Goal: Task Accomplishment & Management: Use online tool/utility

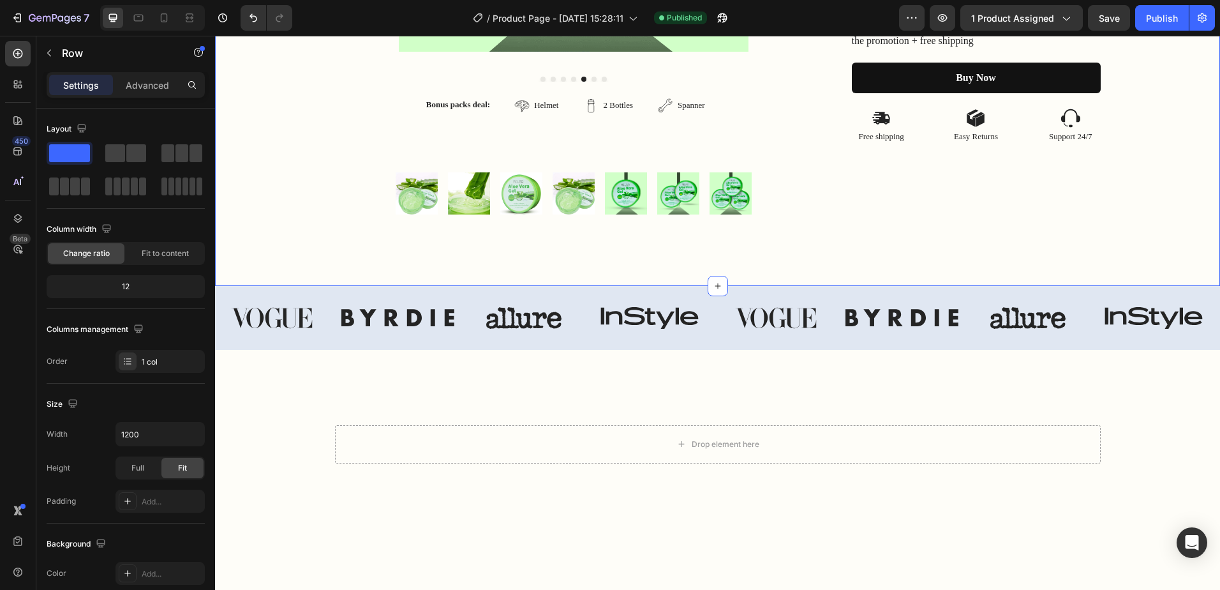
scroll to position [574, 0]
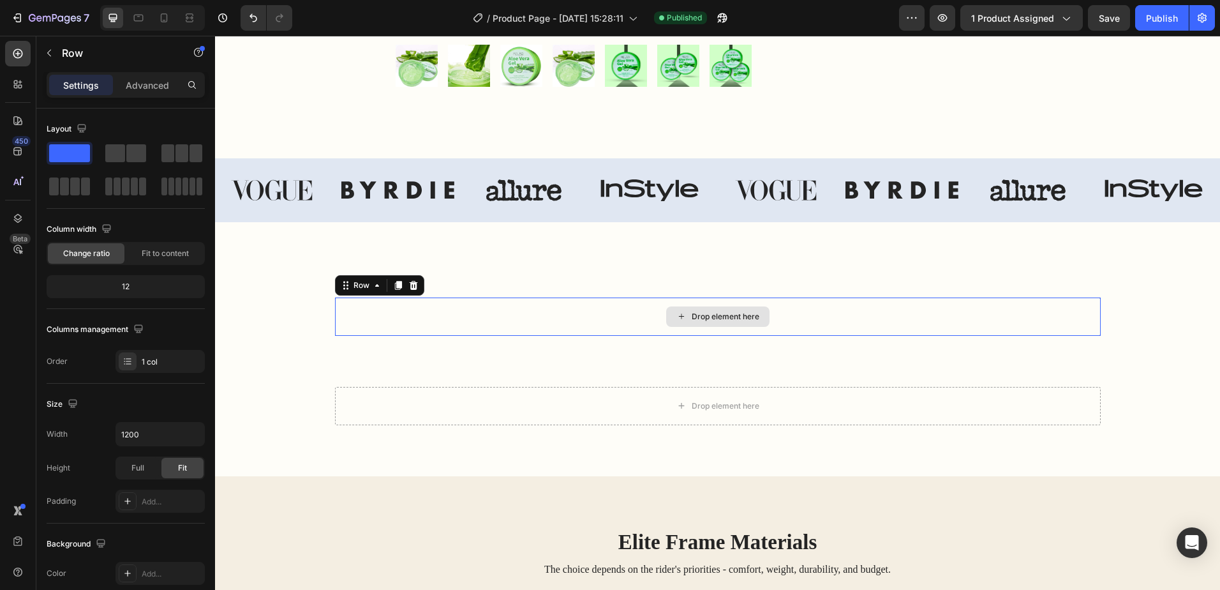
click at [803, 323] on div "Drop element here" at bounding box center [718, 316] width 766 height 38
click at [744, 314] on div "Drop element here" at bounding box center [726, 316] width 68 height 10
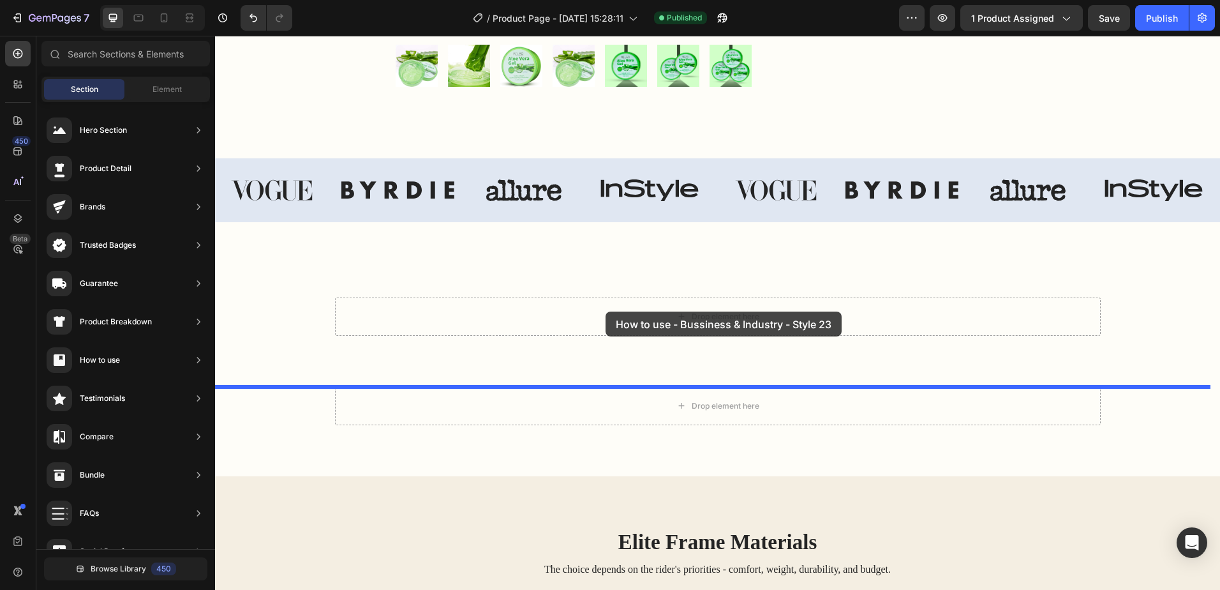
drag, startPoint x: 486, startPoint y: 259, endPoint x: 606, endPoint y: 311, distance: 130.3
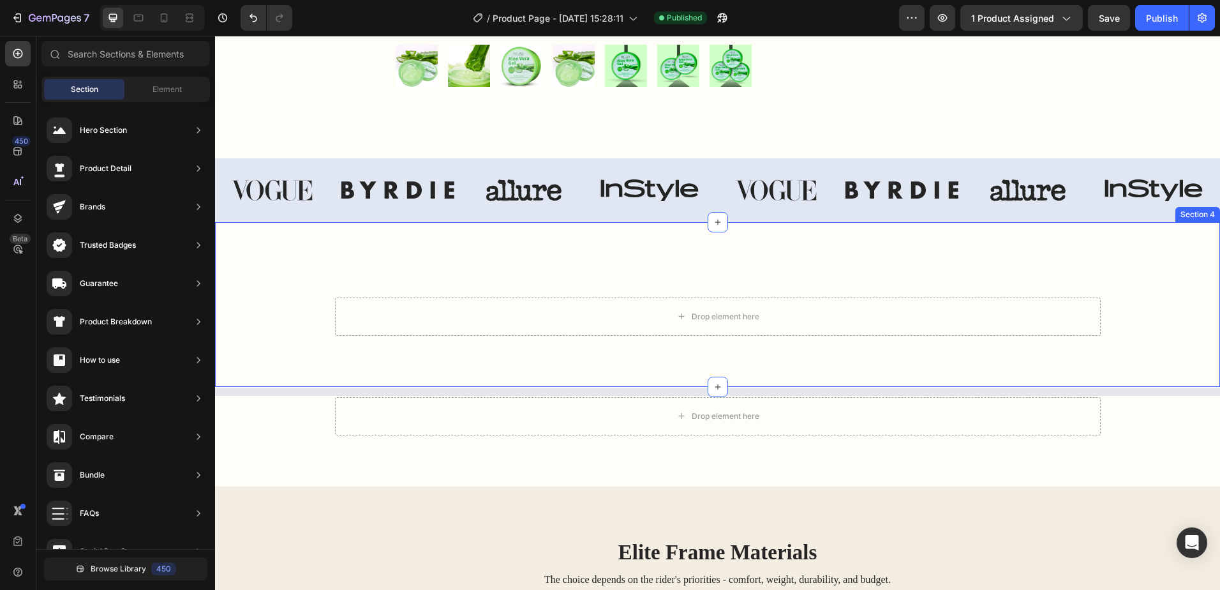
scroll to position [511, 0]
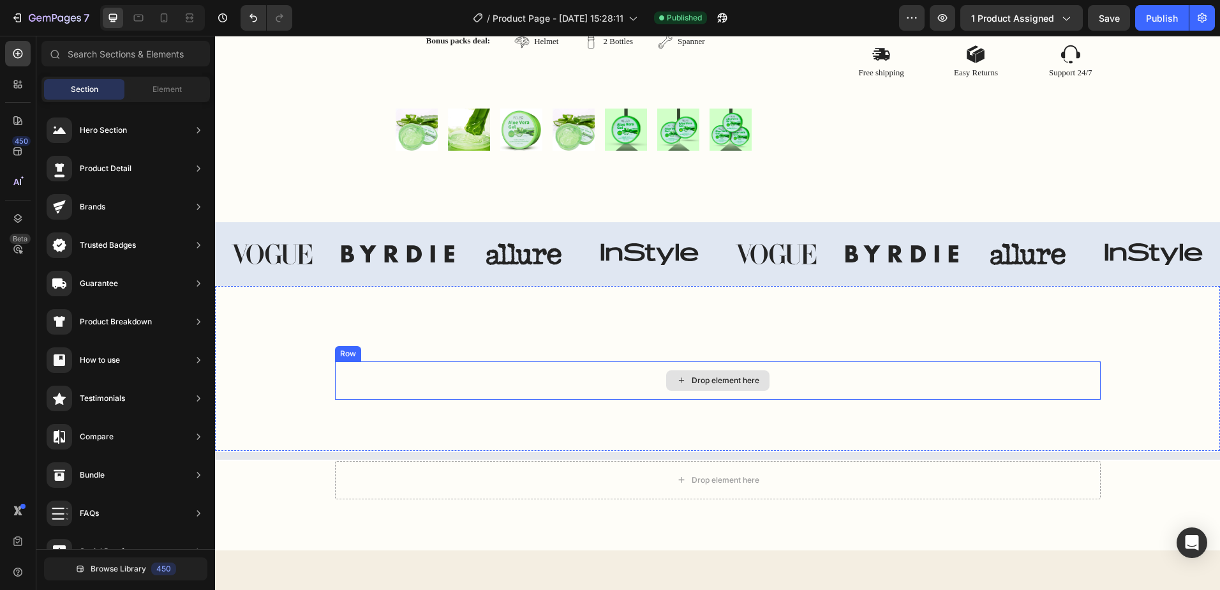
click at [700, 377] on div "Drop element here" at bounding box center [726, 380] width 68 height 10
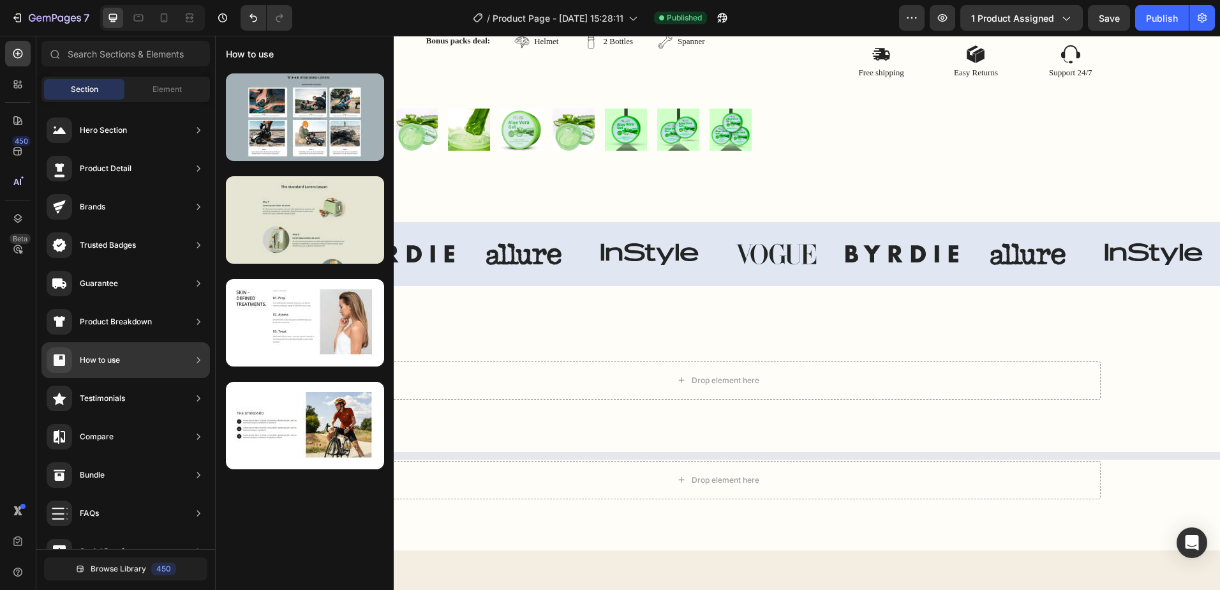
click at [326, 229] on div at bounding box center [305, 219] width 158 height 87
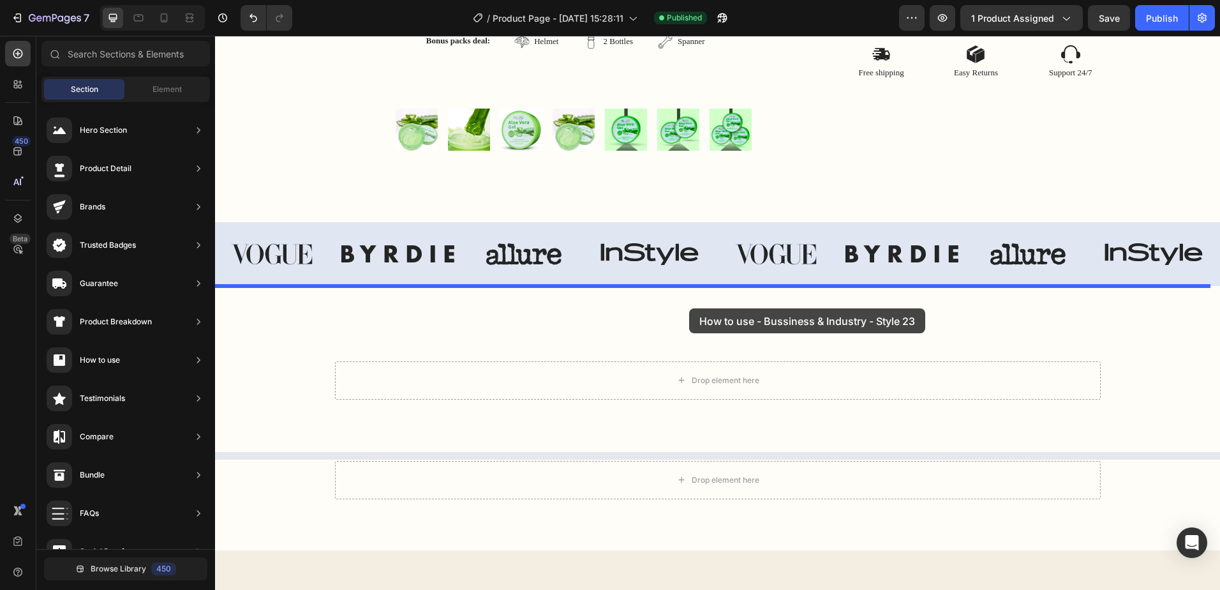
drag, startPoint x: 518, startPoint y: 258, endPoint x: 689, endPoint y: 308, distance: 178.9
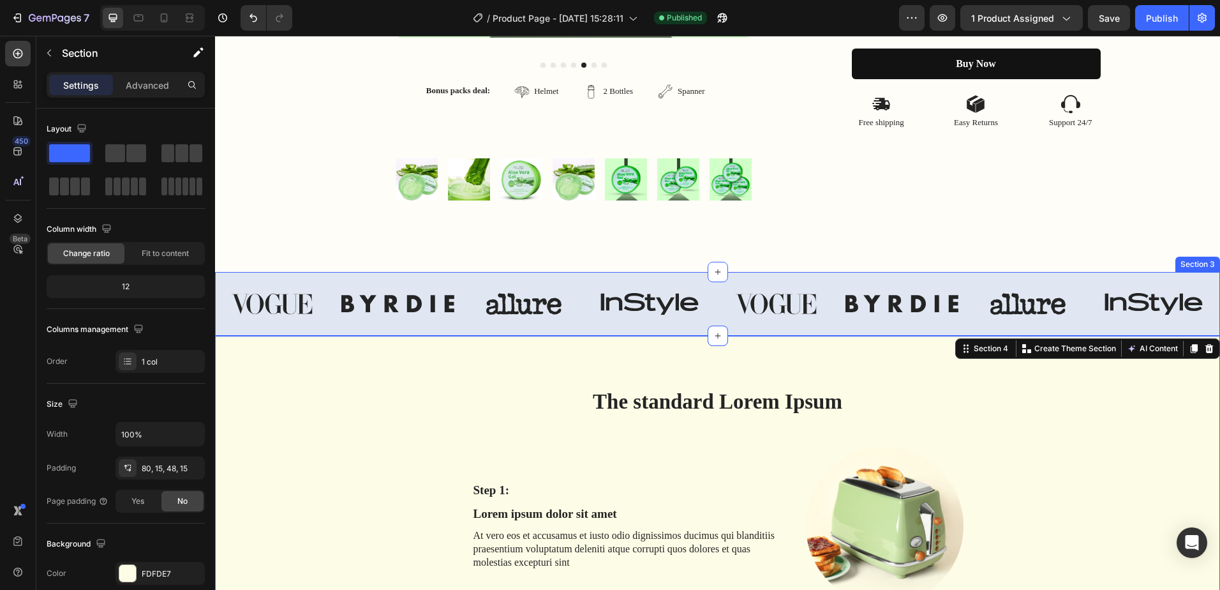
scroll to position [588, 0]
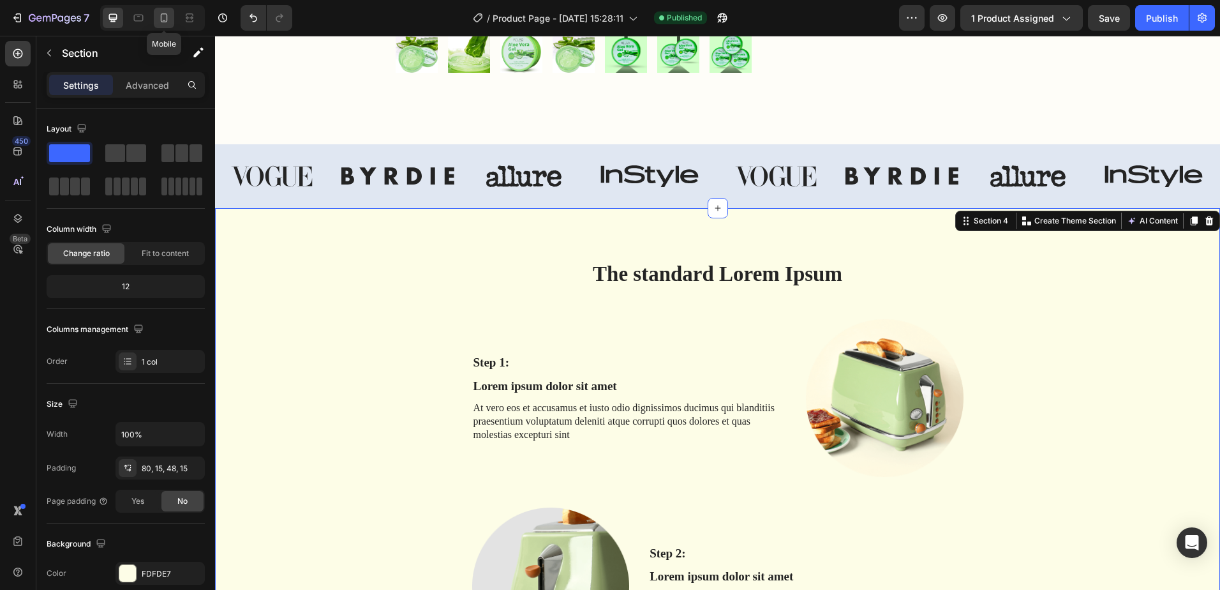
click at [169, 19] on icon at bounding box center [164, 17] width 13 height 13
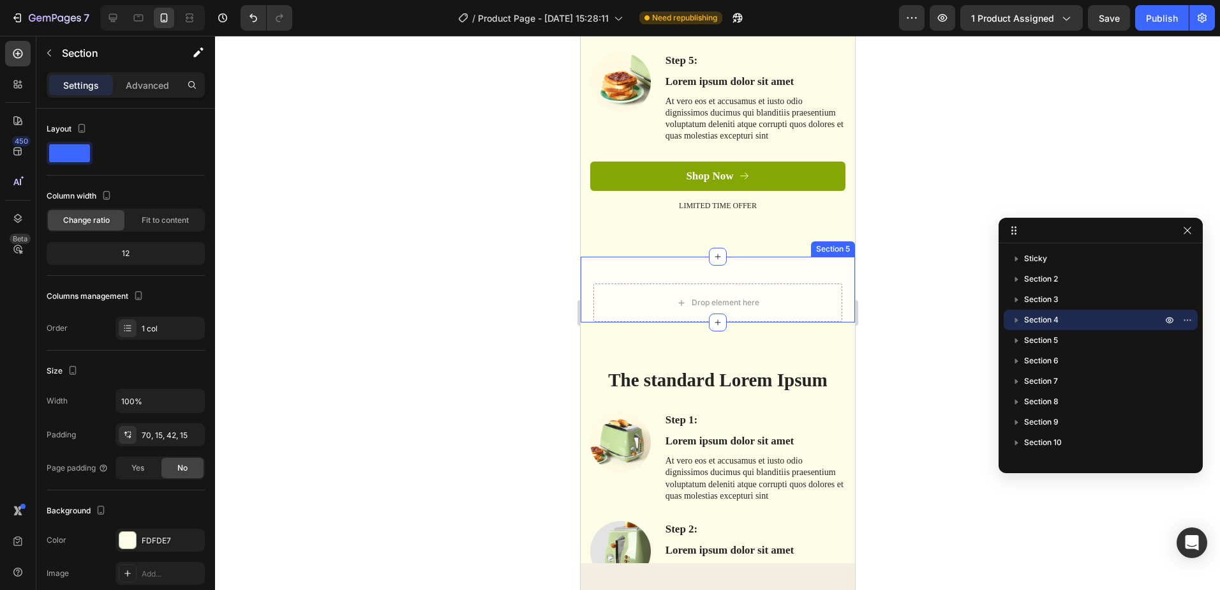
scroll to position [1404, 0]
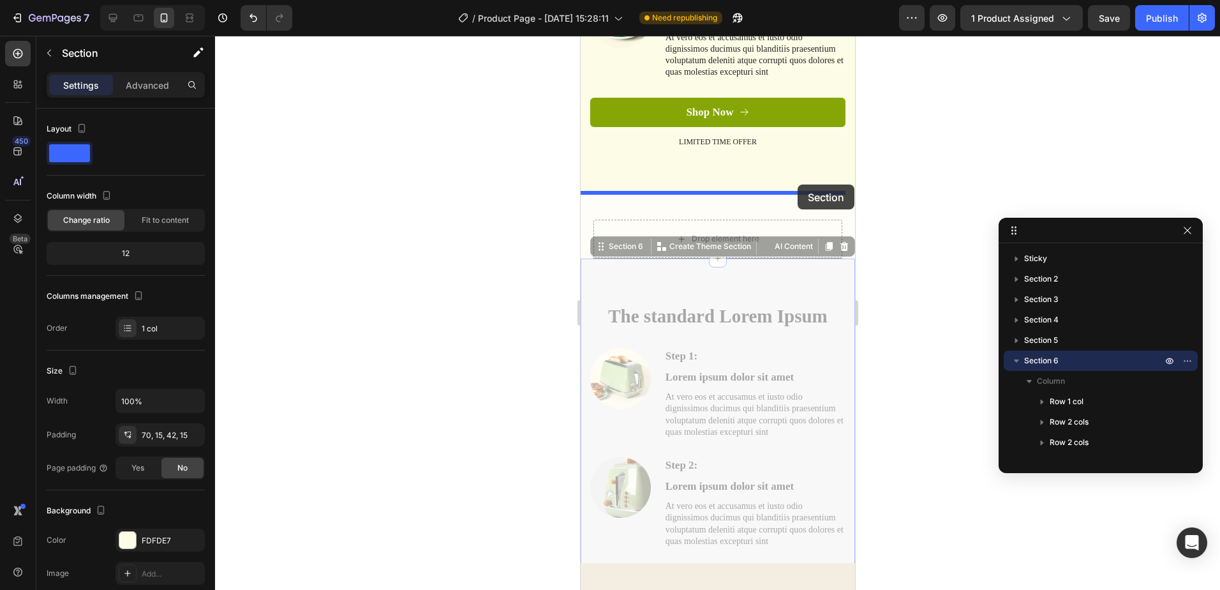
drag, startPoint x: 811, startPoint y: 283, endPoint x: 797, endPoint y: 184, distance: 99.2
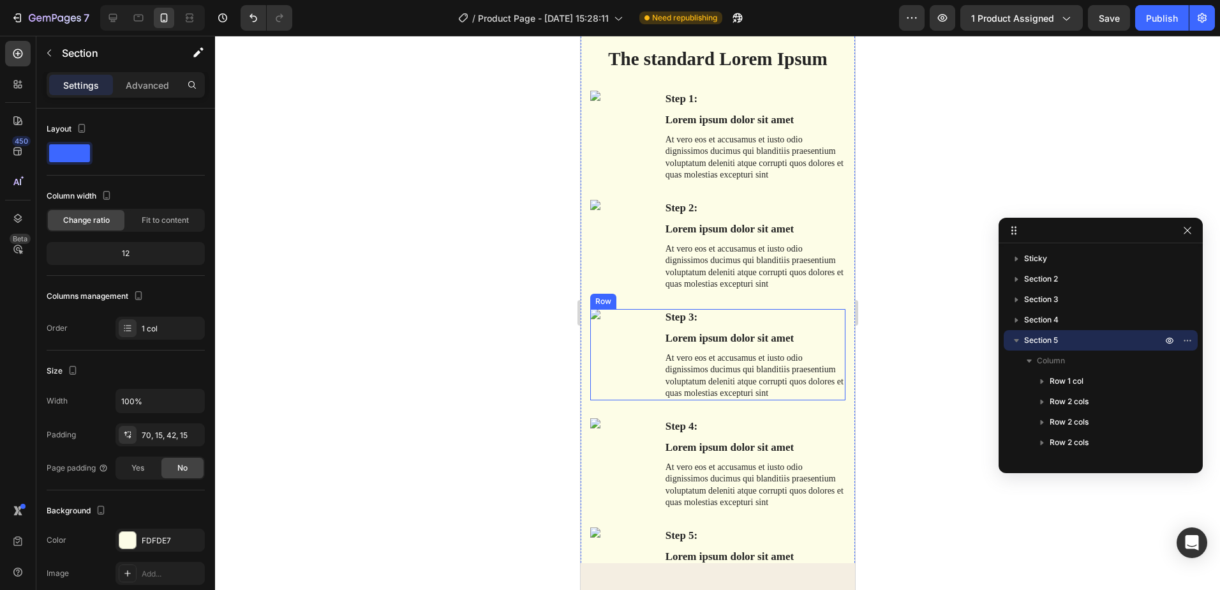
scroll to position [1468, 0]
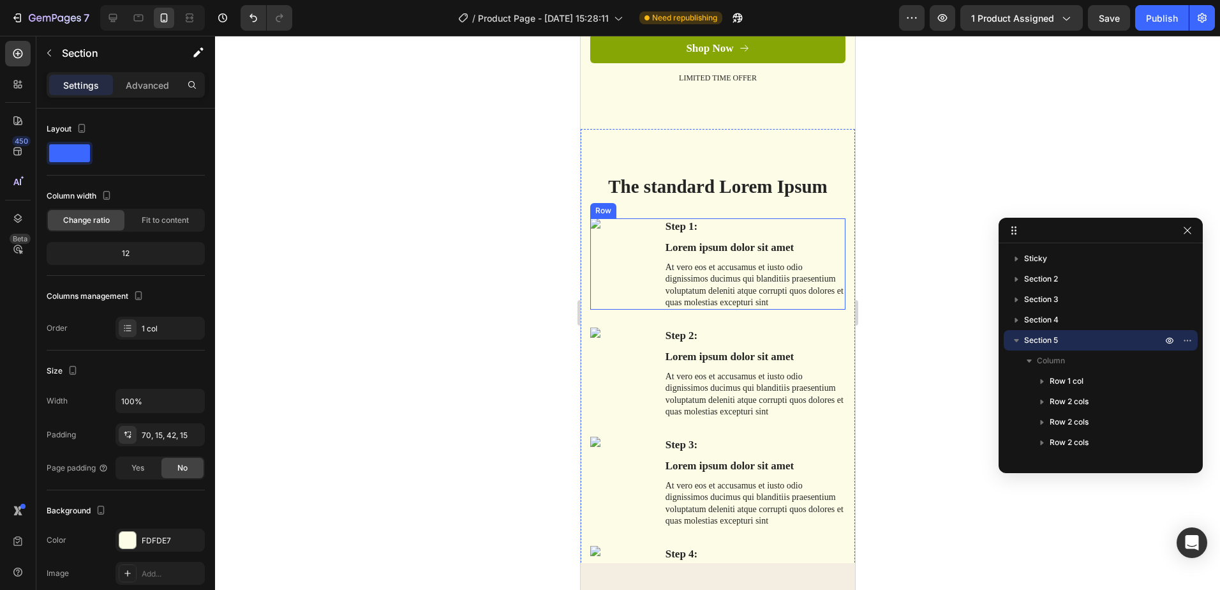
click at [610, 259] on div "Image" at bounding box center [620, 263] width 61 height 91
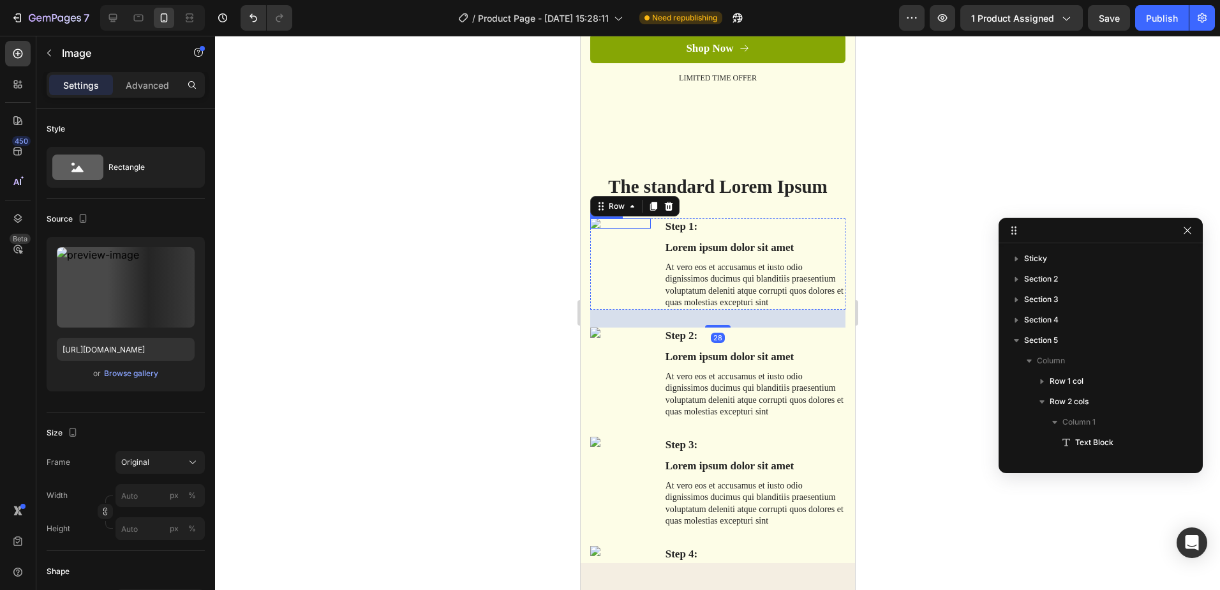
click at [598, 228] on img at bounding box center [620, 223] width 61 height 10
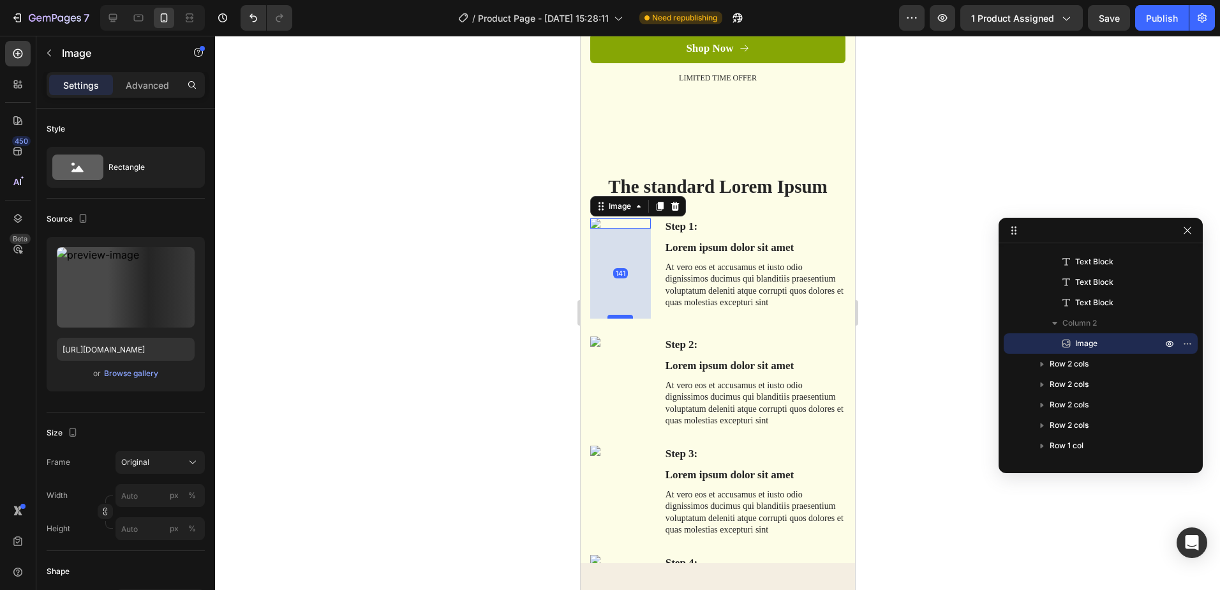
drag, startPoint x: 618, startPoint y: 227, endPoint x: 615, endPoint y: 317, distance: 90.0
click at [615, 317] on div at bounding box center [620, 317] width 26 height 4
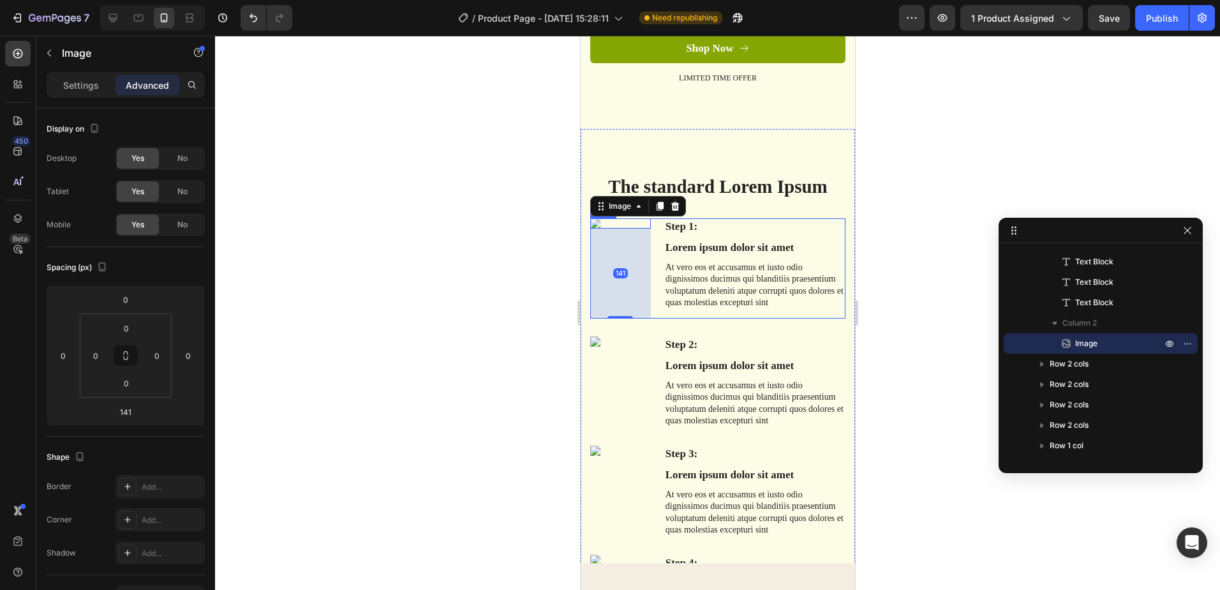
click at [652, 279] on div "Step 1: Text Block Lorem ipsum dolor sit amet Text Block At vero eos et accusam…" at bounding box center [717, 268] width 255 height 100
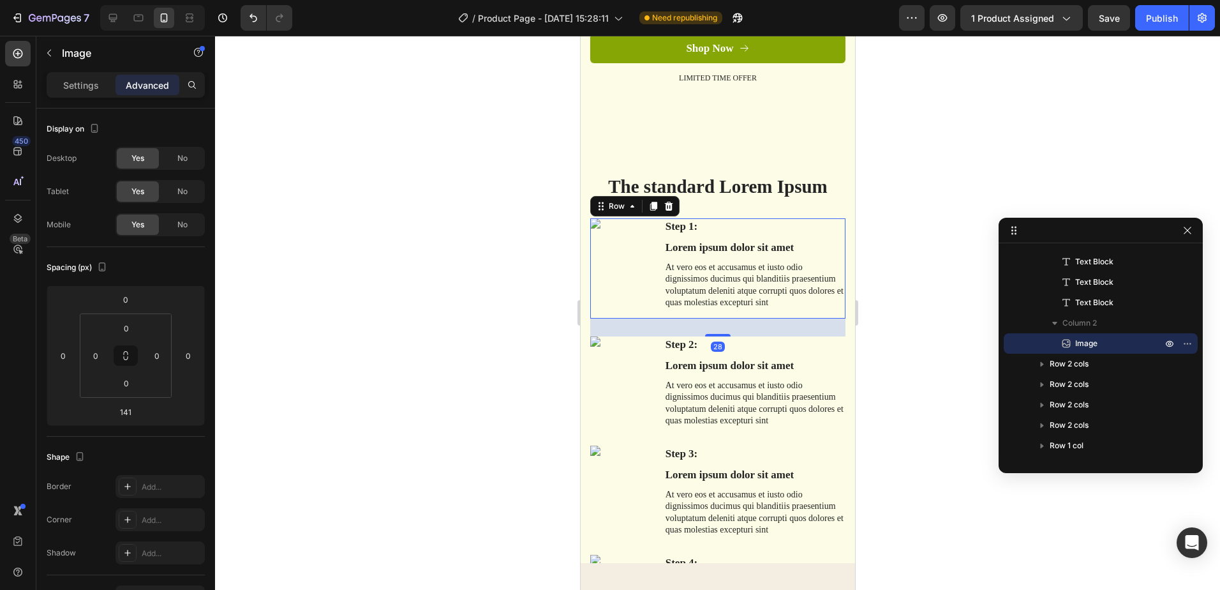
scroll to position [58, 0]
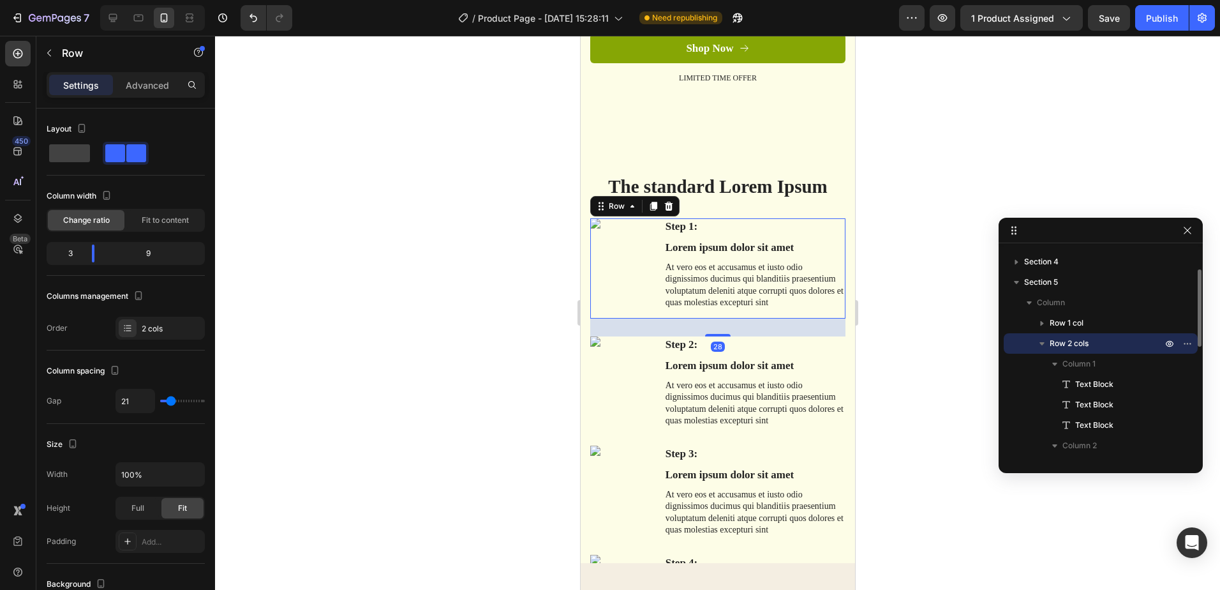
click at [658, 262] on div "Step 1: Text Block Lorem ipsum dolor sit amet Text Block At vero eos et accusam…" at bounding box center [717, 268] width 255 height 100
click at [670, 273] on p "At vero eos et accusamus et iusto odio dignissimos ducimus qui blanditiis praes…" at bounding box center [754, 285] width 179 height 47
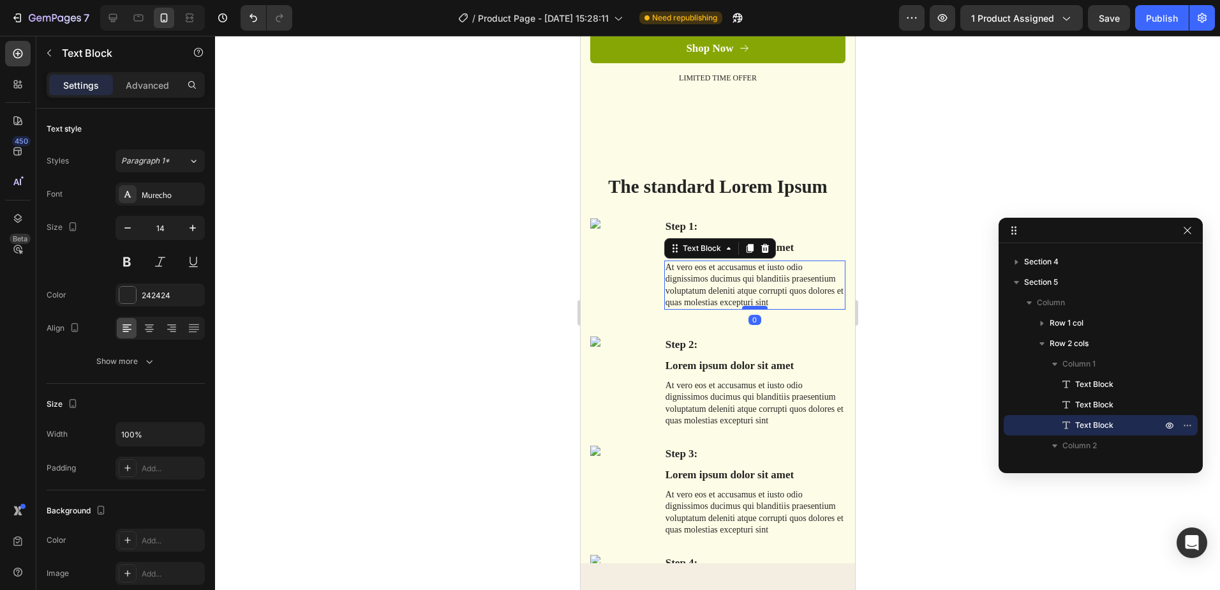
click at [758, 306] on div at bounding box center [755, 308] width 26 height 4
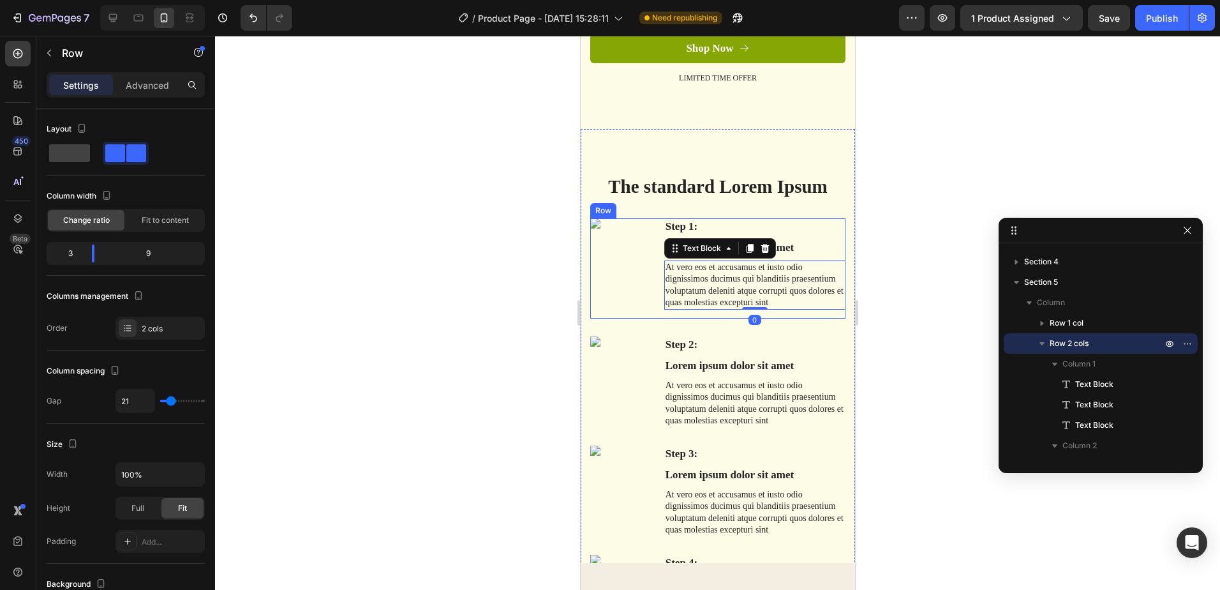
click at [618, 232] on div "Image" at bounding box center [620, 268] width 61 height 100
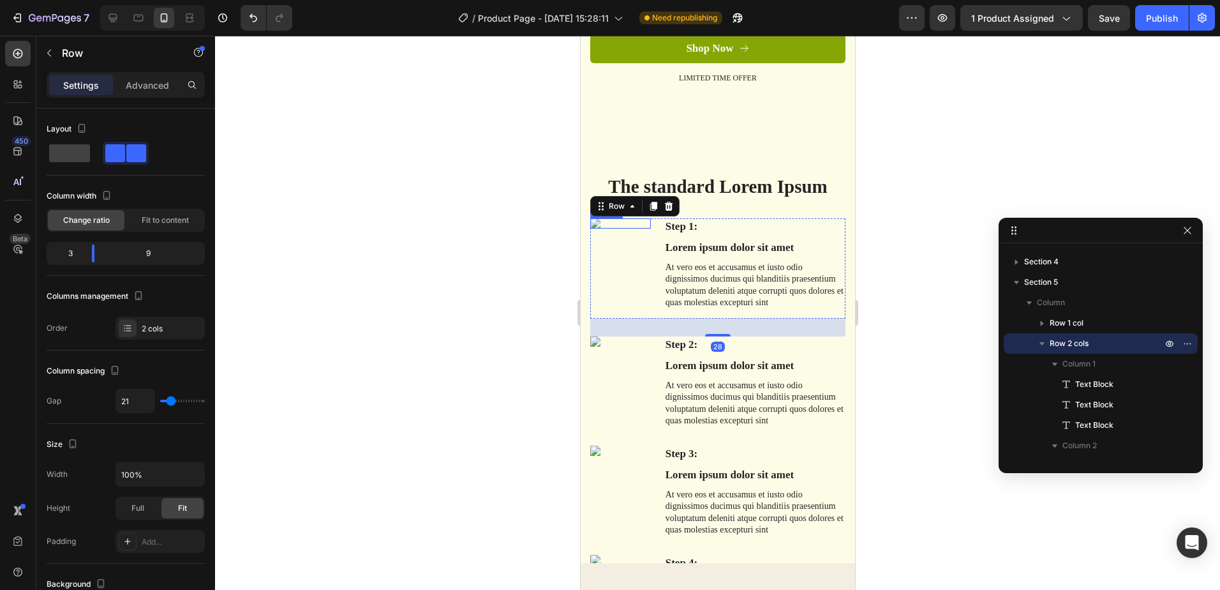
click at [596, 225] on img at bounding box center [620, 223] width 61 height 10
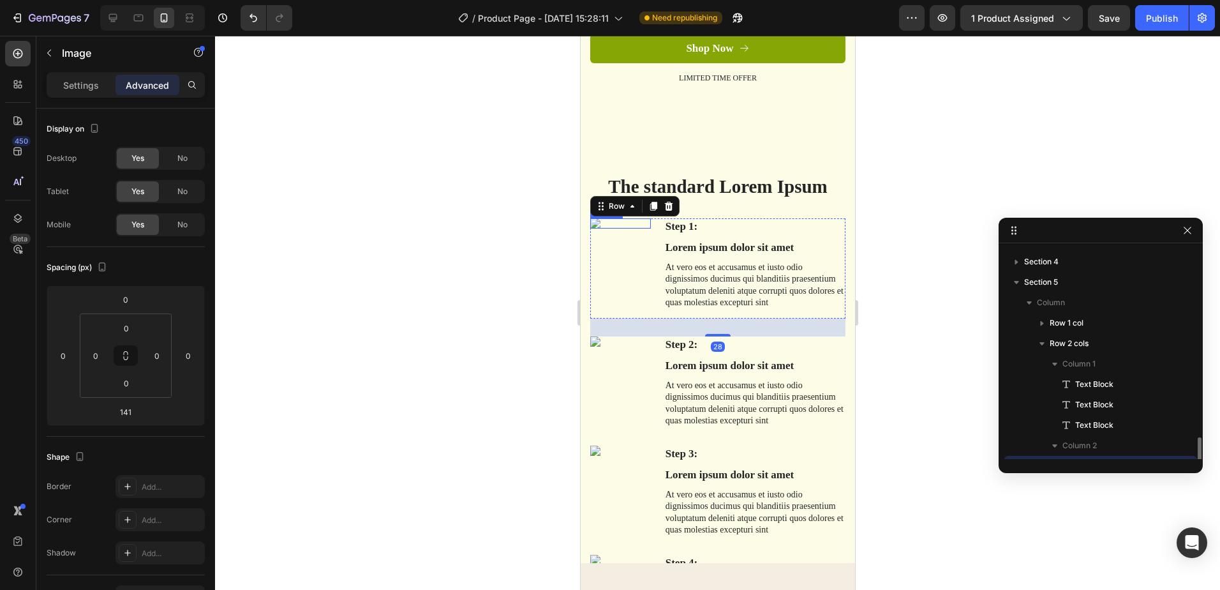
scroll to position [181, 0]
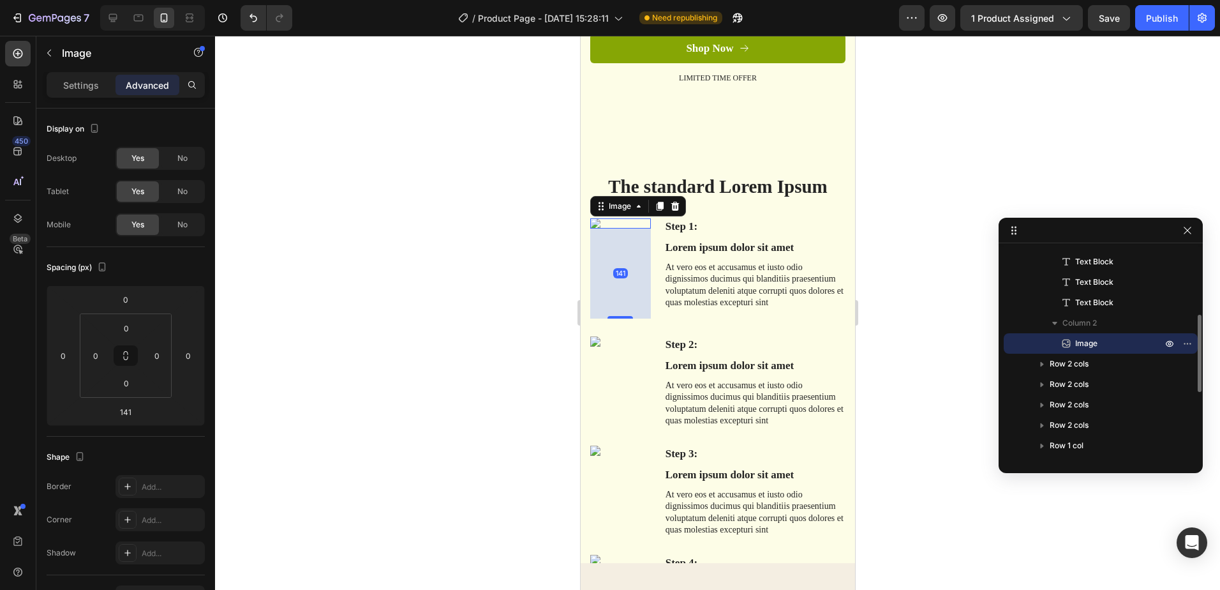
click at [622, 230] on div "141" at bounding box center [620, 273] width 61 height 90
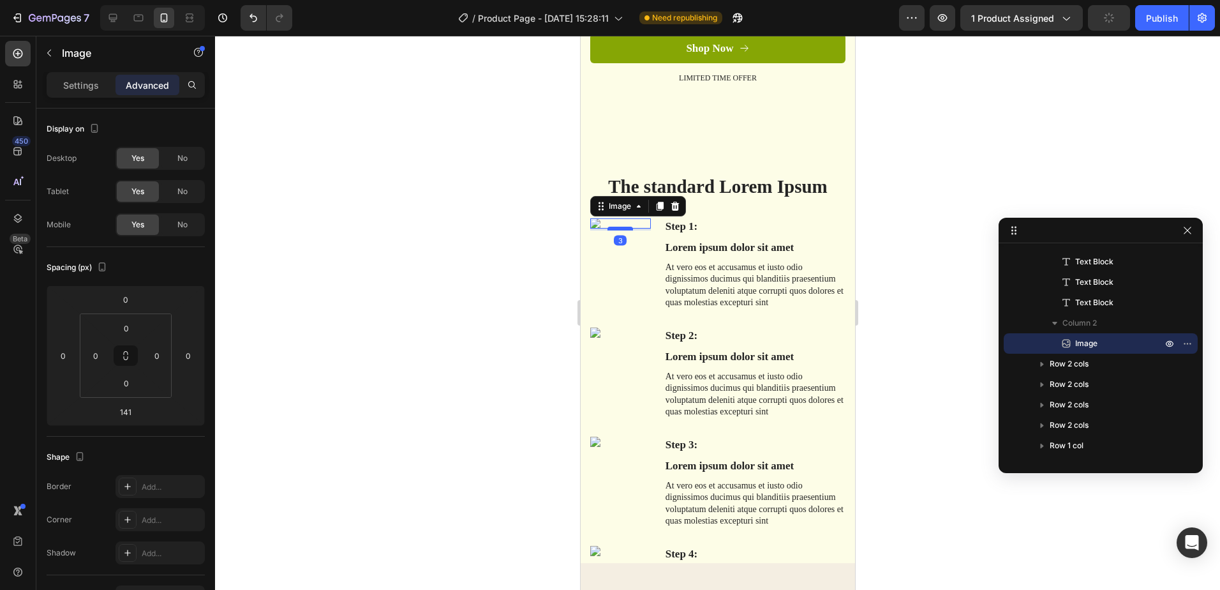
drag, startPoint x: 620, startPoint y: 317, endPoint x: 631, endPoint y: 228, distance: 88.7
click at [631, 228] on div at bounding box center [620, 229] width 26 height 4
type input "3"
click at [634, 208] on icon at bounding box center [638, 206] width 10 height 10
click at [87, 88] on p "Settings" at bounding box center [81, 85] width 36 height 13
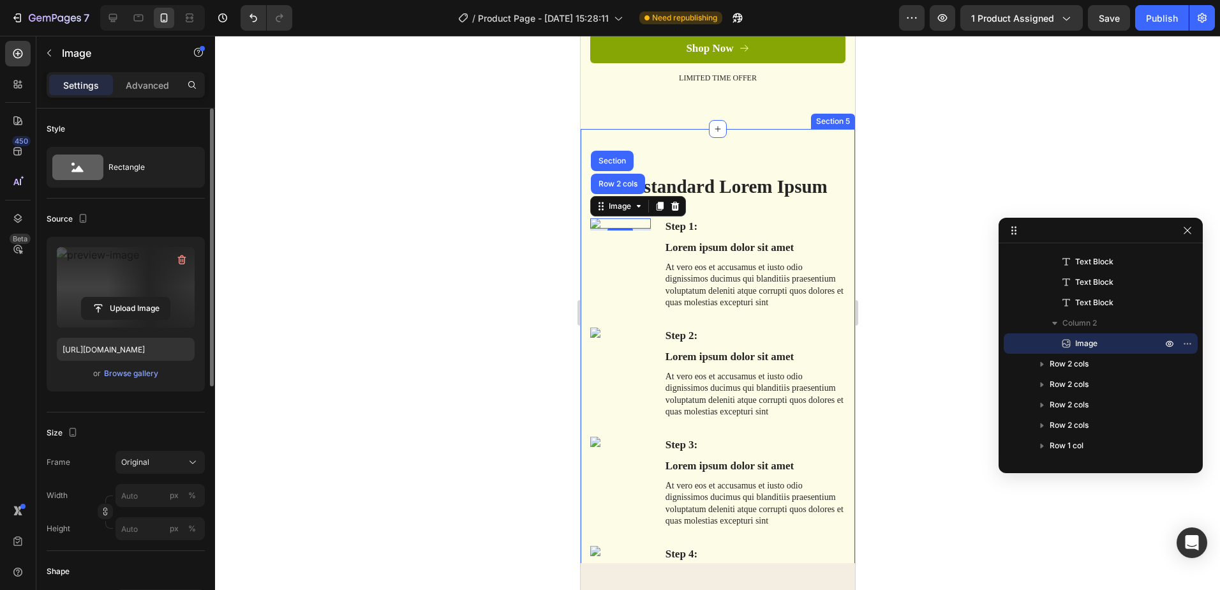
click at [99, 278] on label at bounding box center [126, 287] width 138 height 80
click at [99, 297] on input "file" at bounding box center [126, 308] width 88 height 22
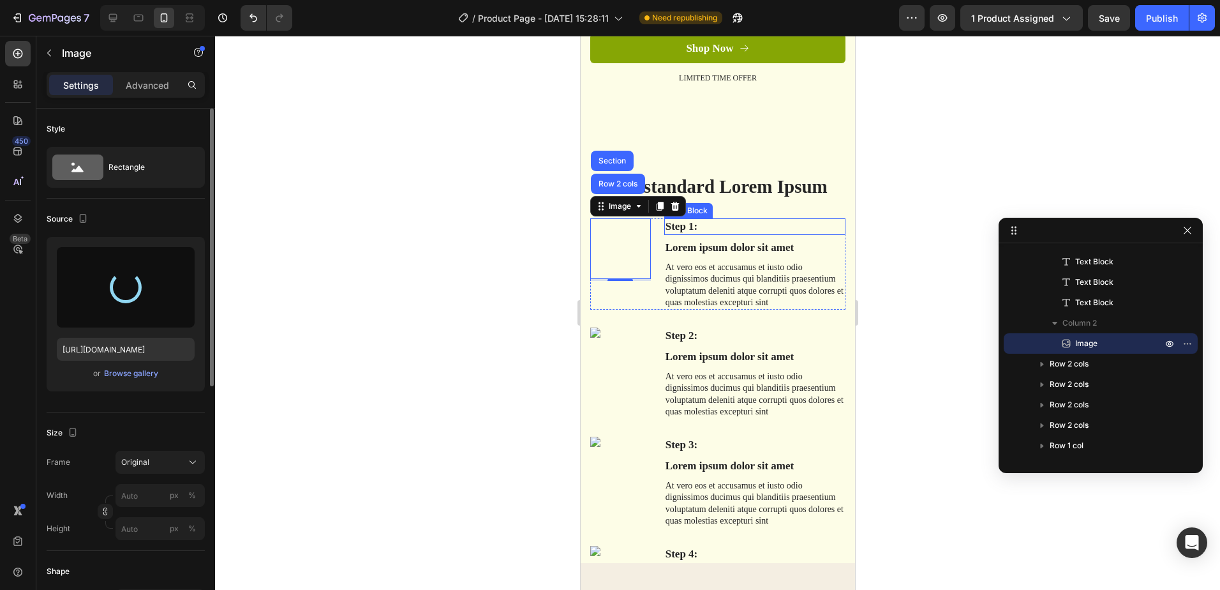
type input "https://cdn.shopify.com/s/files/1/0940/1358/7799/files/gempages_581415315208929…"
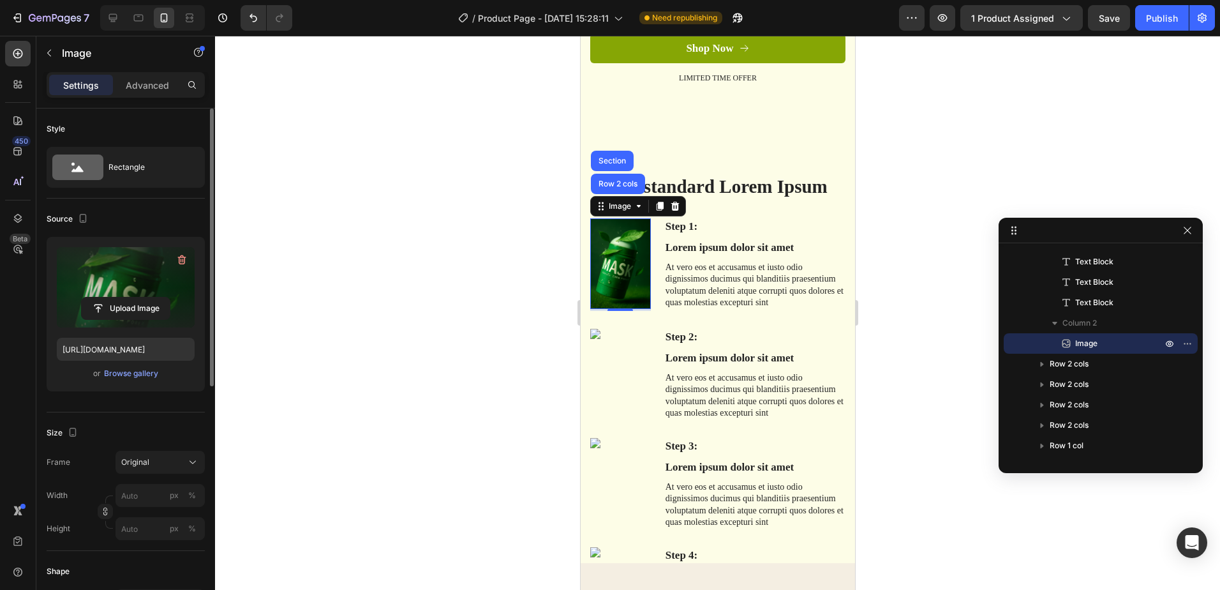
click at [1018, 183] on div at bounding box center [717, 313] width 1005 height 554
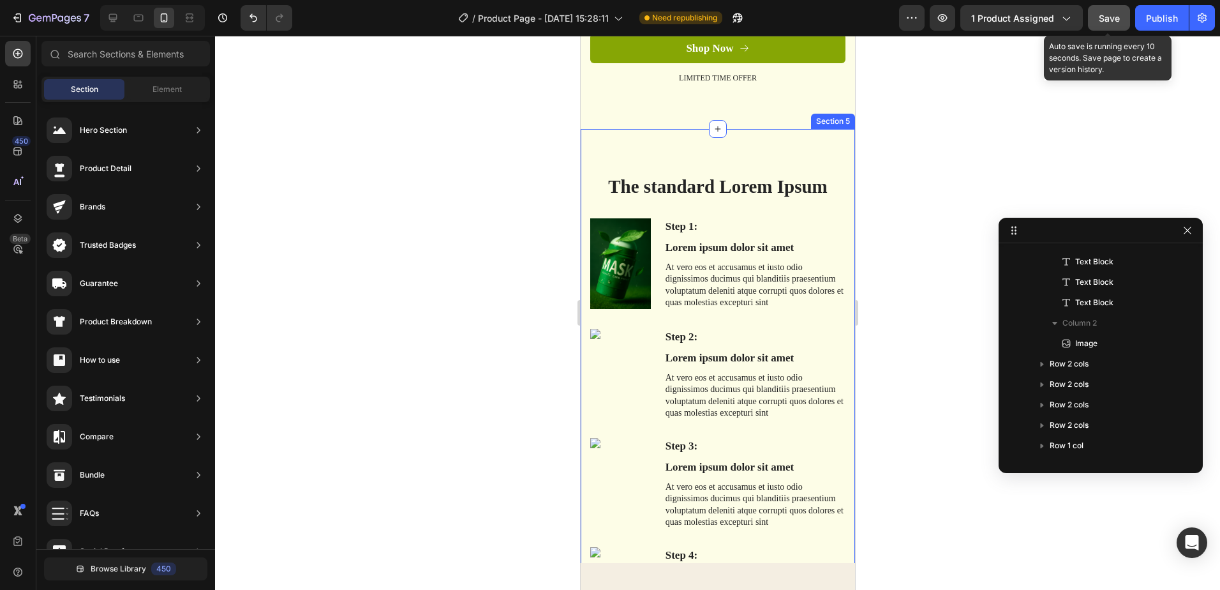
click at [1114, 19] on span "Save" at bounding box center [1109, 18] width 21 height 11
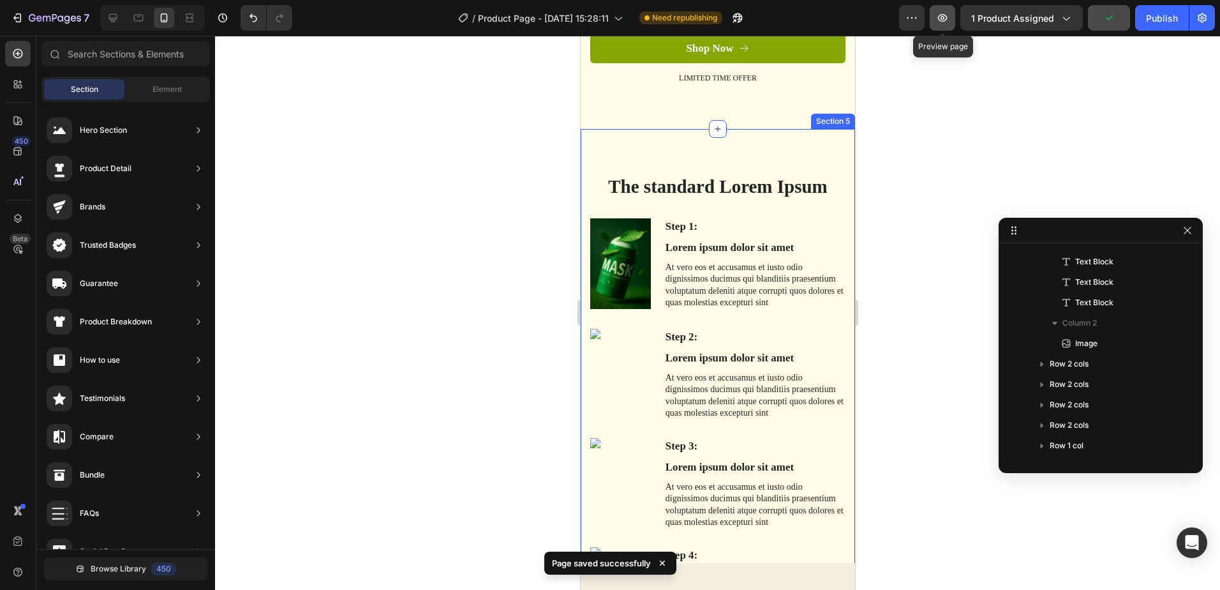
click at [949, 23] on icon "button" at bounding box center [942, 17] width 13 height 13
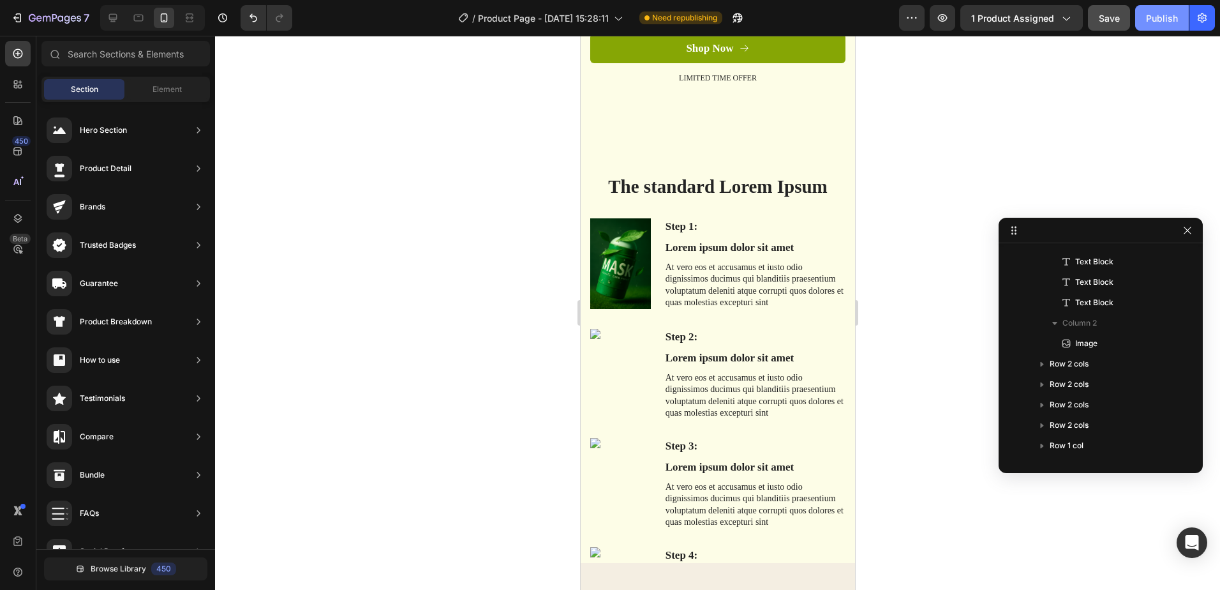
click at [1177, 25] on button "Publish" at bounding box center [1162, 18] width 54 height 26
click at [627, 261] on img at bounding box center [620, 263] width 61 height 91
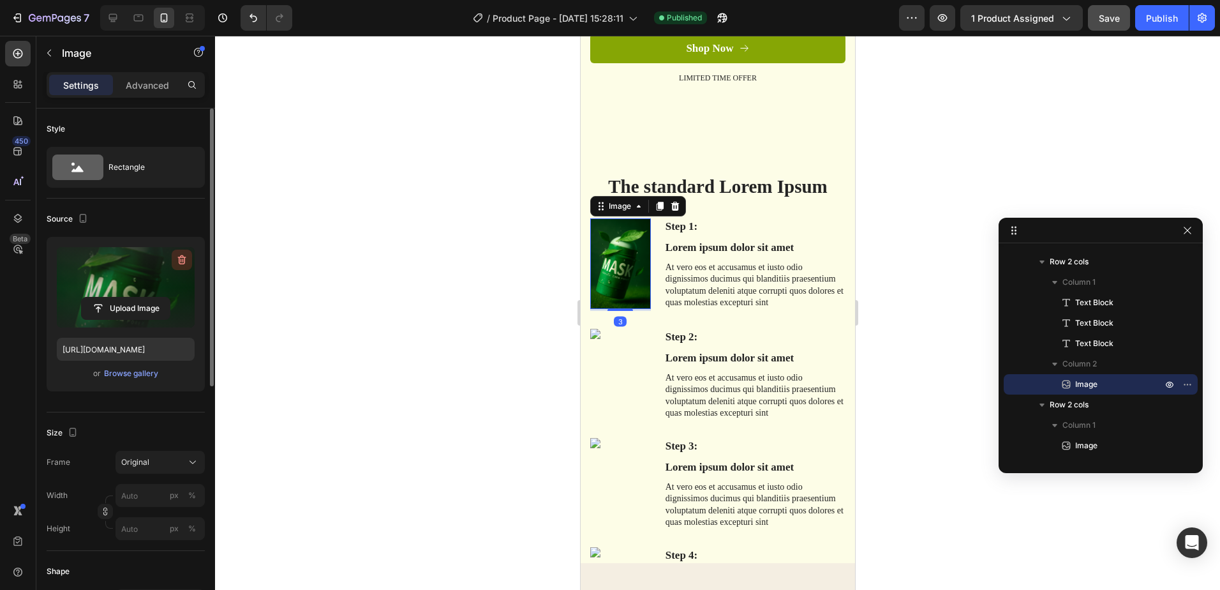
click at [179, 258] on icon "button" at bounding box center [182, 259] width 13 height 13
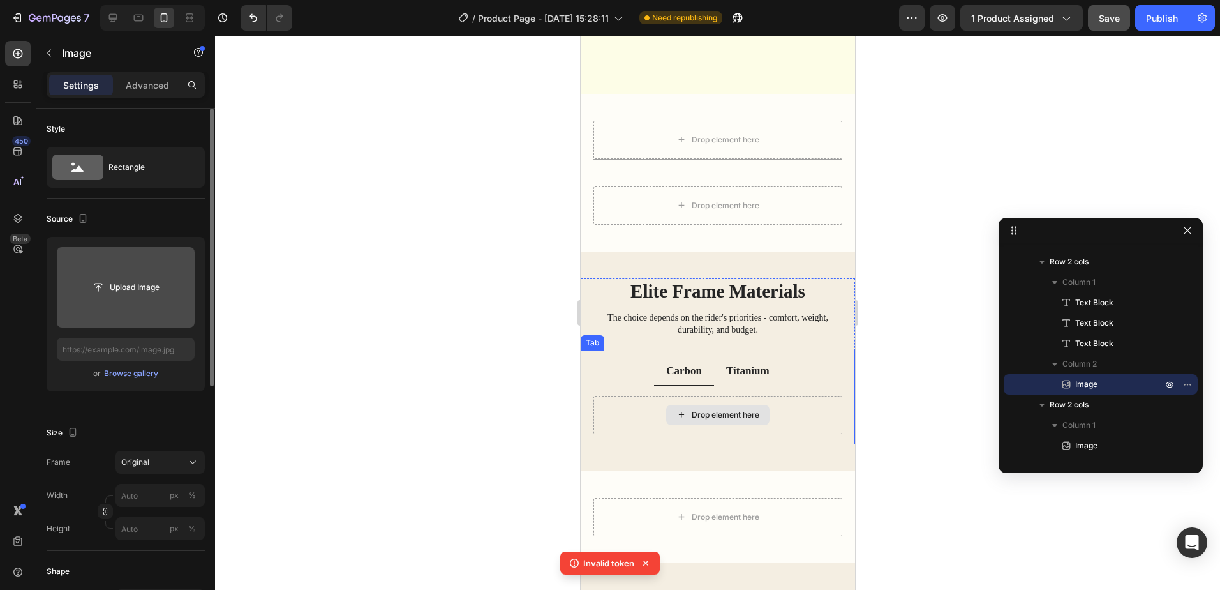
scroll to position [2298, 0]
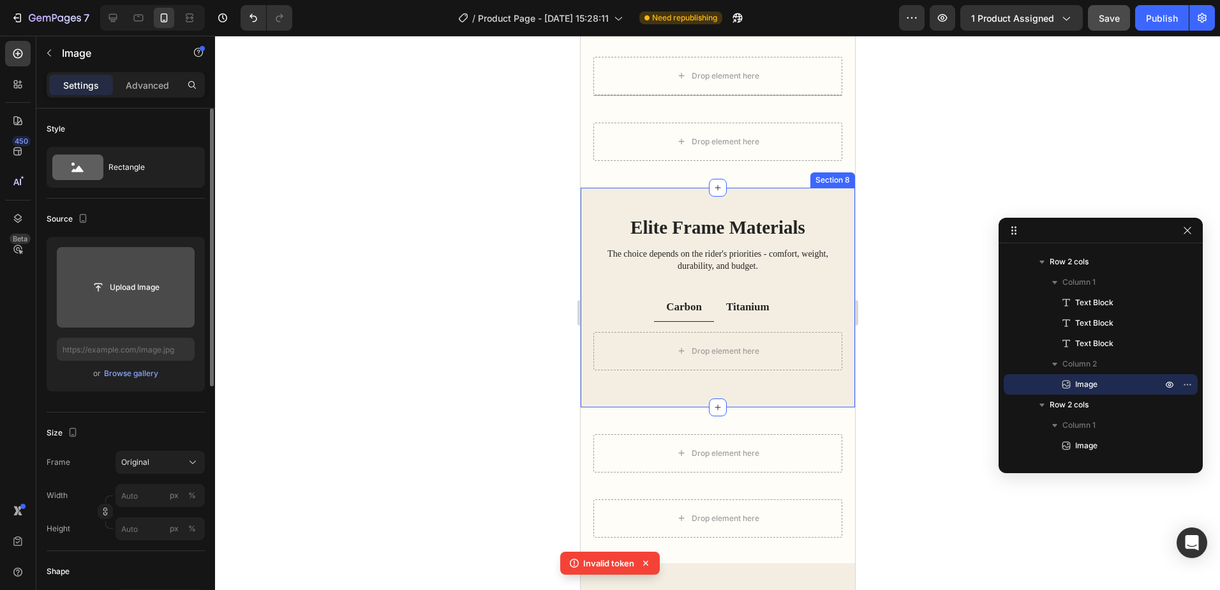
click at [826, 207] on div "Elite Frame Materials Heading The choice depends on the rider's priorities - co…" at bounding box center [717, 298] width 274 height 220
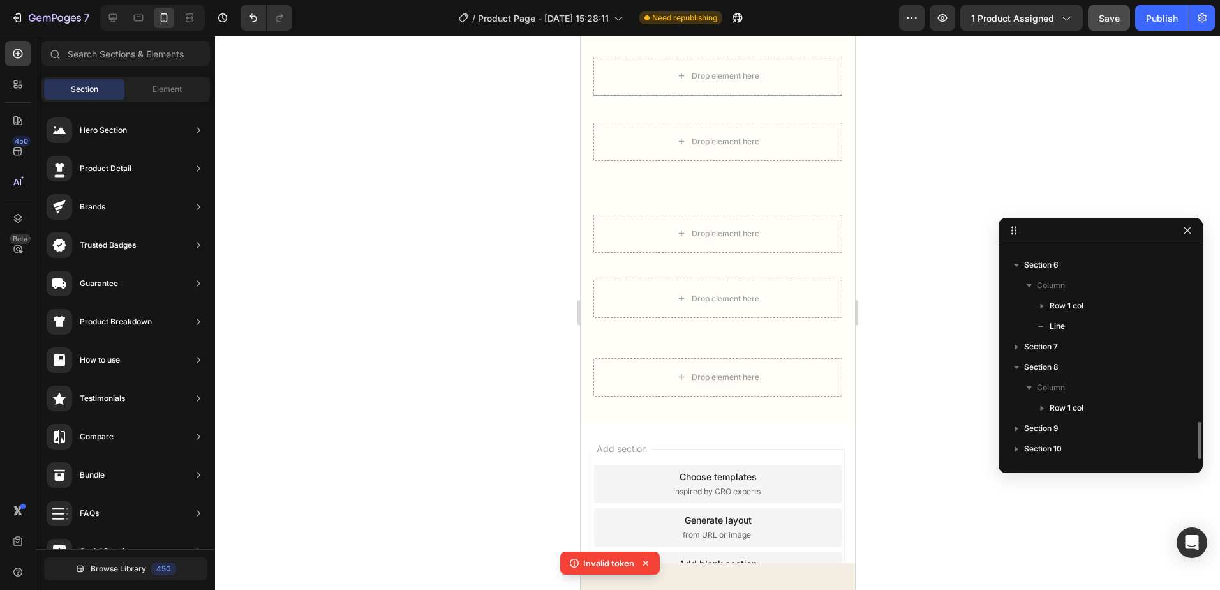
scroll to position [974, 0]
click at [717, 372] on div "Drop element here" at bounding box center [725, 377] width 68 height 10
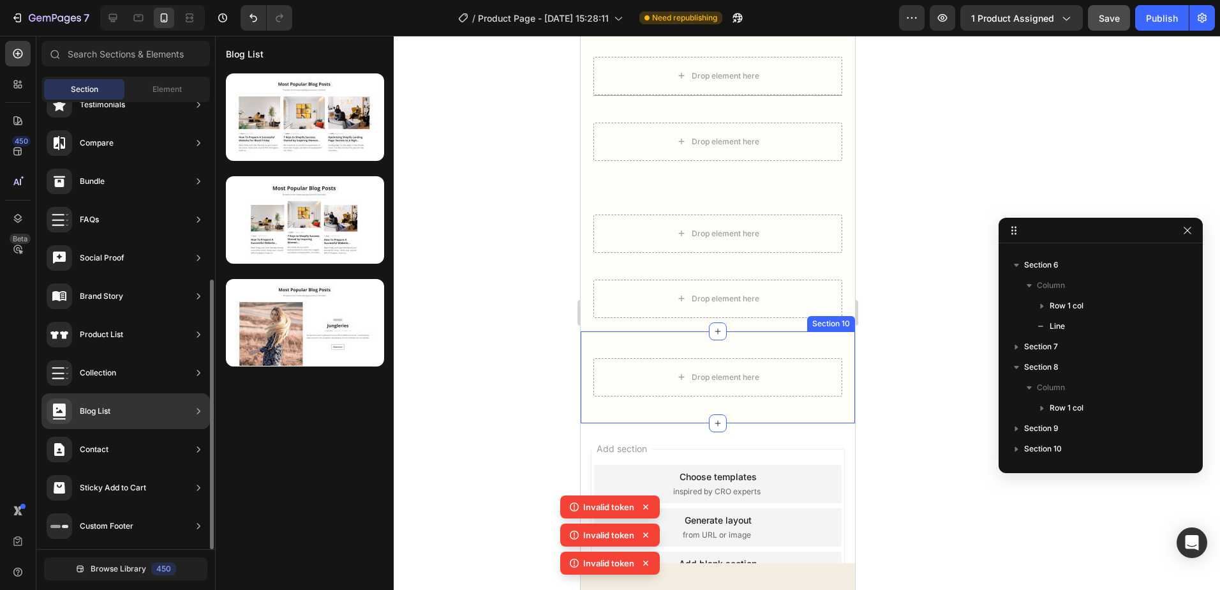
scroll to position [230, 0]
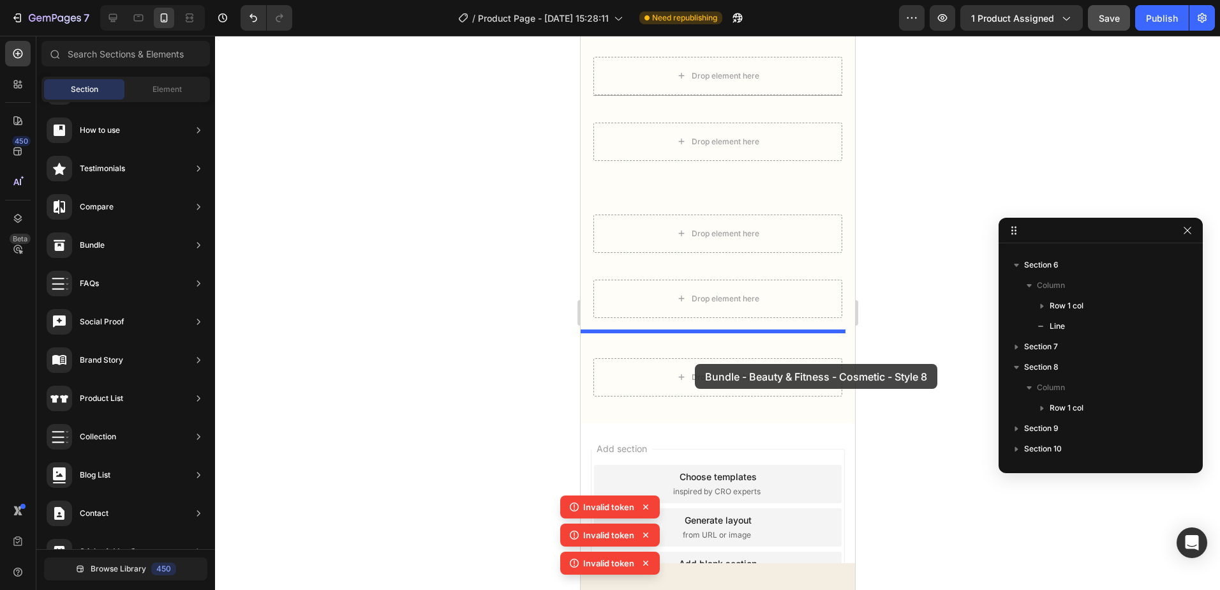
drag, startPoint x: 846, startPoint y: 170, endPoint x: 696, endPoint y: 360, distance: 241.7
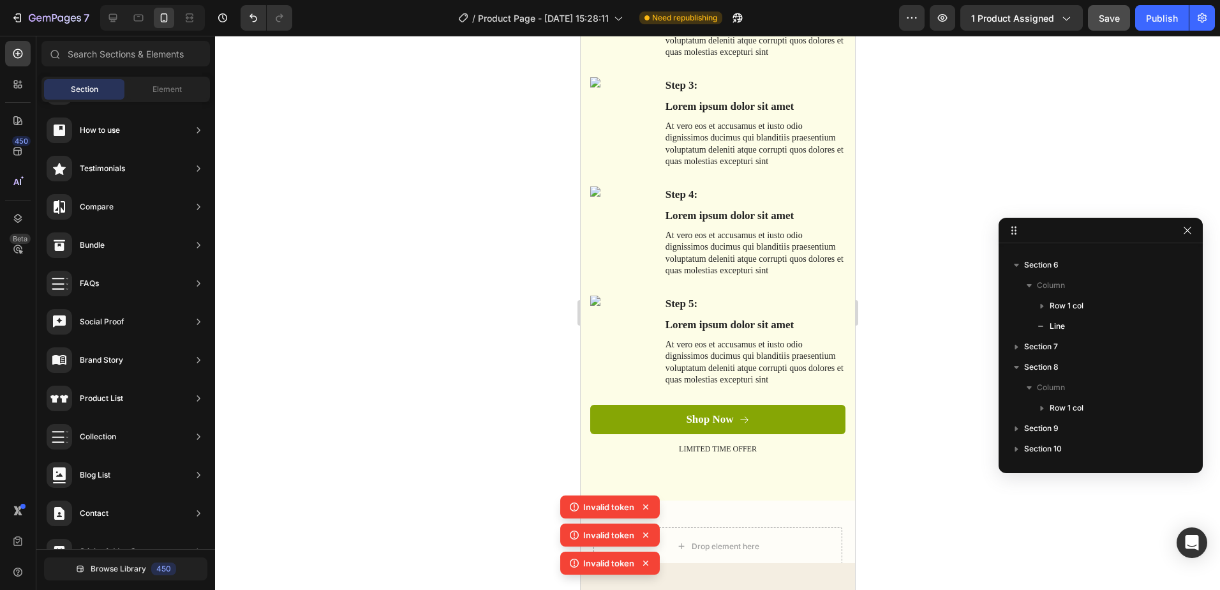
scroll to position [2210, 0]
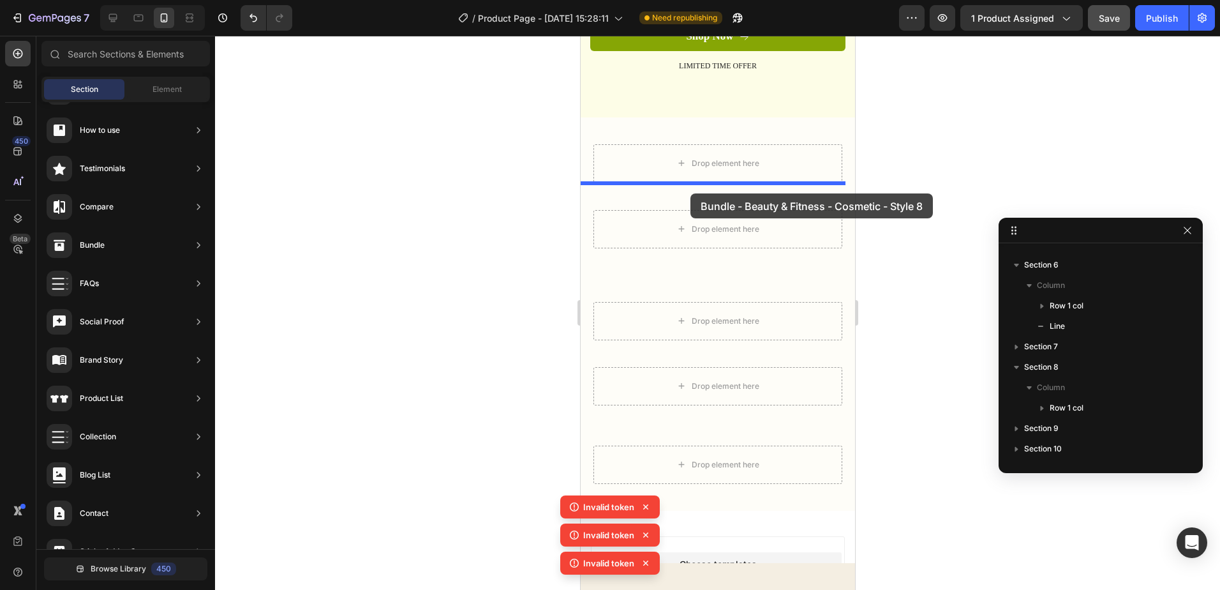
drag, startPoint x: 981, startPoint y: 166, endPoint x: 690, endPoint y: 193, distance: 292.3
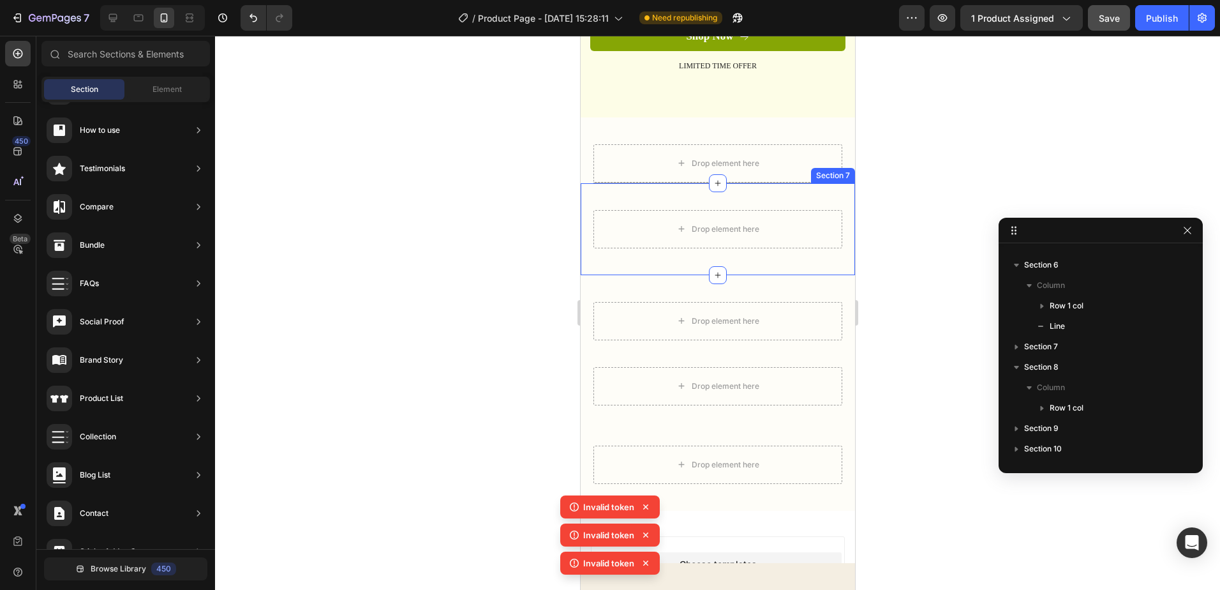
click at [819, 207] on div "Drop element here Row Section 7" at bounding box center [717, 229] width 274 height 92
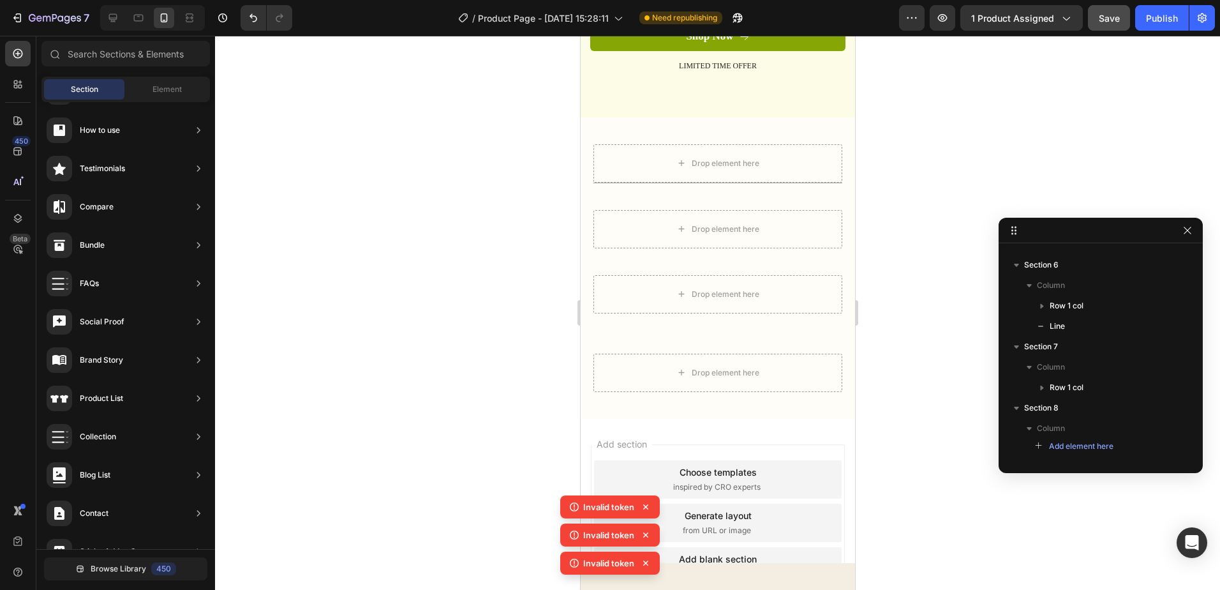
click at [819, 207] on div "Drop element here Row Section 7" at bounding box center [717, 215] width 274 height 65
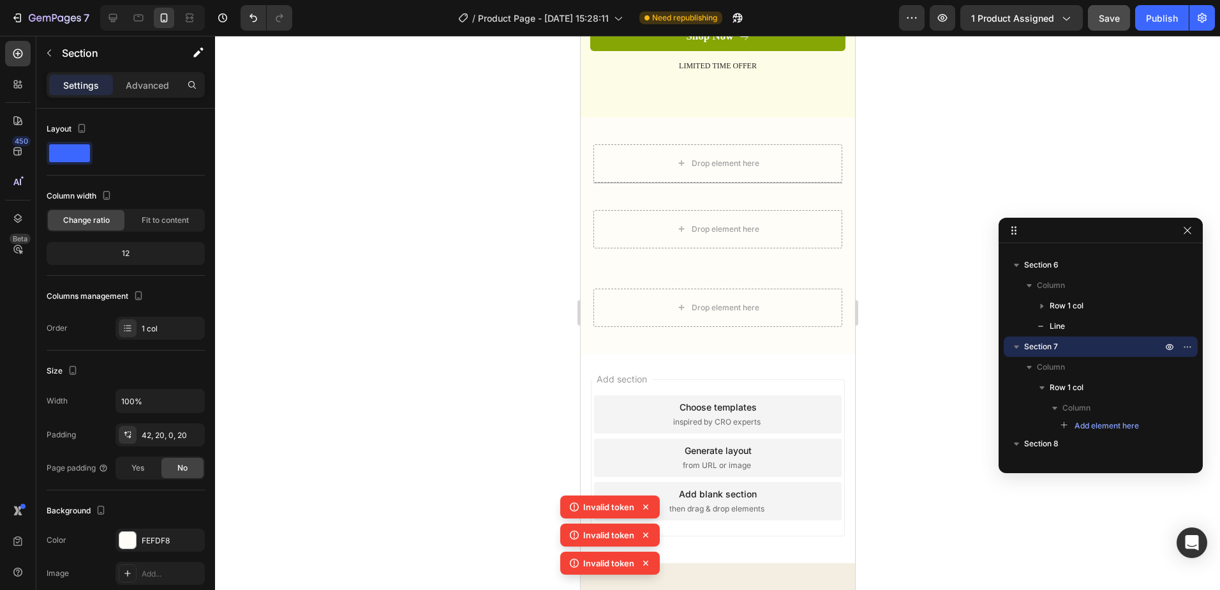
scroll to position [969, 0]
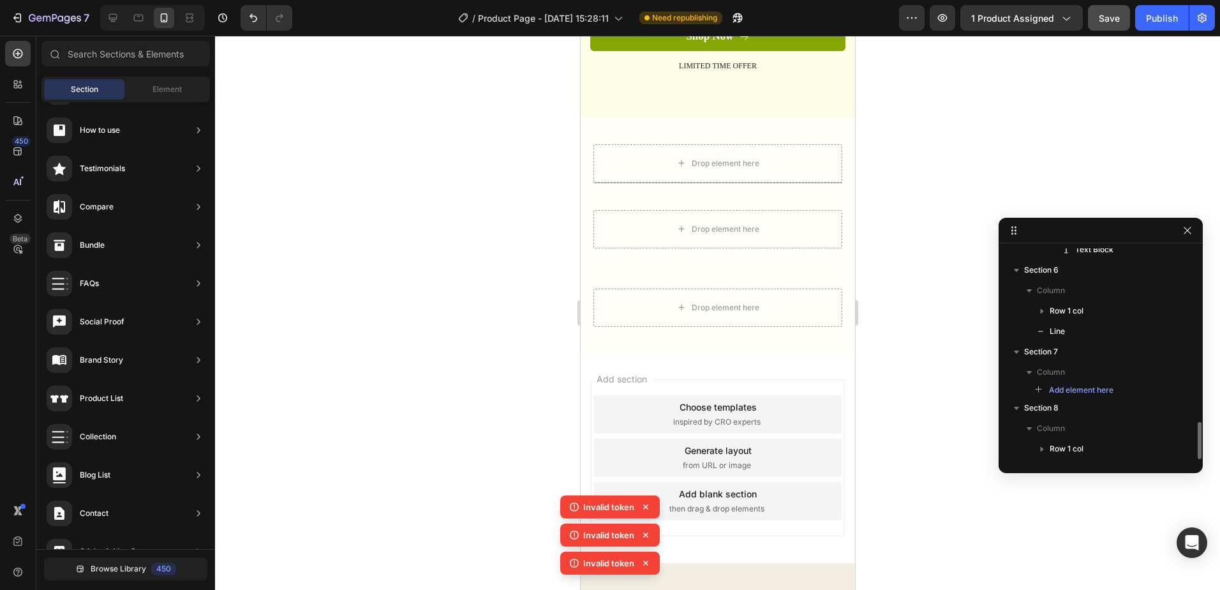
click at [819, 207] on div "Drop element here Section 7" at bounding box center [717, 222] width 274 height 79
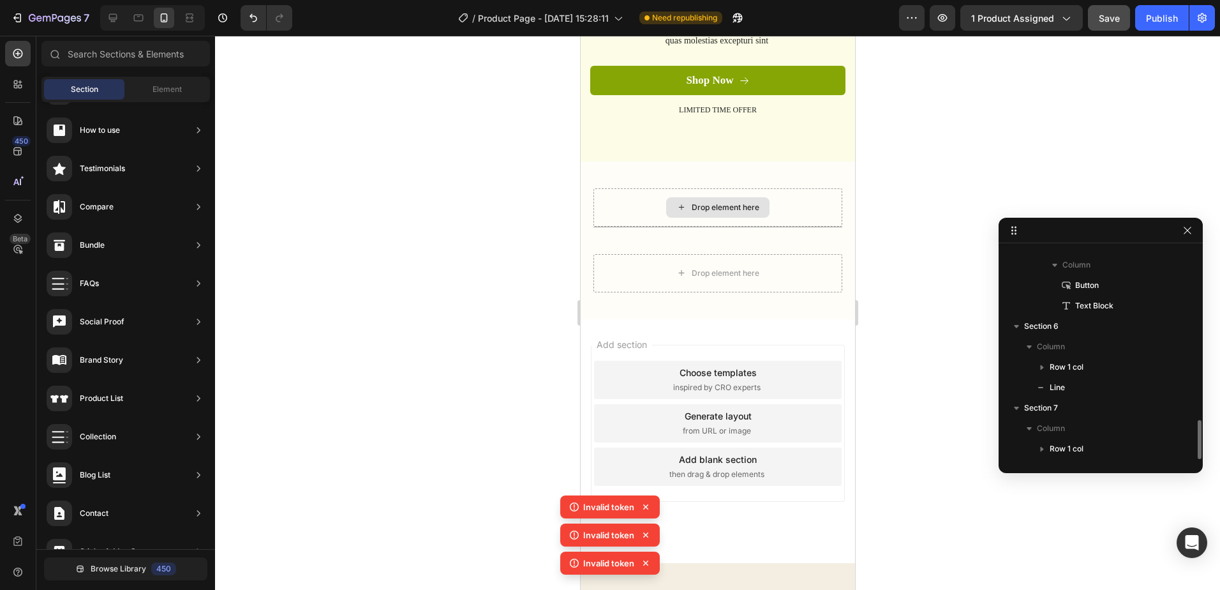
scroll to position [913, 0]
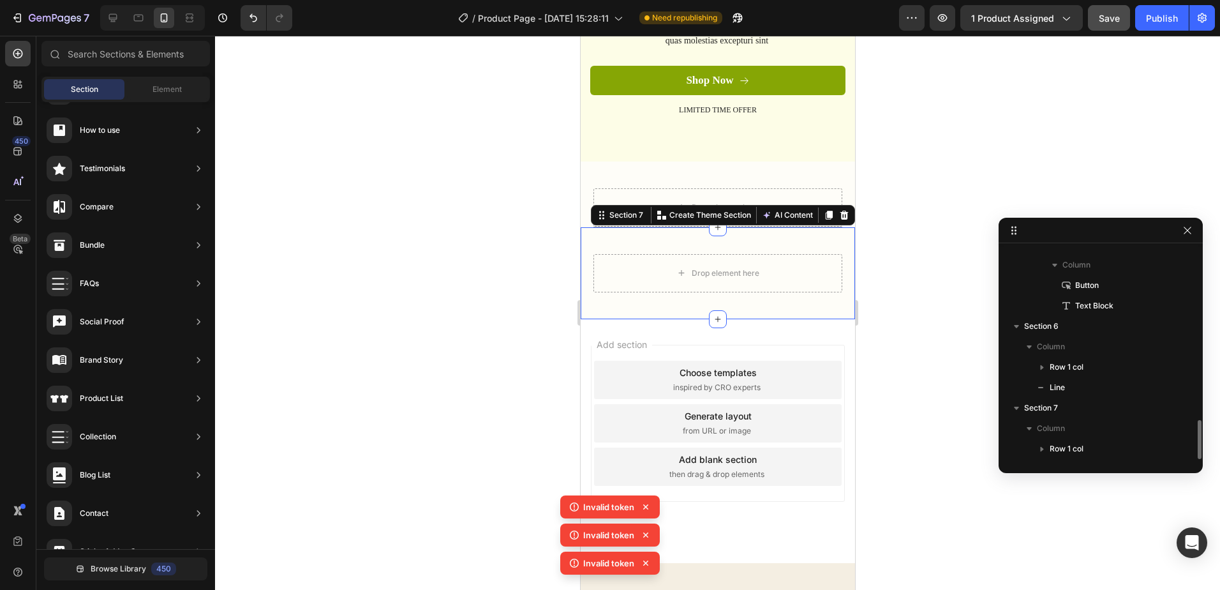
click at [819, 244] on div "Drop element here Row Section 7 You can create reusable sections Create Theme S…" at bounding box center [717, 273] width 274 height 92
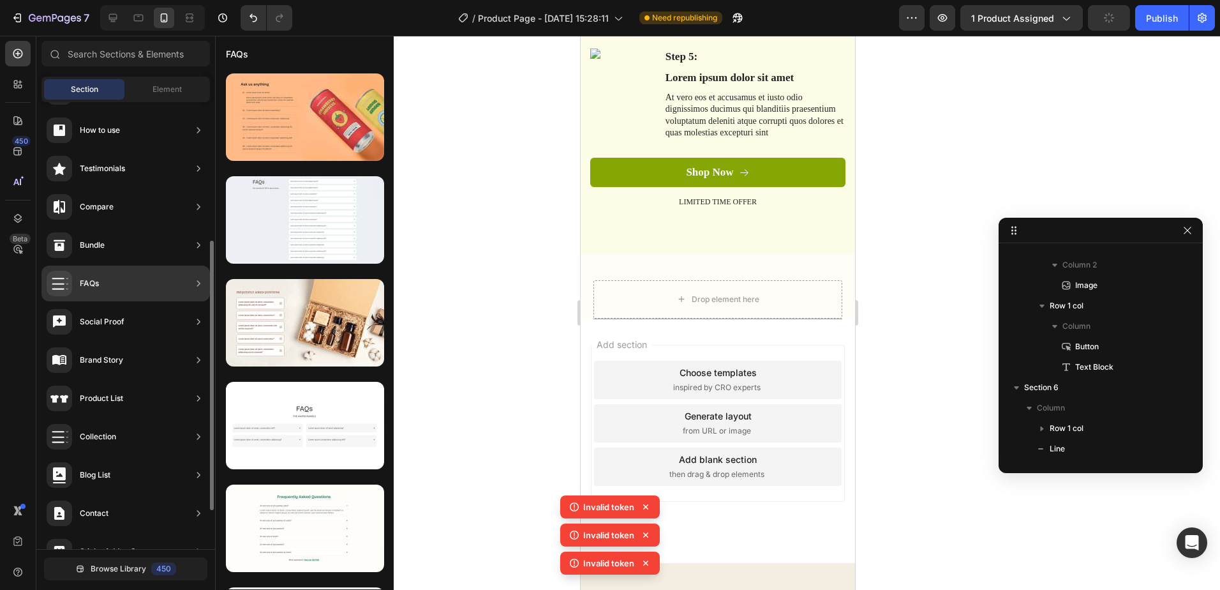
drag, startPoint x: 71, startPoint y: 237, endPoint x: 145, endPoint y: 257, distance: 76.6
click at [145, 266] on div "Bundle" at bounding box center [125, 284] width 169 height 36
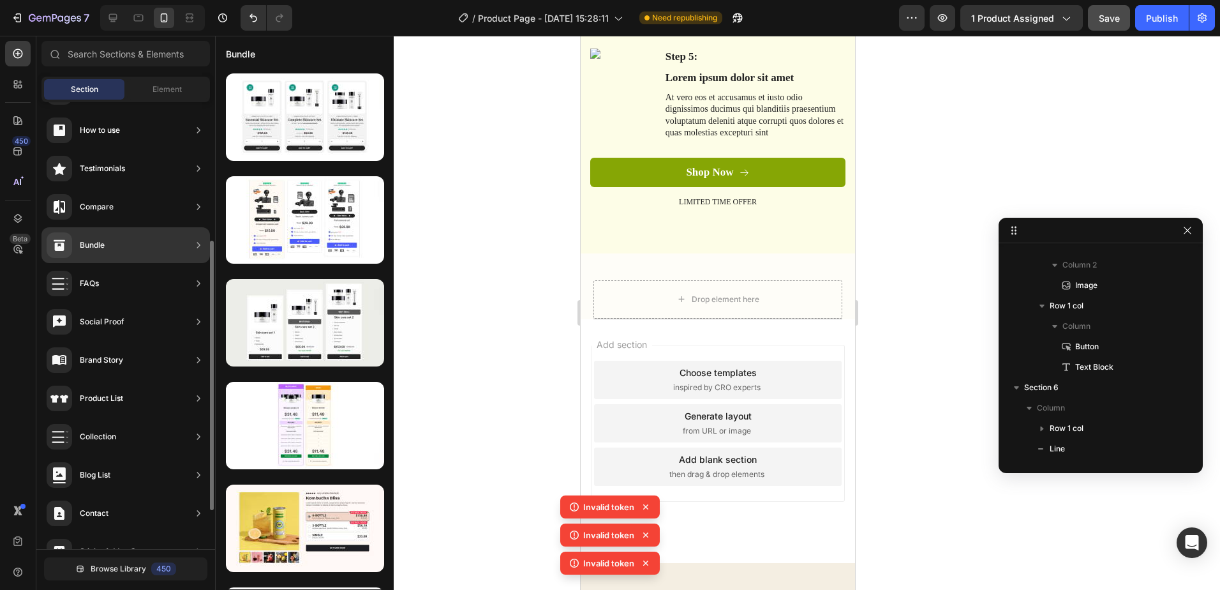
click at [121, 248] on div "Bundle" at bounding box center [125, 245] width 169 height 36
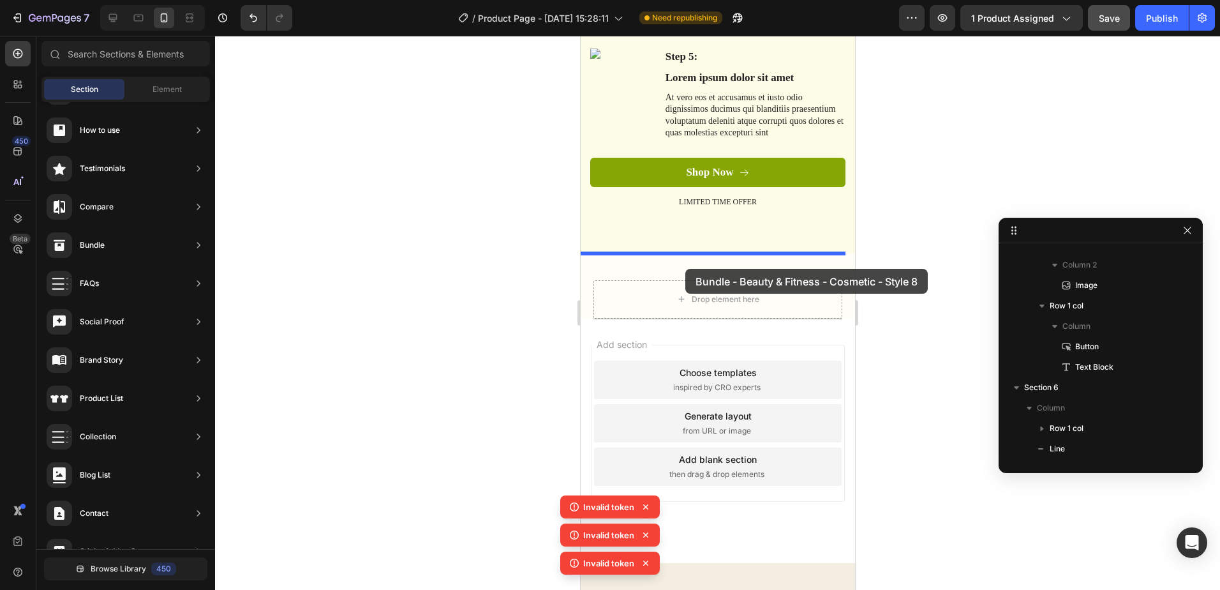
drag, startPoint x: 846, startPoint y: 149, endPoint x: 685, endPoint y: 269, distance: 201.2
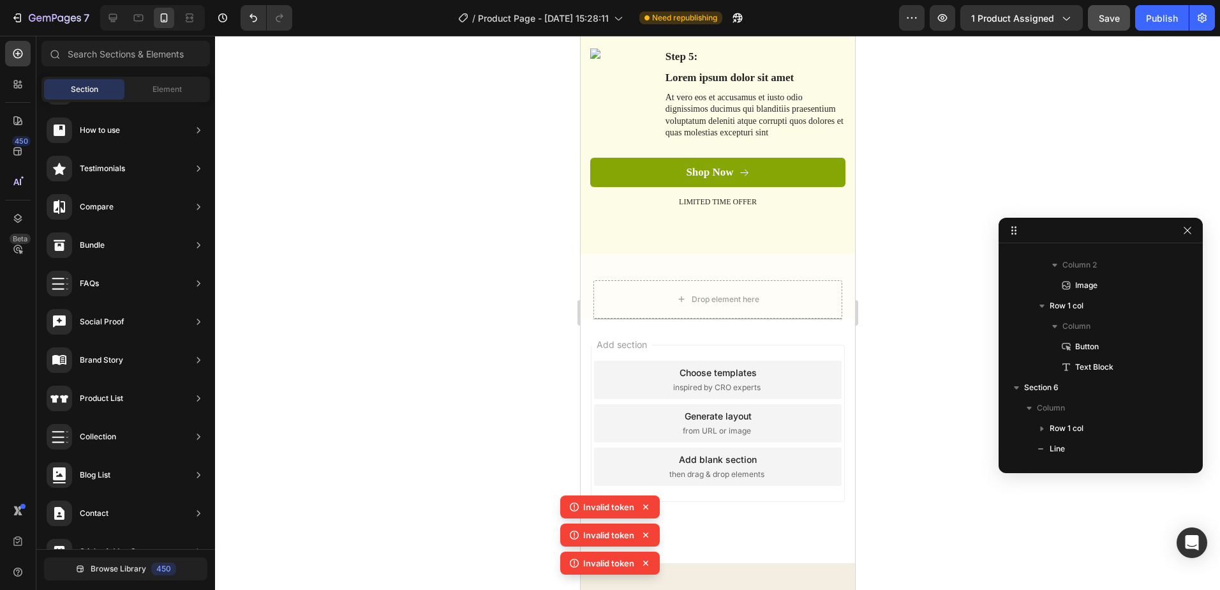
click at [645, 509] on icon at bounding box center [646, 506] width 13 height 13
click at [643, 508] on icon at bounding box center [646, 506] width 13 height 13
click at [647, 507] on icon at bounding box center [646, 506] width 13 height 13
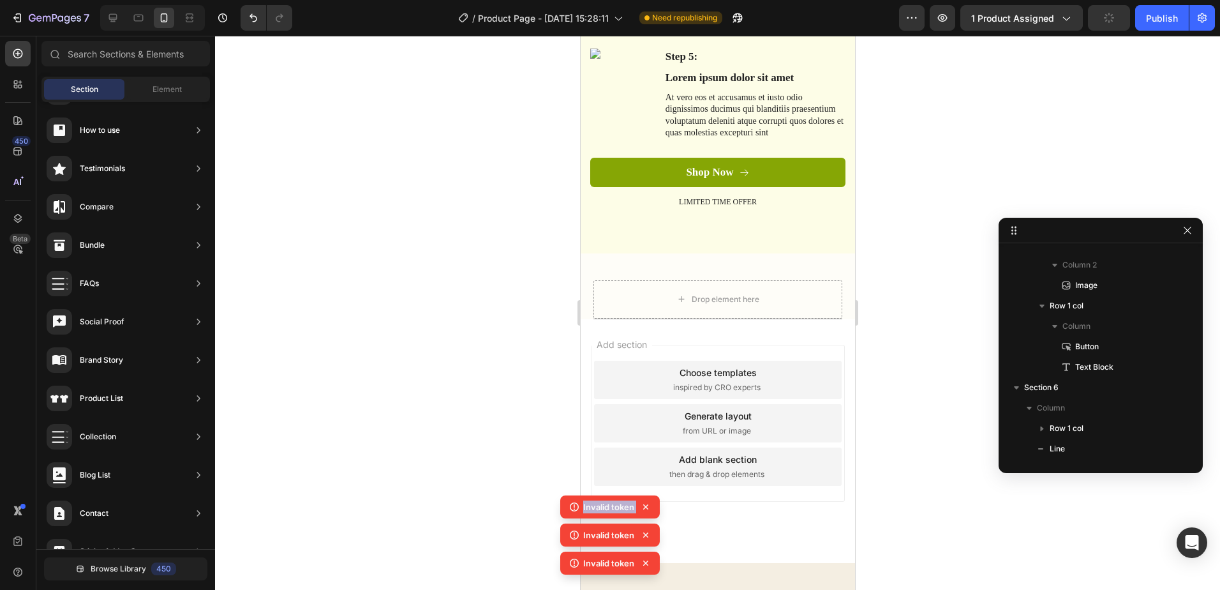
click at [647, 507] on icon at bounding box center [646, 506] width 13 height 13
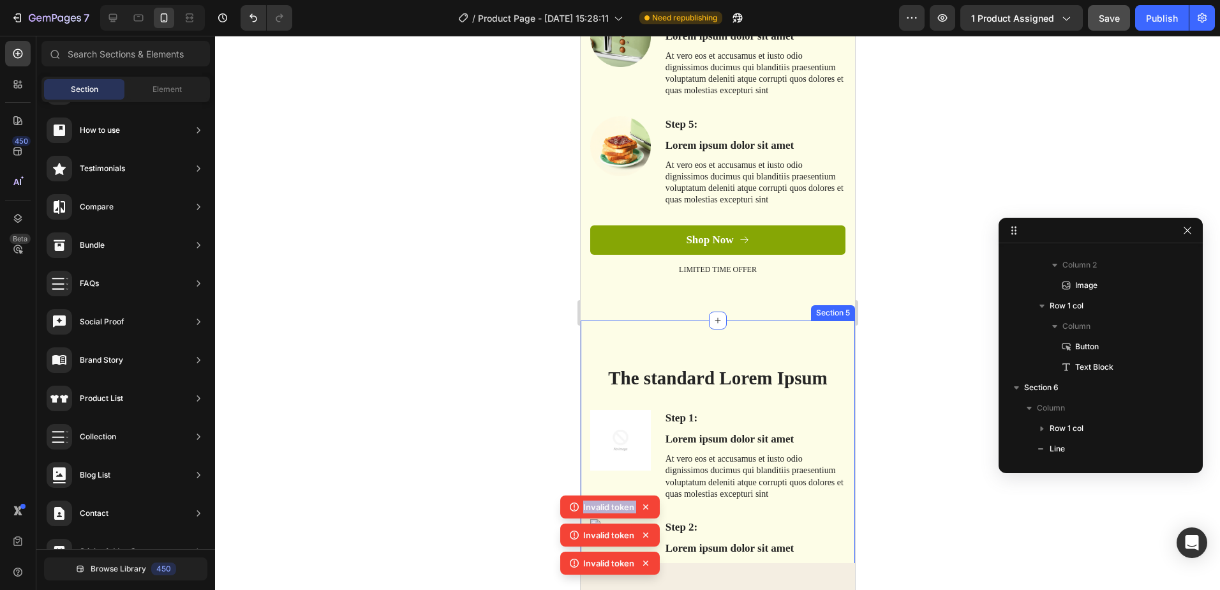
scroll to position [1340, 0]
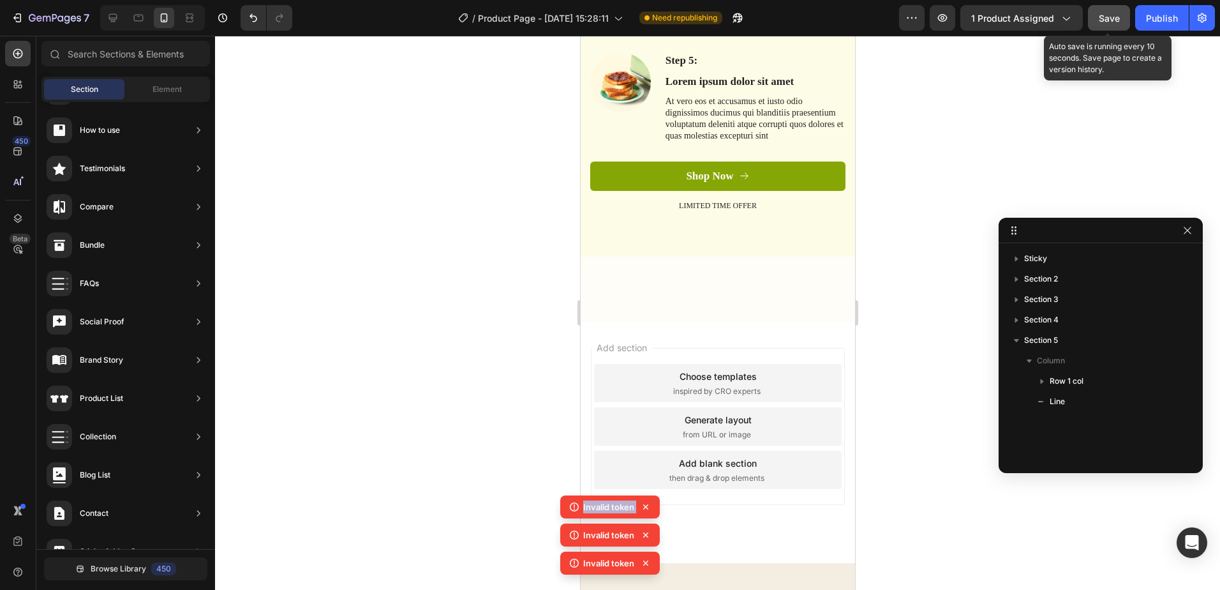
click at [1101, 22] on span "Save" at bounding box center [1109, 18] width 21 height 11
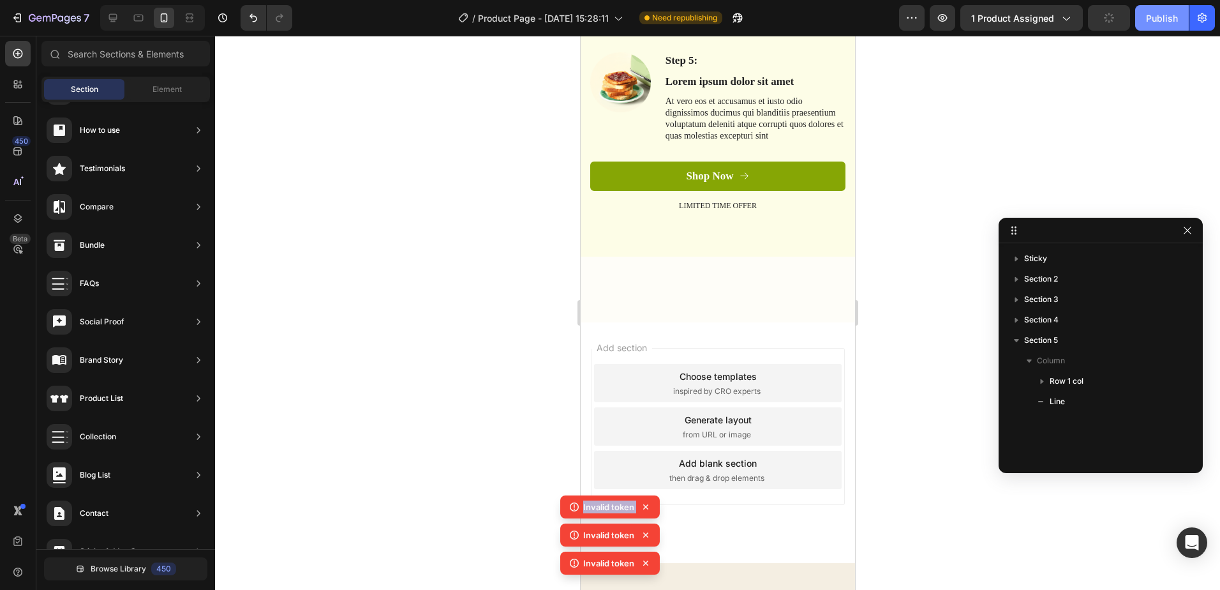
click at [1160, 24] on div "Publish" at bounding box center [1162, 17] width 32 height 13
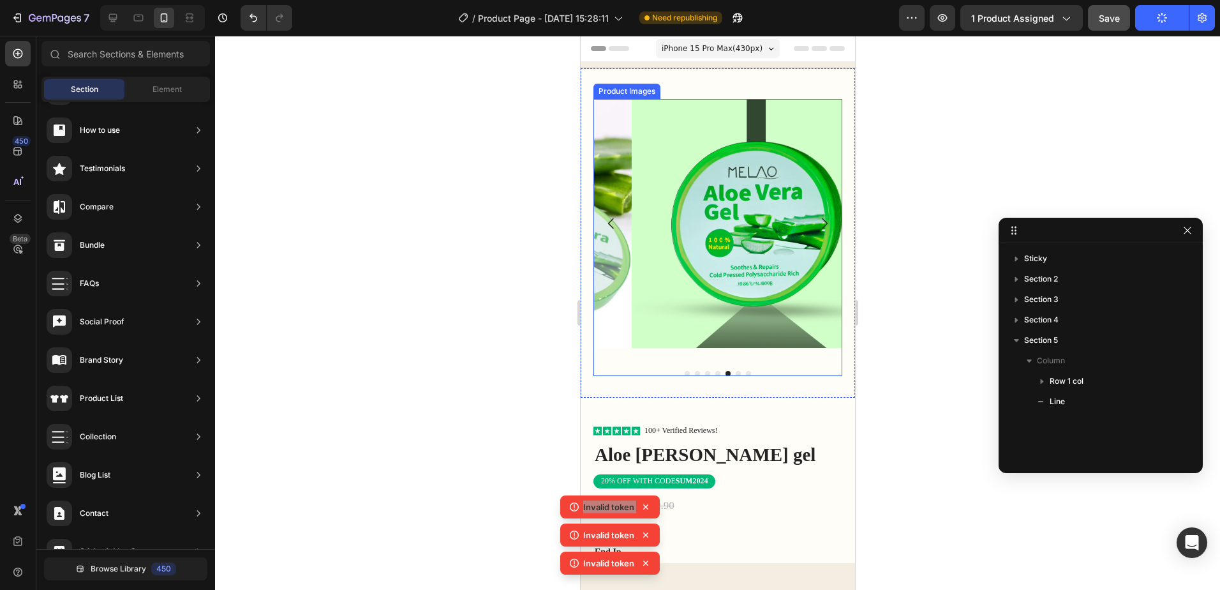
click at [613, 219] on icon "Carousel Back Arrow" at bounding box center [610, 223] width 15 height 15
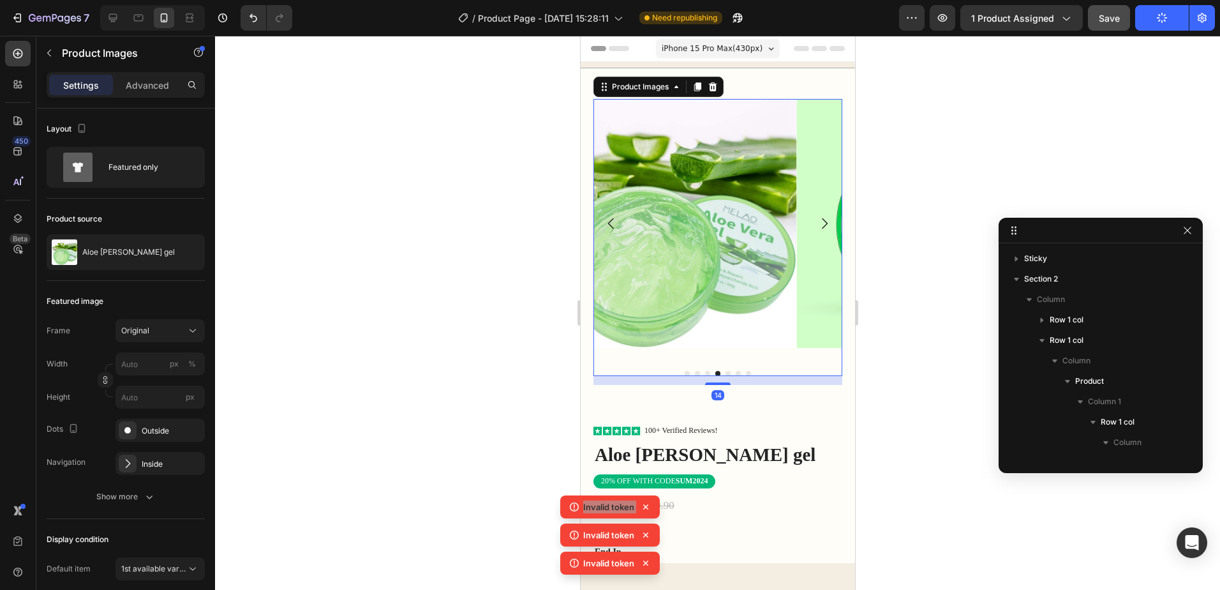
scroll to position [160, 0]
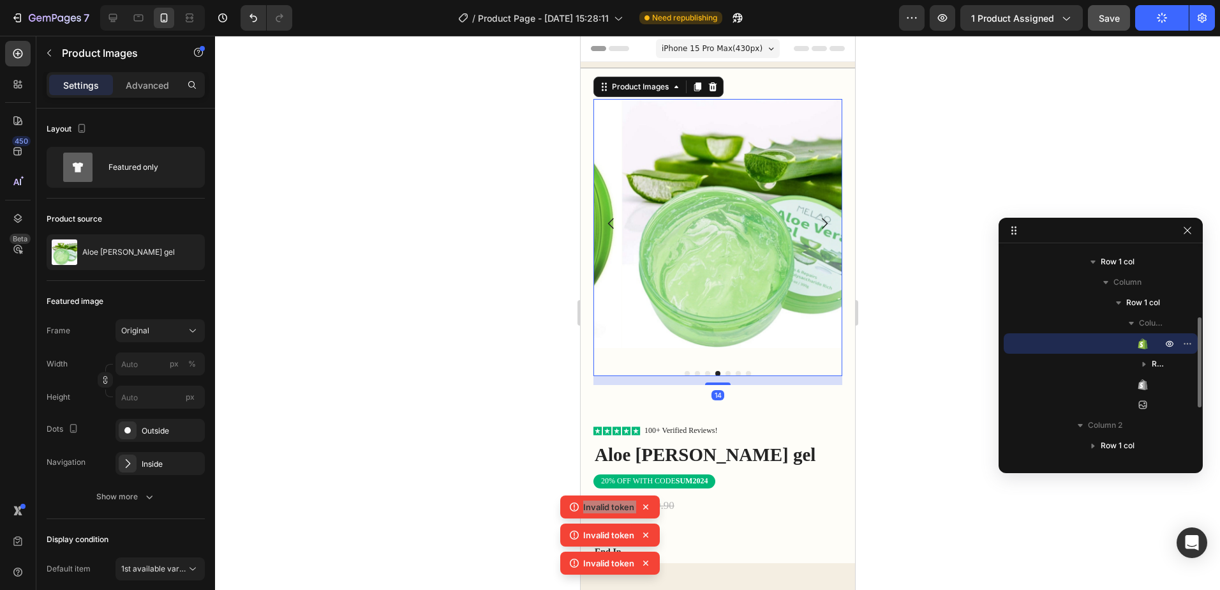
click at [613, 219] on icon "Carousel Back Arrow" at bounding box center [610, 223] width 15 height 15
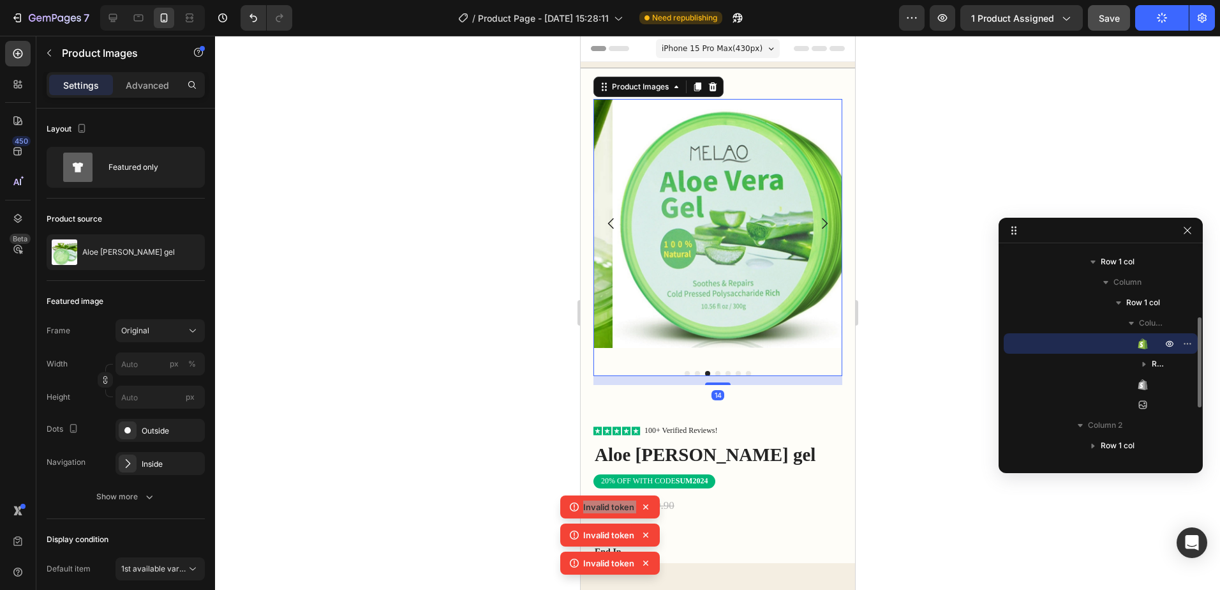
click at [613, 219] on icon "Carousel Back Arrow" at bounding box center [610, 223] width 15 height 15
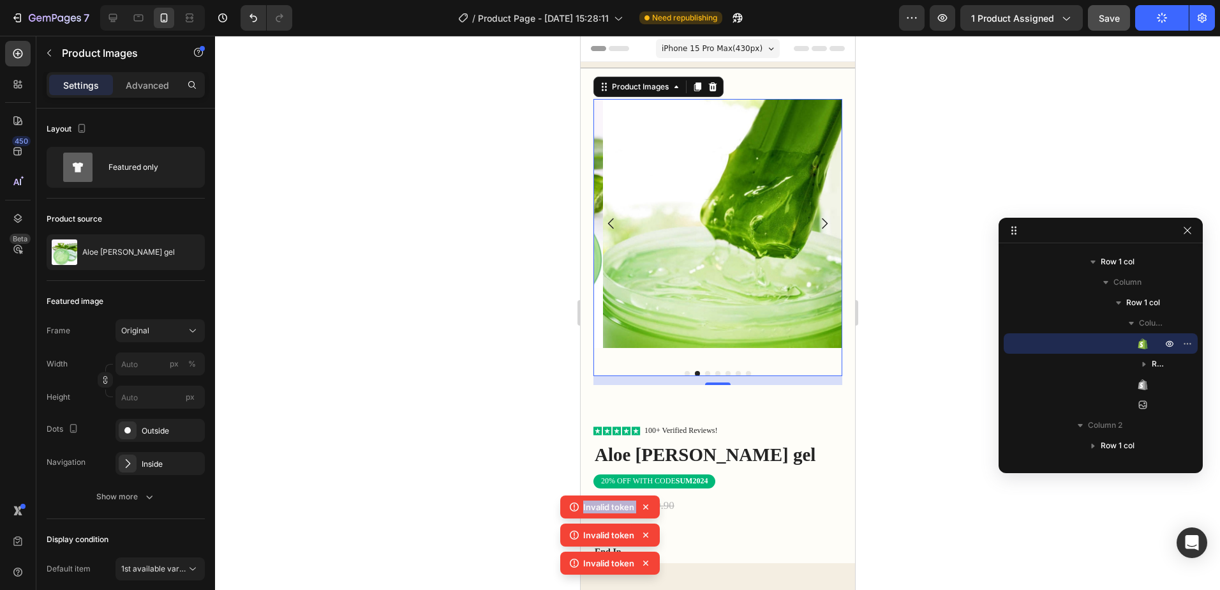
click at [645, 507] on icon at bounding box center [645, 506] width 5 height 5
click at [645, 528] on icon at bounding box center [646, 534] width 13 height 13
click at [645, 523] on div "Invalid token" at bounding box center [610, 534] width 100 height 23
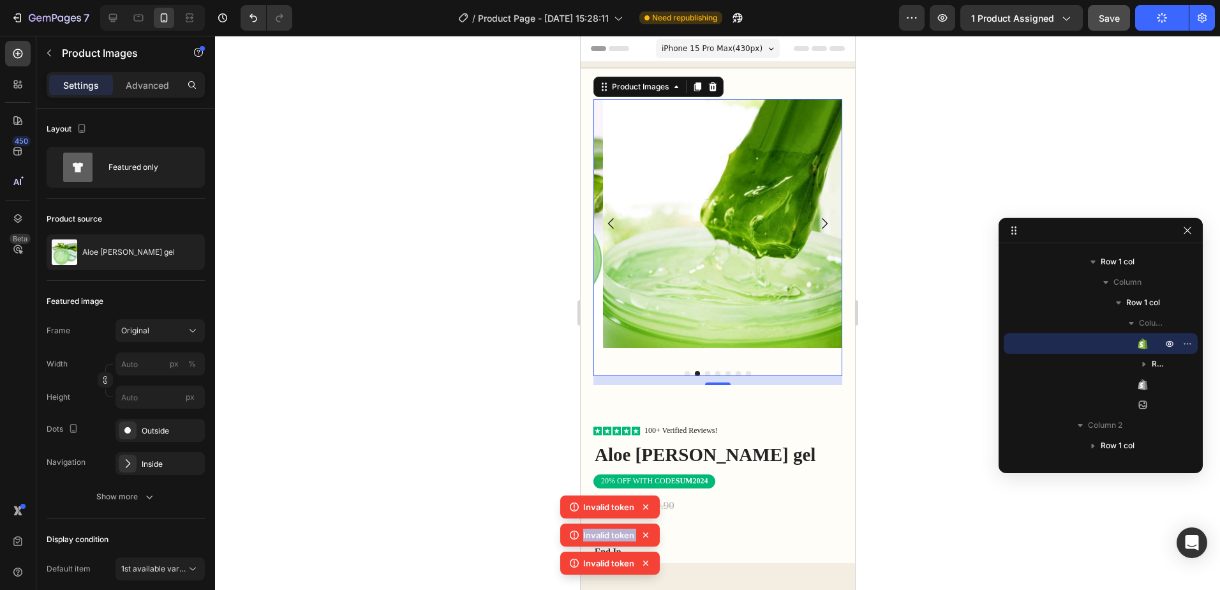
click at [646, 507] on icon at bounding box center [645, 506] width 5 height 5
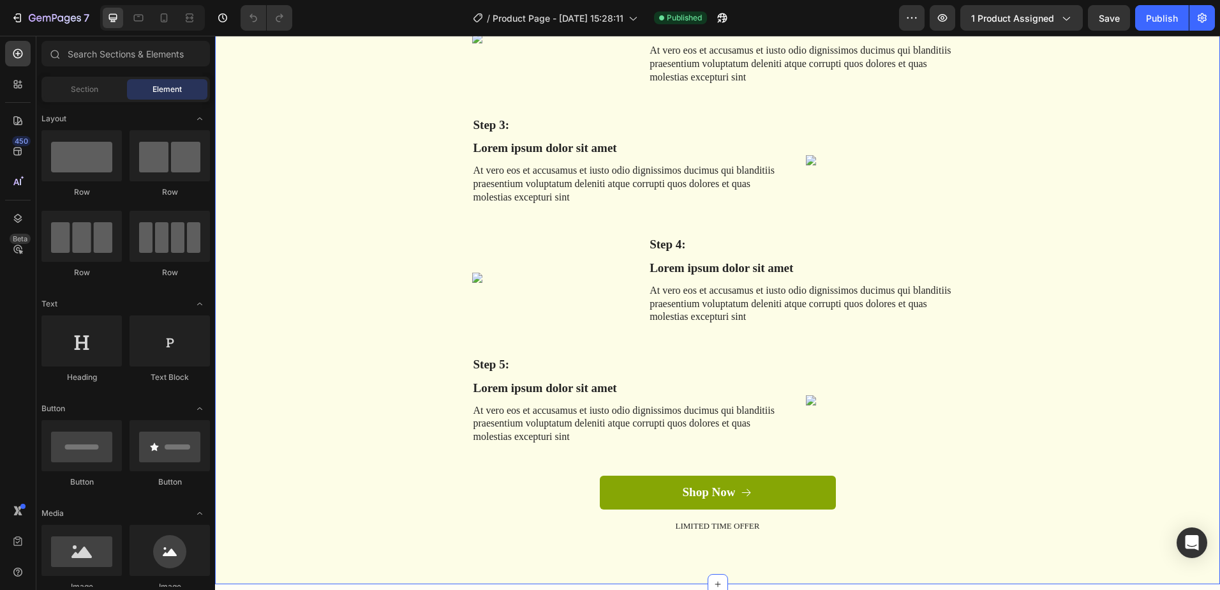
scroll to position [1787, 0]
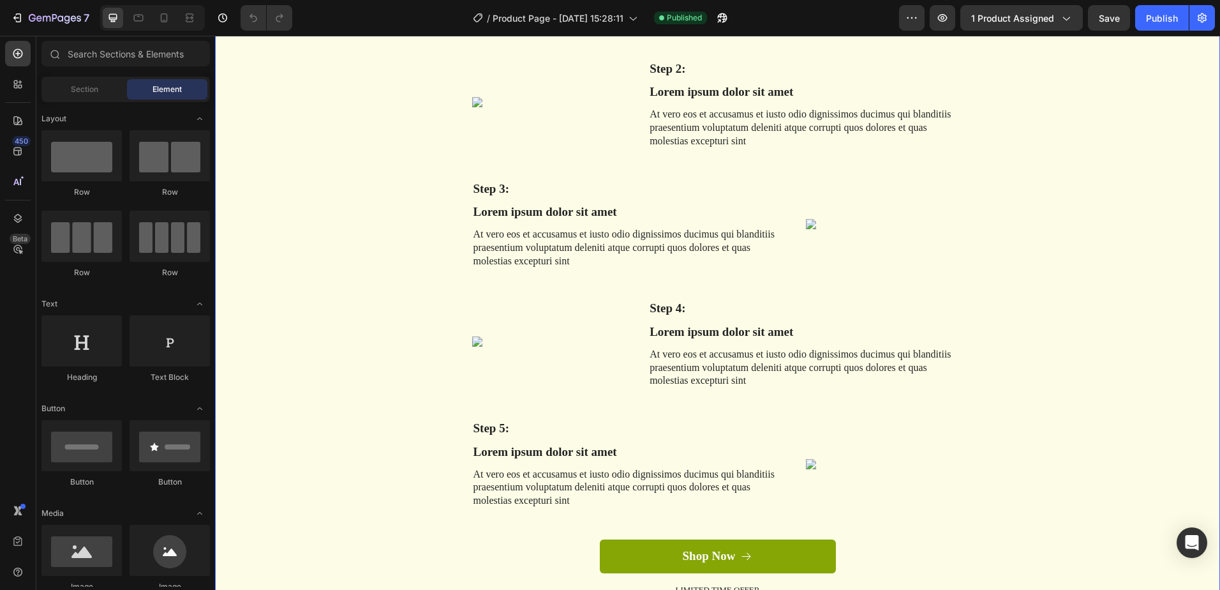
click at [999, 246] on div "The standard Lorem Ipsum Heading Row Step 1: Text Block Lorem ipsum dolor sit a…" at bounding box center [718, 248] width 986 height 738
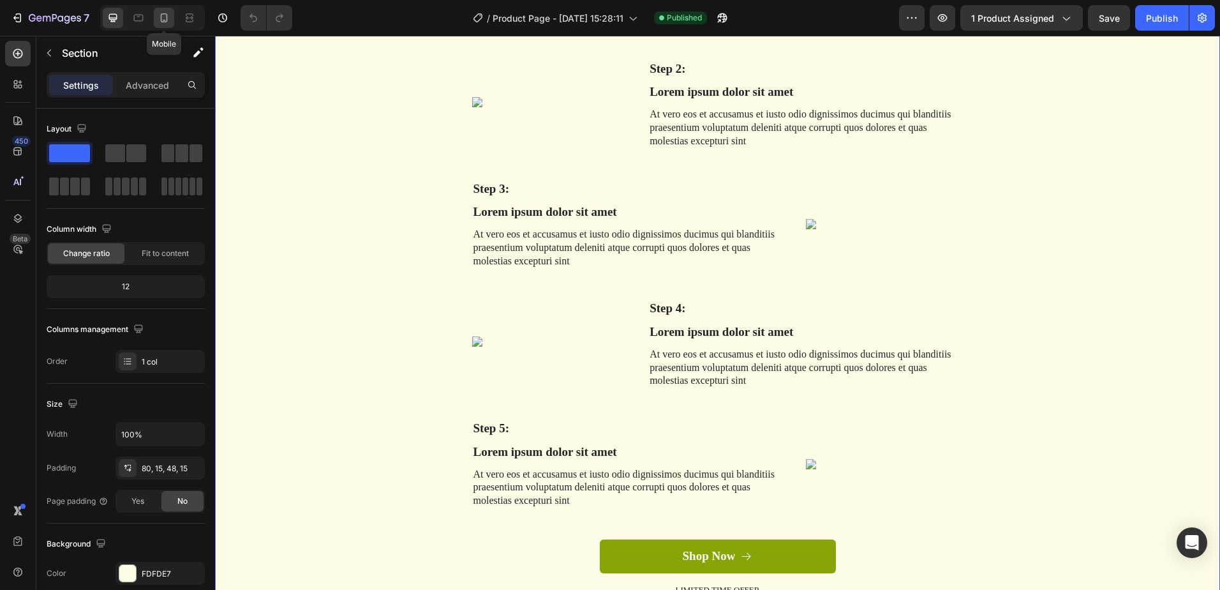
click at [166, 18] on icon at bounding box center [164, 17] width 13 height 13
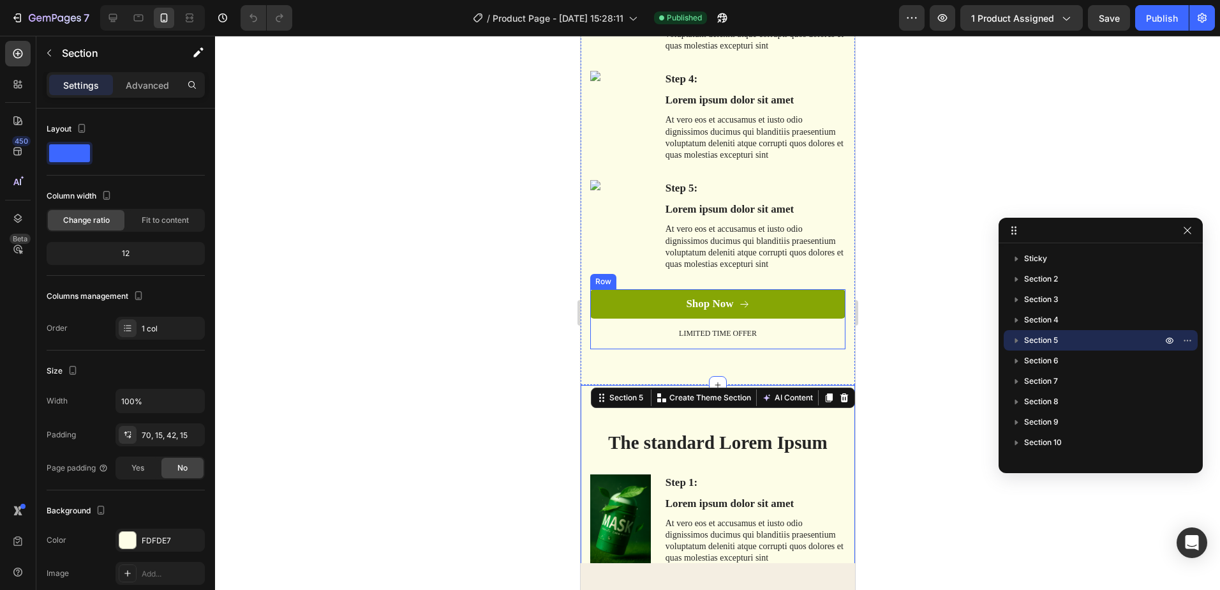
scroll to position [1123, 0]
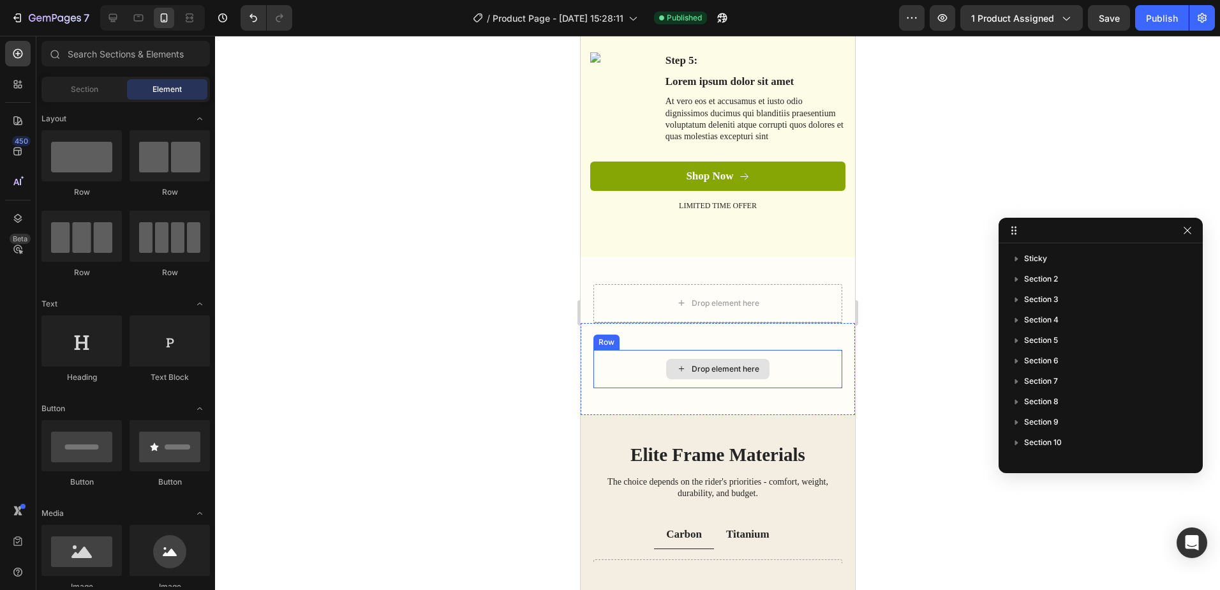
scroll to position [1250, 0]
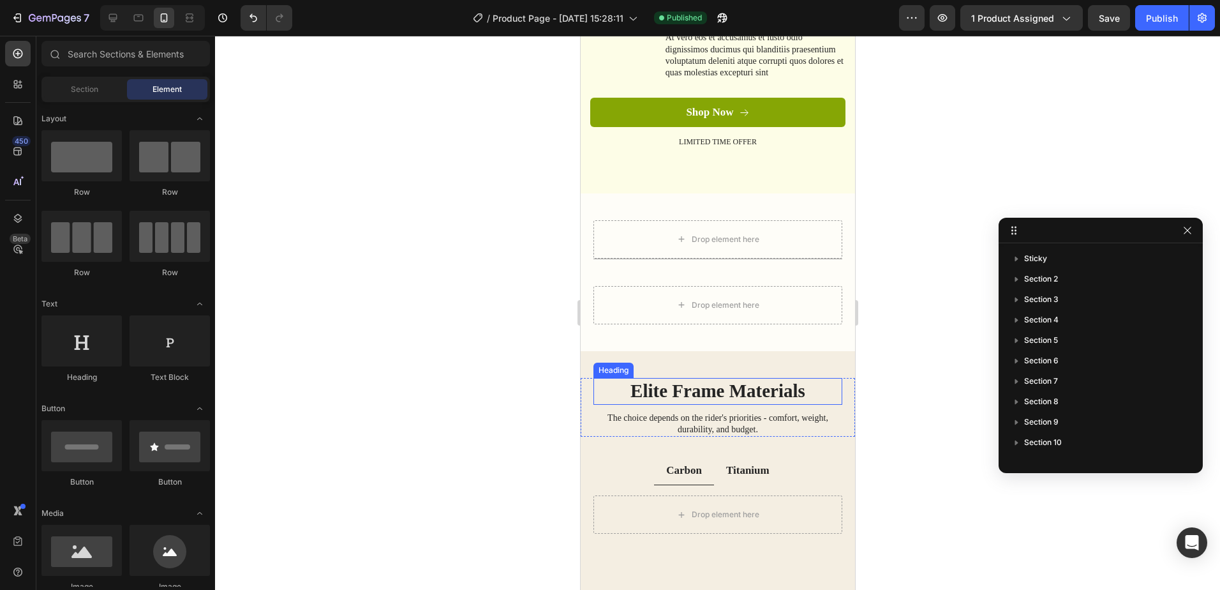
click at [831, 362] on div "Elite Frame Materials Heading The choice depends on the rider's priorities - co…" at bounding box center [717, 461] width 274 height 220
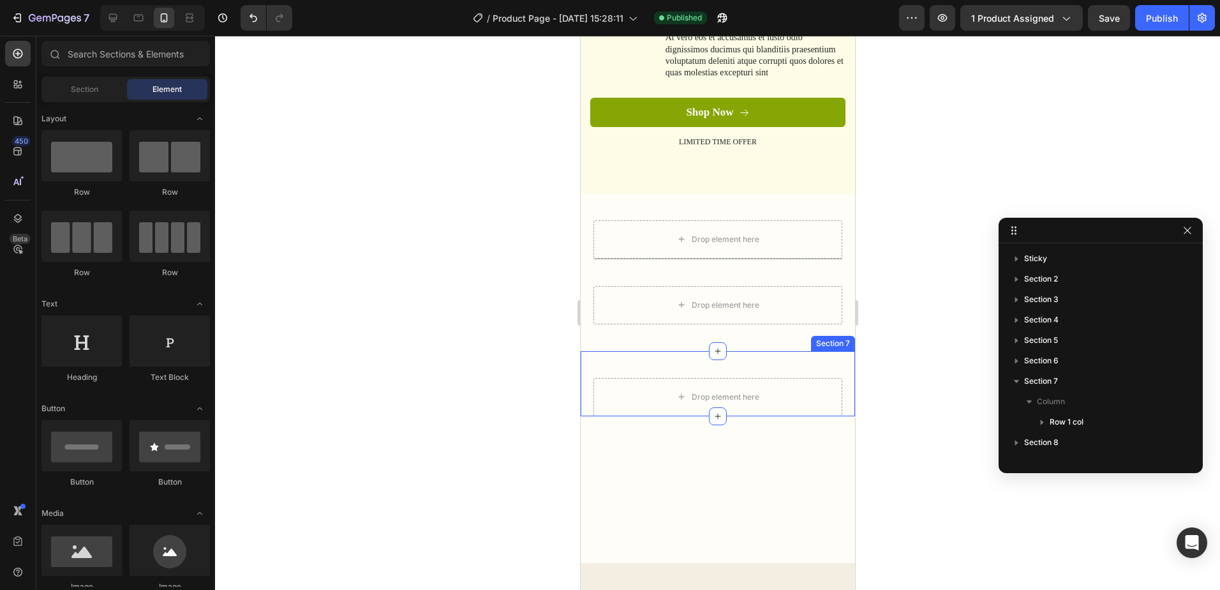
click at [817, 386] on div "Drop element here" at bounding box center [717, 397] width 249 height 38
click at [815, 357] on div "Drop element here Section 7" at bounding box center [717, 383] width 274 height 65
click at [802, 299] on div "Drop element here" at bounding box center [717, 305] width 249 height 38
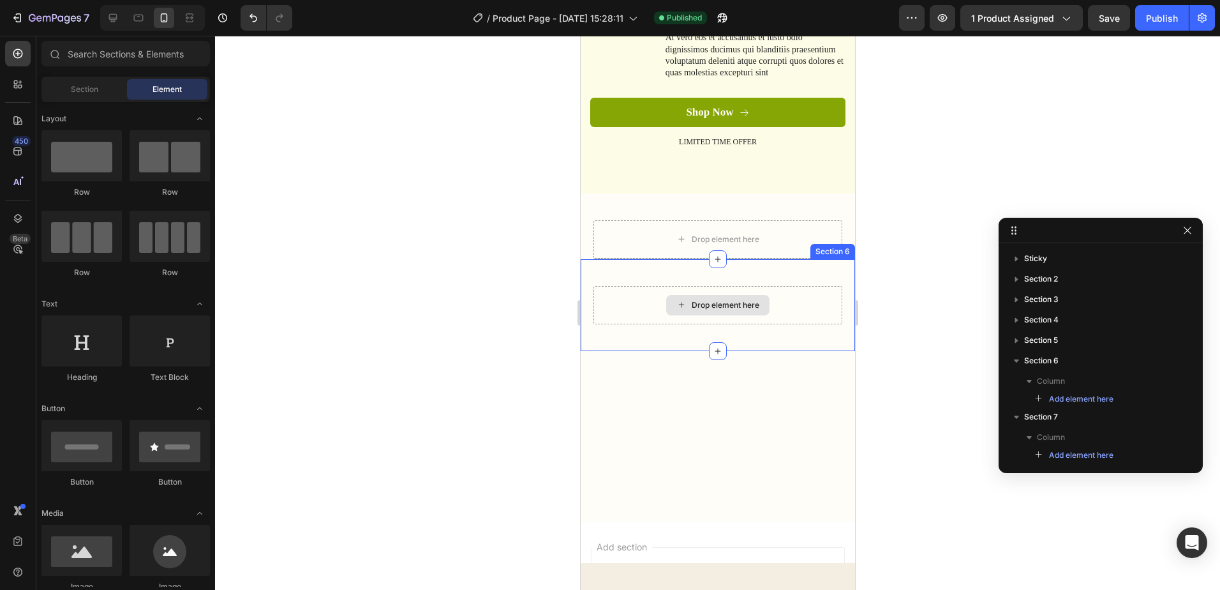
click at [802, 277] on div "Drop element here Section 6" at bounding box center [717, 305] width 274 height 92
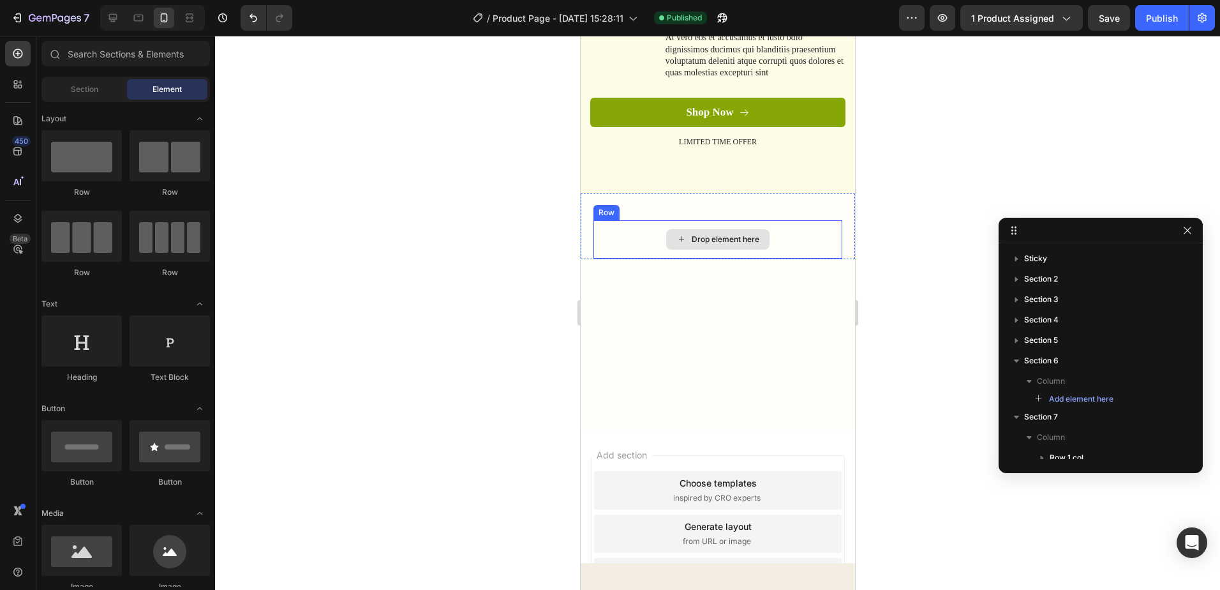
click at [807, 220] on div "Drop element here" at bounding box center [717, 239] width 249 height 38
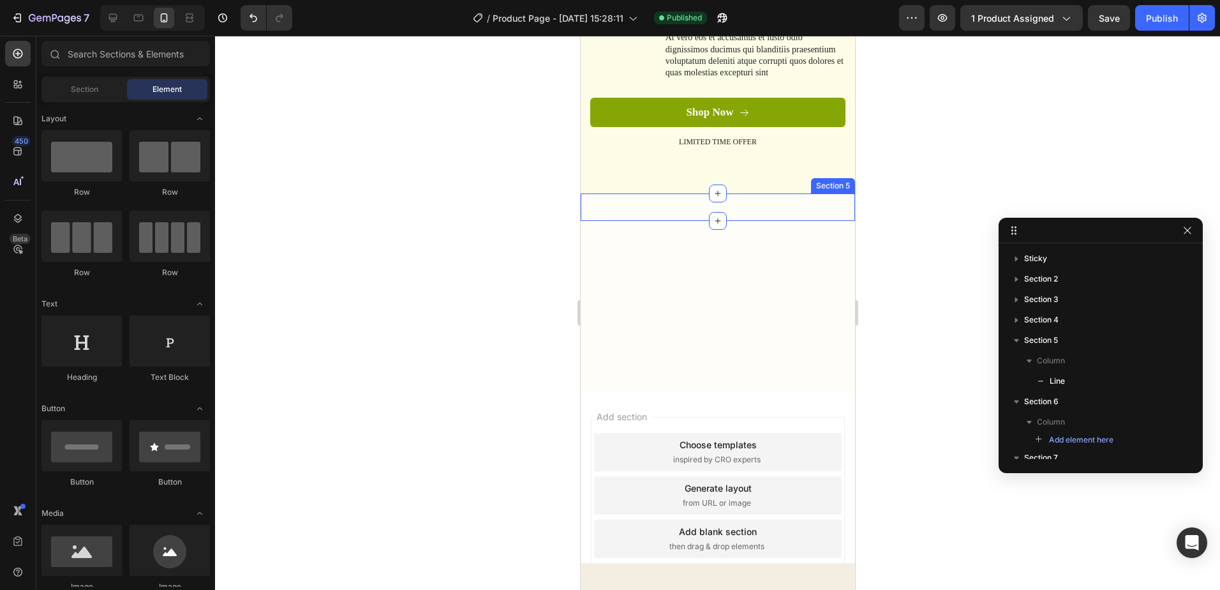
click at [807, 208] on div "Title Line Section 5" at bounding box center [717, 206] width 274 height 27
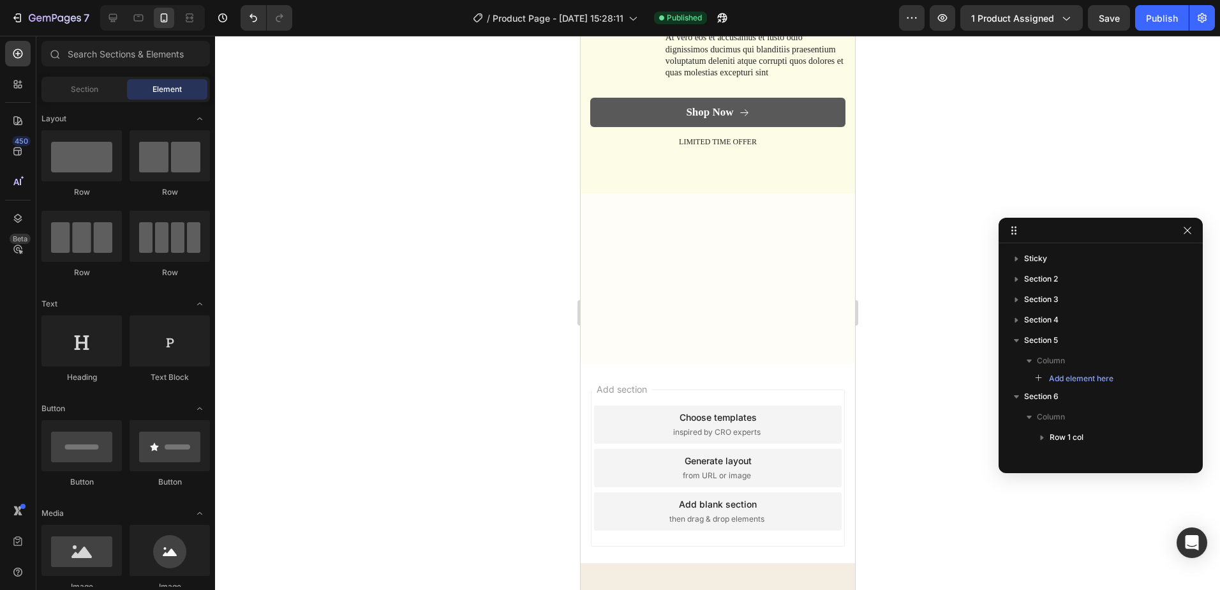
scroll to position [1059, 0]
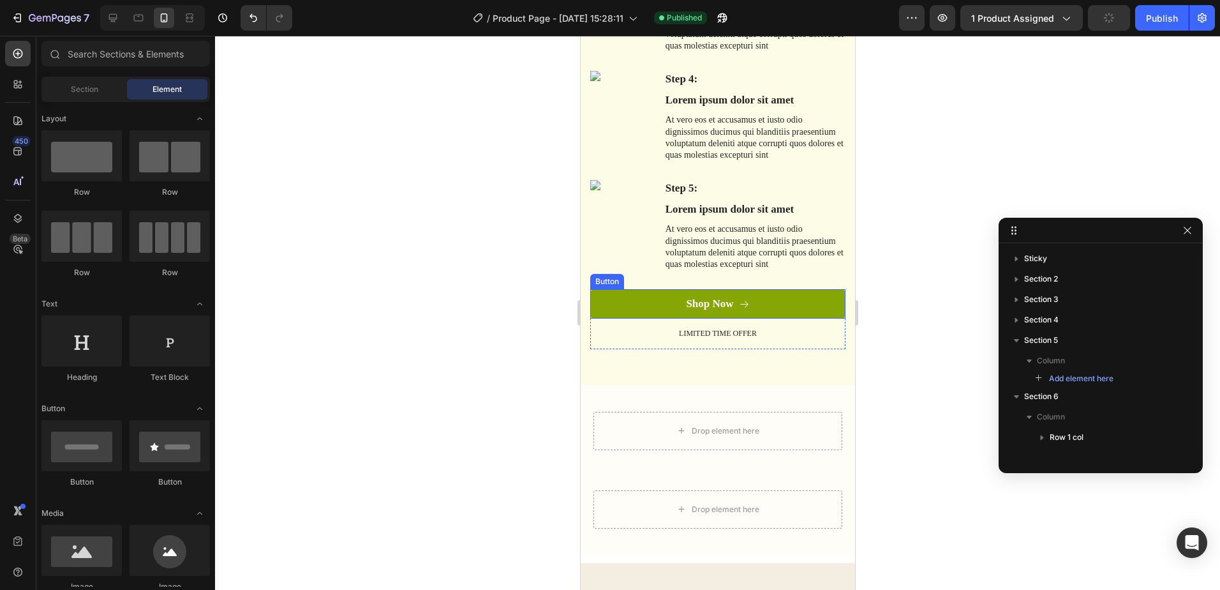
click at [825, 324] on div "Shop Now Button" at bounding box center [717, 308] width 255 height 38
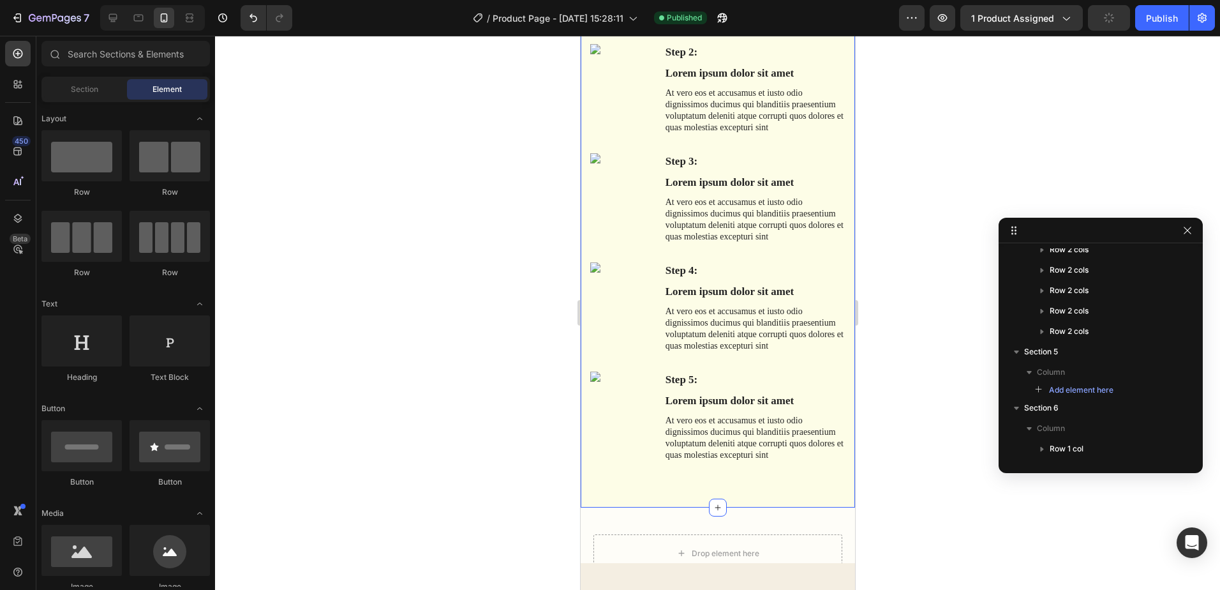
scroll to position [1340, 0]
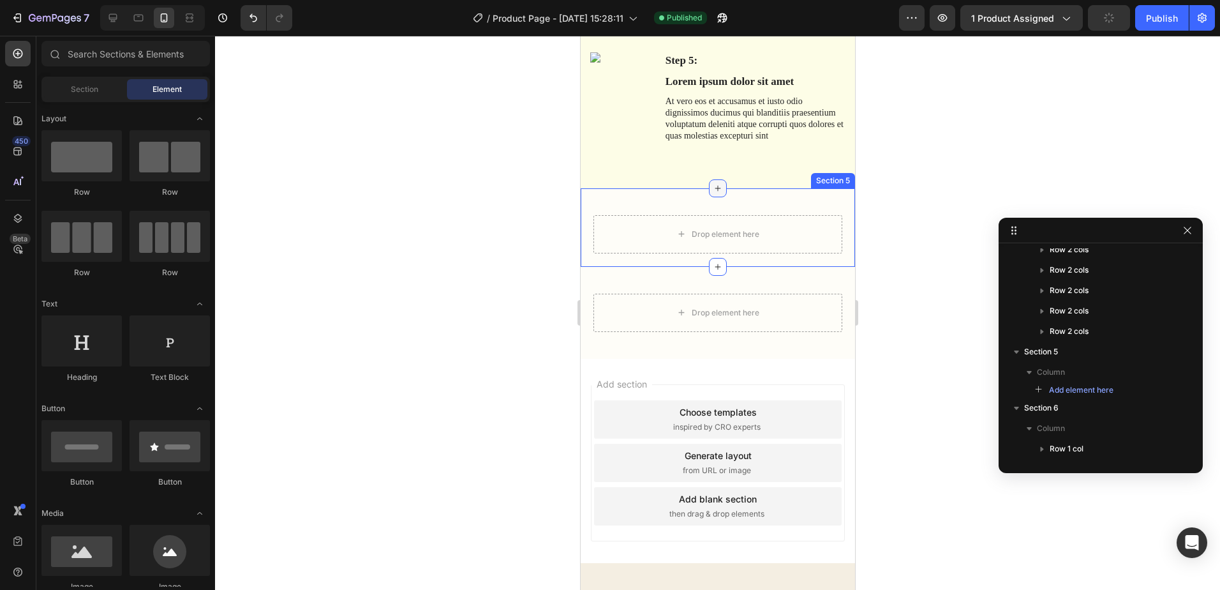
click at [712, 190] on icon at bounding box center [717, 188] width 10 height 10
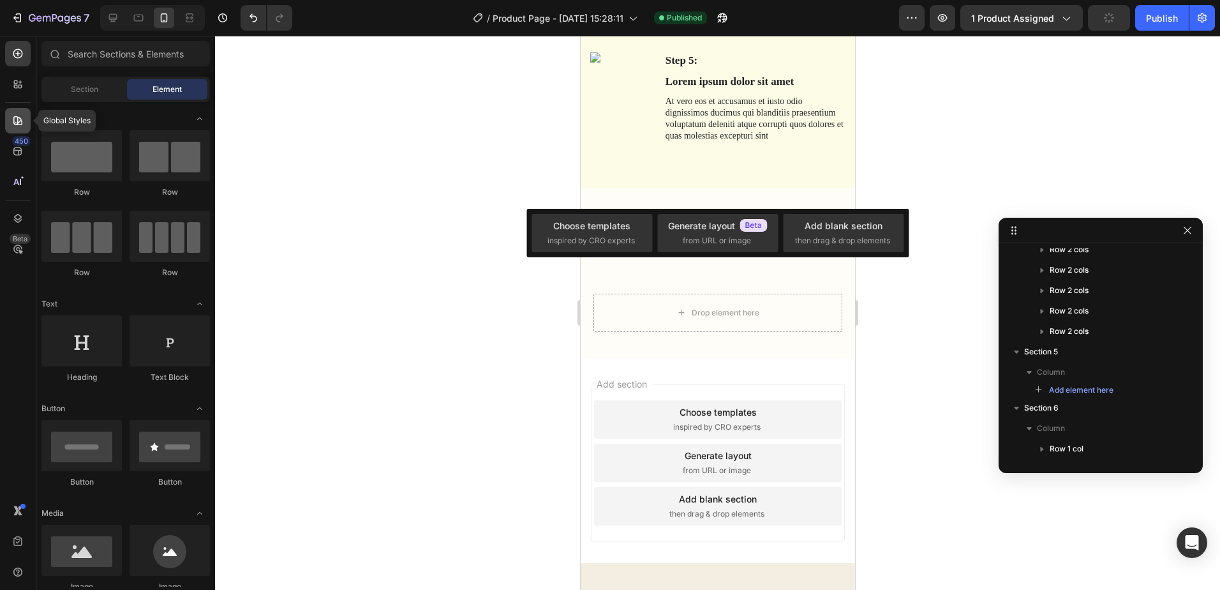
click at [19, 123] on icon at bounding box center [17, 120] width 9 height 9
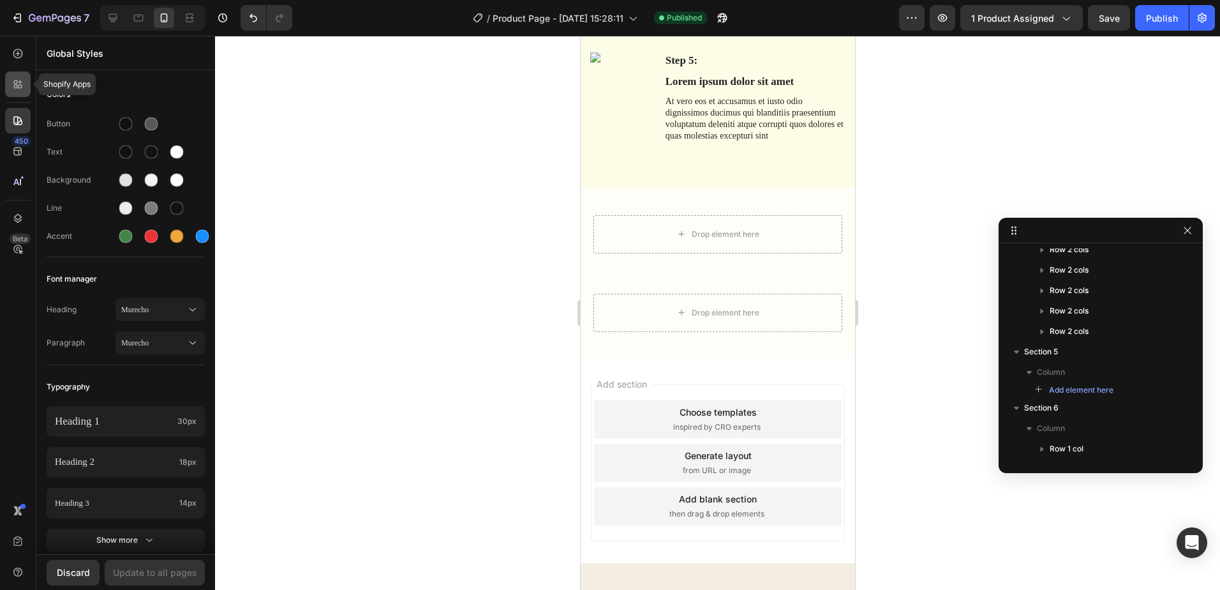
click at [17, 84] on icon at bounding box center [16, 82] width 4 height 4
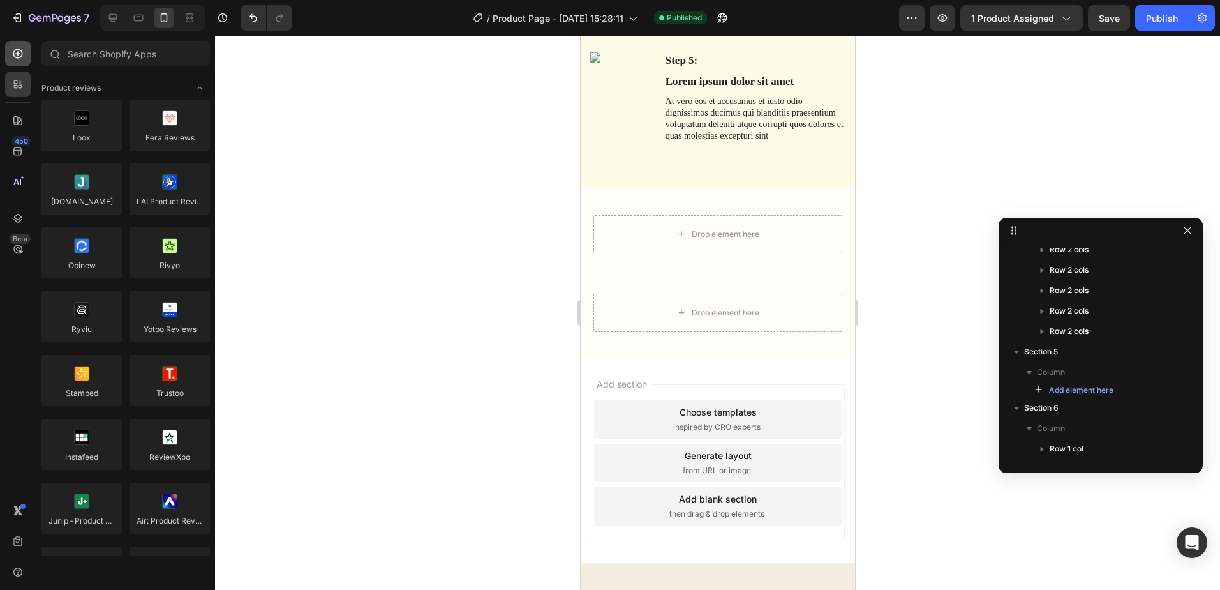
click at [17, 61] on div at bounding box center [18, 54] width 26 height 26
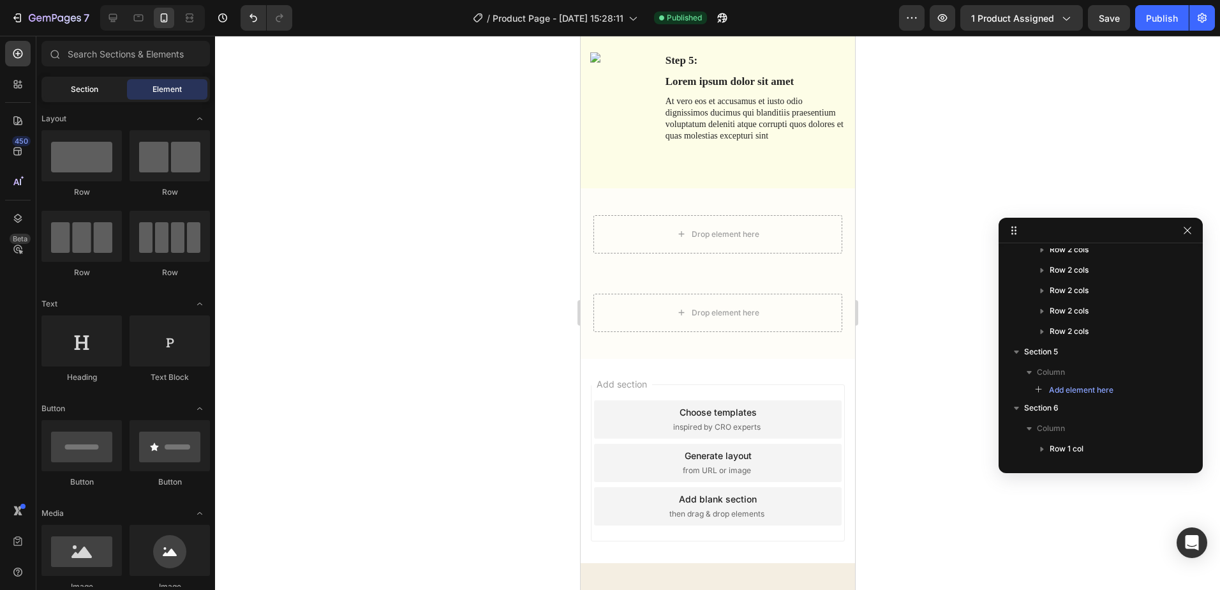
click at [77, 91] on span "Section" at bounding box center [84, 89] width 27 height 11
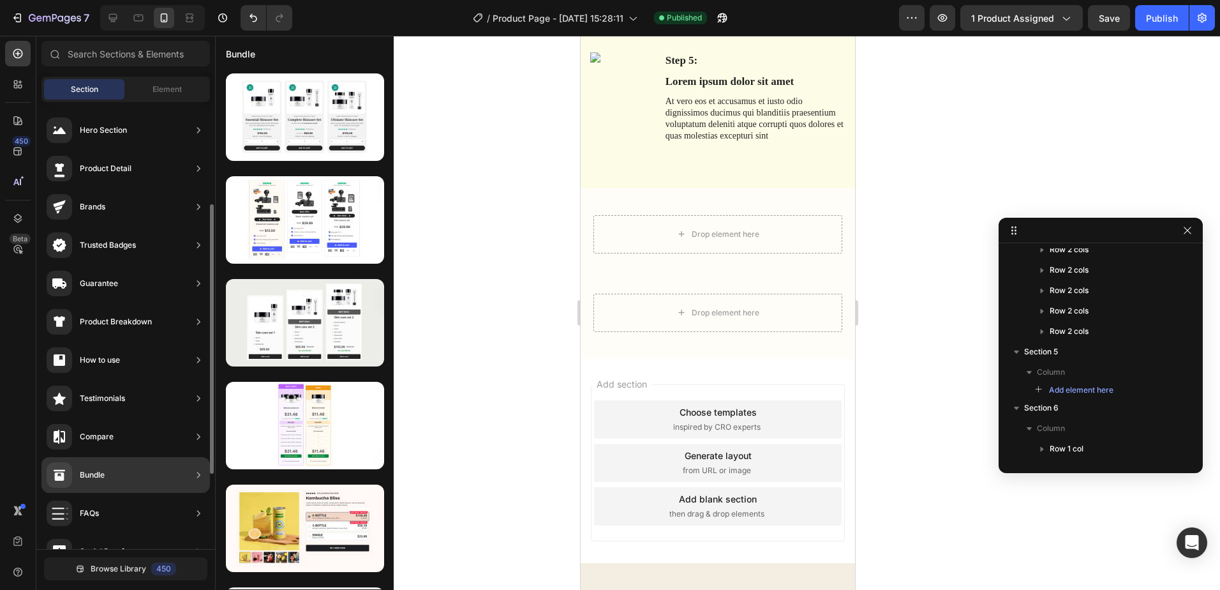
scroll to position [64, 0]
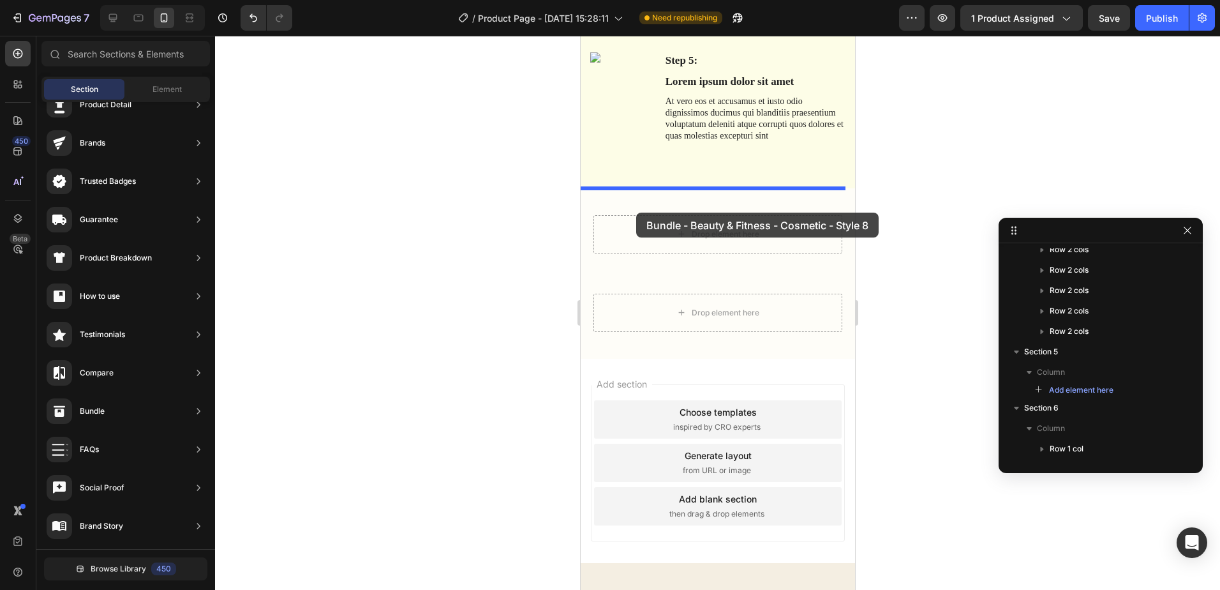
drag, startPoint x: 828, startPoint y: 173, endPoint x: 636, endPoint y: 213, distance: 196.8
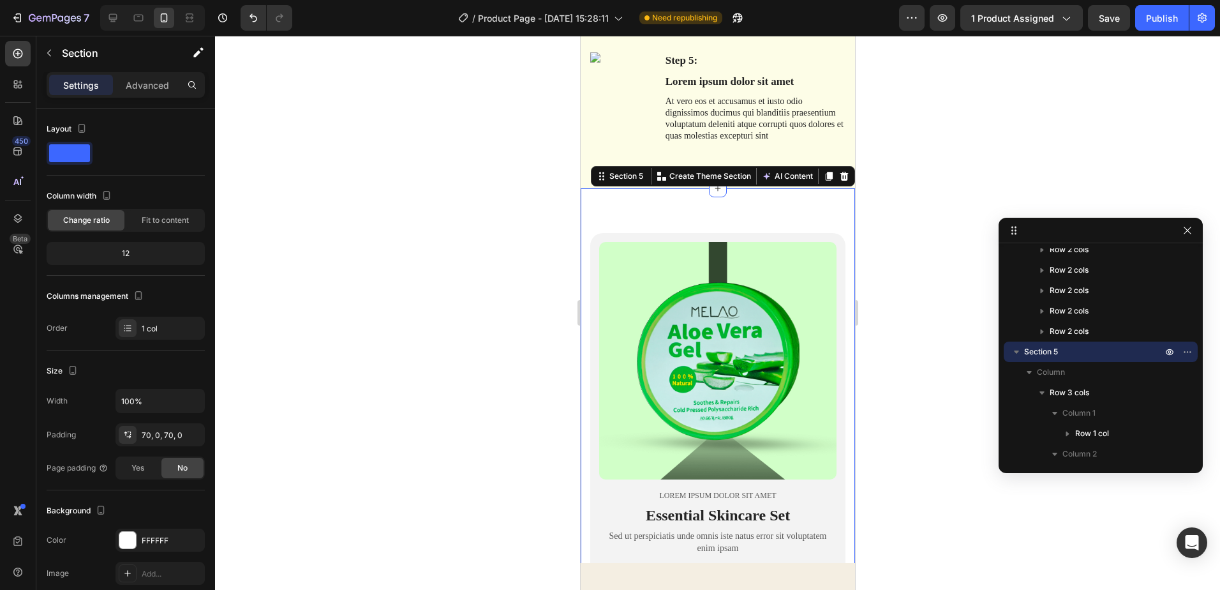
click at [896, 259] on div at bounding box center [717, 313] width 1005 height 554
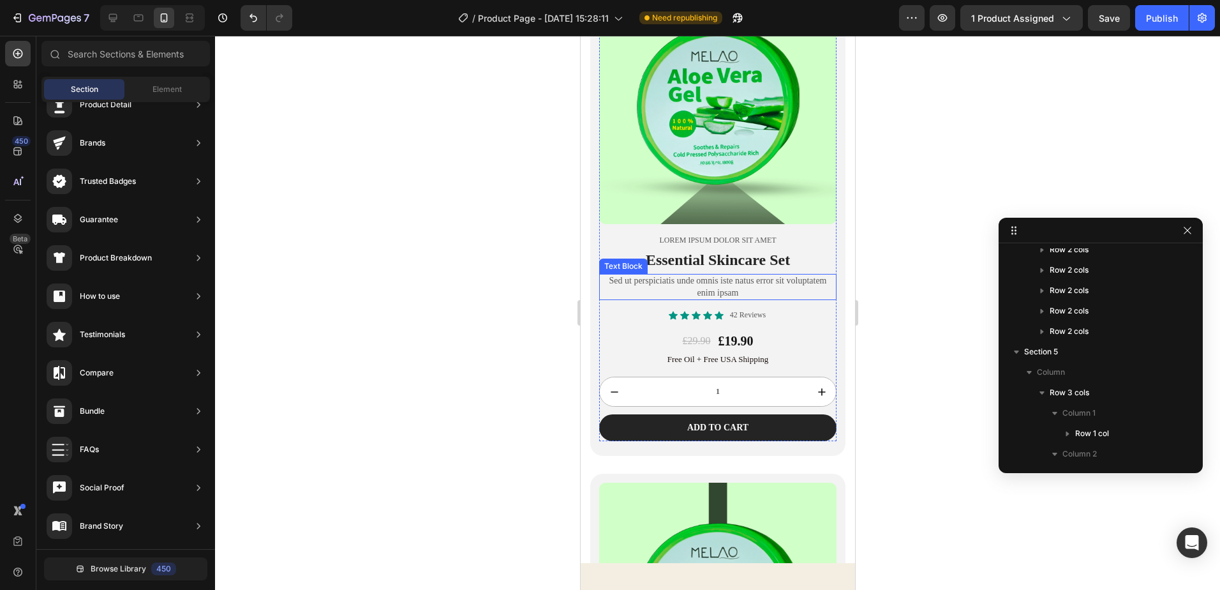
scroll to position [1532, 0]
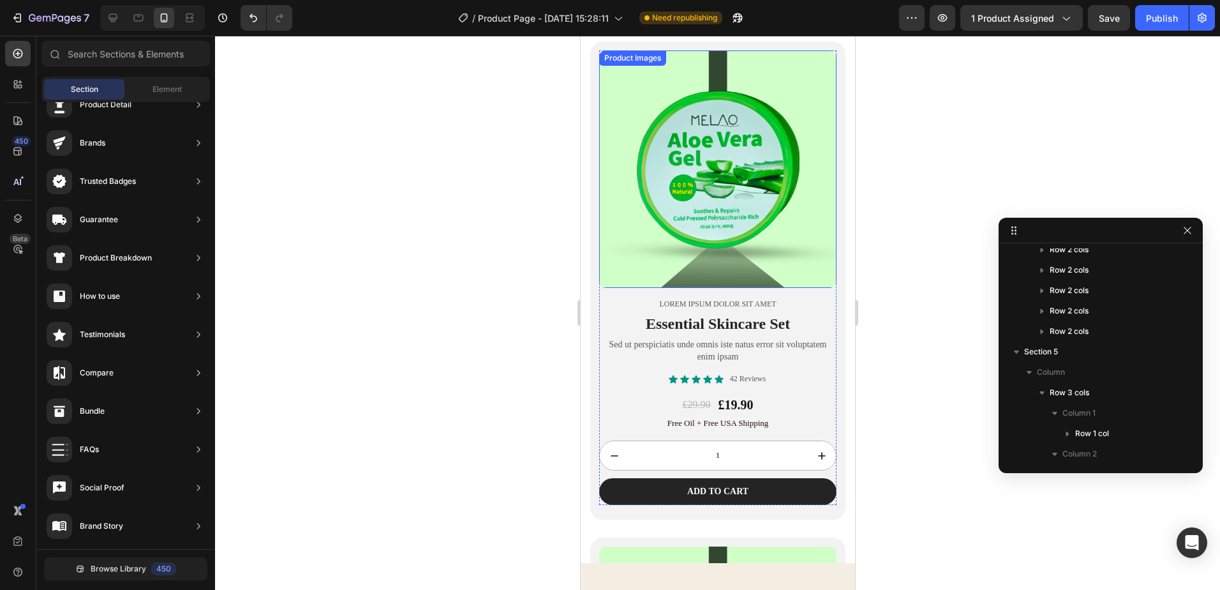
click at [751, 218] on img at bounding box center [717, 168] width 237 height 237
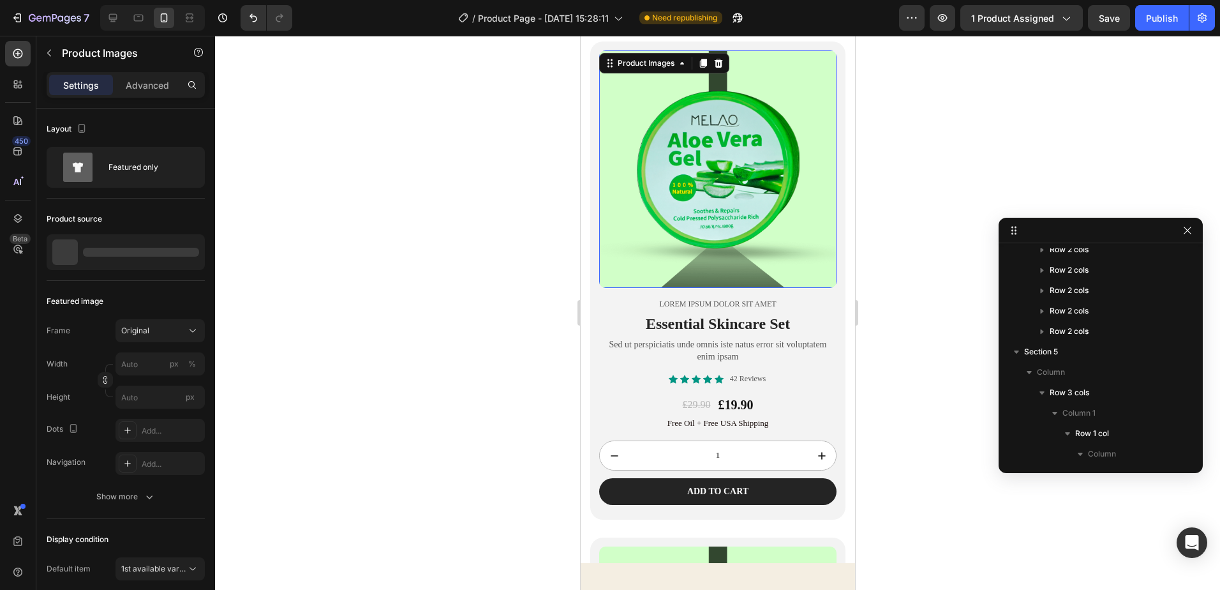
scroll to position [303, 0]
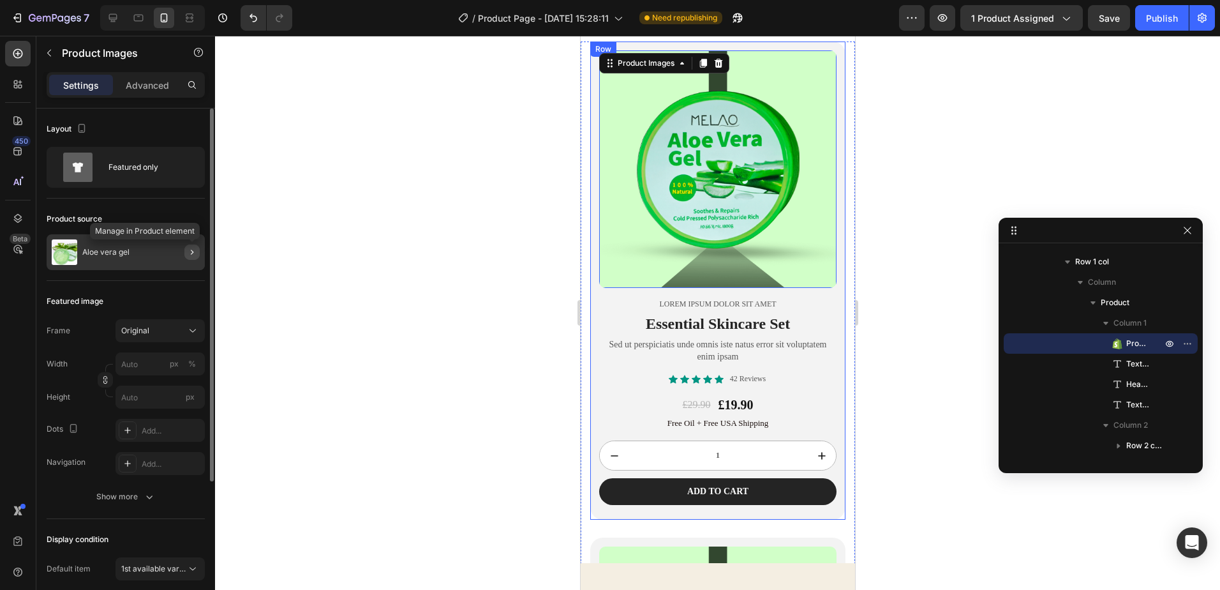
click at [189, 249] on icon "button" at bounding box center [192, 252] width 10 height 10
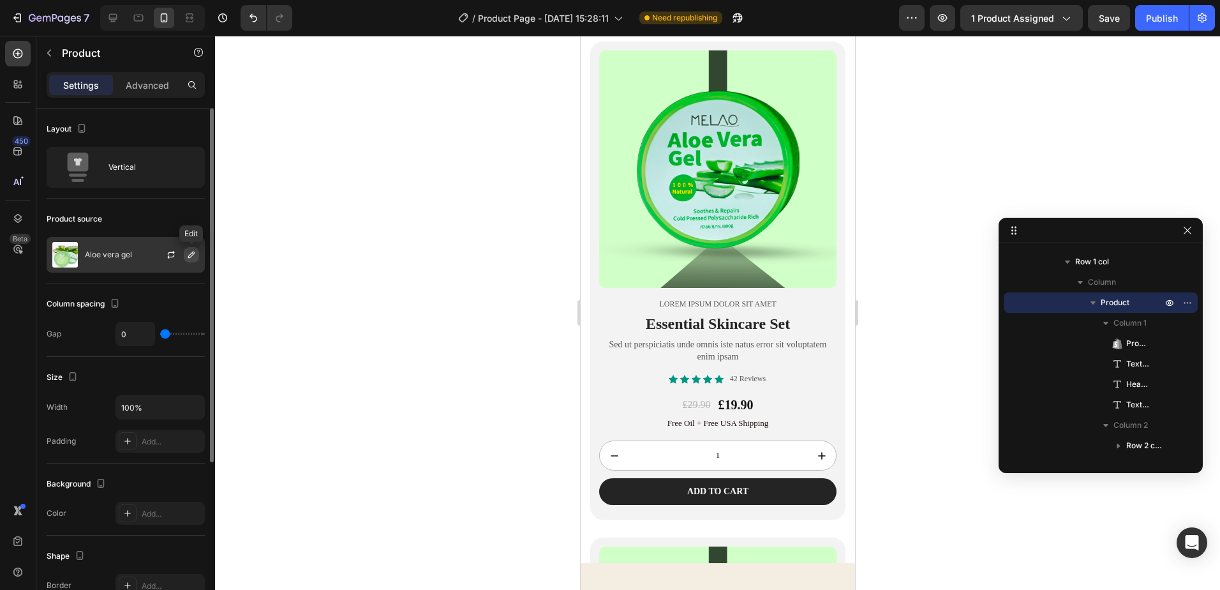
click at [195, 250] on icon "button" at bounding box center [191, 255] width 10 height 10
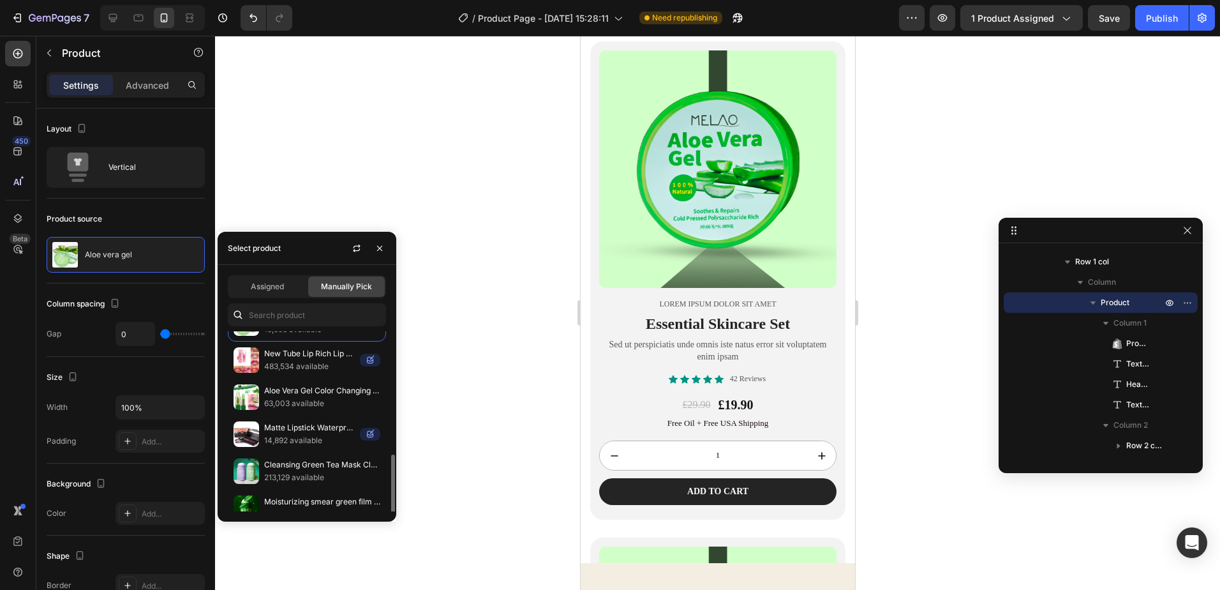
scroll to position [116, 0]
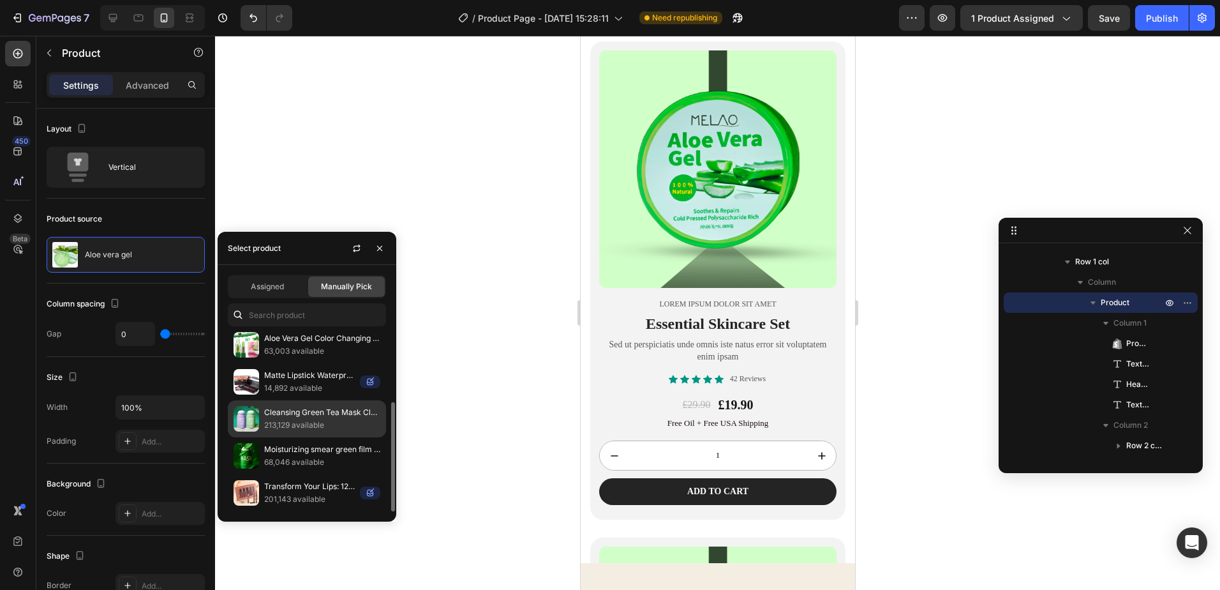
click at [318, 412] on p "Cleansing Green Tea Mask Clay Stick Oil Control Anti-Acne [MEDICAL_DATA] Seawee…" at bounding box center [322, 412] width 116 height 13
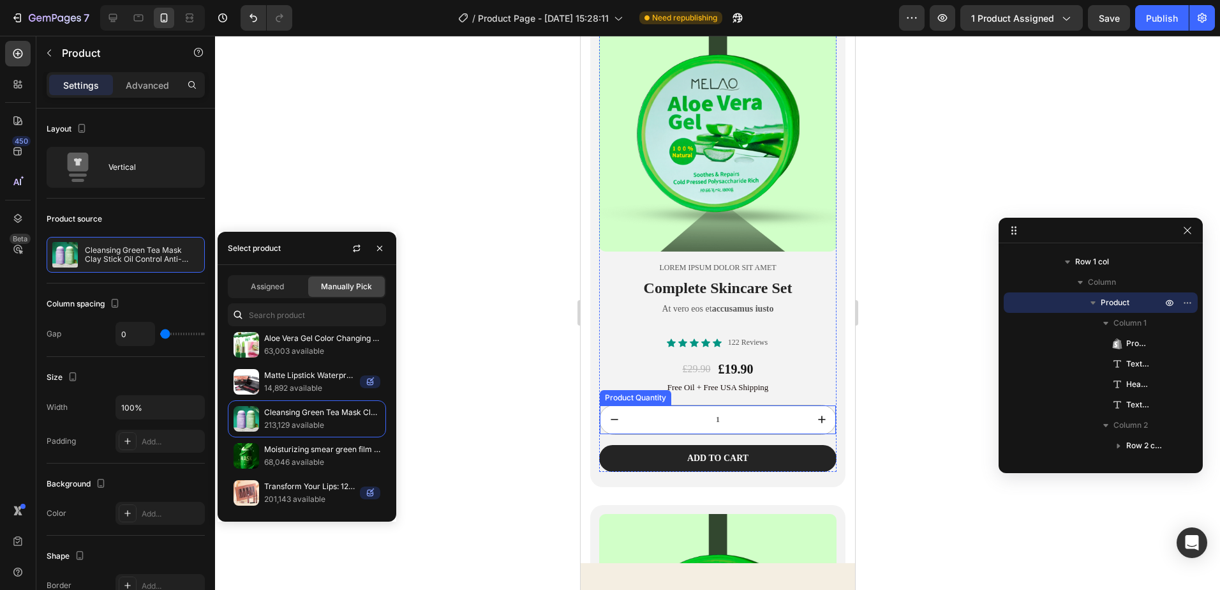
scroll to position [2042, 0]
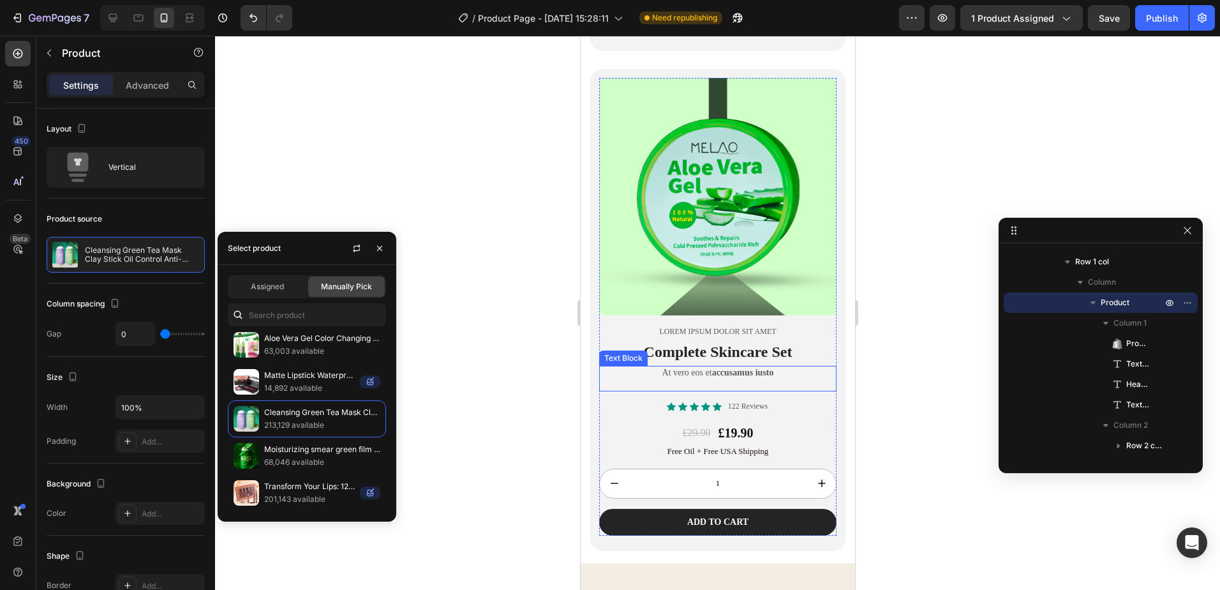
click at [747, 378] on p at bounding box center [717, 383] width 235 height 11
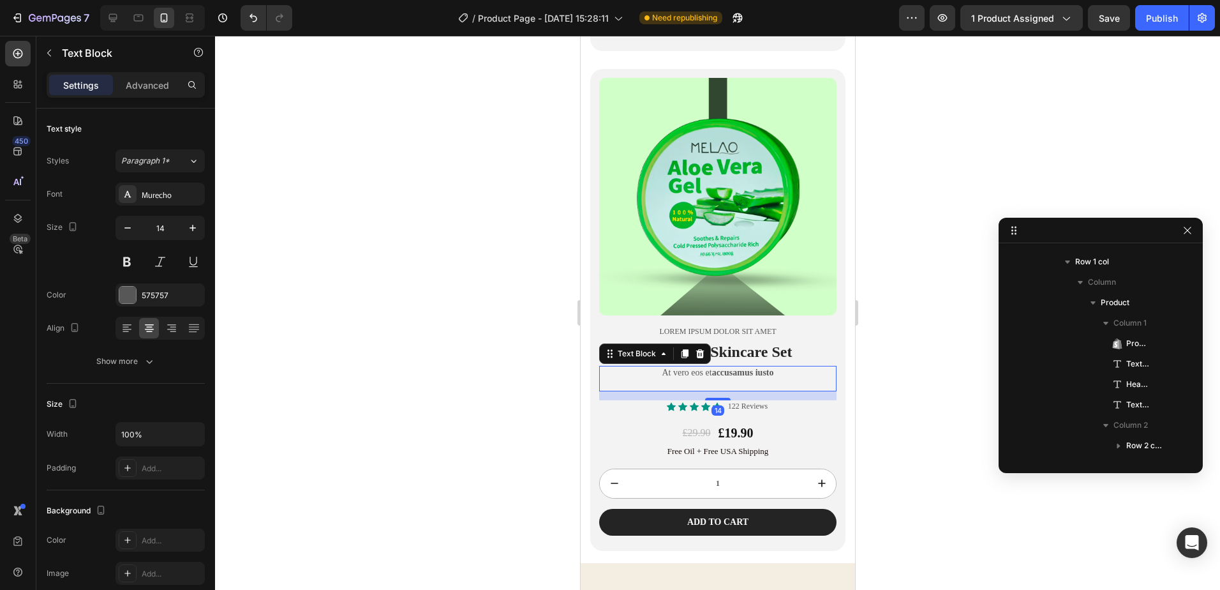
scroll to position [671, 0]
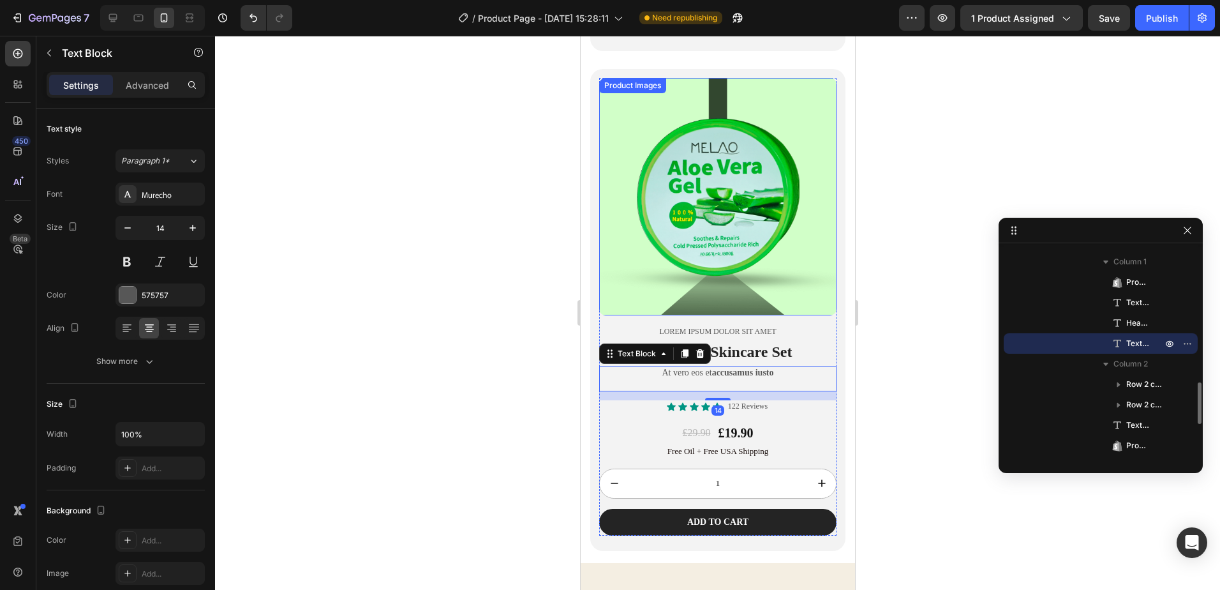
click at [785, 277] on img at bounding box center [717, 196] width 237 height 237
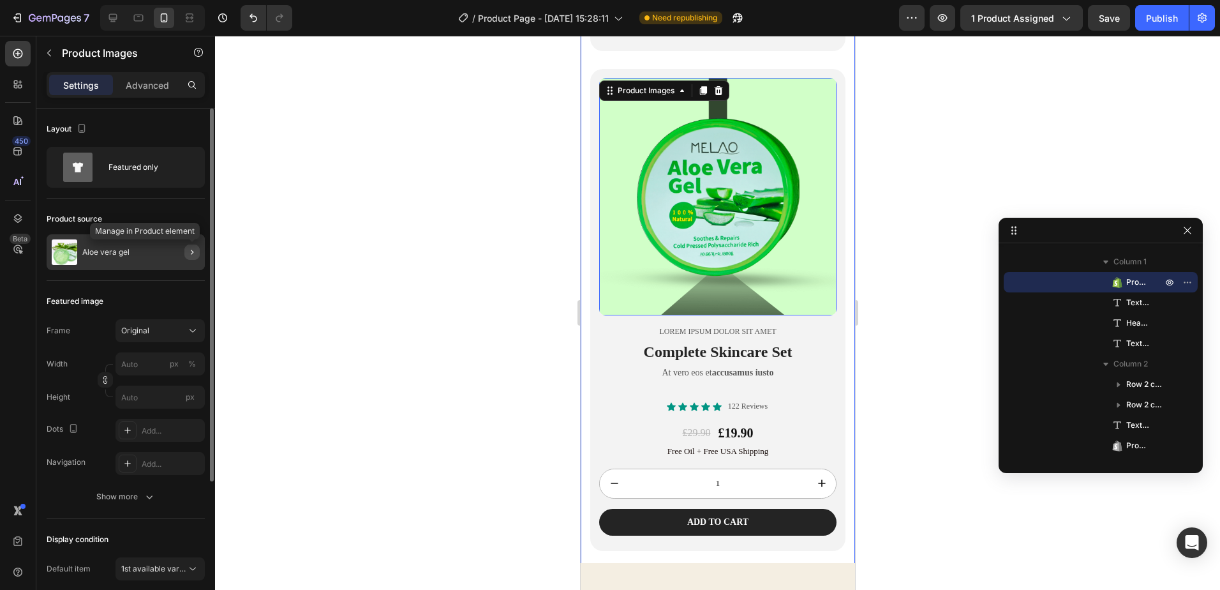
click at [188, 248] on icon "button" at bounding box center [192, 252] width 10 height 10
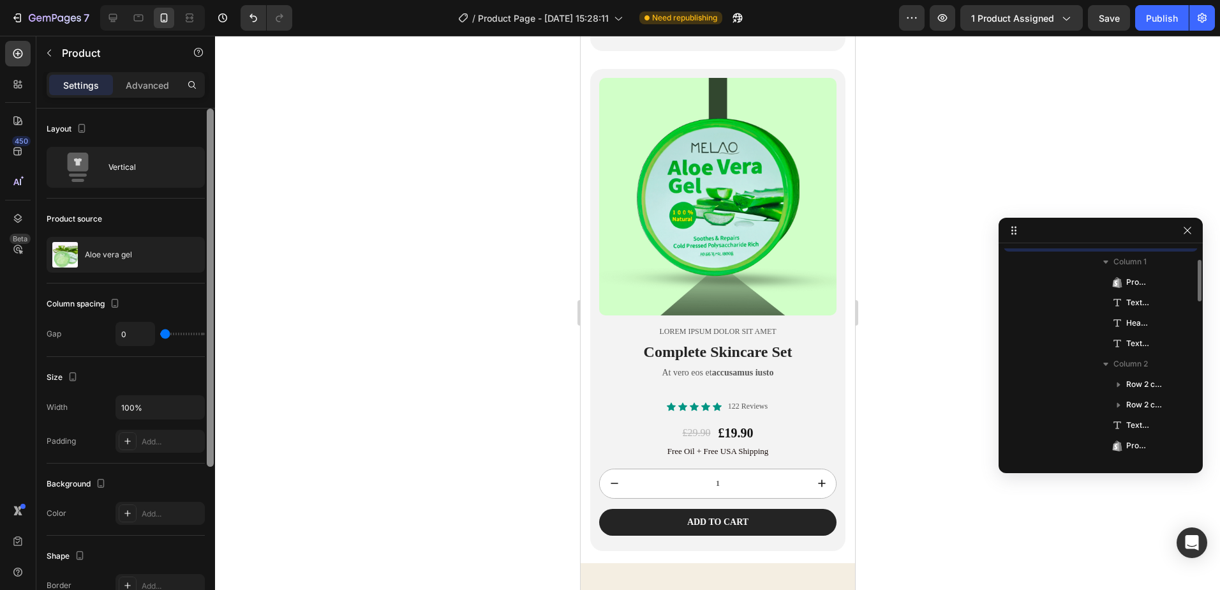
scroll to position [569, 0]
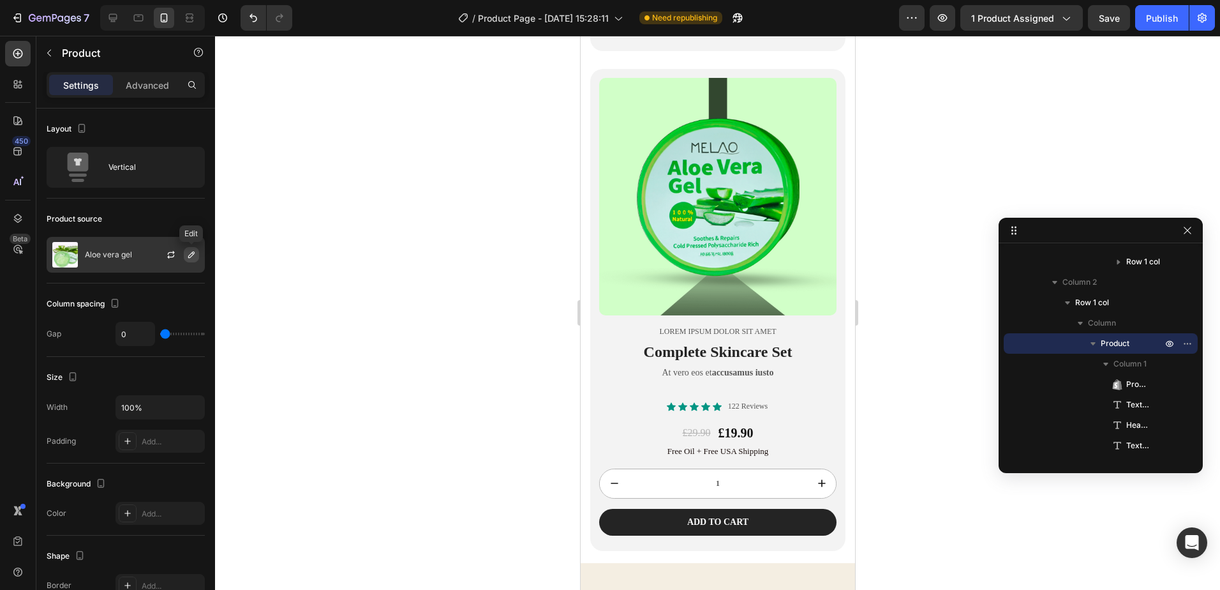
click at [189, 253] on icon "button" at bounding box center [191, 255] width 10 height 10
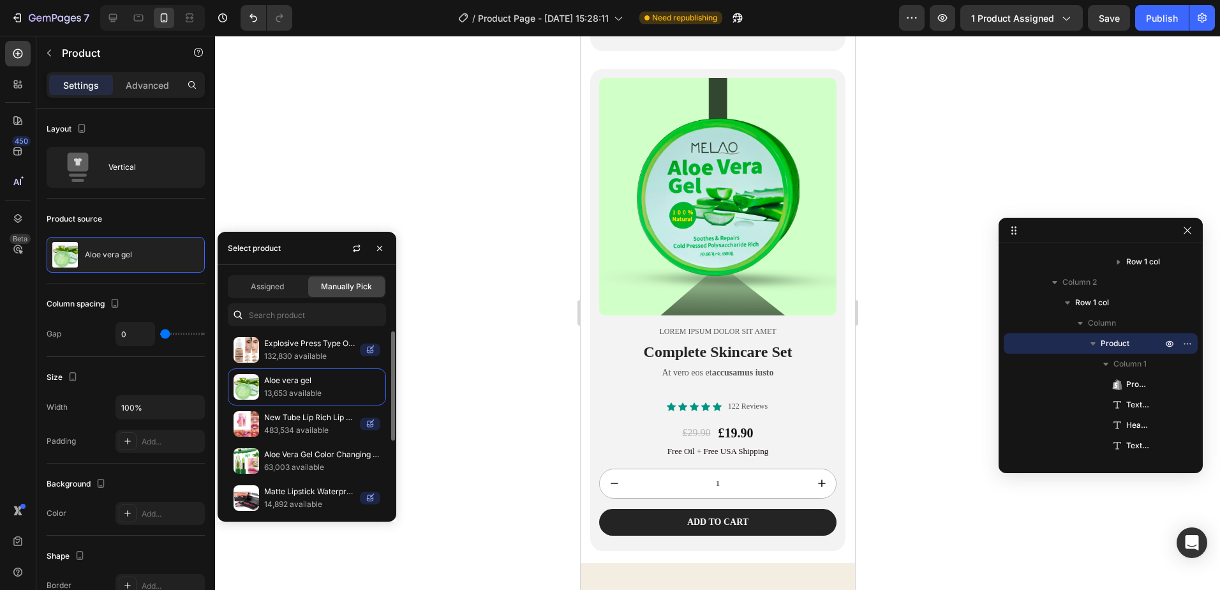
scroll to position [116, 0]
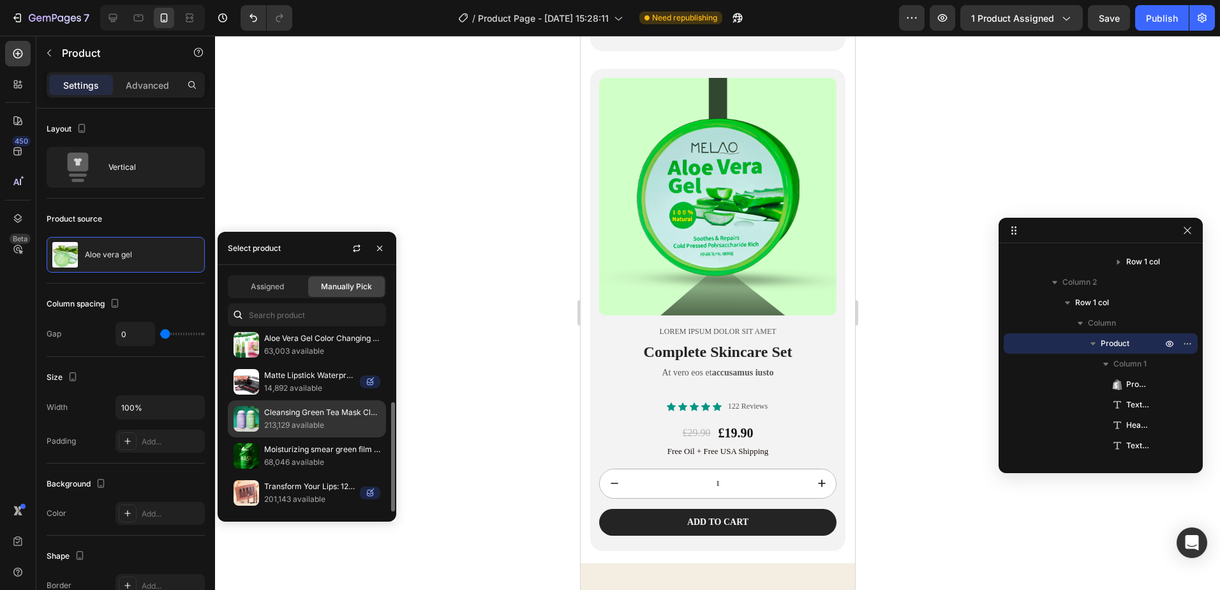
click at [343, 424] on p "213,129 available" at bounding box center [322, 425] width 116 height 13
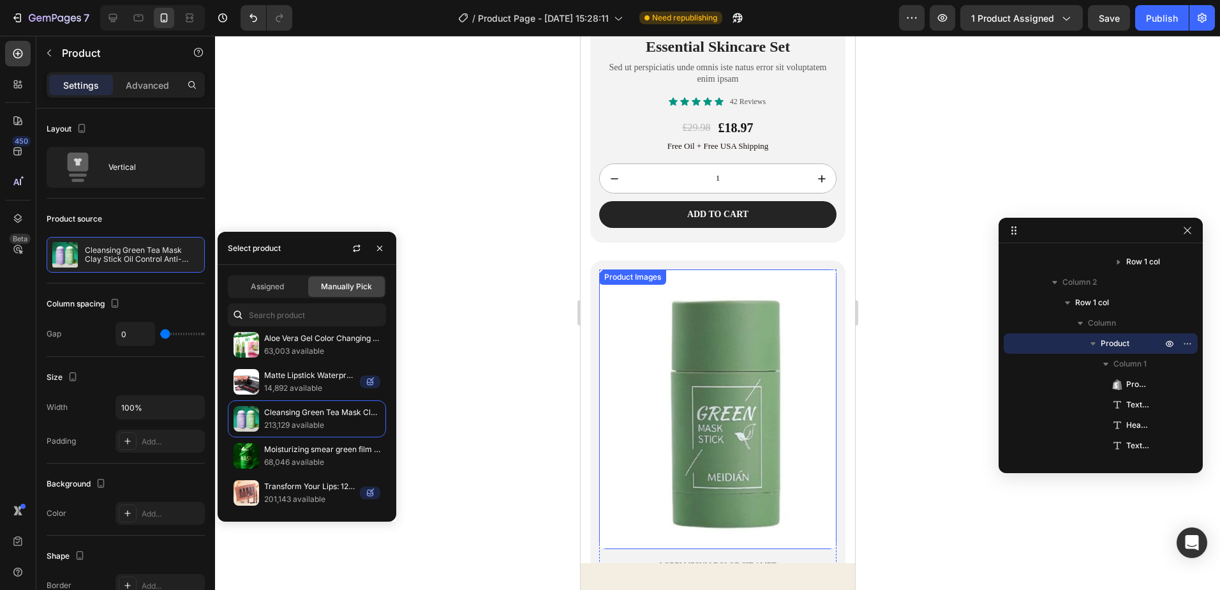
scroll to position [1915, 0]
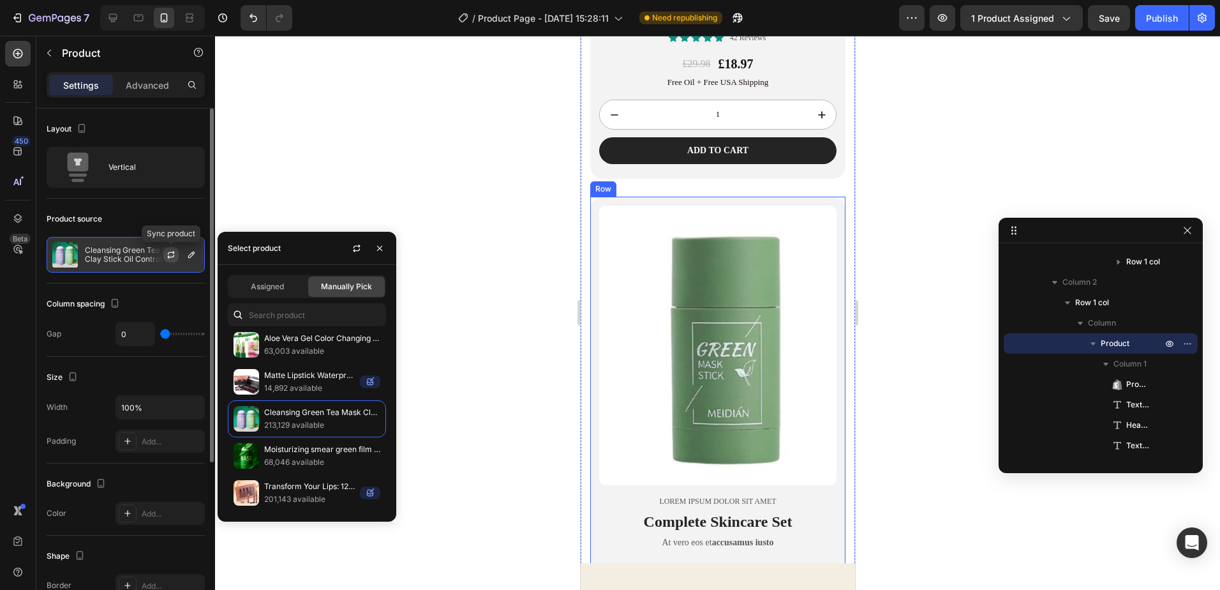
click at [172, 255] on icon "button" at bounding box center [171, 255] width 10 height 10
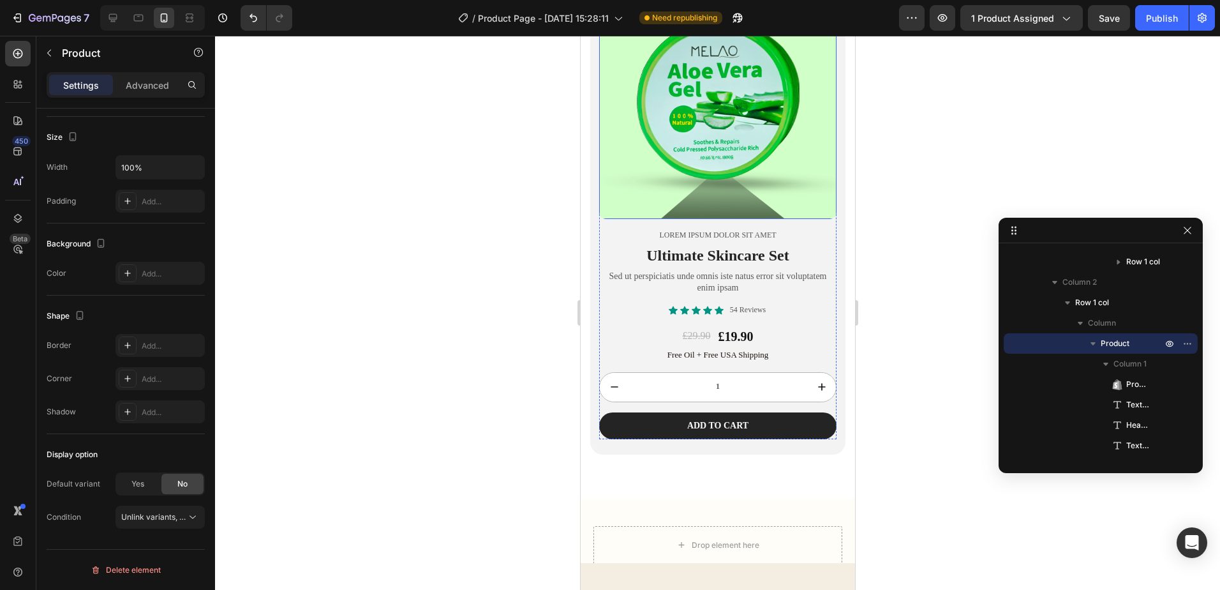
scroll to position [2617, 0]
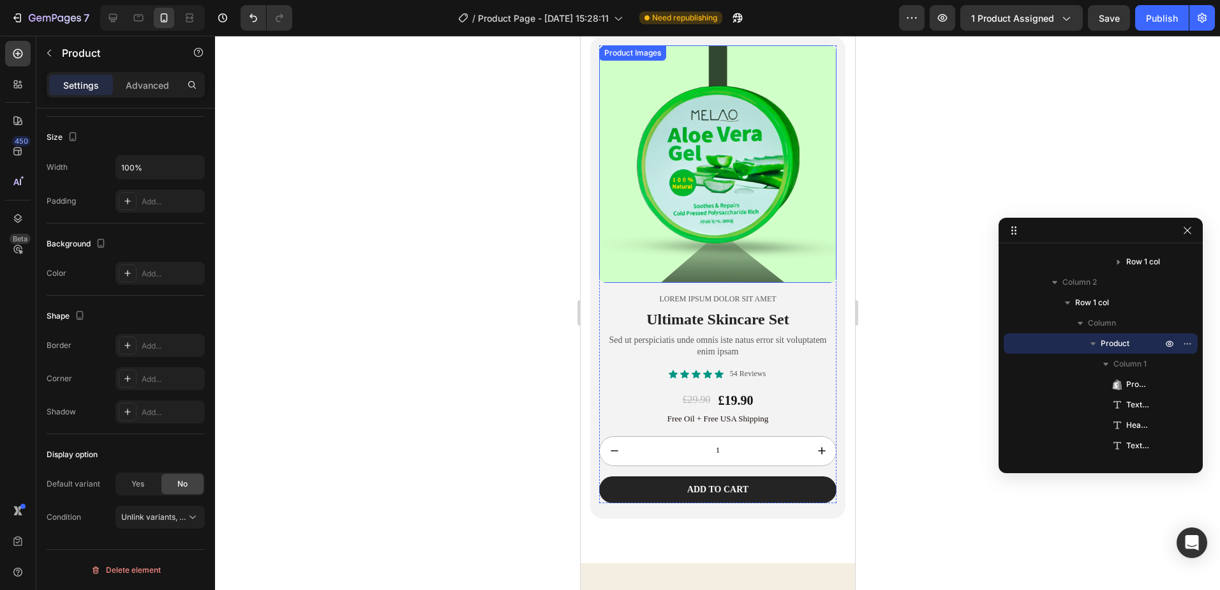
click at [708, 197] on img at bounding box center [717, 163] width 237 height 237
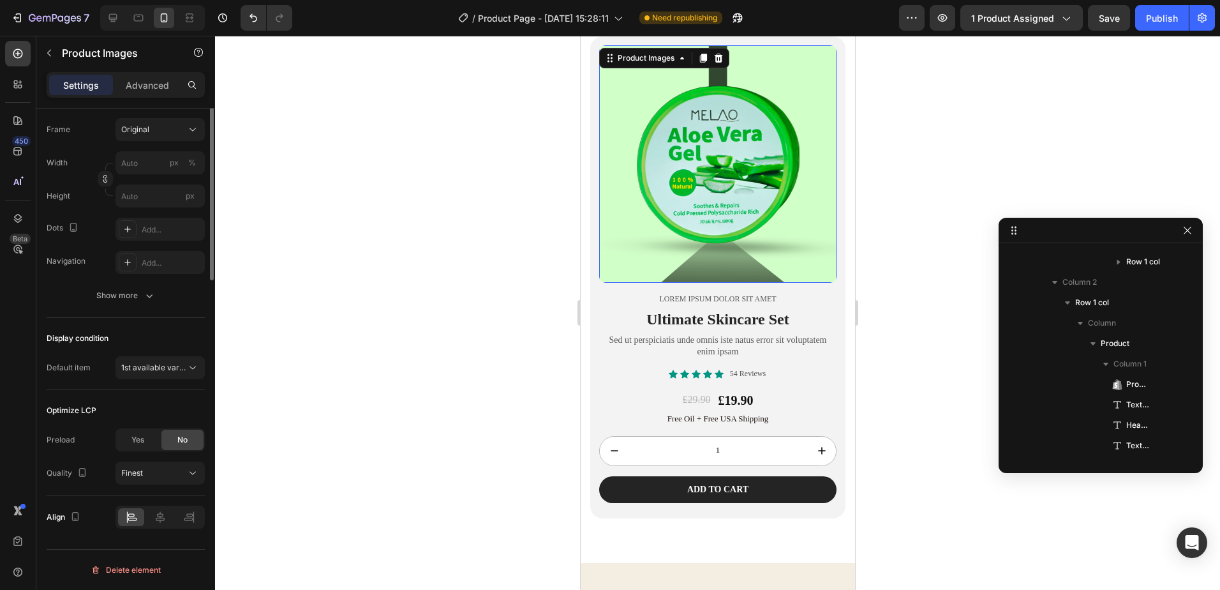
scroll to position [0, 0]
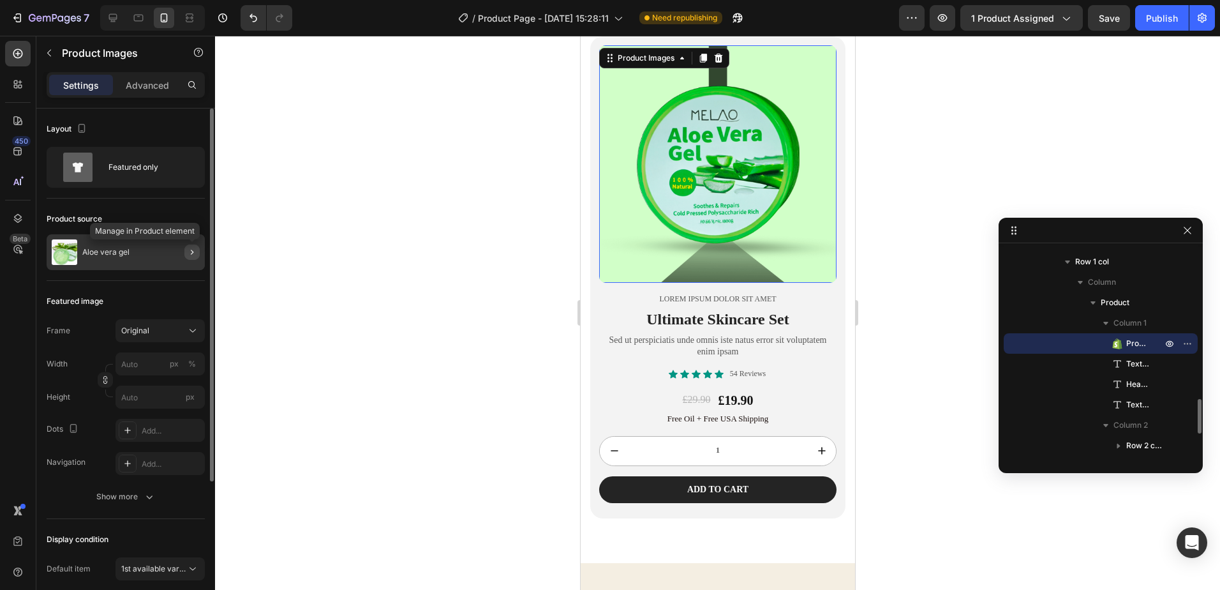
click at [192, 251] on icon "button" at bounding box center [192, 252] width 3 height 5
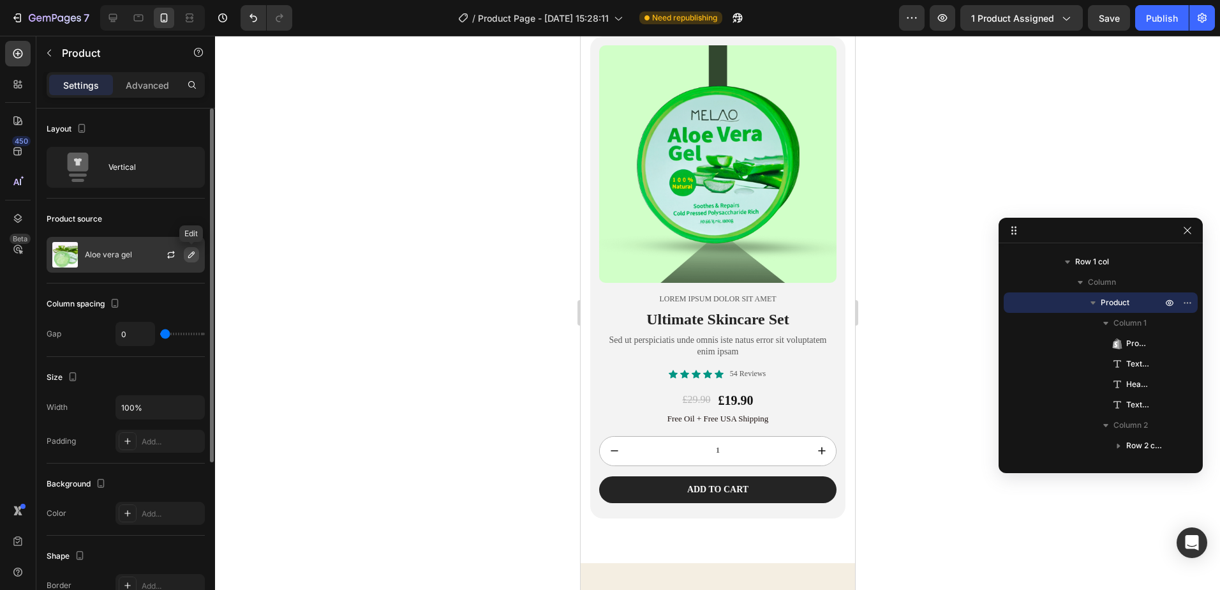
click at [191, 249] on button "button" at bounding box center [191, 254] width 15 height 15
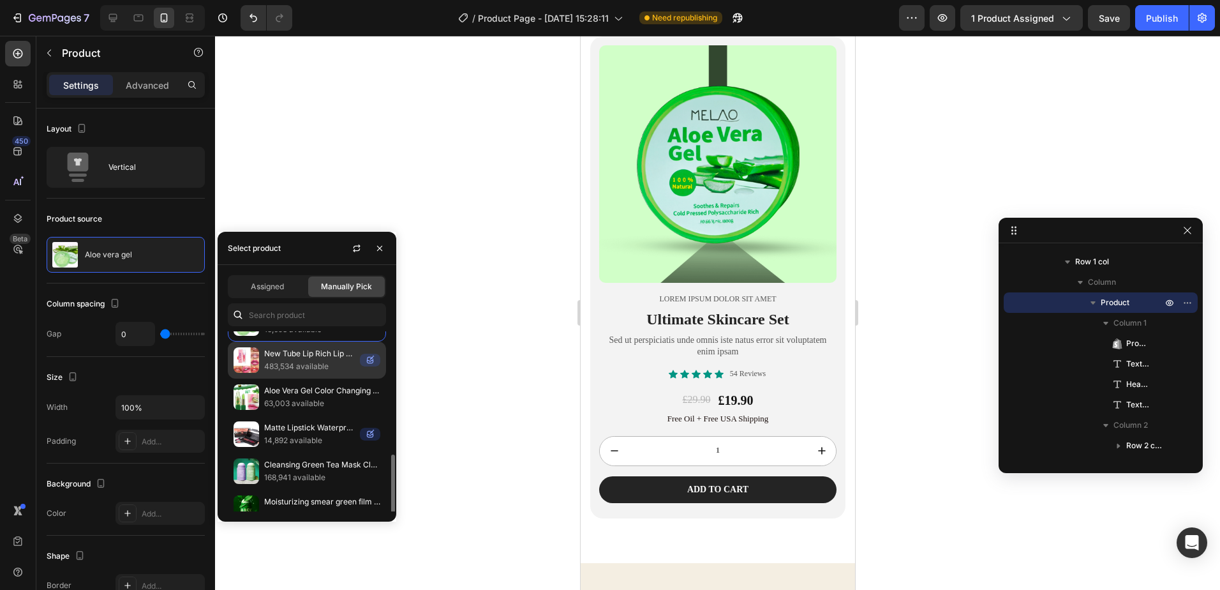
scroll to position [116, 0]
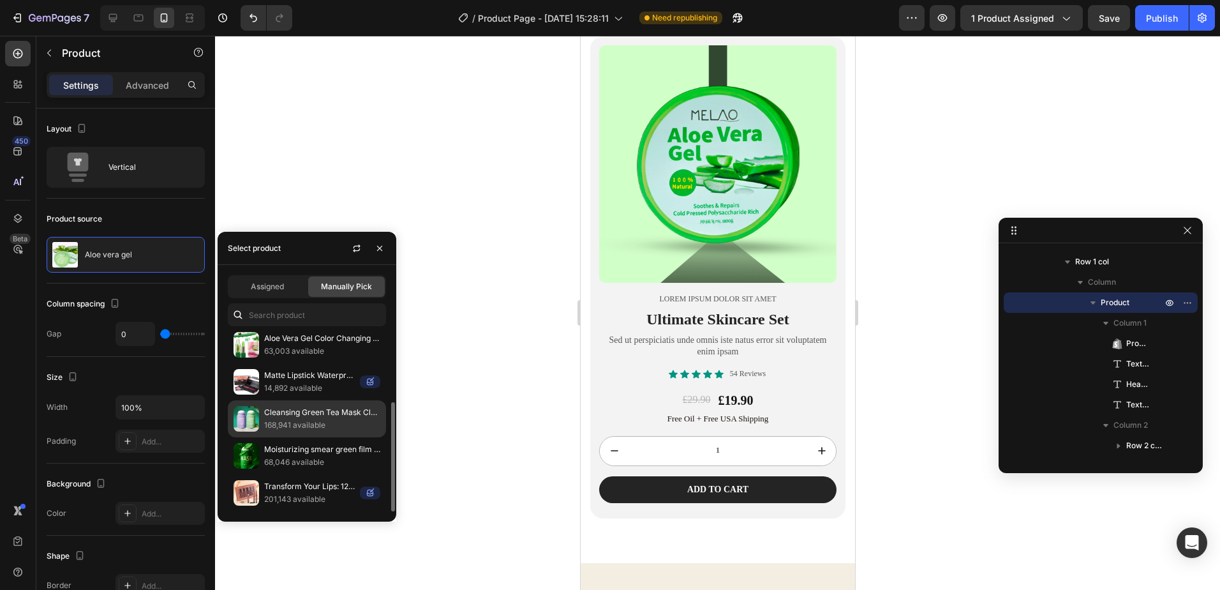
click at [327, 421] on p "168,941 available" at bounding box center [322, 425] width 116 height 13
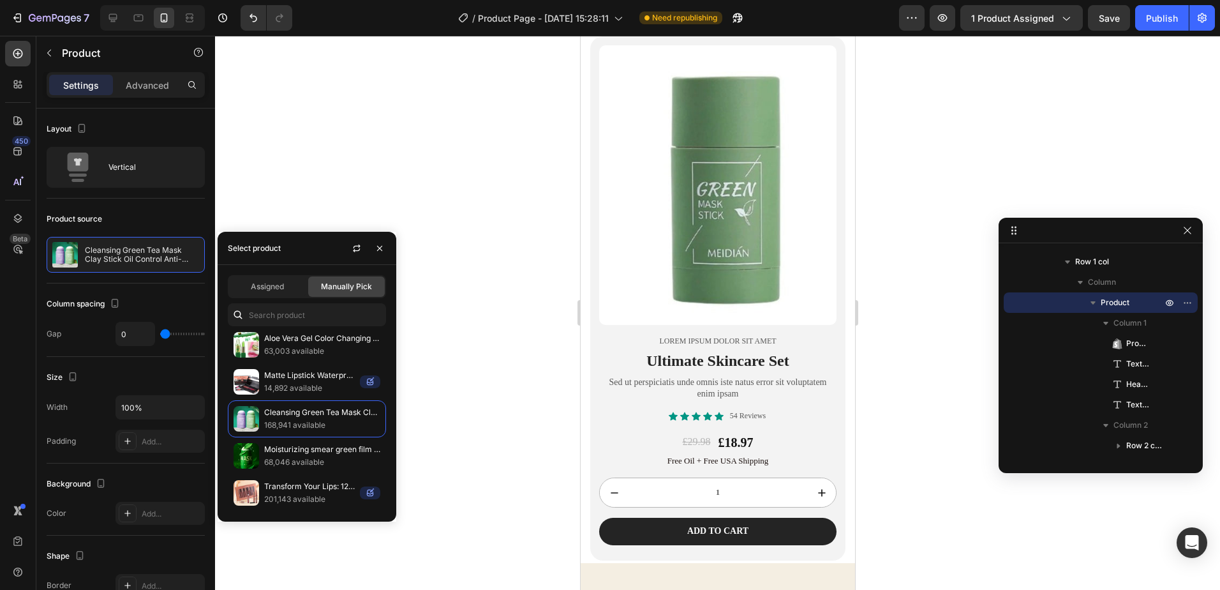
scroll to position [2936, 0]
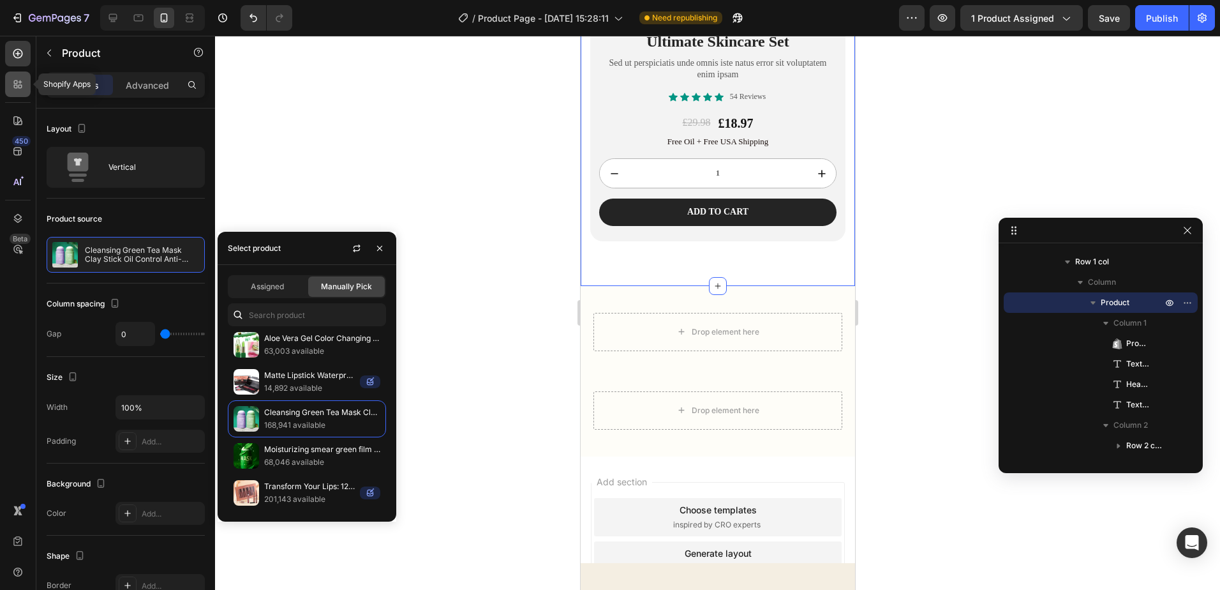
click at [18, 87] on icon at bounding box center [17, 84] width 13 height 13
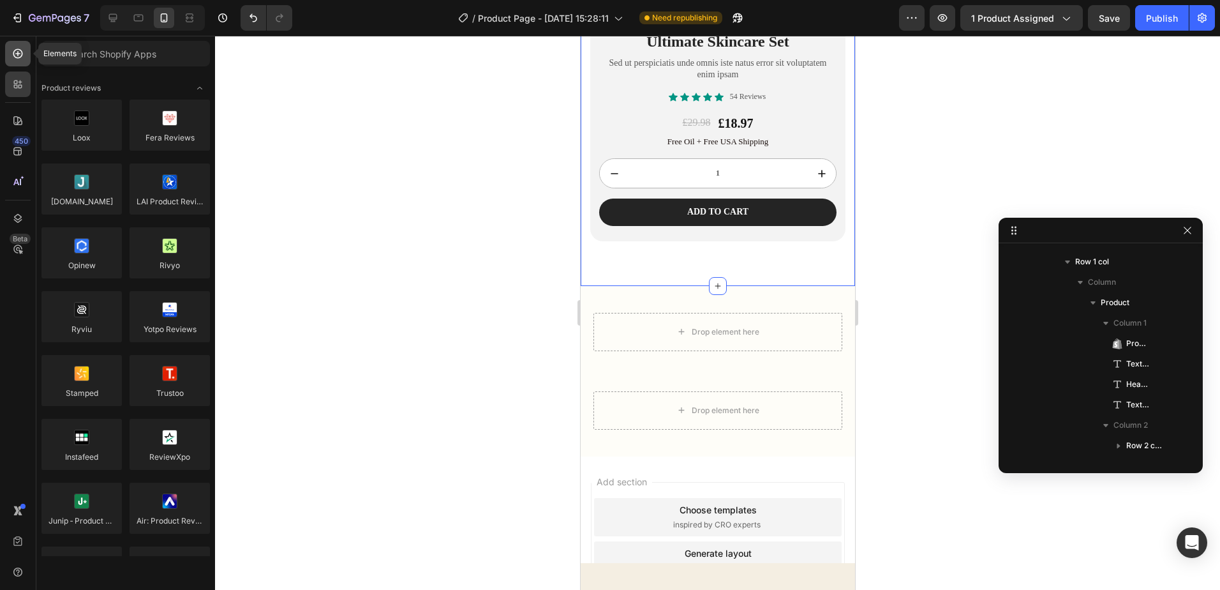
click at [10, 58] on div at bounding box center [18, 54] width 26 height 26
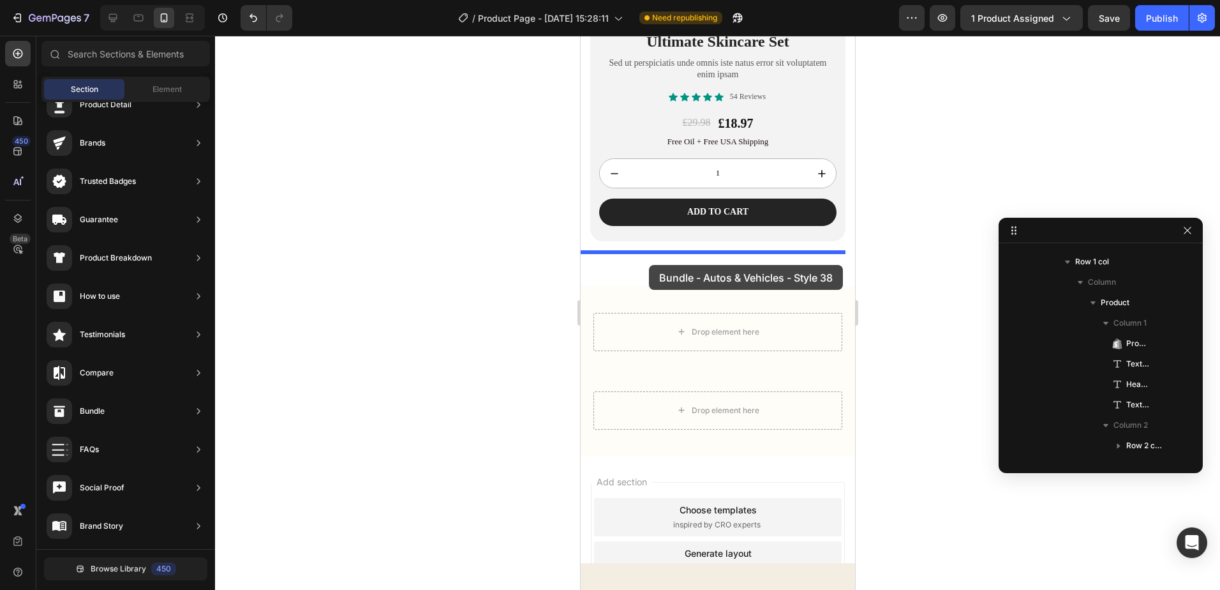
drag, startPoint x: 828, startPoint y: 253, endPoint x: 648, endPoint y: 265, distance: 180.4
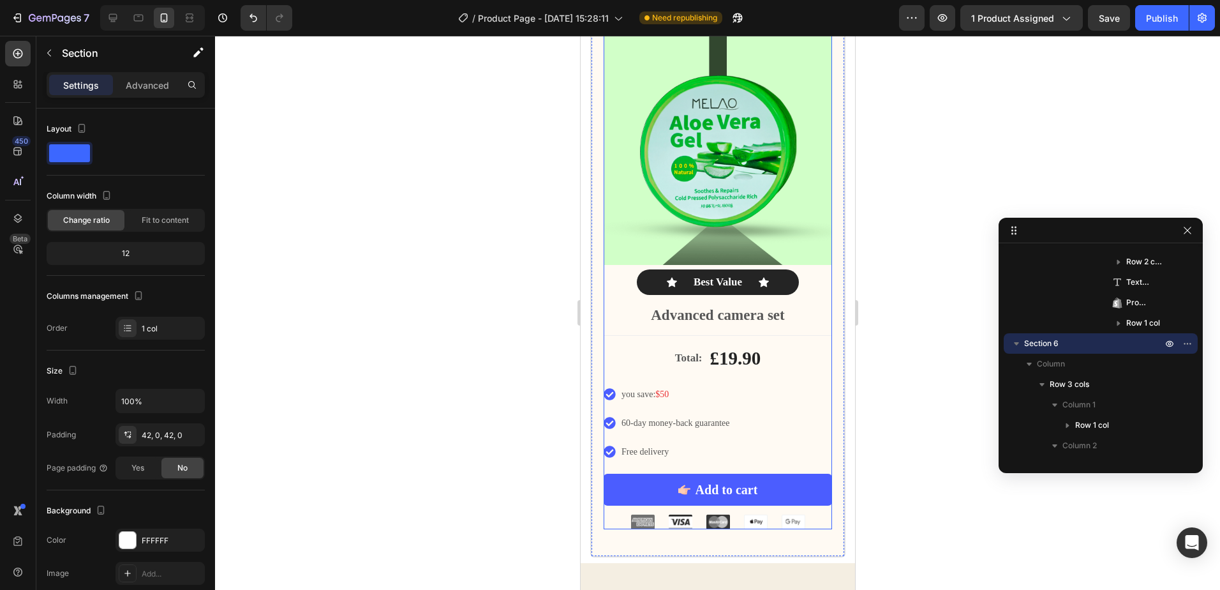
scroll to position [3175, 0]
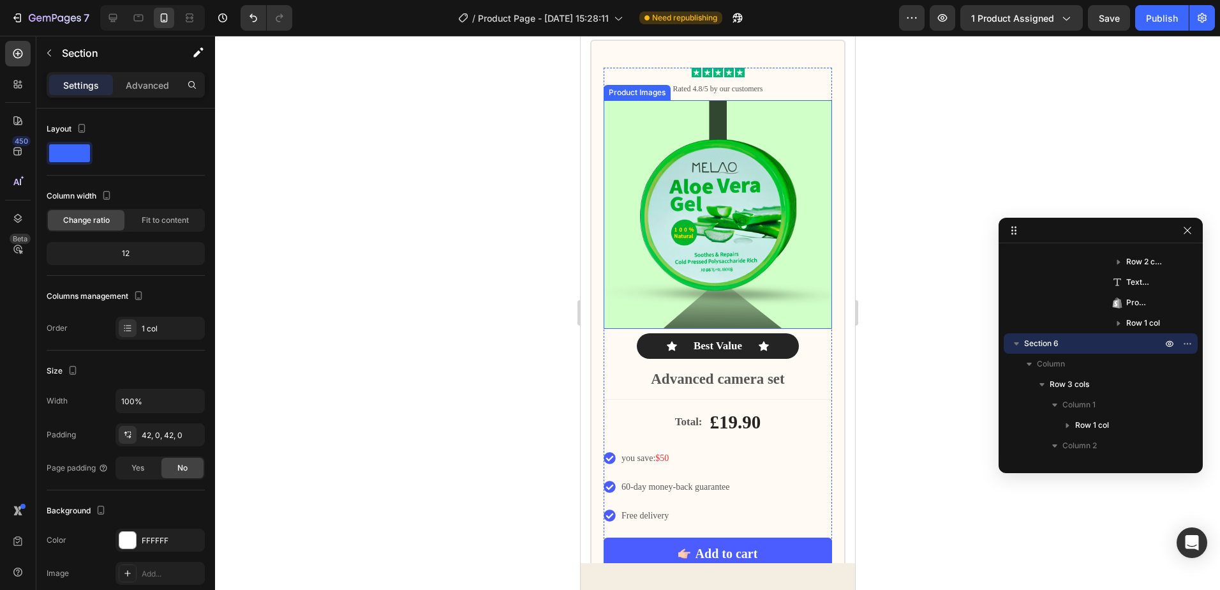
click at [744, 212] on img at bounding box center [717, 214] width 228 height 228
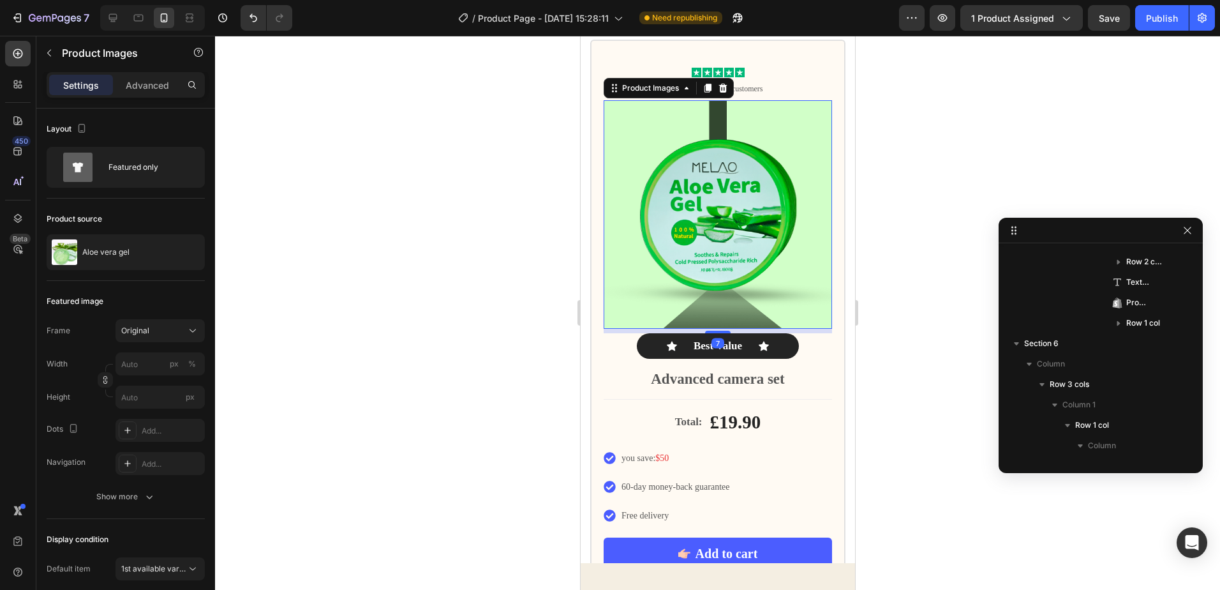
scroll to position [1324, 0]
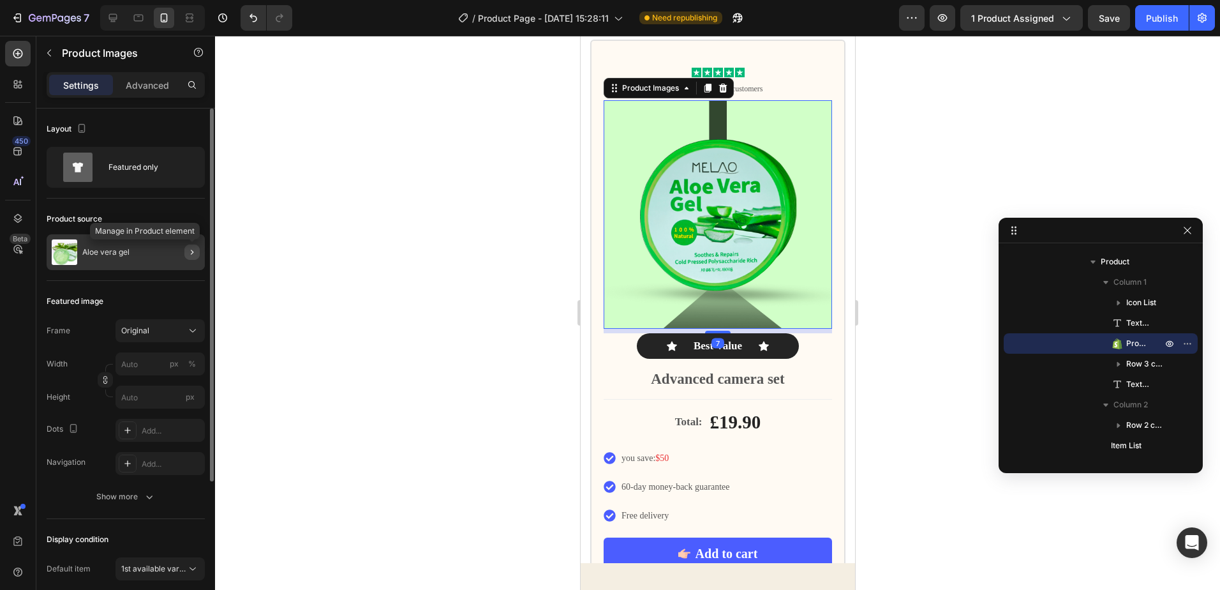
click at [194, 251] on icon "button" at bounding box center [192, 252] width 10 height 10
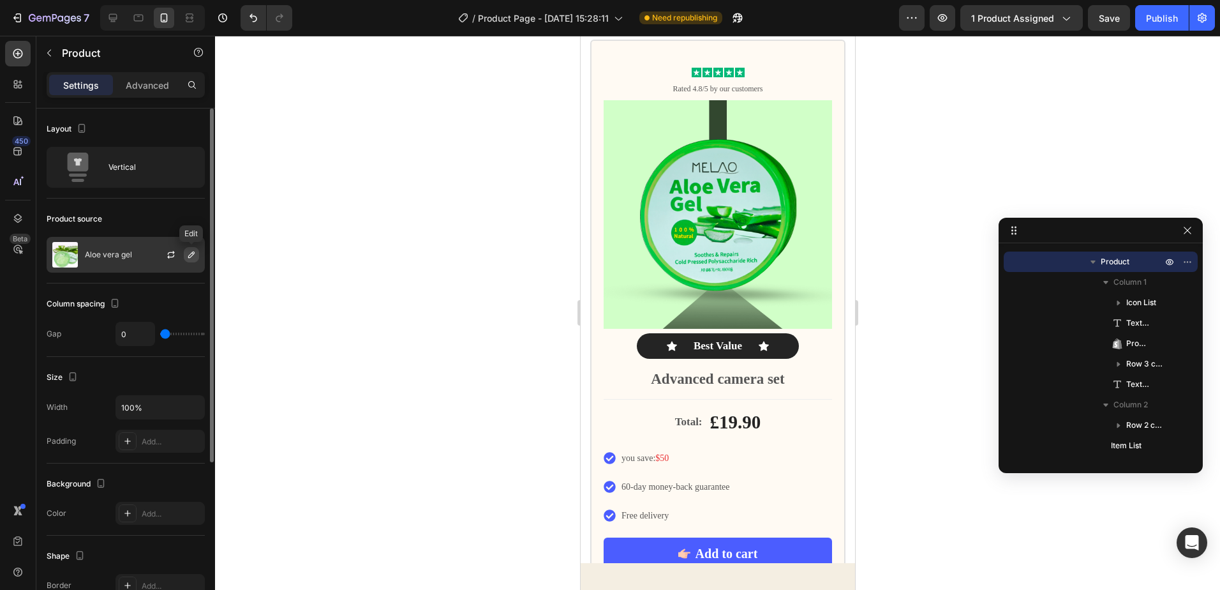
click at [193, 252] on icon "button" at bounding box center [191, 254] width 6 height 6
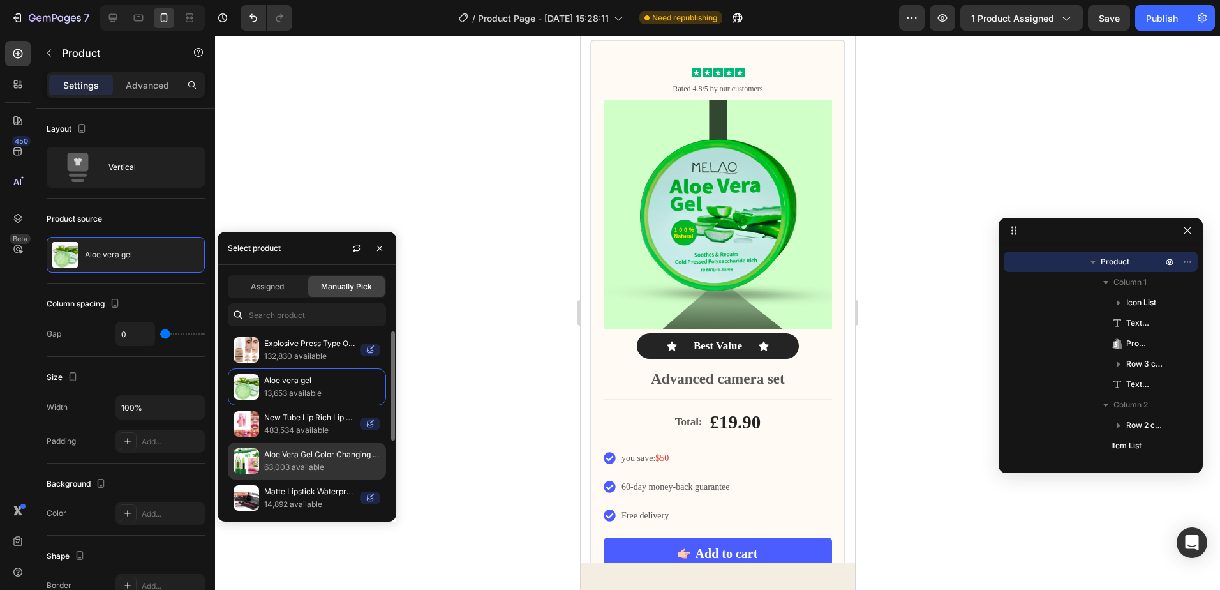
scroll to position [116, 0]
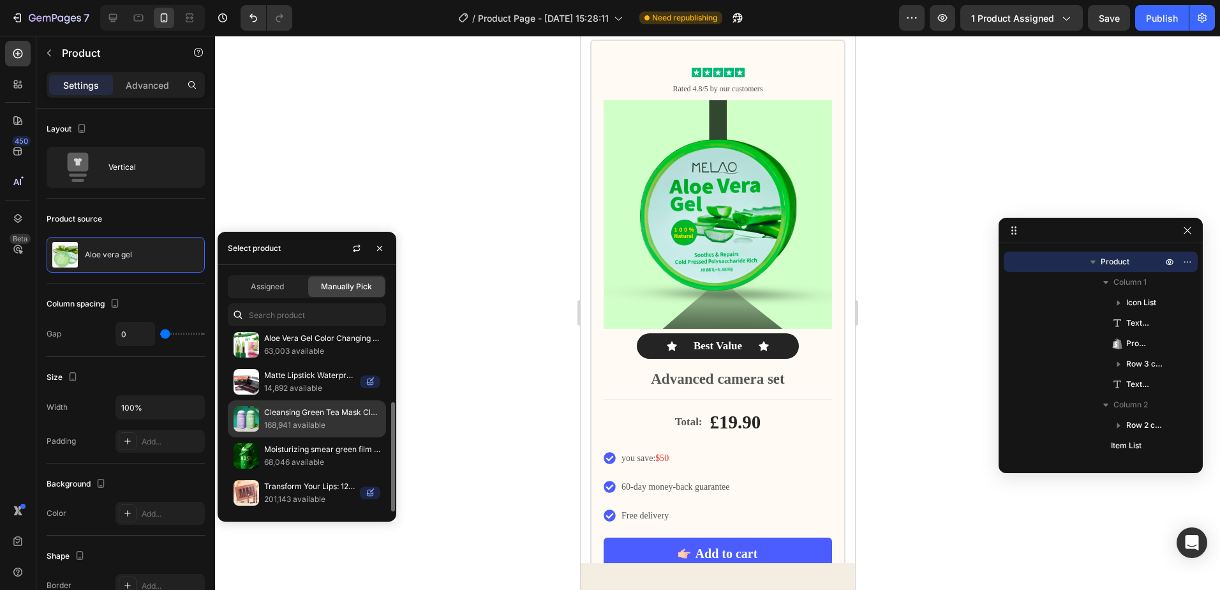
click at [292, 421] on p "168,941 available" at bounding box center [322, 425] width 116 height 13
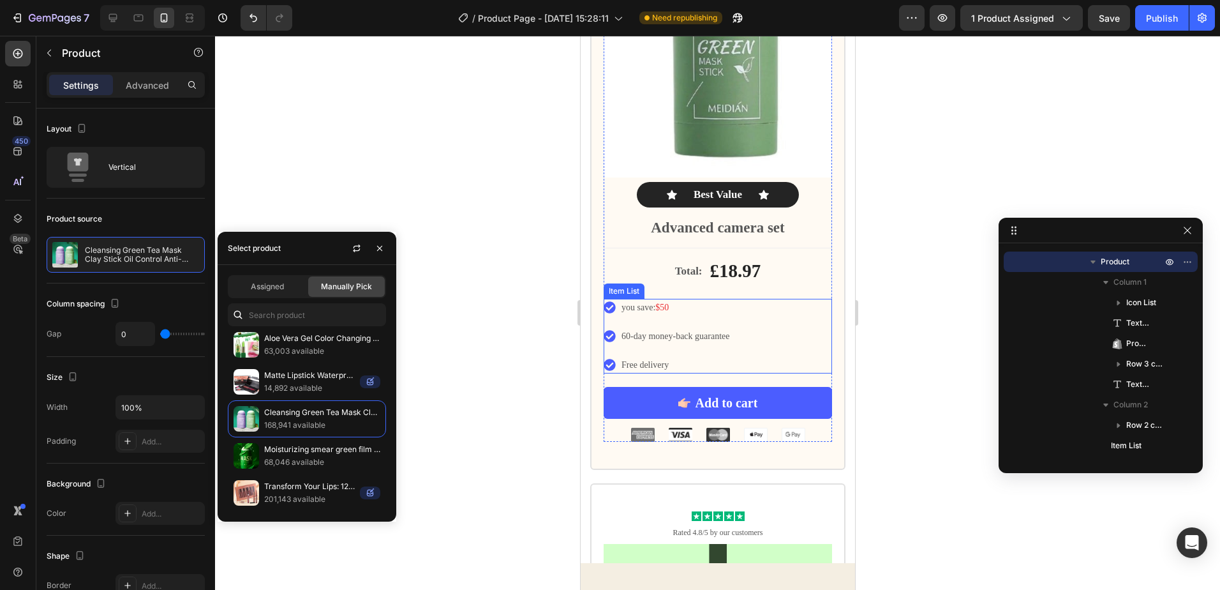
scroll to position [3622, 0]
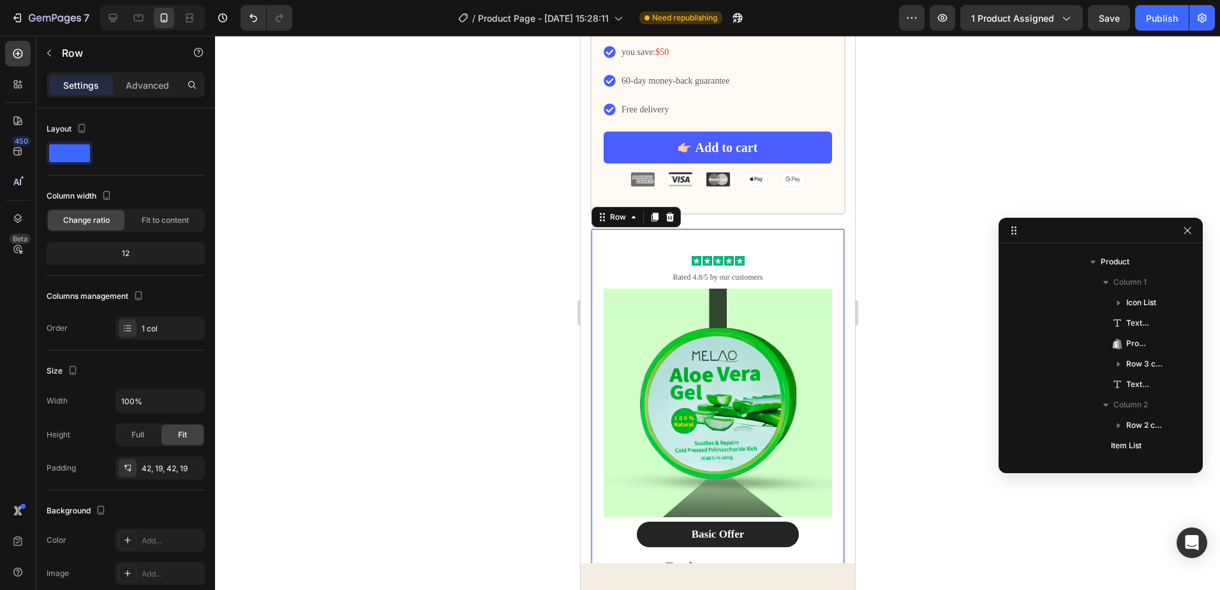
click at [824, 228] on div "Icon Icon Icon Icon Icon Icon List Rated 4.8/5 by our customers Text Block Prod…" at bounding box center [717, 518] width 255 height 581
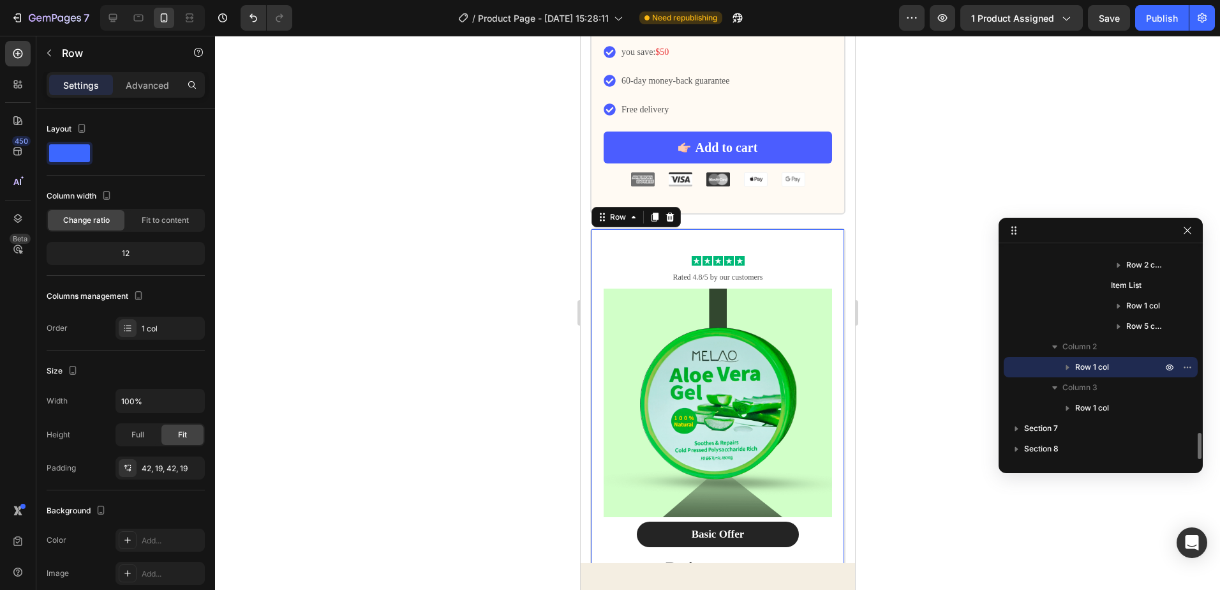
scroll to position [1480, 0]
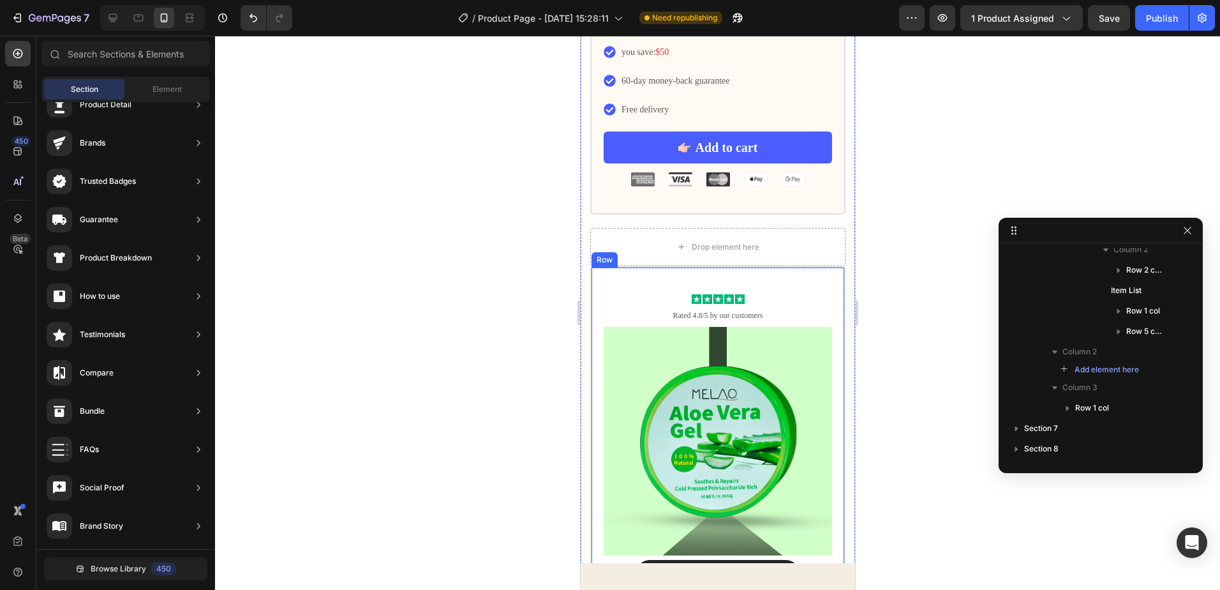
click at [779, 266] on div "Icon Icon Icon Icon Icon Icon List Rated 4.8/5 by our customers Text Block Prod…" at bounding box center [717, 556] width 255 height 581
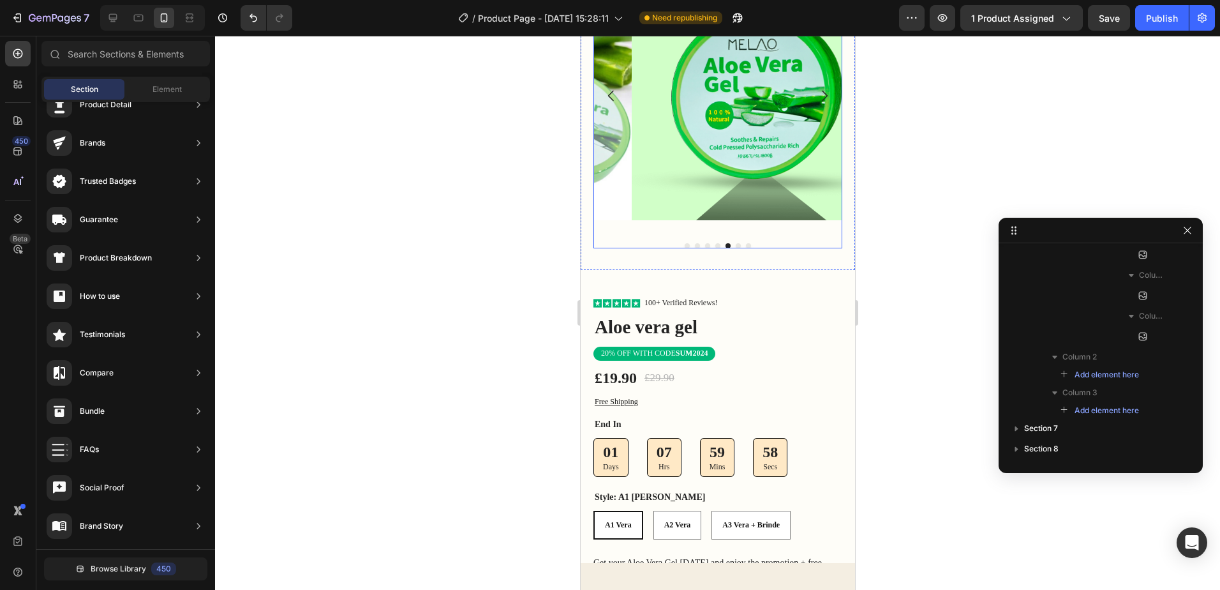
scroll to position [0, 0]
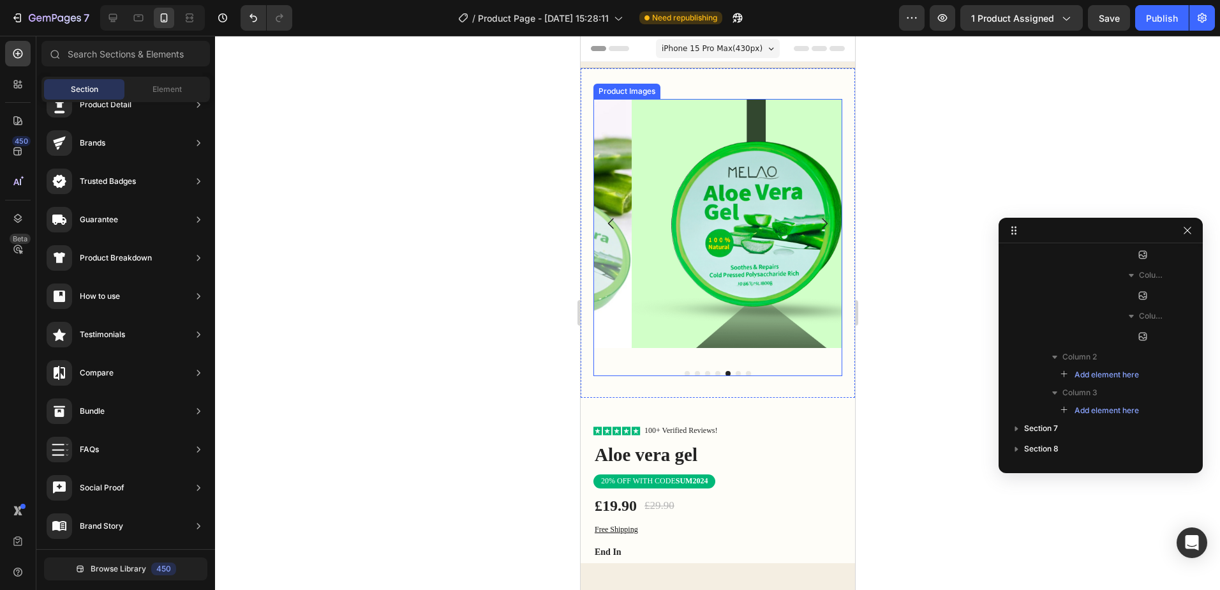
click at [778, 188] on img at bounding box center [755, 223] width 249 height 249
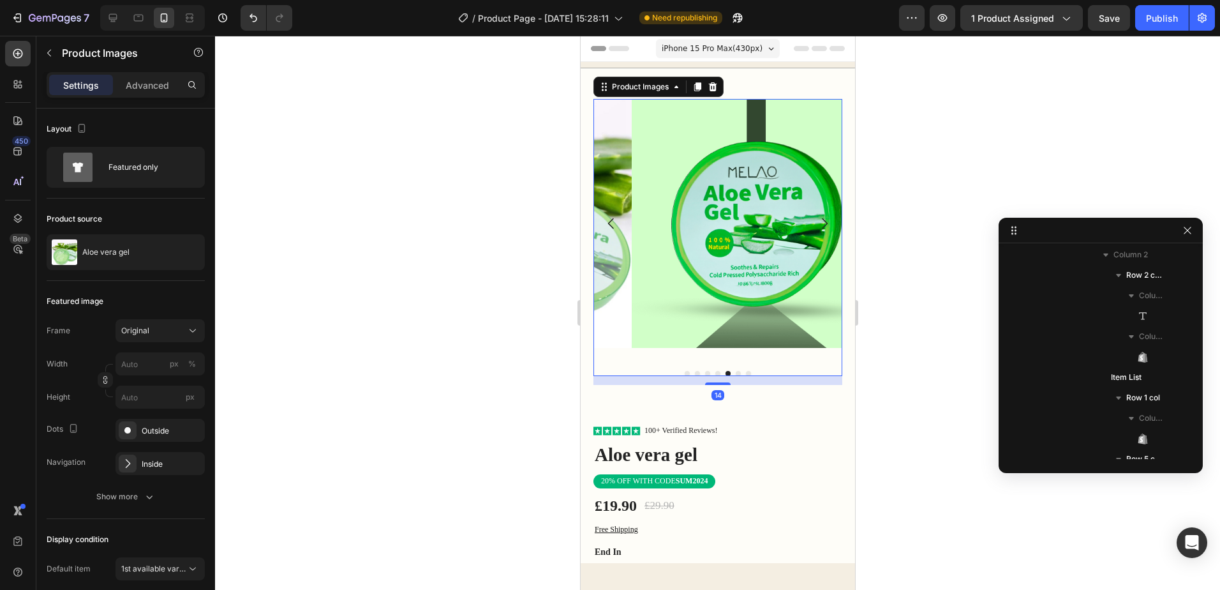
scroll to position [160, 0]
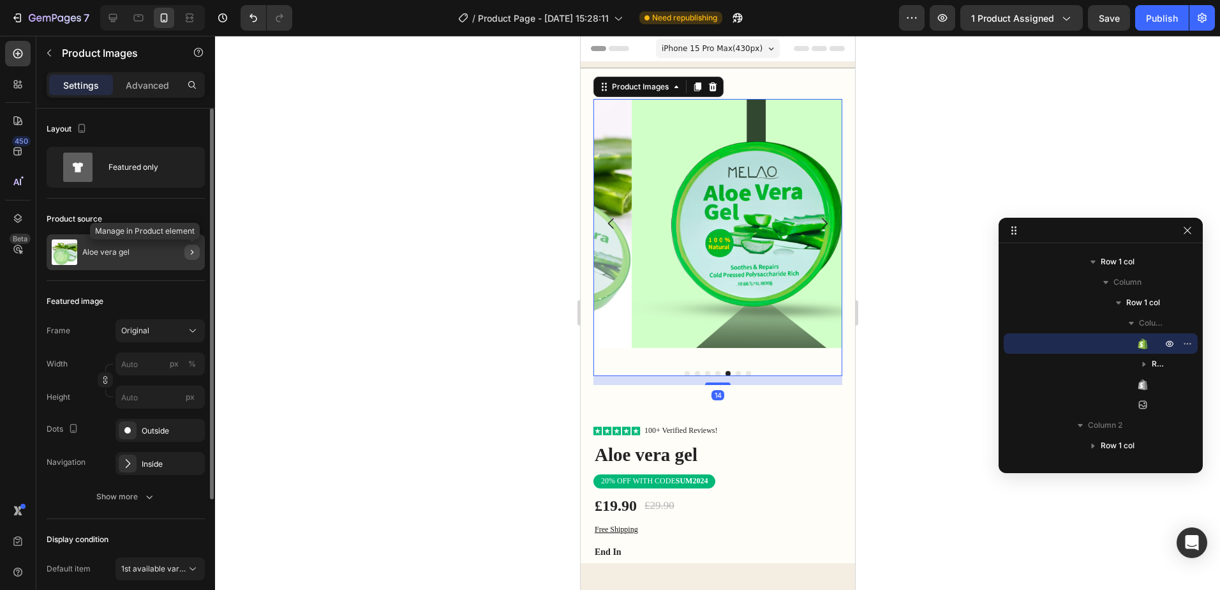
click at [186, 253] on button "button" at bounding box center [191, 251] width 15 height 15
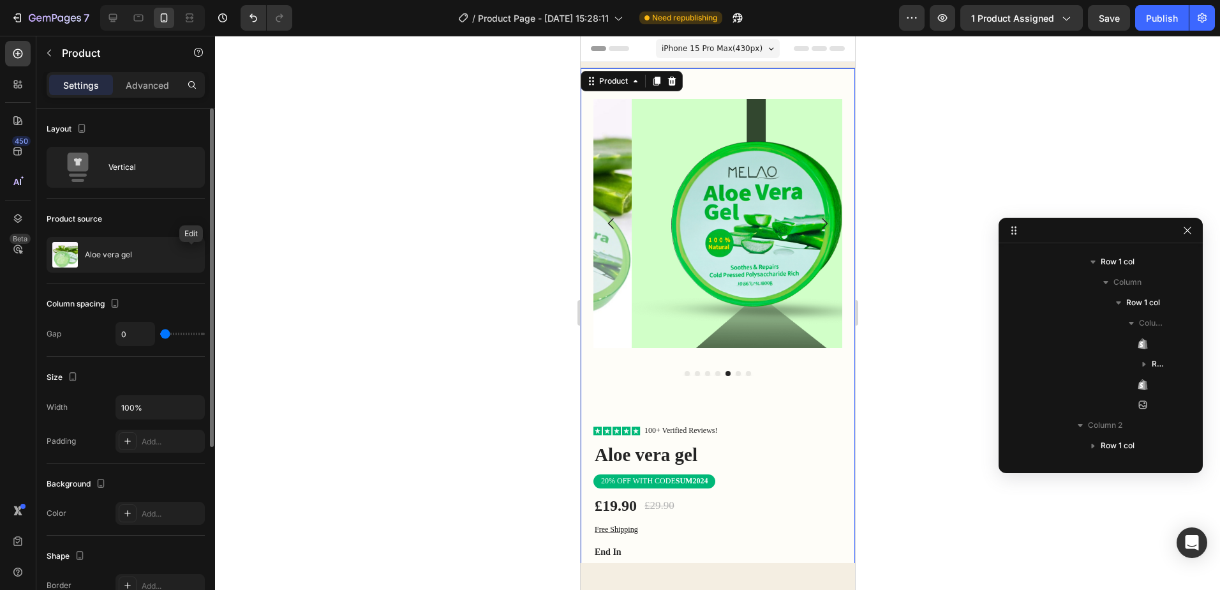
scroll to position [38, 0]
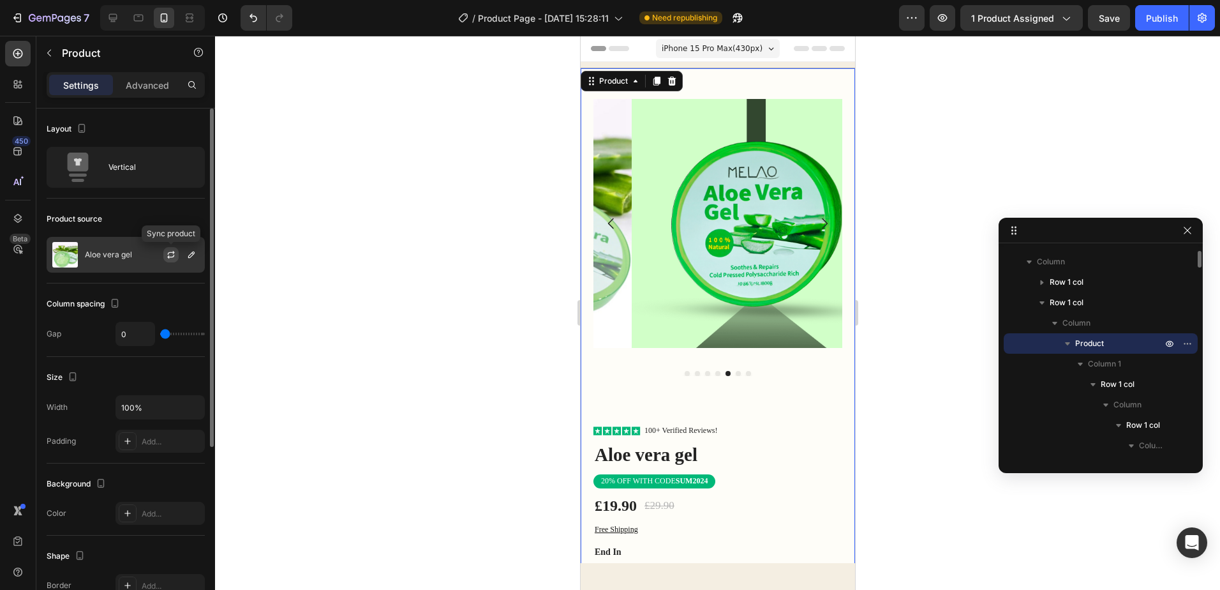
click at [171, 255] on icon "button" at bounding box center [171, 255] width 10 height 10
click at [190, 254] on icon "button" at bounding box center [191, 255] width 10 height 10
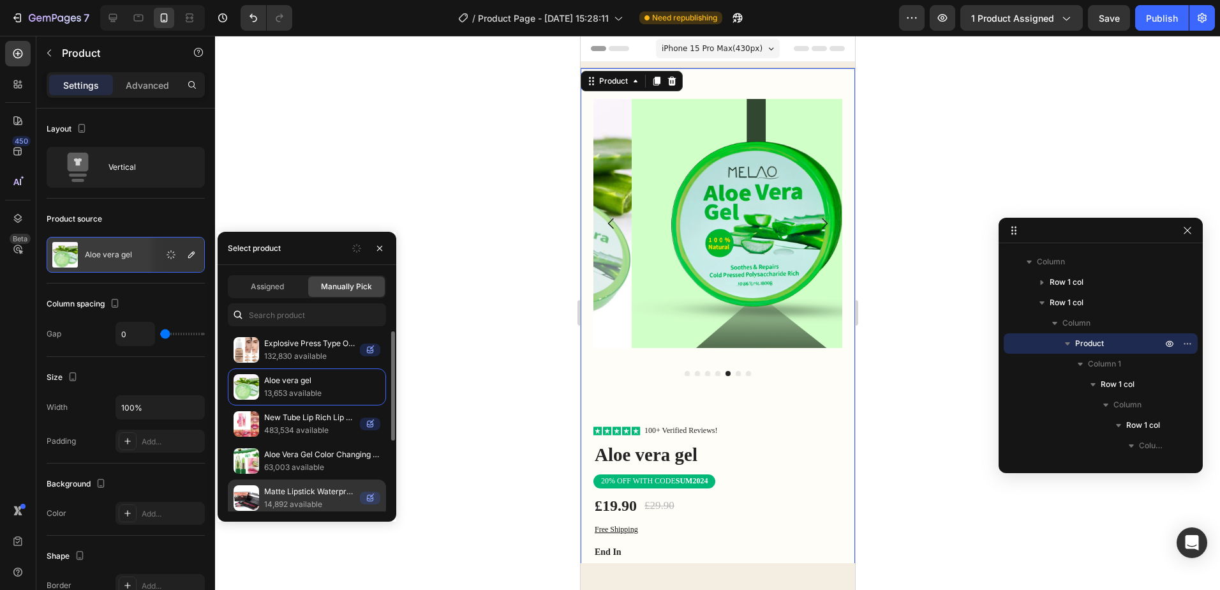
scroll to position [116, 0]
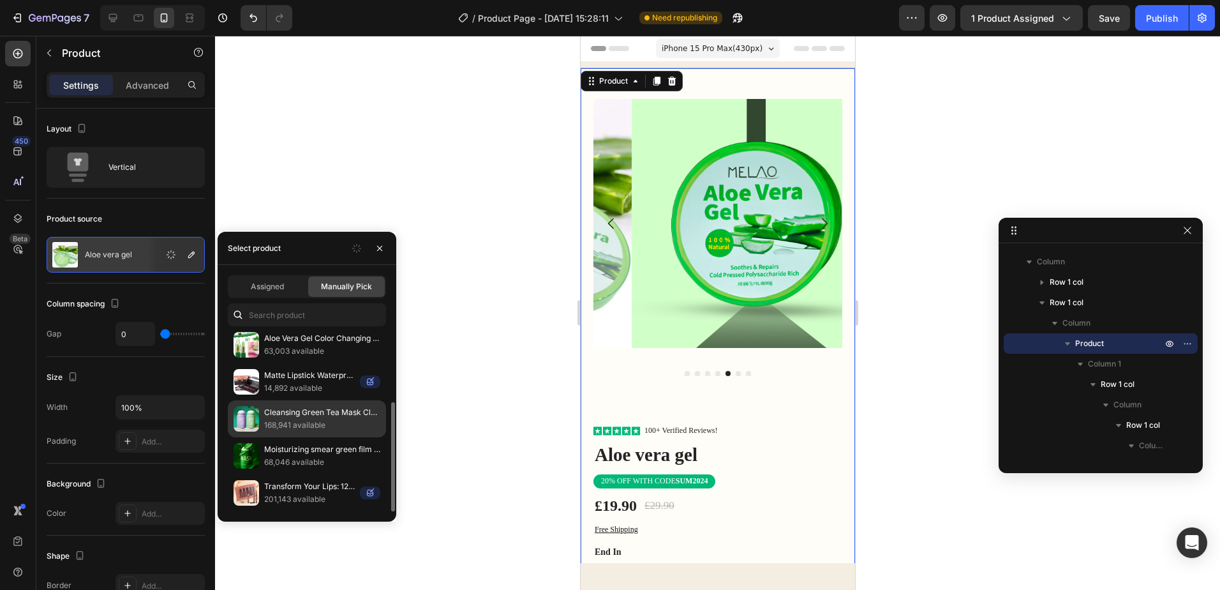
click at [299, 415] on p "Cleansing Green Tea Mask Clay Stick Oil Control Anti-Acne [MEDICAL_DATA] Seawee…" at bounding box center [322, 412] width 116 height 13
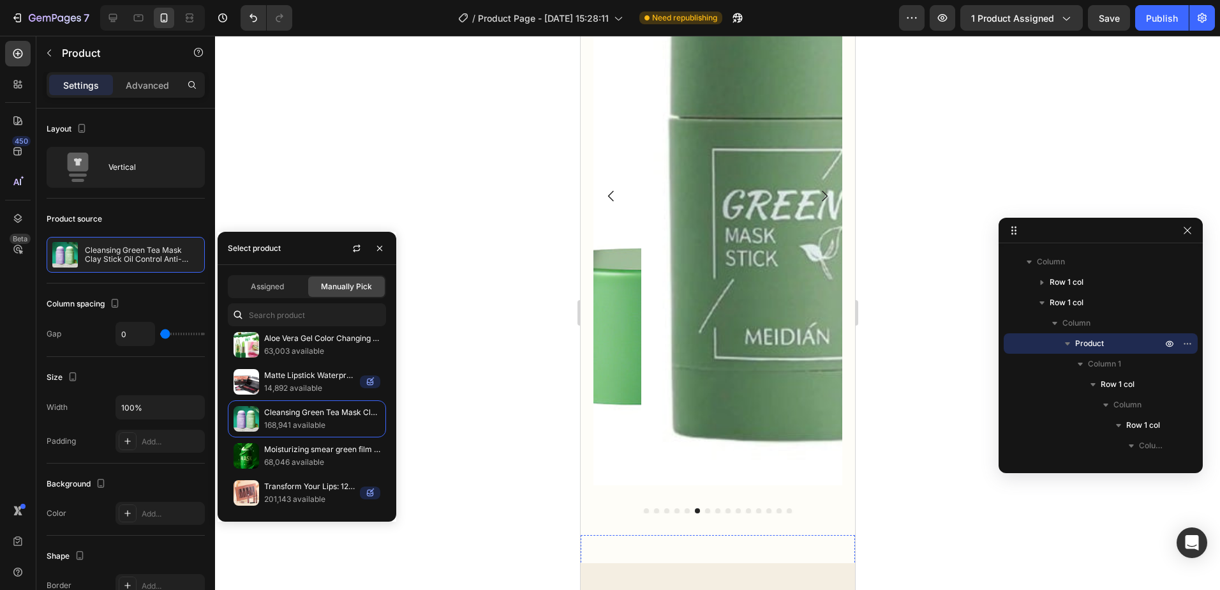
scroll to position [0, 0]
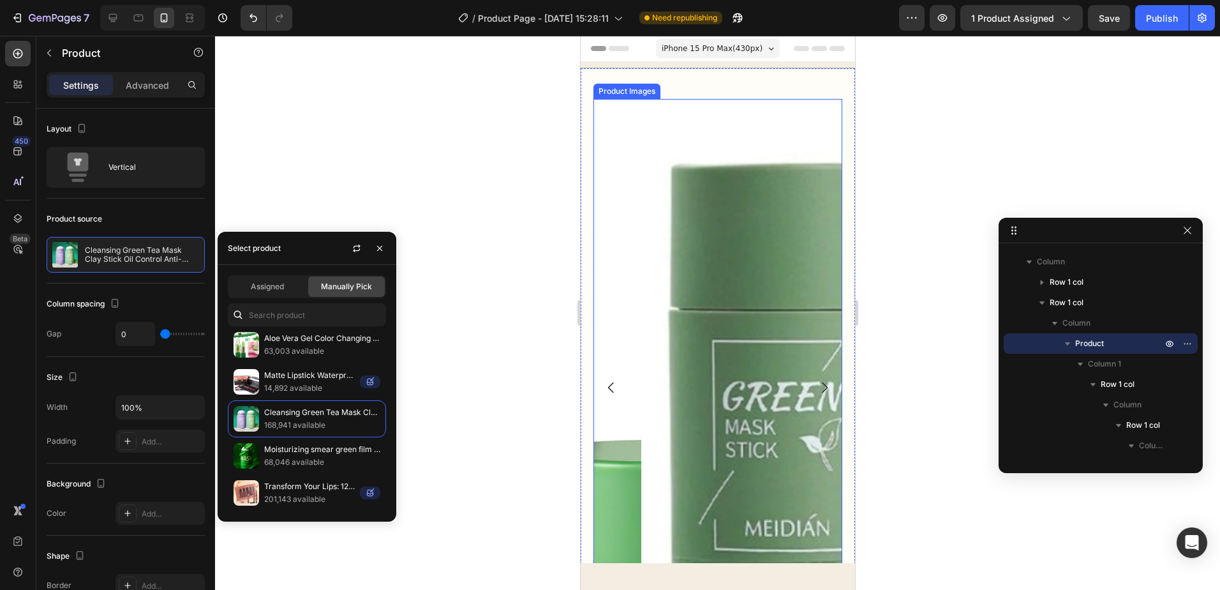
click at [816, 380] on icon "Carousel Next Arrow" at bounding box center [823, 387] width 15 height 15
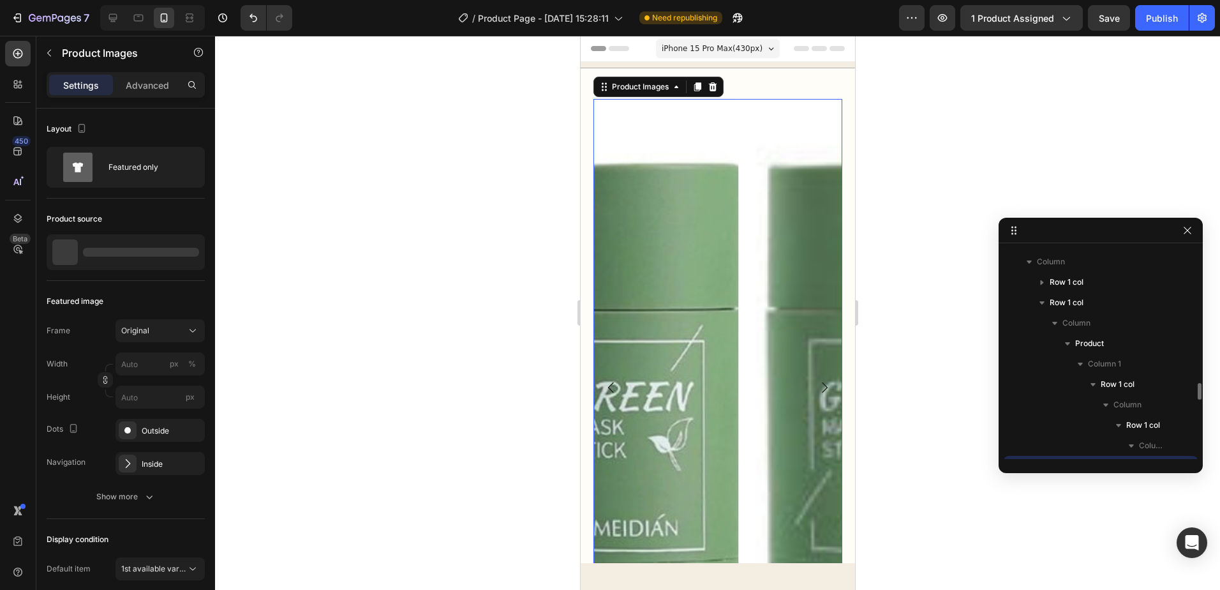
scroll to position [160, 0]
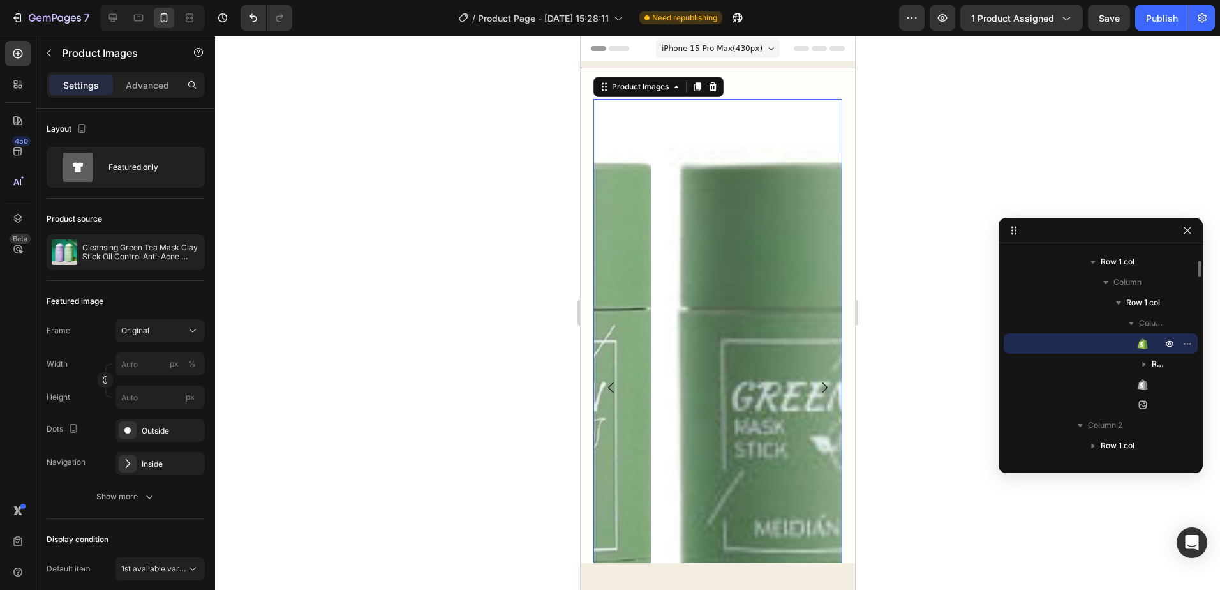
click at [816, 380] on icon "Carousel Next Arrow" at bounding box center [823, 387] width 15 height 15
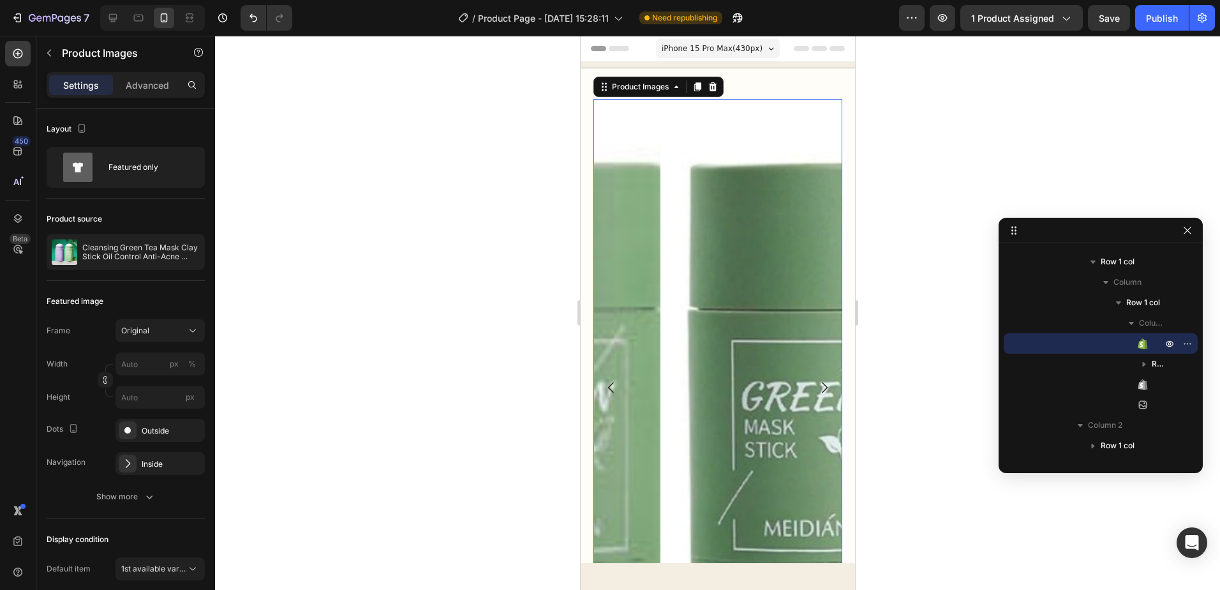
click at [816, 380] on icon "Carousel Next Arrow" at bounding box center [823, 387] width 15 height 15
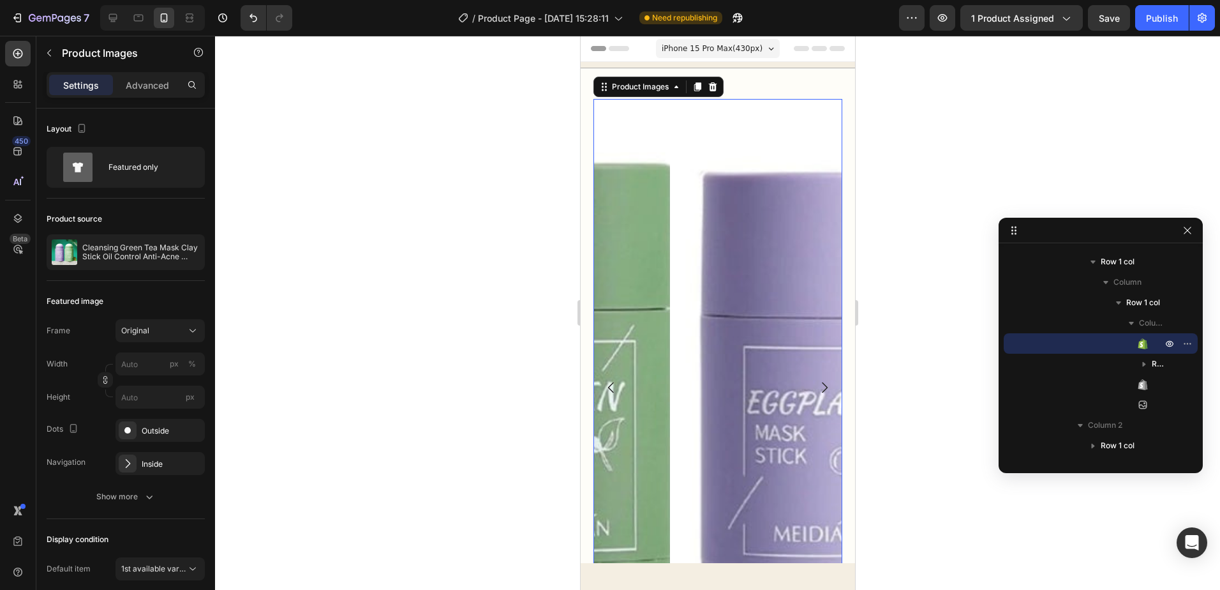
scroll to position [255, 0]
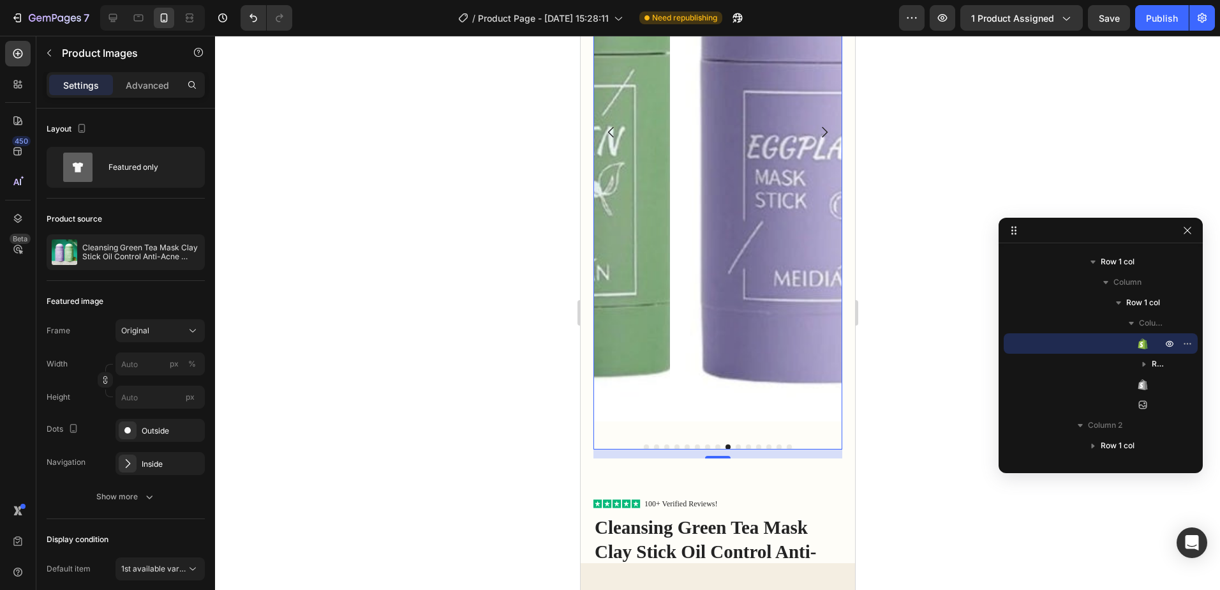
click at [643, 444] on button "Dot" at bounding box center [645, 446] width 5 height 5
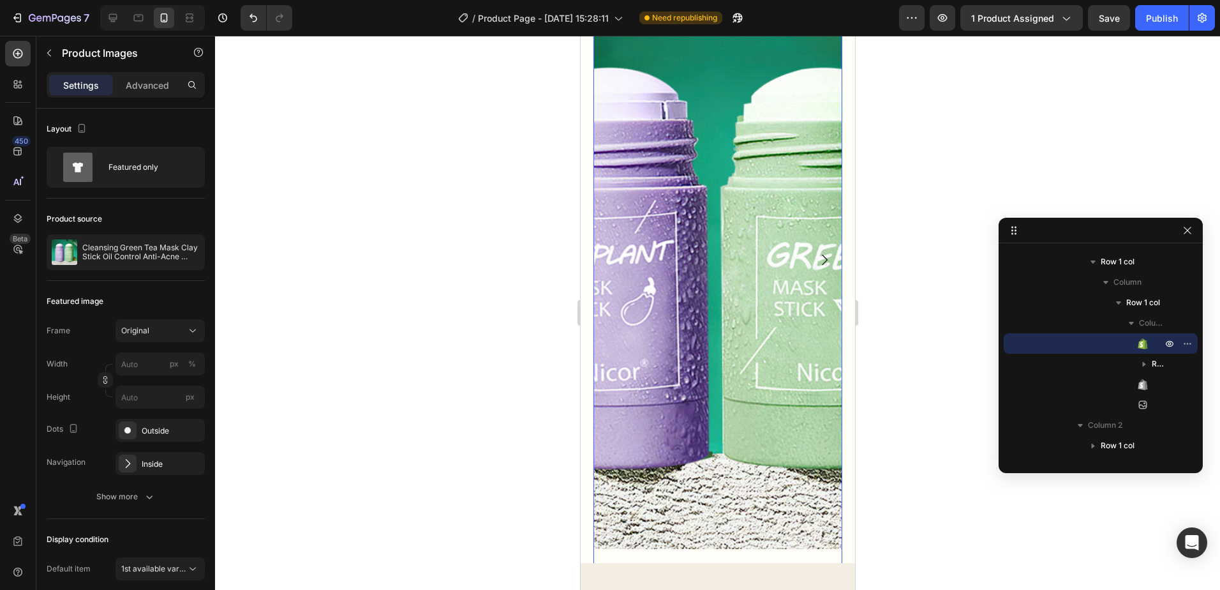
scroll to position [64, 0]
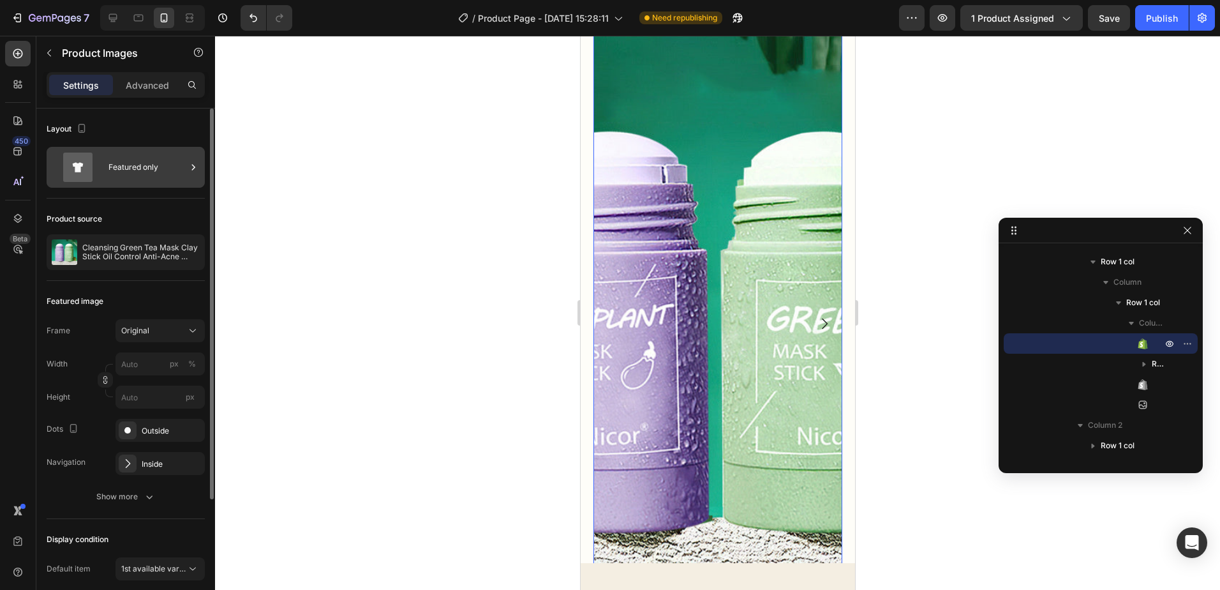
click at [174, 163] on div "Featured only" at bounding box center [148, 167] width 78 height 29
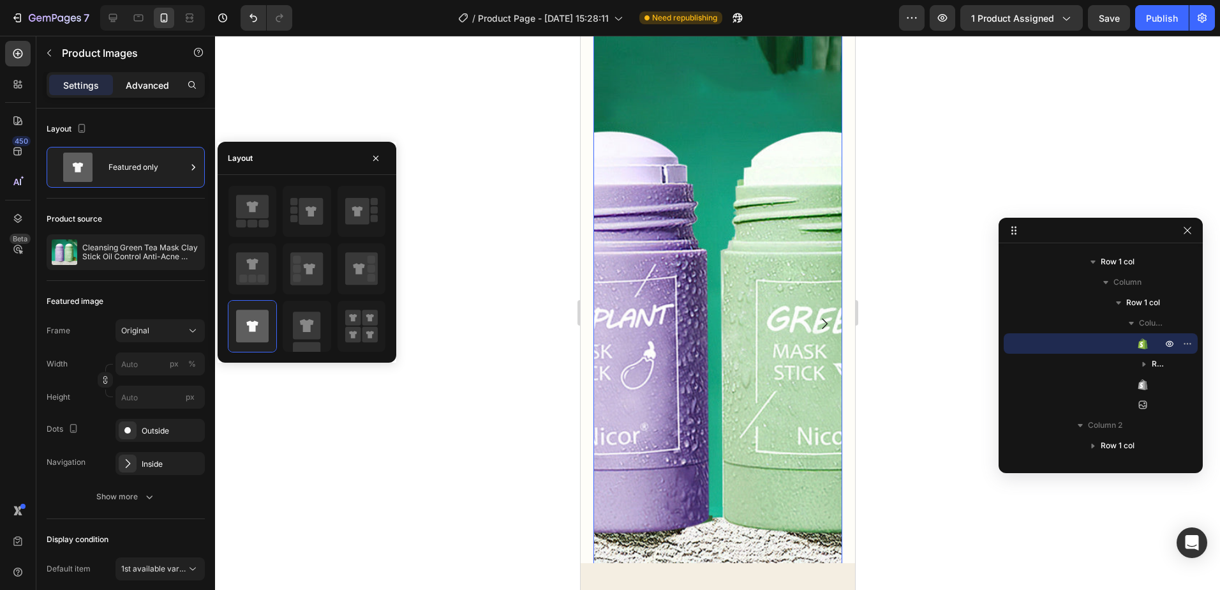
click at [144, 86] on p "Advanced" at bounding box center [147, 85] width 43 height 13
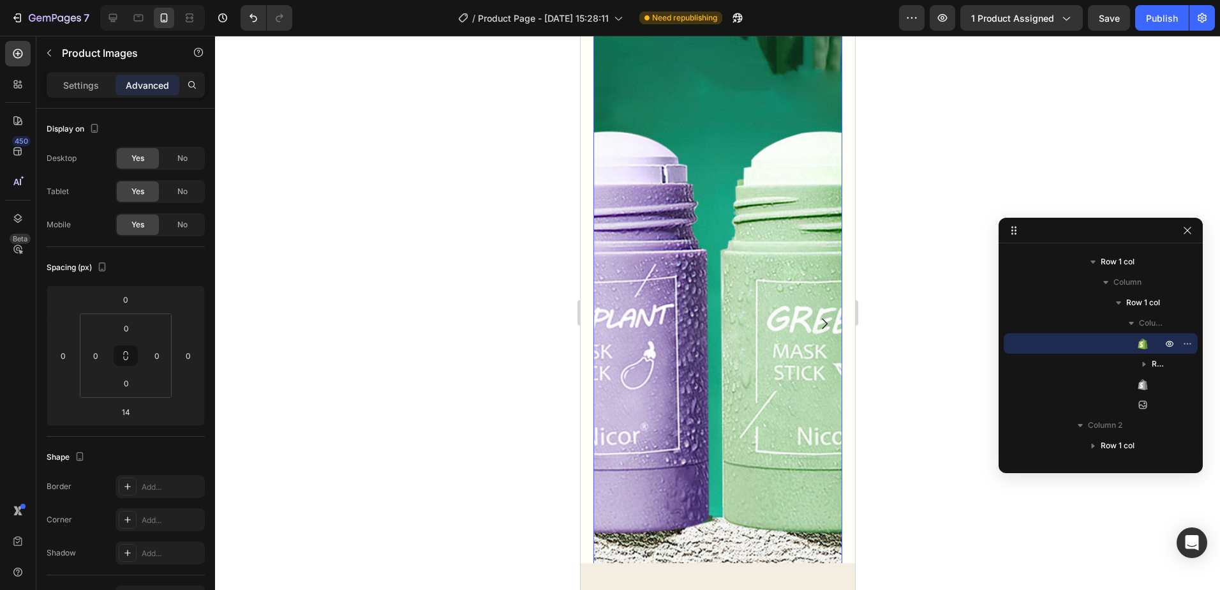
click at [692, 204] on img at bounding box center [717, 324] width 249 height 578
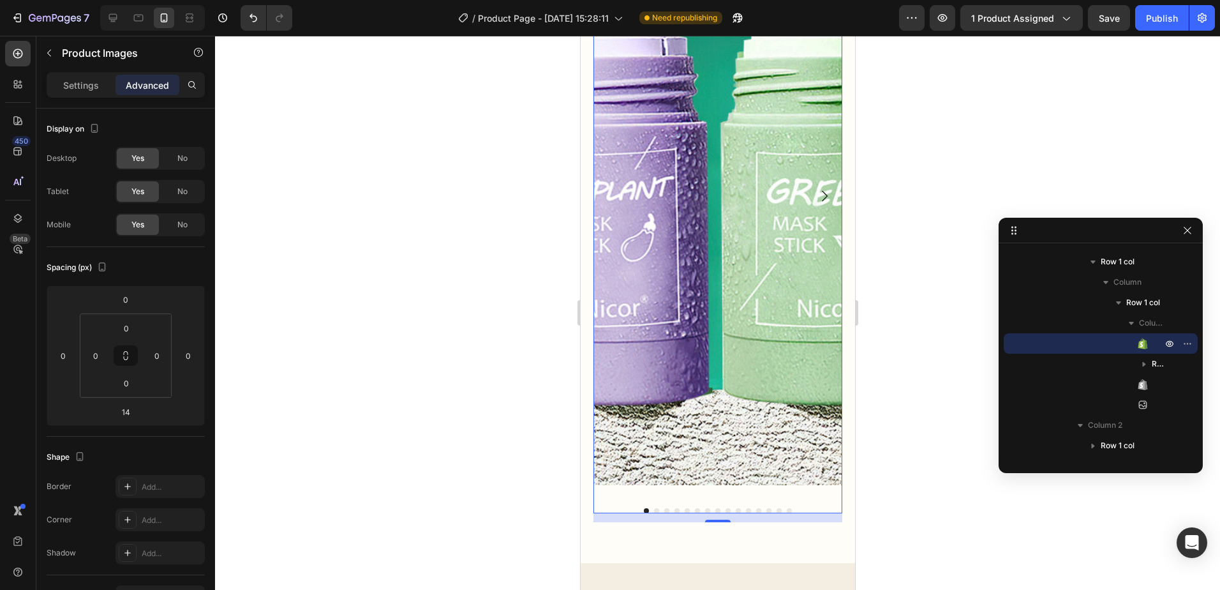
scroll to position [0, 0]
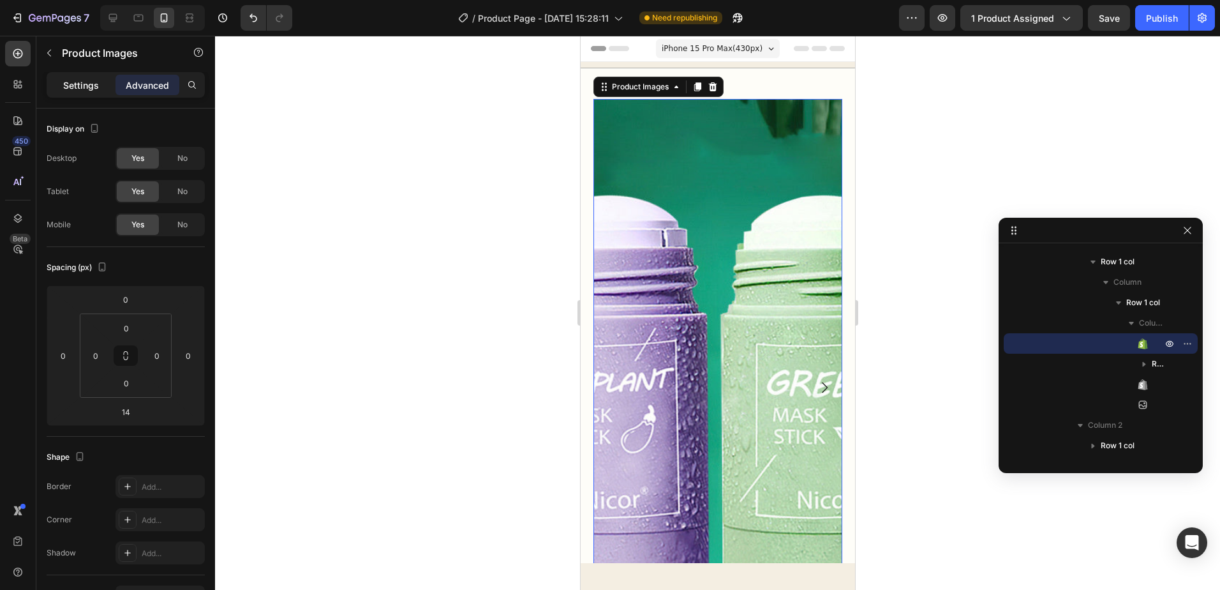
click at [74, 79] on p "Settings" at bounding box center [81, 85] width 36 height 13
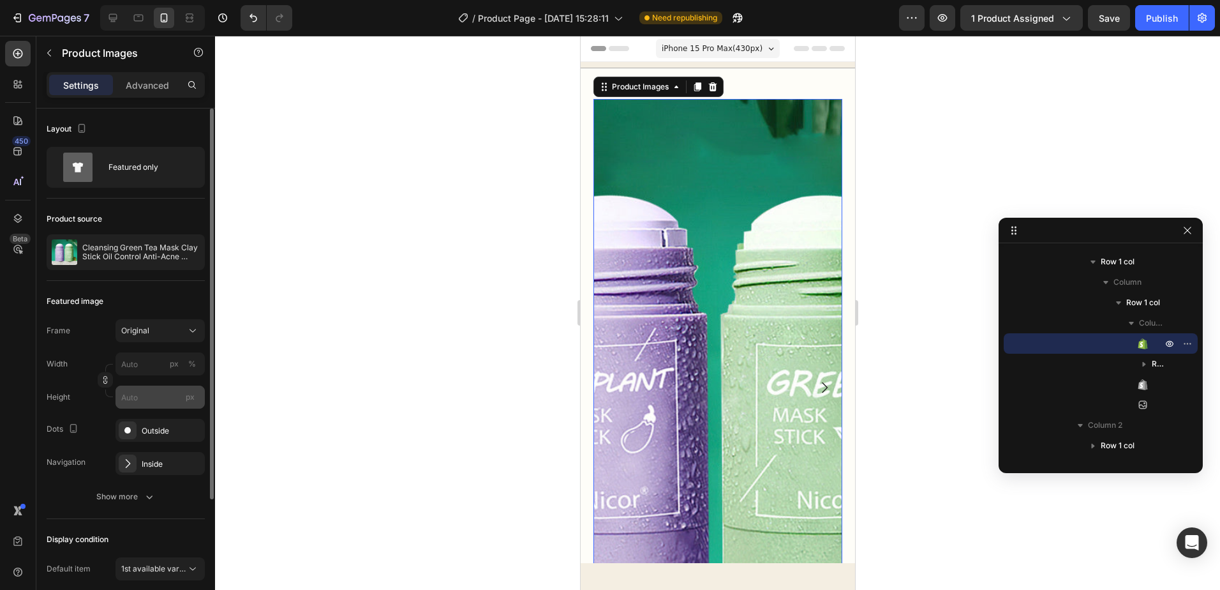
scroll to position [168, 0]
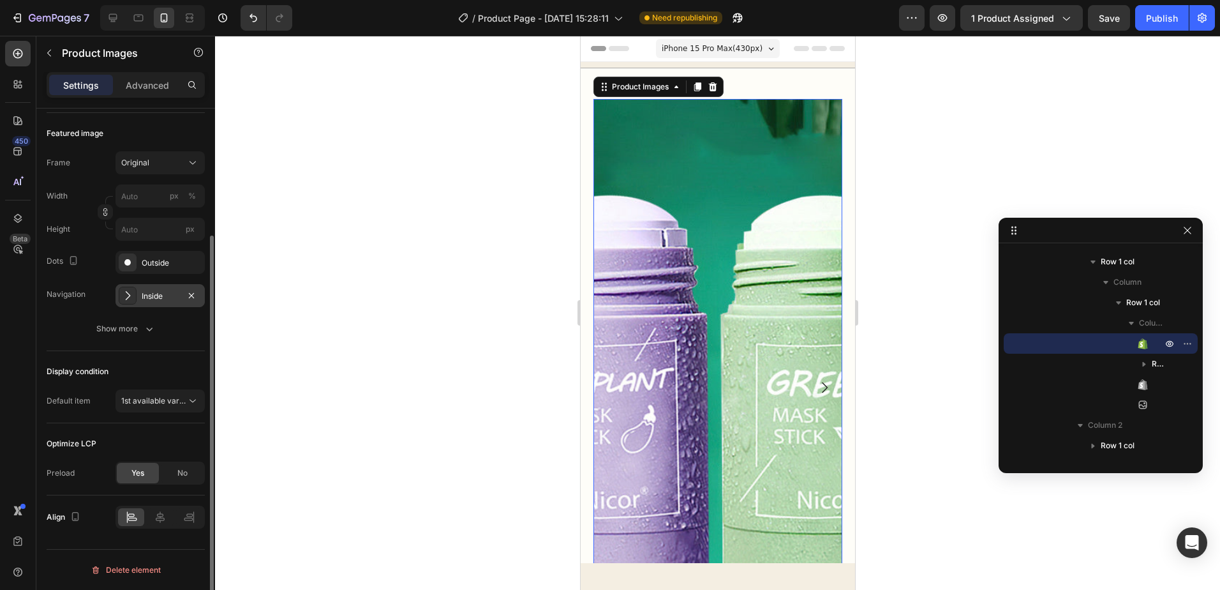
click at [133, 290] on icon at bounding box center [127, 295] width 13 height 13
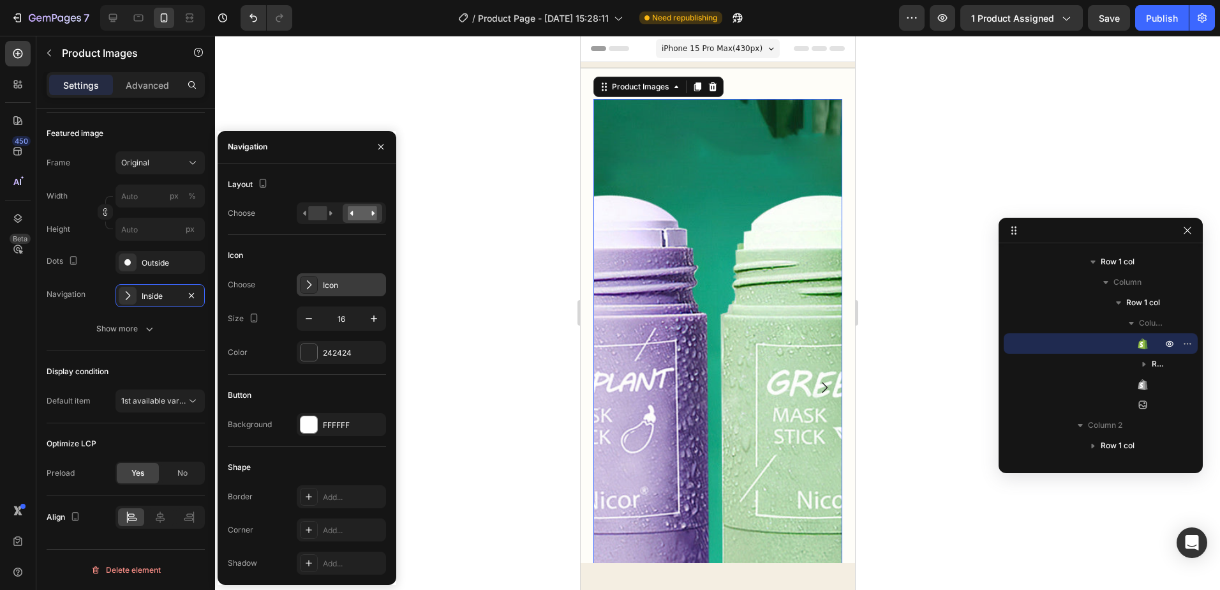
click at [314, 278] on icon at bounding box center [309, 284] width 13 height 13
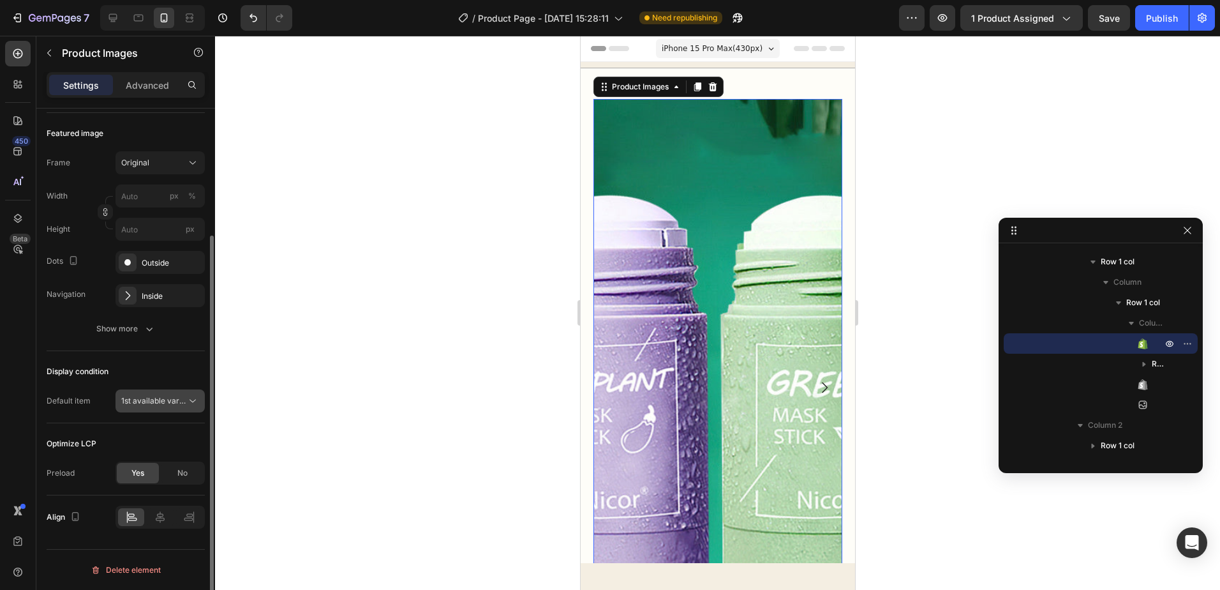
click at [177, 400] on span "1st available variant" at bounding box center [156, 401] width 71 height 10
click at [167, 364] on div "Display condition" at bounding box center [126, 371] width 158 height 20
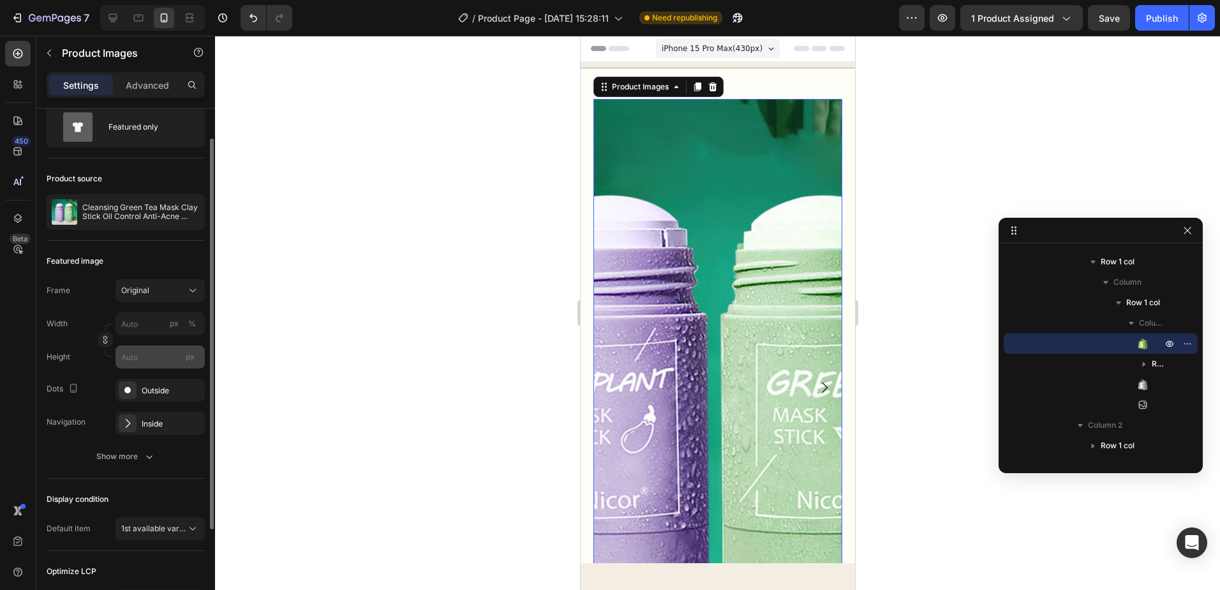
scroll to position [0, 0]
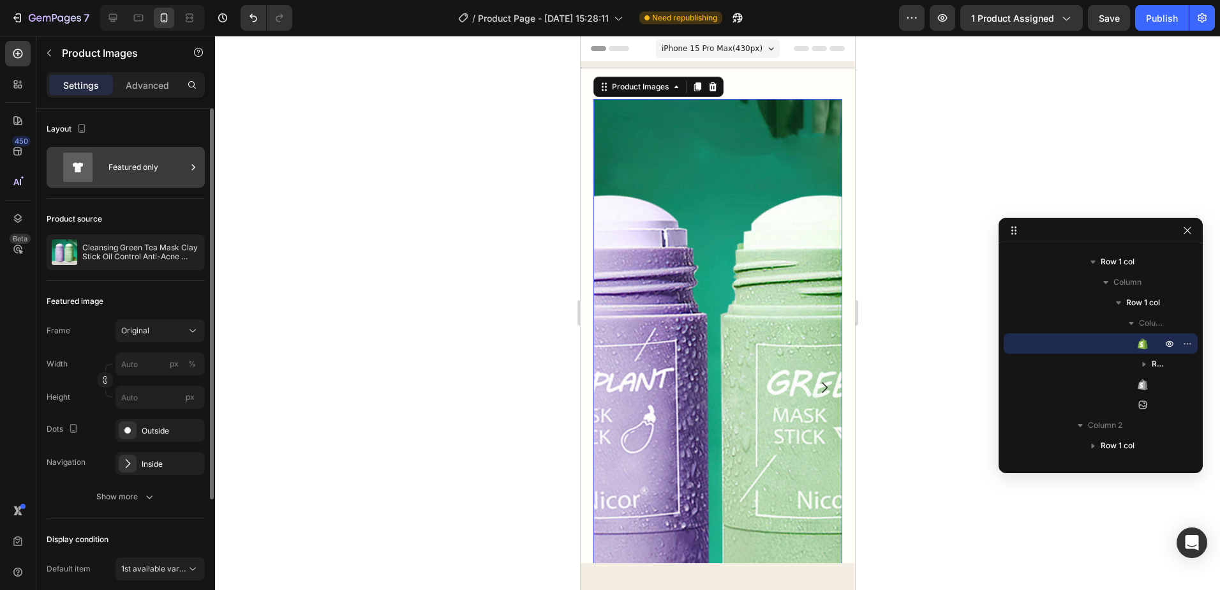
click at [75, 164] on icon at bounding box center [78, 167] width 11 height 10
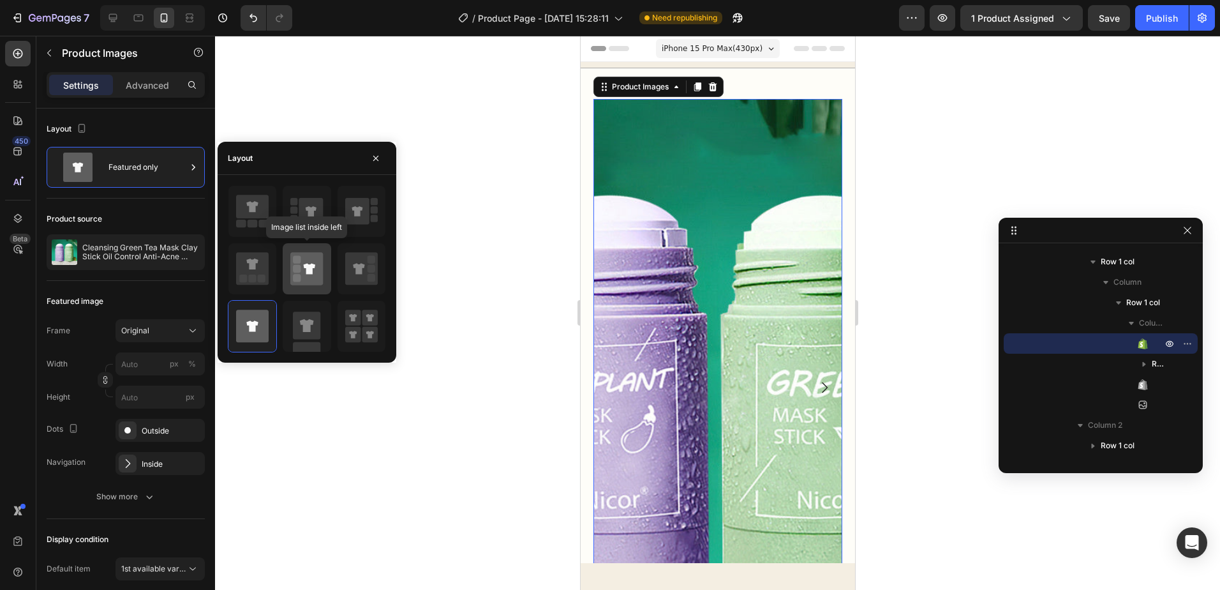
click at [298, 270] on rect at bounding box center [297, 269] width 8 height 8
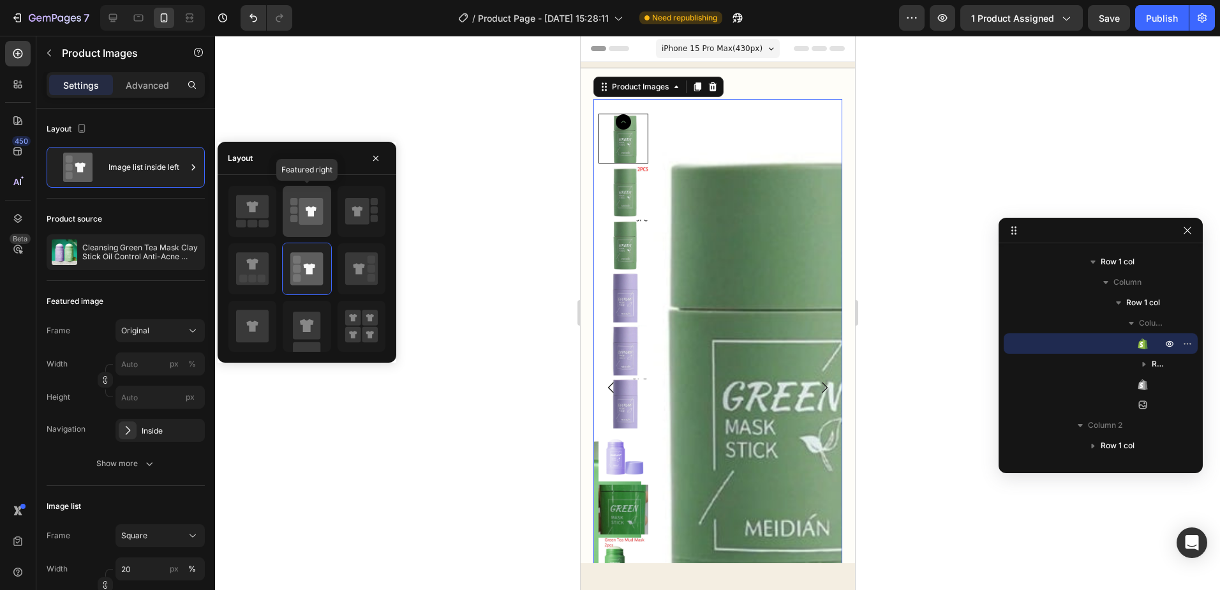
click at [301, 203] on icon at bounding box center [311, 211] width 24 height 27
type input "100"
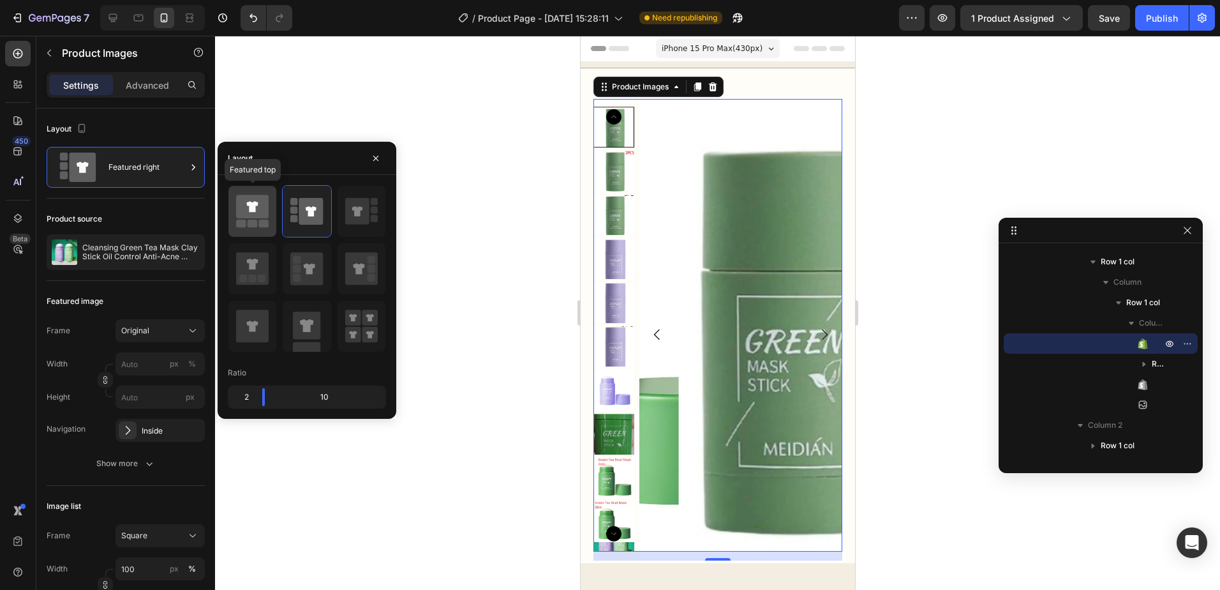
click at [260, 209] on icon at bounding box center [252, 207] width 33 height 24
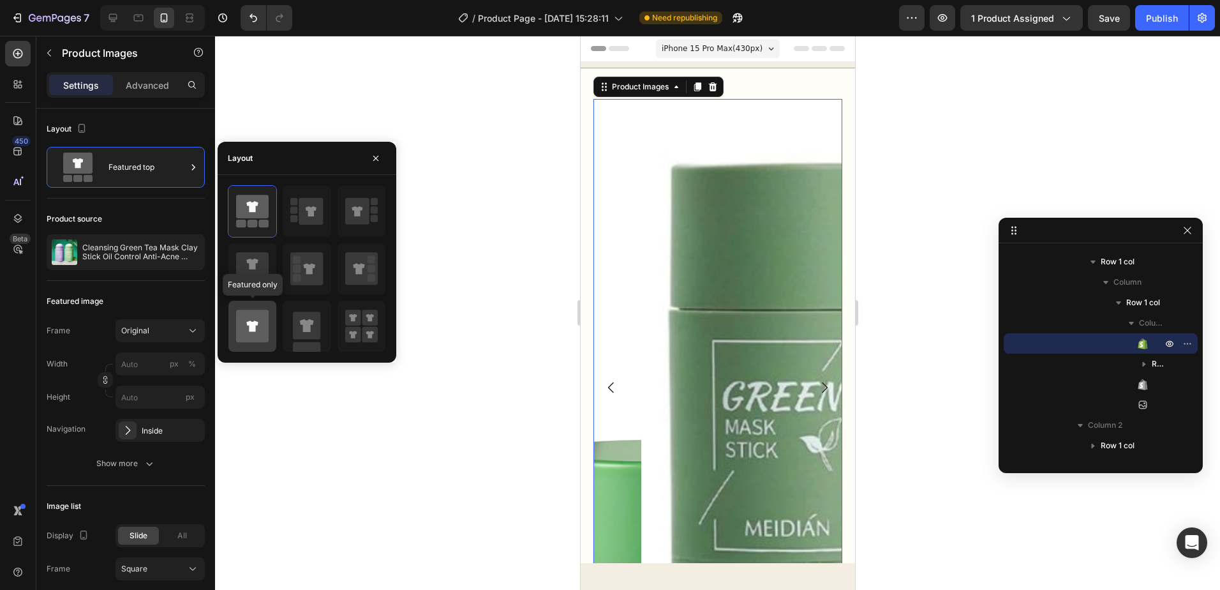
click at [257, 327] on icon at bounding box center [252, 326] width 33 height 33
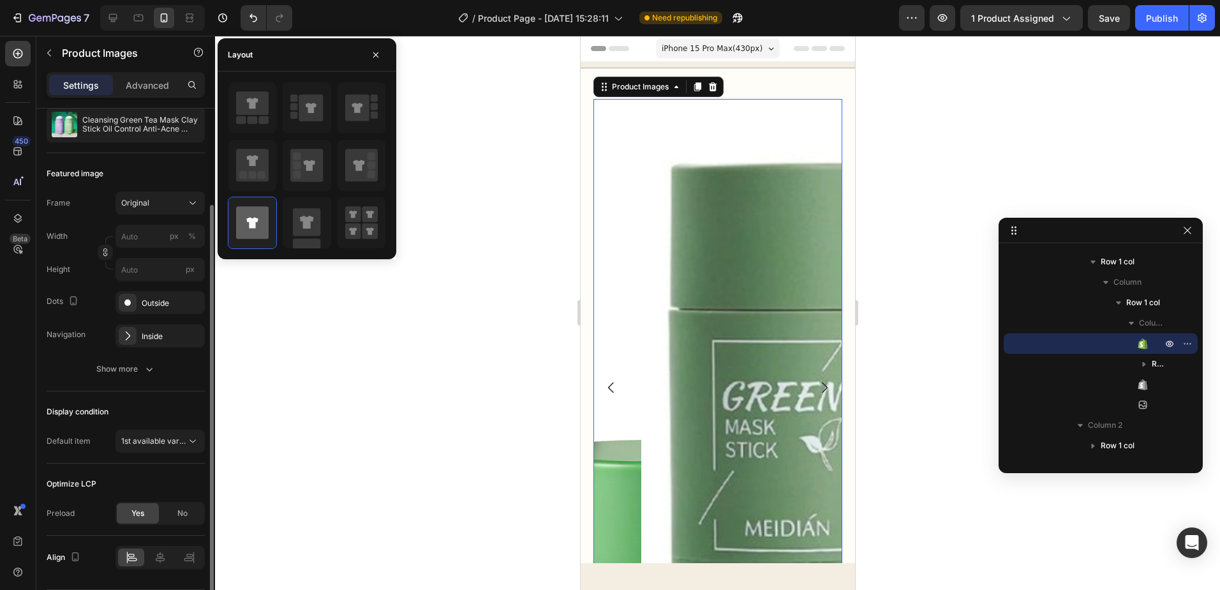
scroll to position [168, 0]
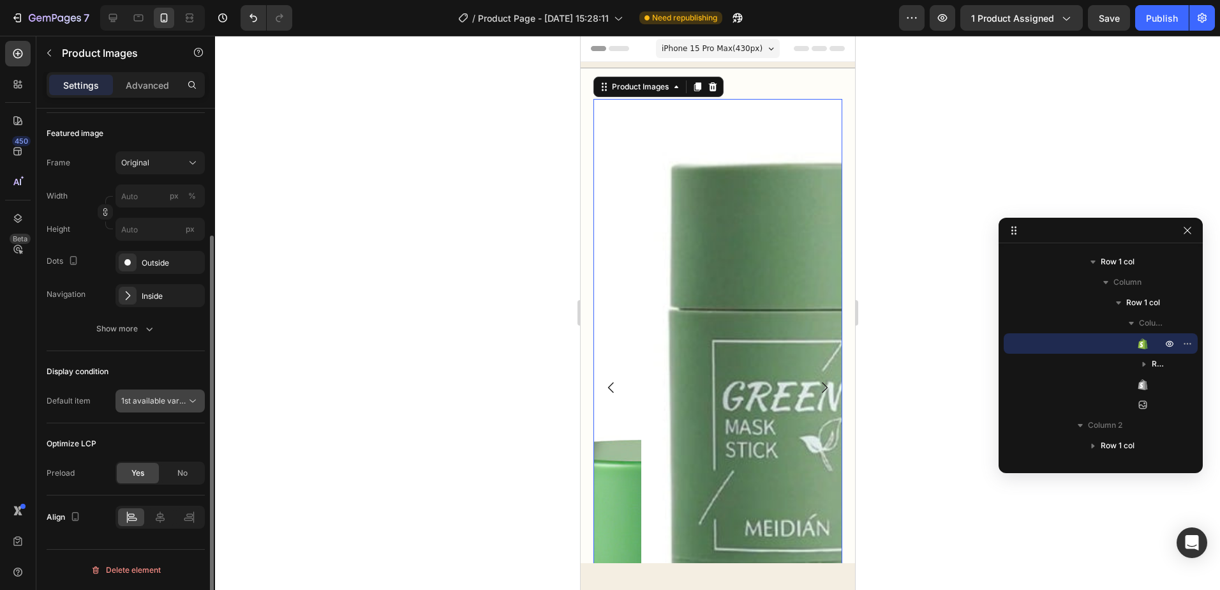
click at [183, 398] on span "1st available variant" at bounding box center [156, 401] width 71 height 10
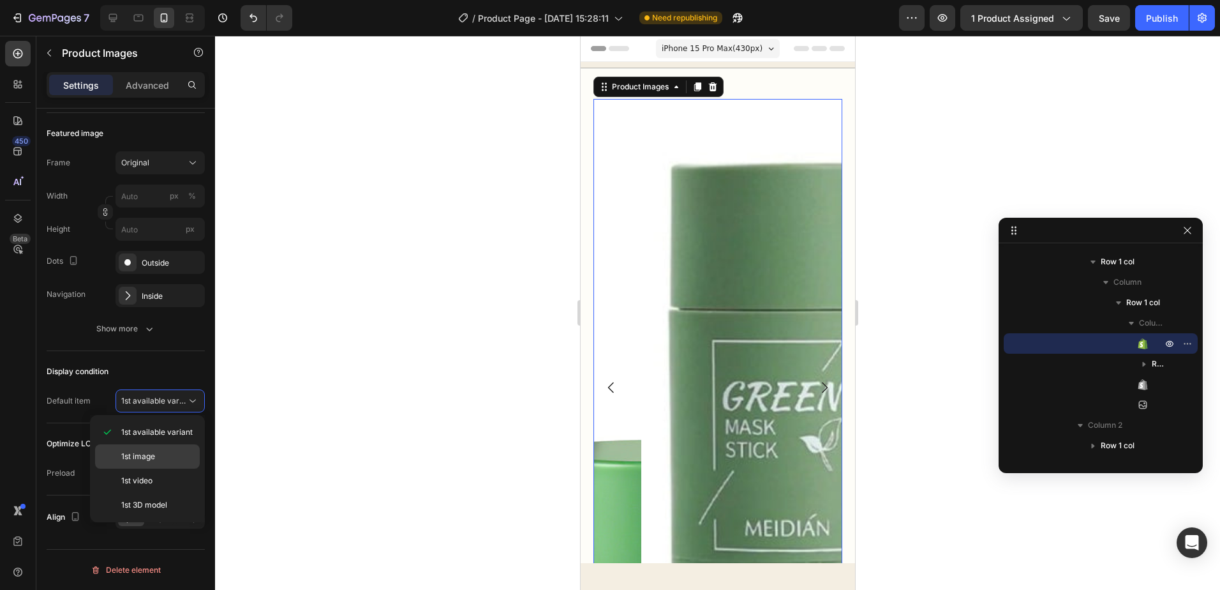
click at [163, 468] on div "1st image" at bounding box center [147, 480] width 105 height 24
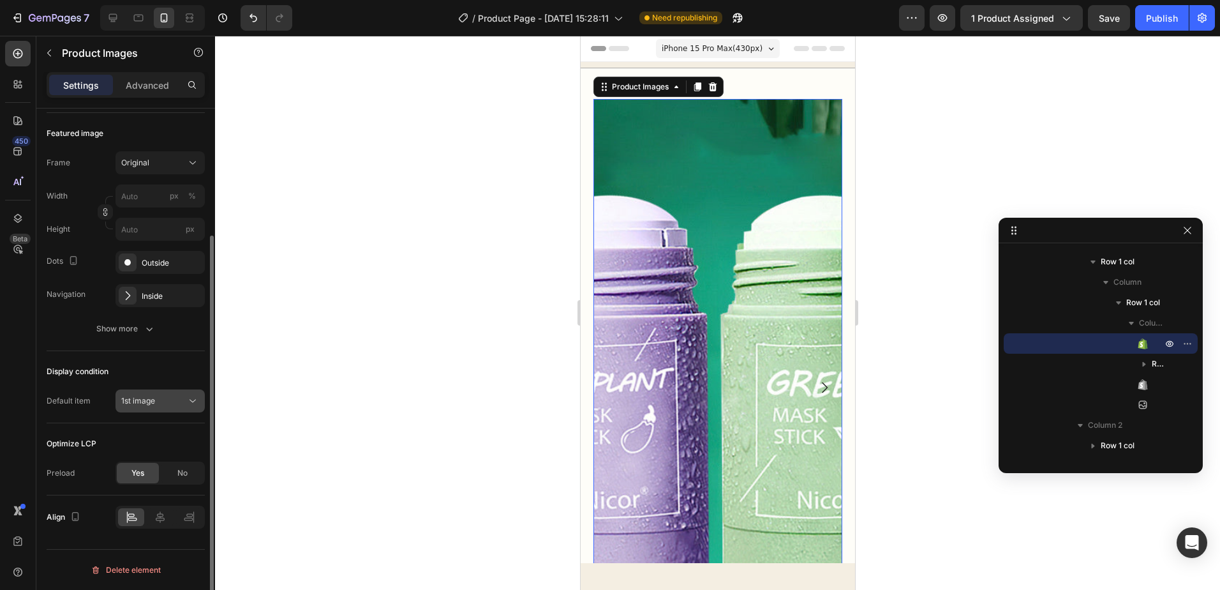
click at [183, 403] on div "1st image" at bounding box center [153, 400] width 65 height 11
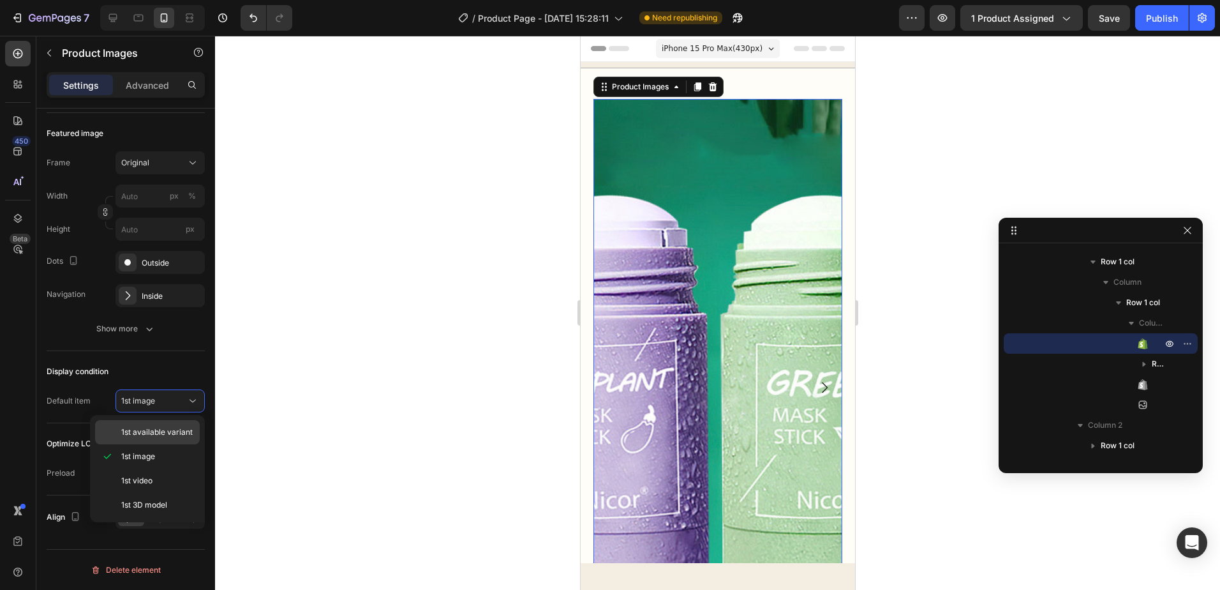
click at [179, 430] on span "1st available variant" at bounding box center [156, 431] width 71 height 11
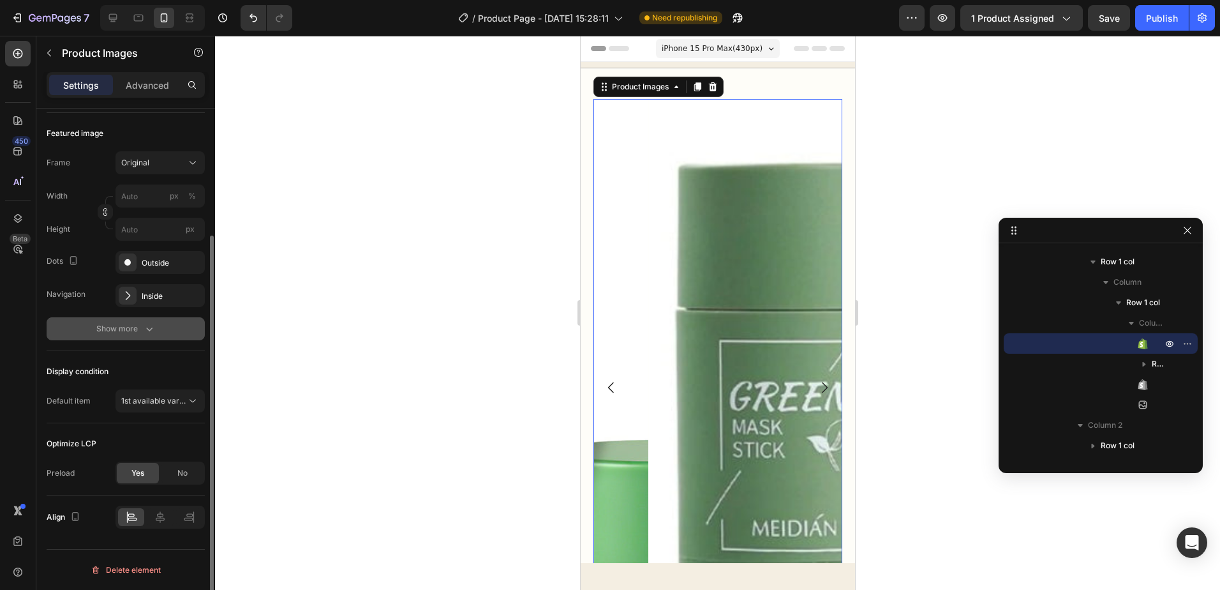
click at [155, 325] on icon "button" at bounding box center [149, 328] width 13 height 13
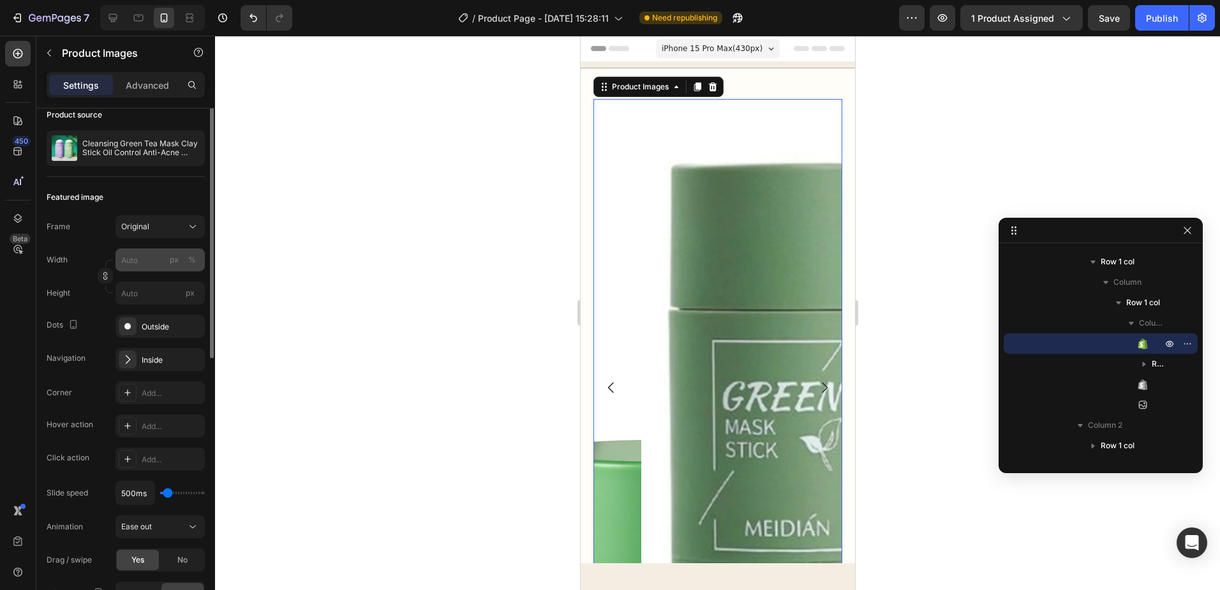
scroll to position [40, 0]
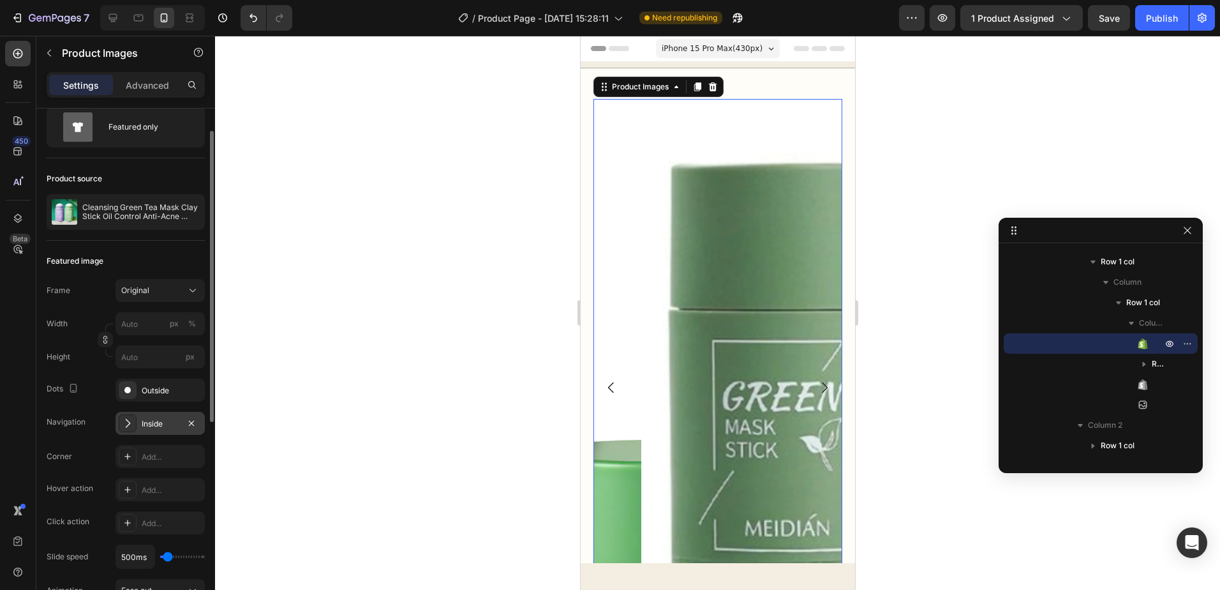
click at [130, 425] on icon at bounding box center [127, 423] width 13 height 13
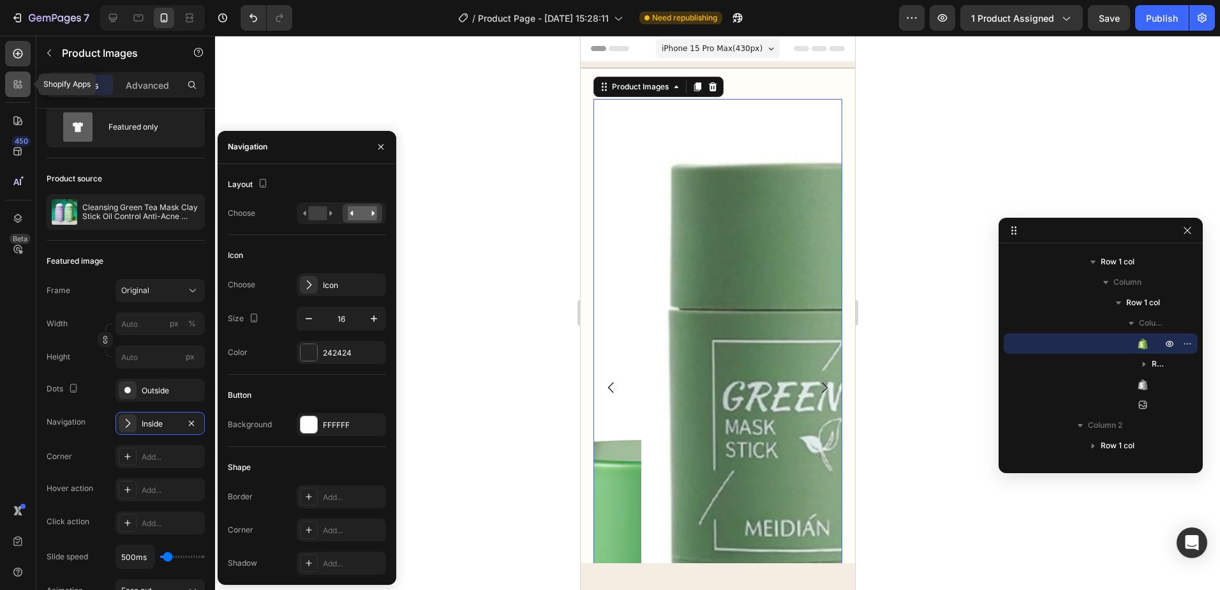
click at [11, 90] on icon at bounding box center [17, 84] width 13 height 13
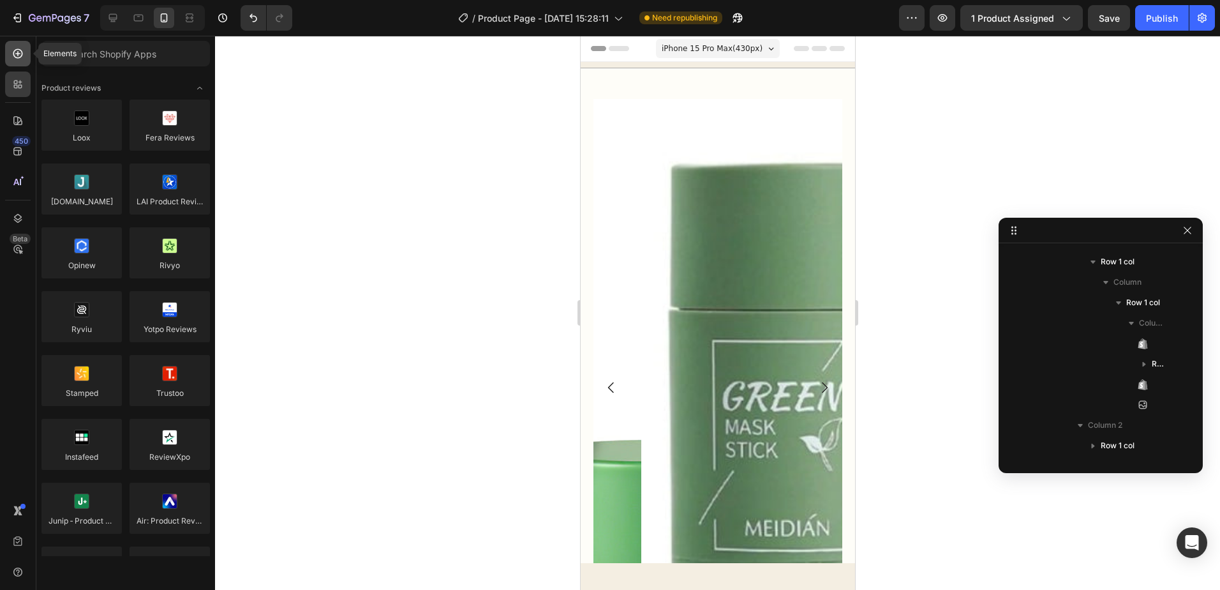
click at [19, 54] on icon at bounding box center [17, 53] width 5 height 5
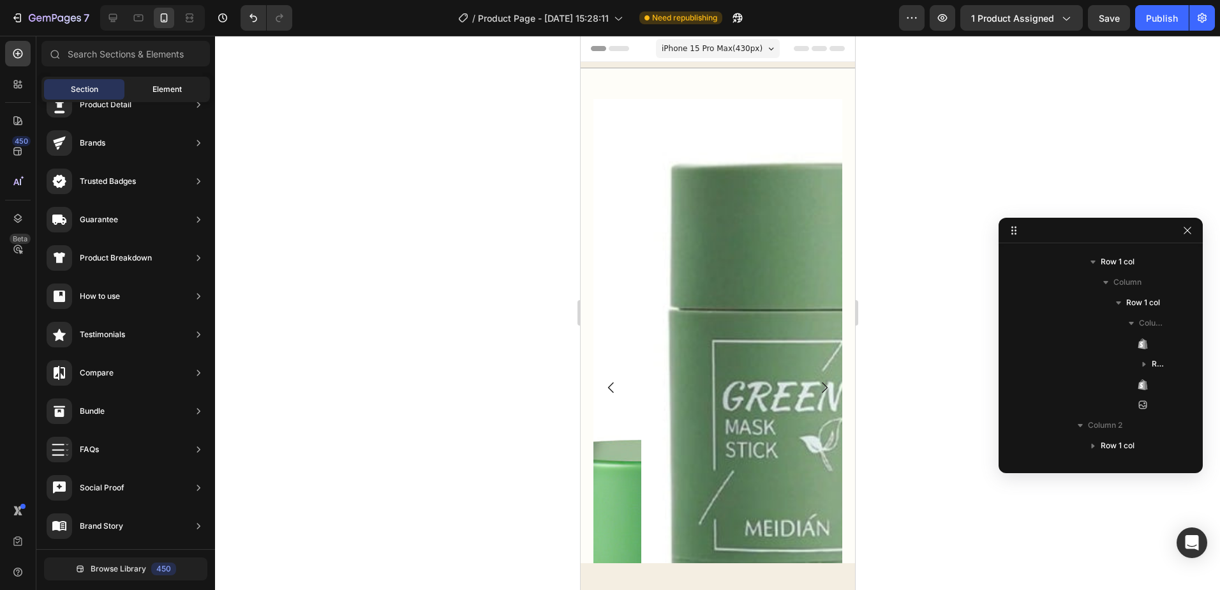
click at [146, 95] on div "Element" at bounding box center [167, 89] width 80 height 20
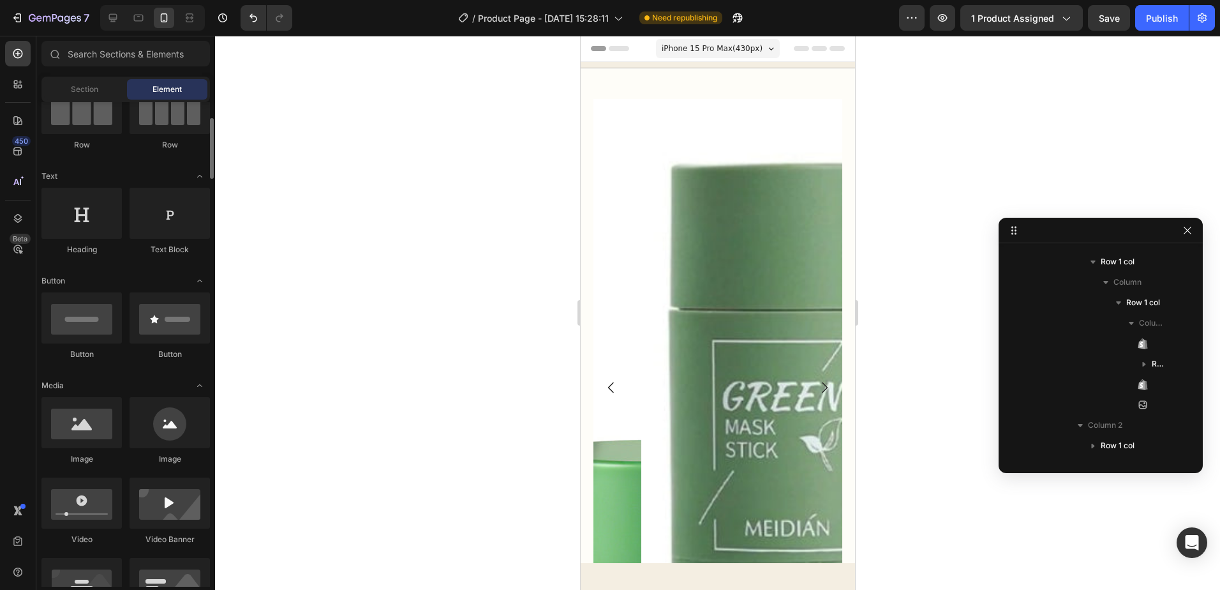
scroll to position [191, 0]
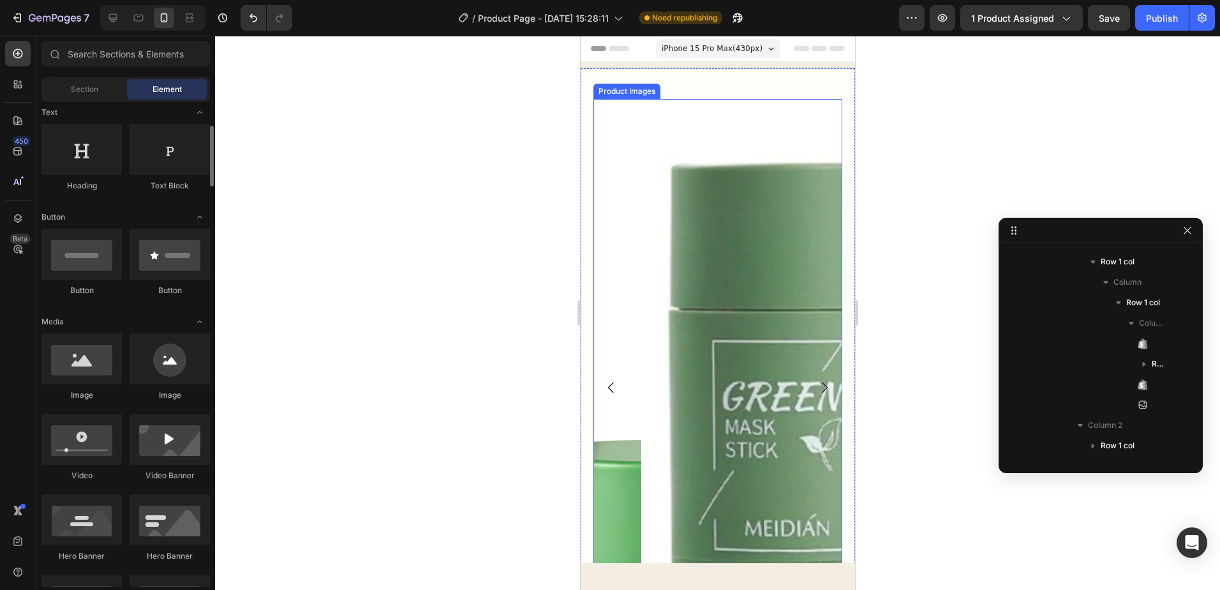
click at [735, 297] on img at bounding box center [765, 388] width 249 height 578
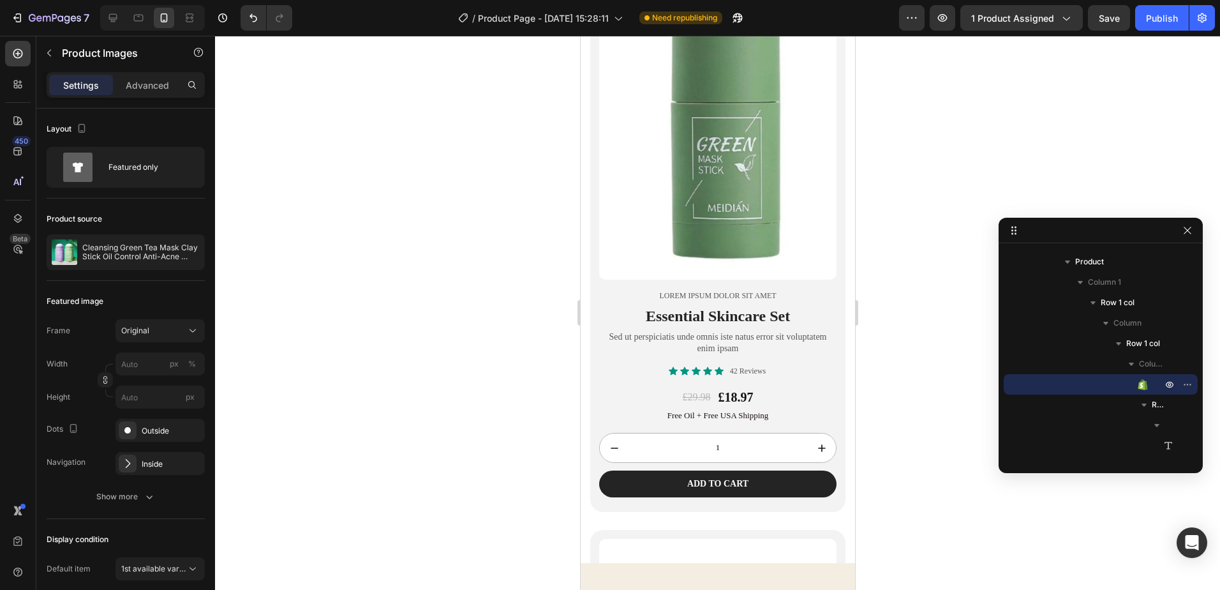
scroll to position [1851, 0]
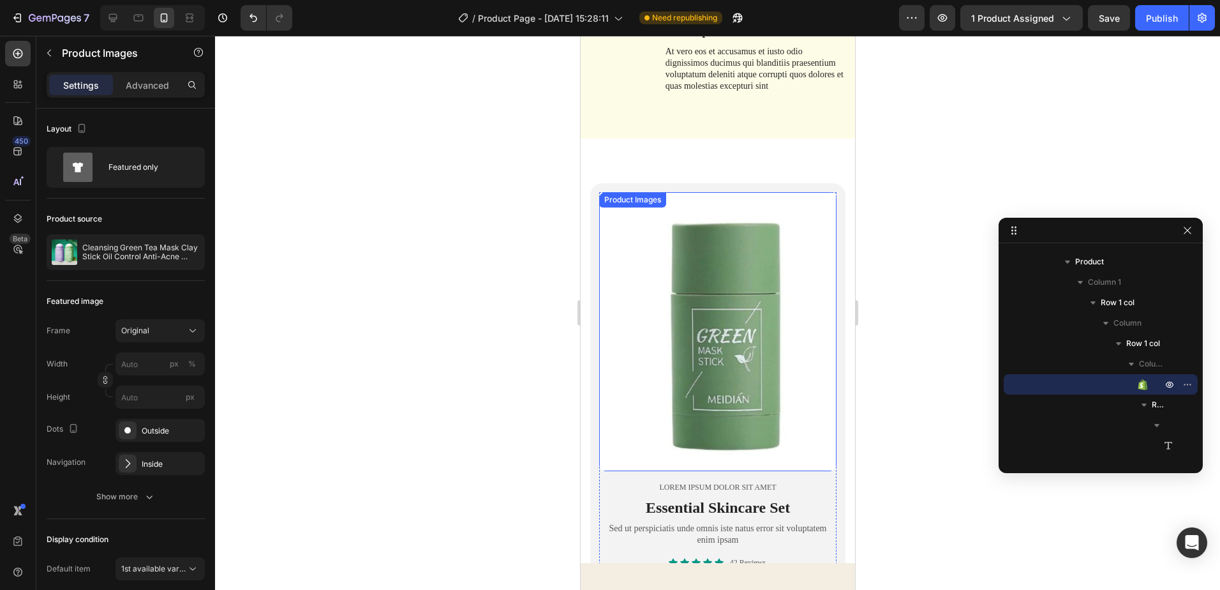
click at [708, 348] on img at bounding box center [717, 332] width 237 height 280
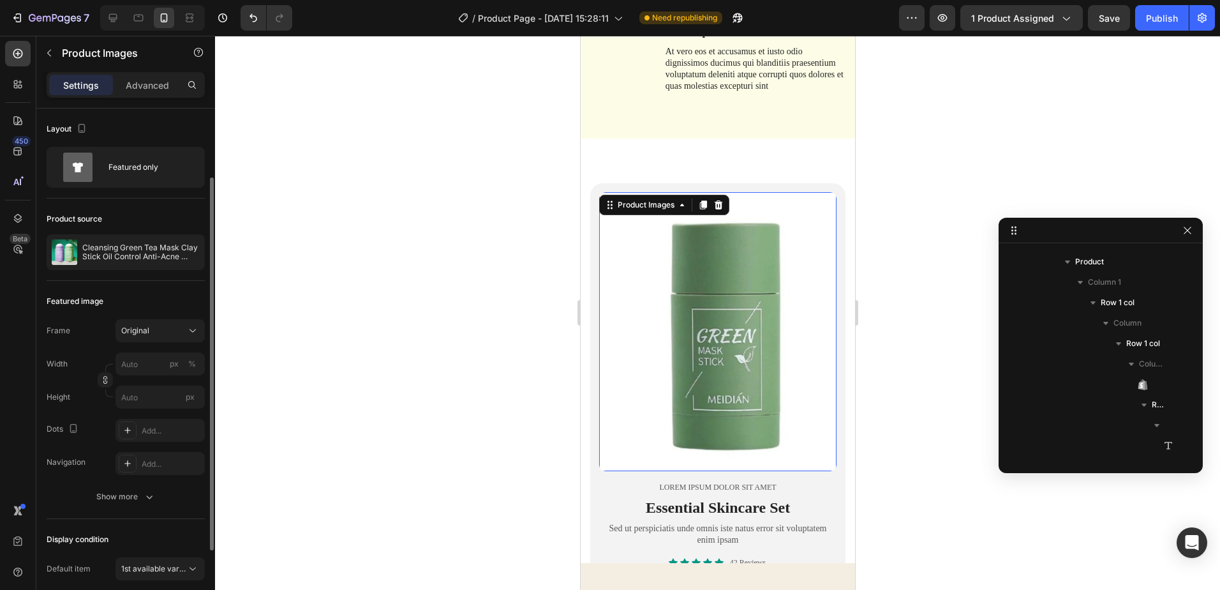
scroll to position [998, 0]
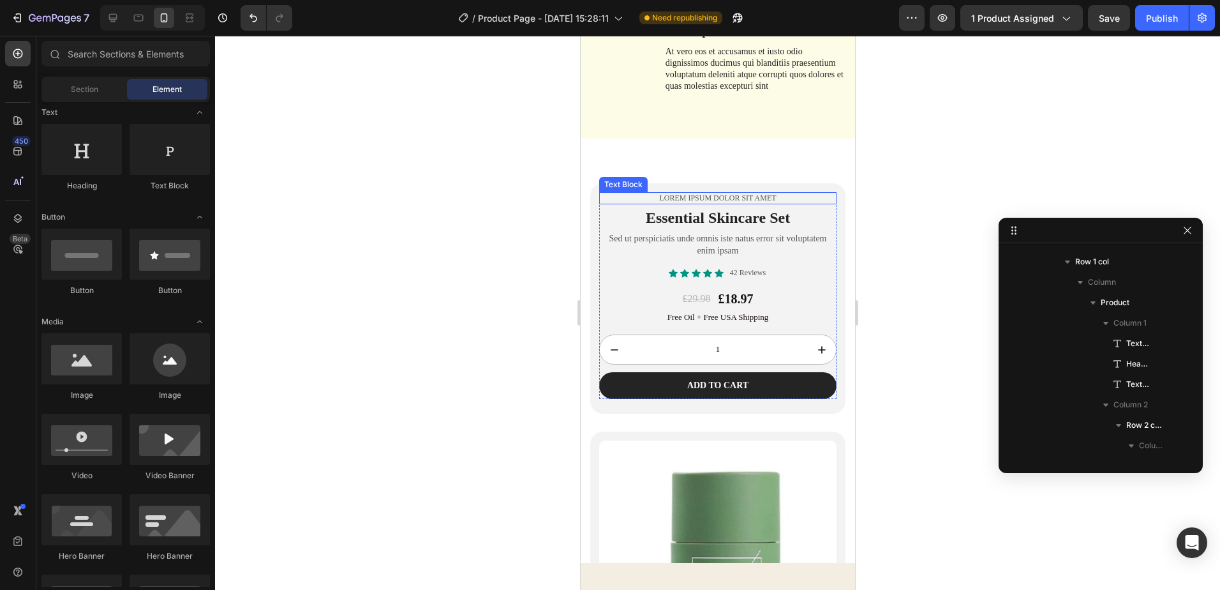
click at [804, 198] on p "Lorem ipsum dolor sit amet" at bounding box center [717, 198] width 235 height 10
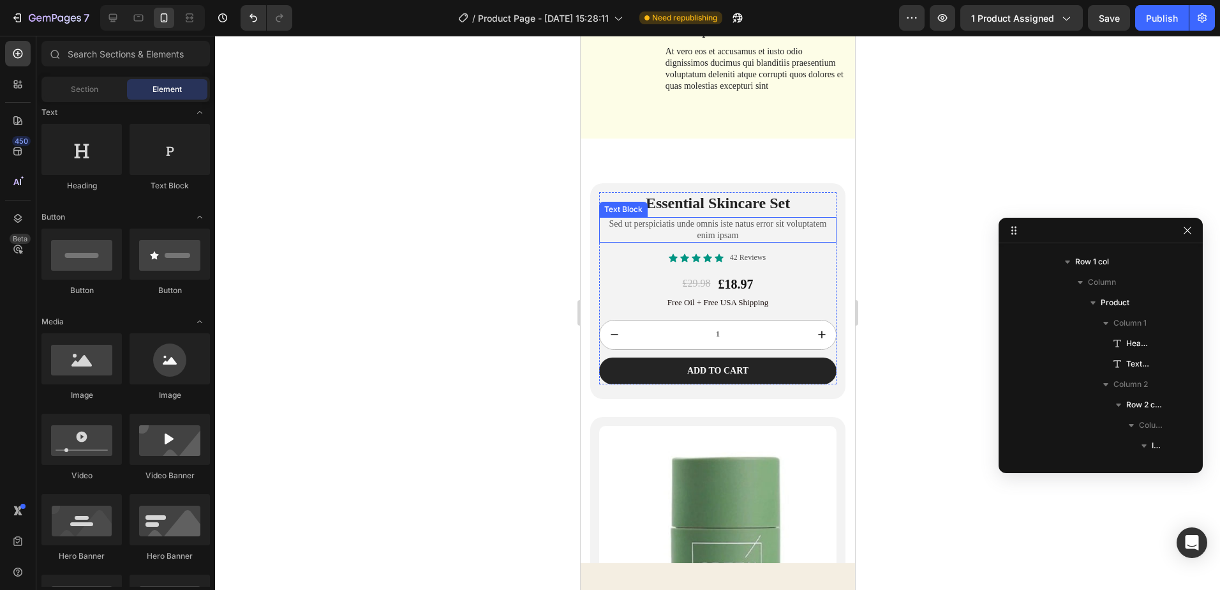
click at [807, 217] on div "Sed ut perspiciatis unde omnis iste natus error sit voluptatem enim ipsam" at bounding box center [717, 230] width 237 height 26
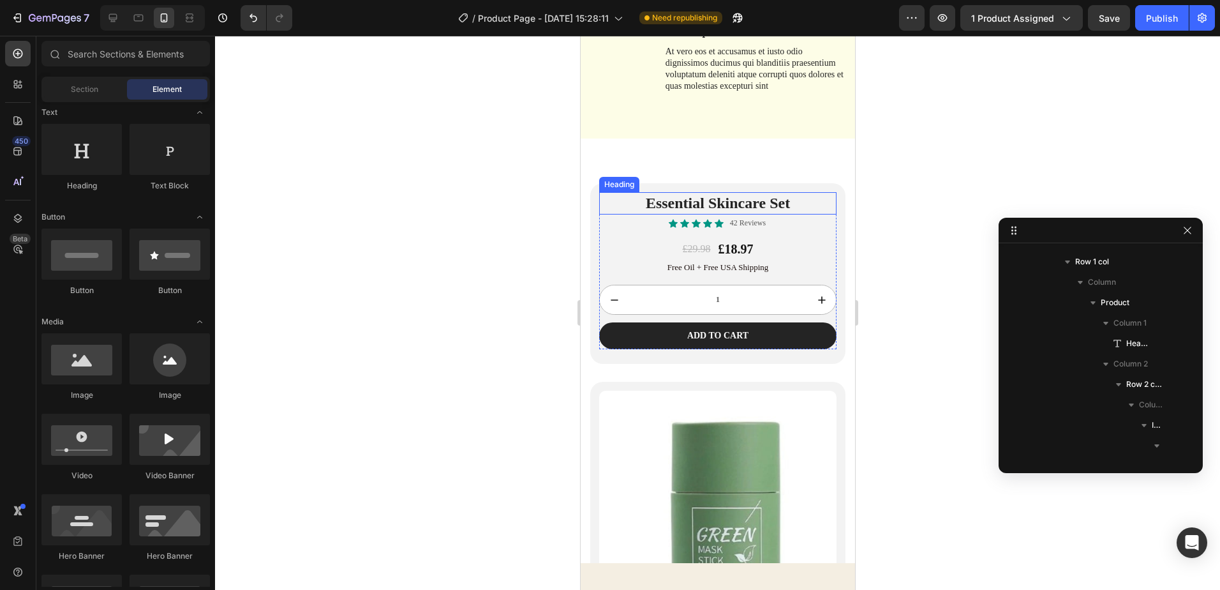
click at [816, 199] on h2 "Essential Skincare Set" at bounding box center [717, 203] width 237 height 22
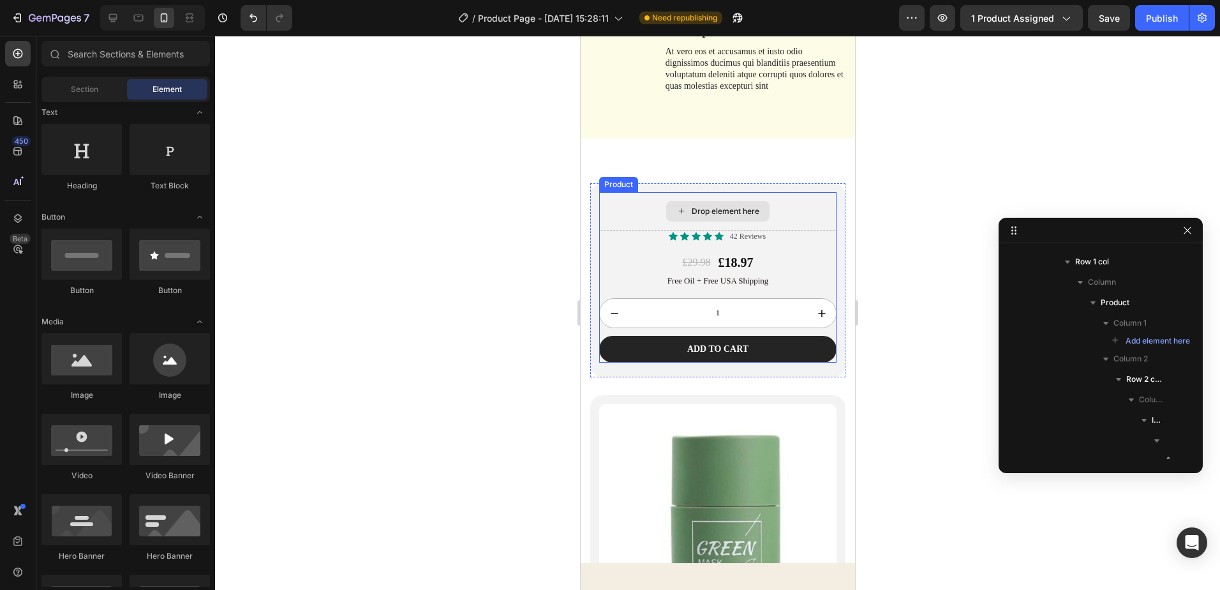
click at [826, 200] on div "Drop element here" at bounding box center [717, 211] width 237 height 38
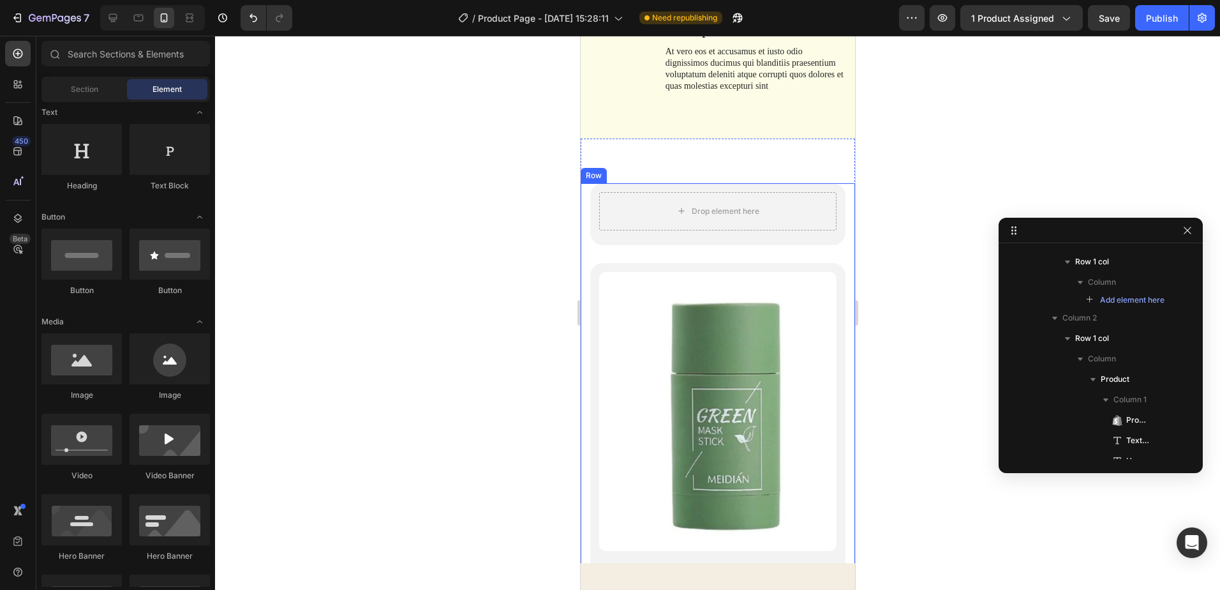
click at [811, 251] on div "Drop element here Row" at bounding box center [717, 223] width 255 height 80
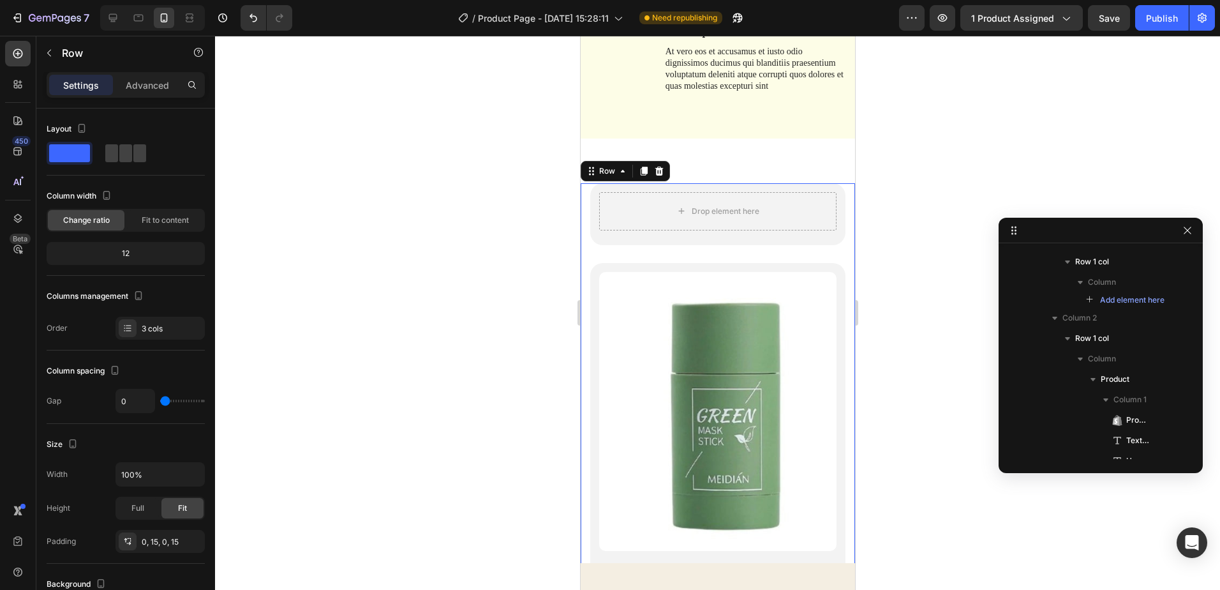
scroll to position [875, 0]
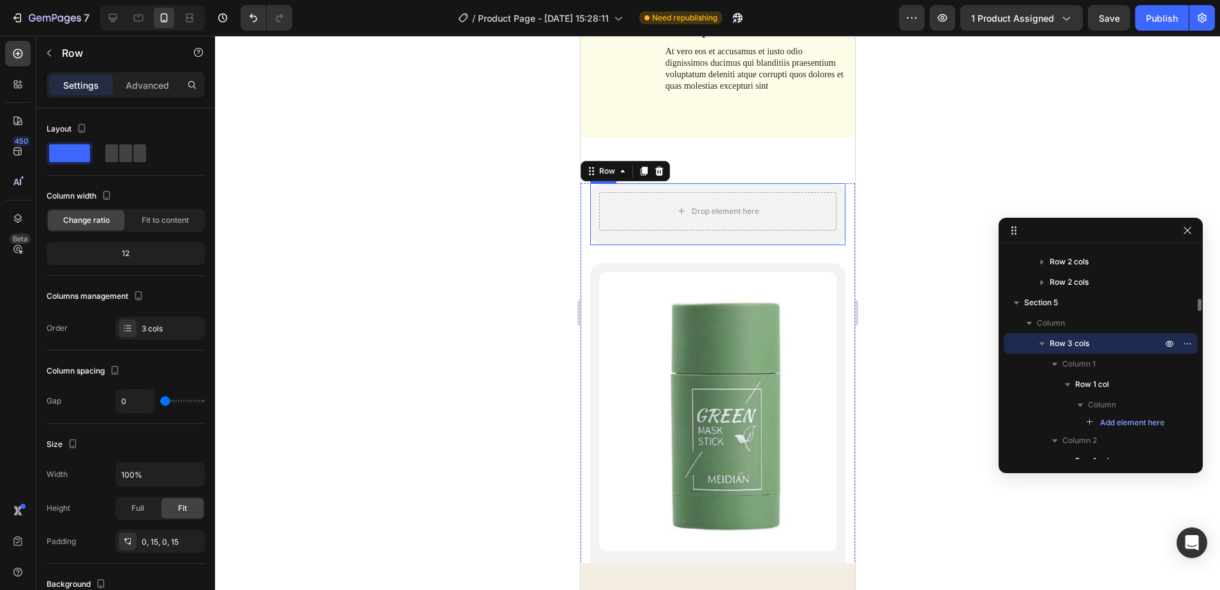
click at [821, 199] on div "Drop element here" at bounding box center [717, 211] width 237 height 38
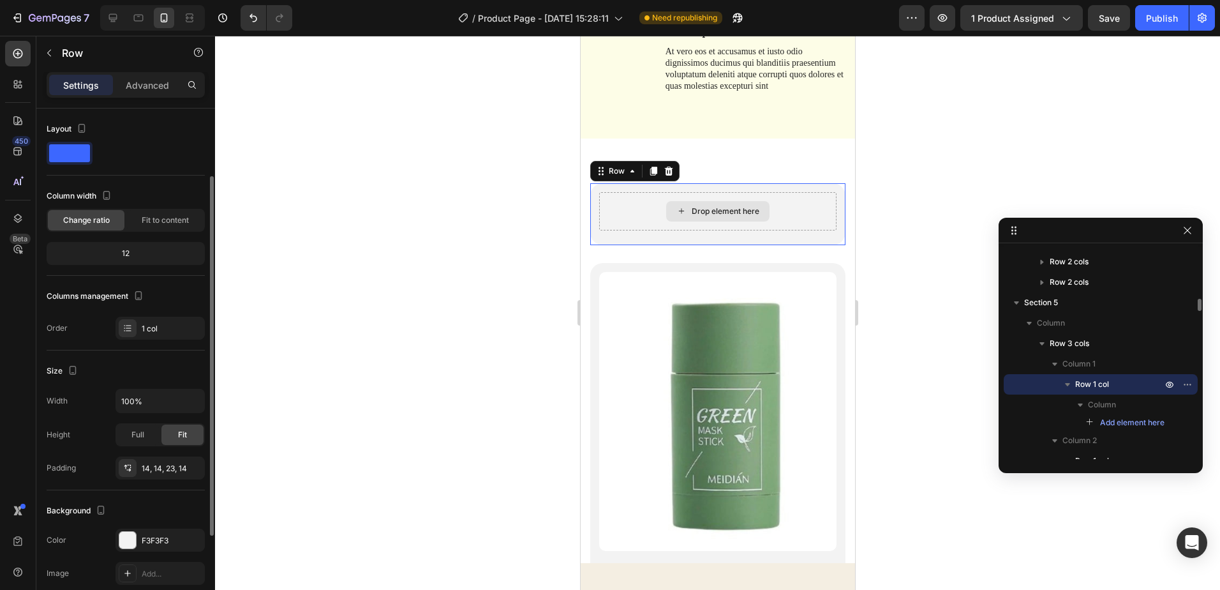
scroll to position [40, 0]
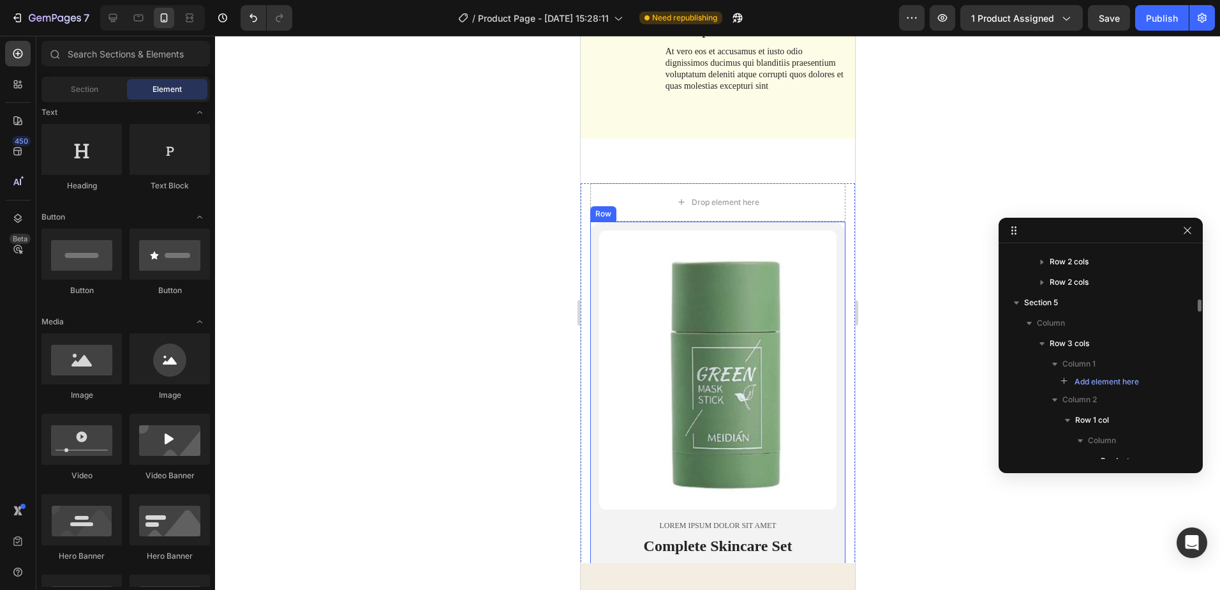
click at [815, 233] on img at bounding box center [717, 370] width 237 height 280
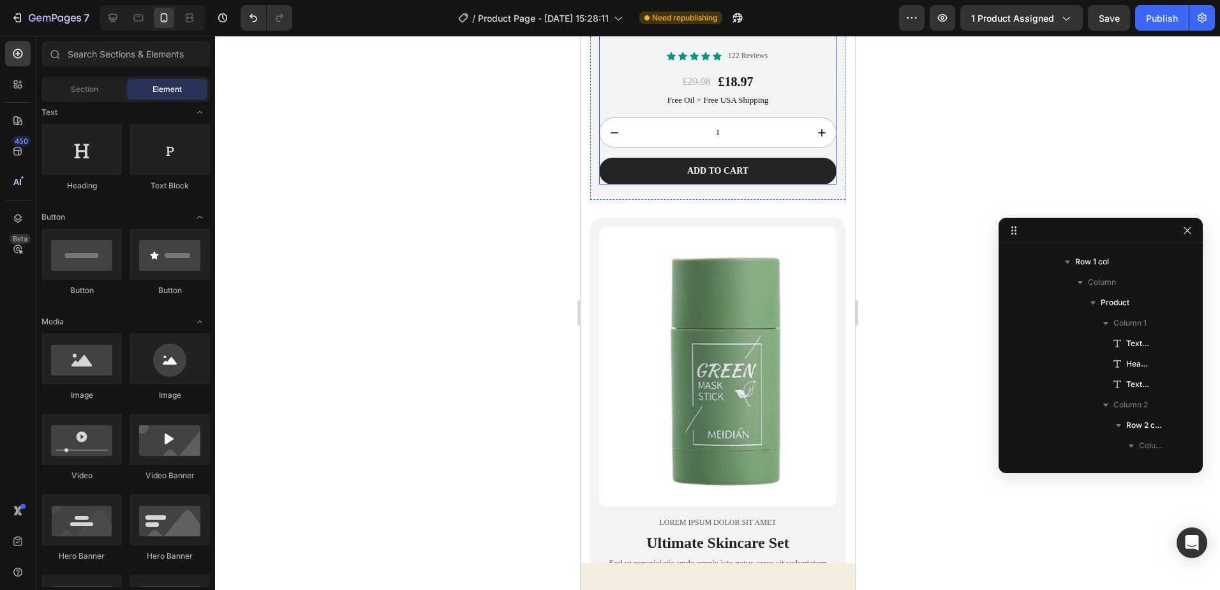
scroll to position [1787, 0]
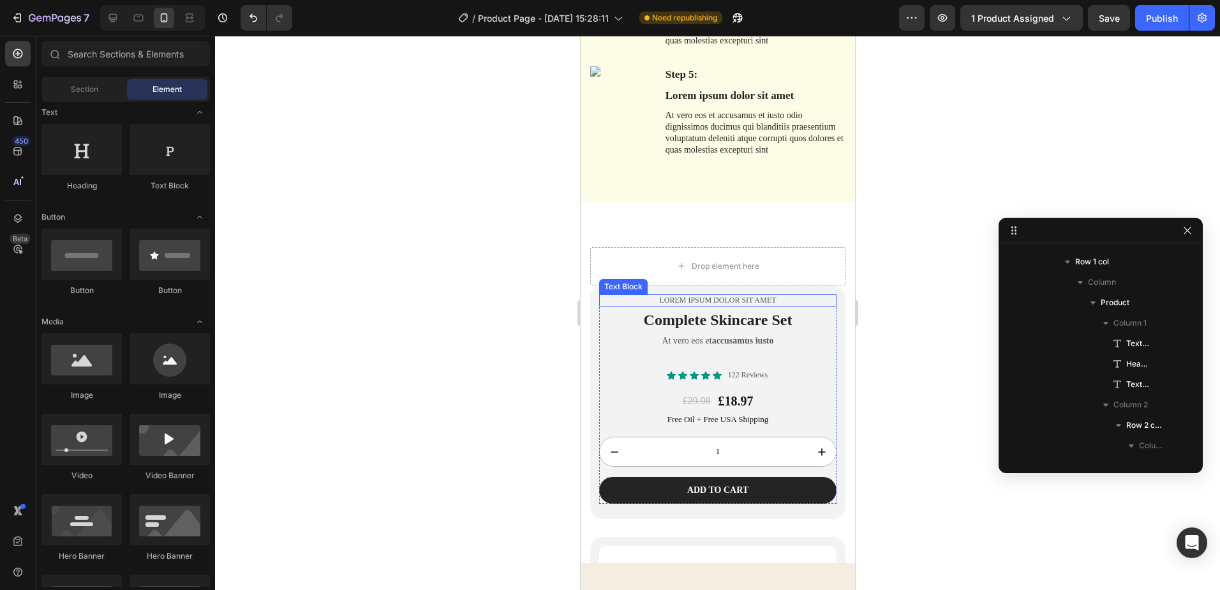
click at [824, 297] on p "Lorem ipsum dolor sit amet" at bounding box center [717, 301] width 235 height 10
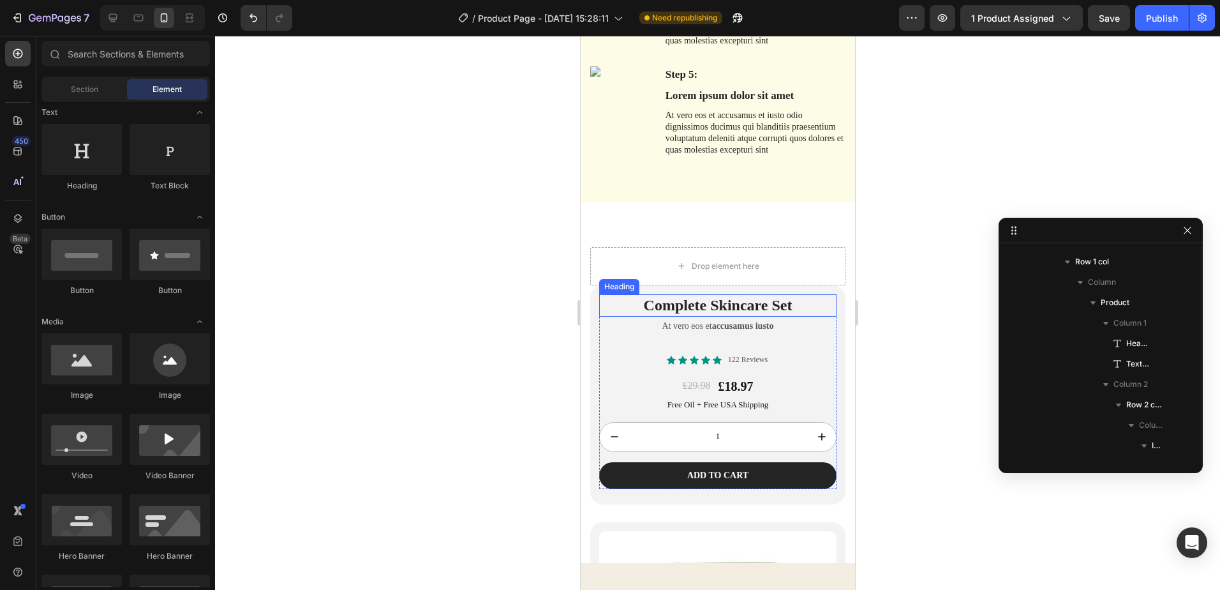
click at [824, 299] on h2 "Complete Skincare Set" at bounding box center [717, 305] width 237 height 22
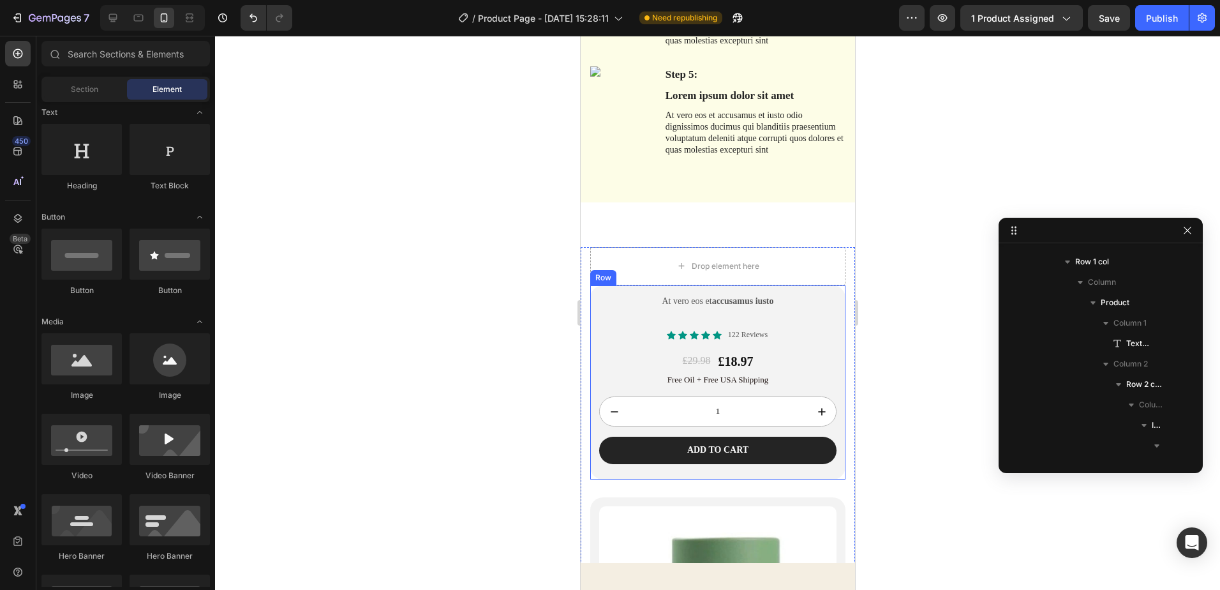
click at [829, 301] on div "At vero eos et accusamus iusto Text Block Icon Icon Icon Icon Icon Icon List 12…" at bounding box center [717, 382] width 255 height 194
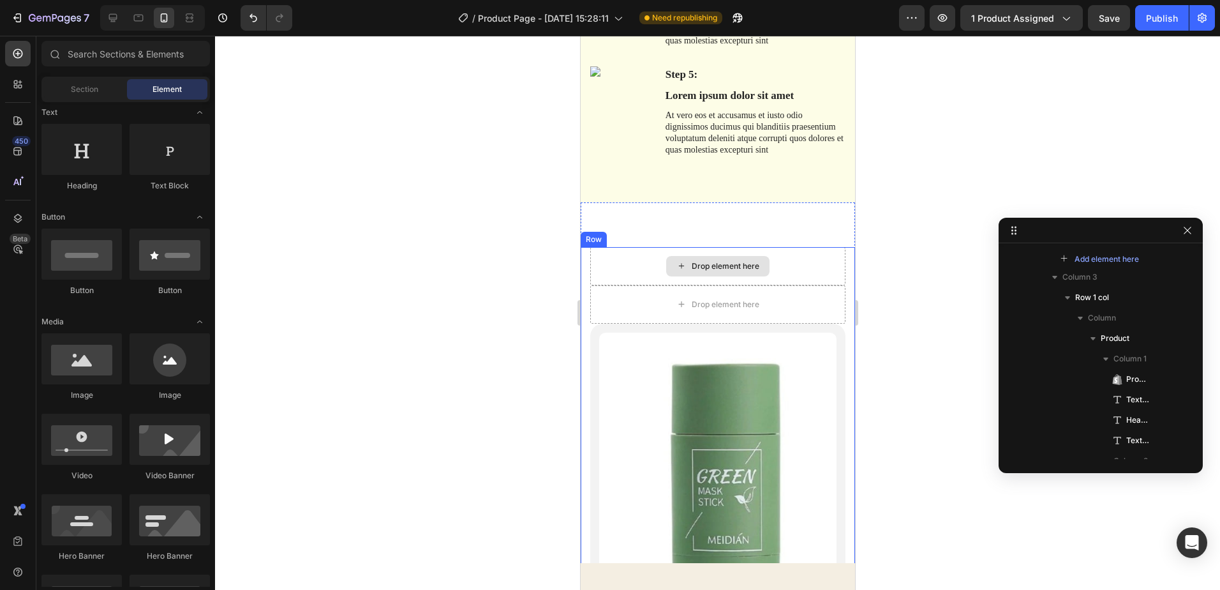
click at [816, 260] on div "Drop element here" at bounding box center [717, 266] width 255 height 38
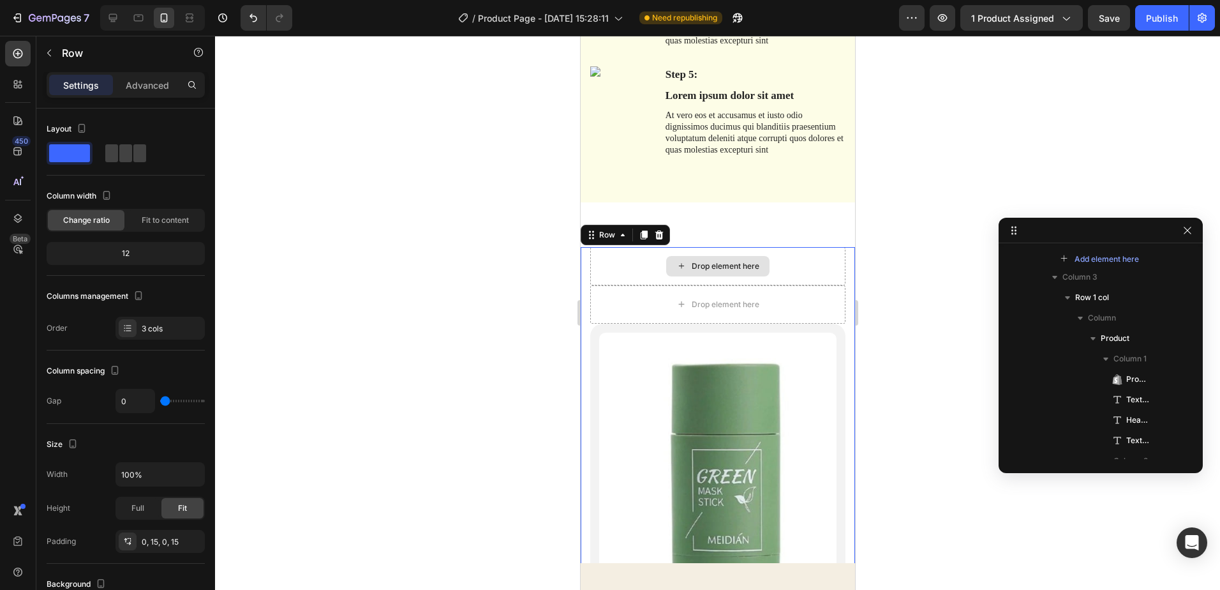
scroll to position [875, 0]
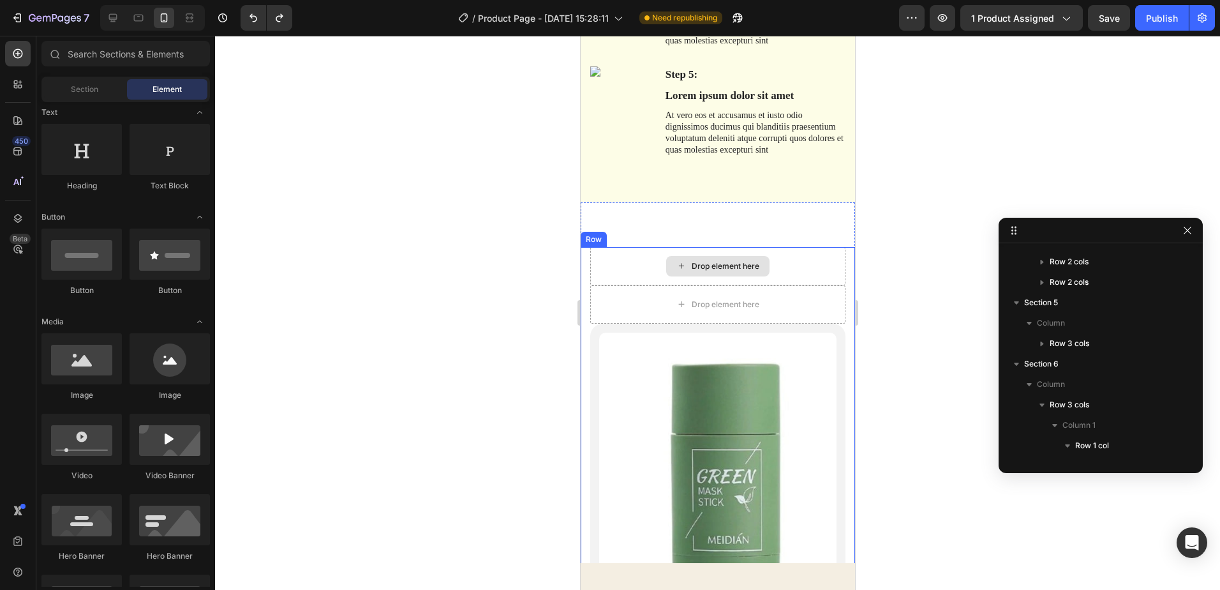
click at [795, 255] on div "Drop element here" at bounding box center [717, 266] width 255 height 38
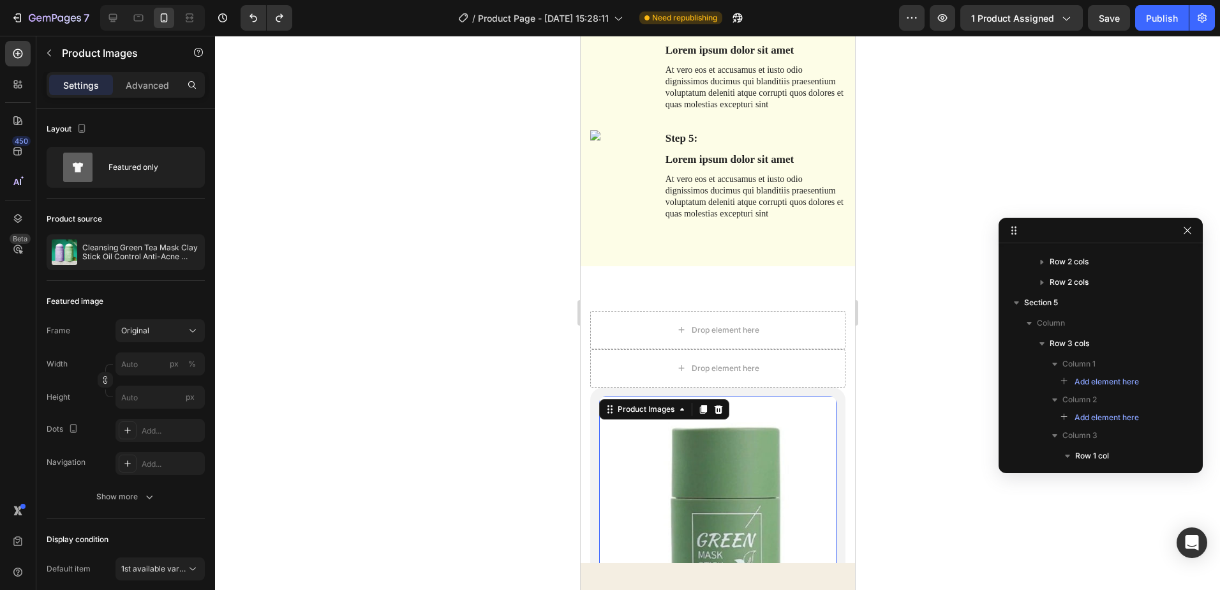
scroll to position [1069, 0]
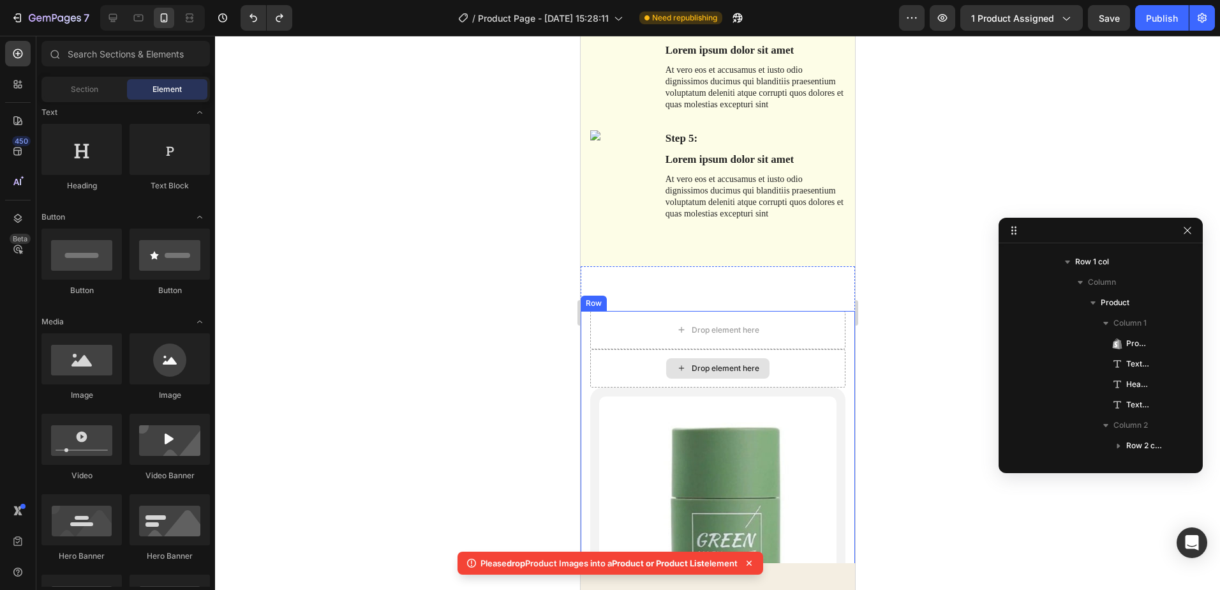
click at [814, 365] on div "Drop element here" at bounding box center [717, 368] width 255 height 38
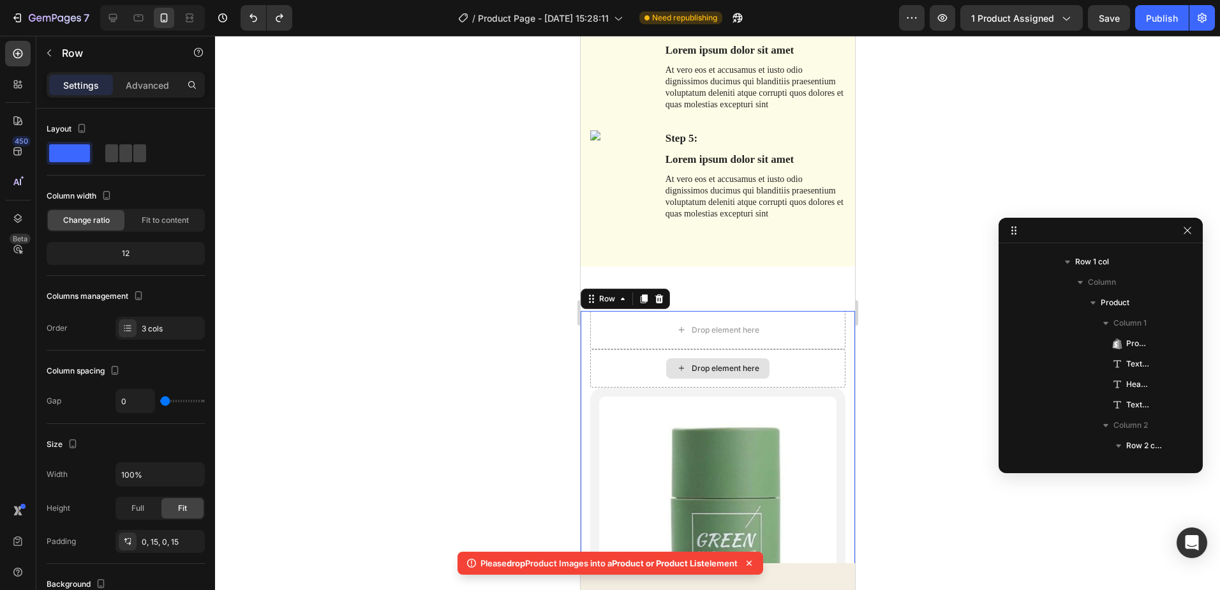
scroll to position [875, 0]
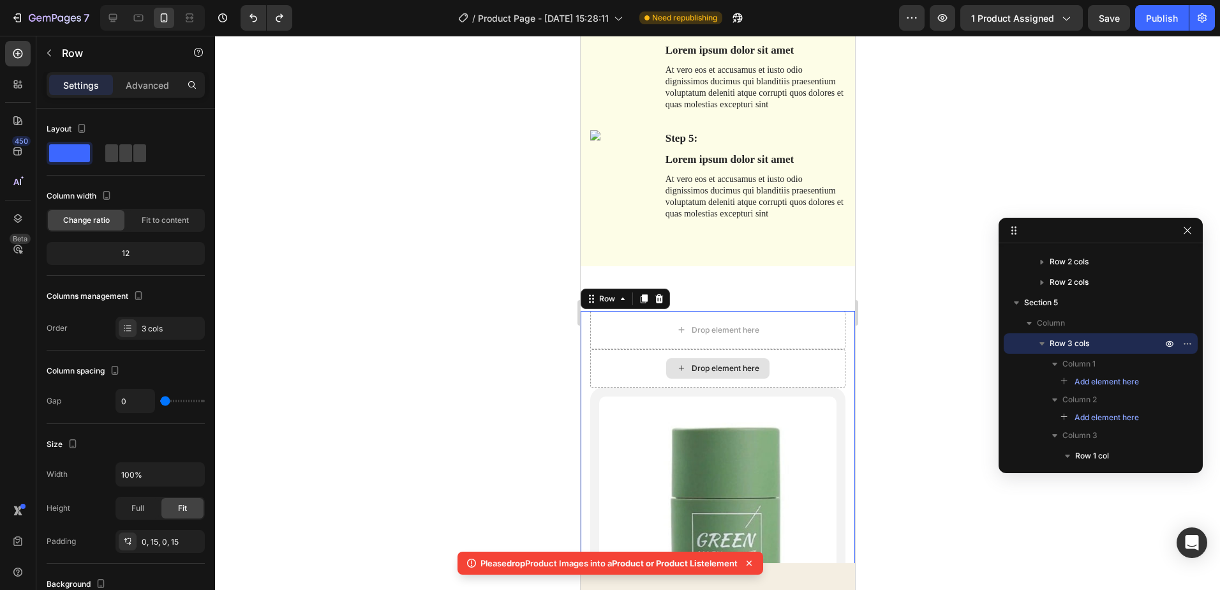
click at [786, 359] on div "Drop element here" at bounding box center [717, 368] width 255 height 38
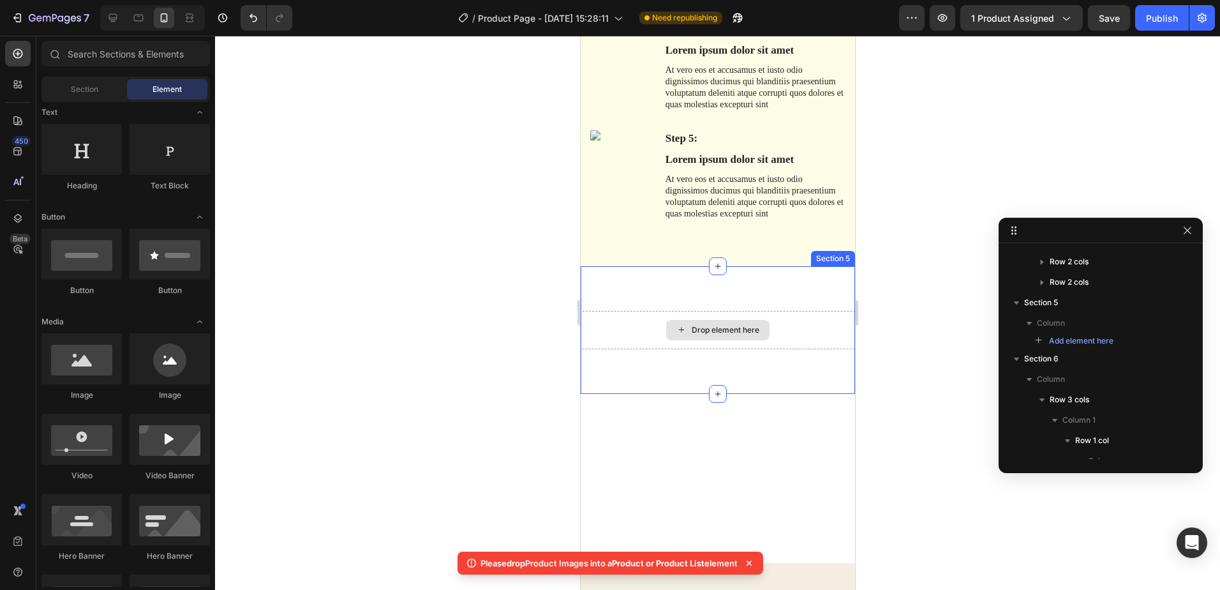
click at [755, 333] on div "Drop element here" at bounding box center [717, 330] width 103 height 20
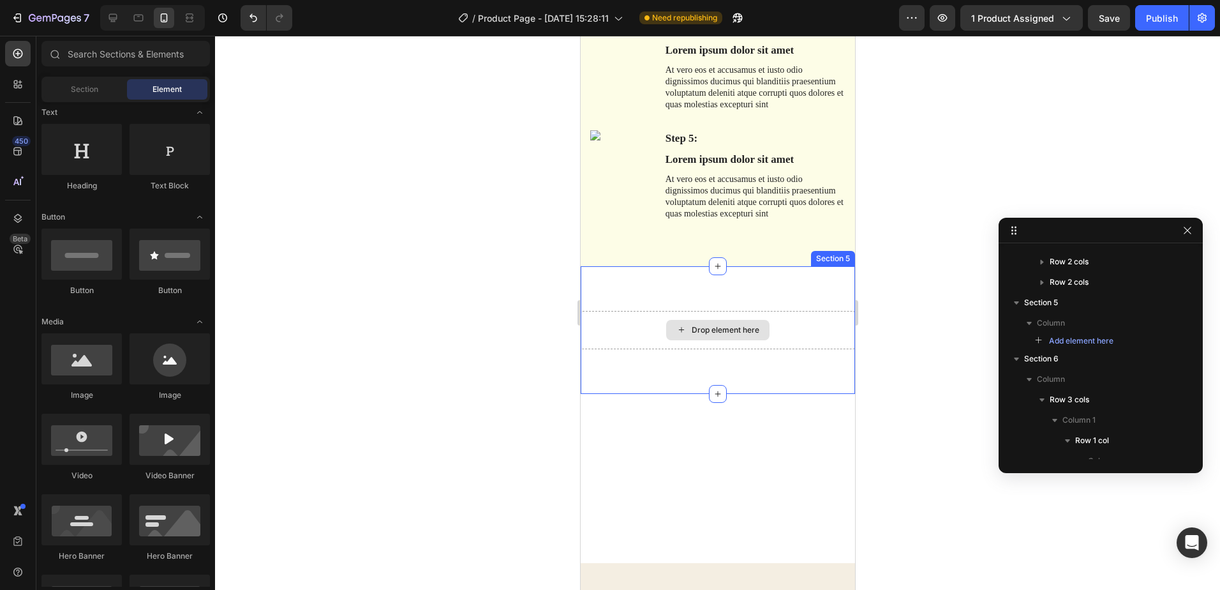
click at [802, 318] on div "Drop element here" at bounding box center [717, 330] width 274 height 38
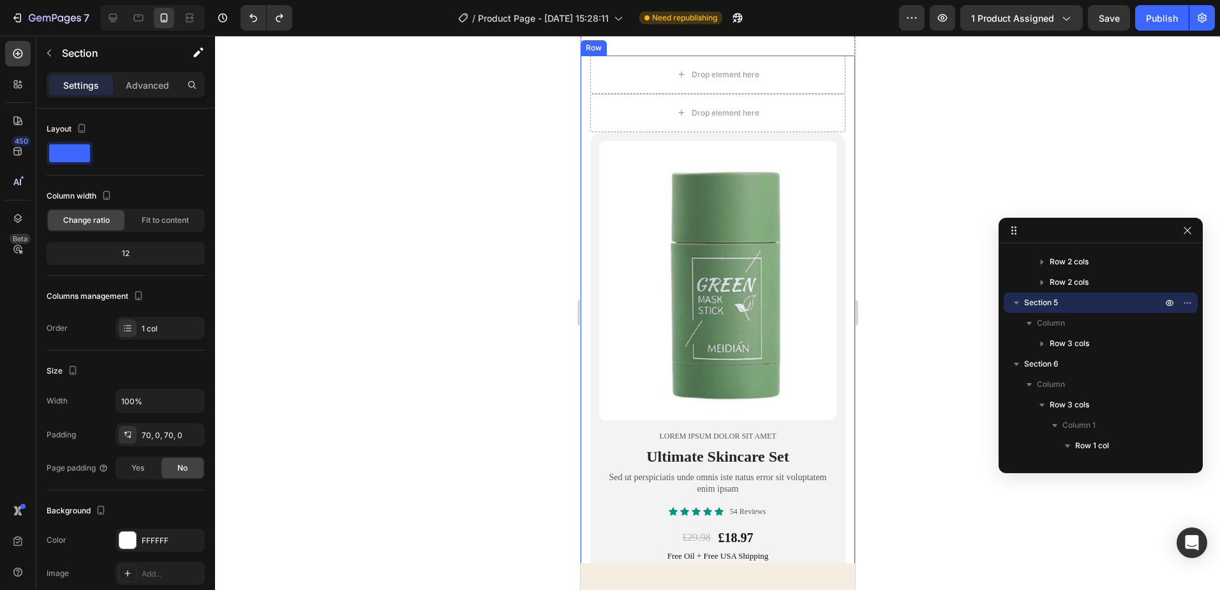
scroll to position [2042, 0]
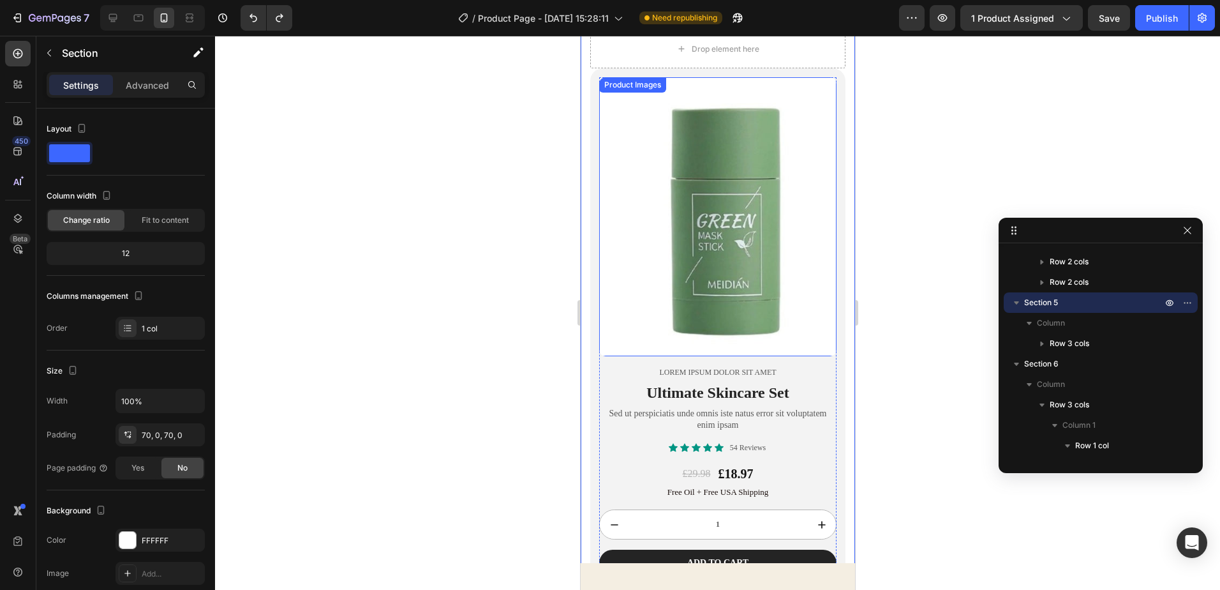
click at [728, 245] on img at bounding box center [717, 217] width 237 height 280
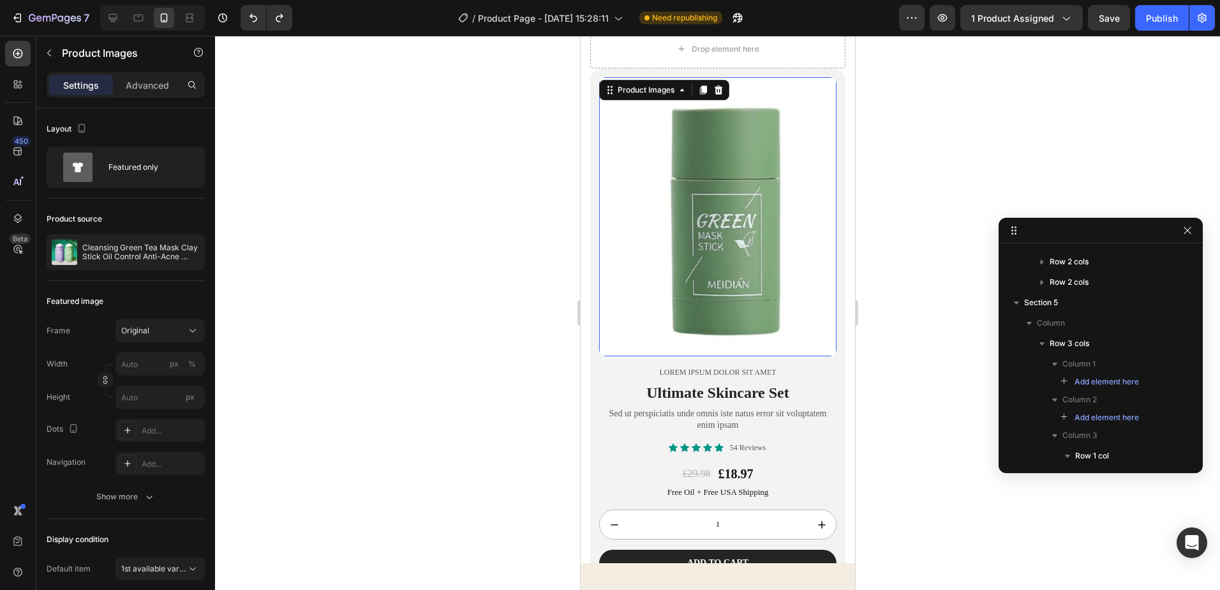
scroll to position [1069, 0]
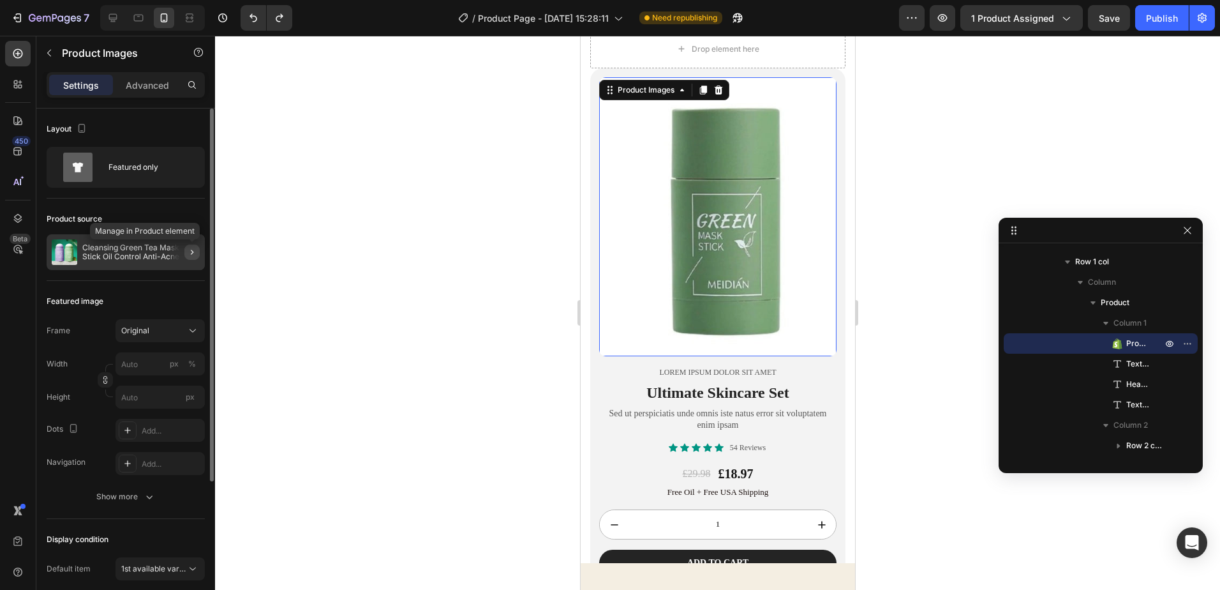
click at [194, 251] on icon "button" at bounding box center [192, 252] width 10 height 10
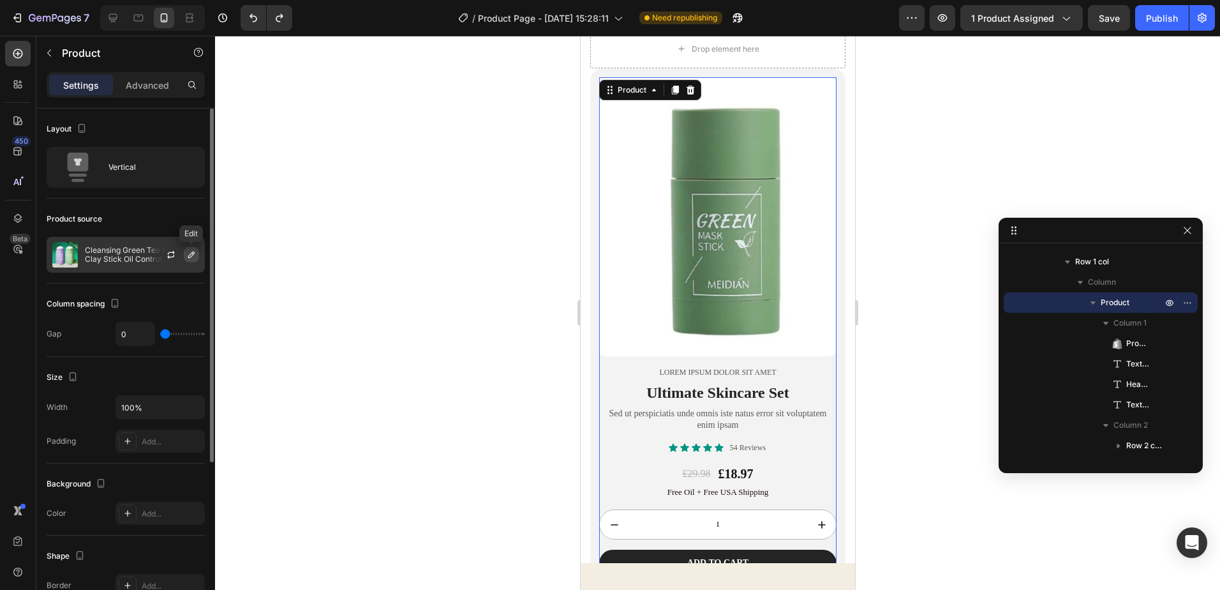
click at [193, 248] on button "button" at bounding box center [191, 254] width 15 height 15
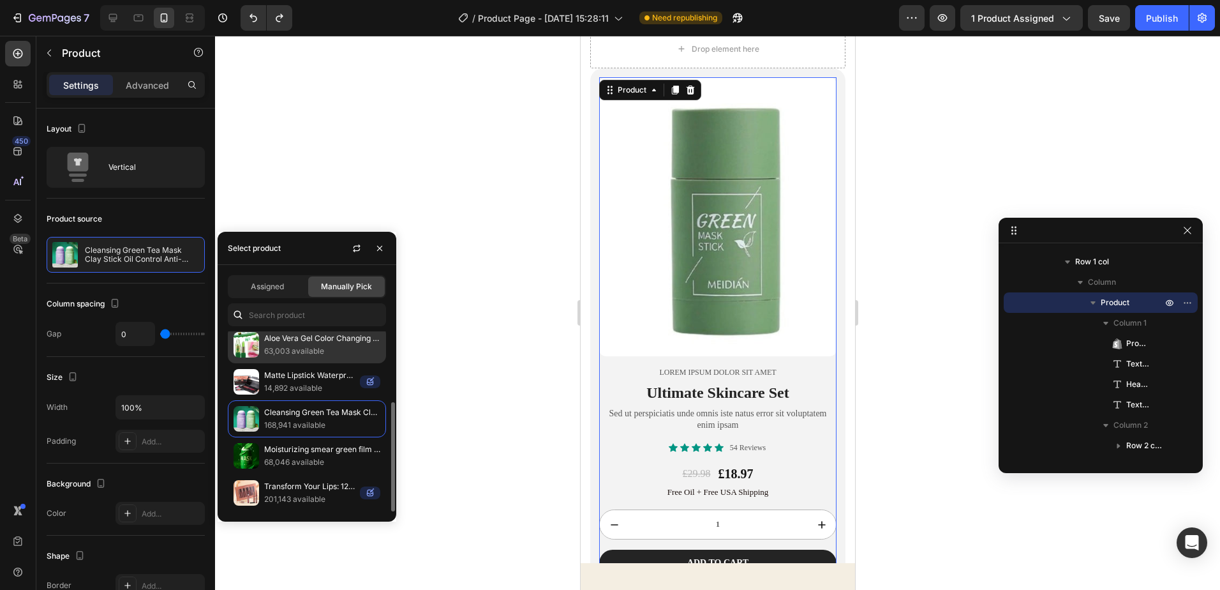
scroll to position [0, 0]
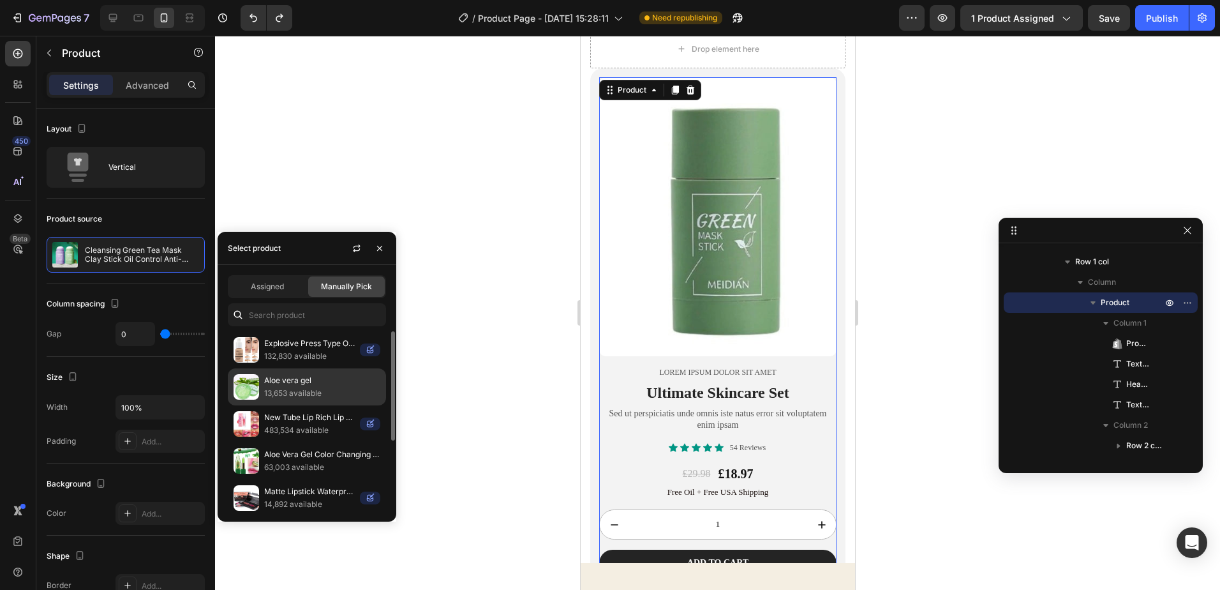
click at [346, 389] on p "13,653 available" at bounding box center [322, 393] width 116 height 13
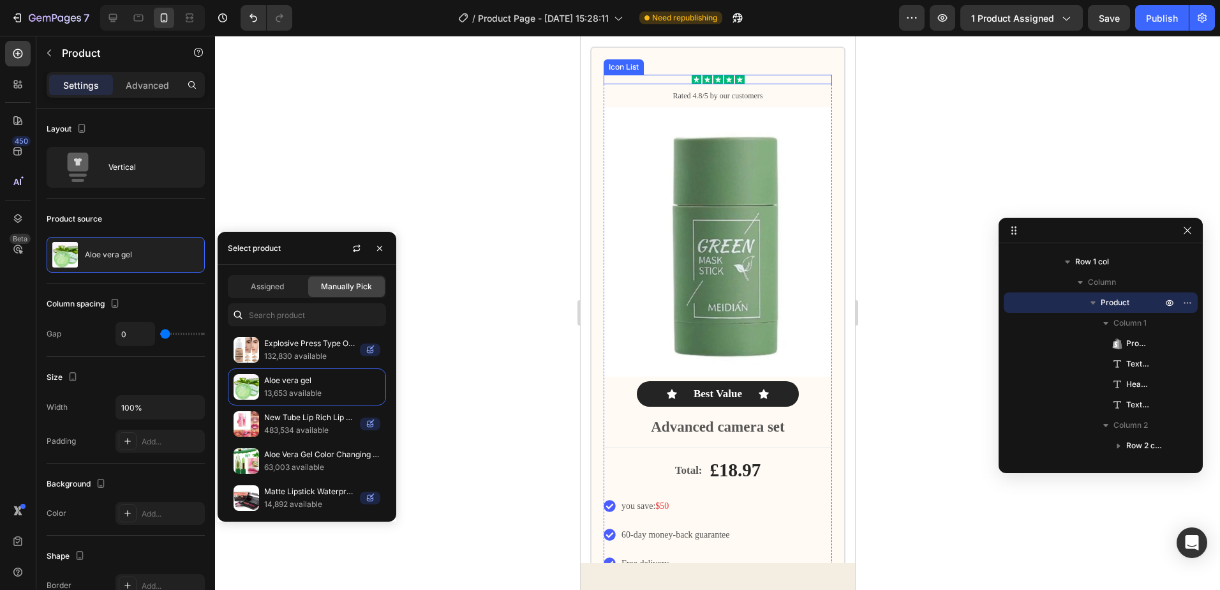
scroll to position [2425, 0]
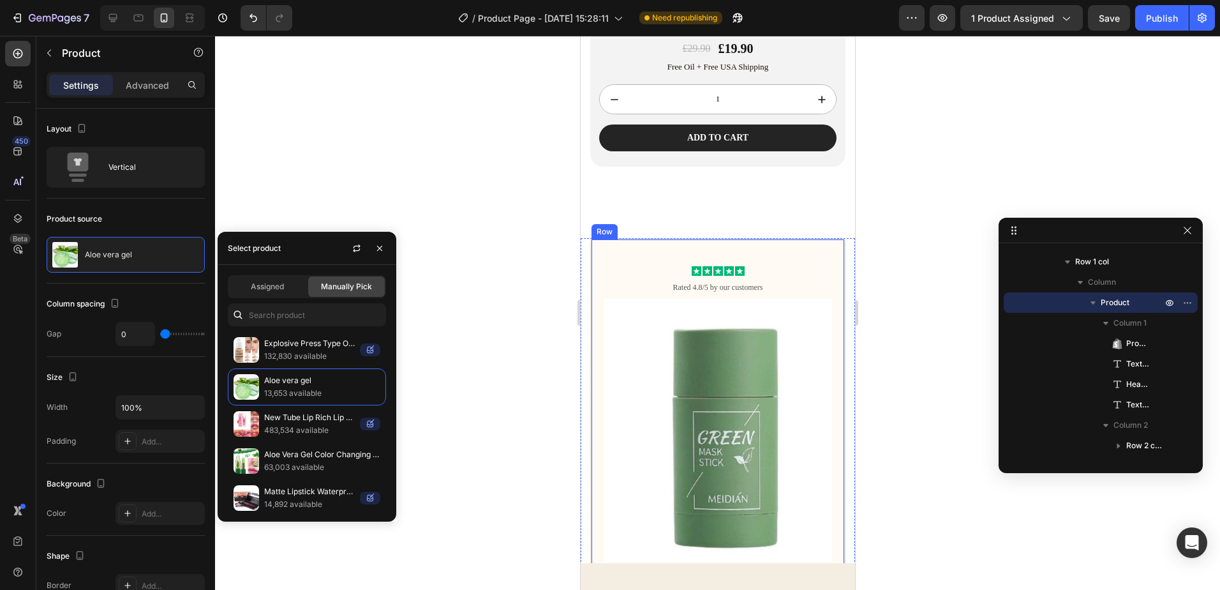
click at [796, 241] on div "Icon Icon Icon Icon Icon Icon List Rated 4.8/5 by our customers Text Block Prod…" at bounding box center [717, 549] width 255 height 622
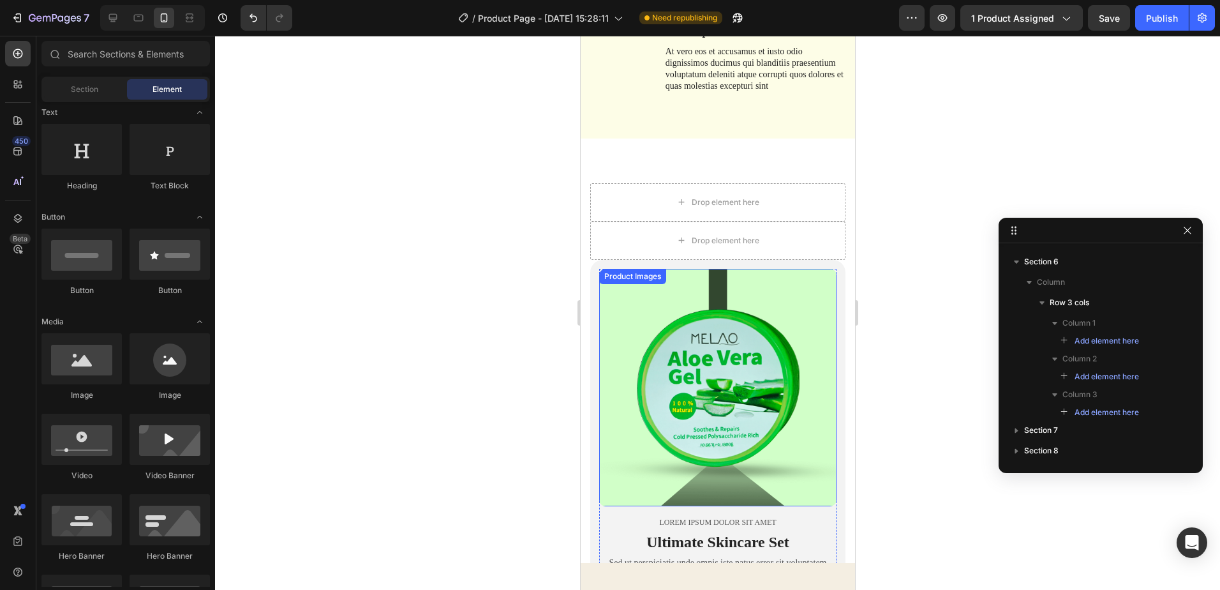
scroll to position [2170, 0]
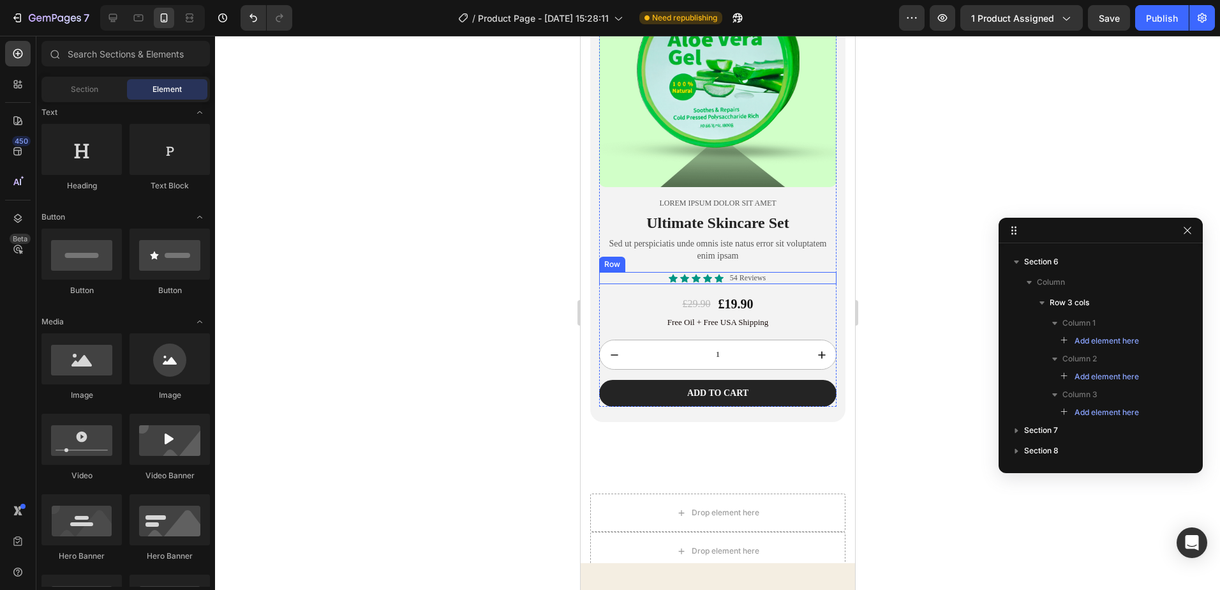
click at [770, 272] on div "Icon Icon Icon Icon Icon Icon List 54 Reviews Text Block Row" at bounding box center [717, 278] width 237 height 13
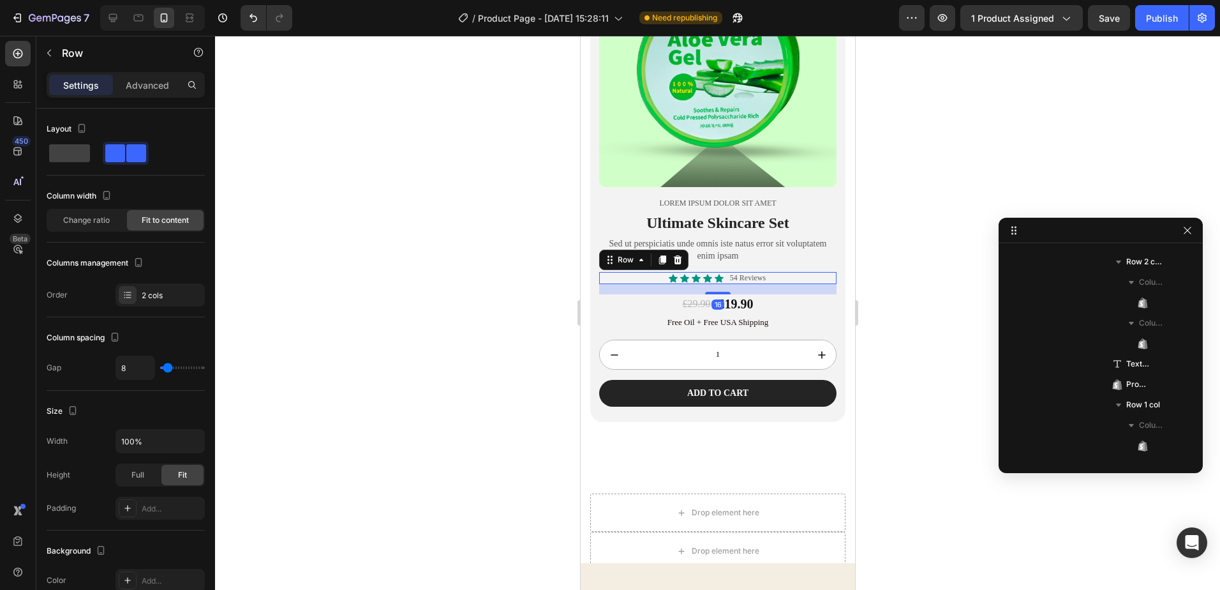
scroll to position [1171, 0]
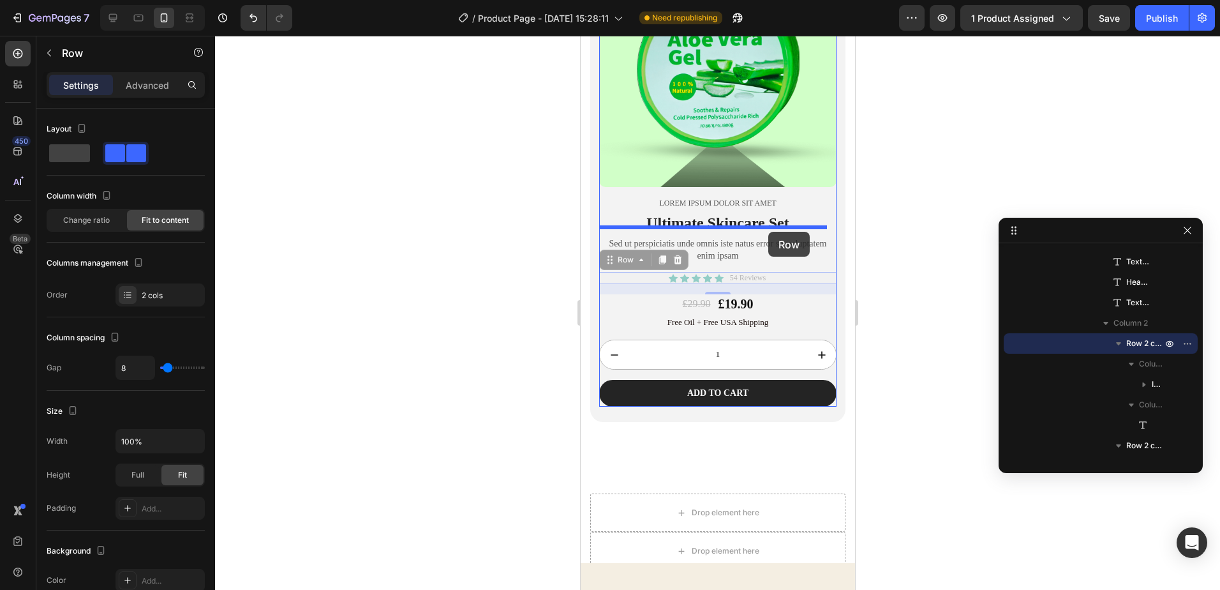
drag, startPoint x: 777, startPoint y: 266, endPoint x: 768, endPoint y: 232, distance: 35.2
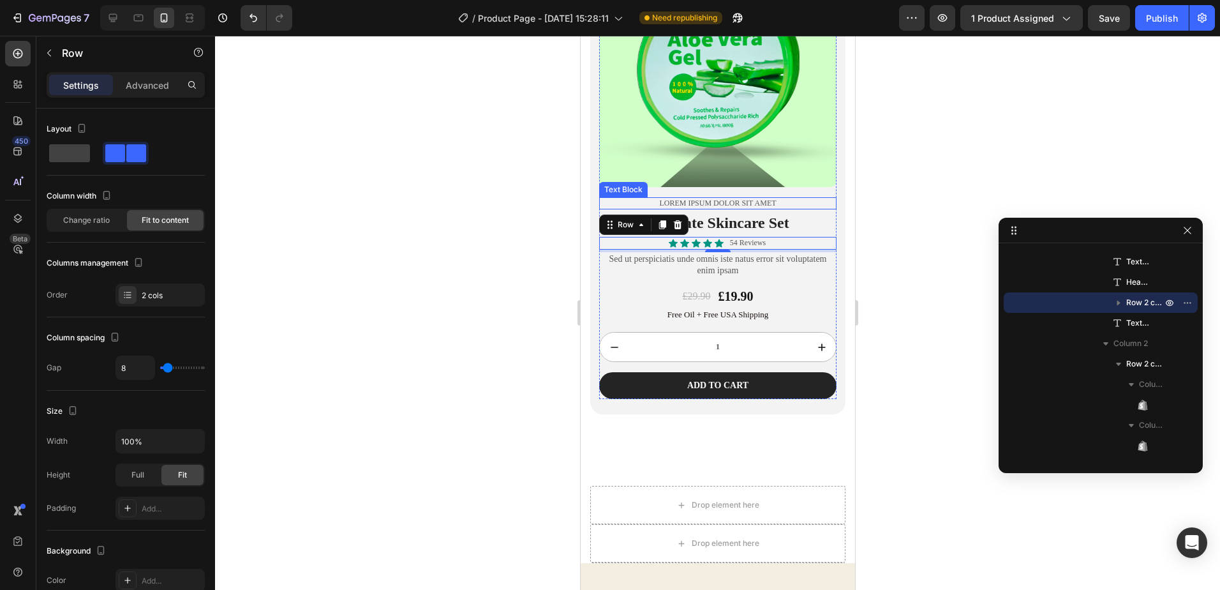
click at [779, 199] on p "Lorem ipsum dolor sit amet" at bounding box center [717, 204] width 235 height 10
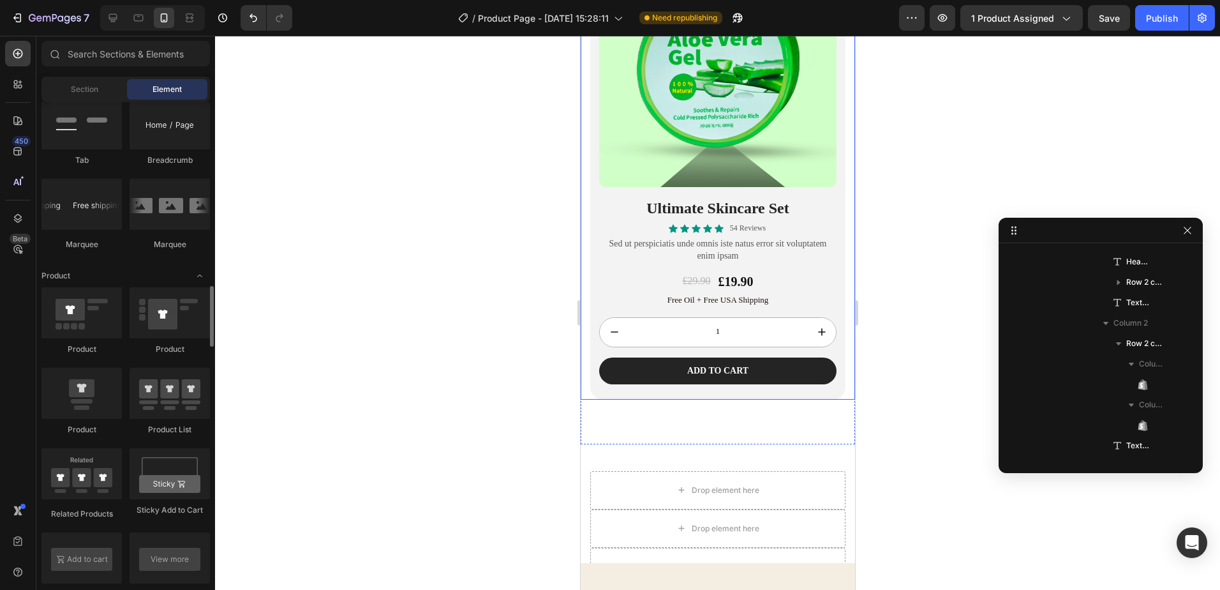
scroll to position [1532, 0]
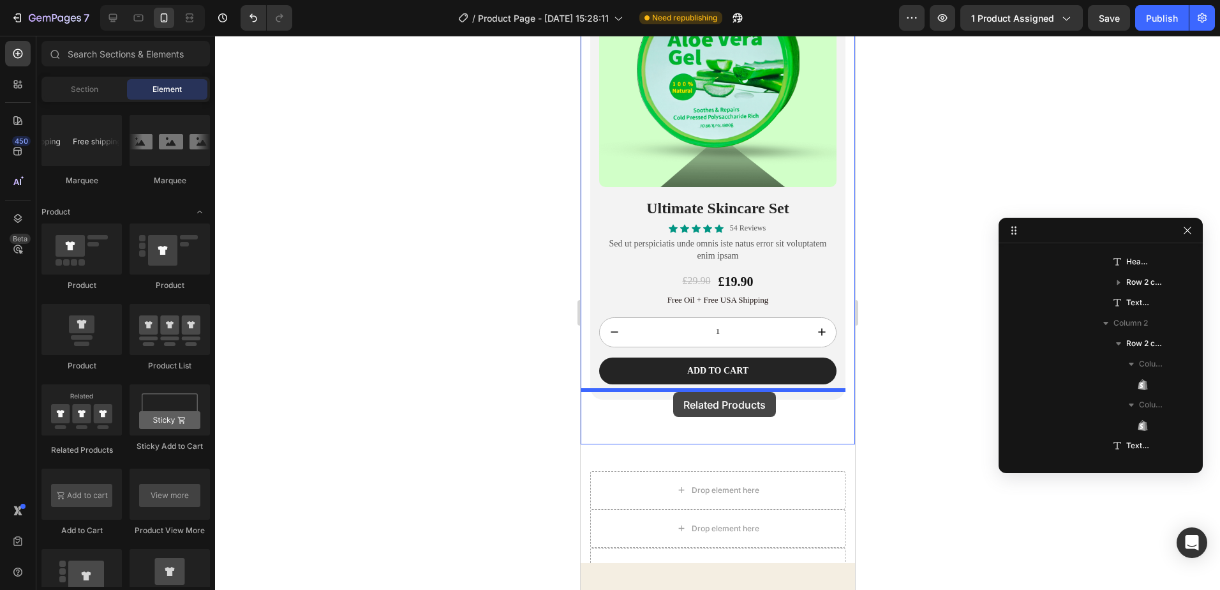
drag, startPoint x: 968, startPoint y: 423, endPoint x: 673, endPoint y: 392, distance: 297.1
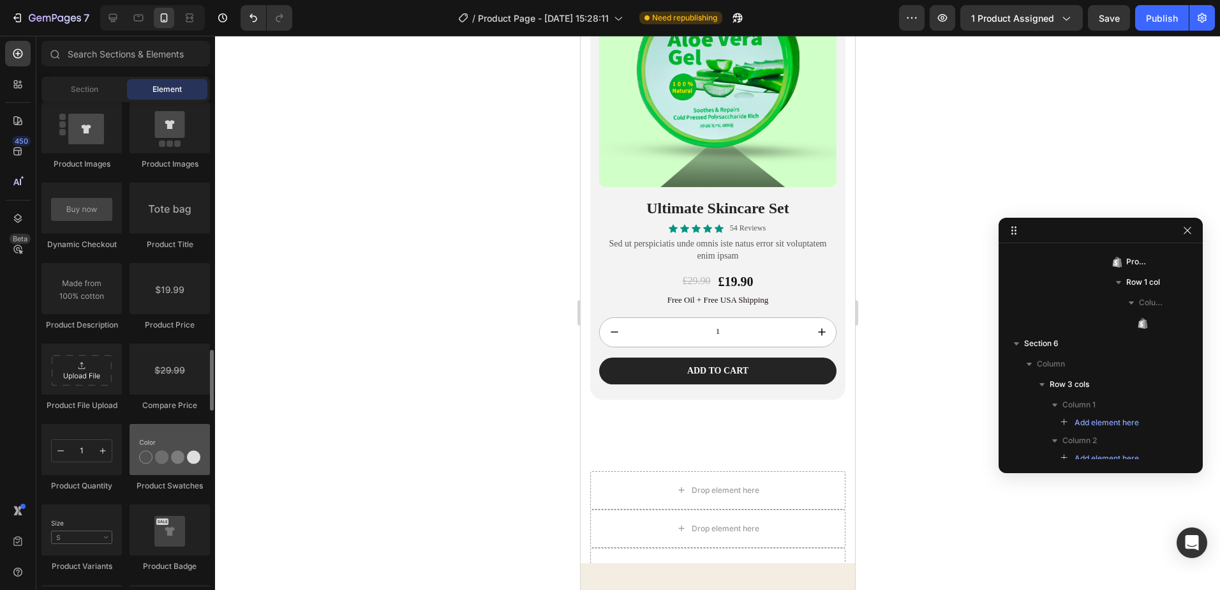
scroll to position [2042, 0]
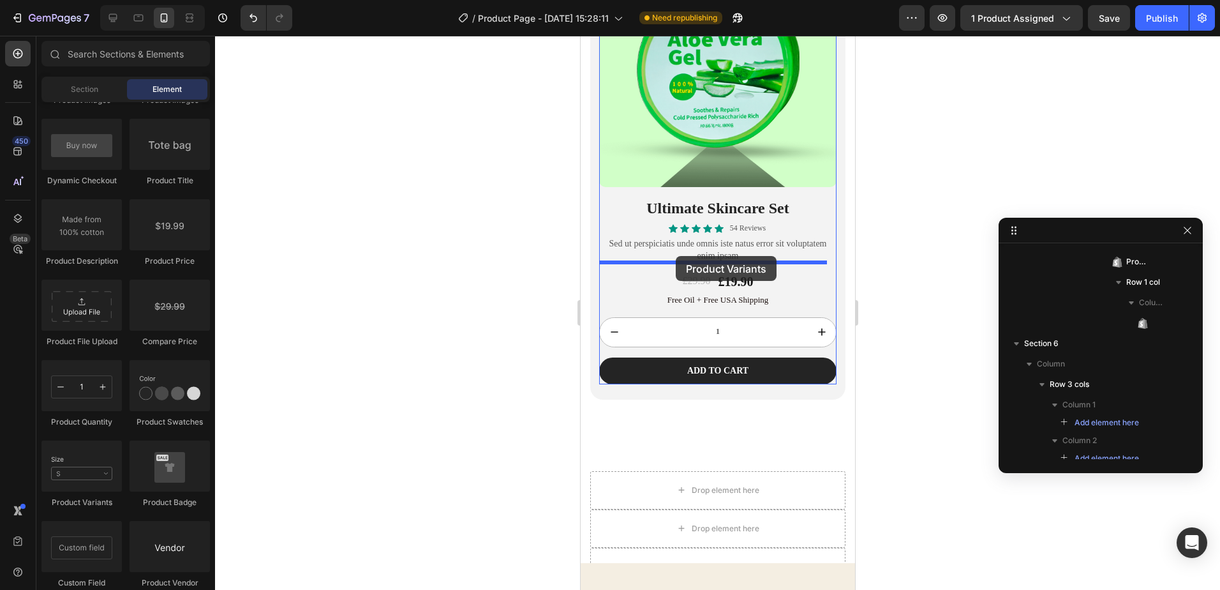
drag, startPoint x: 668, startPoint y: 484, endPoint x: 675, endPoint y: 256, distance: 228.0
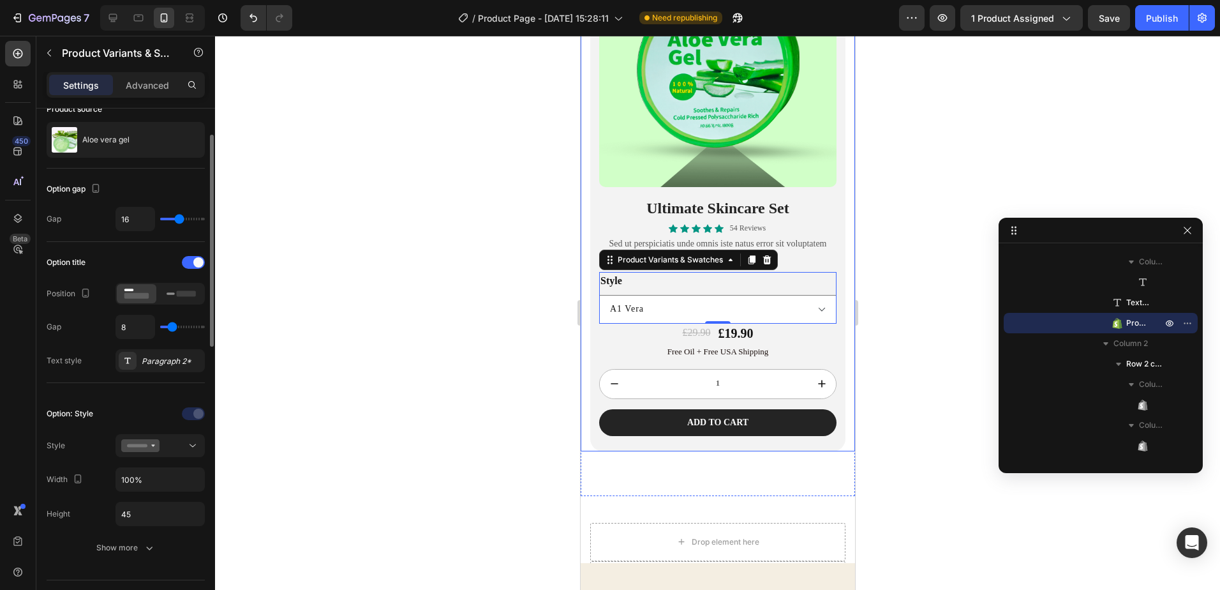
scroll to position [128, 0]
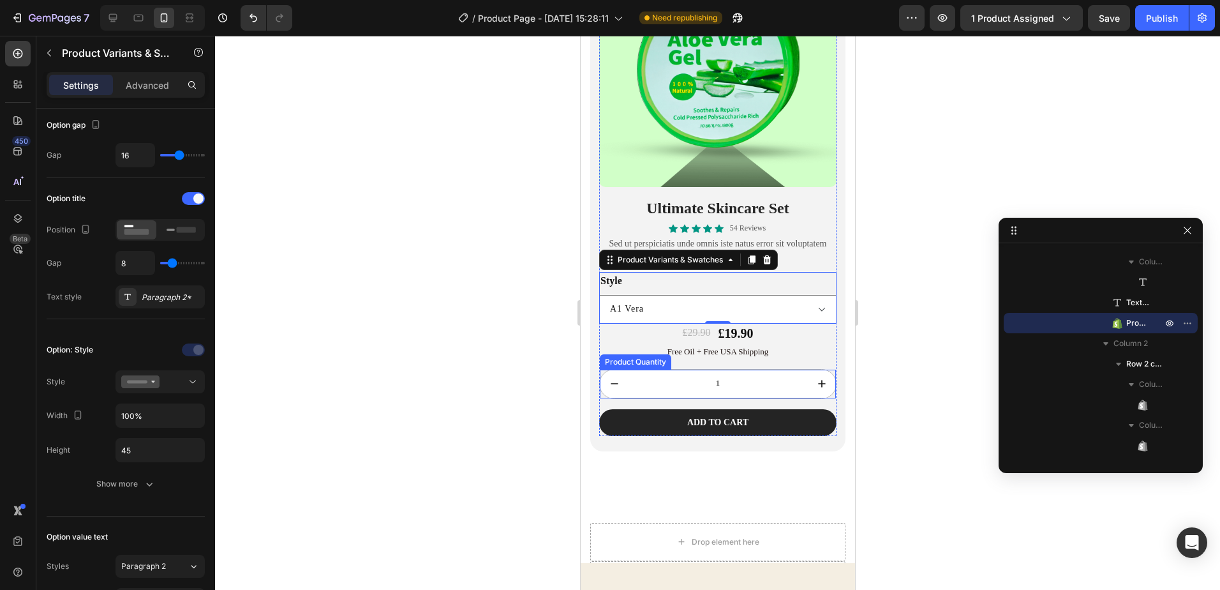
click at [785, 377] on input "1" at bounding box center [717, 384] width 179 height 29
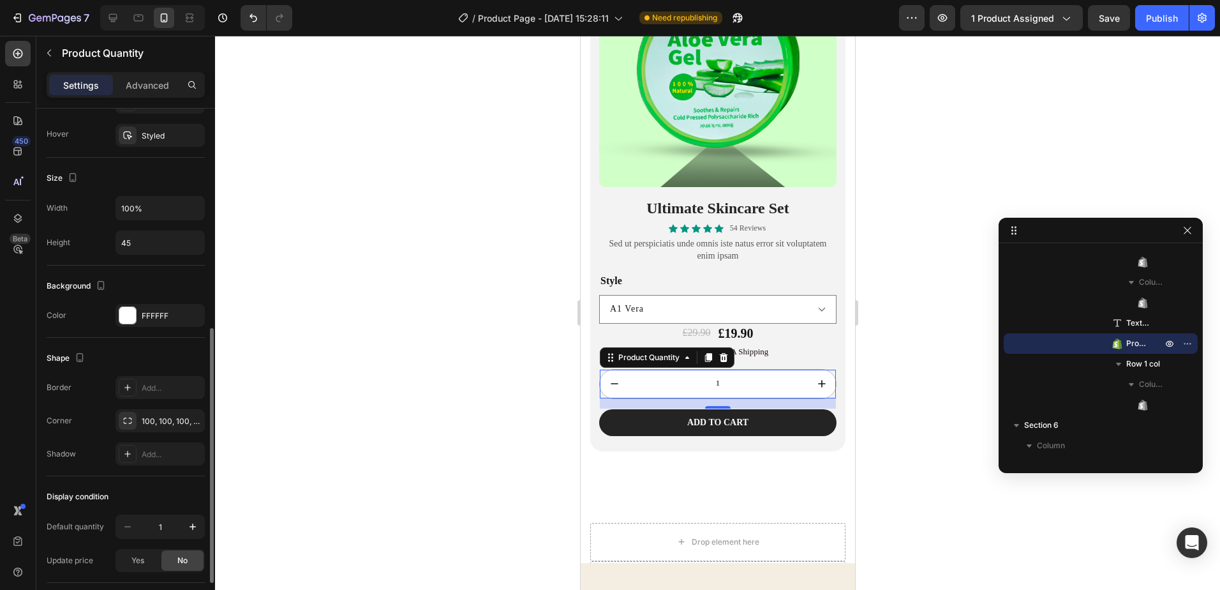
scroll to position [534, 0]
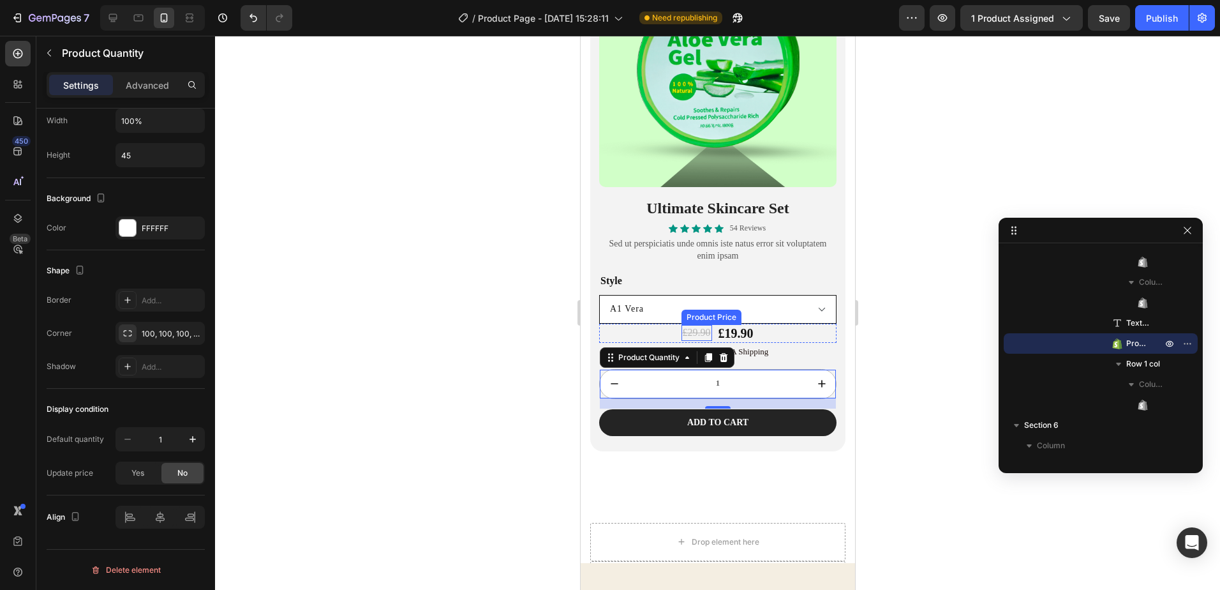
click at [774, 295] on select "A1 Vera A2 Vera A3 Vera + Brinde" at bounding box center [717, 309] width 237 height 29
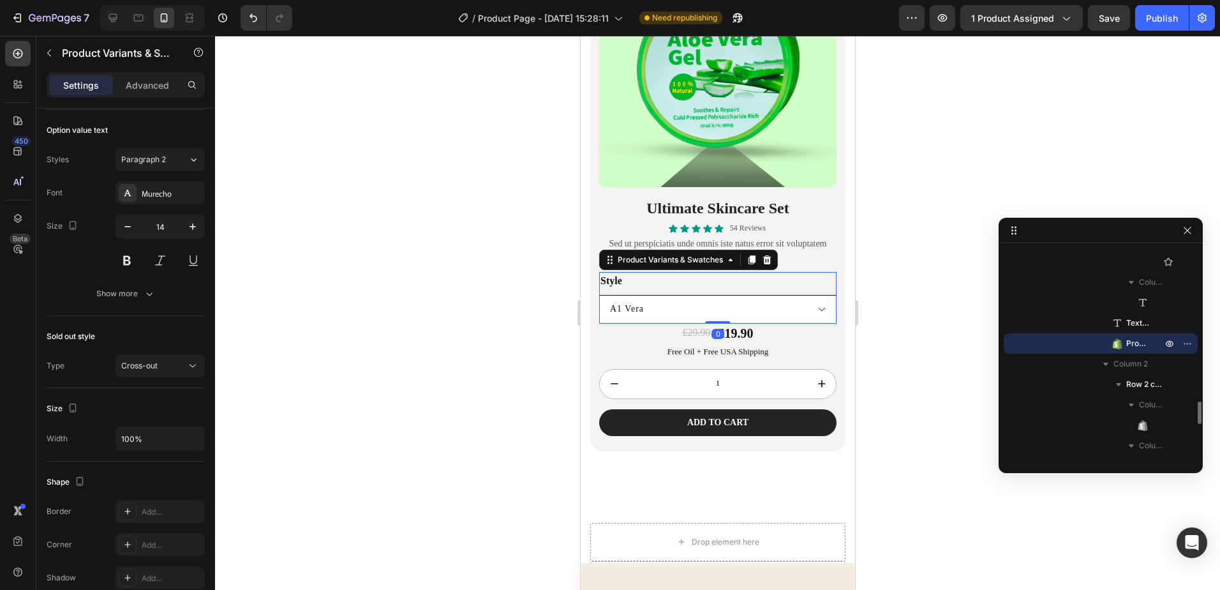
scroll to position [0, 0]
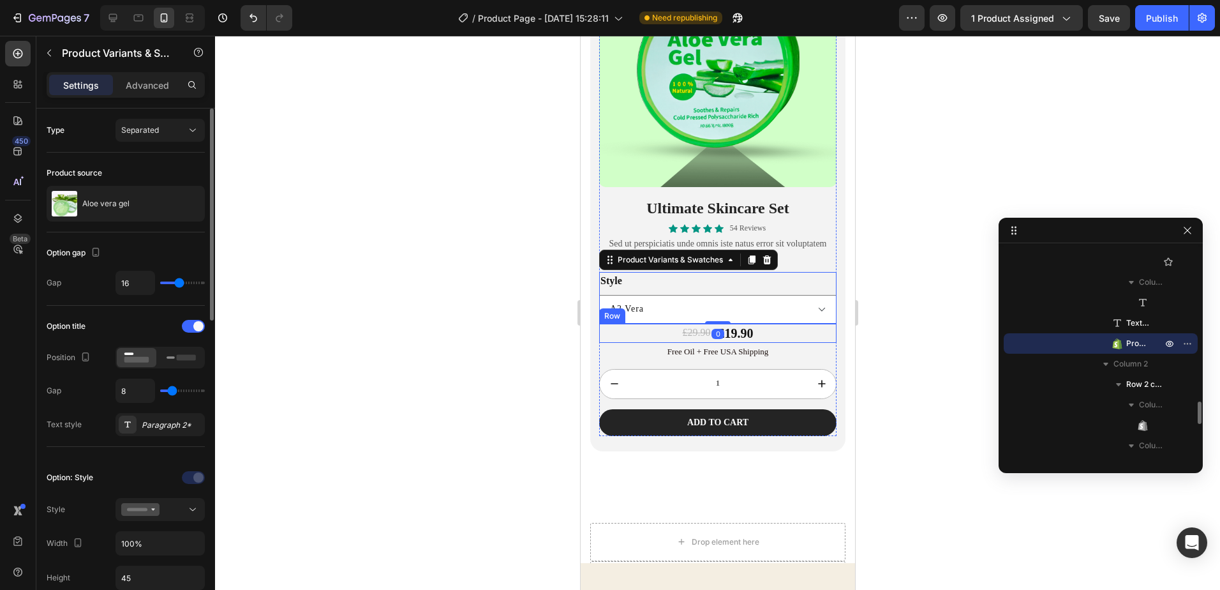
click at [599, 295] on select "A1 Vera A2 Vera A3 Vera + Brinde" at bounding box center [717, 309] width 237 height 29
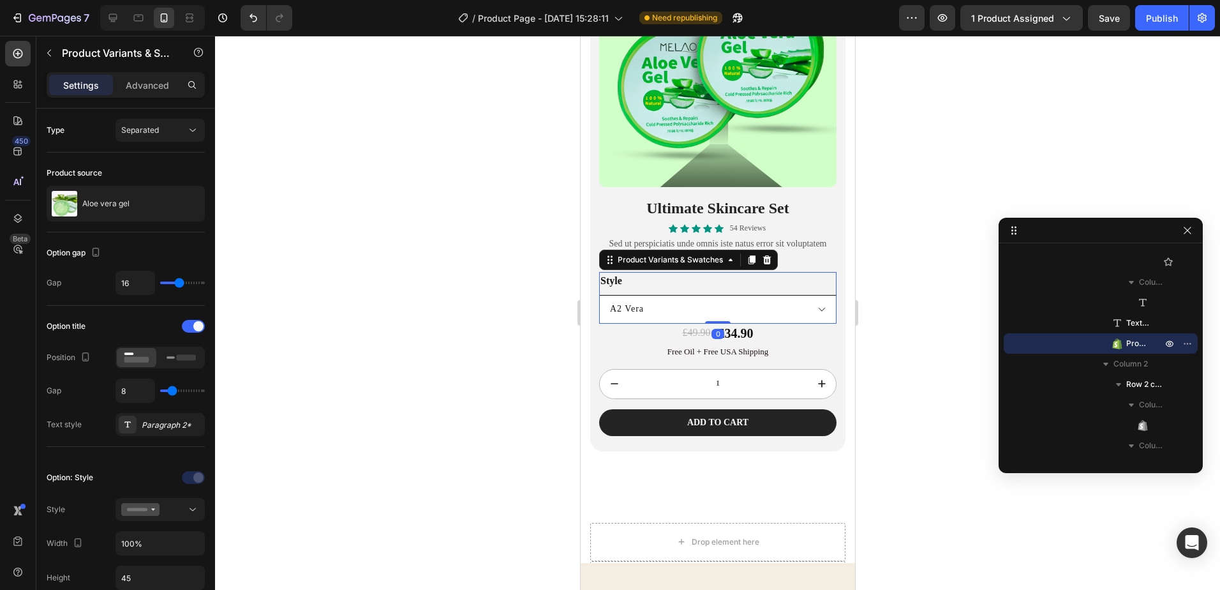
click at [808, 306] on select "A1 Vera A2 Vera A3 Vera + Brinde" at bounding box center [717, 309] width 237 height 29
click at [599, 295] on select "A1 Vera A2 Vera A3 Vera + Brinde" at bounding box center [717, 309] width 237 height 29
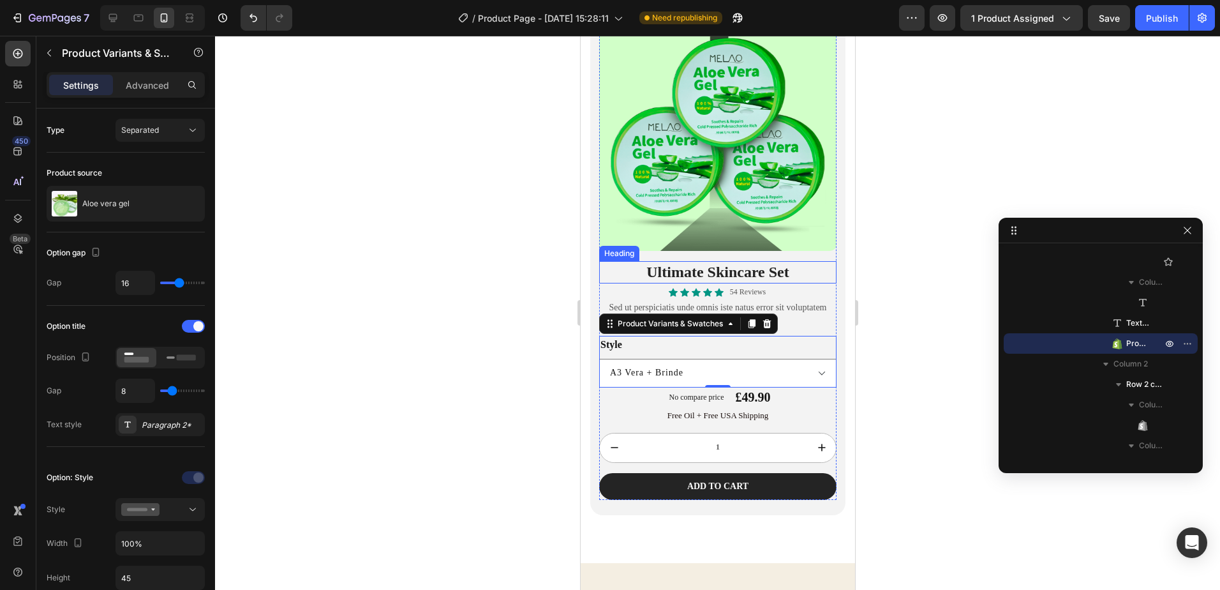
scroll to position [2170, 0]
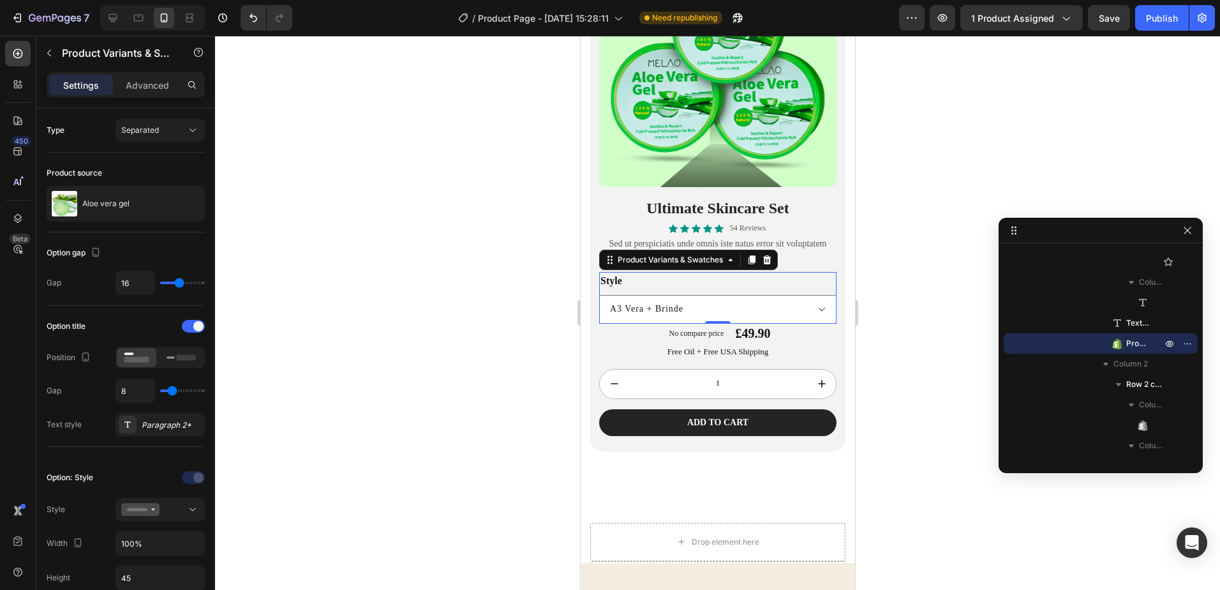
click at [793, 274] on div "Style A1 Vera A2 Vera A3 Vera + Brinde" at bounding box center [717, 298] width 237 height 52
click at [809, 304] on select "A1 Vera A2 Vera A3 Vera + Brinde" at bounding box center [717, 309] width 237 height 29
click at [599, 295] on select "A1 Vera A2 Vera A3 Vera + Brinde" at bounding box center [717, 309] width 237 height 29
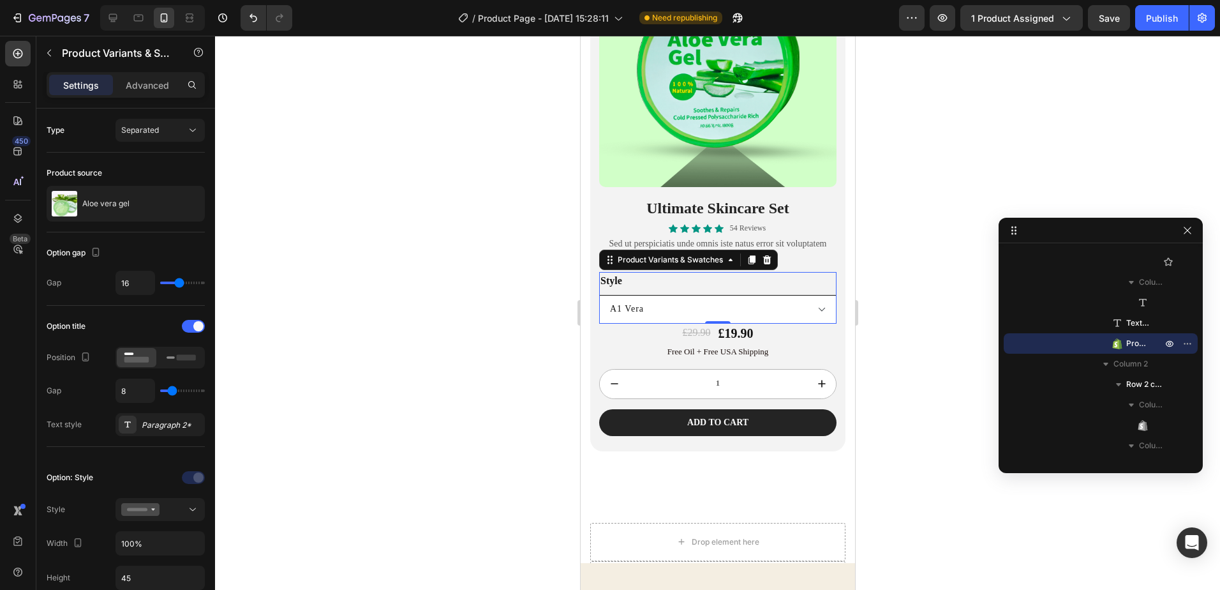
click at [804, 299] on select "A1 Vera A2 Vera A3 Vera + Brinde" at bounding box center [717, 309] width 237 height 29
click at [599, 295] on select "A1 Vera A2 Vera A3 Vera + Brinde" at bounding box center [717, 309] width 237 height 29
select select "A3 Vera + Brinde"
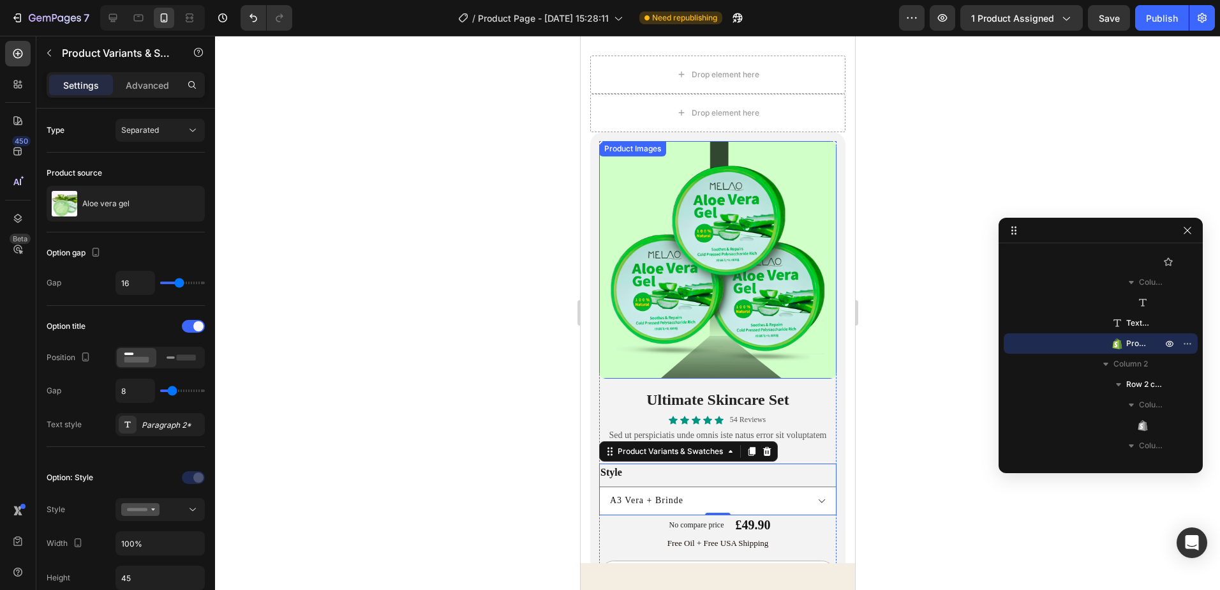
scroll to position [2042, 0]
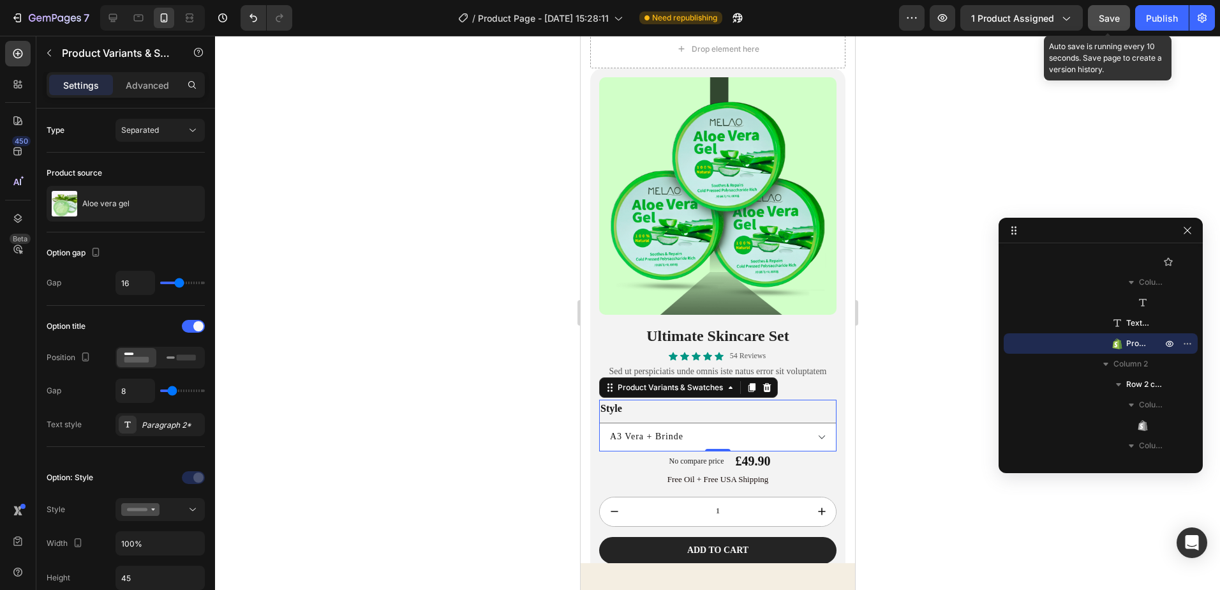
click at [1101, 19] on span "Save" at bounding box center [1109, 18] width 21 height 11
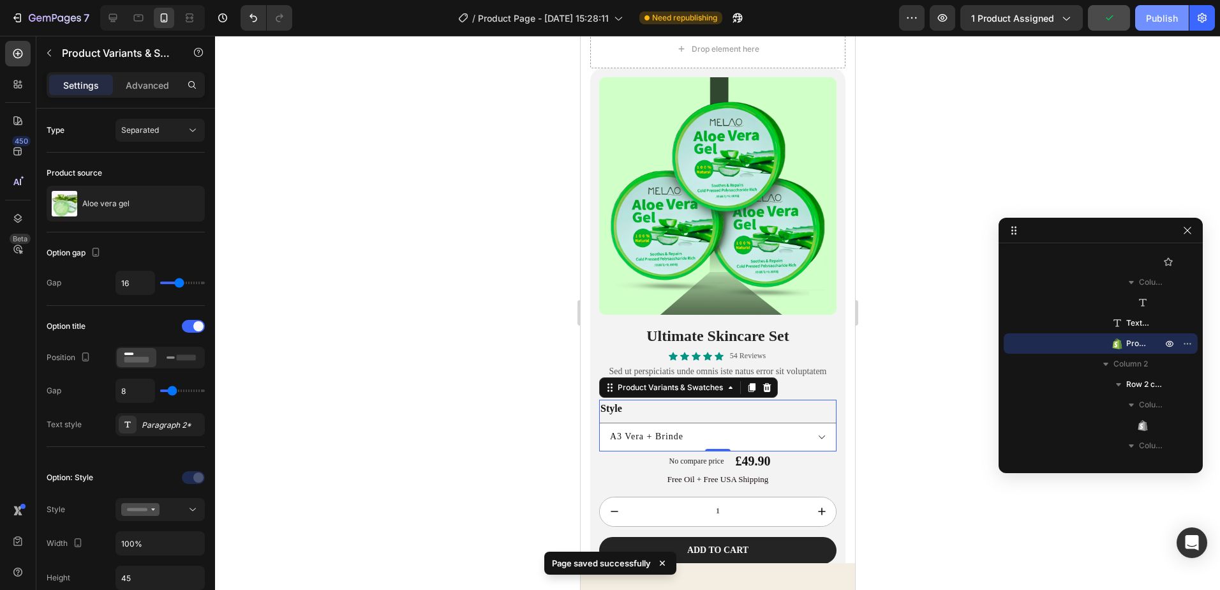
click at [1139, 19] on button "Publish" at bounding box center [1162, 18] width 54 height 26
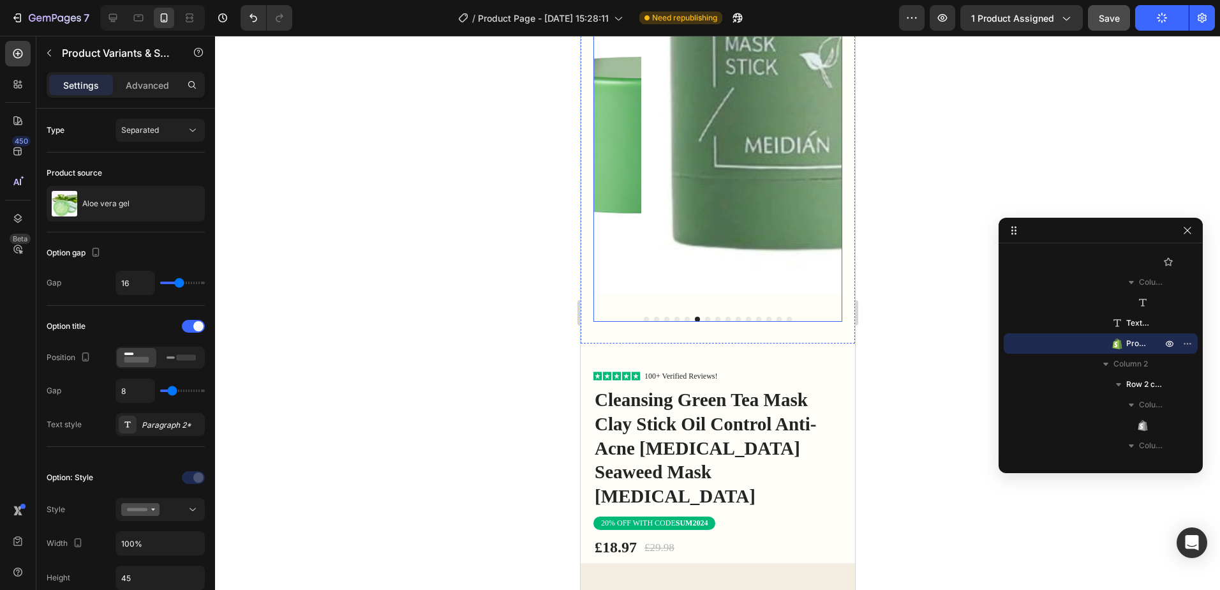
scroll to position [574, 0]
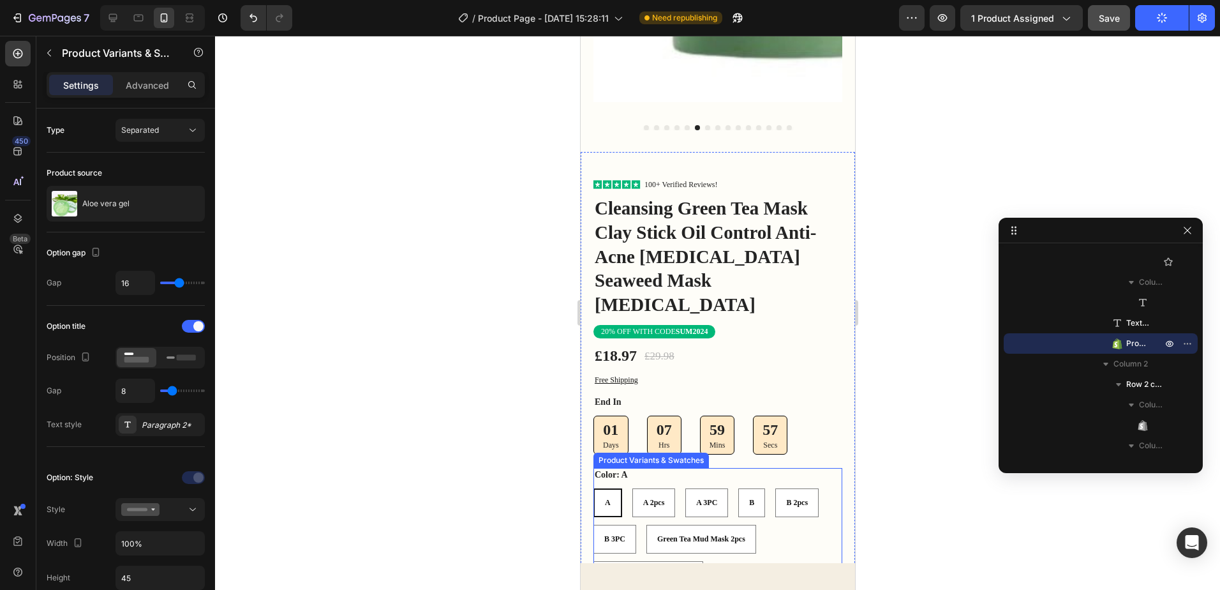
click at [655, 498] on span "A 2pcs" at bounding box center [654, 502] width 22 height 9
click at [632, 488] on input "A 2pcs A 2pcs A 2pcs" at bounding box center [631, 488] width 1 height 1
radio input "true"
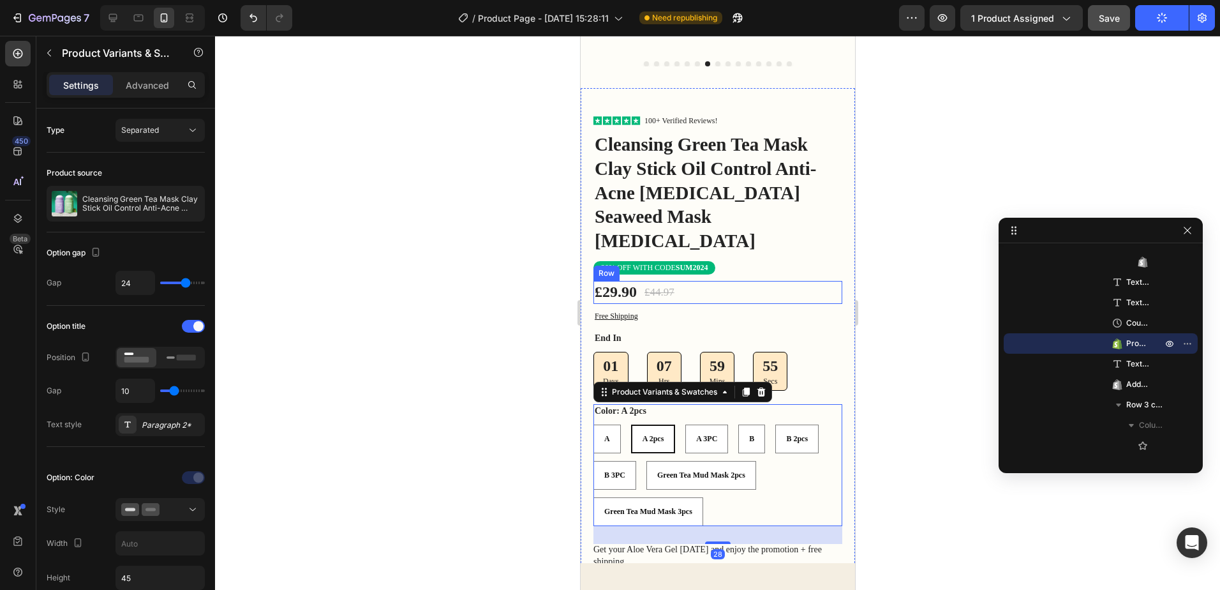
scroll to position [702, 0]
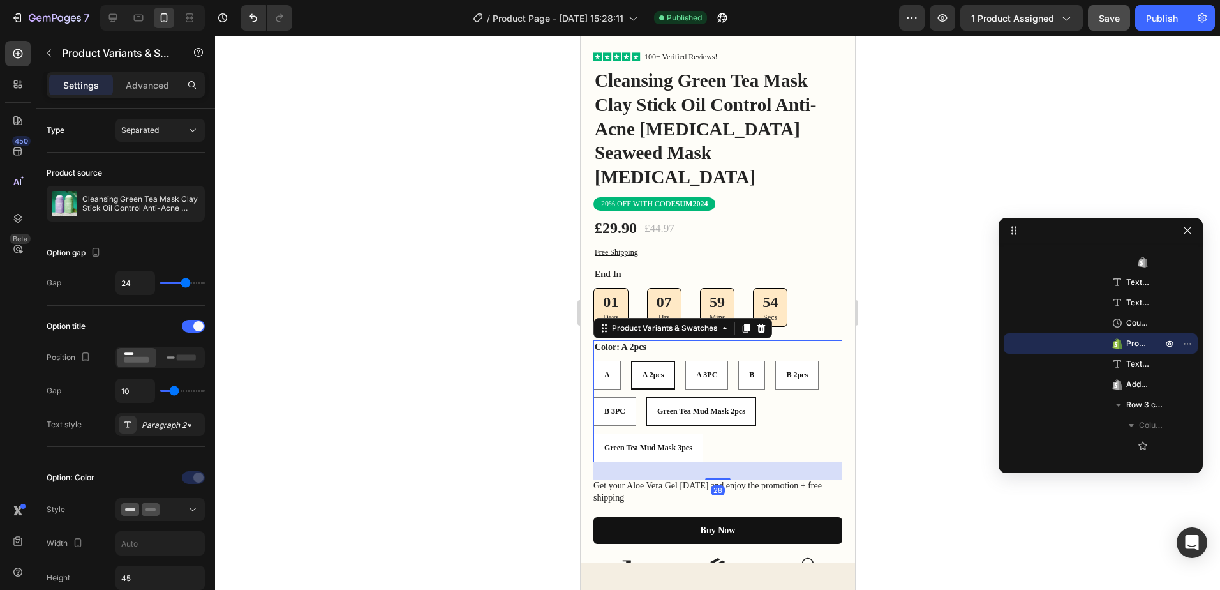
click at [705, 407] on span "Green Tea Mud Mask 2pcs" at bounding box center [701, 411] width 88 height 9
click at [646, 396] on input "Green Tea Mud Mask 2pcs Green Tea Mud Mask 2pcs Green Tea Mud Mask 2pcs" at bounding box center [645, 396] width 1 height 1
radio input "true"
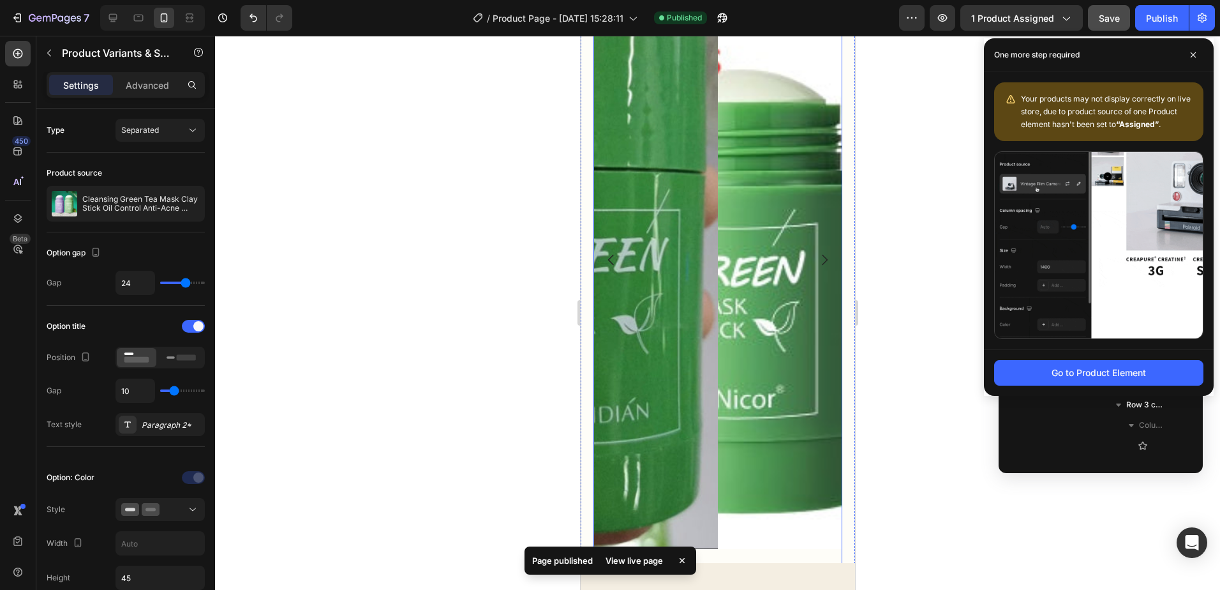
scroll to position [0, 0]
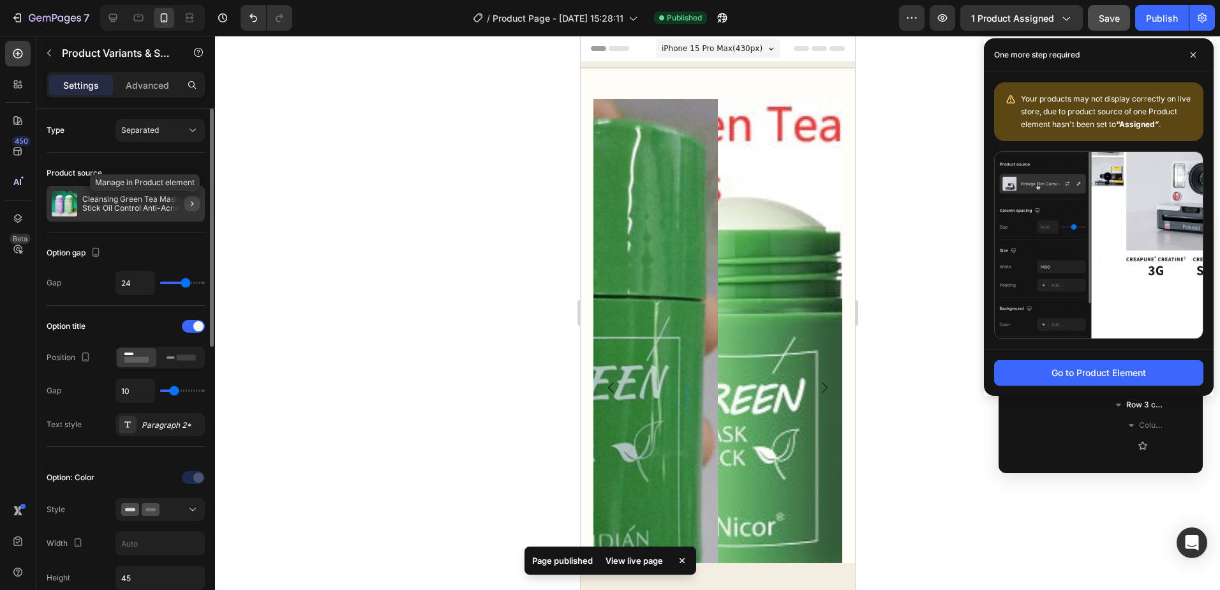
click at [190, 207] on icon "button" at bounding box center [192, 204] width 10 height 10
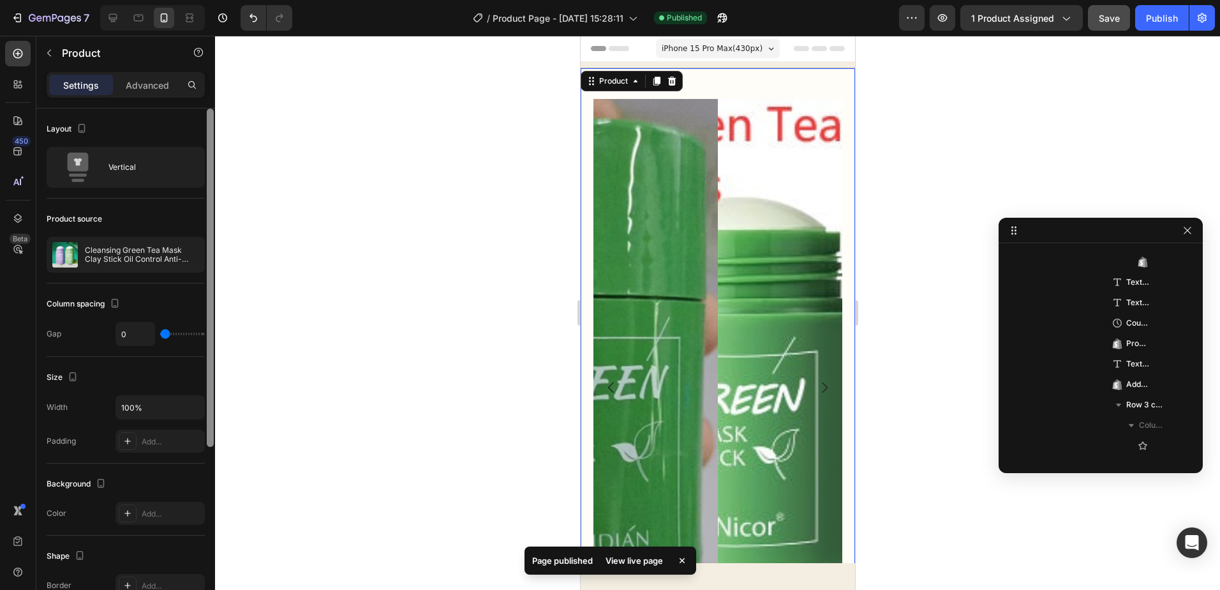
scroll to position [79, 0]
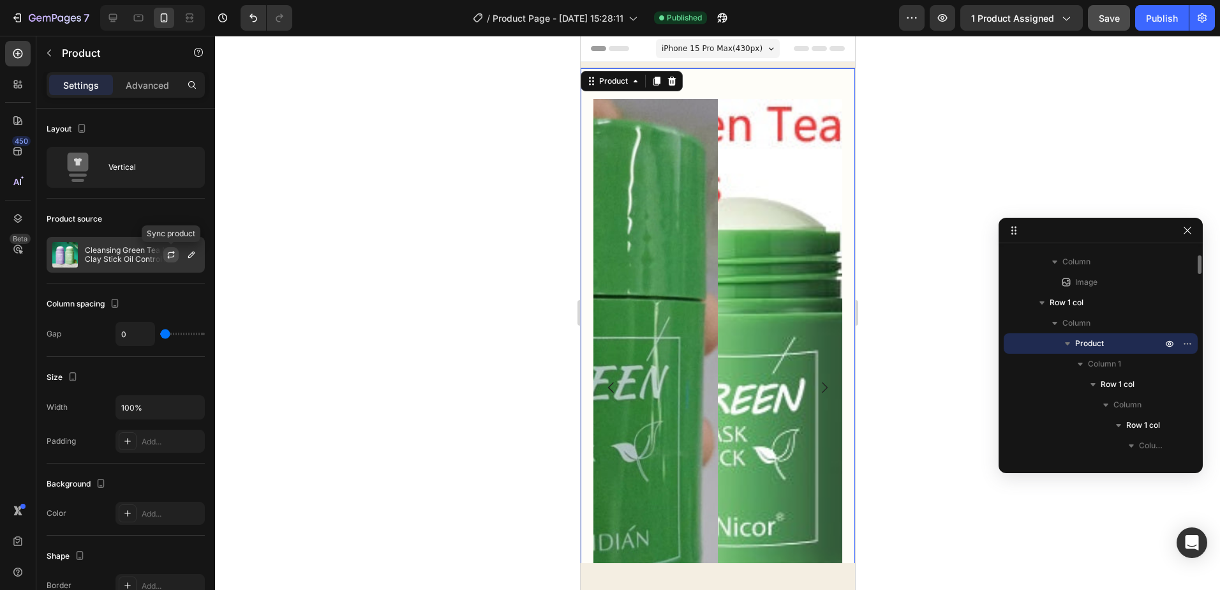
click at [174, 255] on icon "button" at bounding box center [171, 255] width 10 height 10
click at [1163, 19] on div "Publish" at bounding box center [1162, 17] width 32 height 13
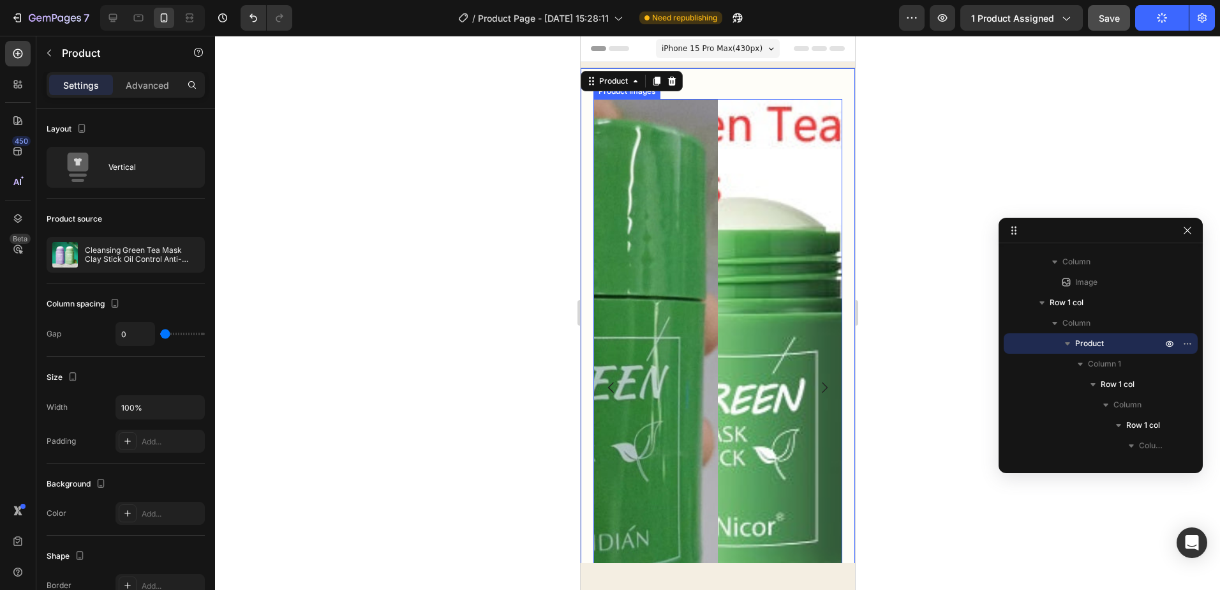
click at [731, 200] on img at bounding box center [841, 388] width 249 height 578
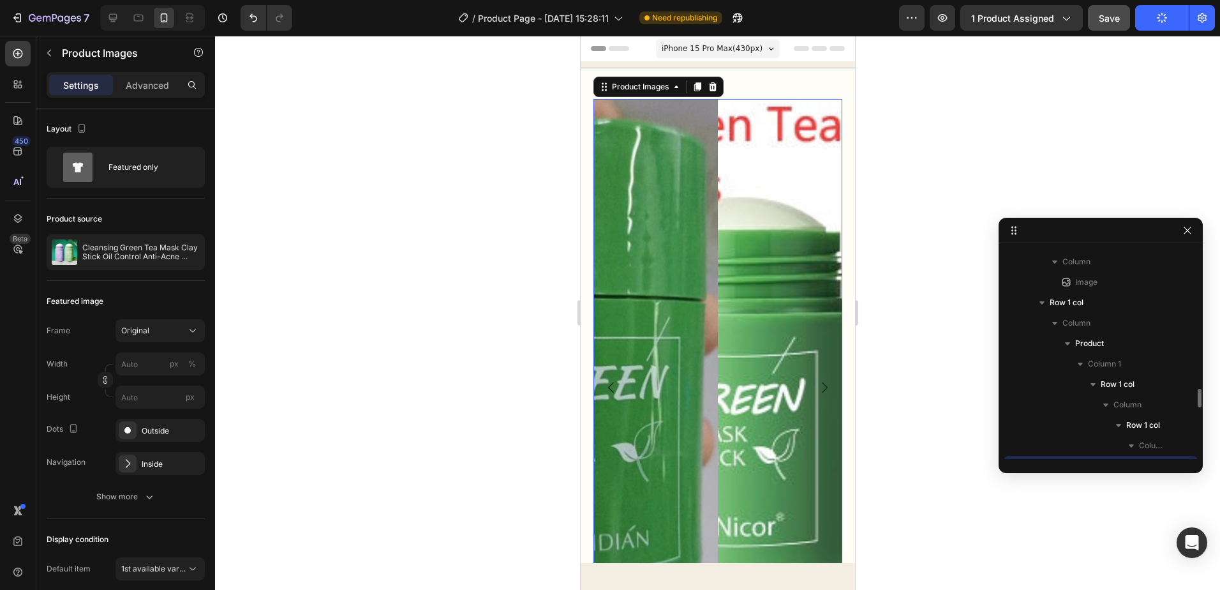
scroll to position [201, 0]
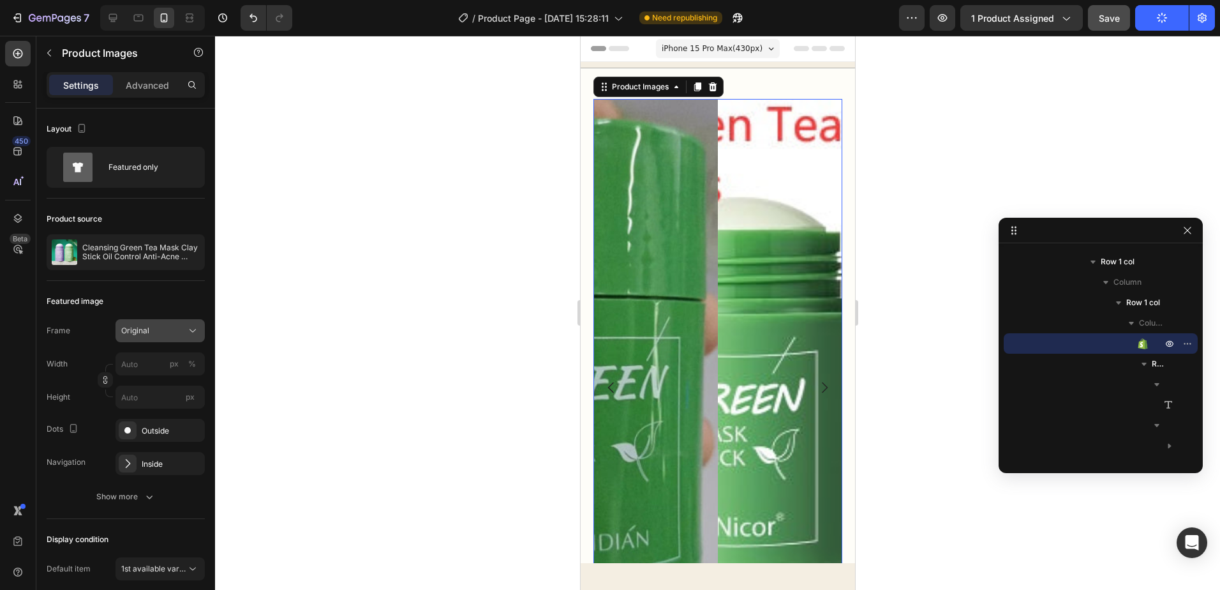
click at [184, 332] on div "Original" at bounding box center [160, 330] width 78 height 13
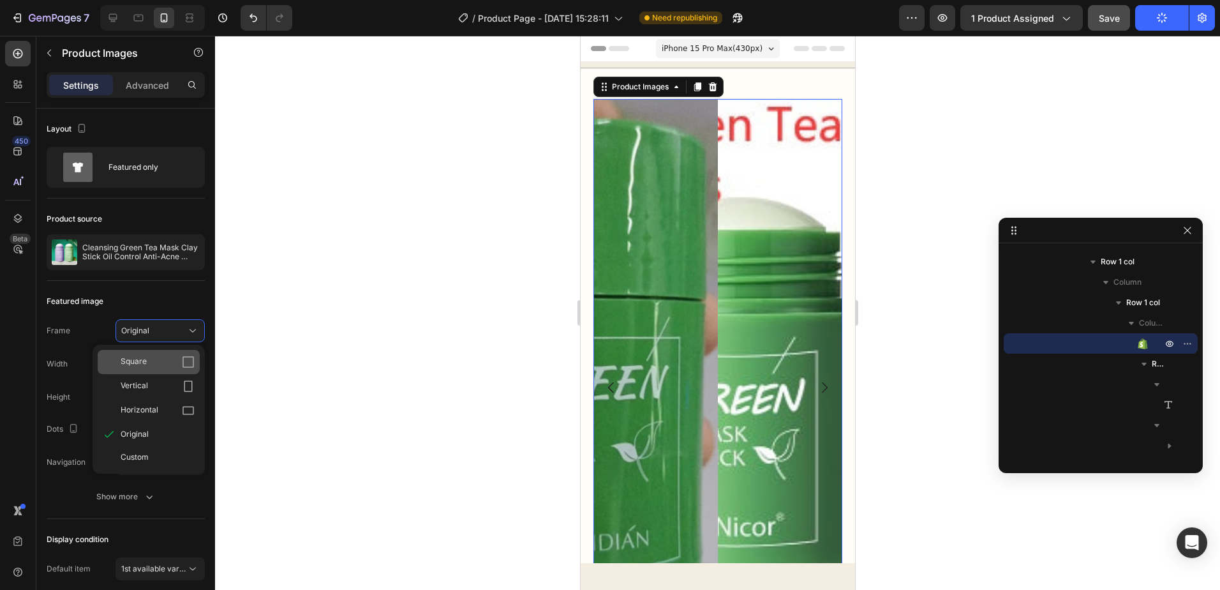
click at [190, 366] on icon at bounding box center [188, 362] width 13 height 13
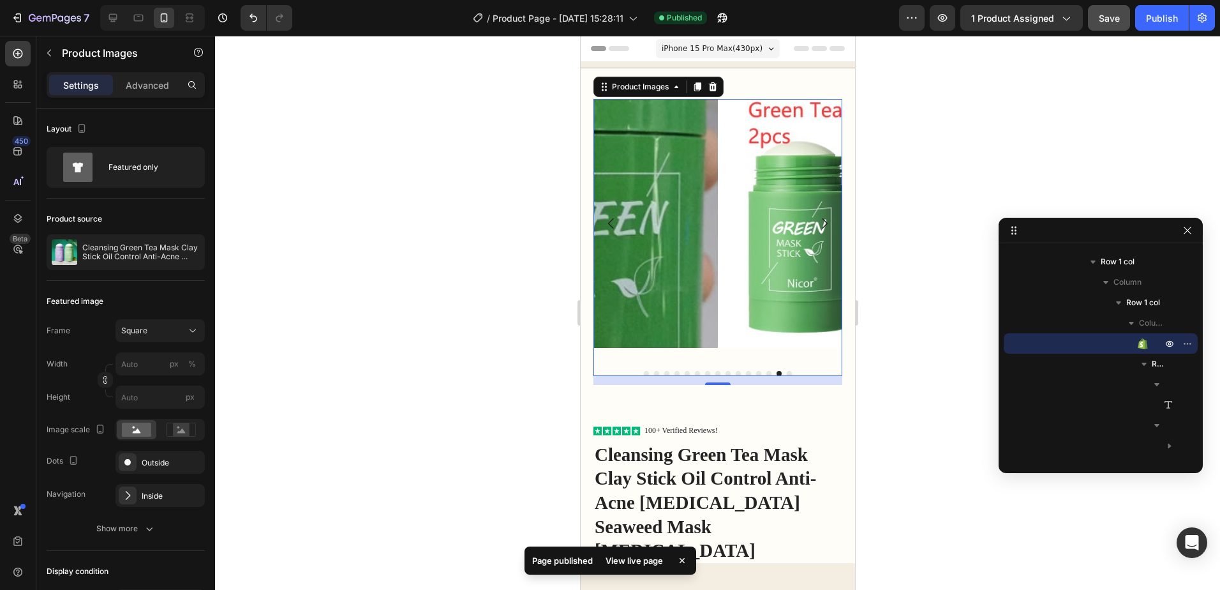
click at [615, 216] on button "Carousel Back Arrow" at bounding box center [610, 223] width 15 height 15
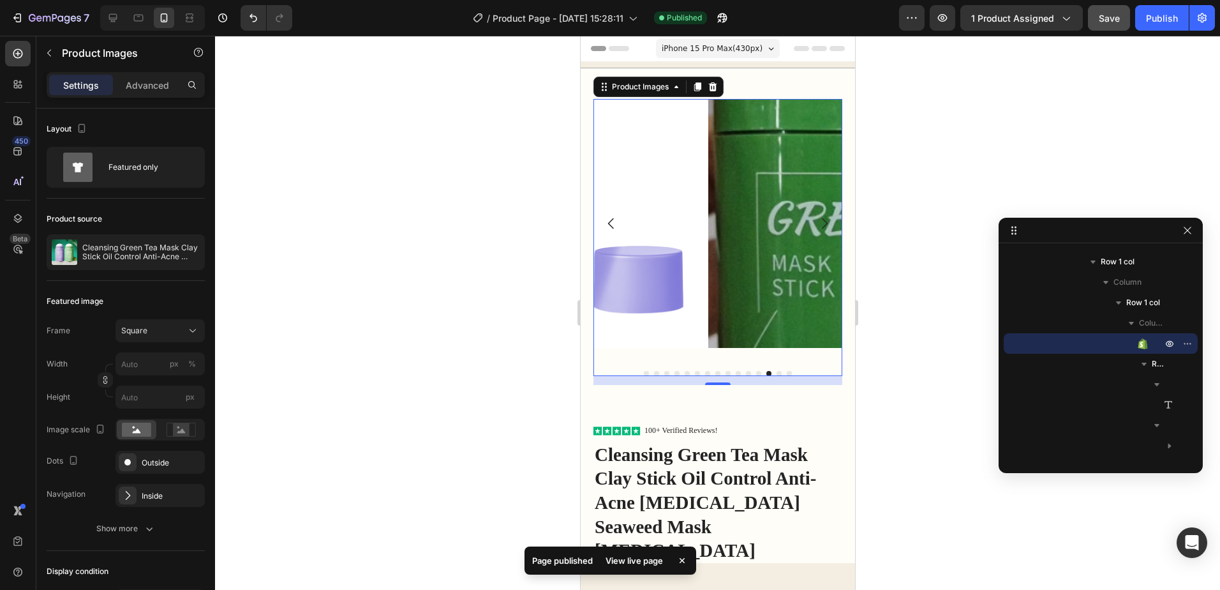
click at [615, 216] on button "Carousel Back Arrow" at bounding box center [610, 223] width 15 height 15
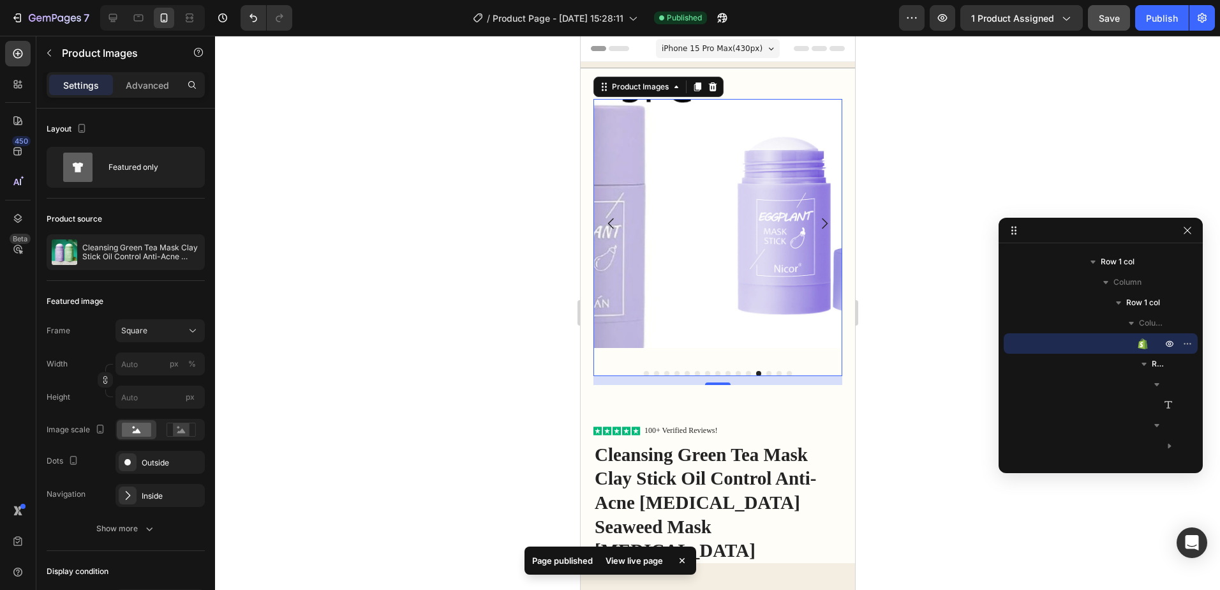
click at [816, 216] on icon "Carousel Next Arrow" at bounding box center [823, 223] width 15 height 15
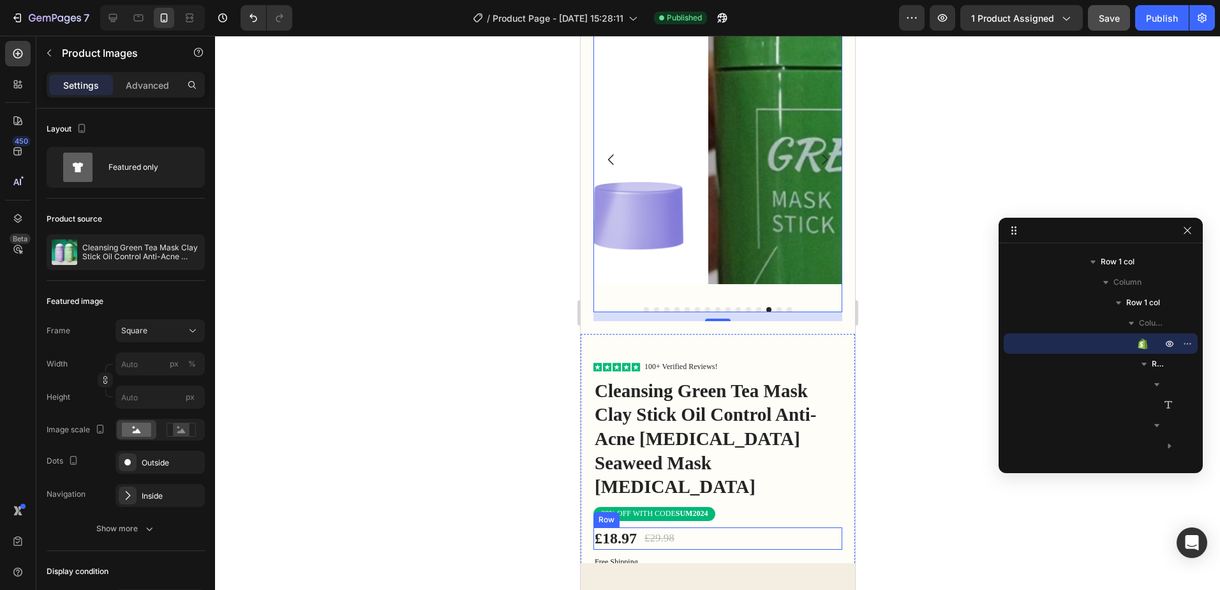
scroll to position [0, 0]
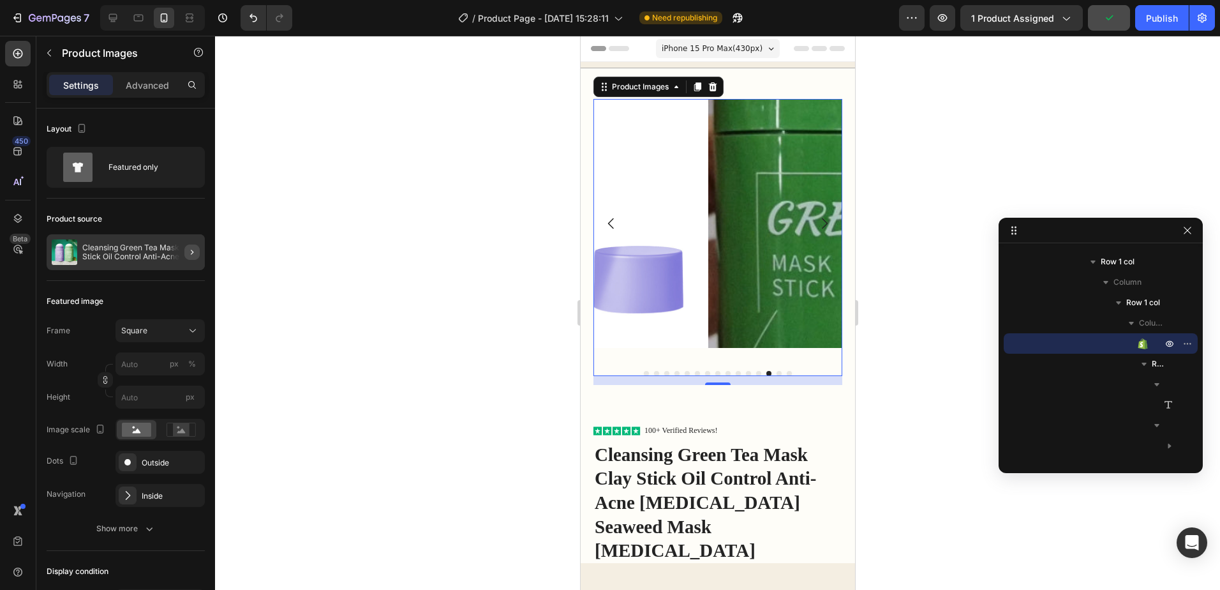
click at [190, 251] on icon "button" at bounding box center [192, 252] width 10 height 10
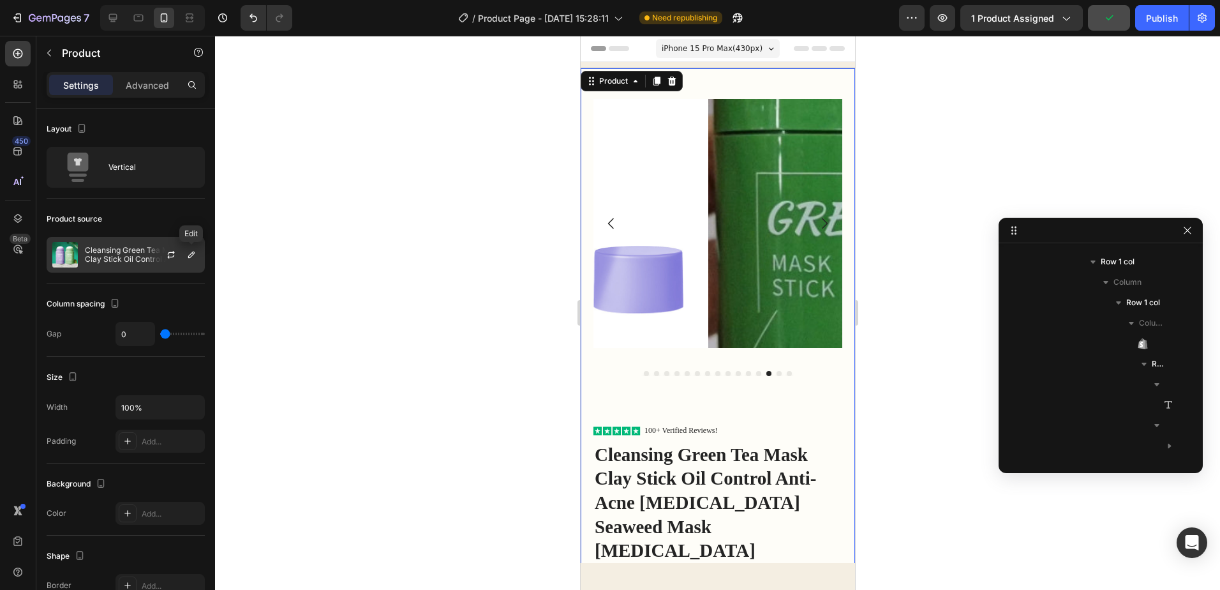
scroll to position [79, 0]
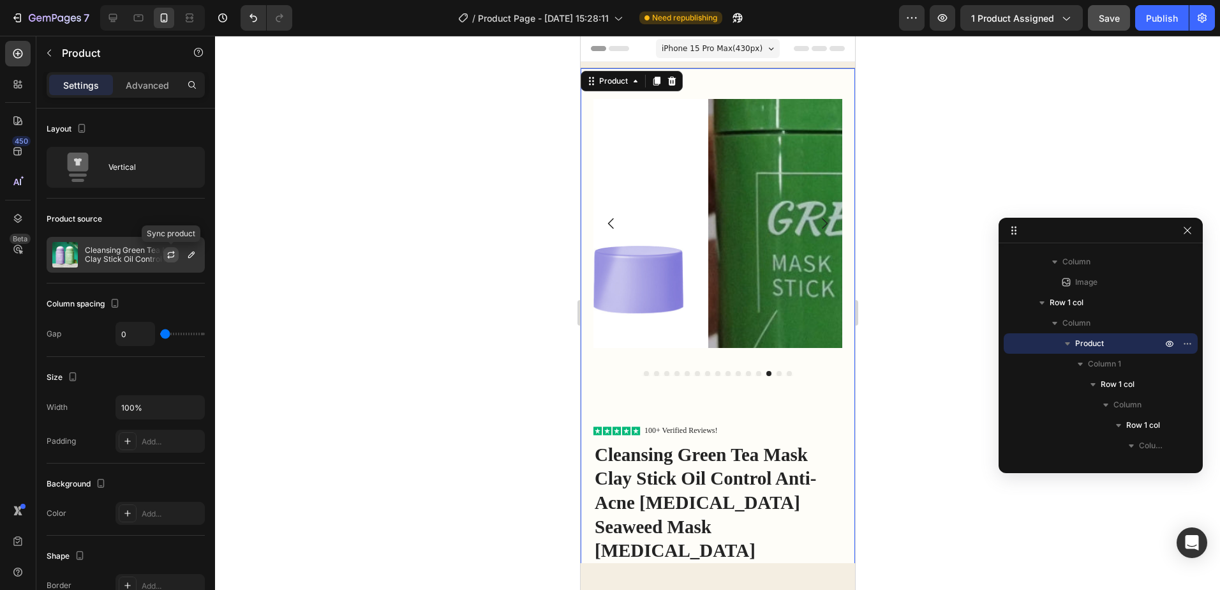
click at [176, 257] on button "button" at bounding box center [170, 254] width 15 height 15
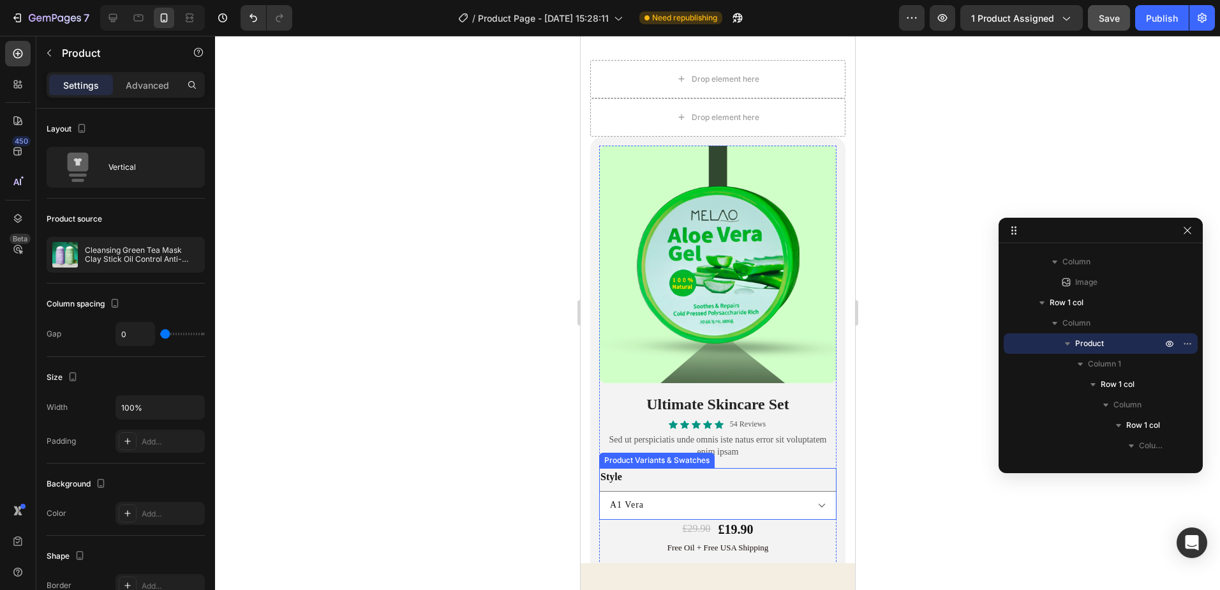
scroll to position [1786, 0]
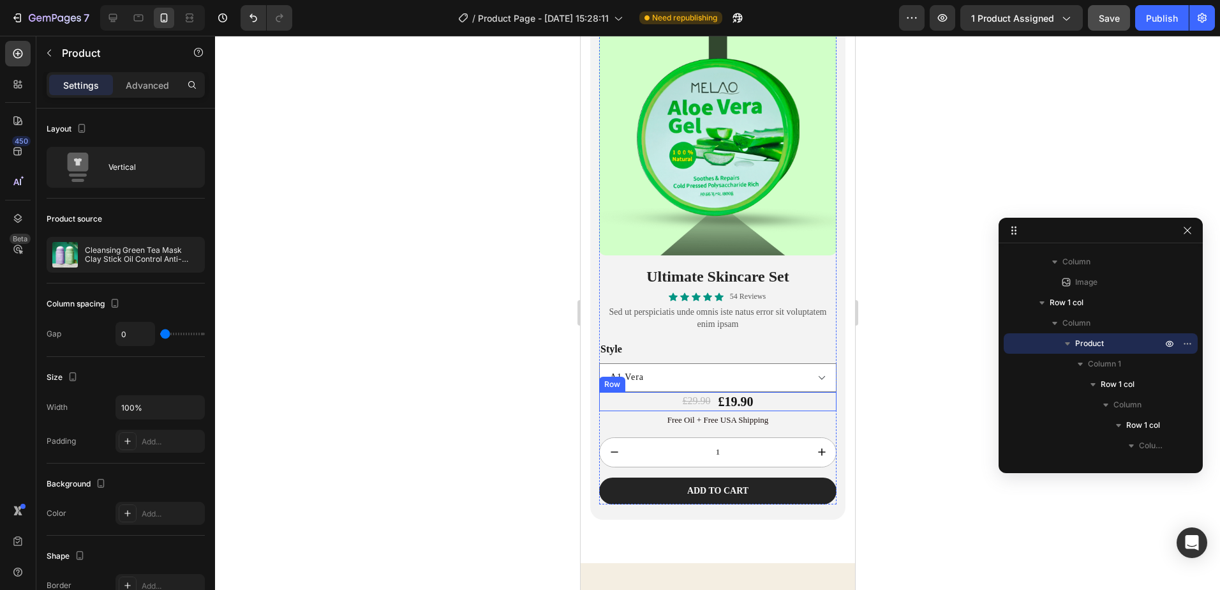
click at [772, 398] on div "£29.90 Product Price Product Price £19.90 Product Price Product Price Row" at bounding box center [717, 401] width 237 height 19
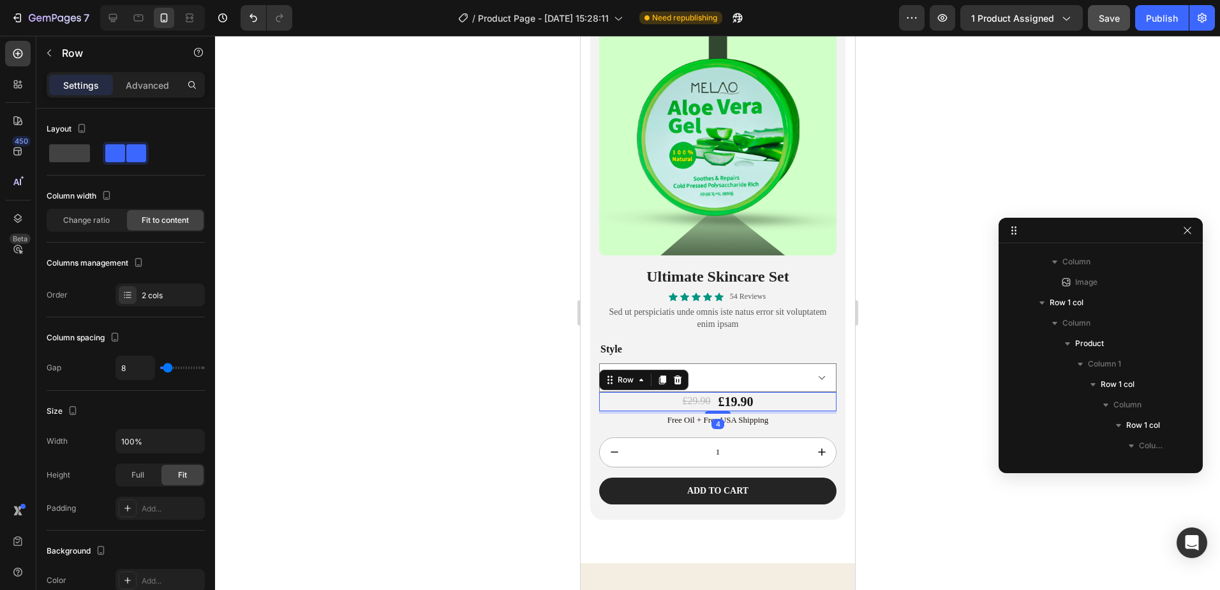
scroll to position [1825, 0]
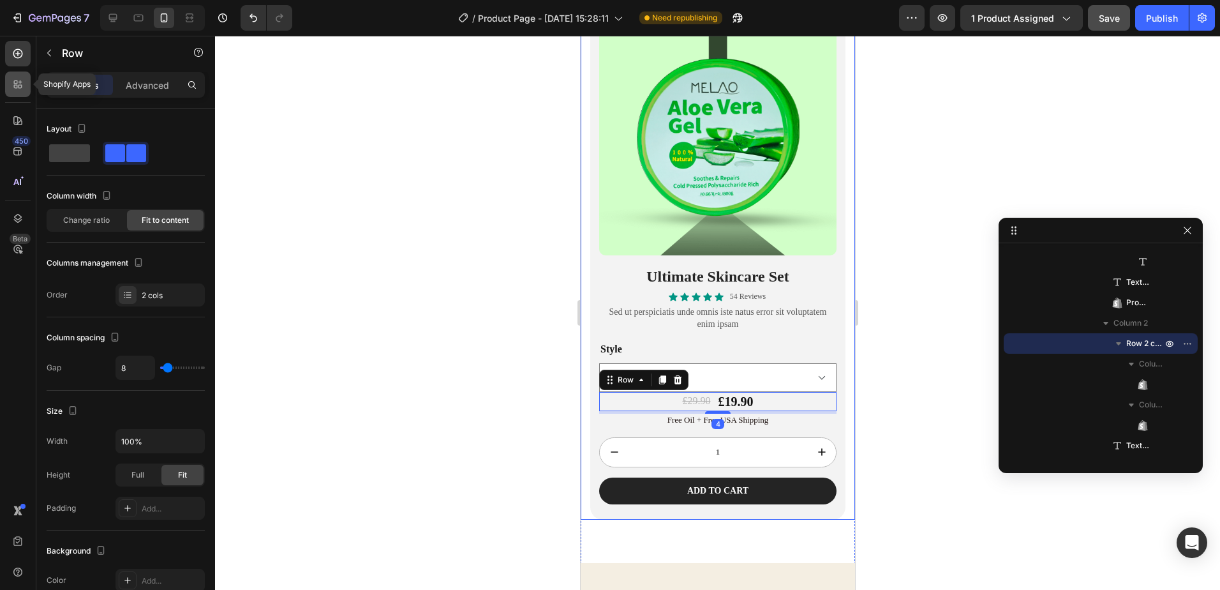
click at [24, 78] on icon at bounding box center [17, 84] width 13 height 13
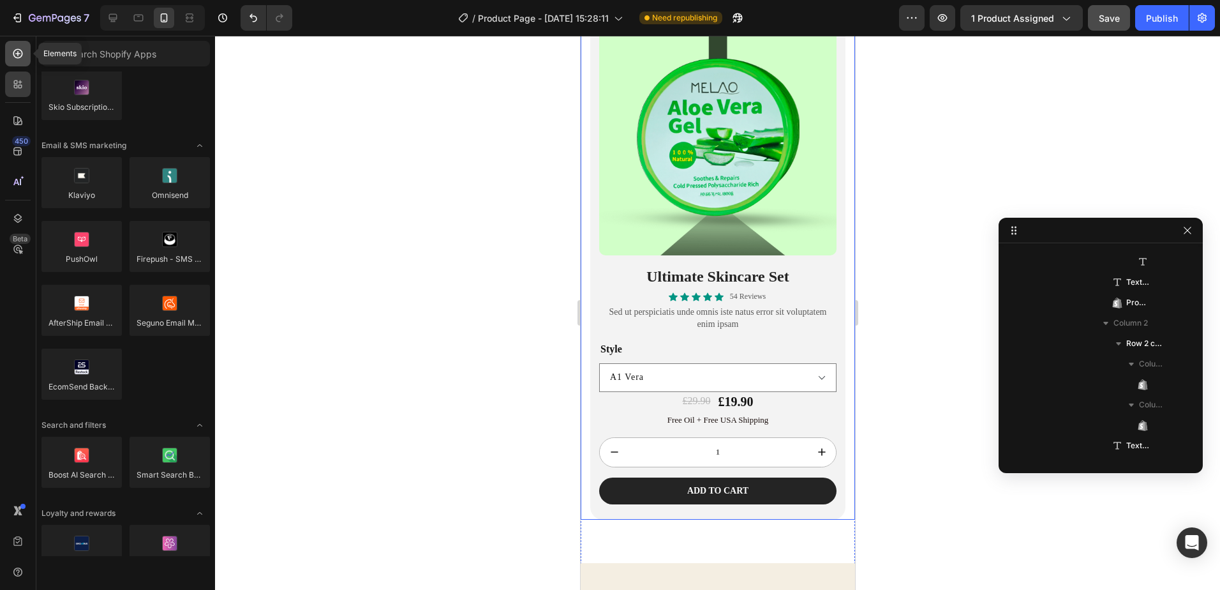
click at [12, 59] on icon at bounding box center [17, 53] width 13 height 13
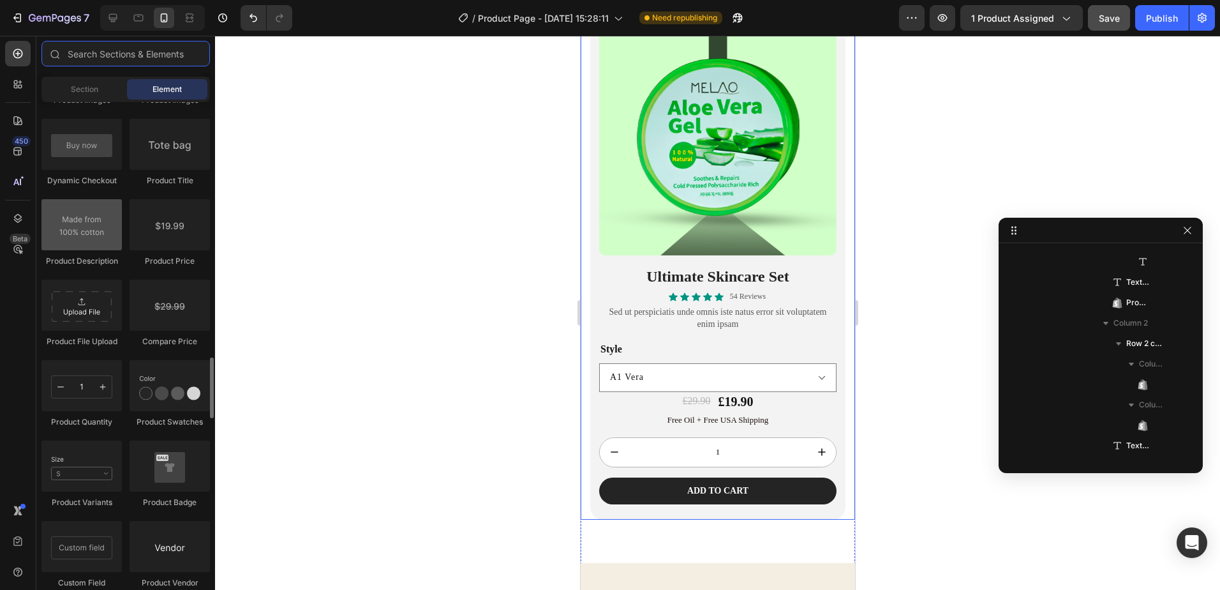
scroll to position [2106, 0]
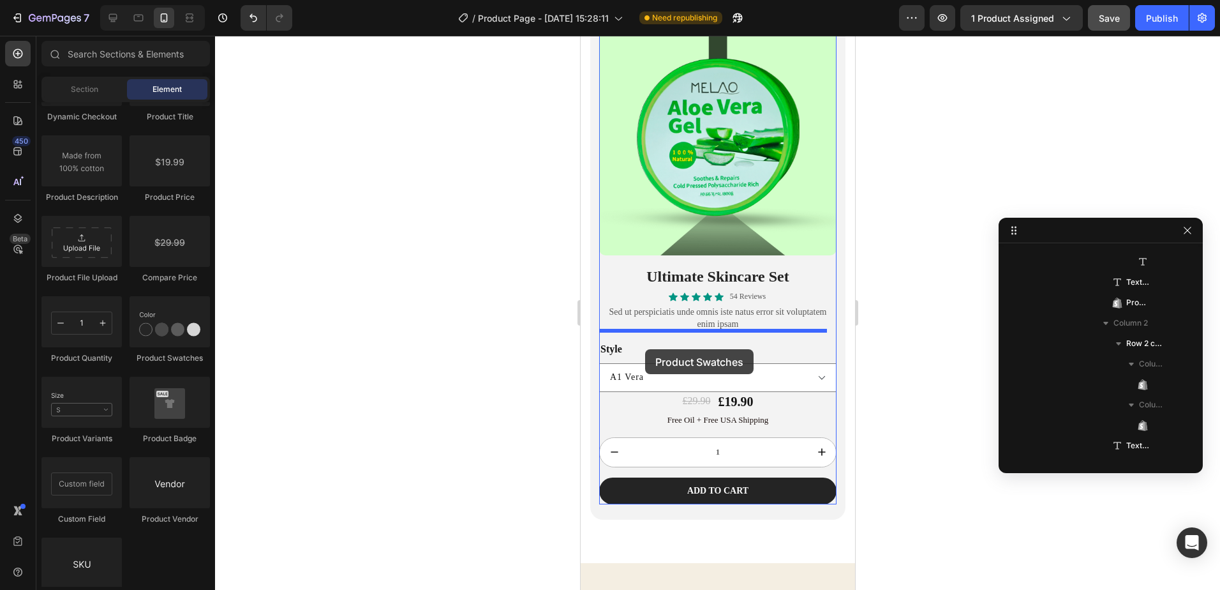
drag, startPoint x: 750, startPoint y: 354, endPoint x: 645, endPoint y: 349, distance: 105.4
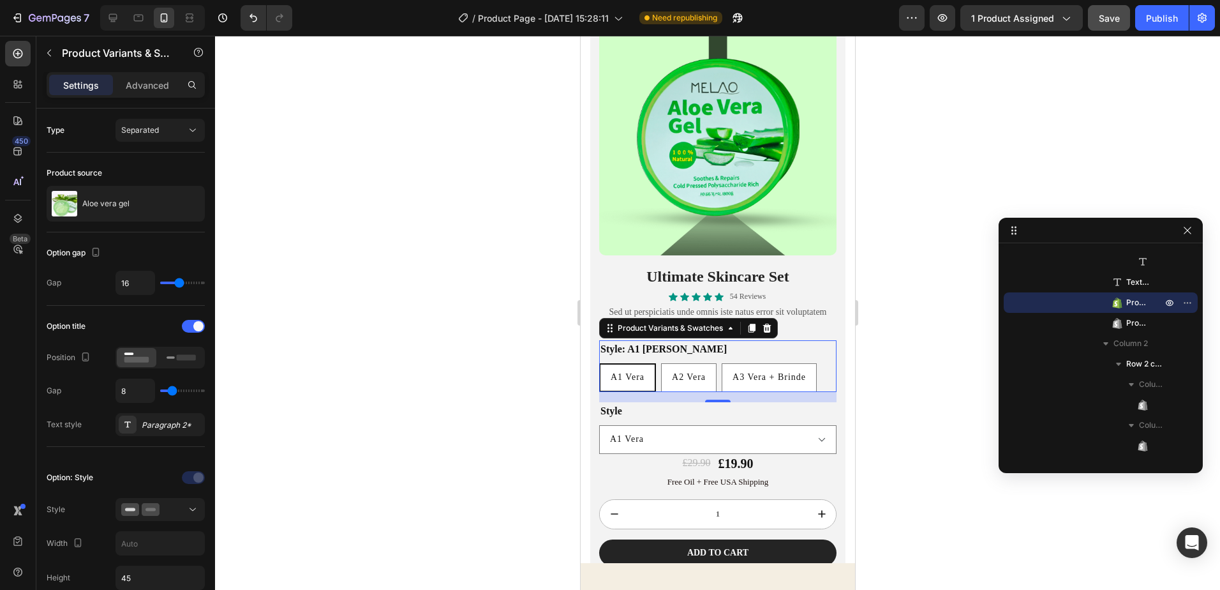
click at [795, 343] on p "A3 Vera + Brinde" at bounding box center [769, 348] width 54 height 11
click at [721, 363] on input "A3 Vera + Brinde A3 Vera + Brinde A3 Vera + Brinde" at bounding box center [721, 363] width 1 height 1
radio input "true"
select select "A3 Vera + Brinde"
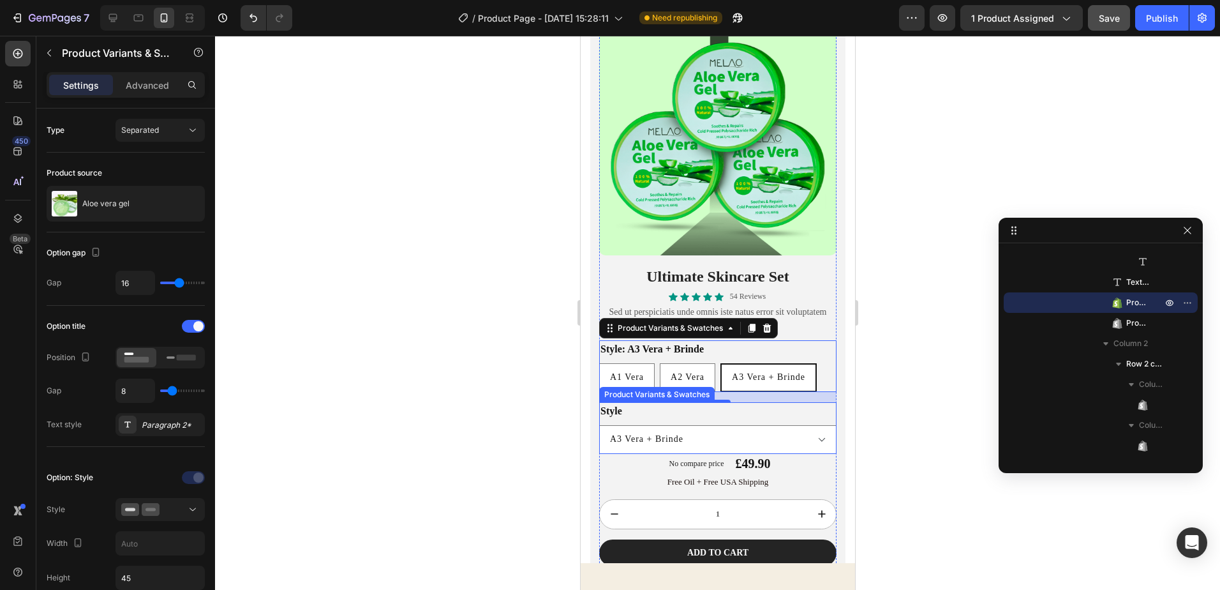
click at [763, 407] on div "Style A1 Vera A2 Vera A3 Vera + Brinde" at bounding box center [717, 428] width 237 height 52
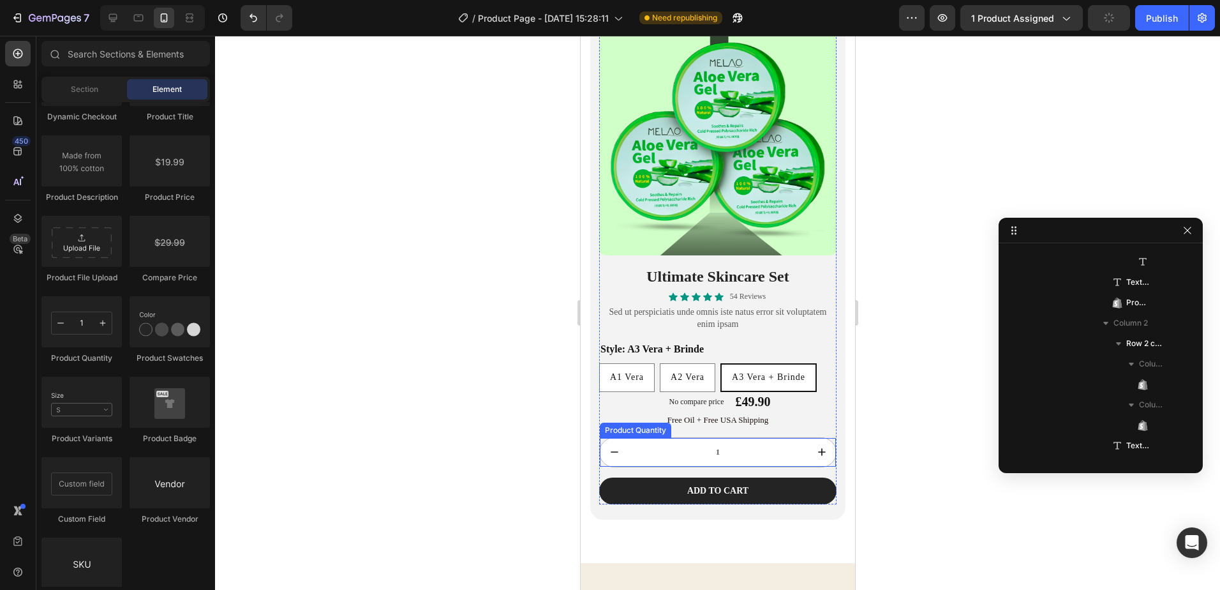
select select "A3 Vera + Brinde"
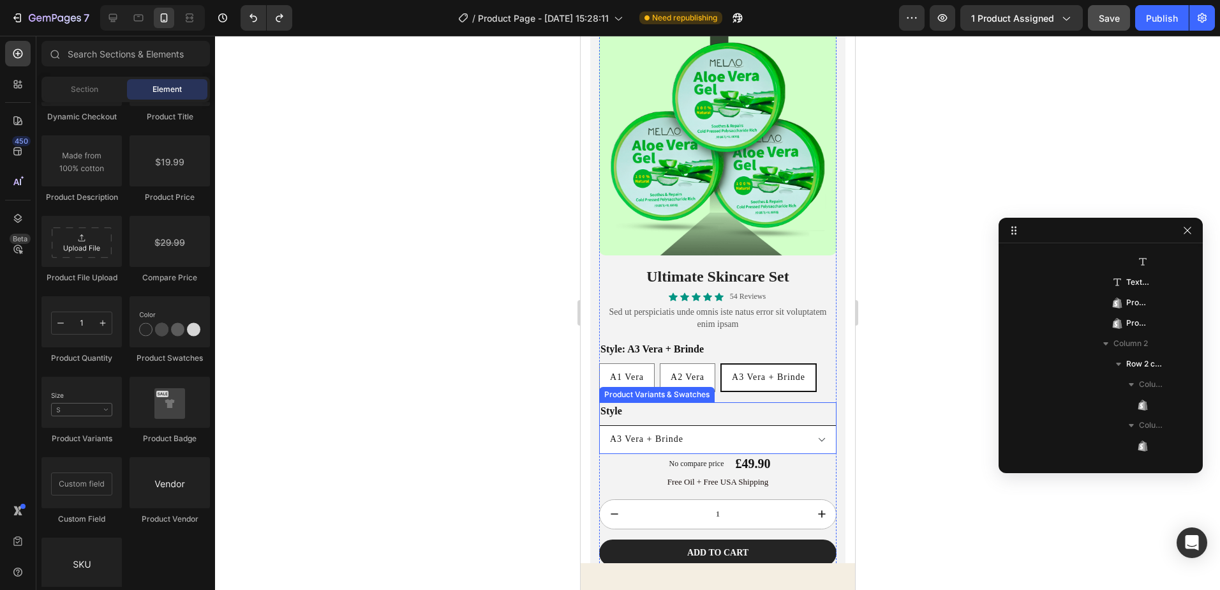
click at [765, 425] on select "A1 Vera A2 Vera A3 Vera + Brinde" at bounding box center [717, 439] width 237 height 29
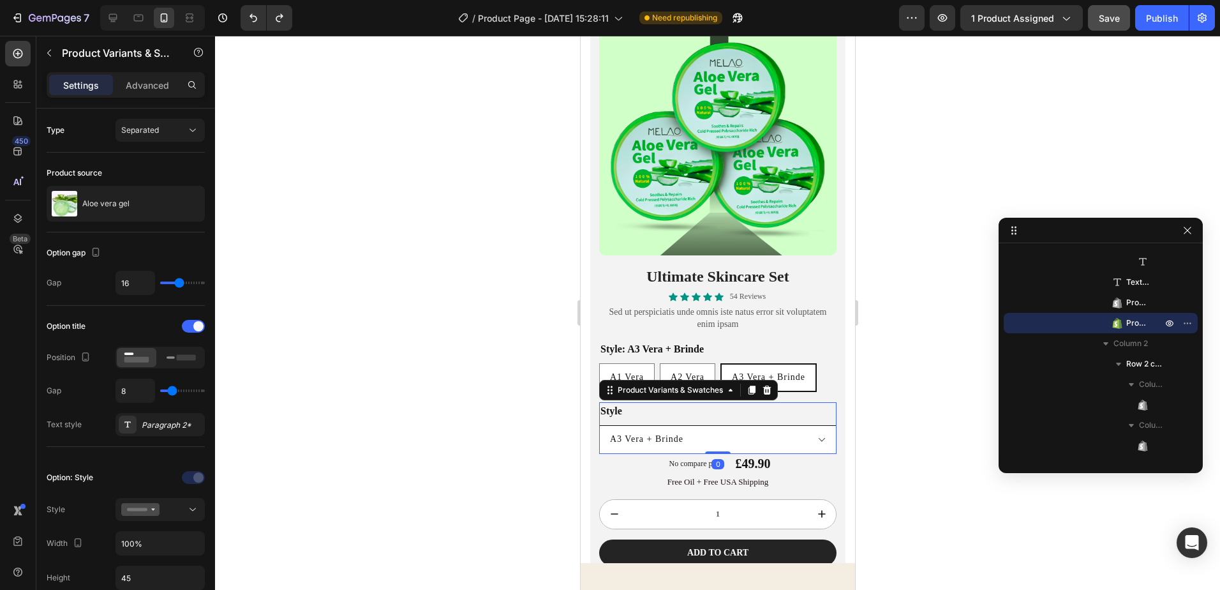
click at [783, 433] on select "A1 Vera A2 Vera A3 Vera + Brinde" at bounding box center [717, 439] width 237 height 29
click at [698, 402] on div "Style A1 Vera A2 Vera A3 Vera + Brinde" at bounding box center [717, 428] width 237 height 52
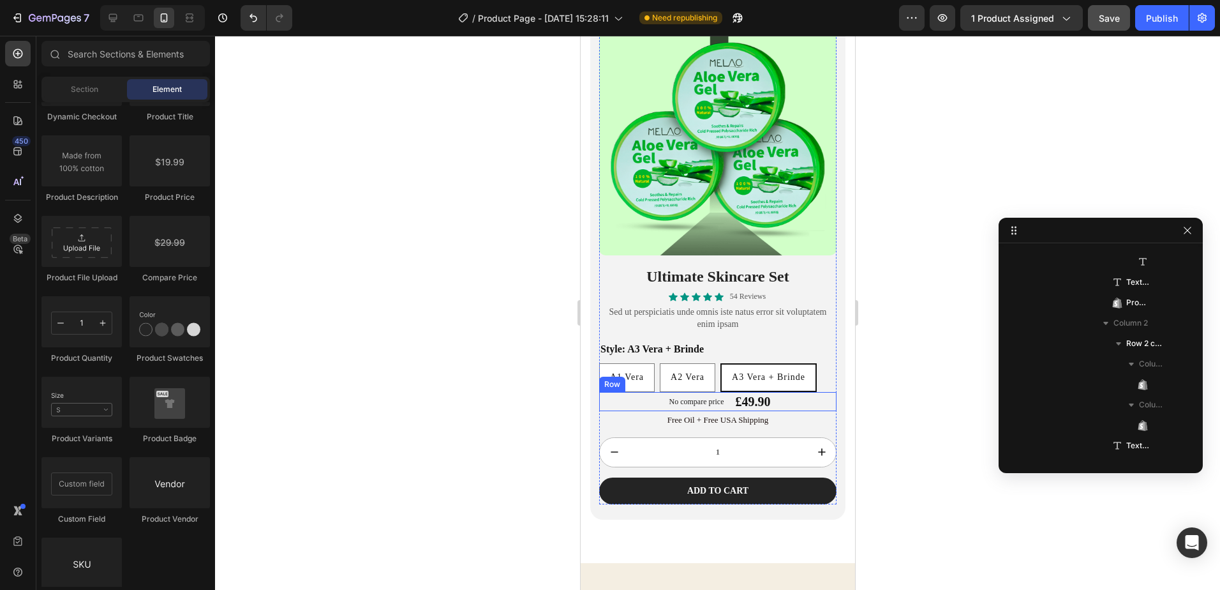
click at [779, 392] on div "No compare price Product Price £49.90 Product Price Product Price Row" at bounding box center [717, 401] width 237 height 19
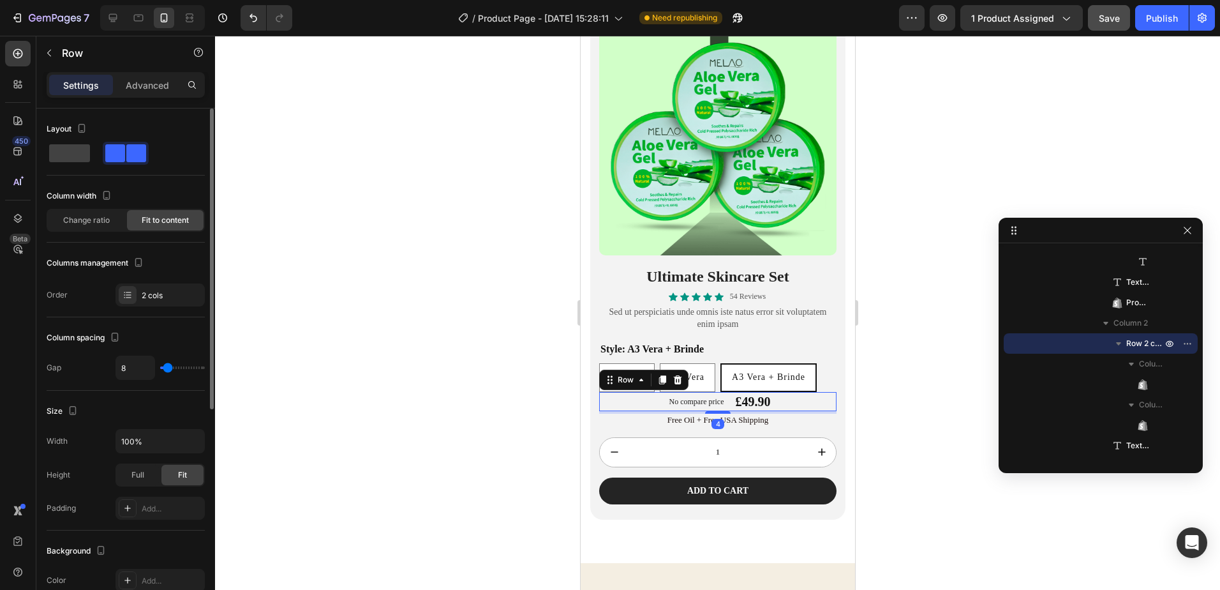
type input "11"
type input "27"
type input "29"
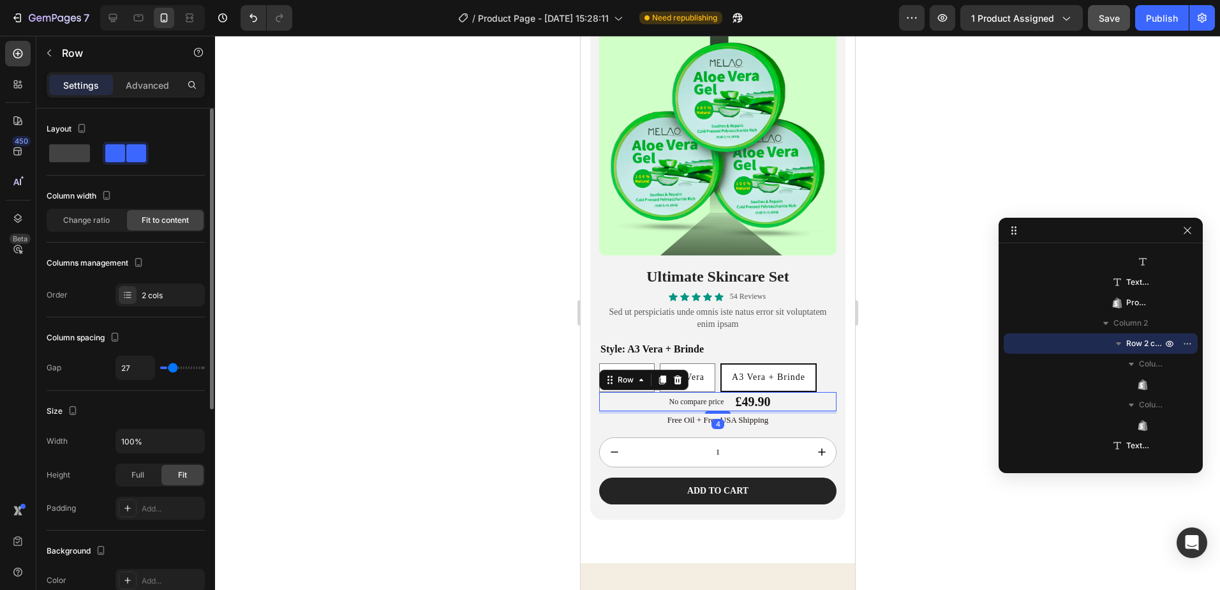
type input "29"
type input "31"
type input "33"
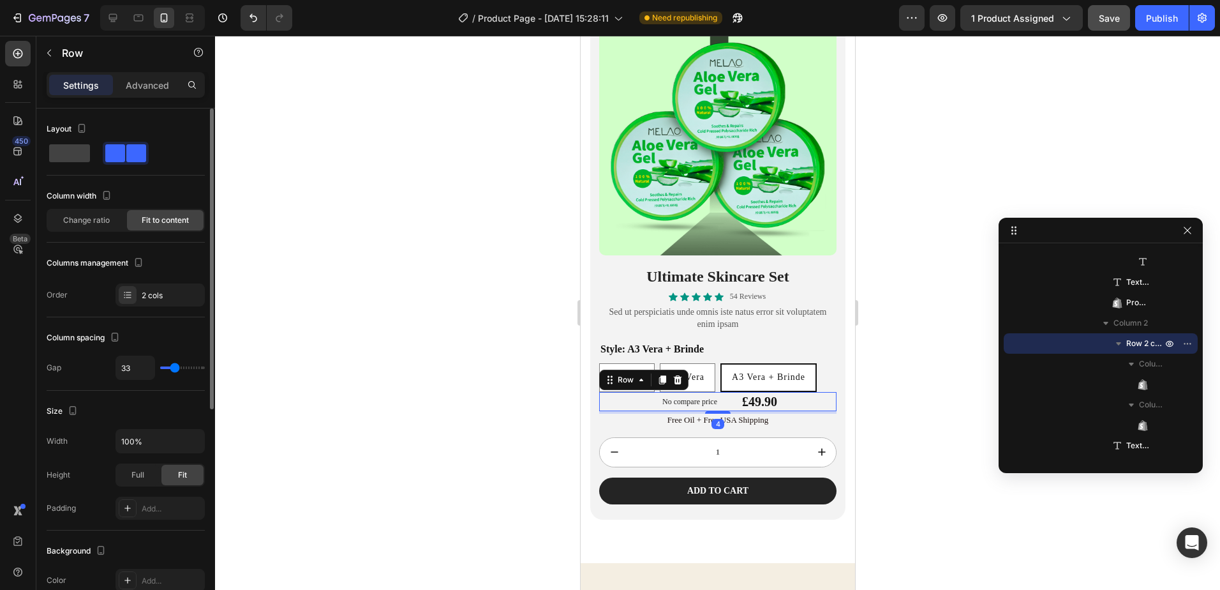
type input "38"
type input "40"
type input "42"
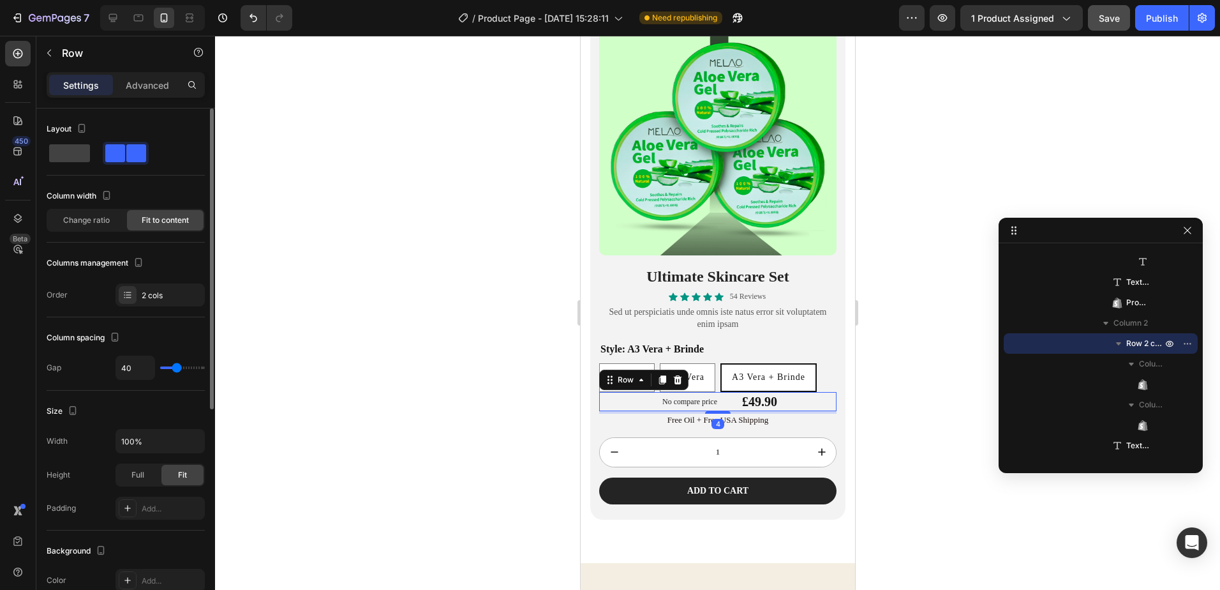
type input "42"
type input "44"
type input "49"
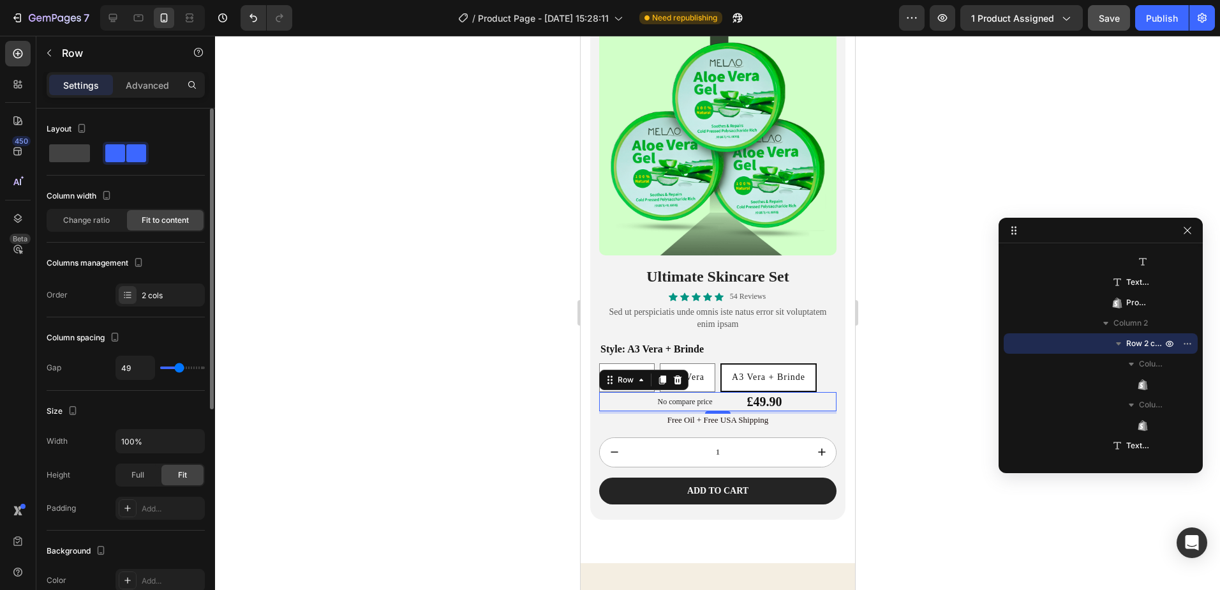
type input "51"
type input "53"
type input "36"
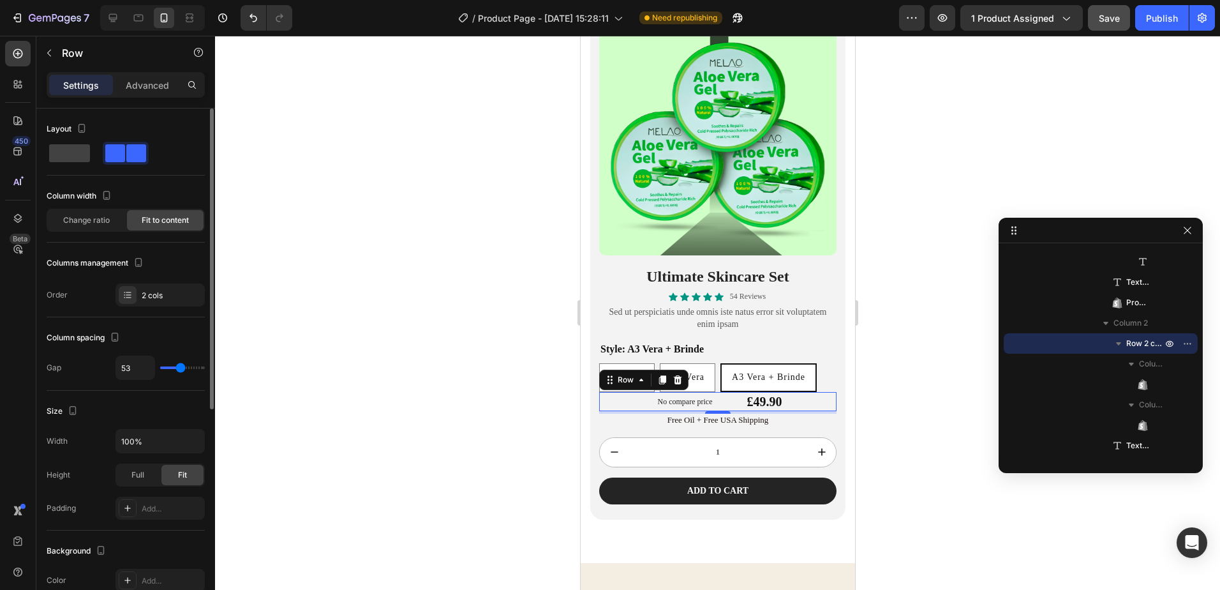
type input "36"
type input "29"
type input "27"
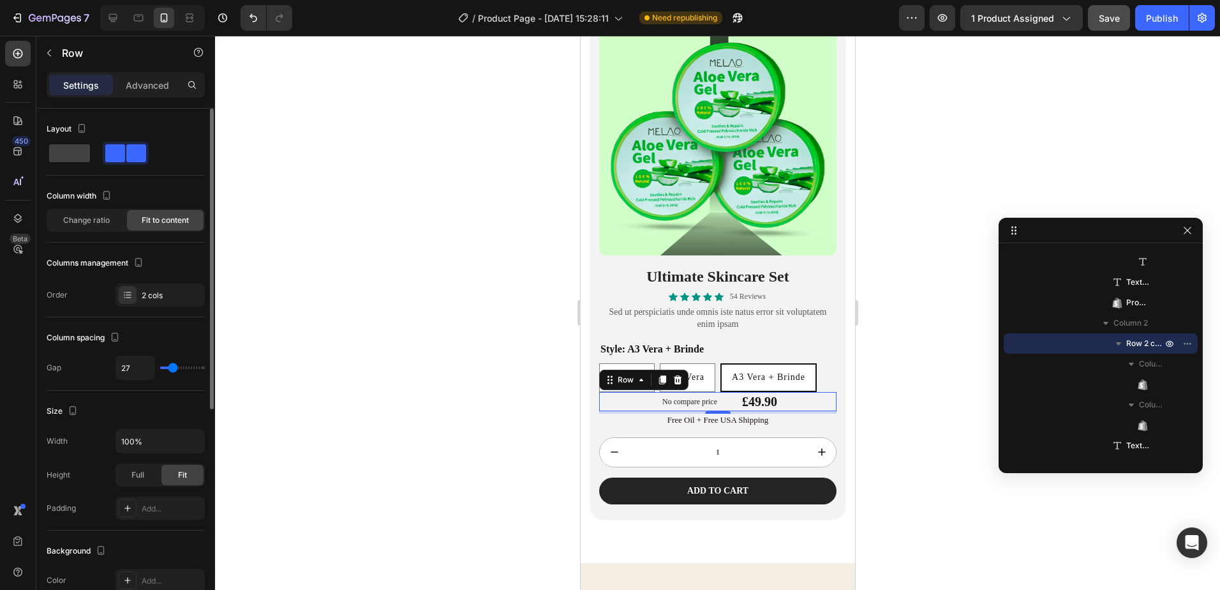
type input "51"
type input "69"
type input "76"
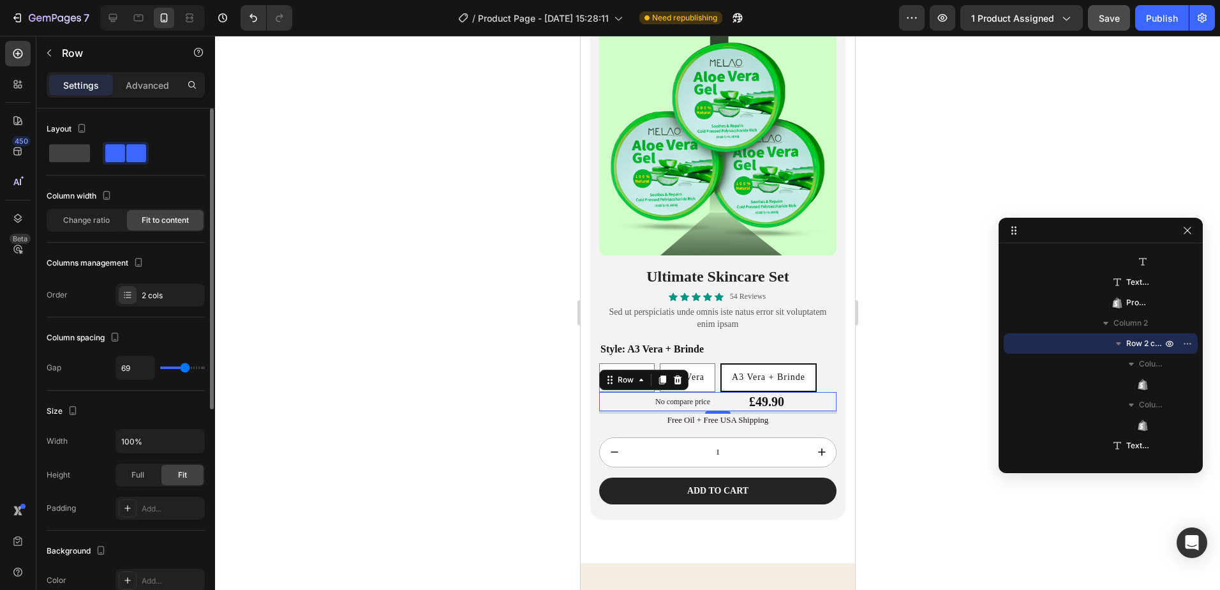
type input "76"
type input "84"
type input "91"
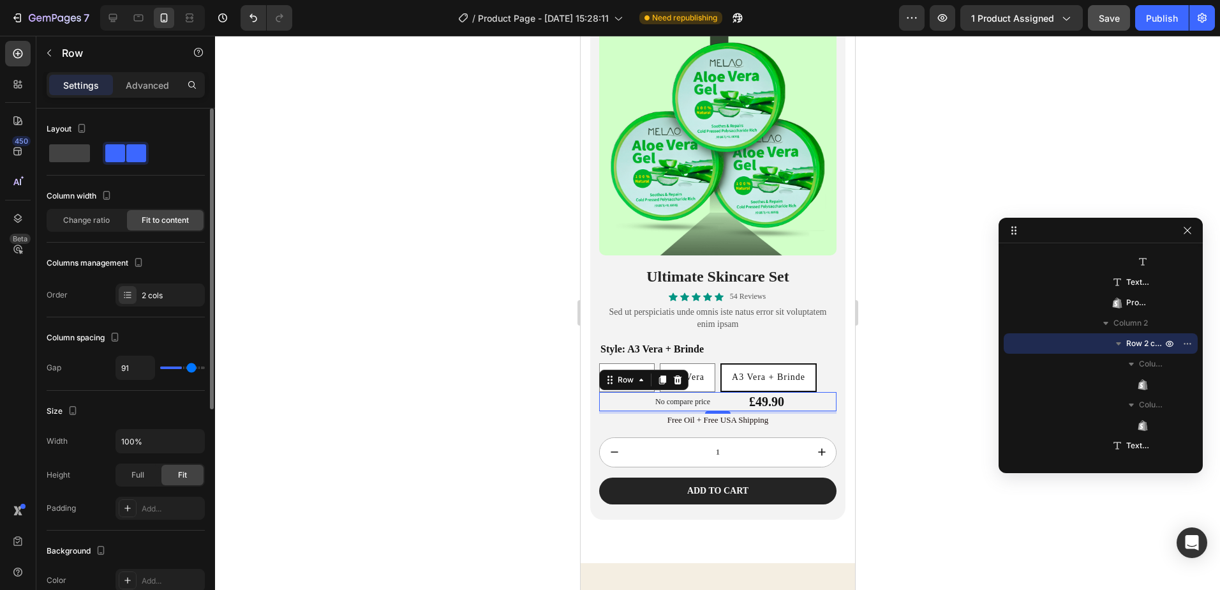
type input "107"
type input "109"
type input "113"
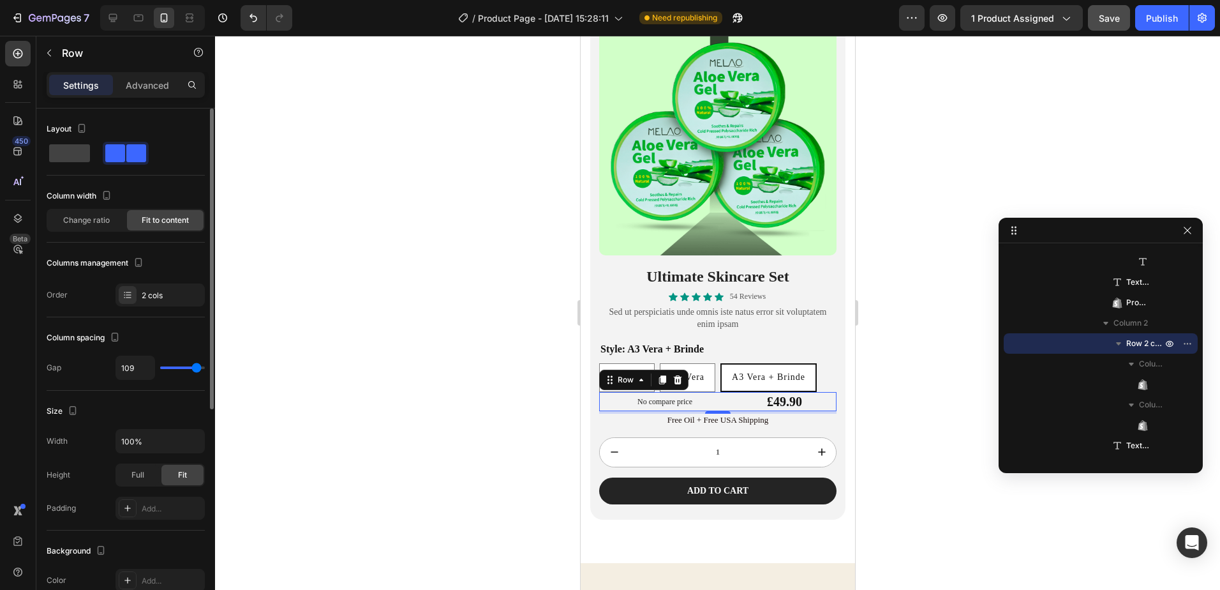
type input "113"
type input "120"
type input "109"
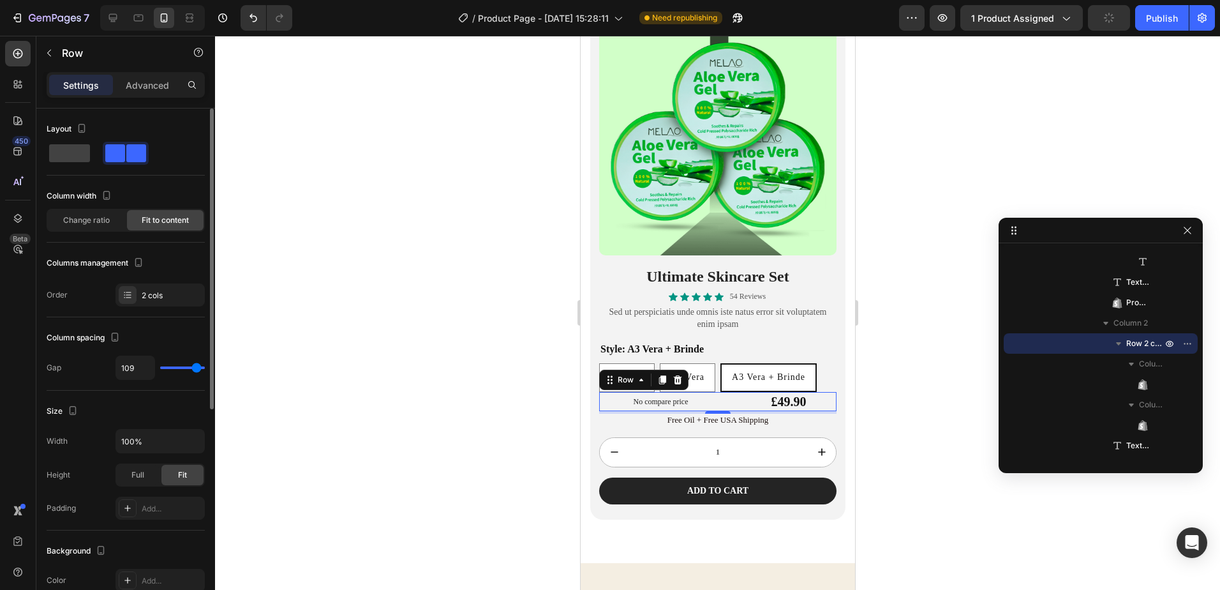
type input "58"
type input "40"
type input "36"
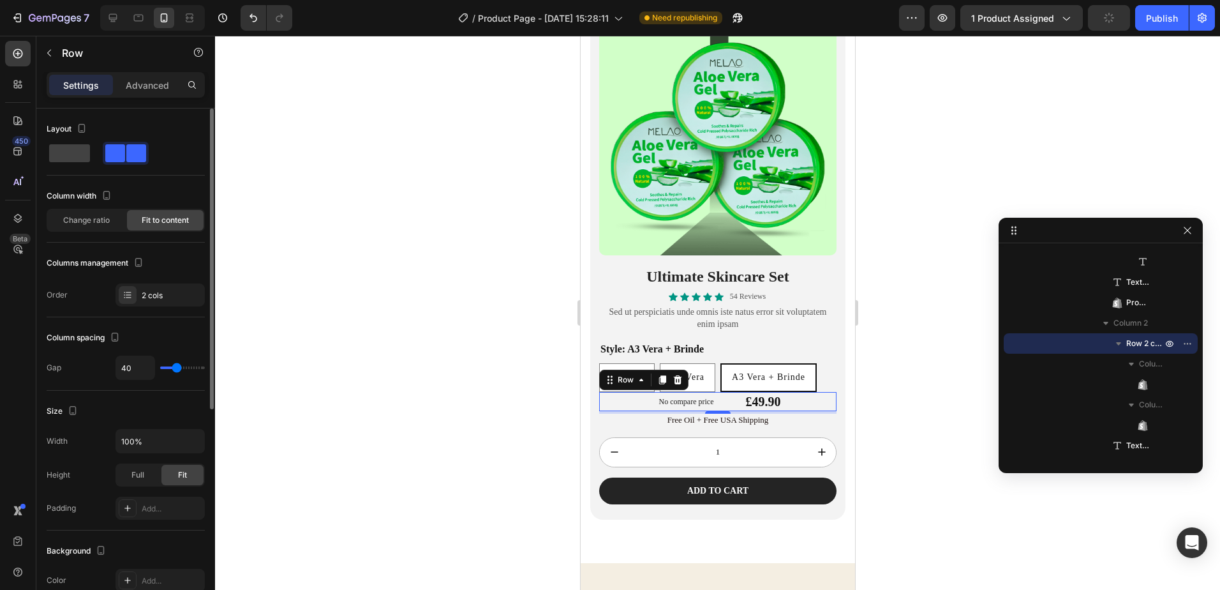
type input "36"
type input "33"
type input "24"
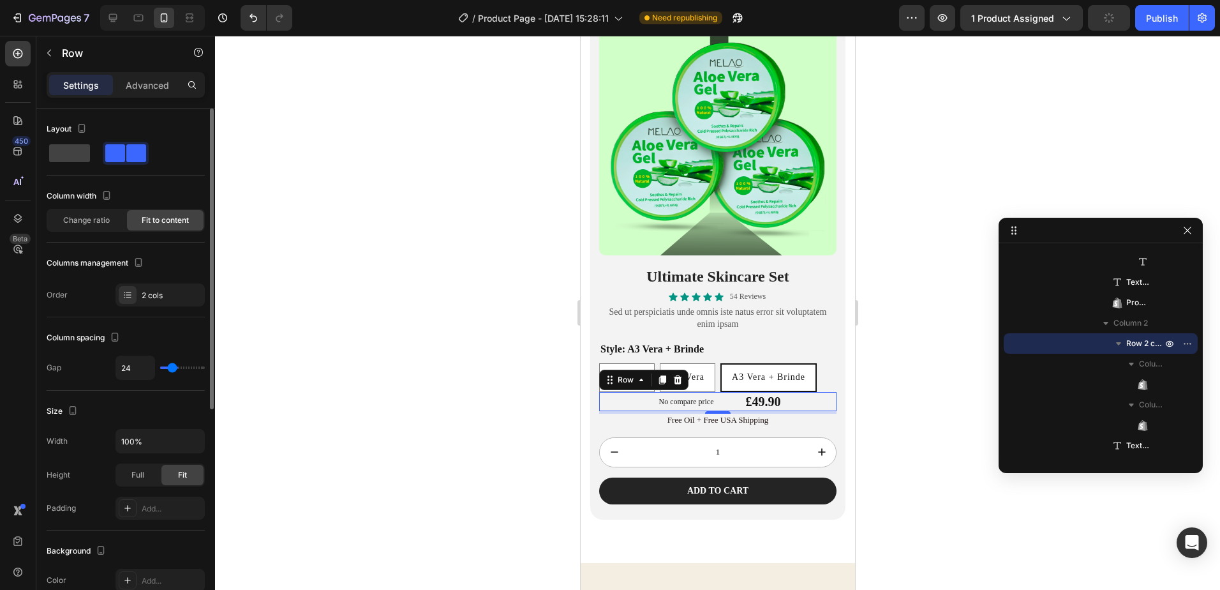
type input "20"
type input "16"
type input "9"
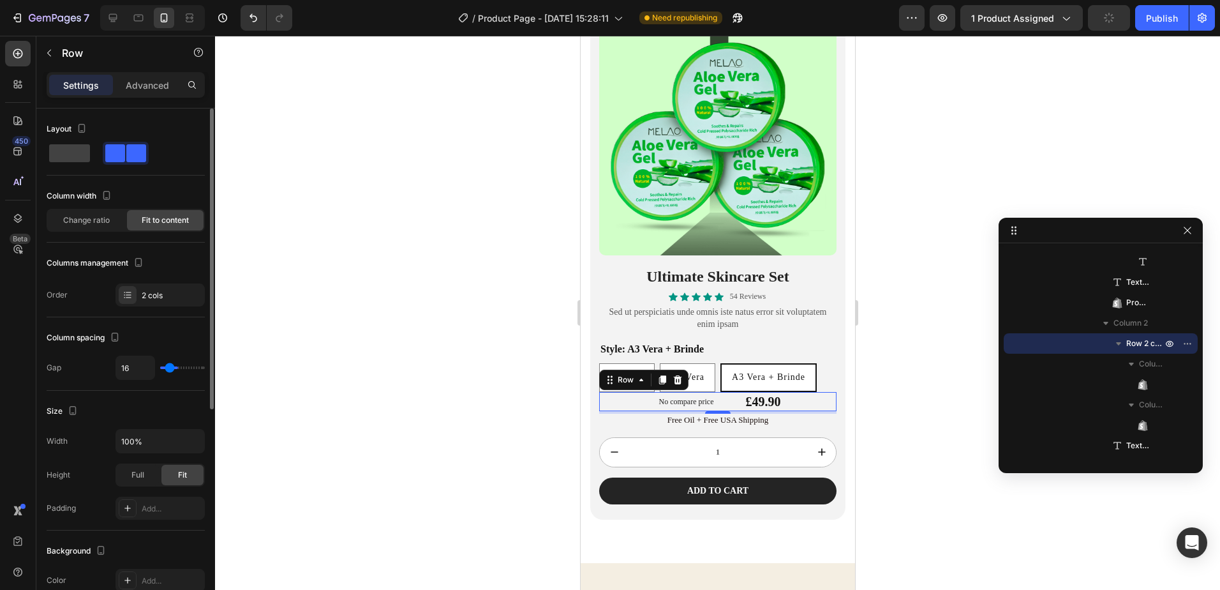
type input "9"
type input "4"
type input "2"
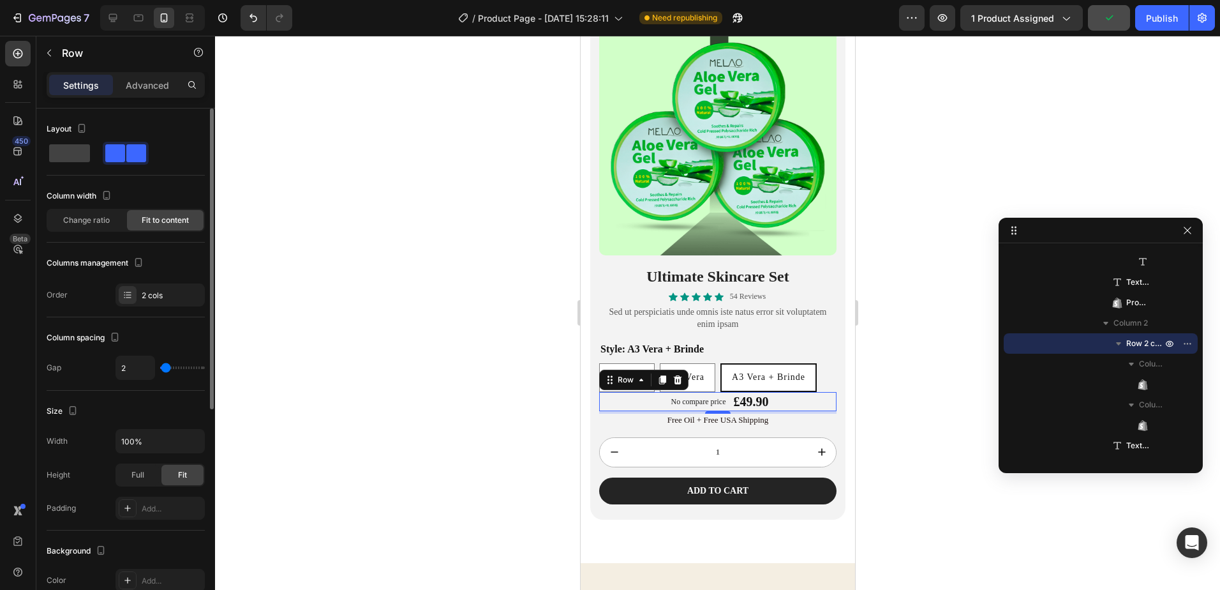
type input "0"
type input "4"
type input "33"
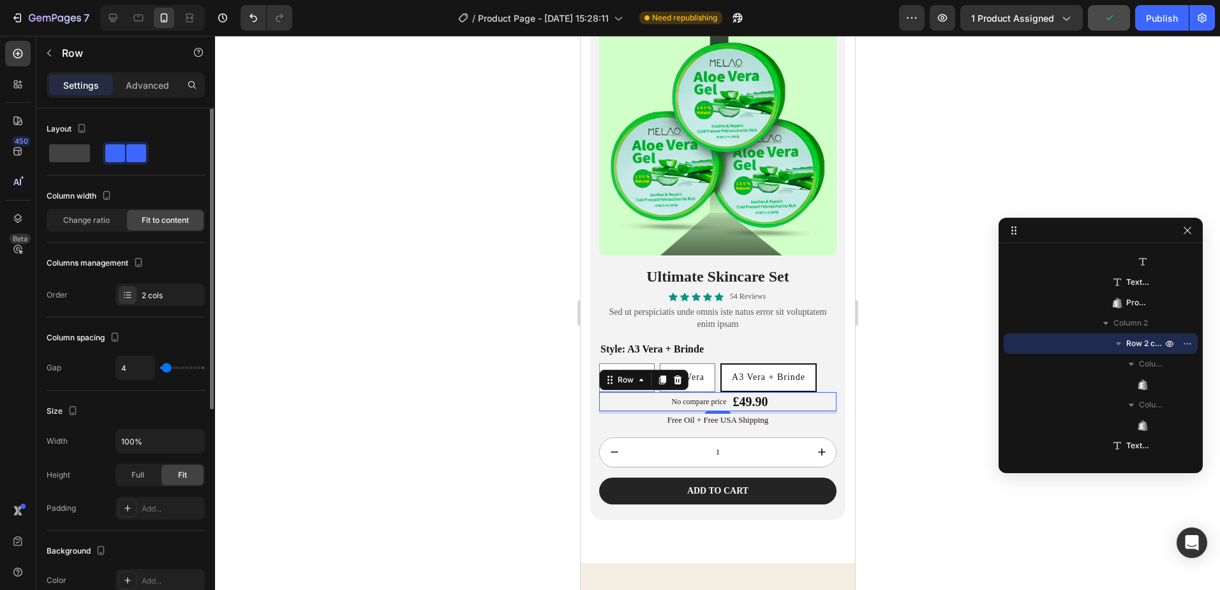
type input "33"
type input "36"
type input "38"
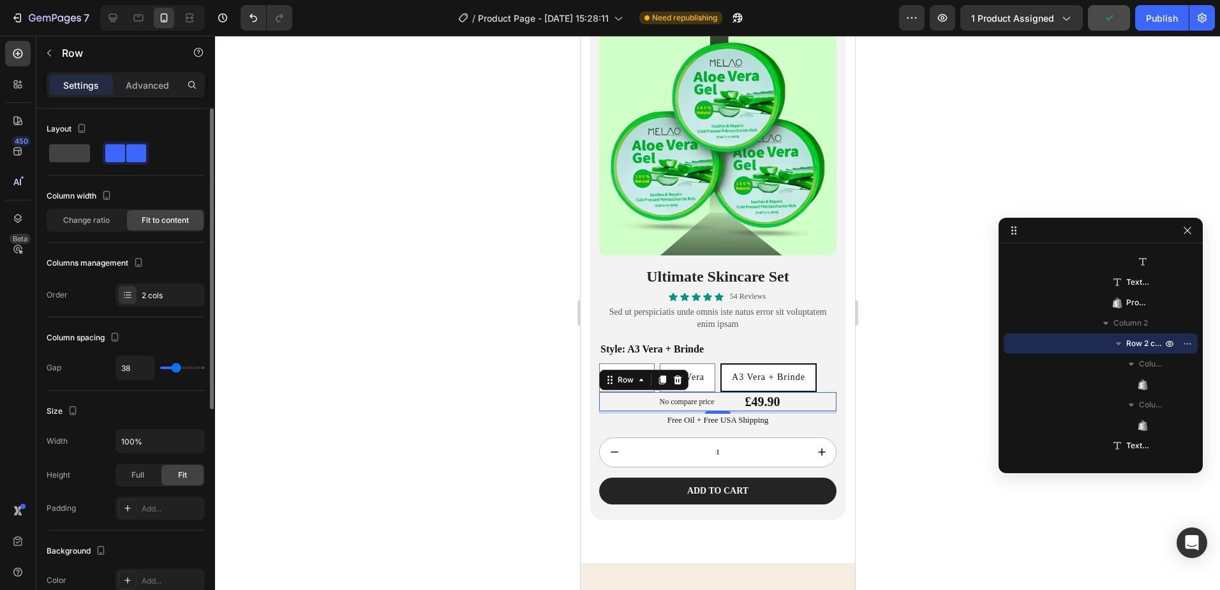
type input "40"
type input "42"
drag, startPoint x: 168, startPoint y: 370, endPoint x: 177, endPoint y: 370, distance: 9.6
type input "42"
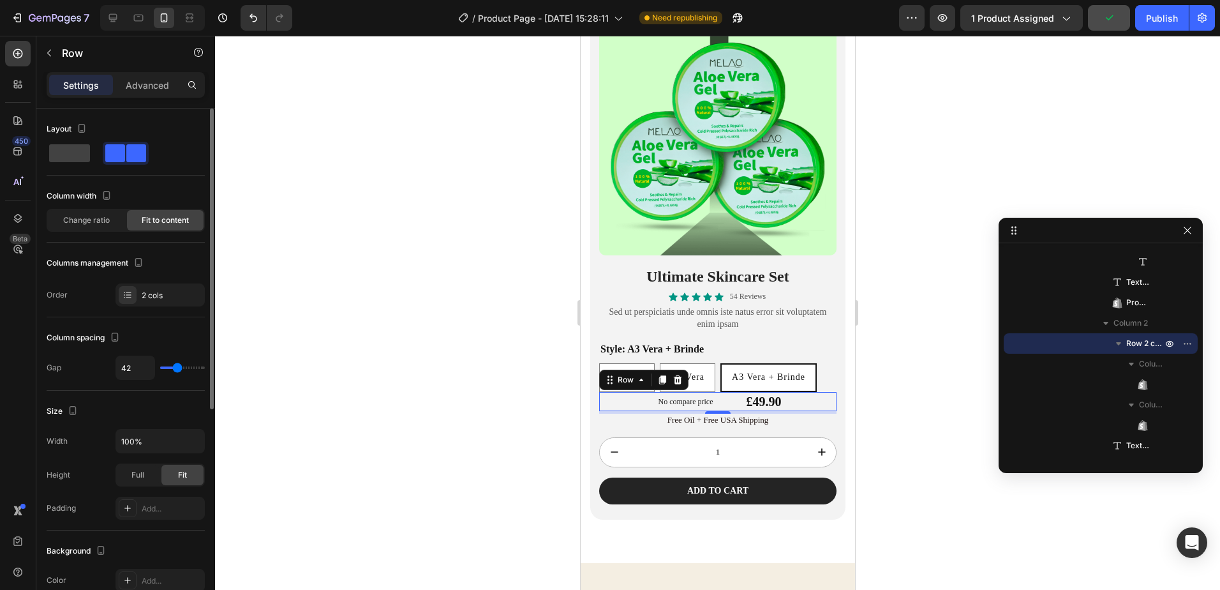
click at [177, 369] on input "range" at bounding box center [182, 367] width 45 height 3
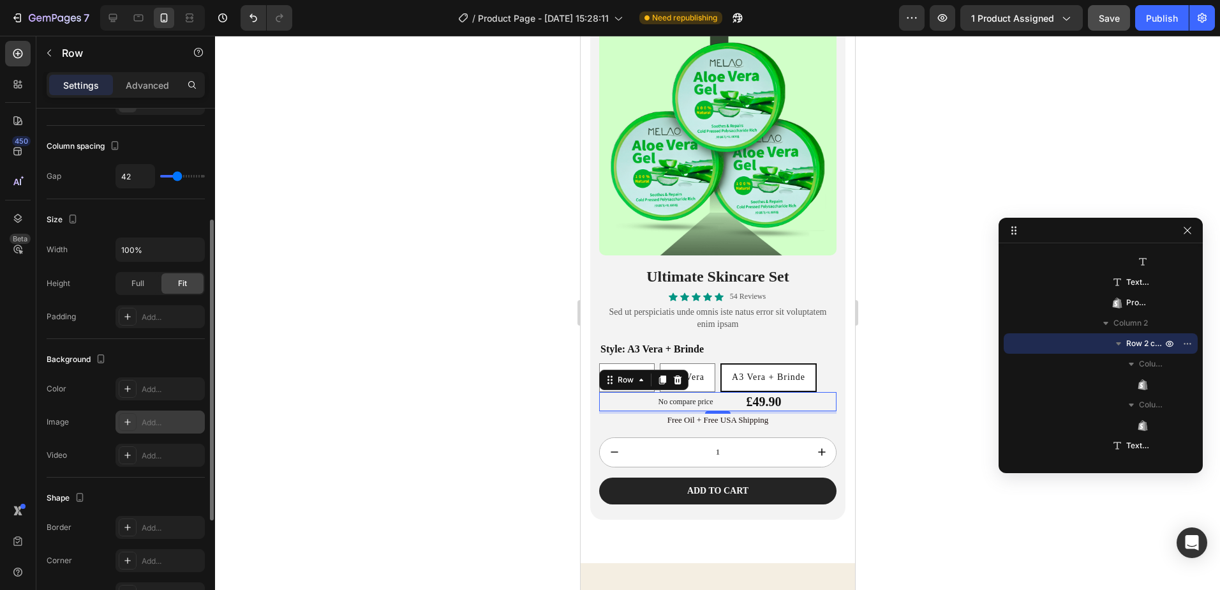
scroll to position [255, 0]
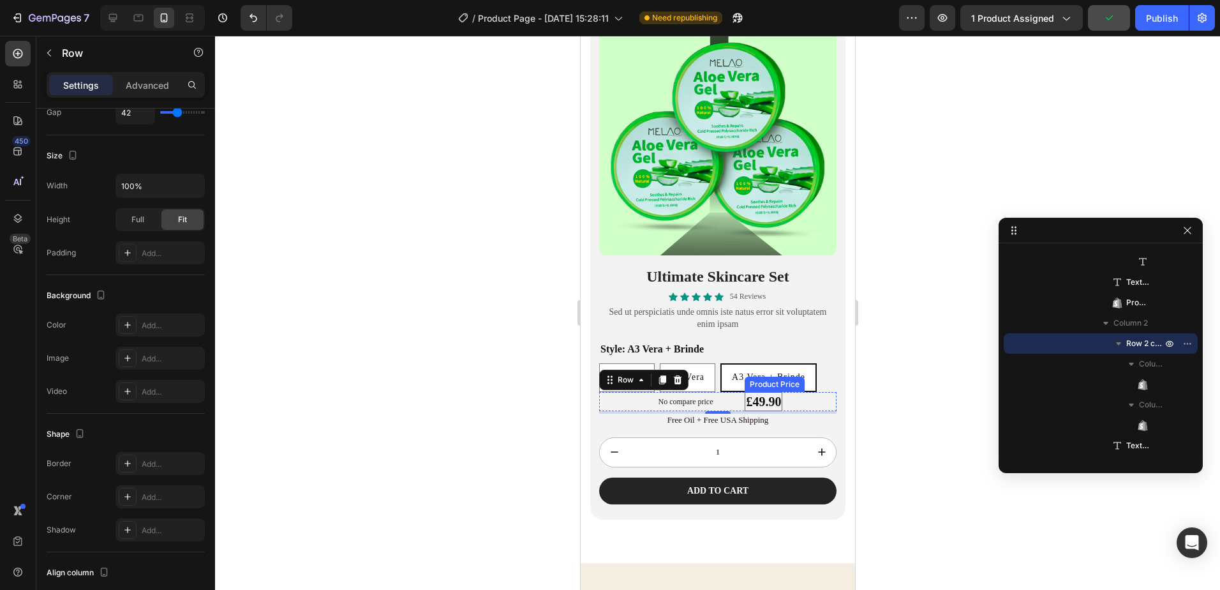
click at [775, 392] on div "£49.90" at bounding box center [763, 401] width 38 height 19
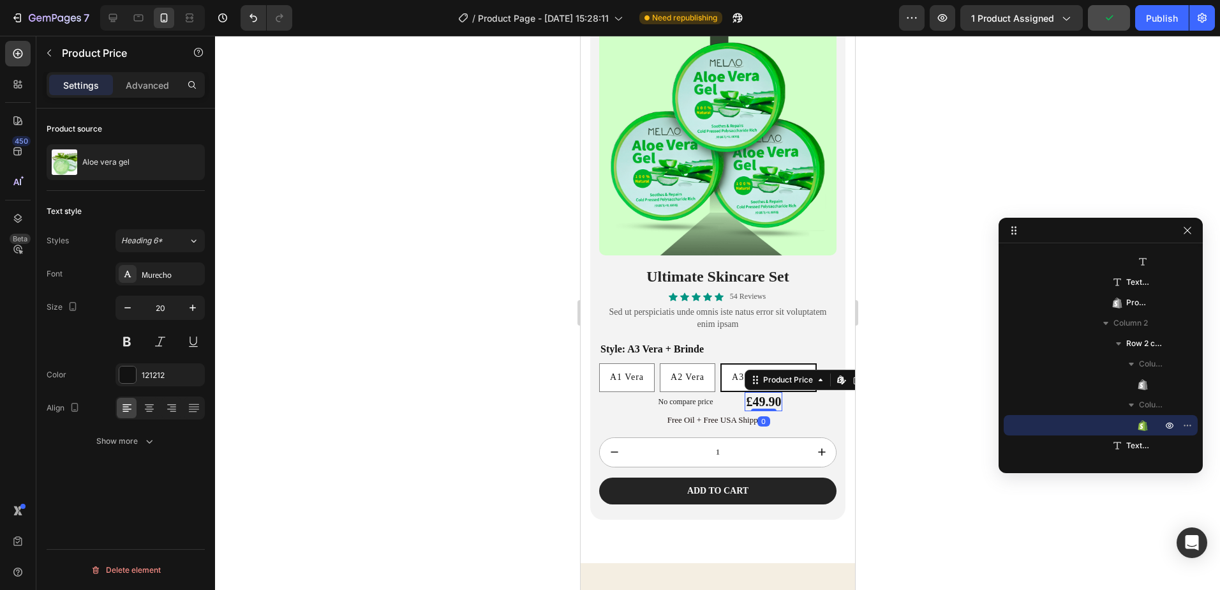
scroll to position [0, 0]
click at [190, 311] on icon "button" at bounding box center [192, 307] width 13 height 13
click at [190, 310] on icon "button" at bounding box center [192, 307] width 13 height 13
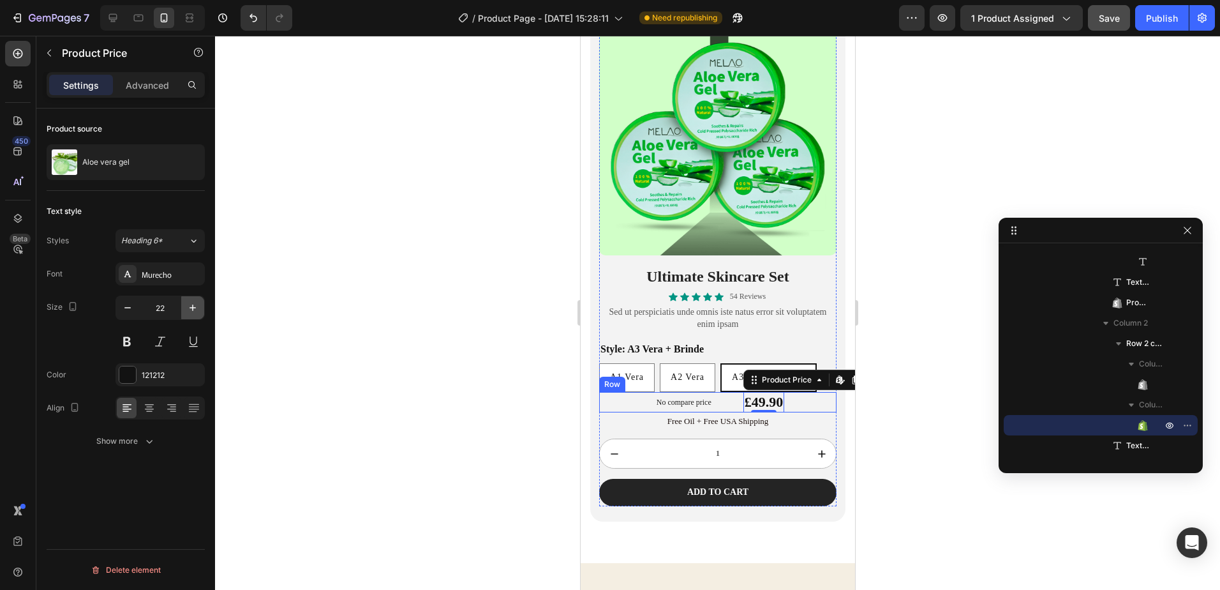
click at [190, 310] on icon "button" at bounding box center [192, 307] width 13 height 13
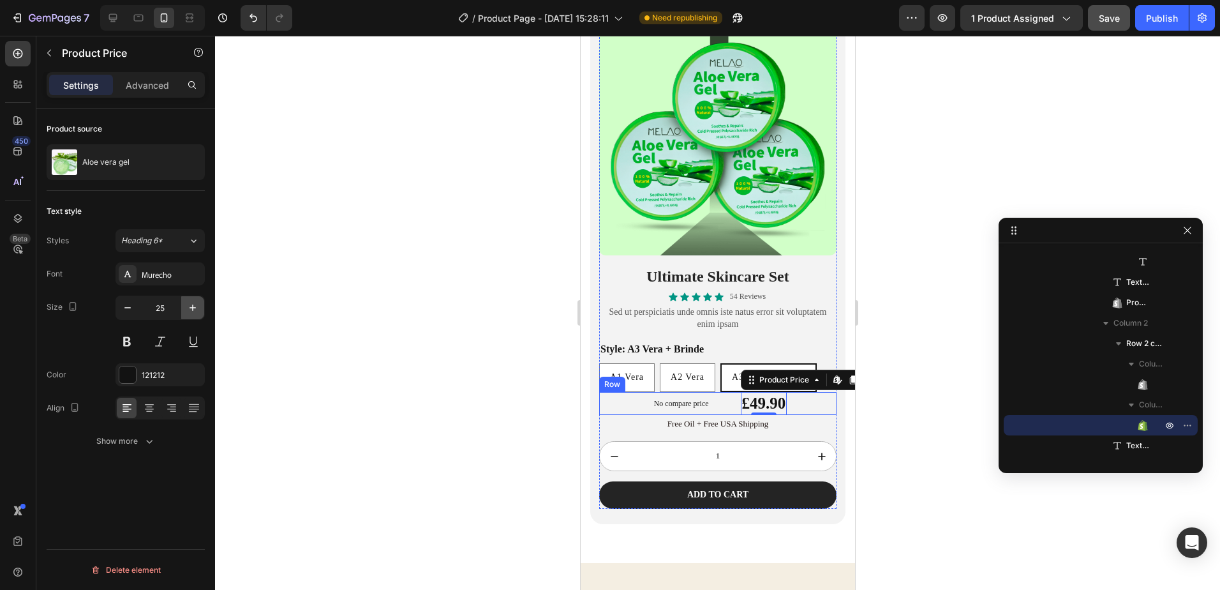
click at [190, 310] on icon "button" at bounding box center [192, 307] width 13 height 13
type input "27"
click at [805, 394] on div "No compare price Product Price £49.90 Product Price Edit content in Shopify 0 P…" at bounding box center [717, 404] width 237 height 25
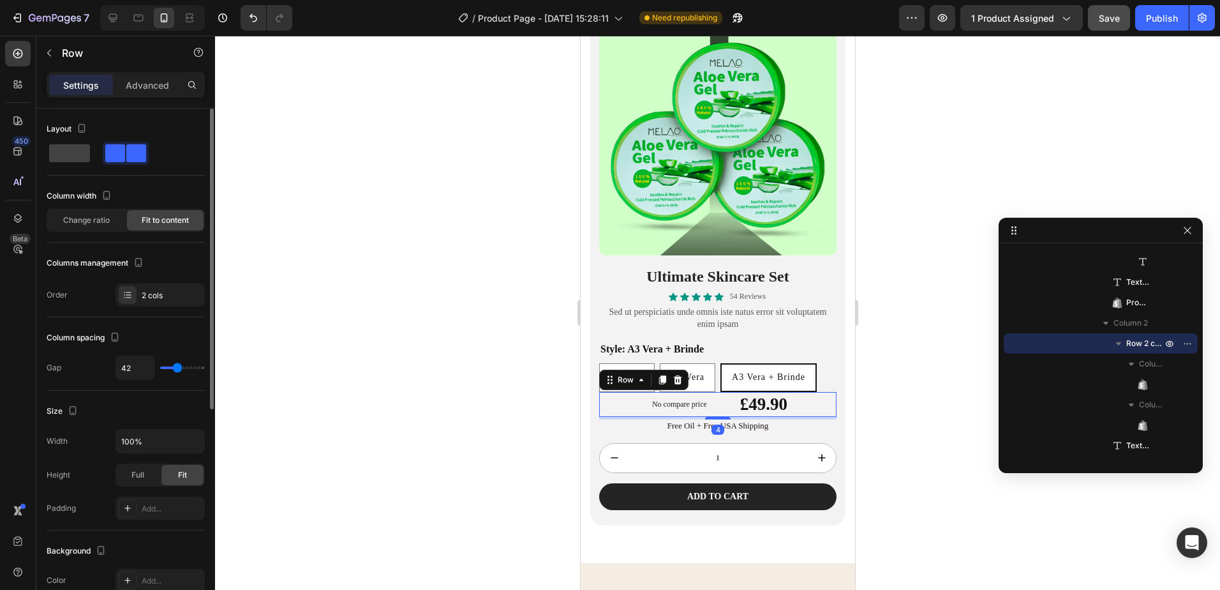
type input "64"
type input "91"
type input "96"
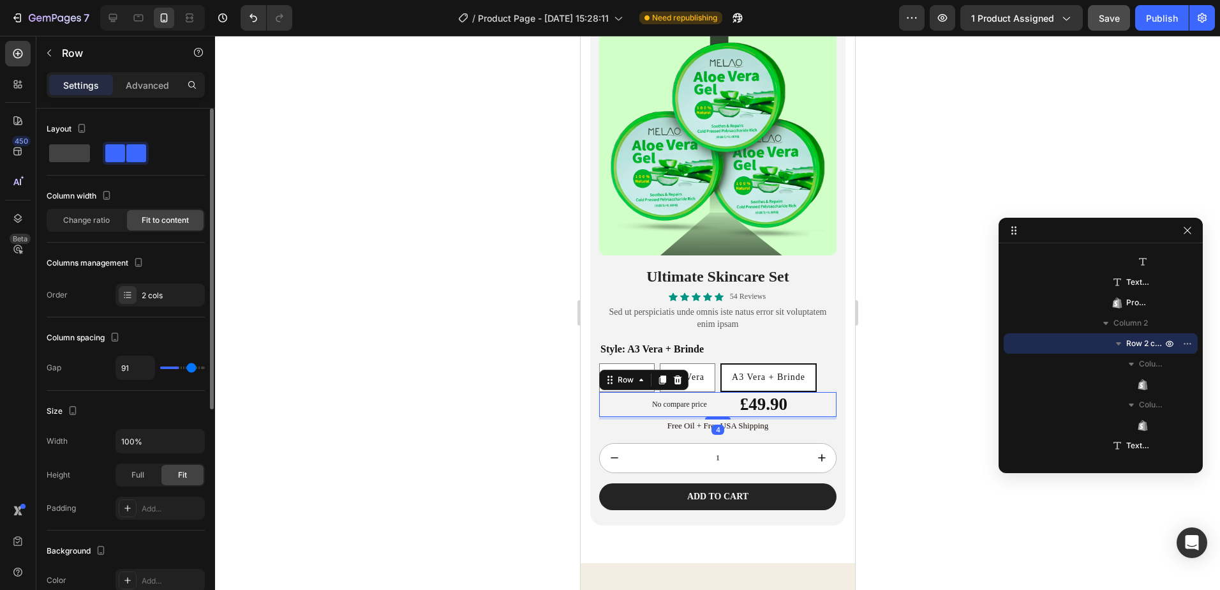
type input "96"
type input "104"
type input "107"
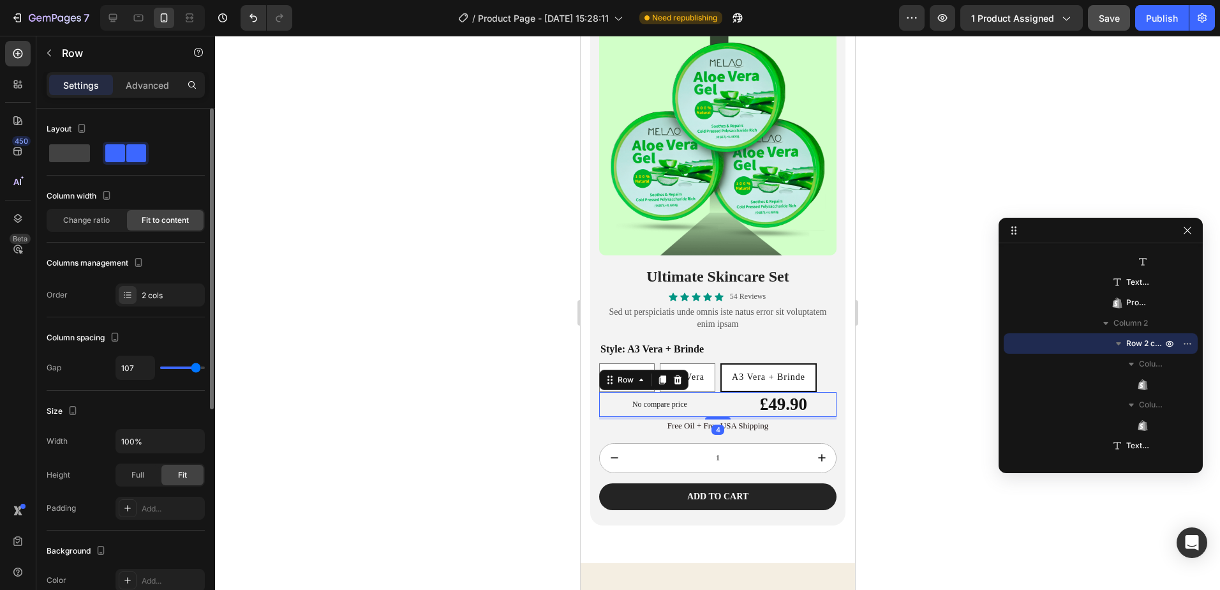
type input "111"
type input "113"
type input "116"
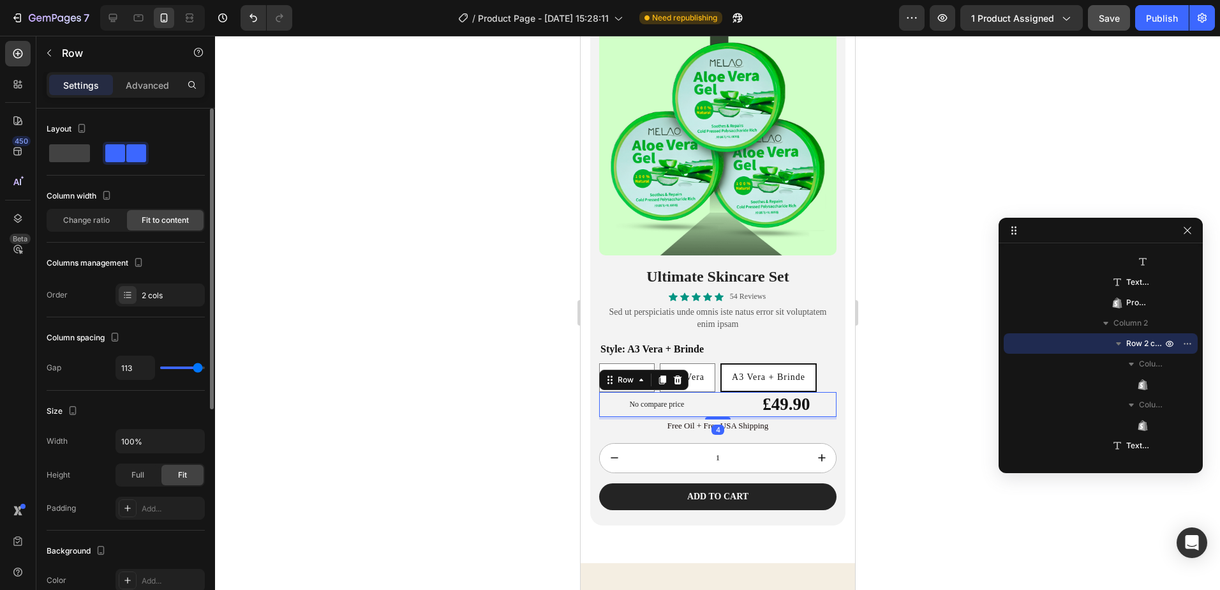
type input "116"
type input "118"
type input "104"
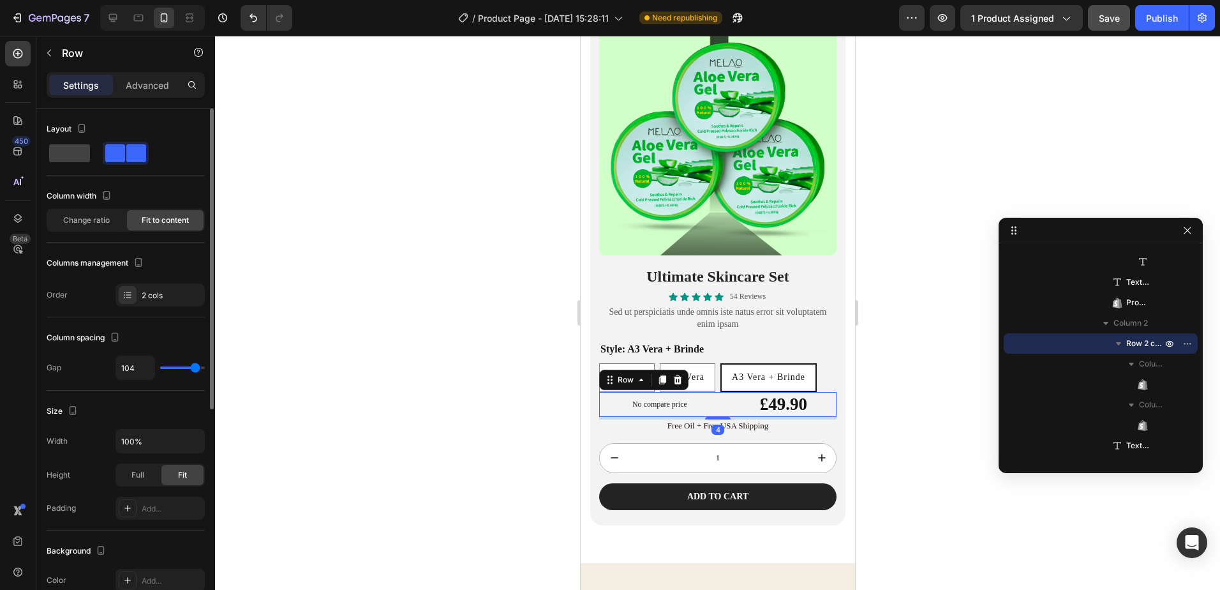
type input "93"
type input "91"
type input "89"
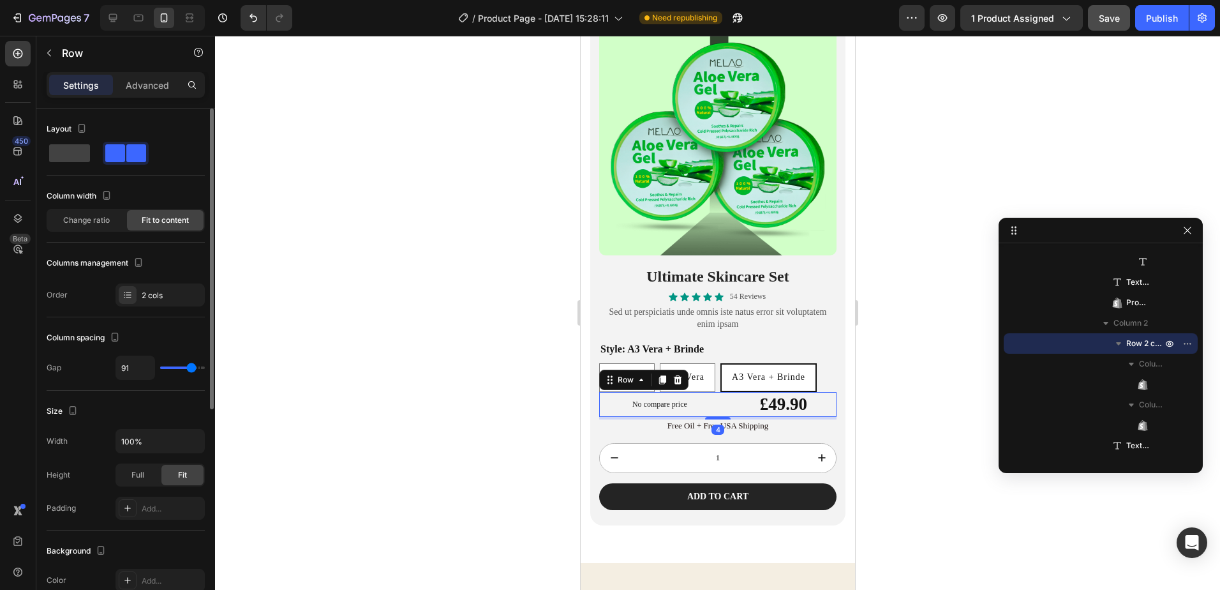
type input "89"
type input "87"
type input "84"
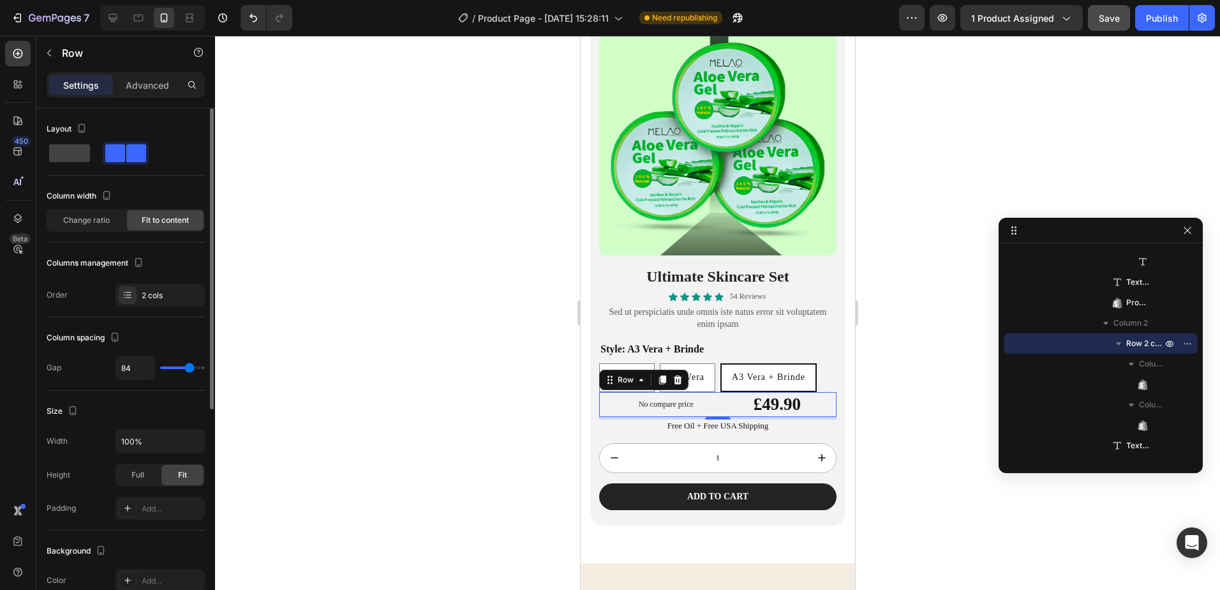
click at [190, 367] on input "range" at bounding box center [182, 367] width 45 height 3
click at [811, 340] on div "Style: A3 Vera + Brinde A1 Vera A1 Vera A1 Vera A2 Vera A2 Vera A2 Vera A3 Vera…" at bounding box center [717, 366] width 237 height 52
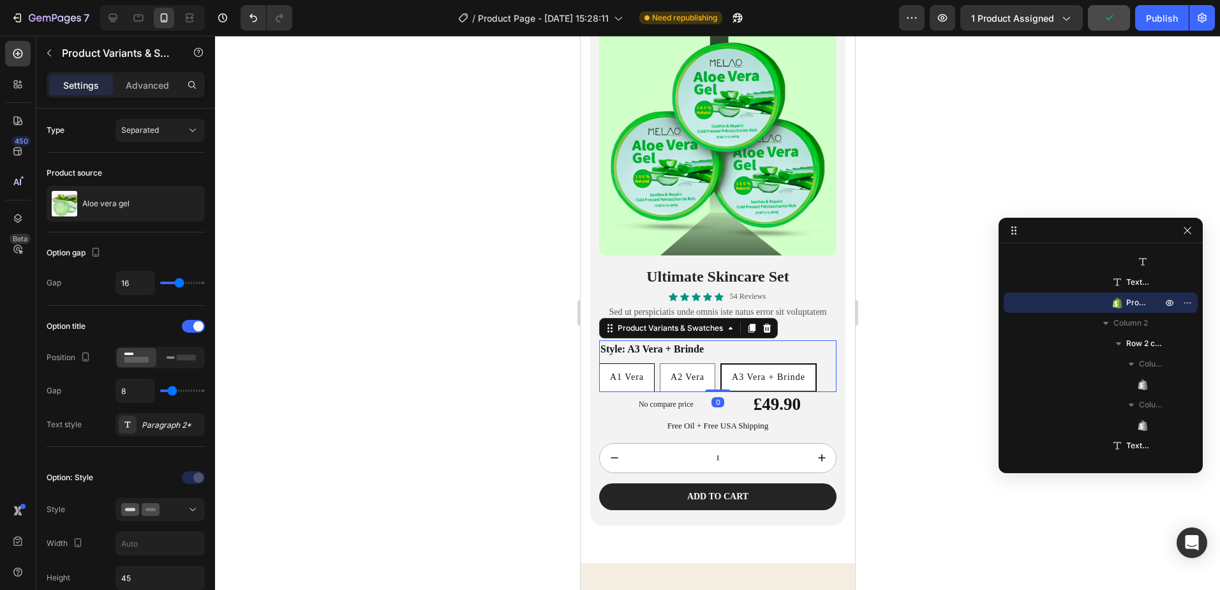
click at [637, 372] on span "A1 Vera" at bounding box center [627, 377] width 34 height 10
click at [599, 363] on input "A1 Vera A1 Vera A1 Vera" at bounding box center [598, 363] width 1 height 1
radio input "true"
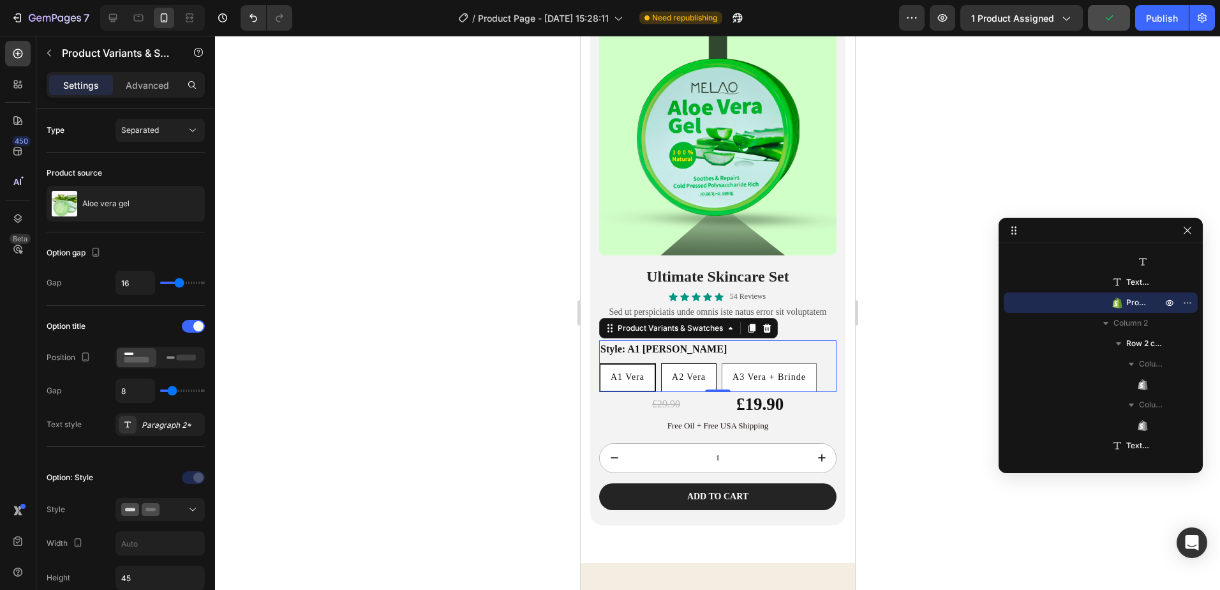
click at [678, 372] on span "A2 Vera" at bounding box center [688, 377] width 34 height 10
click at [661, 363] on input "A2 Vera A2 Vera A2 Vera" at bounding box center [660, 363] width 1 height 1
radio input "true"
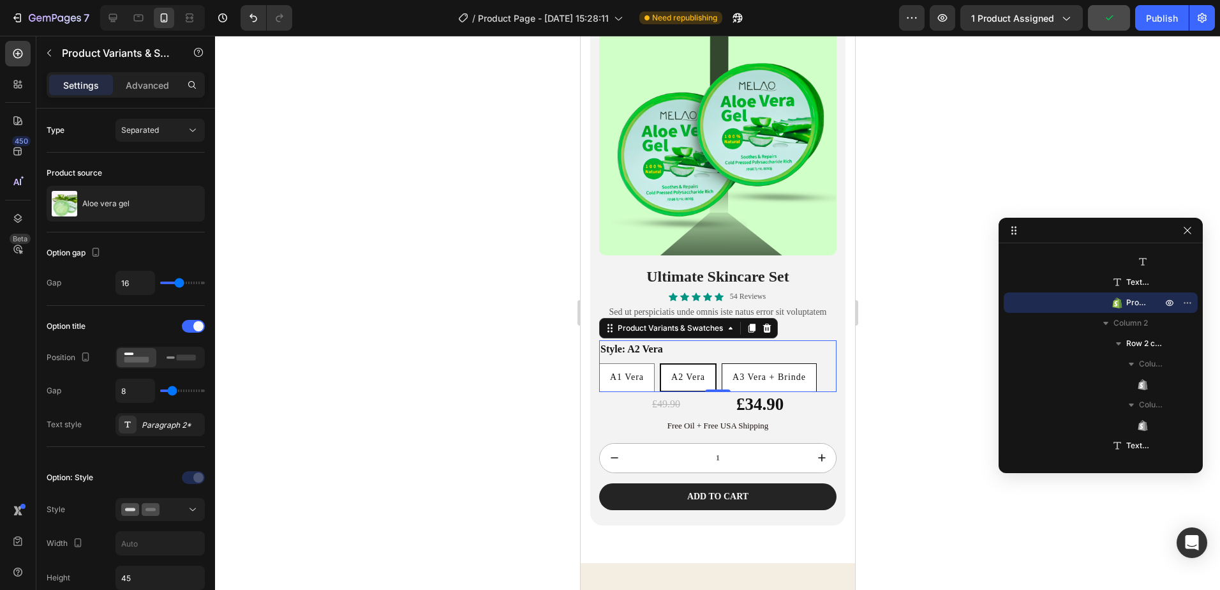
click at [753, 372] on span "A3 Vera + Brinde" at bounding box center [768, 377] width 73 height 10
click at [721, 363] on input "A3 Vera + Brinde A3 Vera + Brinde A3 Vera + Brinde" at bounding box center [721, 363] width 1 height 1
radio input "true"
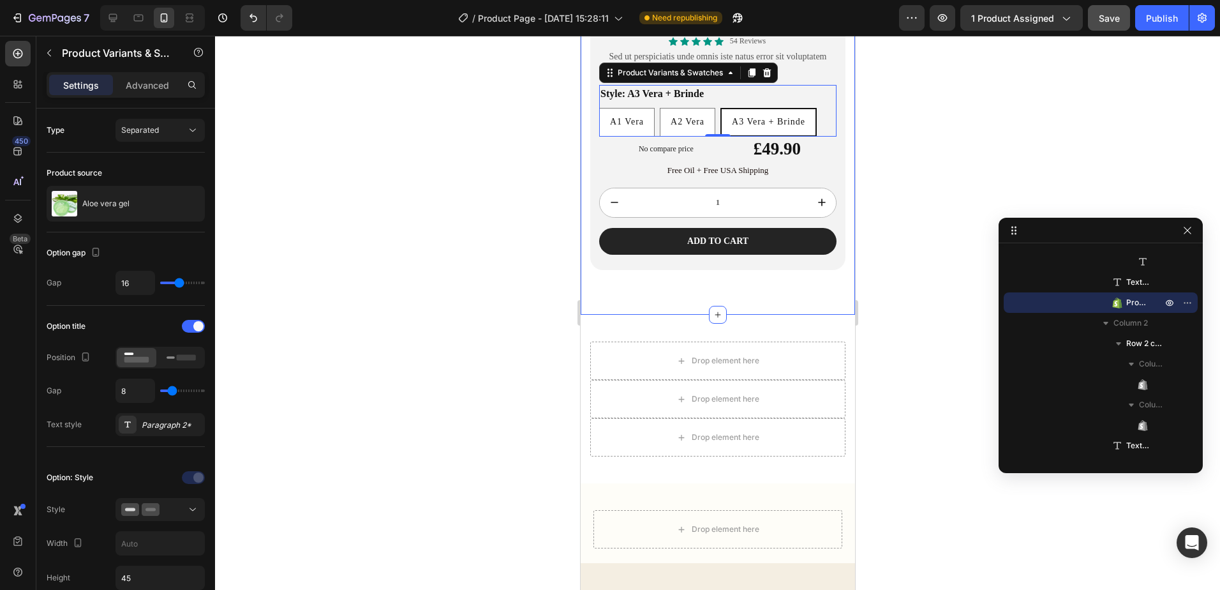
scroll to position [1977, 0]
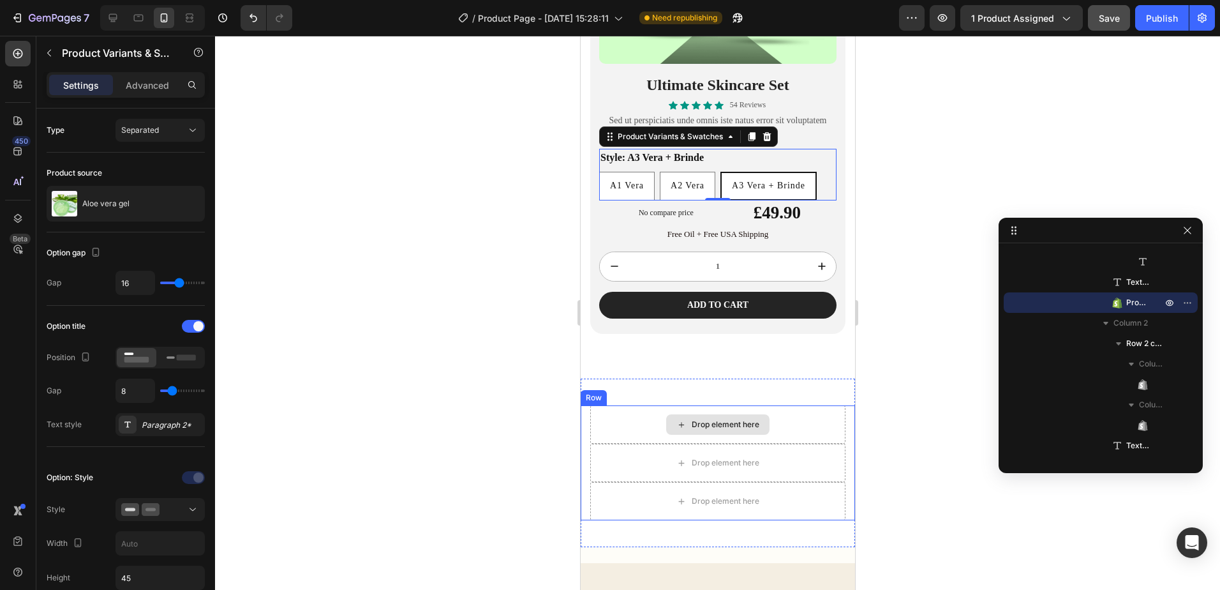
click at [730, 419] on div "Drop element here" at bounding box center [725, 424] width 68 height 10
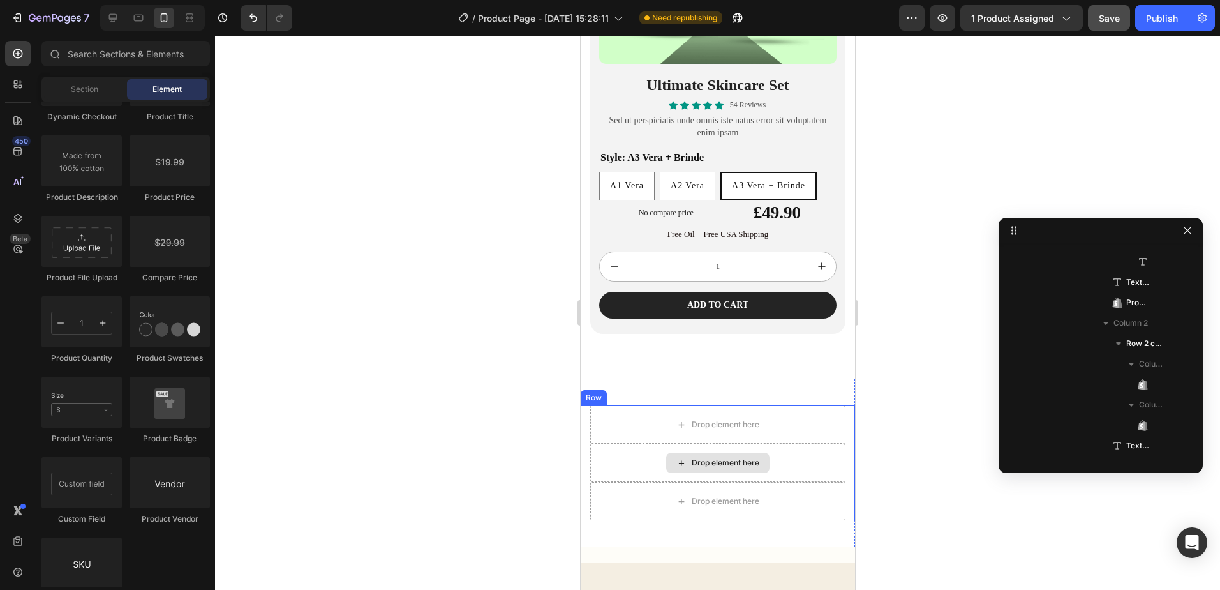
click at [710, 458] on div "Drop element here" at bounding box center [725, 463] width 68 height 10
click at [712, 373] on icon at bounding box center [717, 378] width 10 height 10
click at [17, 70] on div "450 Beta" at bounding box center [18, 269] width 26 height 457
click at [20, 79] on icon at bounding box center [17, 84] width 13 height 13
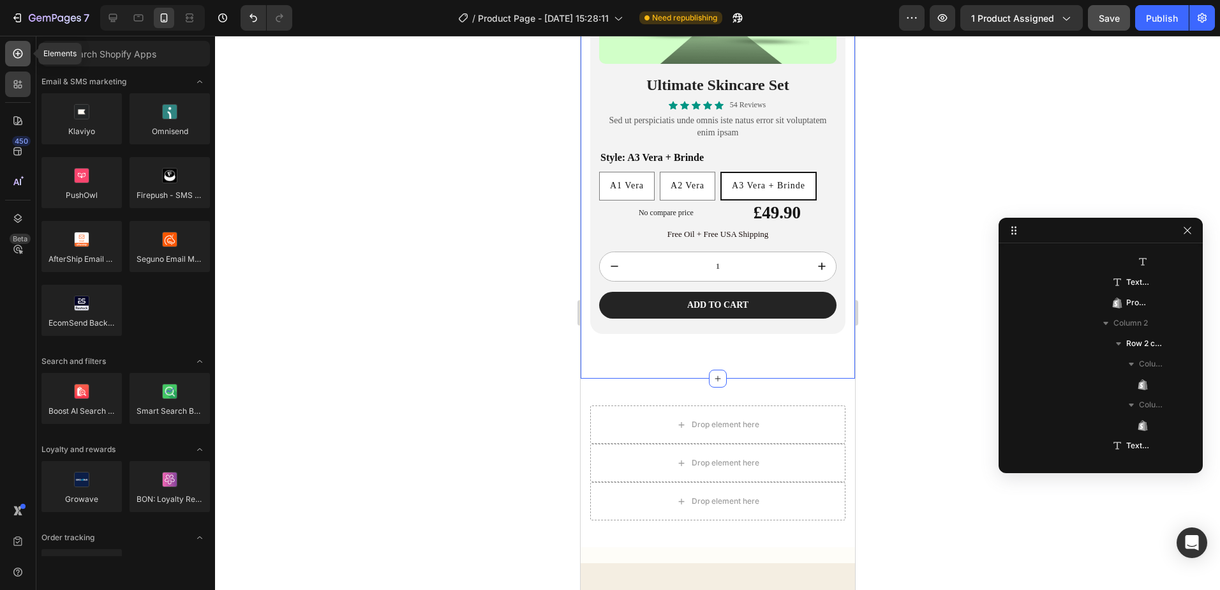
click at [15, 60] on div at bounding box center [18, 54] width 26 height 26
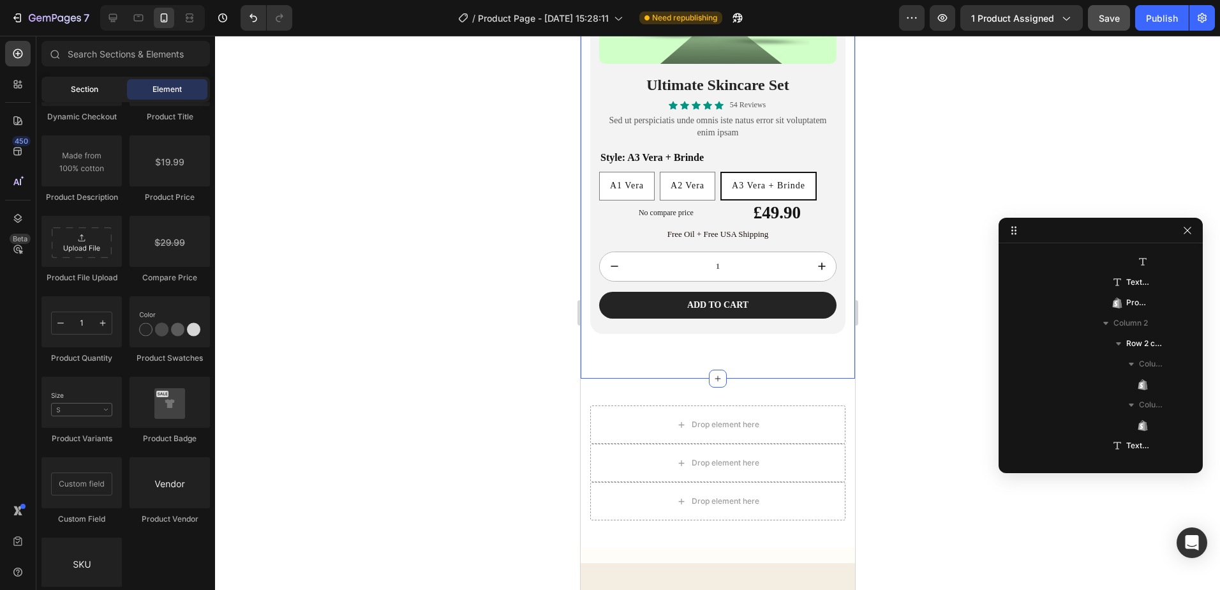
click at [84, 87] on span "Section" at bounding box center [84, 89] width 27 height 11
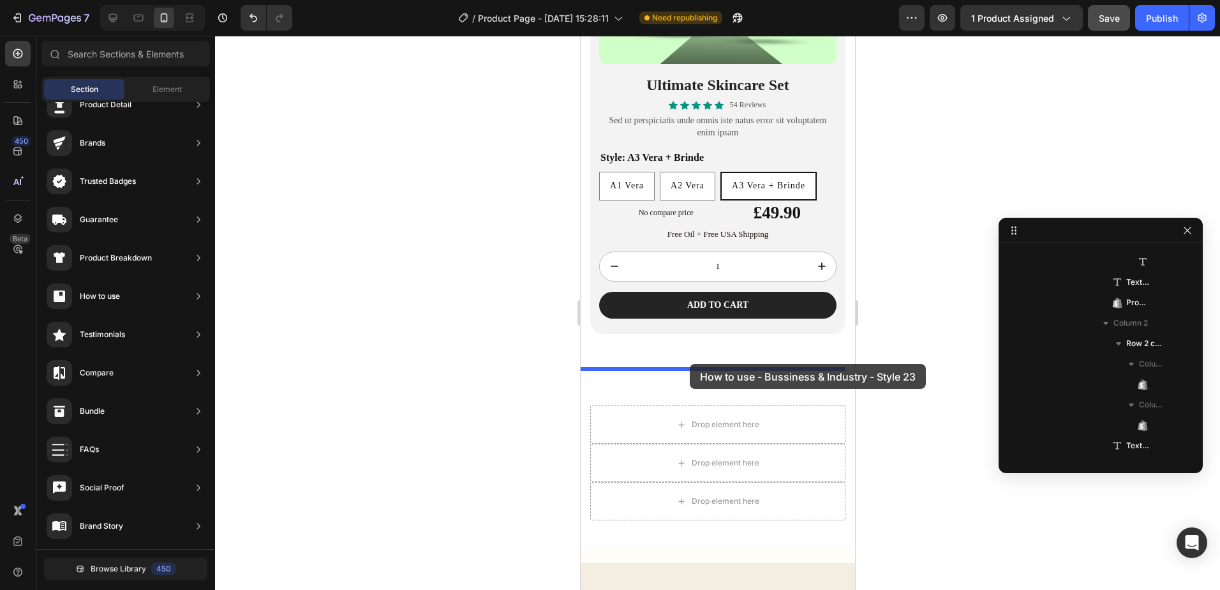
drag, startPoint x: 840, startPoint y: 260, endPoint x: 689, endPoint y: 364, distance: 182.7
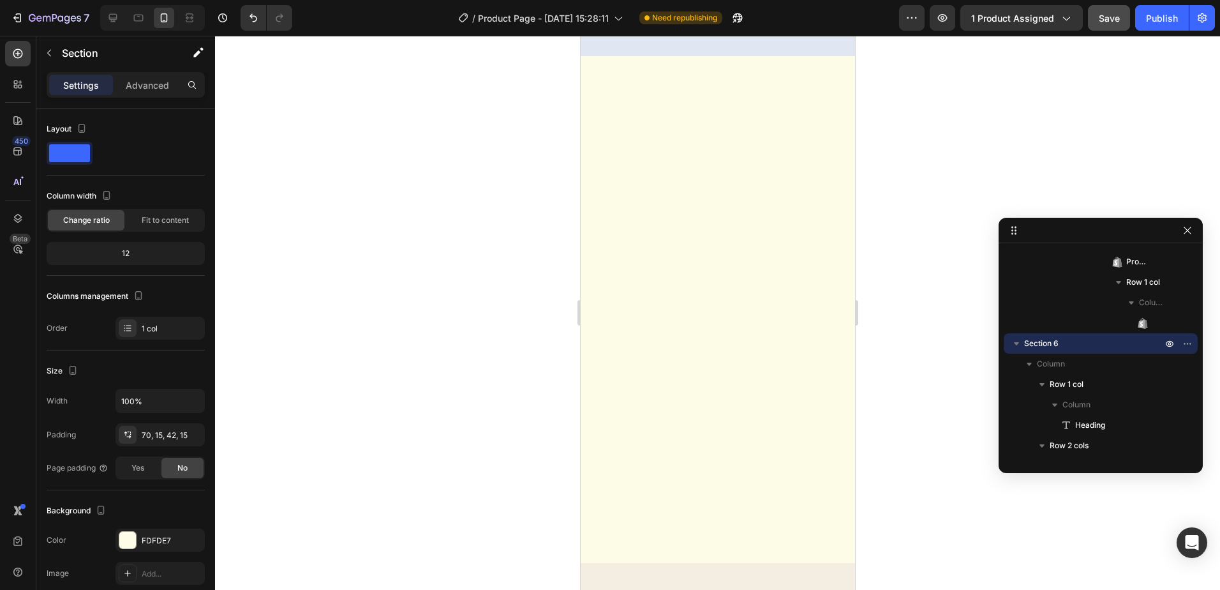
scroll to position [0, 0]
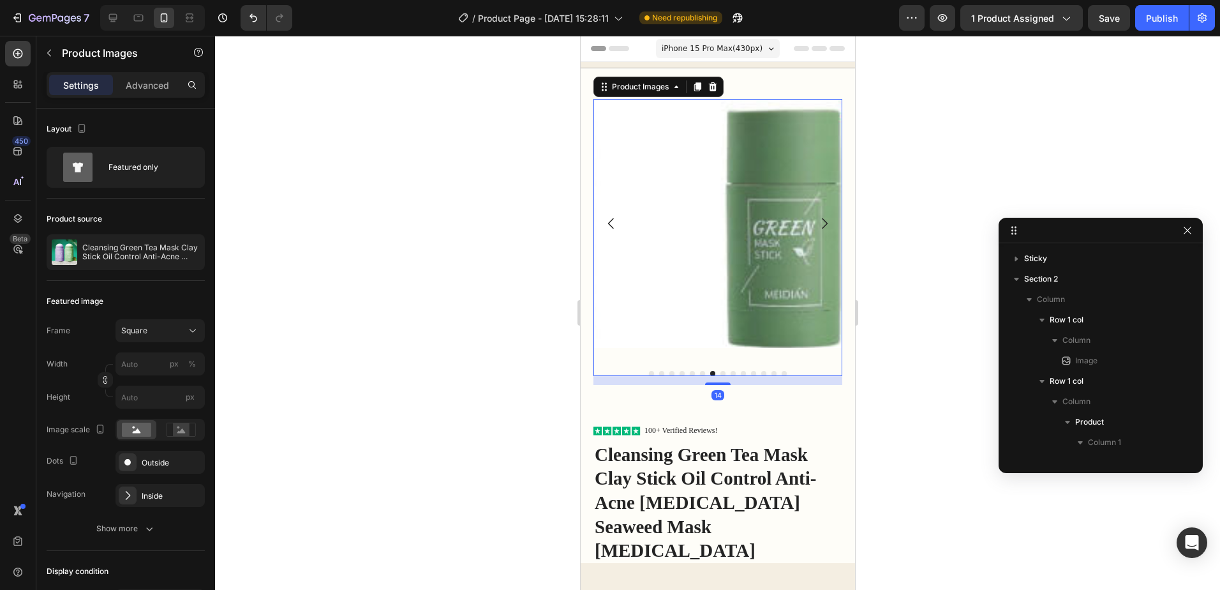
scroll to position [201, 0]
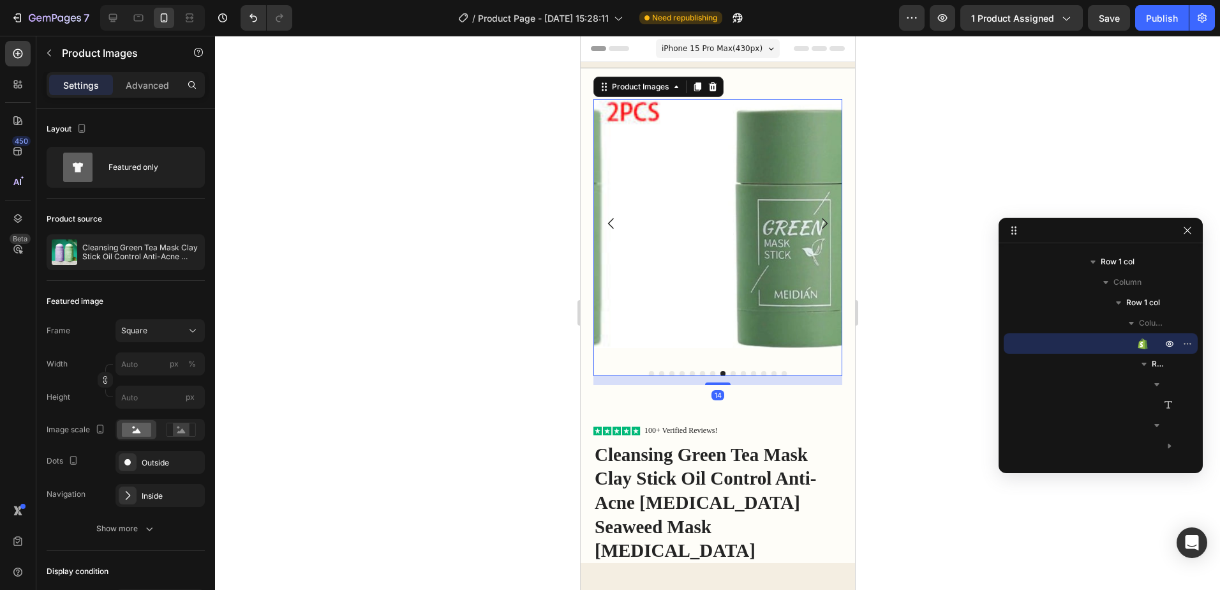
drag, startPoint x: 580, startPoint y: 36, endPoint x: 1503, endPoint y: 207, distance: 938.8
click at [816, 221] on icon "Carousel Next Arrow" at bounding box center [823, 223] width 15 height 15
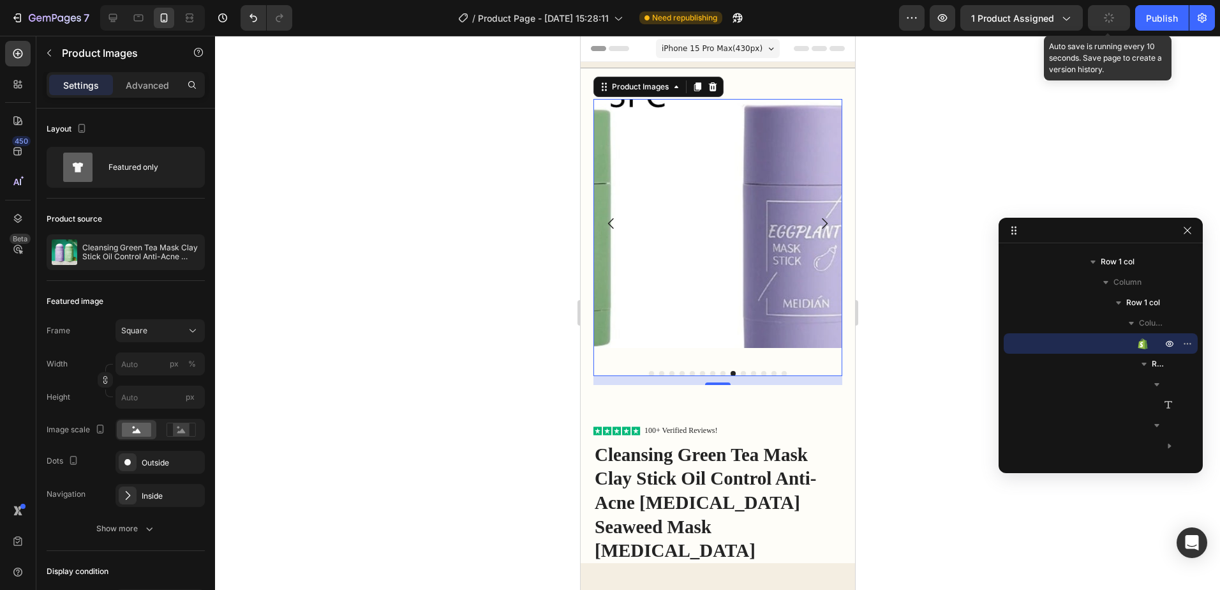
click at [1100, 15] on button "button" at bounding box center [1109, 18] width 42 height 26
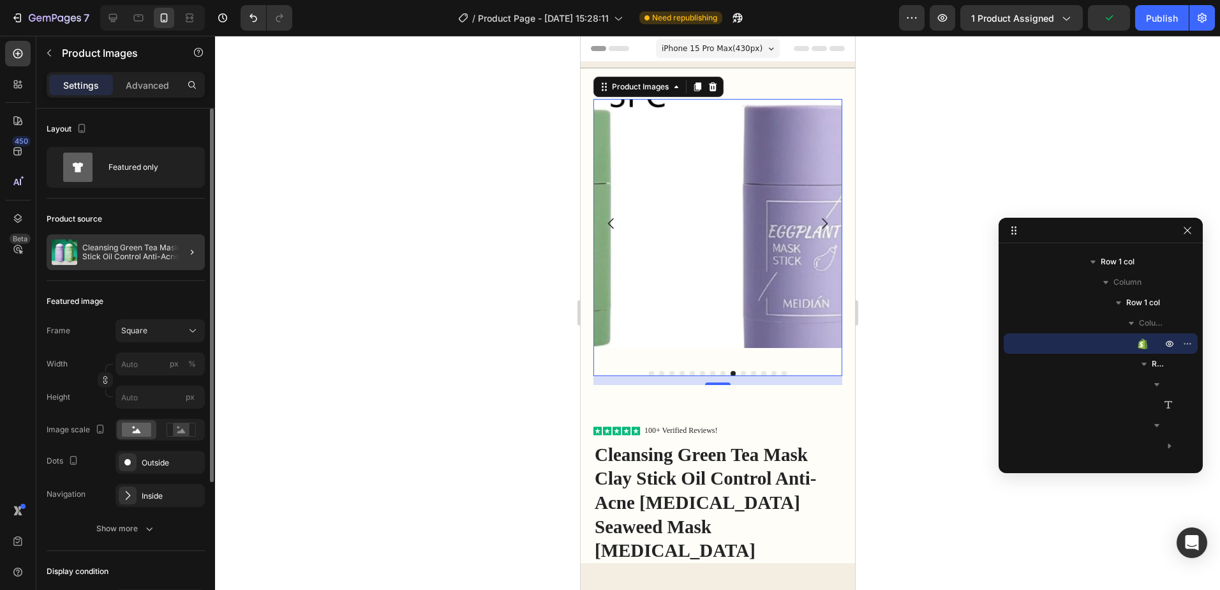
click at [200, 249] on div at bounding box center [187, 252] width 36 height 36
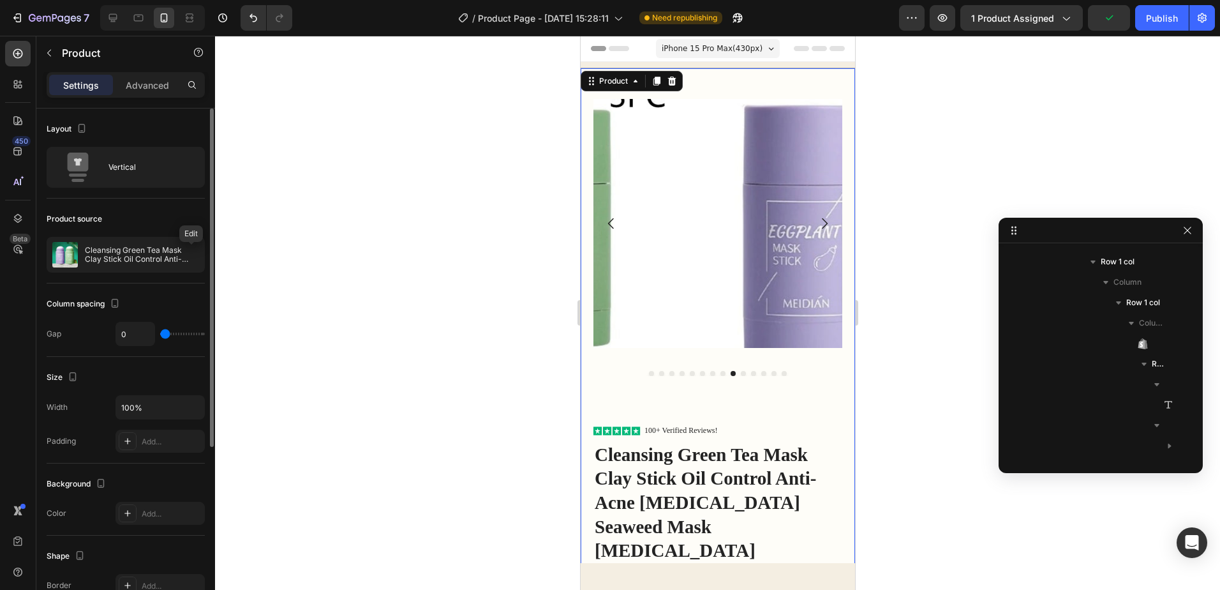
scroll to position [79, 0]
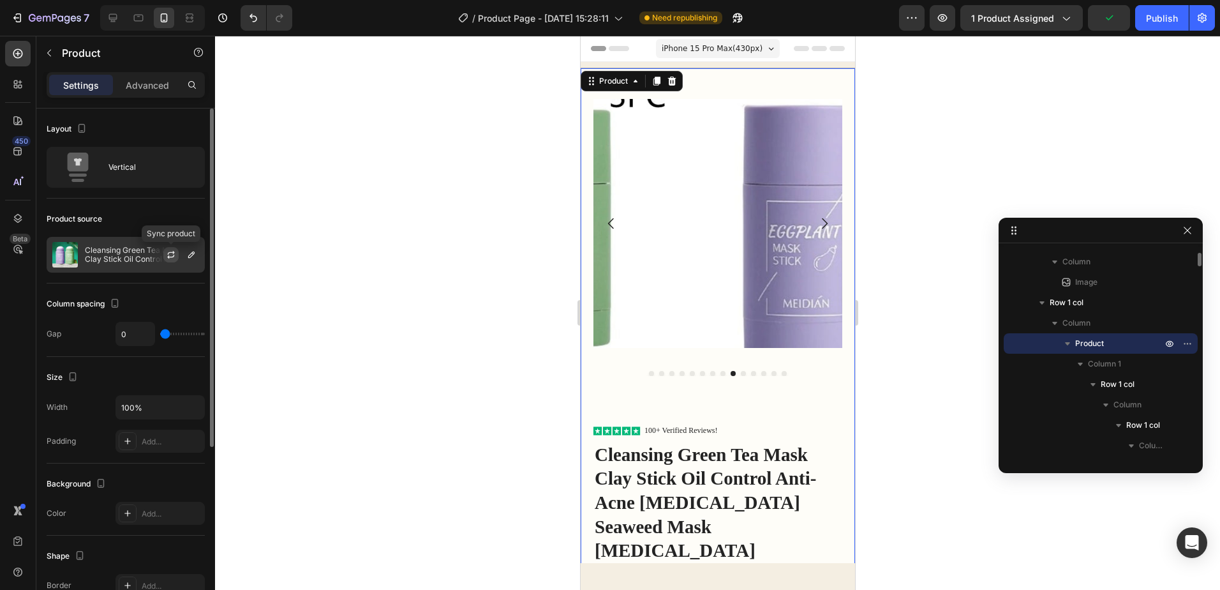
click at [171, 254] on icon "button" at bounding box center [171, 255] width 10 height 10
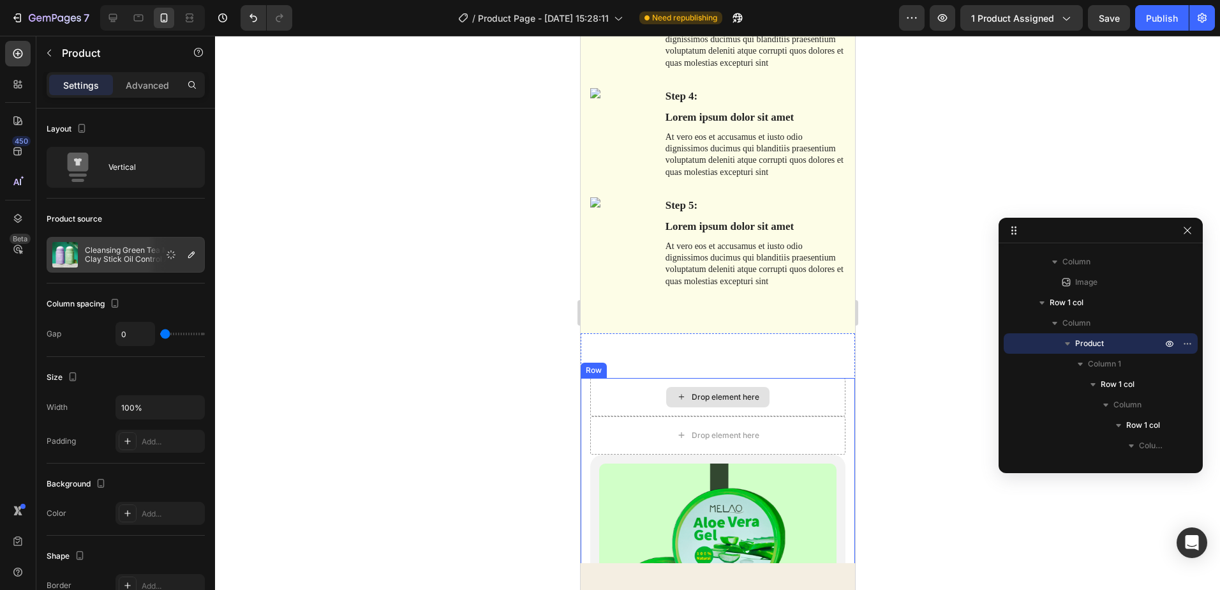
scroll to position [1596, 0]
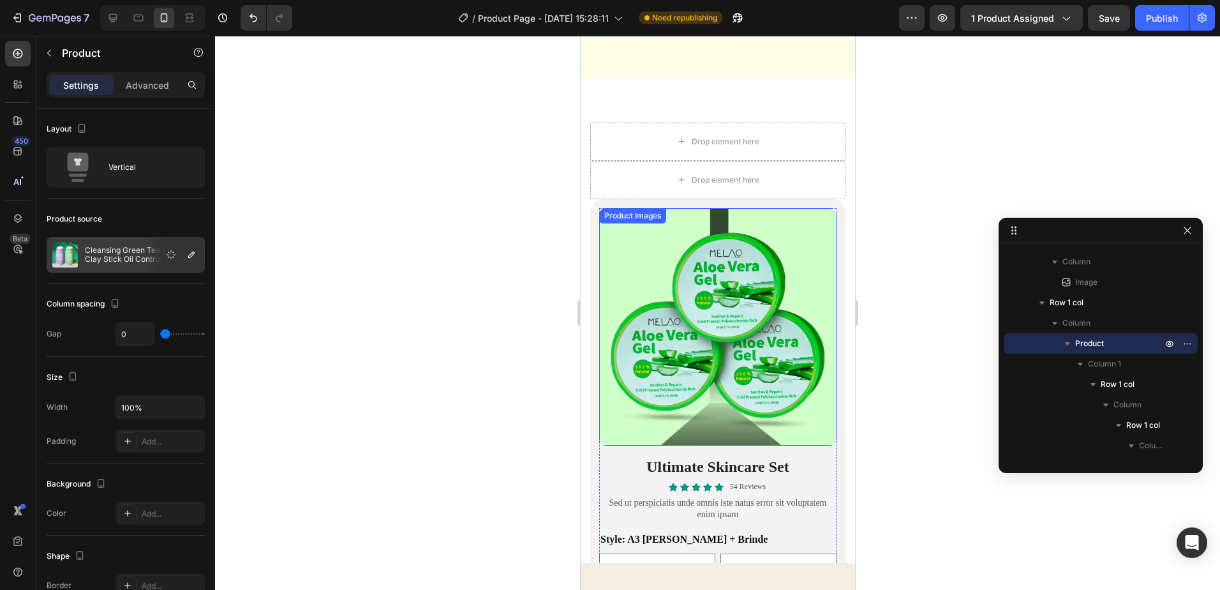
click at [749, 294] on img at bounding box center [717, 326] width 237 height 237
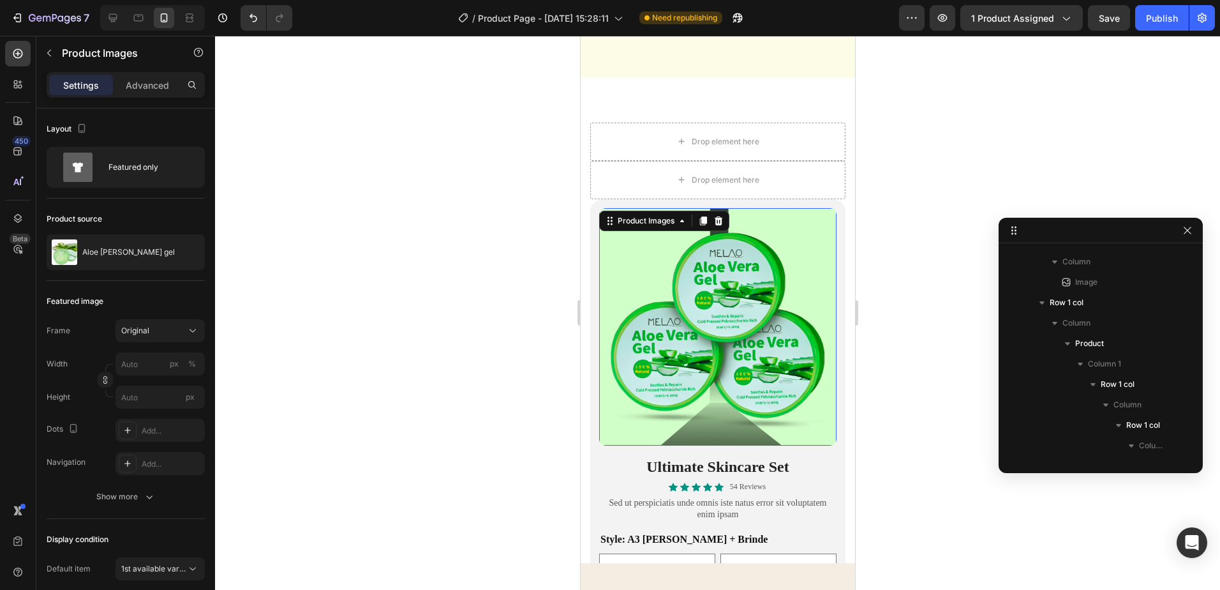
scroll to position [1621, 0]
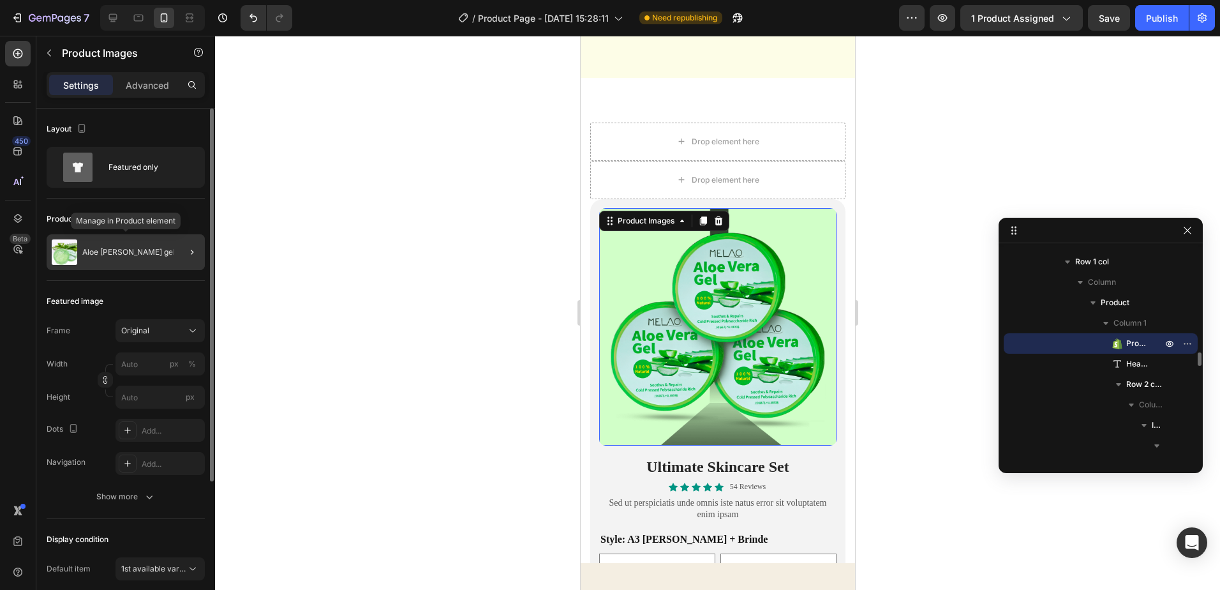
click at [162, 255] on div "Aloe vera gel" at bounding box center [126, 252] width 158 height 36
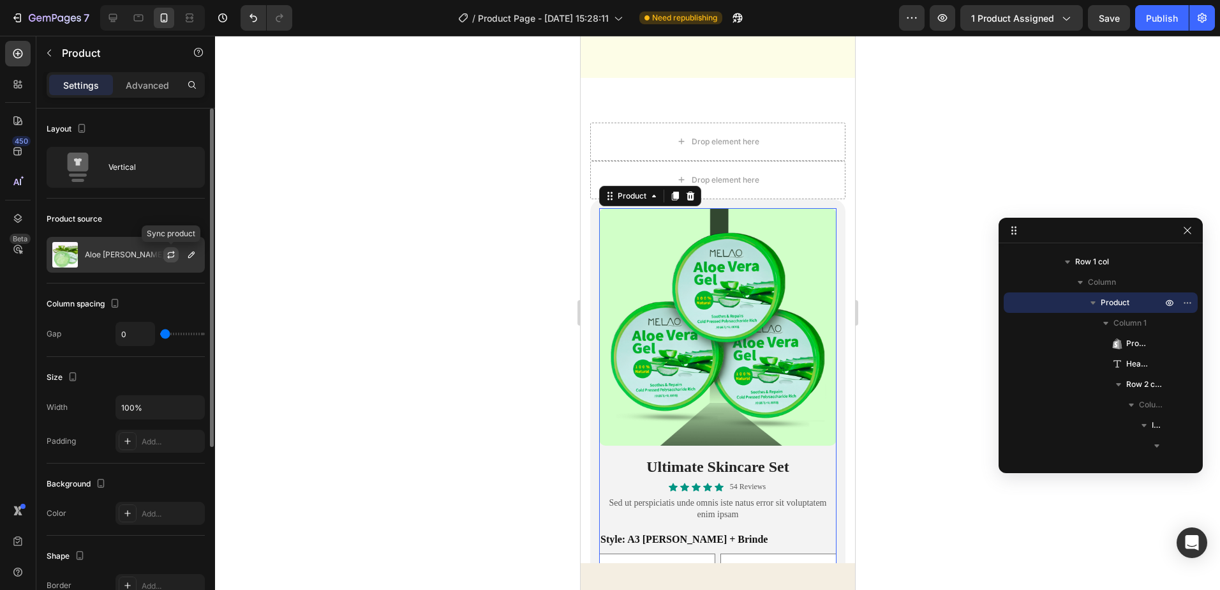
click at [170, 255] on icon "button" at bounding box center [171, 255] width 10 height 10
click at [1176, 17] on div "Publish" at bounding box center [1162, 17] width 32 height 13
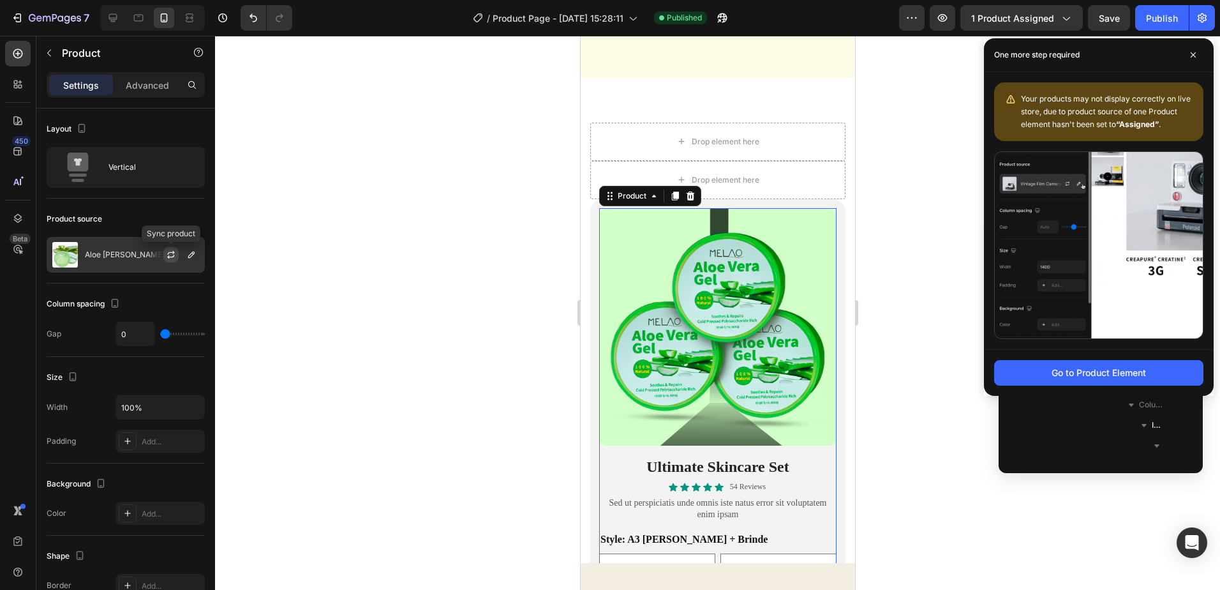
click at [169, 251] on icon "button" at bounding box center [171, 255] width 10 height 10
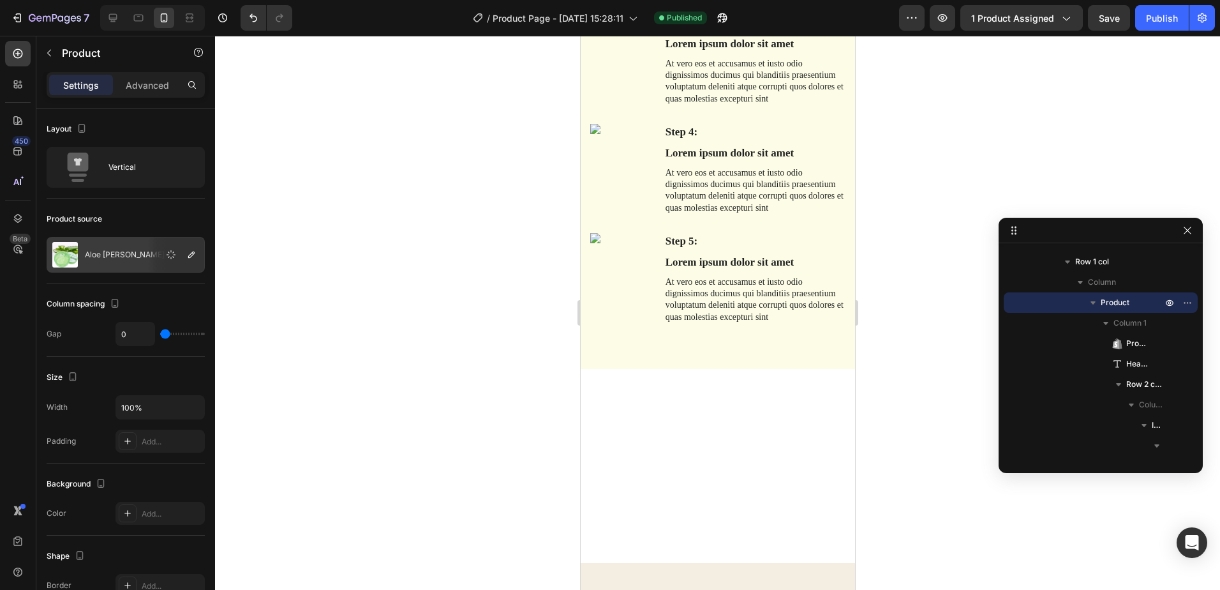
scroll to position [0, 0]
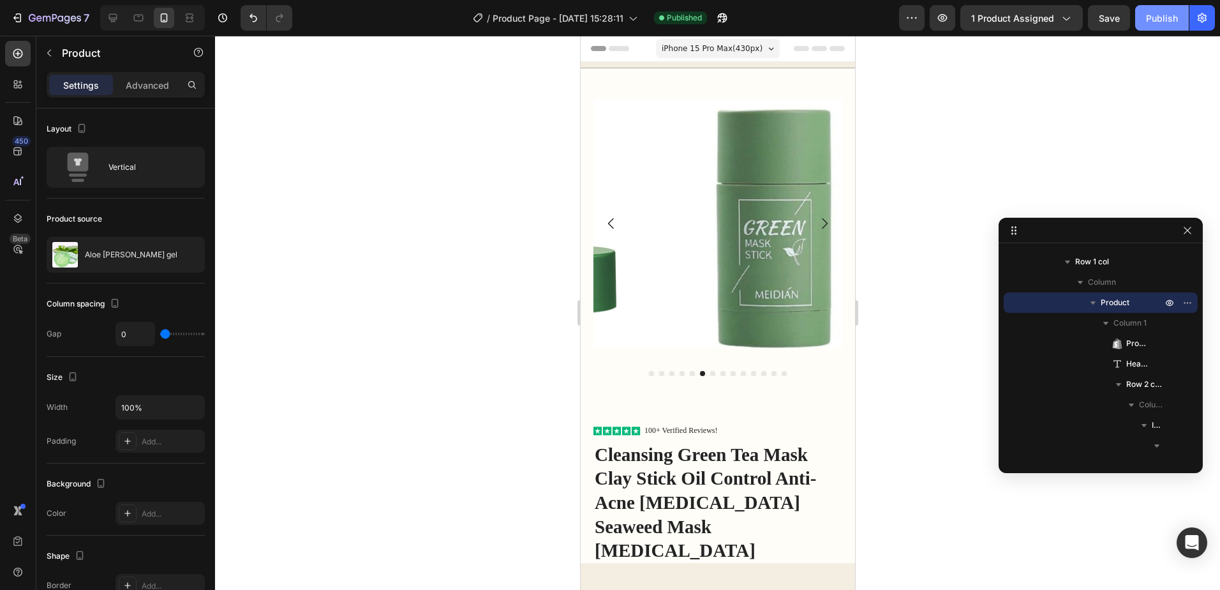
click at [1162, 15] on div "Publish" at bounding box center [1162, 17] width 32 height 13
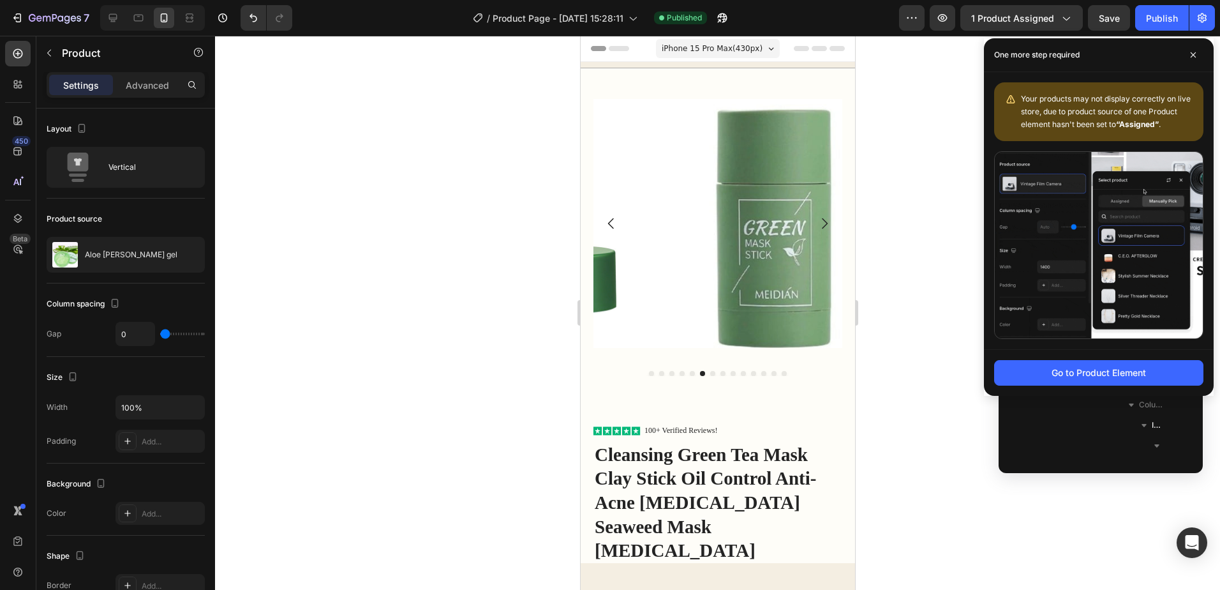
click at [1090, 95] on span "Your products may not display correctly on live store, due to product source of…" at bounding box center [1106, 111] width 170 height 35
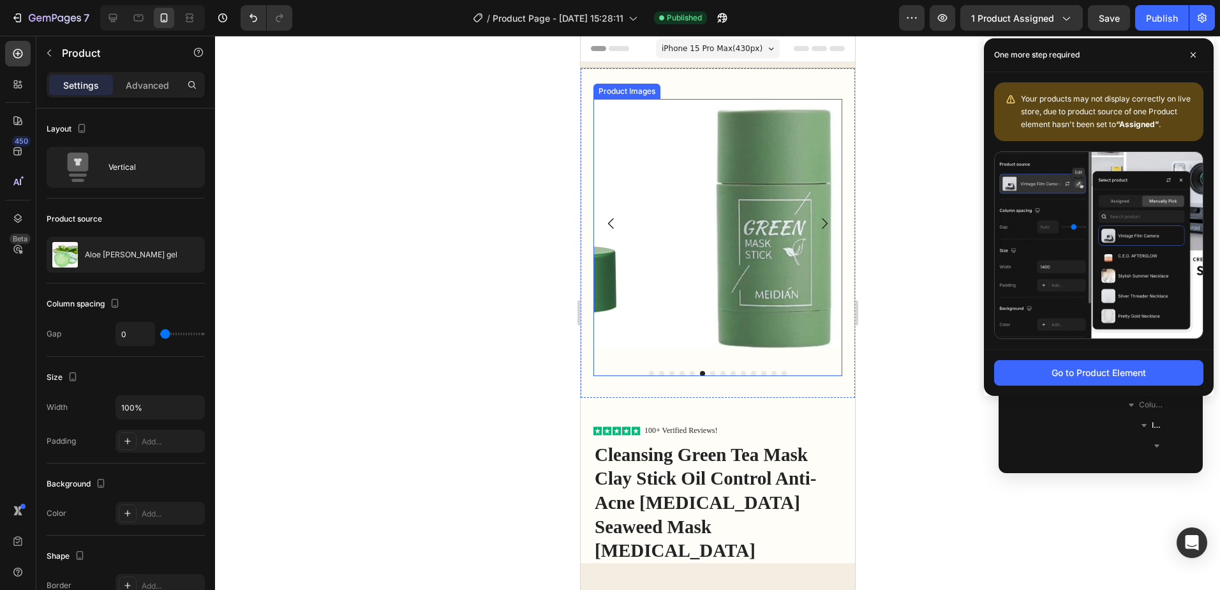
click at [722, 249] on img at bounding box center [765, 223] width 249 height 249
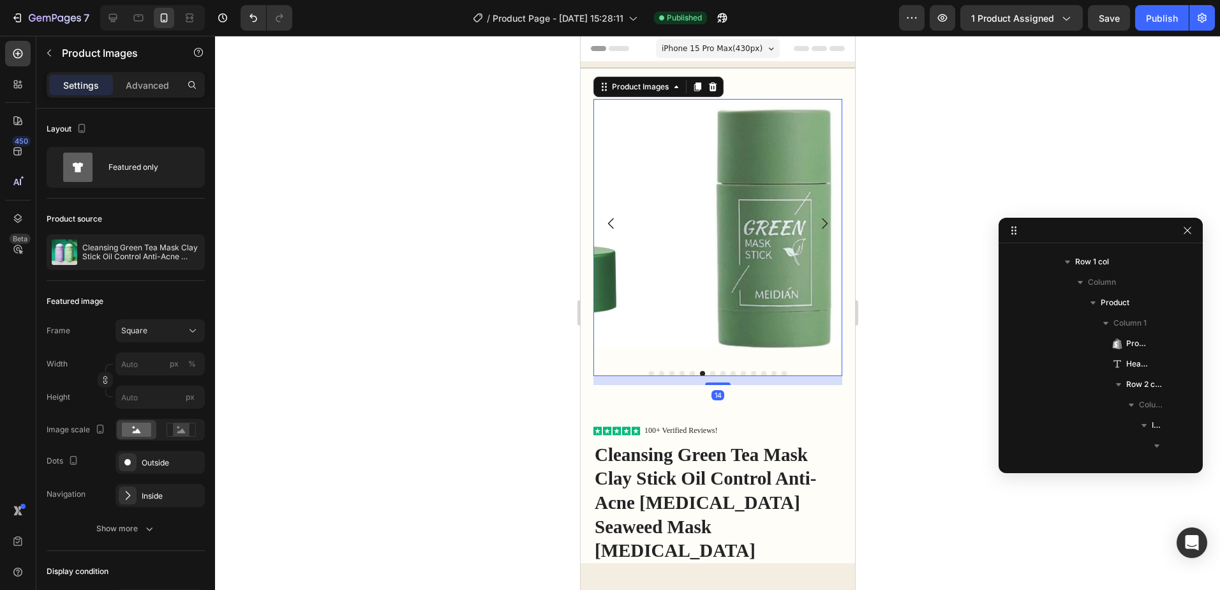
scroll to position [201, 0]
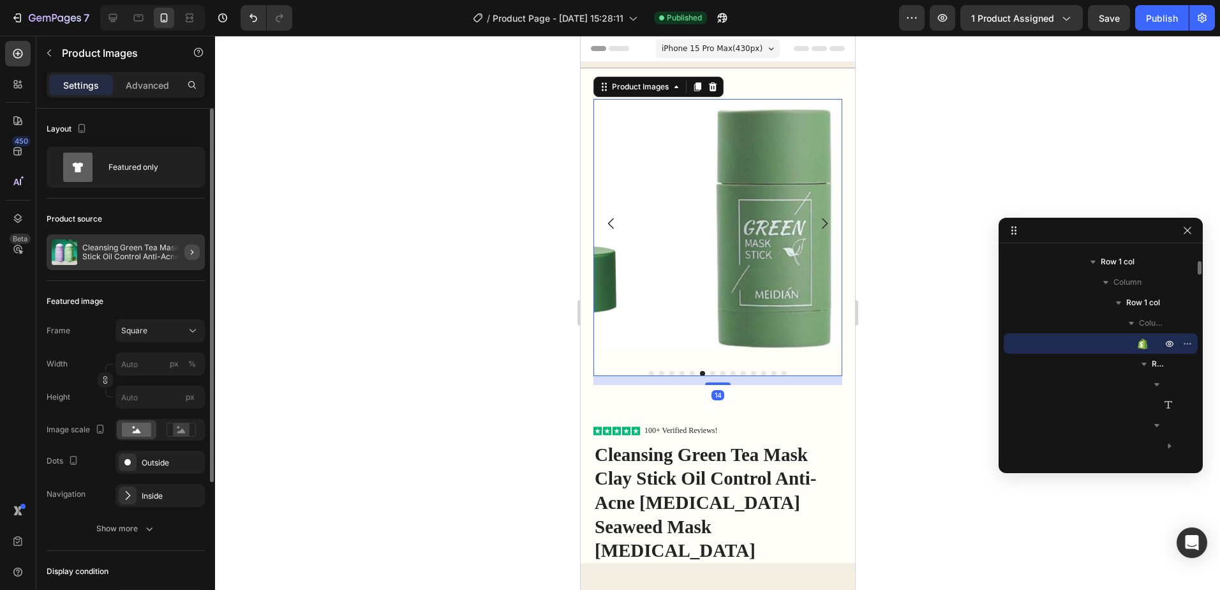
click at [191, 255] on icon "button" at bounding box center [192, 252] width 10 height 10
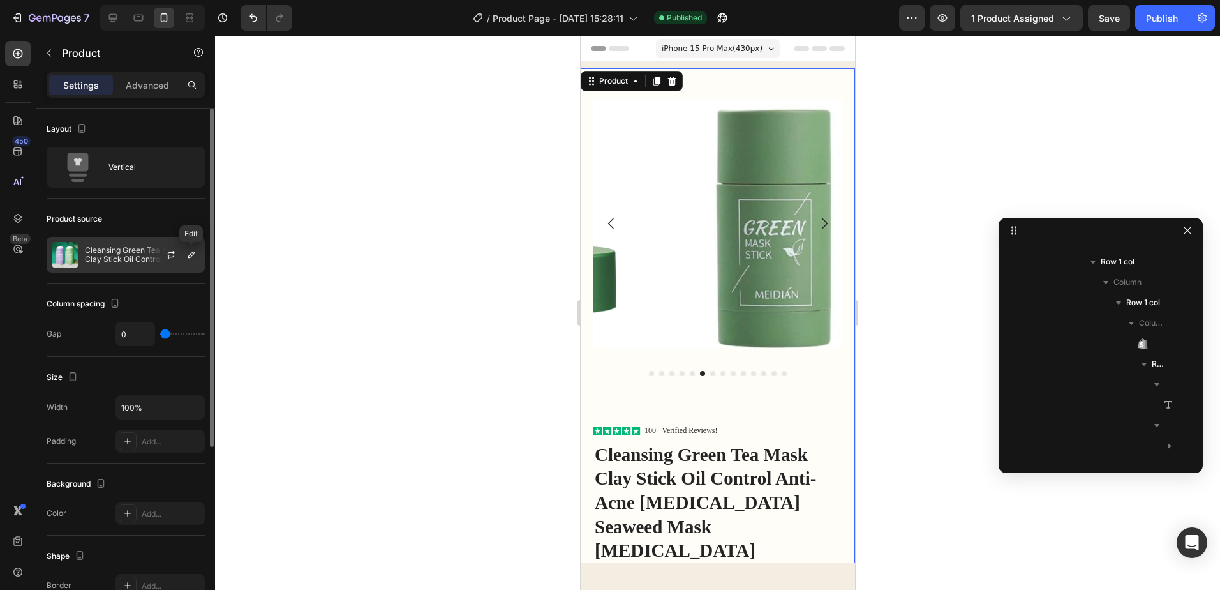
scroll to position [79, 0]
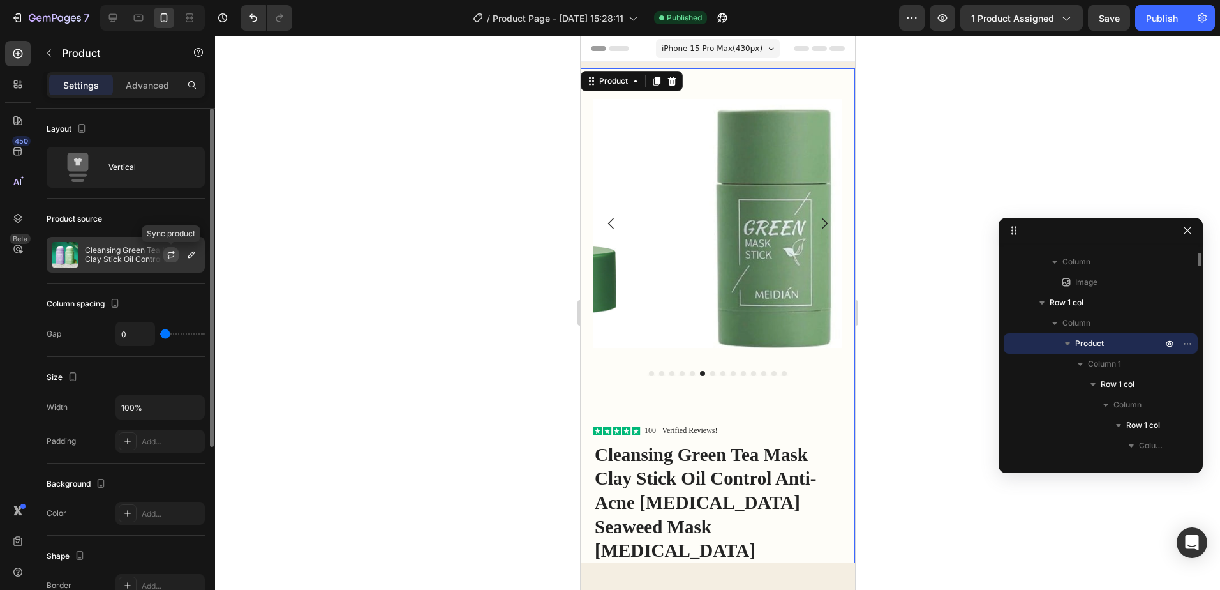
click at [174, 256] on icon "button" at bounding box center [170, 257] width 7 height 4
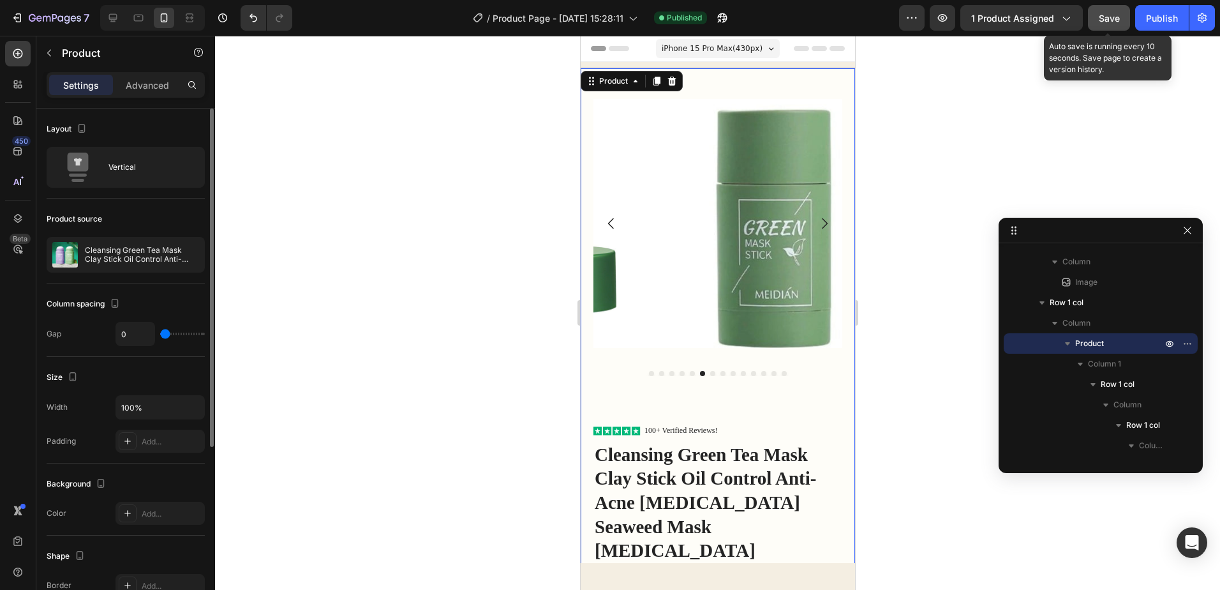
click at [1118, 25] on button "Save" at bounding box center [1109, 18] width 42 height 26
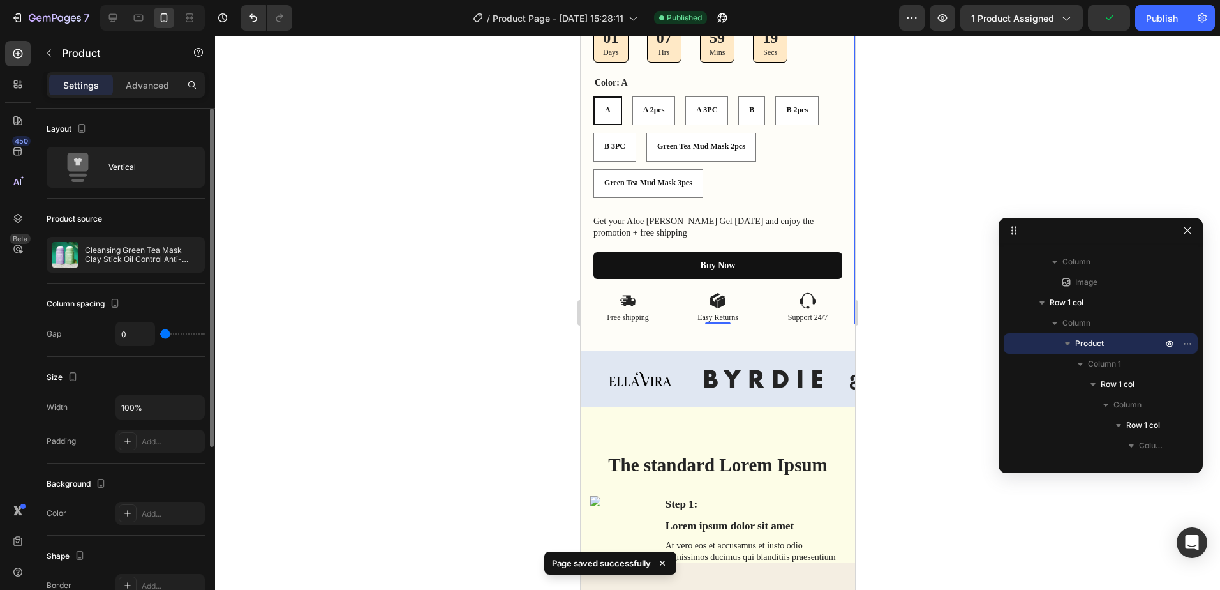
scroll to position [511, 0]
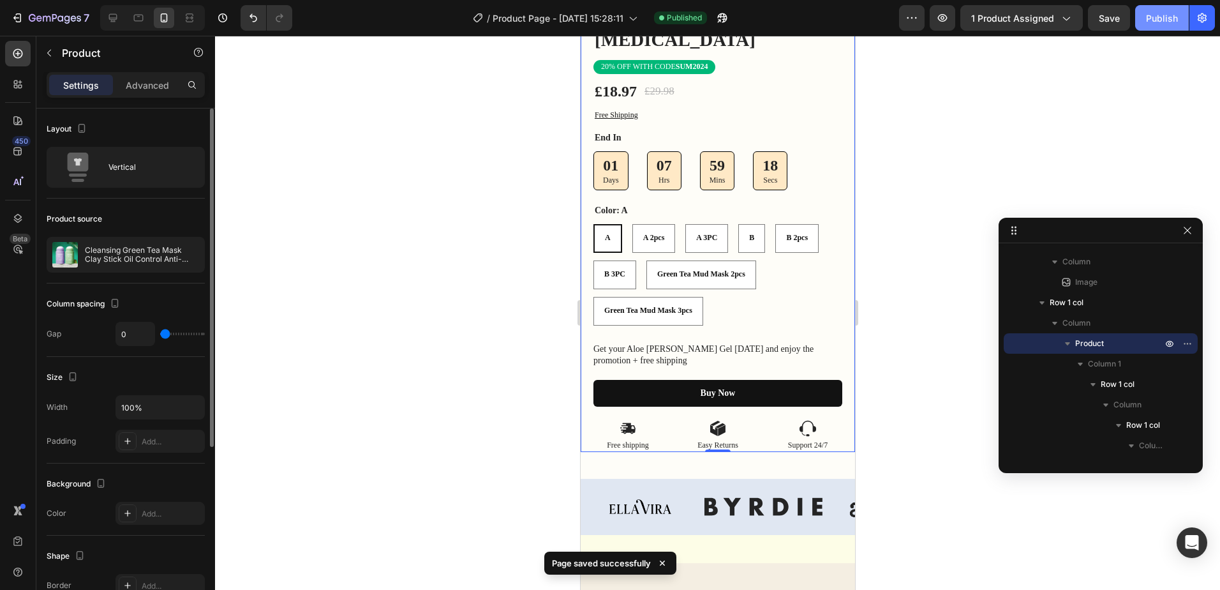
click at [1176, 20] on div "Publish" at bounding box center [1162, 17] width 32 height 13
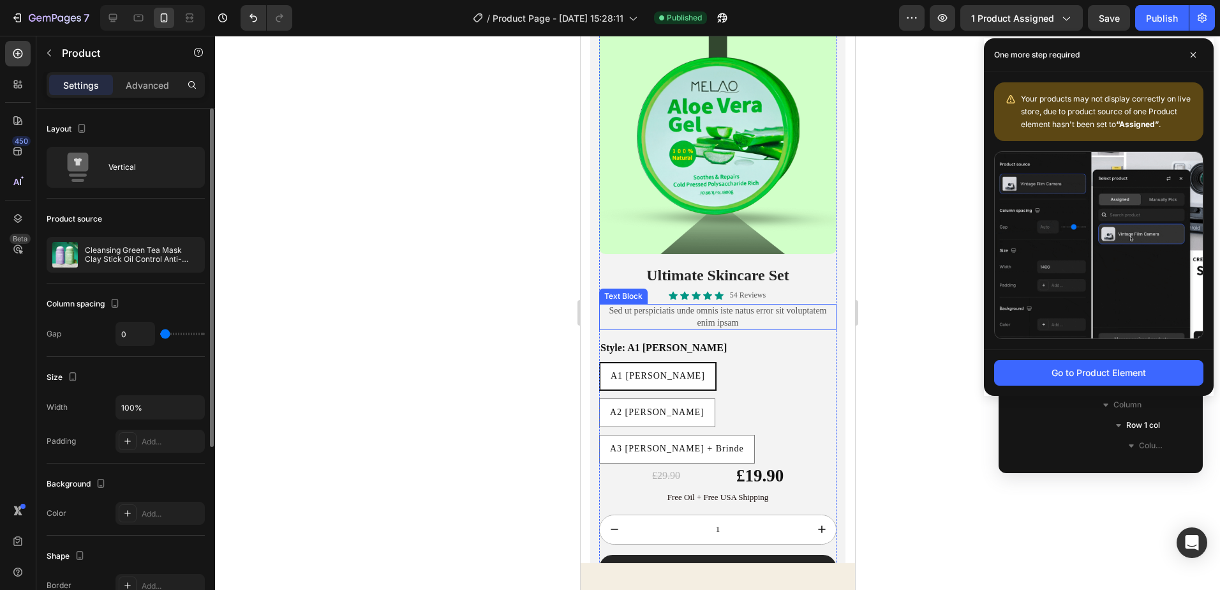
scroll to position [1723, 0]
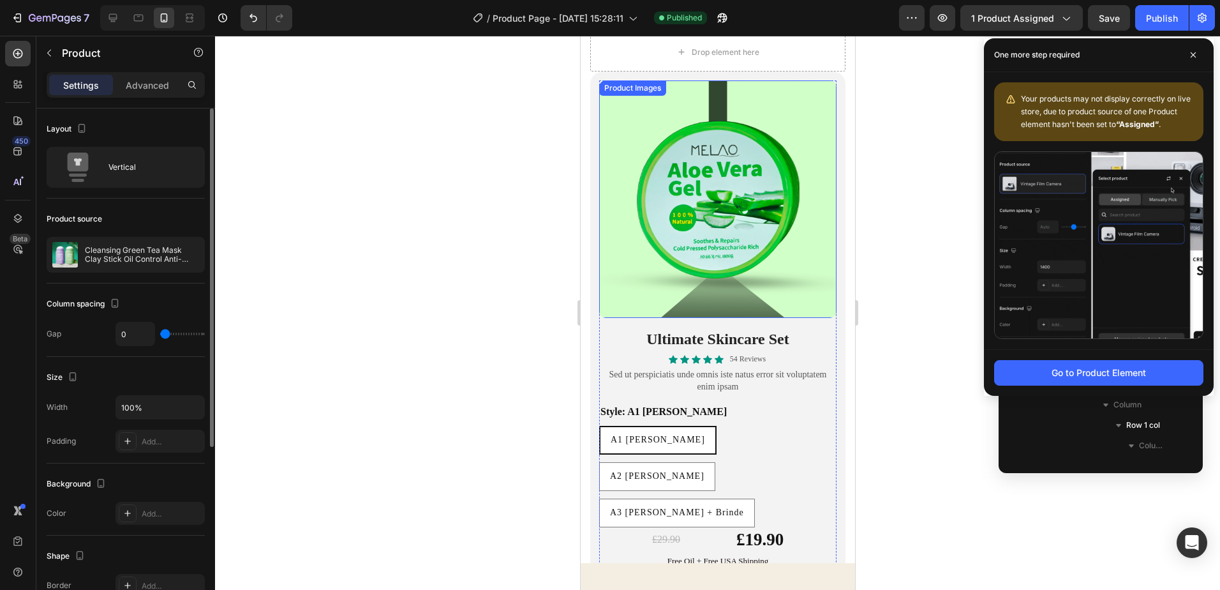
click at [721, 231] on img at bounding box center [717, 198] width 237 height 237
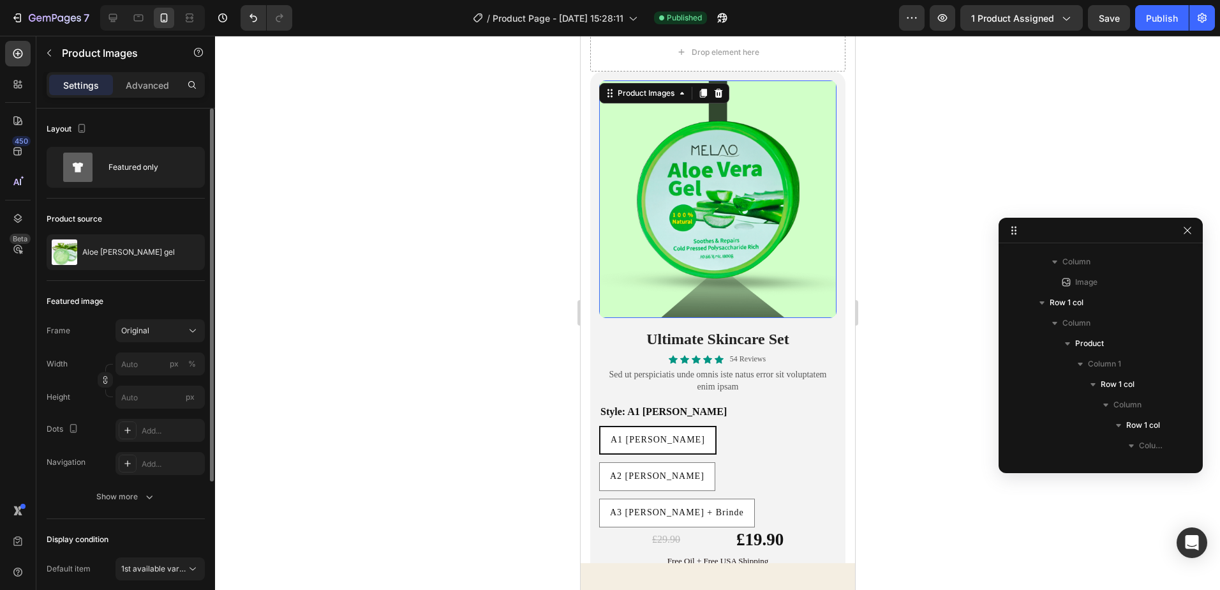
scroll to position [1621, 0]
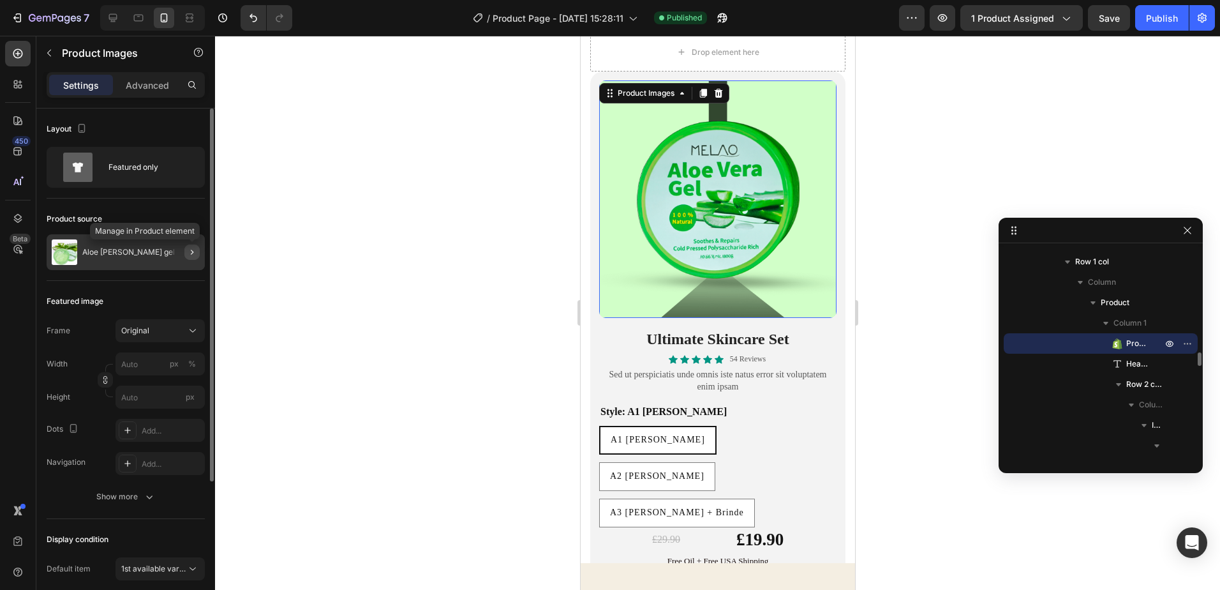
click at [192, 248] on icon "button" at bounding box center [192, 252] width 10 height 10
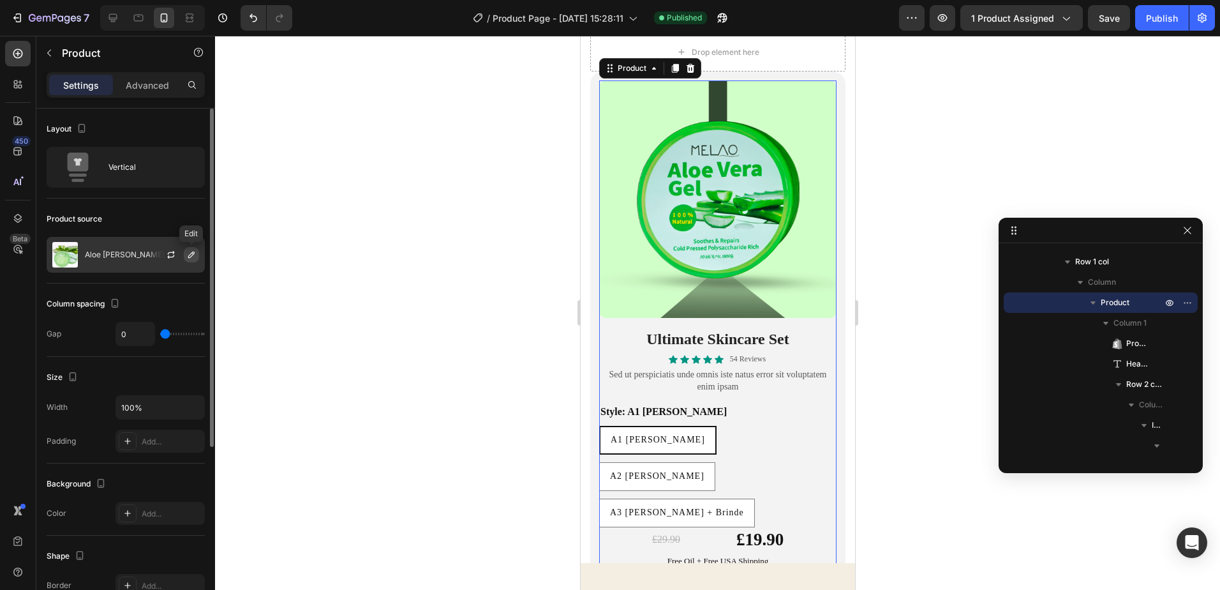
click at [188, 253] on icon "button" at bounding box center [191, 255] width 10 height 10
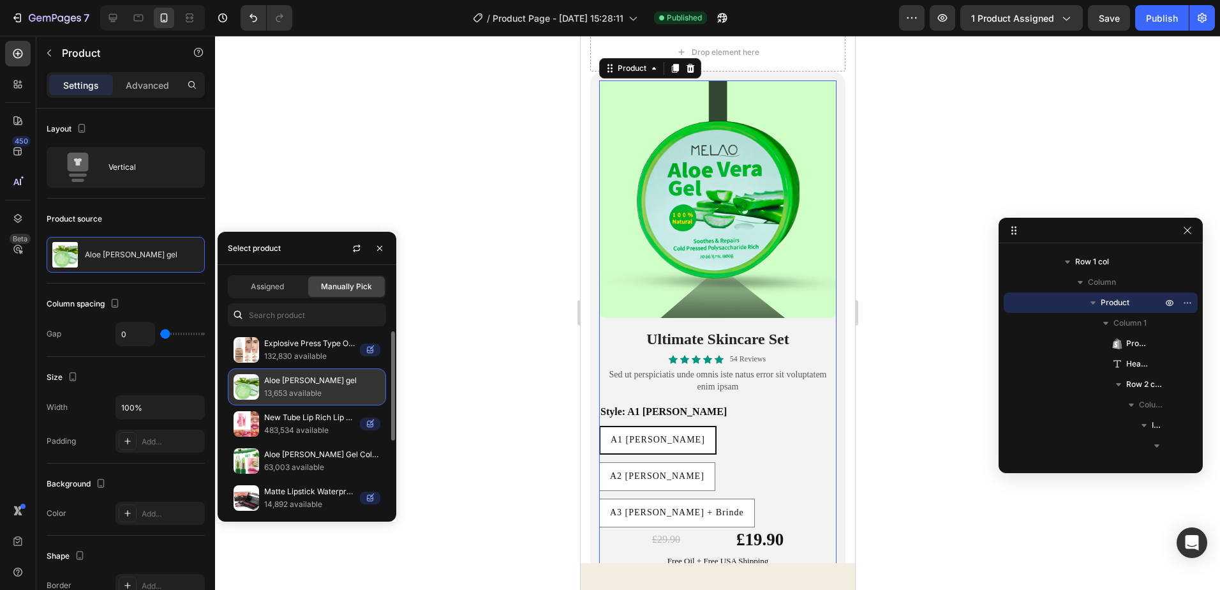
click at [291, 388] on p "13,653 available" at bounding box center [322, 393] width 116 height 13
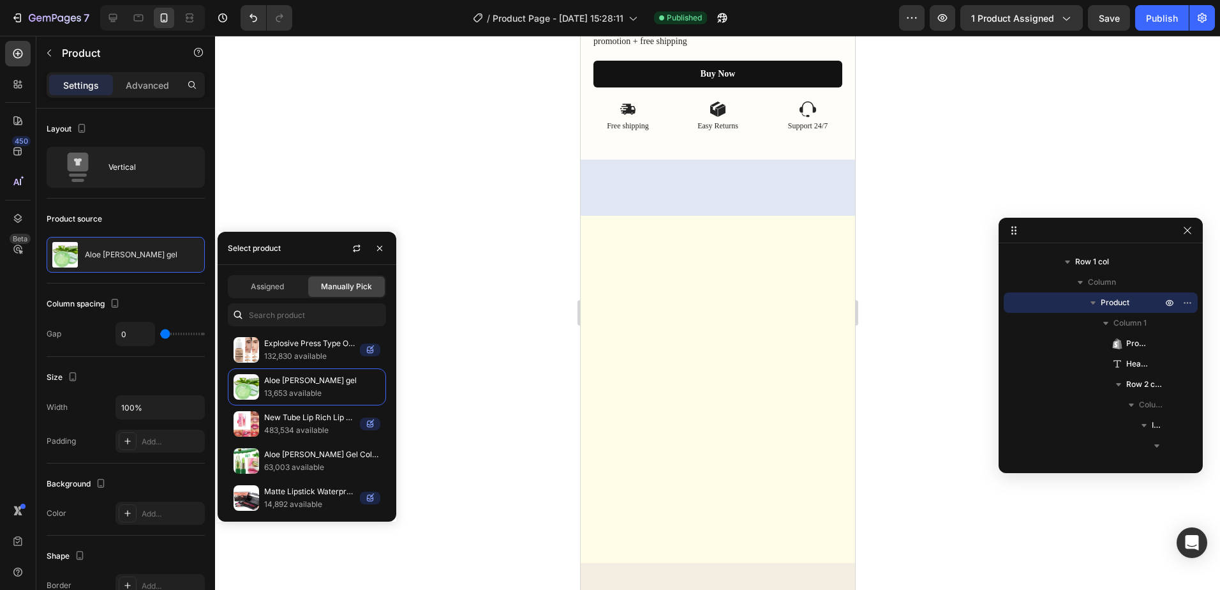
scroll to position [0, 0]
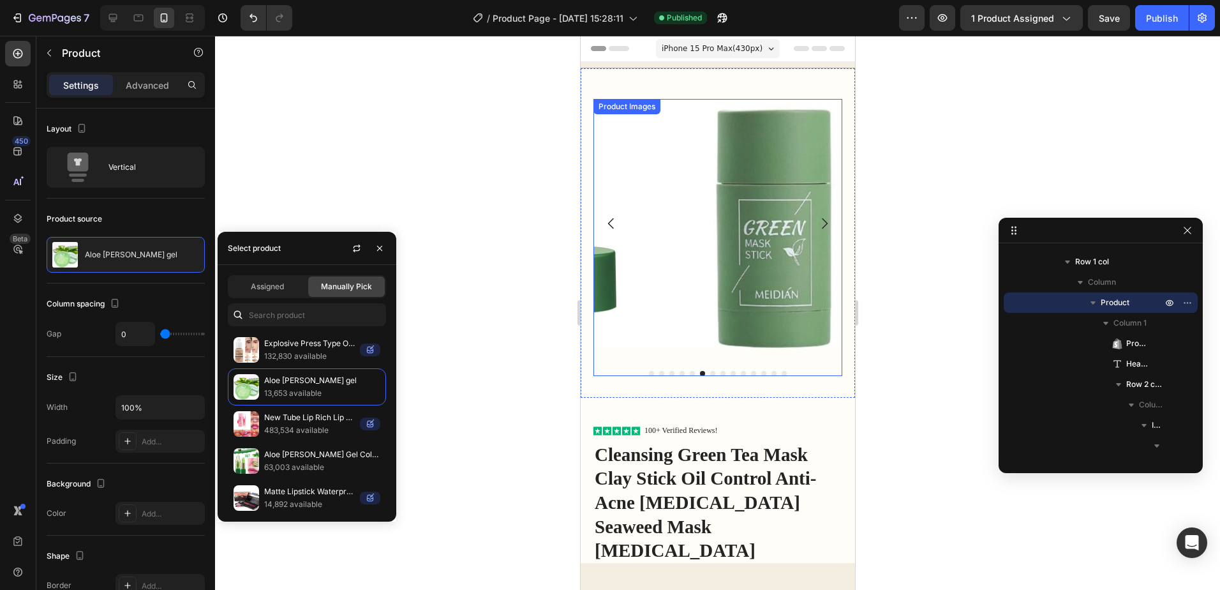
click at [757, 198] on img at bounding box center [765, 223] width 249 height 249
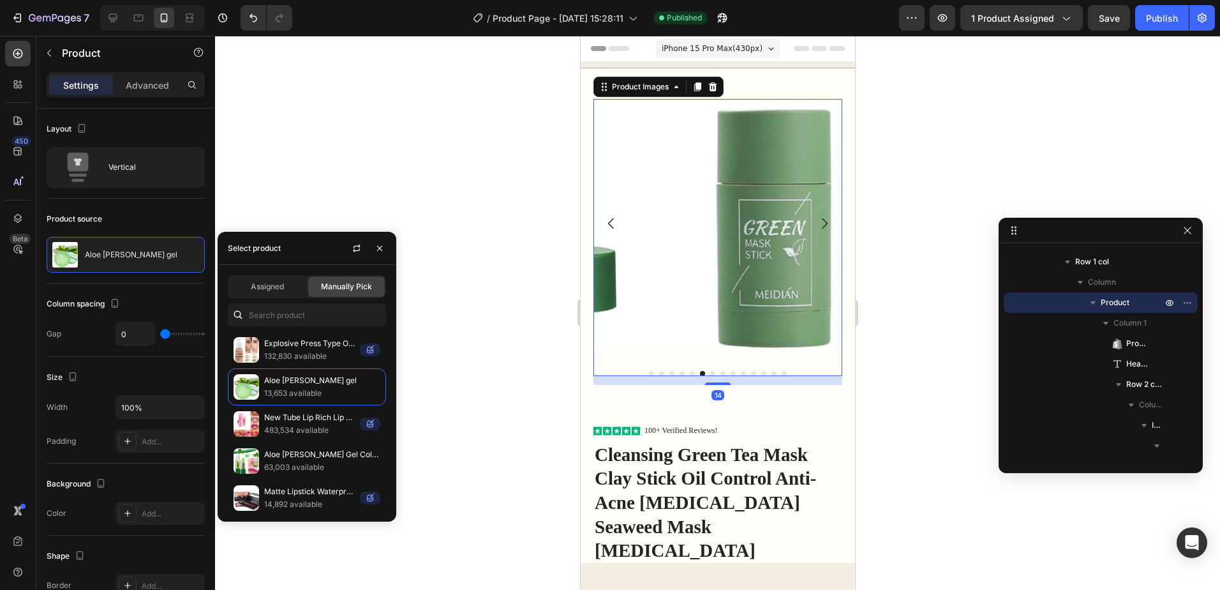
scroll to position [201, 0]
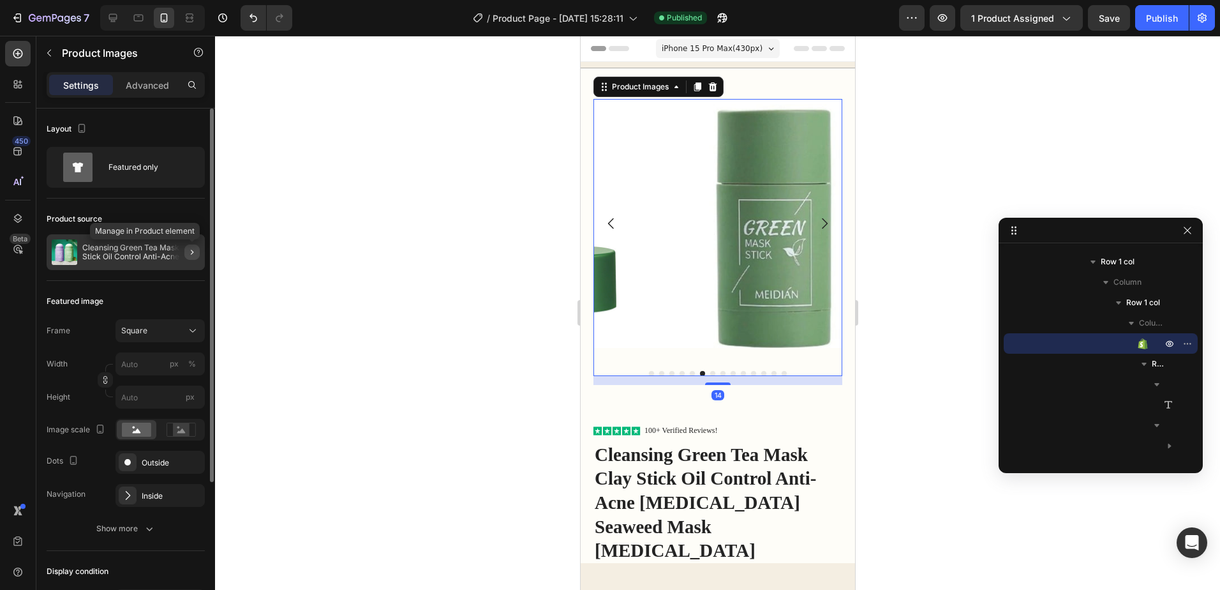
click at [197, 248] on icon "button" at bounding box center [192, 252] width 10 height 10
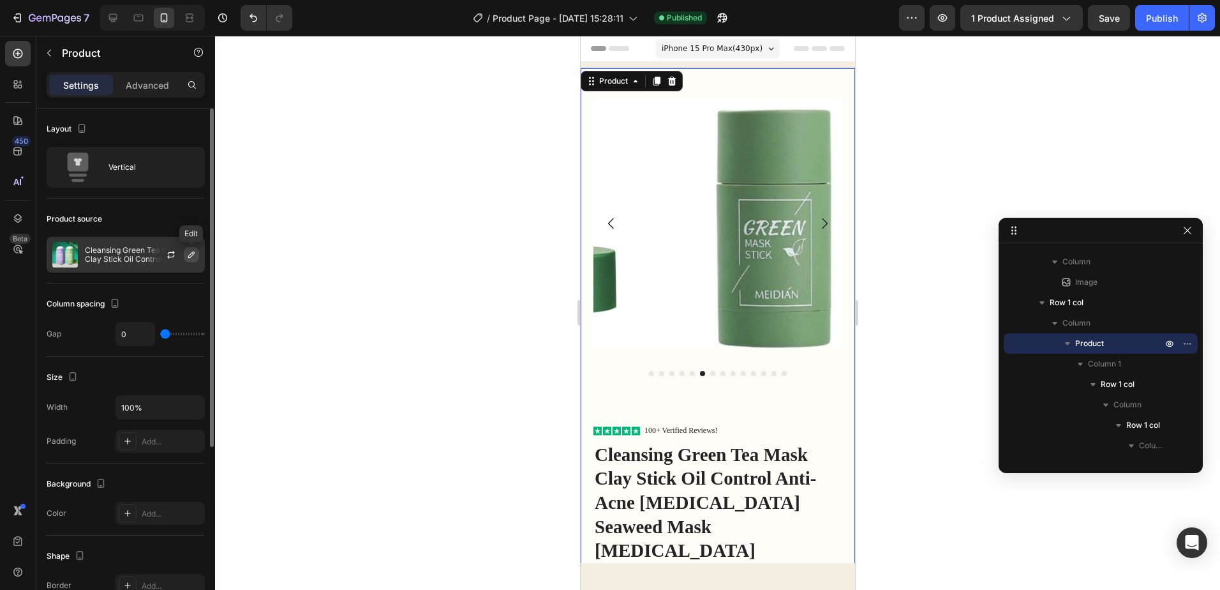
click at [188, 251] on icon "button" at bounding box center [191, 255] width 10 height 10
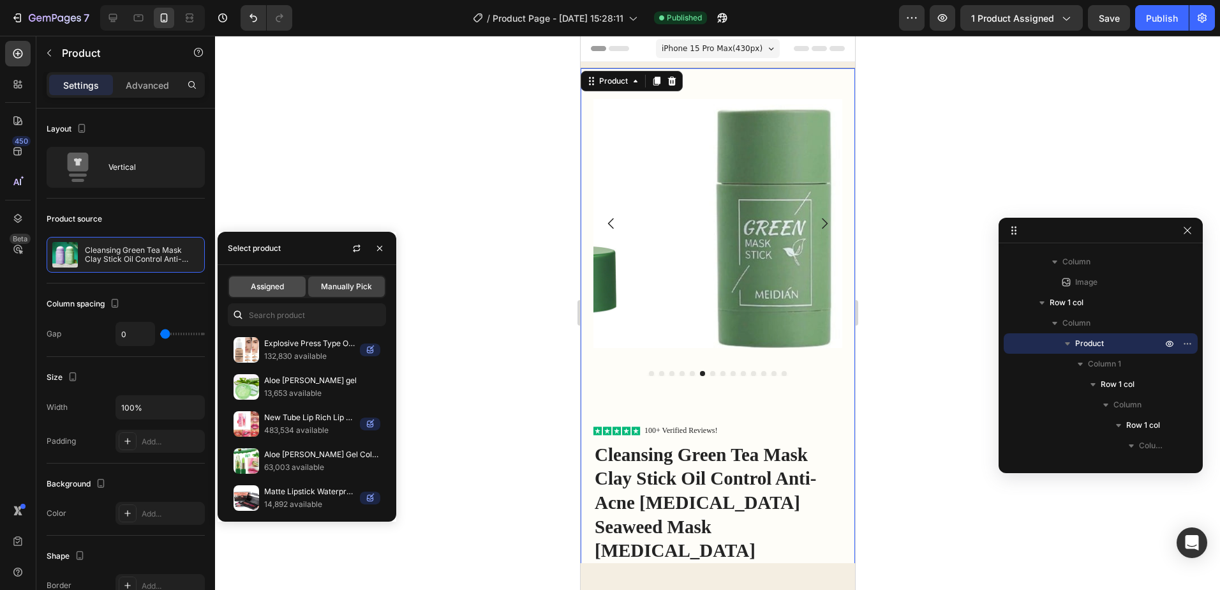
click at [256, 281] on span "Assigned" at bounding box center [267, 286] width 33 height 11
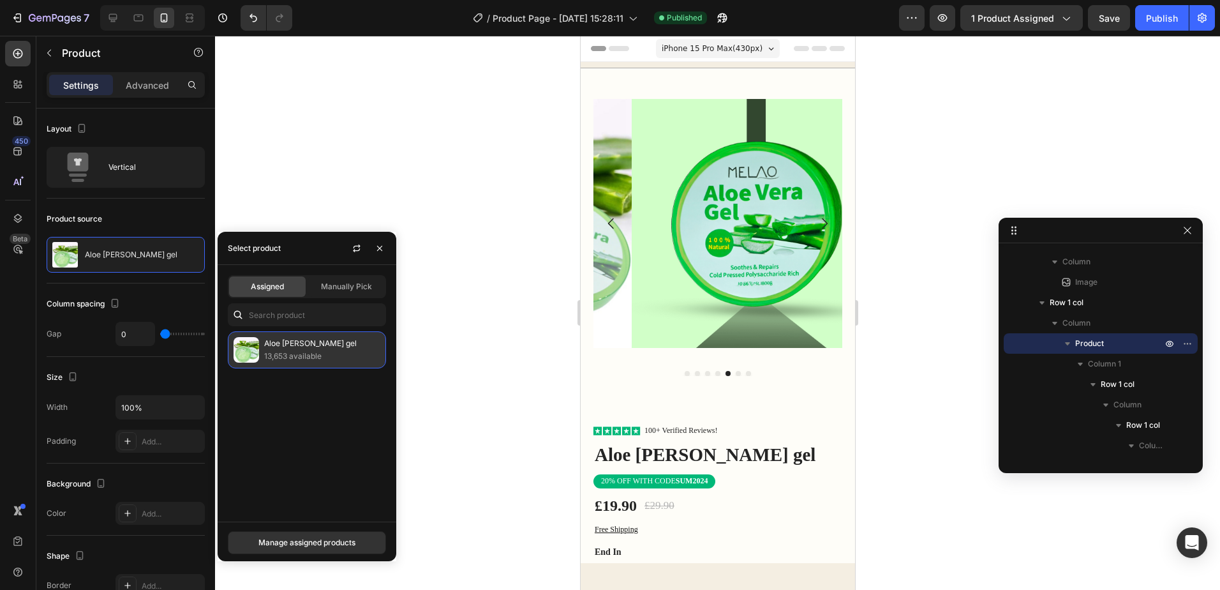
click at [299, 352] on p "13,653 available" at bounding box center [322, 356] width 116 height 13
click at [332, 283] on span "Manually Pick" at bounding box center [346, 286] width 51 height 11
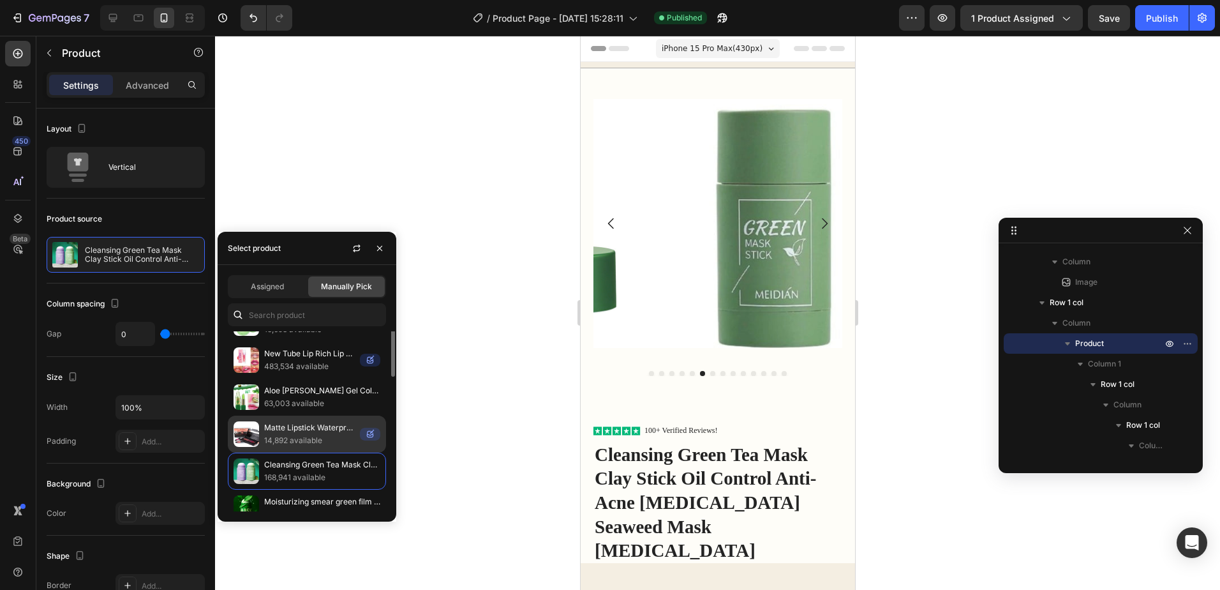
scroll to position [116, 0]
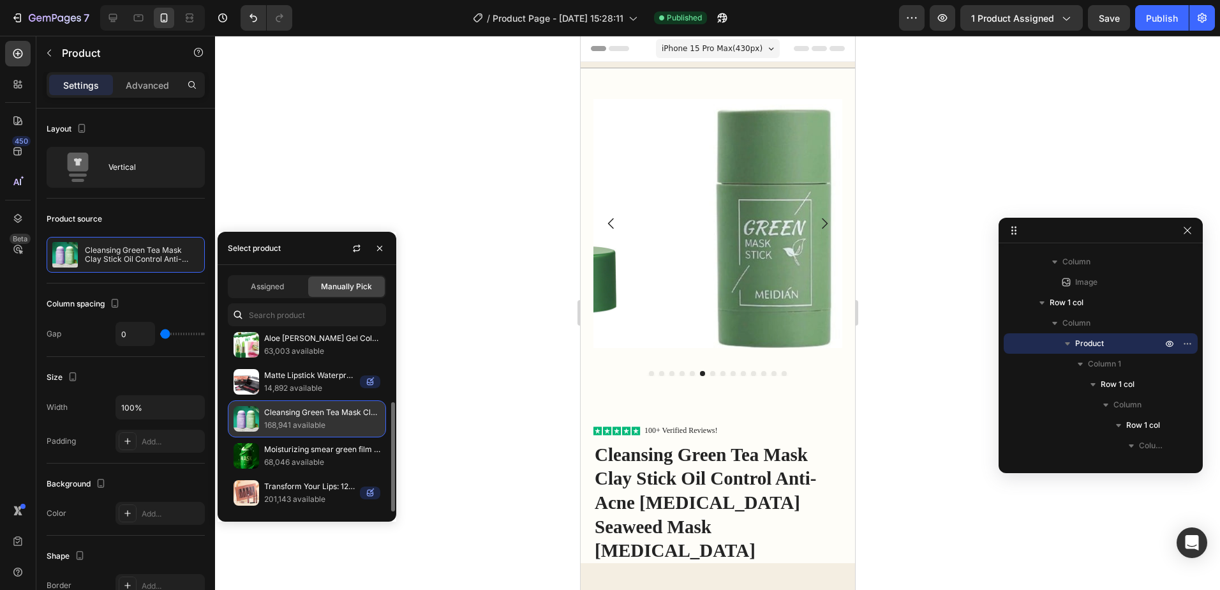
click at [341, 413] on p "Cleansing Green Tea Mask Clay Stick Oil Control Anti-Acne [MEDICAL_DATA] Seawee…" at bounding box center [322, 412] width 116 height 13
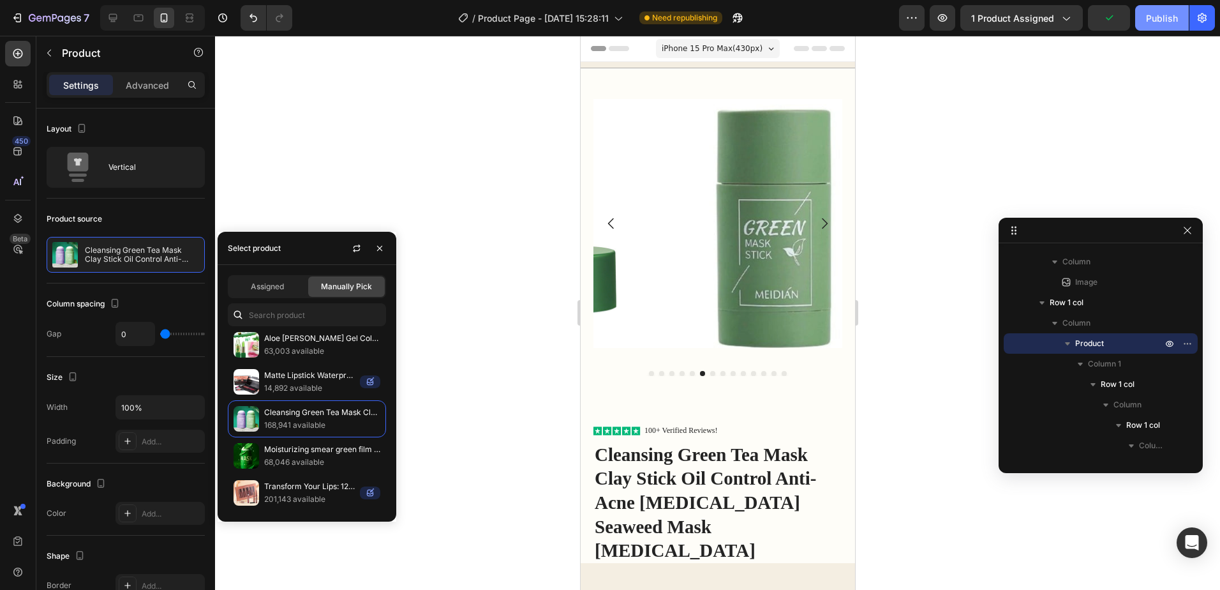
click at [1148, 23] on div "Publish" at bounding box center [1162, 17] width 32 height 13
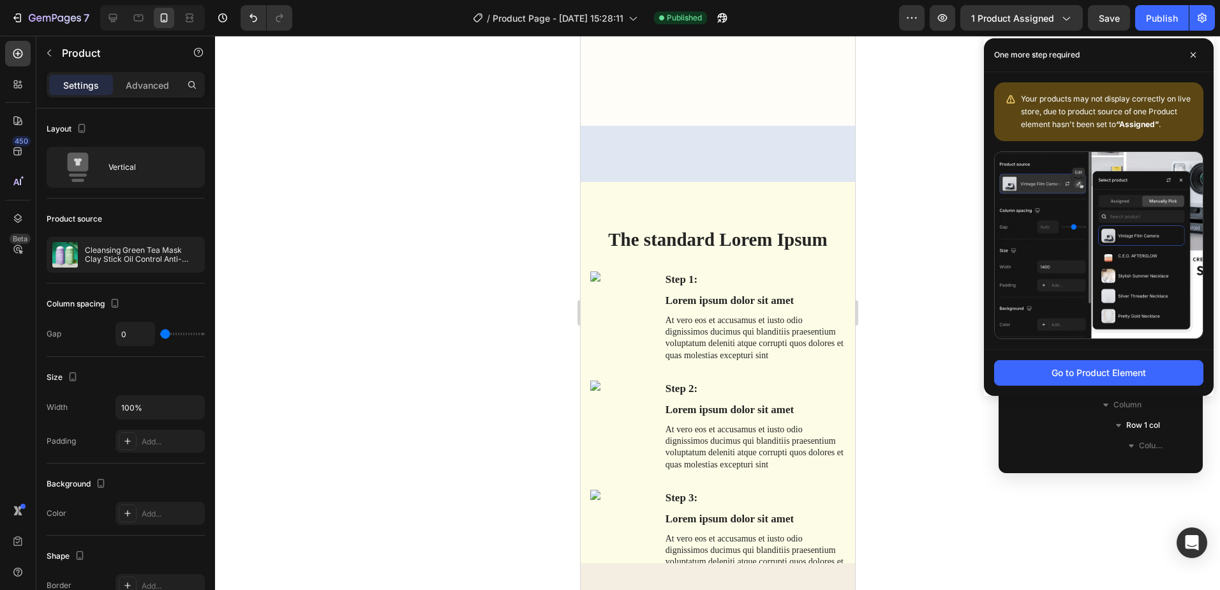
scroll to position [1596, 0]
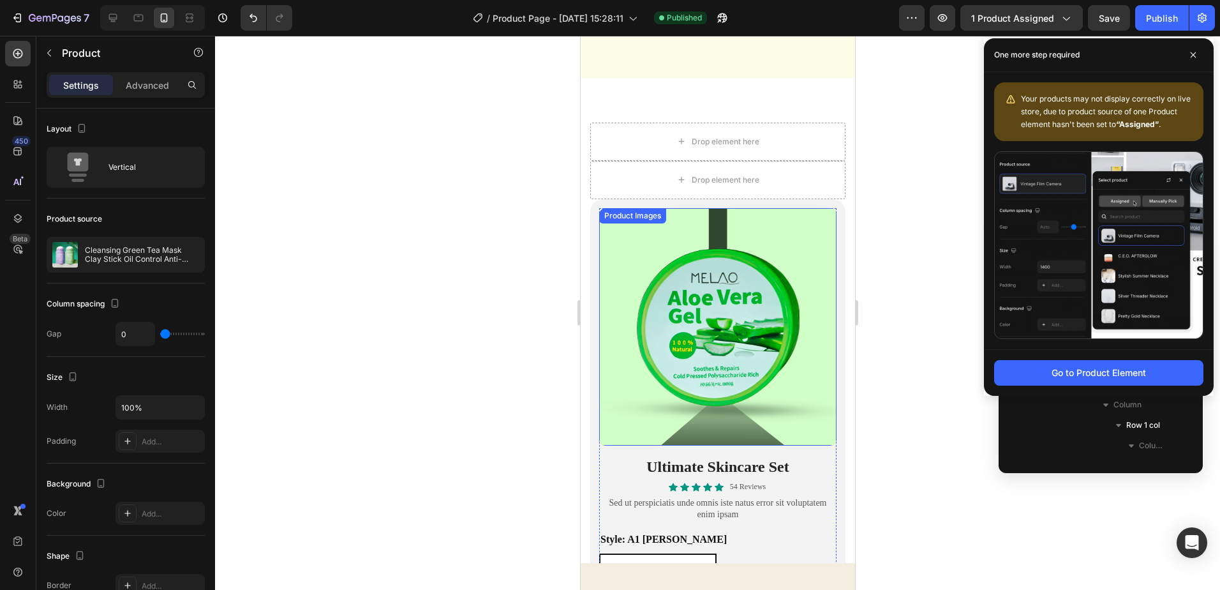
click at [792, 351] on img at bounding box center [717, 326] width 237 height 237
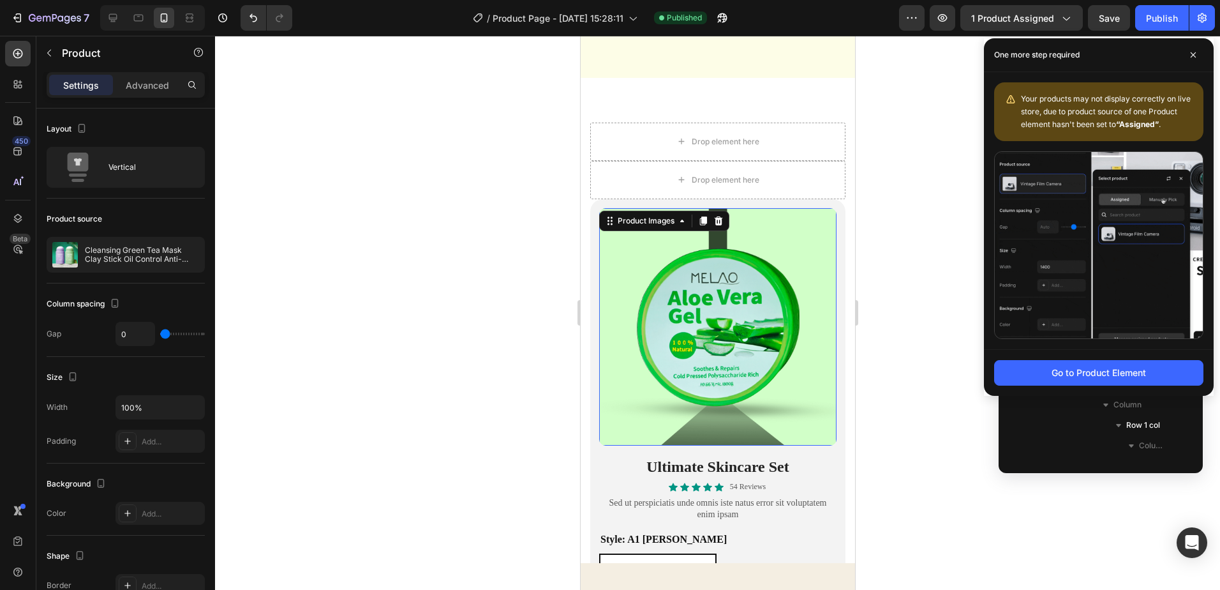
scroll to position [1621, 0]
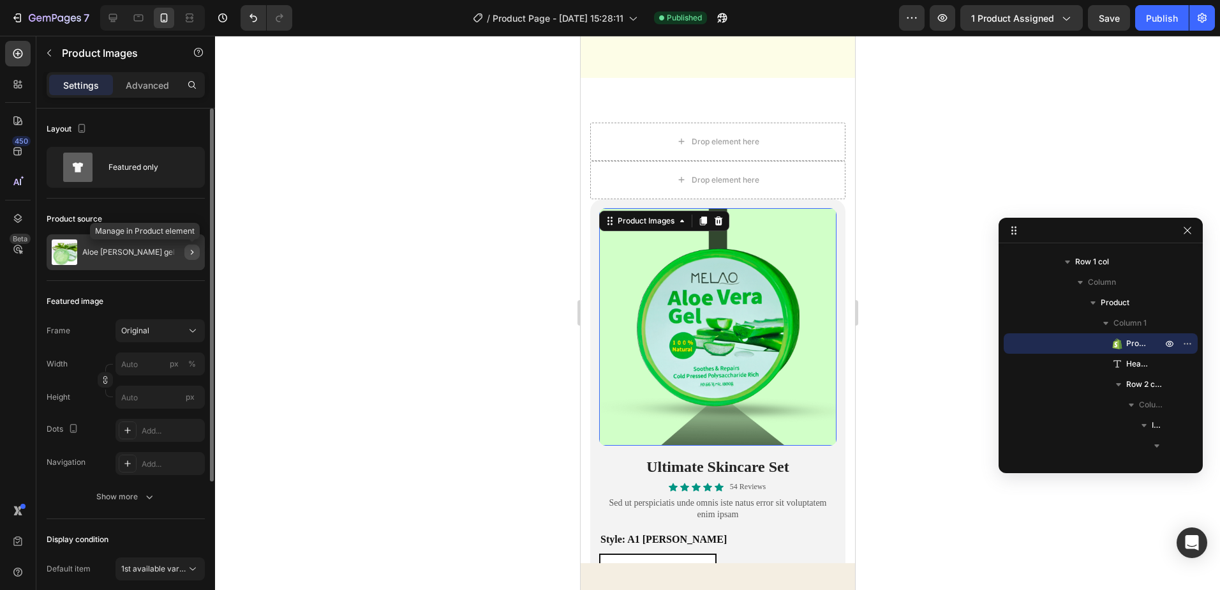
click at [191, 251] on icon "button" at bounding box center [192, 252] width 10 height 10
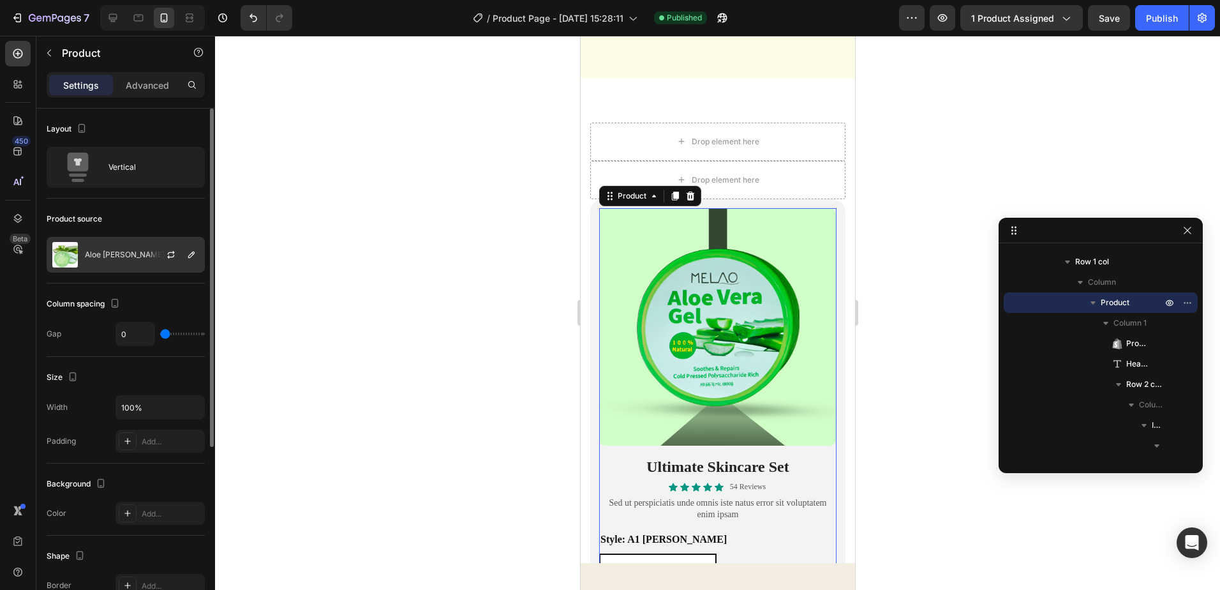
click at [200, 253] on div at bounding box center [176, 254] width 56 height 34
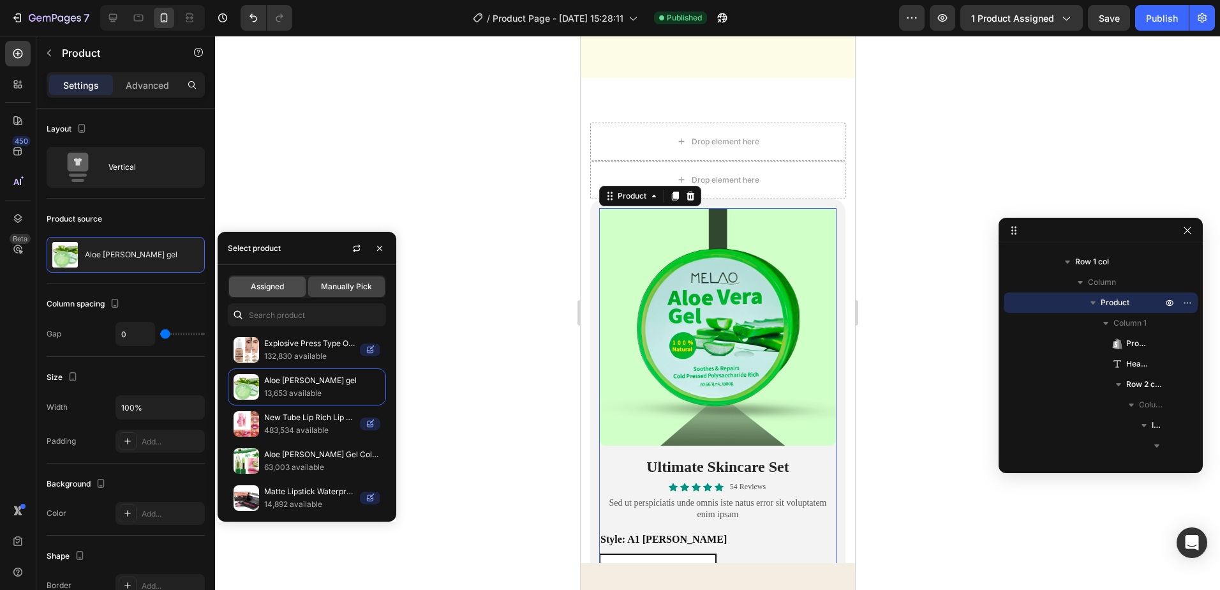
click at [281, 283] on span "Assigned" at bounding box center [267, 286] width 33 height 11
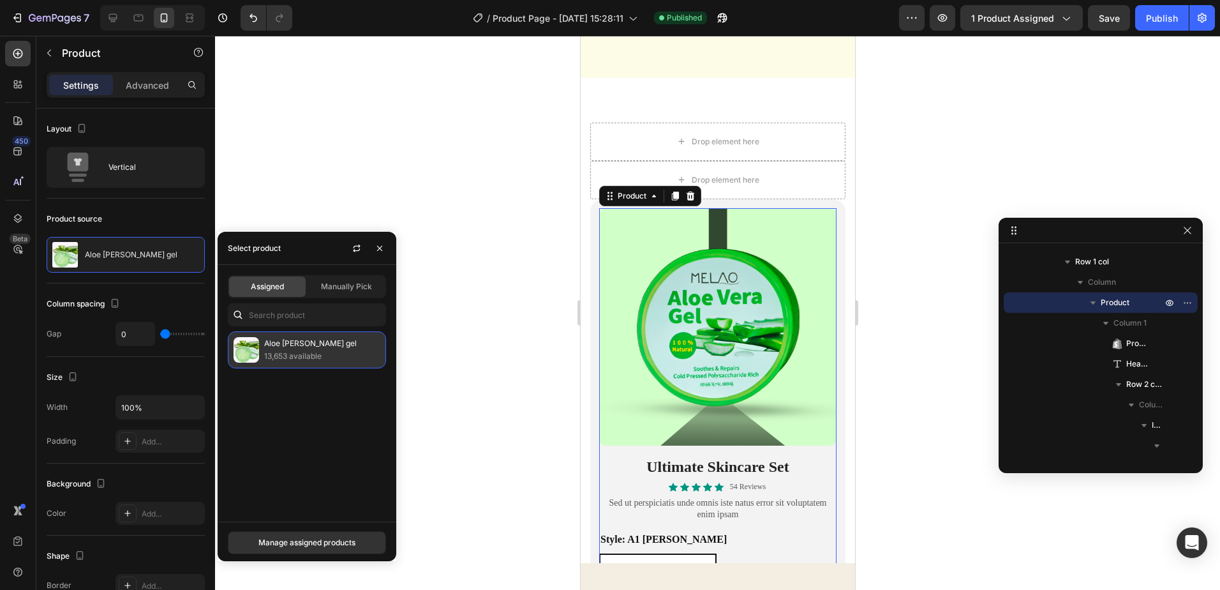
click at [283, 359] on p "13,653 available" at bounding box center [322, 356] width 116 height 13
click at [288, 336] on div "Aloe vera gel 13,653 available" at bounding box center [307, 349] width 158 height 37
click at [329, 356] on p "13,653 available" at bounding box center [322, 356] width 116 height 13
drag, startPoint x: 329, startPoint y: 356, endPoint x: 289, endPoint y: 355, distance: 40.2
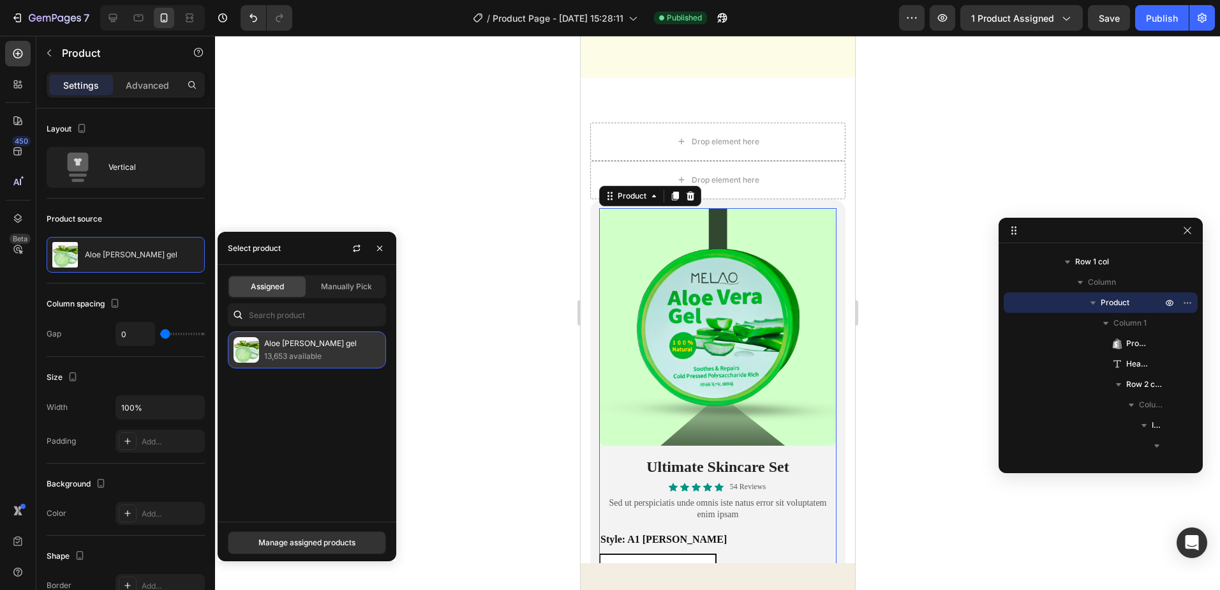
click at [289, 355] on p "13,653 available" at bounding box center [322, 356] width 116 height 13
click at [317, 289] on div "Manually Pick" at bounding box center [346, 286] width 77 height 20
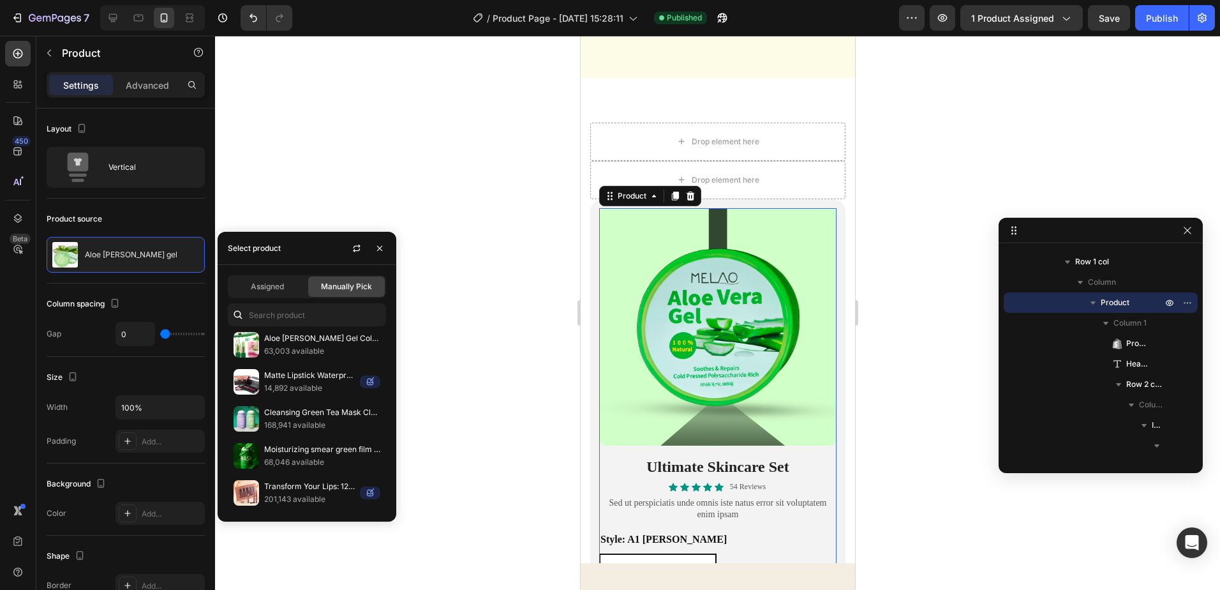
scroll to position [0, 0]
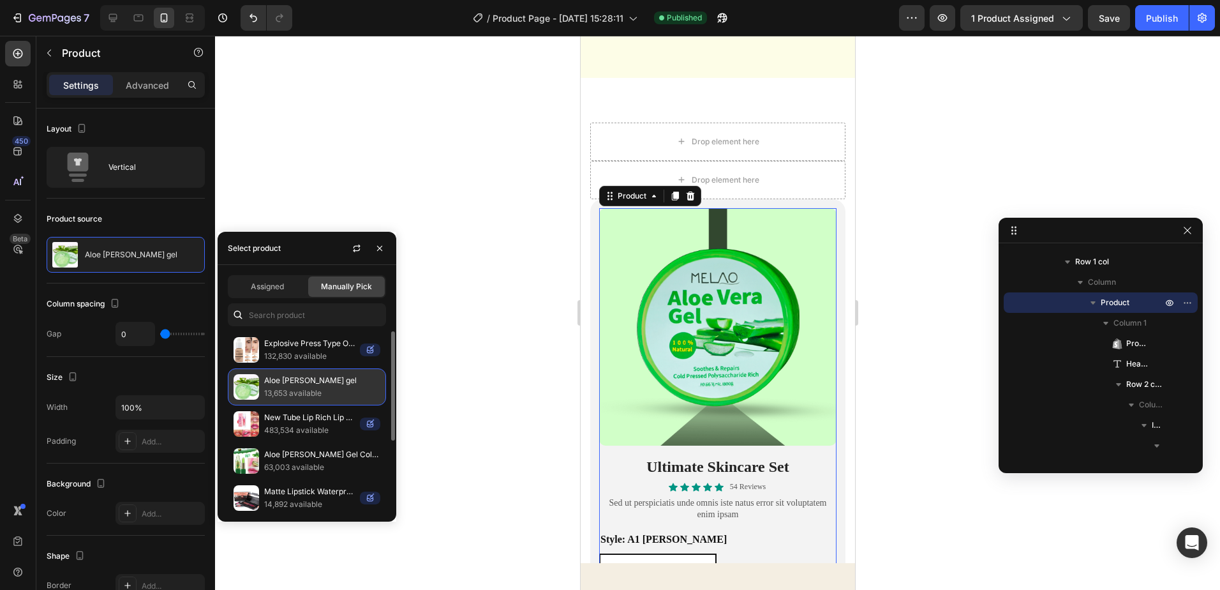
click at [331, 388] on p "13,653 available" at bounding box center [322, 393] width 116 height 13
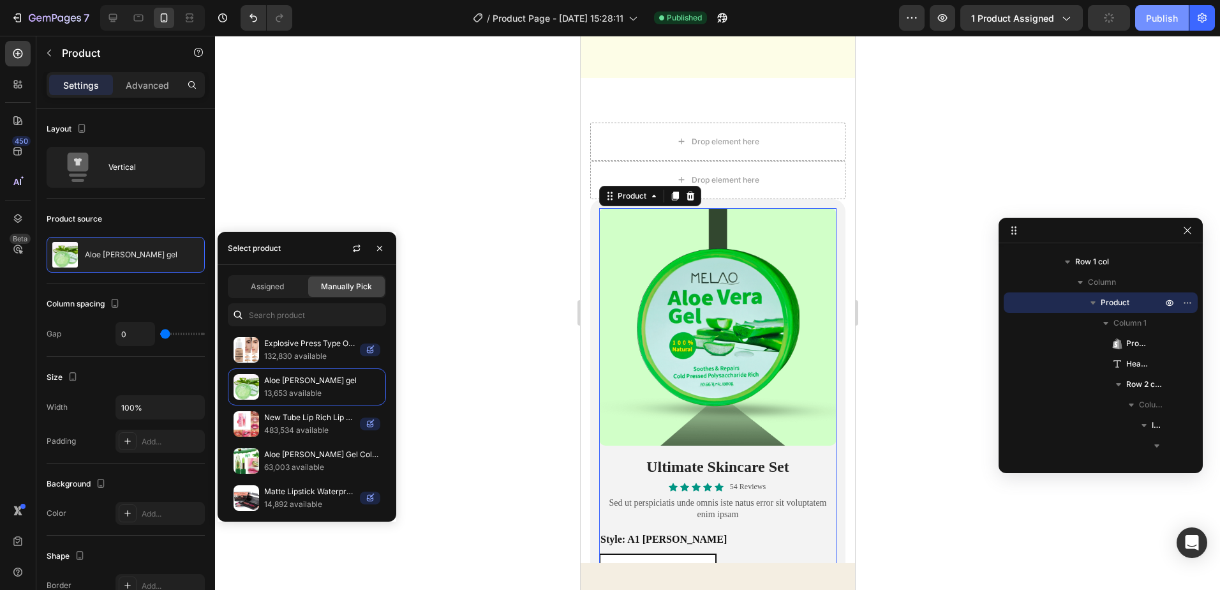
click at [1160, 23] on div "Publish" at bounding box center [1162, 17] width 32 height 13
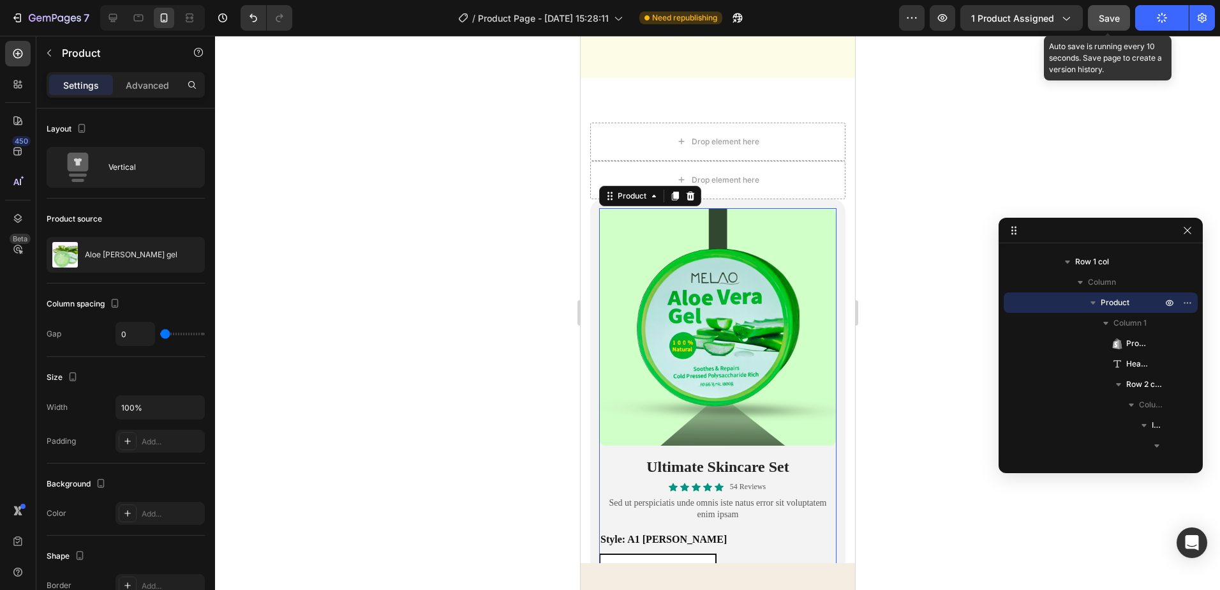
click at [1113, 22] on span "Save" at bounding box center [1109, 18] width 21 height 11
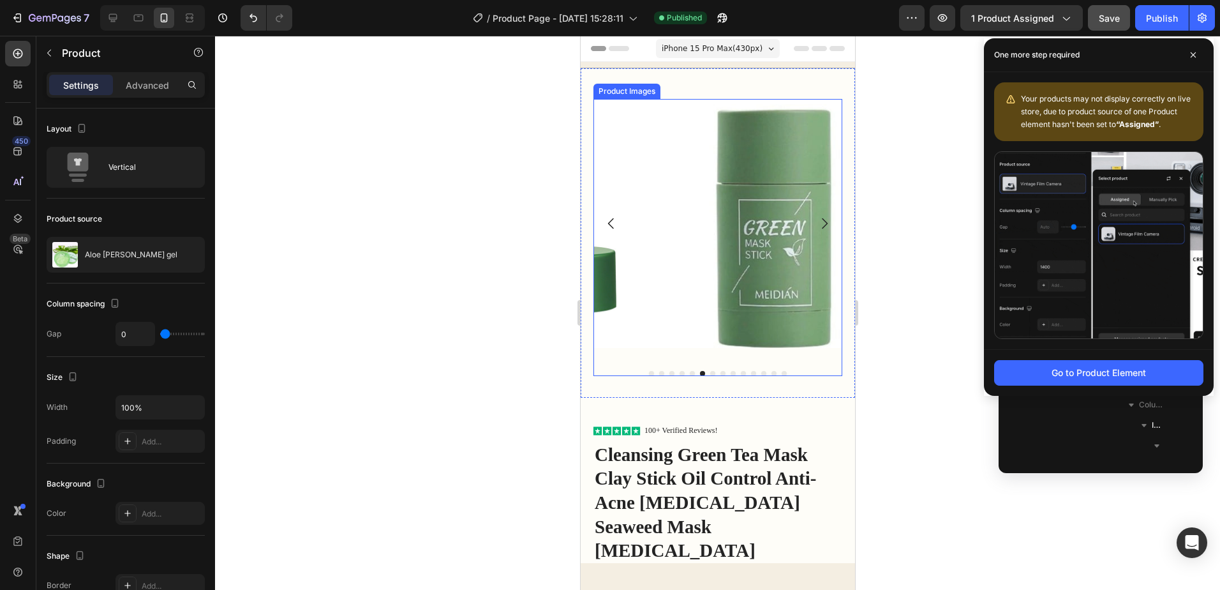
click at [605, 218] on icon "Carousel Back Arrow" at bounding box center [610, 223] width 15 height 15
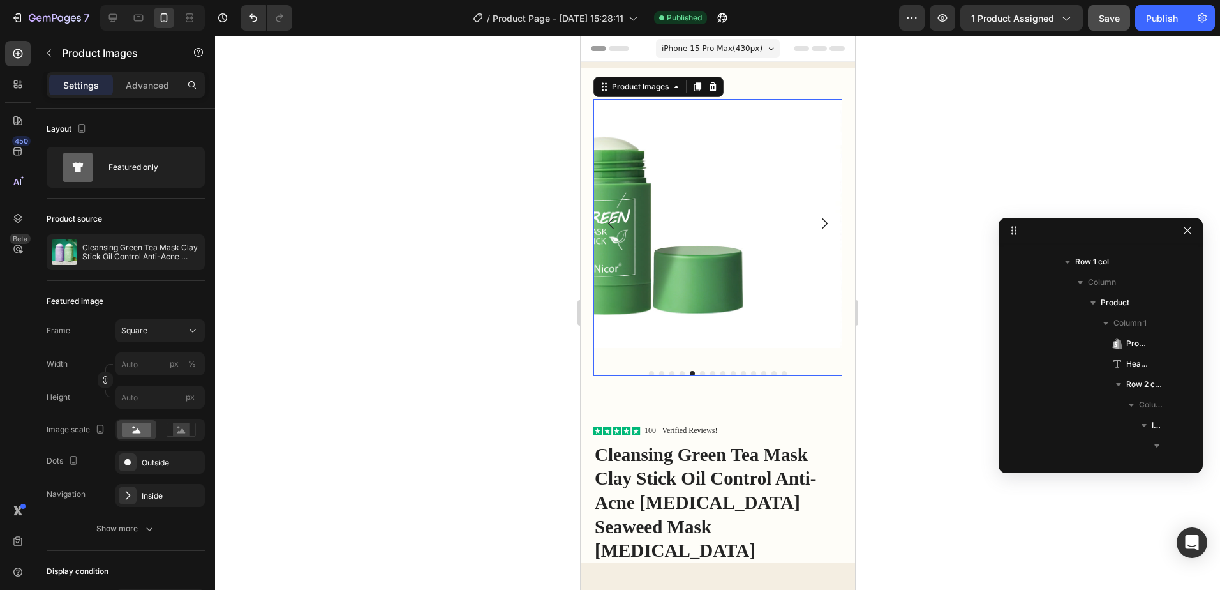
click at [604, 218] on icon "Carousel Back Arrow" at bounding box center [610, 223] width 15 height 15
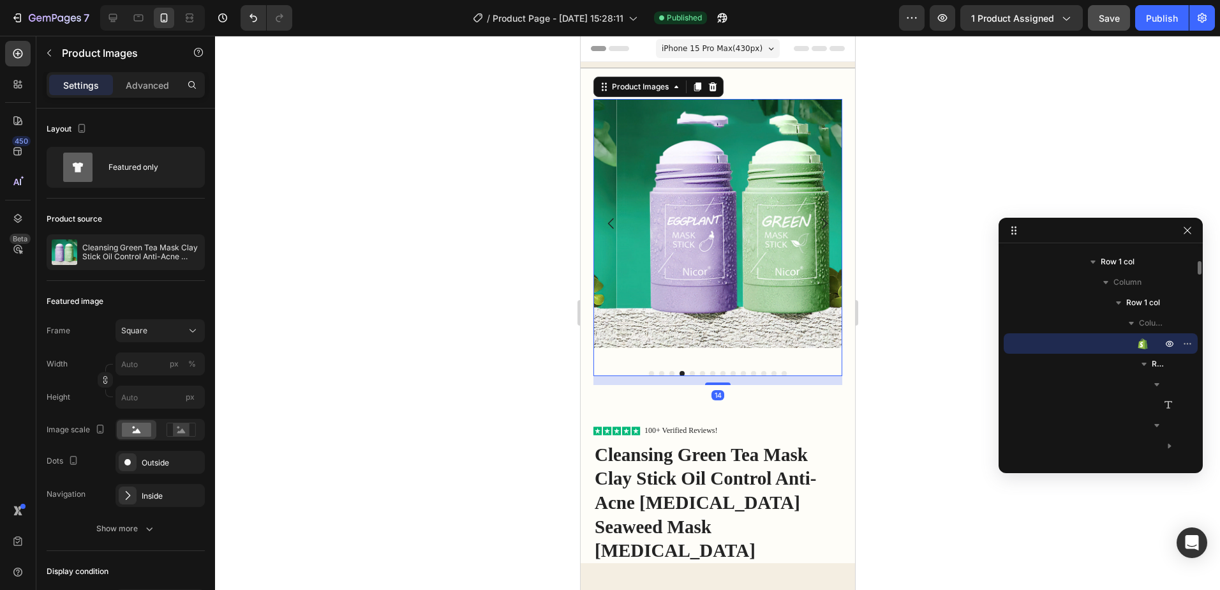
click at [604, 218] on icon "Carousel Back Arrow" at bounding box center [610, 223] width 15 height 15
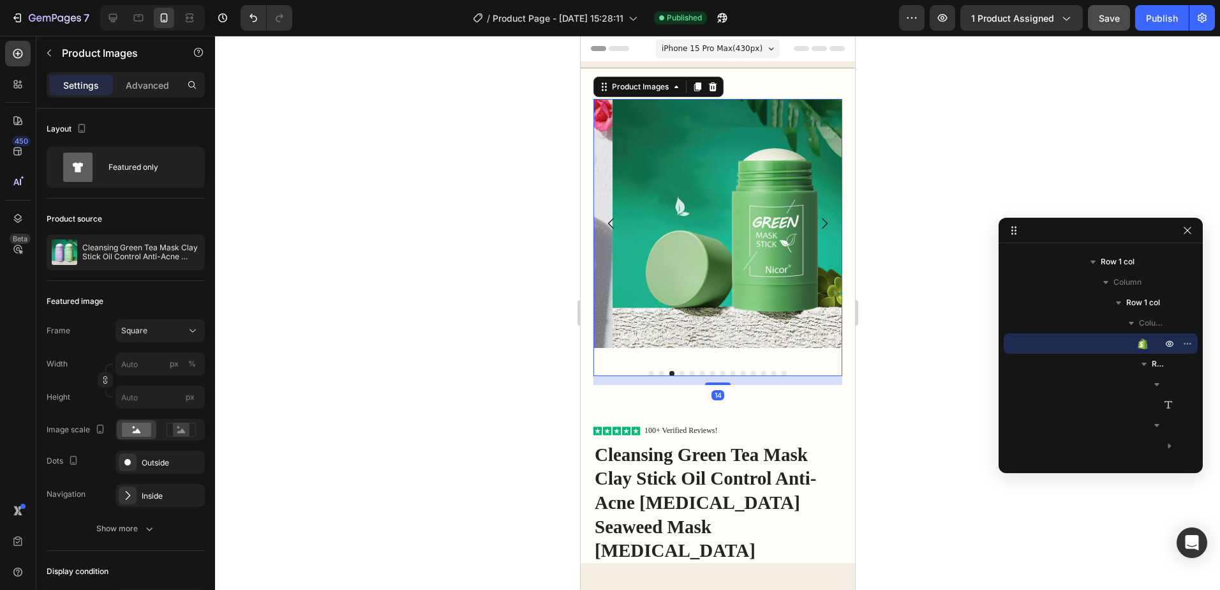
click at [604, 218] on icon "Carousel Back Arrow" at bounding box center [610, 223] width 15 height 15
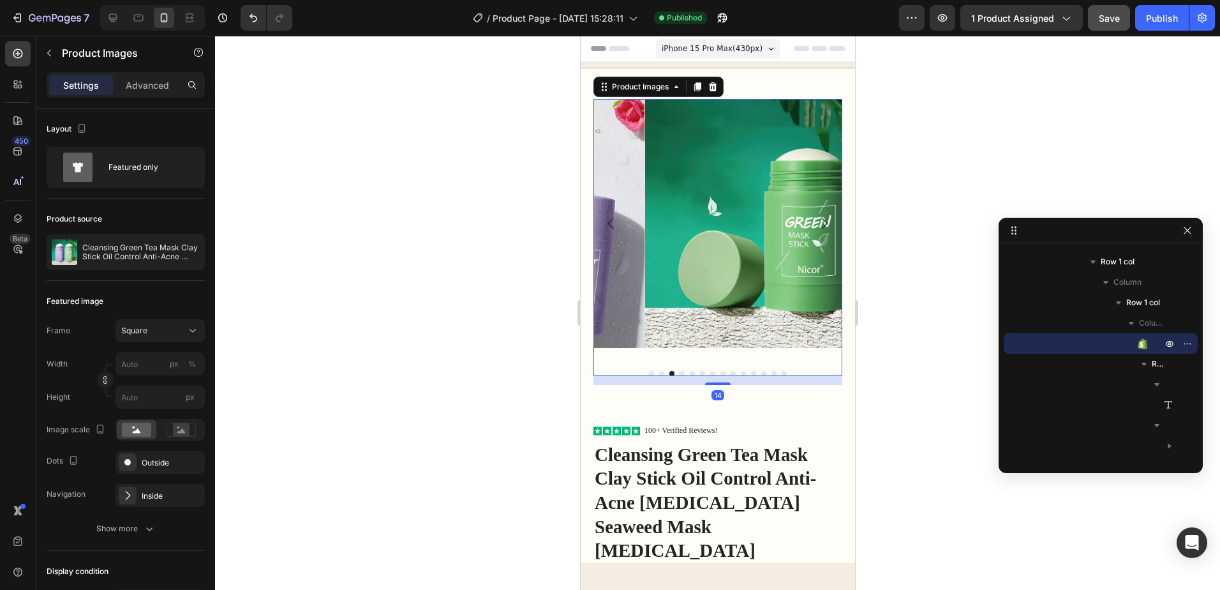
click at [604, 218] on icon "Carousel Back Arrow" at bounding box center [610, 223] width 15 height 15
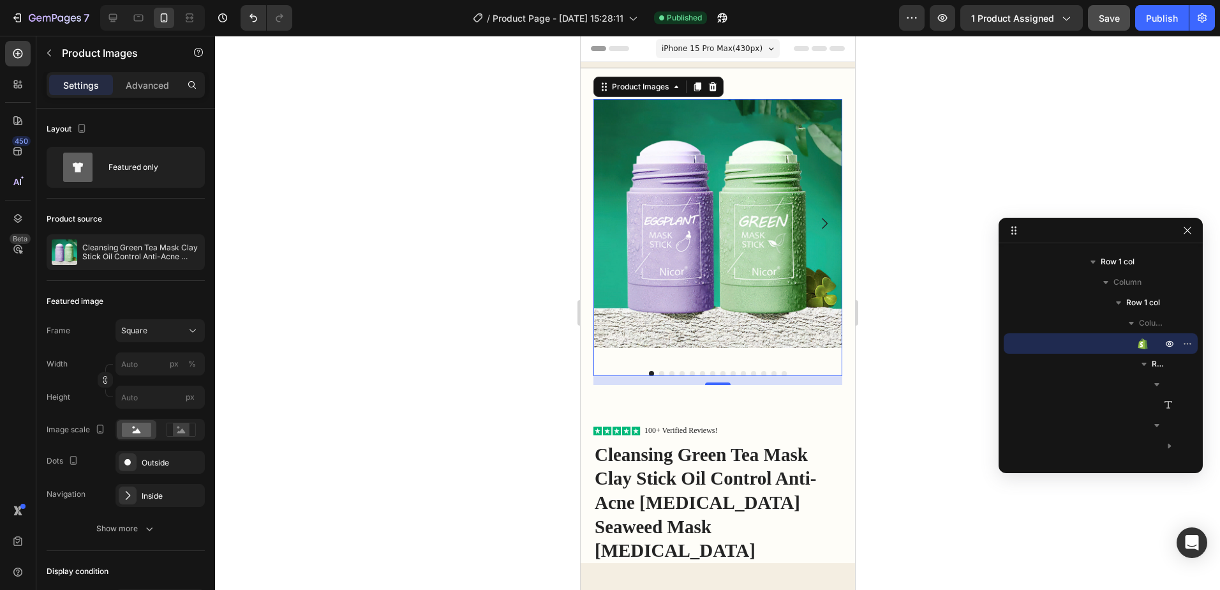
click at [684, 228] on img at bounding box center [717, 223] width 249 height 249
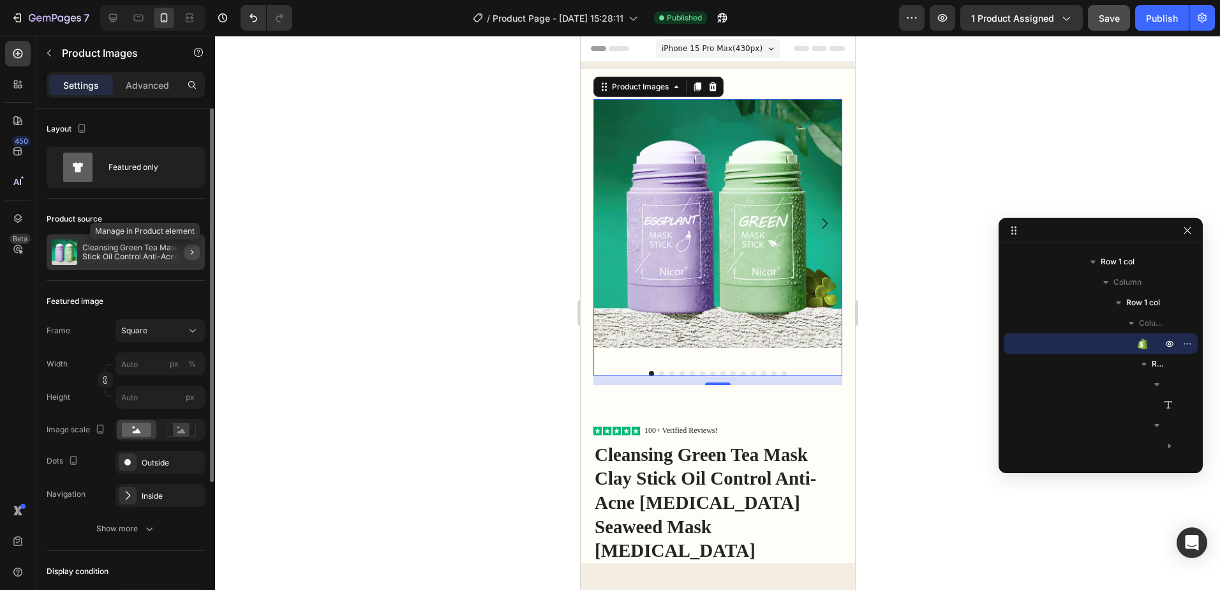
click at [190, 251] on icon "button" at bounding box center [192, 252] width 10 height 10
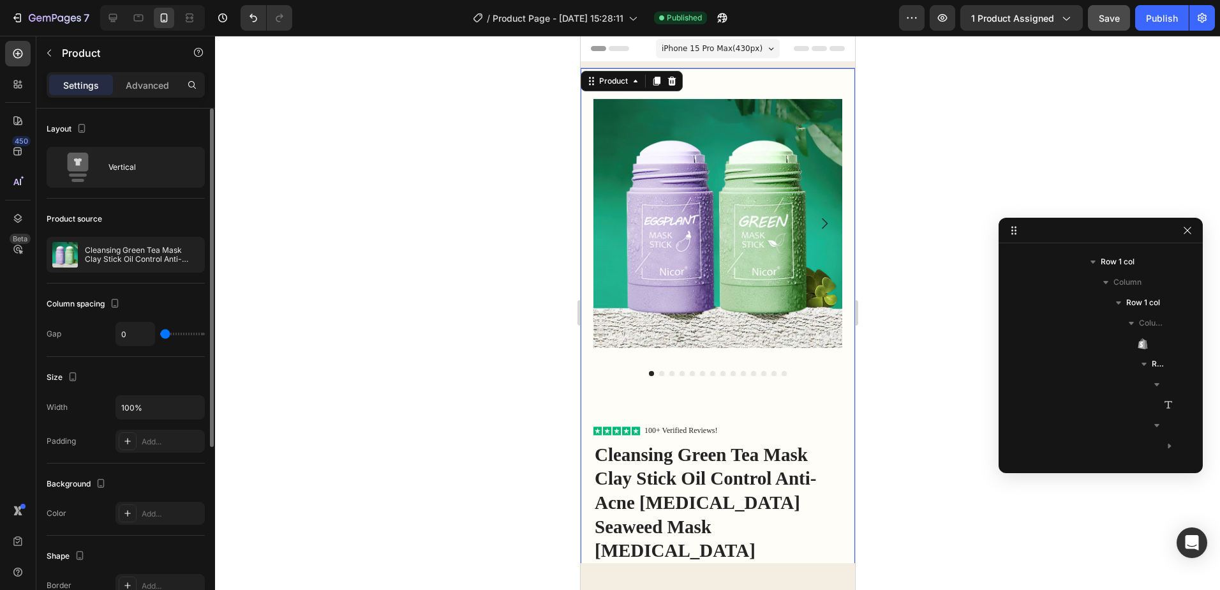
scroll to position [79, 0]
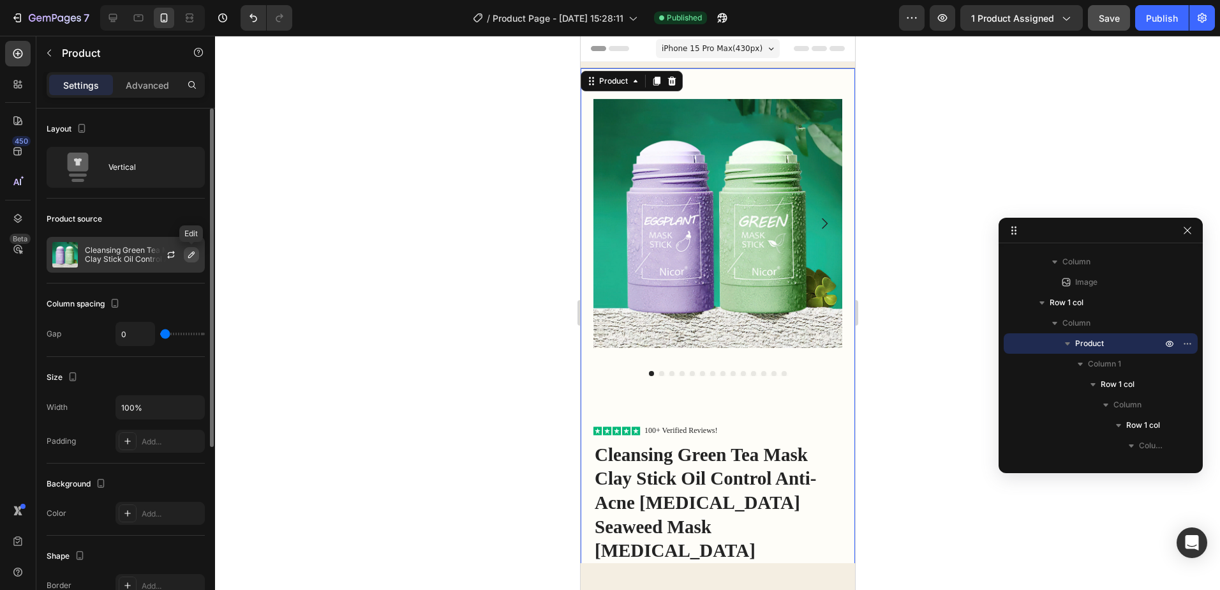
click at [192, 257] on icon "button" at bounding box center [191, 255] width 10 height 10
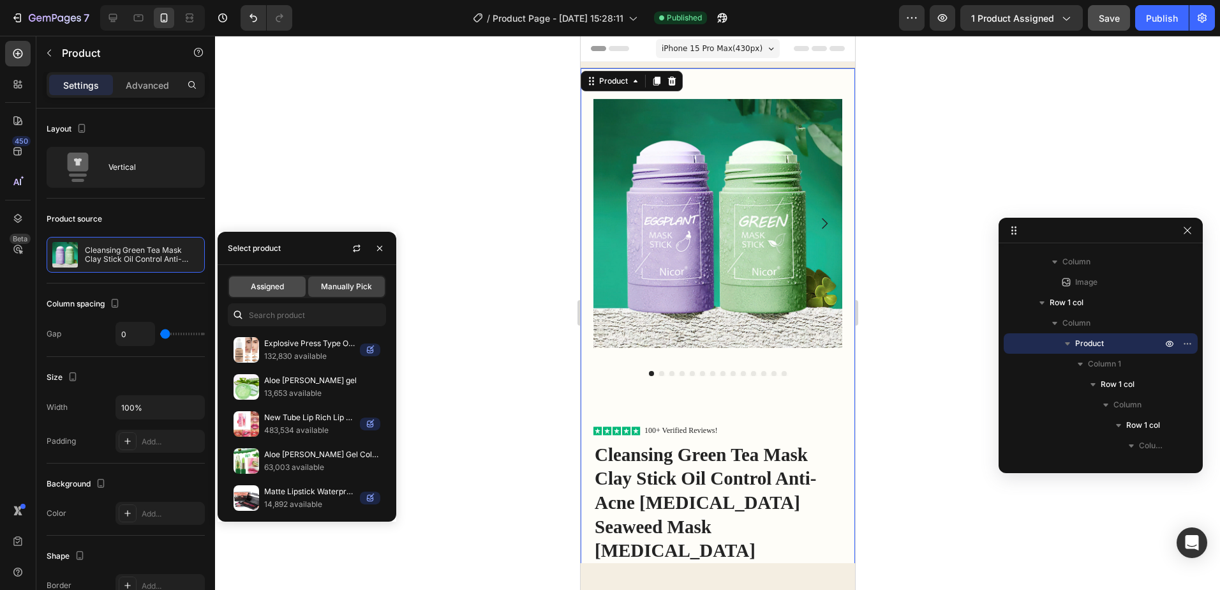
click at [269, 281] on span "Assigned" at bounding box center [267, 286] width 33 height 11
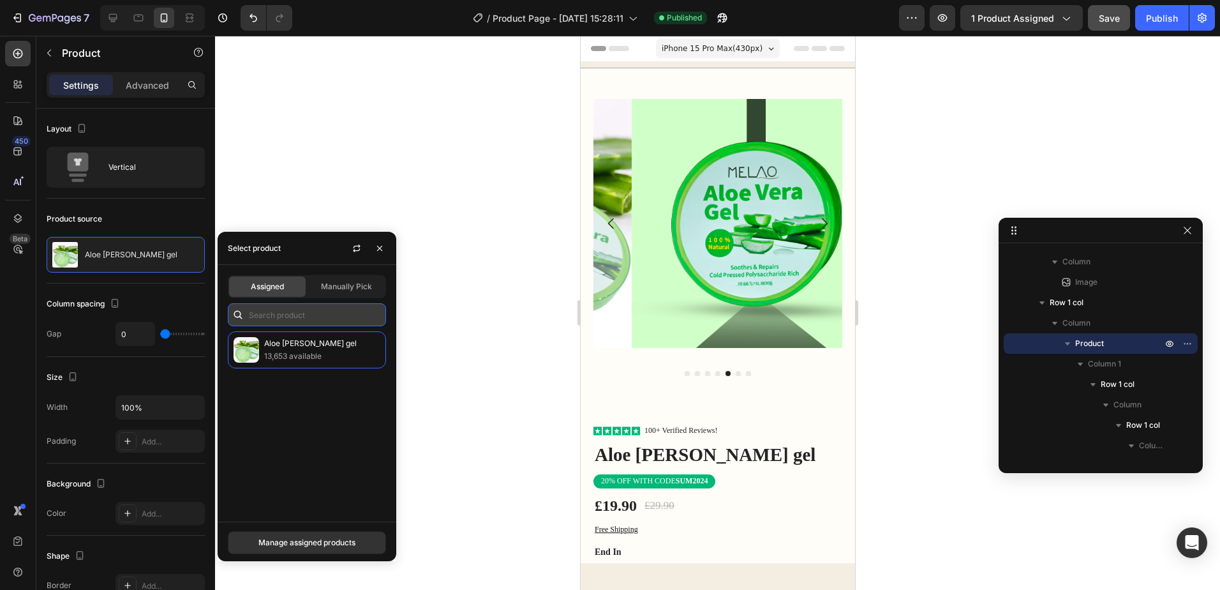
click at [293, 320] on input "text" at bounding box center [307, 314] width 158 height 23
type input "a"
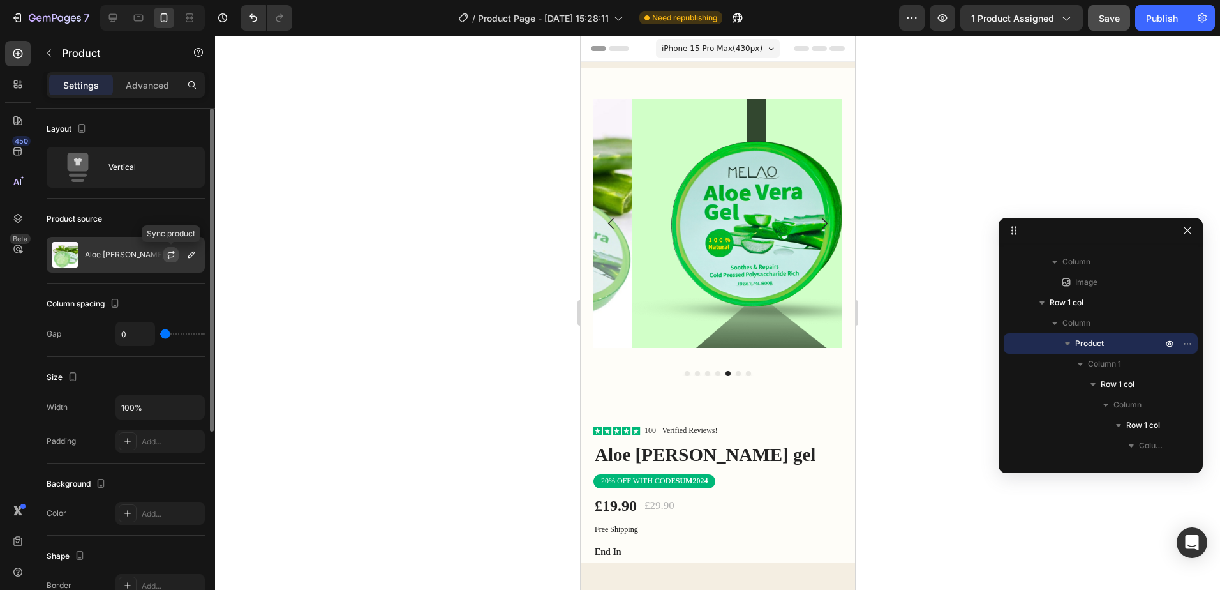
click at [172, 254] on icon "button" at bounding box center [171, 255] width 10 height 10
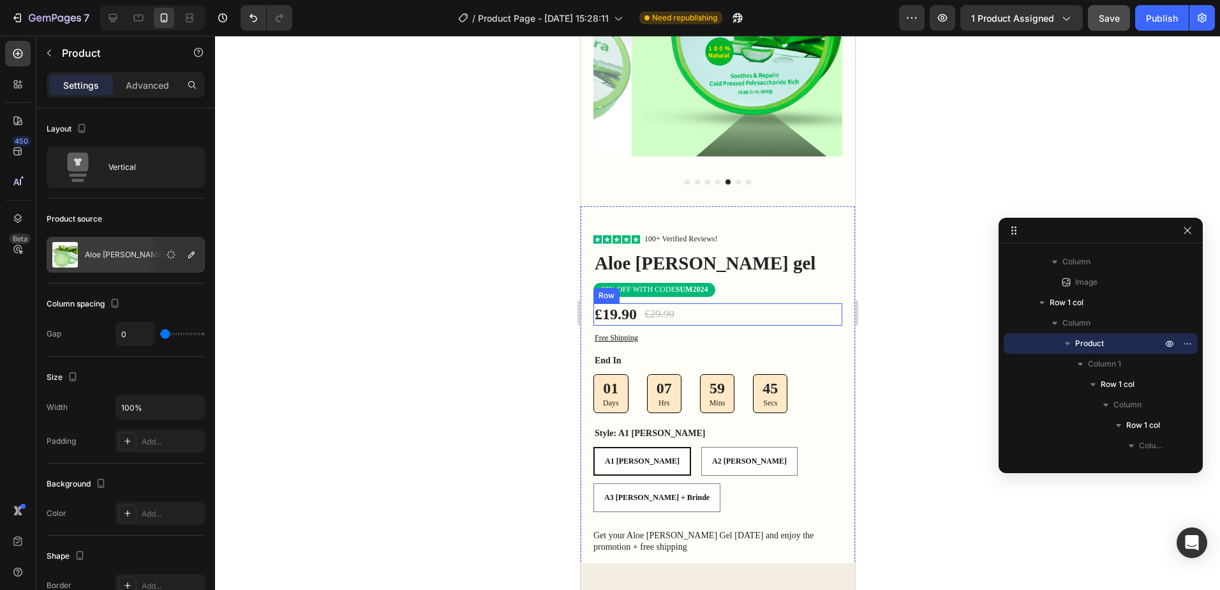
scroll to position [0, 0]
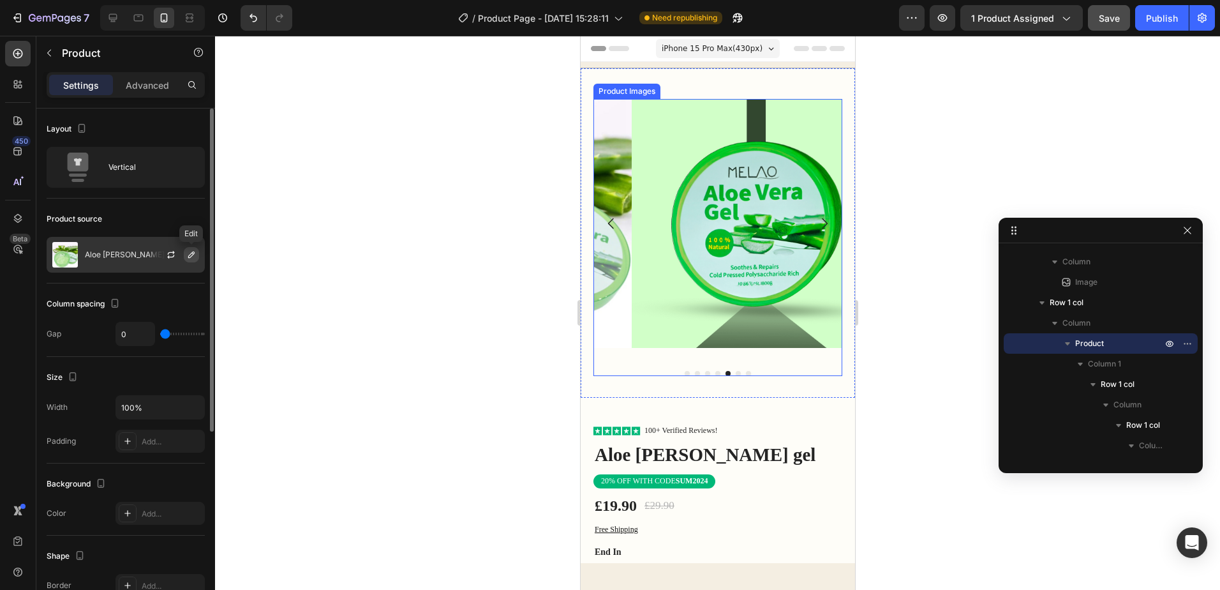
click at [185, 251] on button "button" at bounding box center [191, 254] width 15 height 15
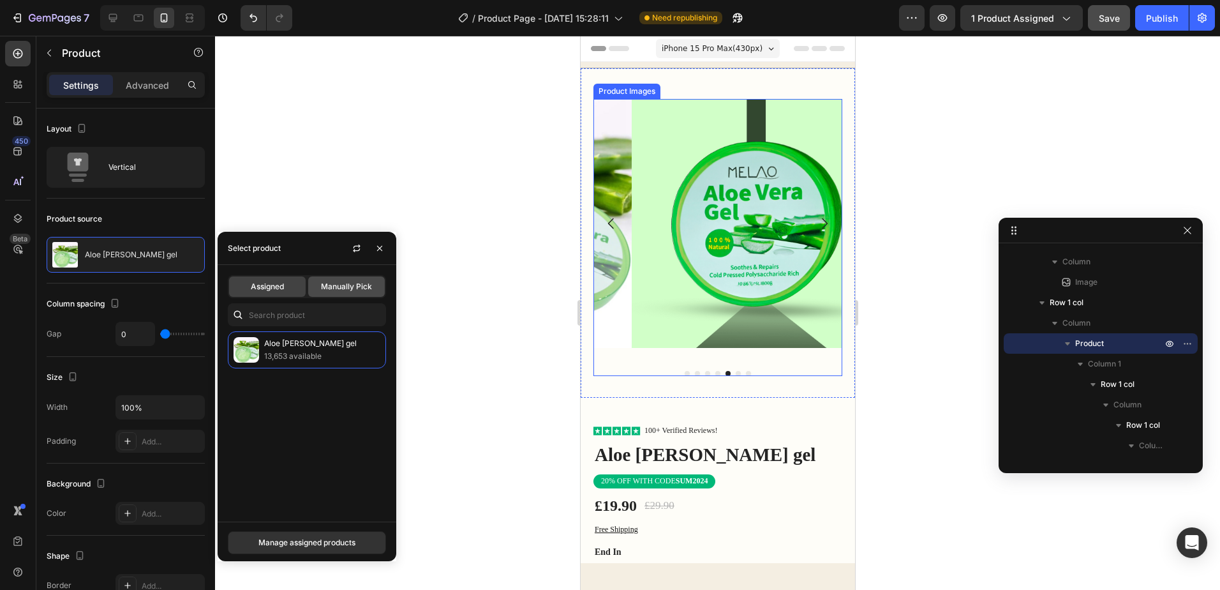
click at [326, 293] on div "Manually Pick" at bounding box center [346, 286] width 77 height 20
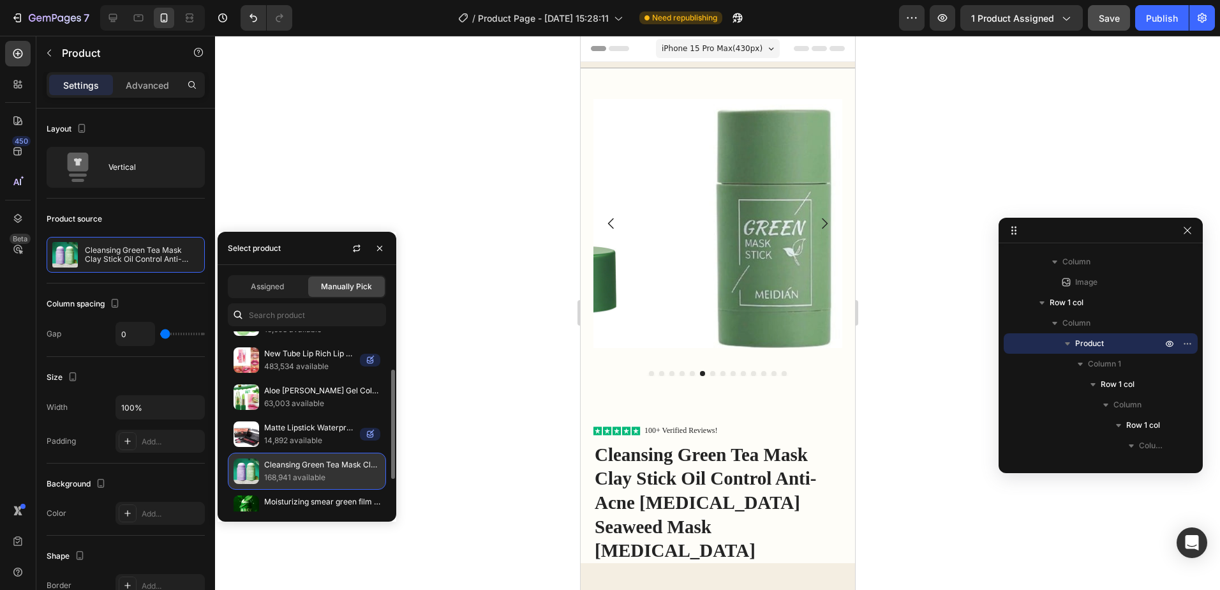
scroll to position [116, 0]
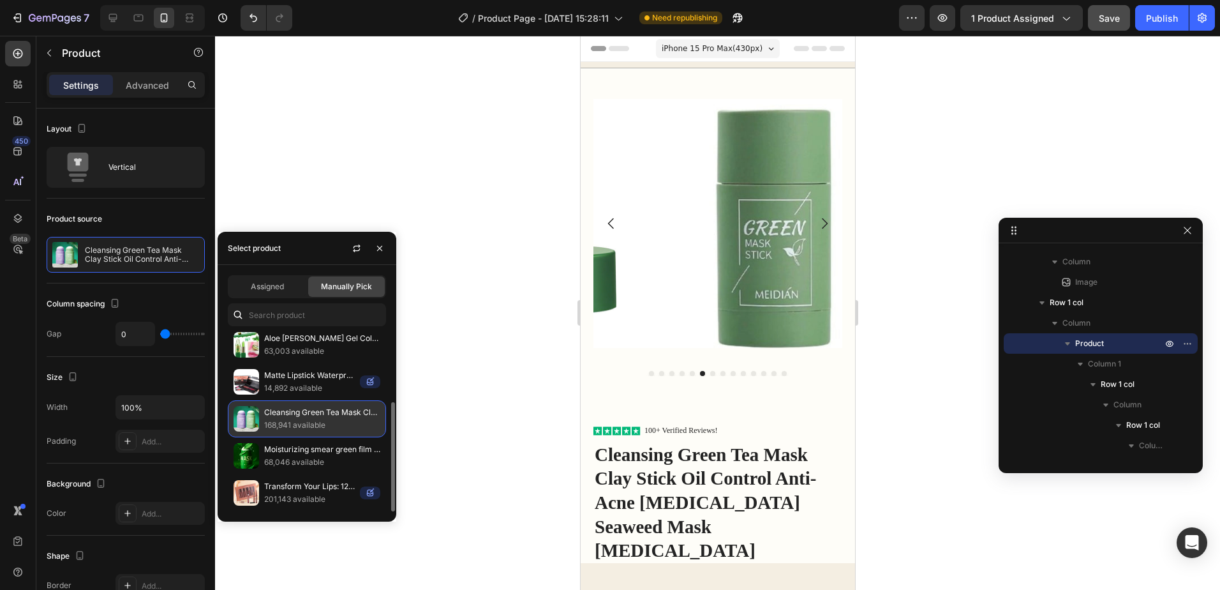
click at [350, 416] on p "Cleansing Green Tea Mask Clay Stick Oil Control Anti-Acne [MEDICAL_DATA] Seawee…" at bounding box center [322, 412] width 116 height 13
click at [329, 418] on p "Cleansing Green Tea Mask Clay Stick Oil Control Anti-Acne [MEDICAL_DATA] Seawee…" at bounding box center [322, 412] width 116 height 13
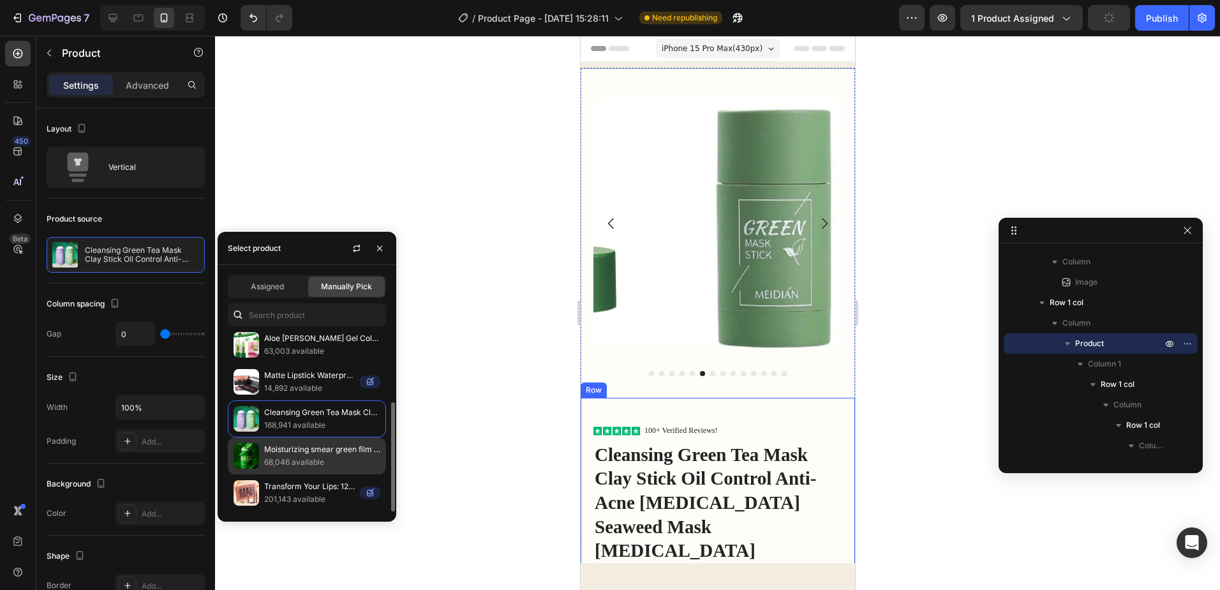
click at [297, 451] on p "Moisturizing smear green film stick" at bounding box center [322, 449] width 116 height 13
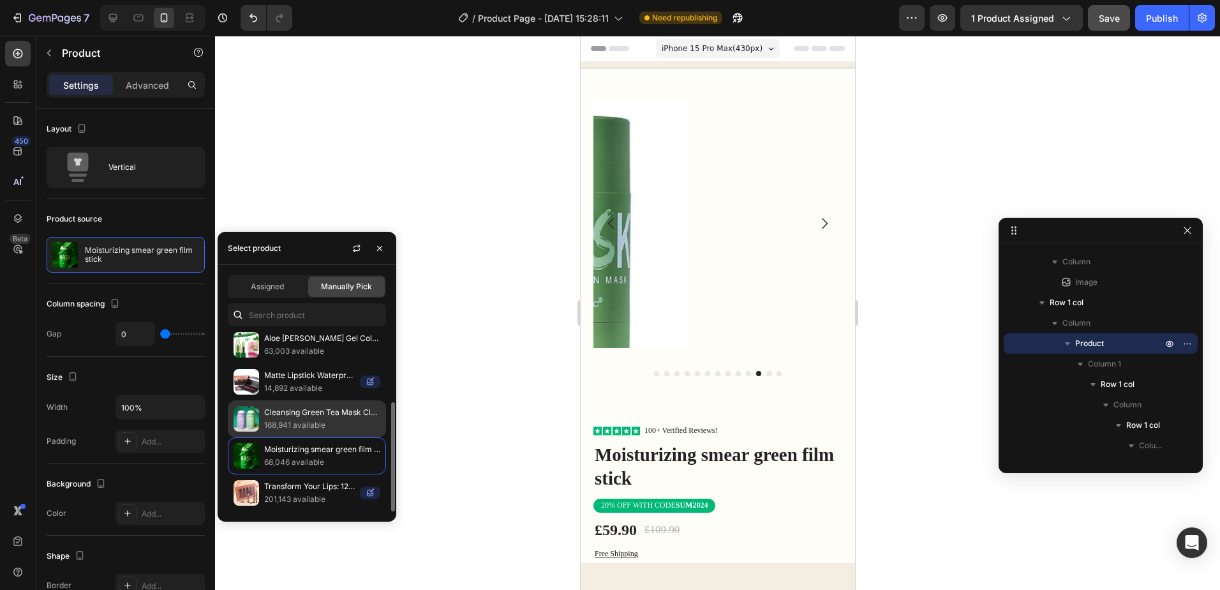
click at [331, 410] on p "Cleansing Green Tea Mask Clay Stick Oil Control Anti-Acne [MEDICAL_DATA] Seawee…" at bounding box center [322, 412] width 116 height 13
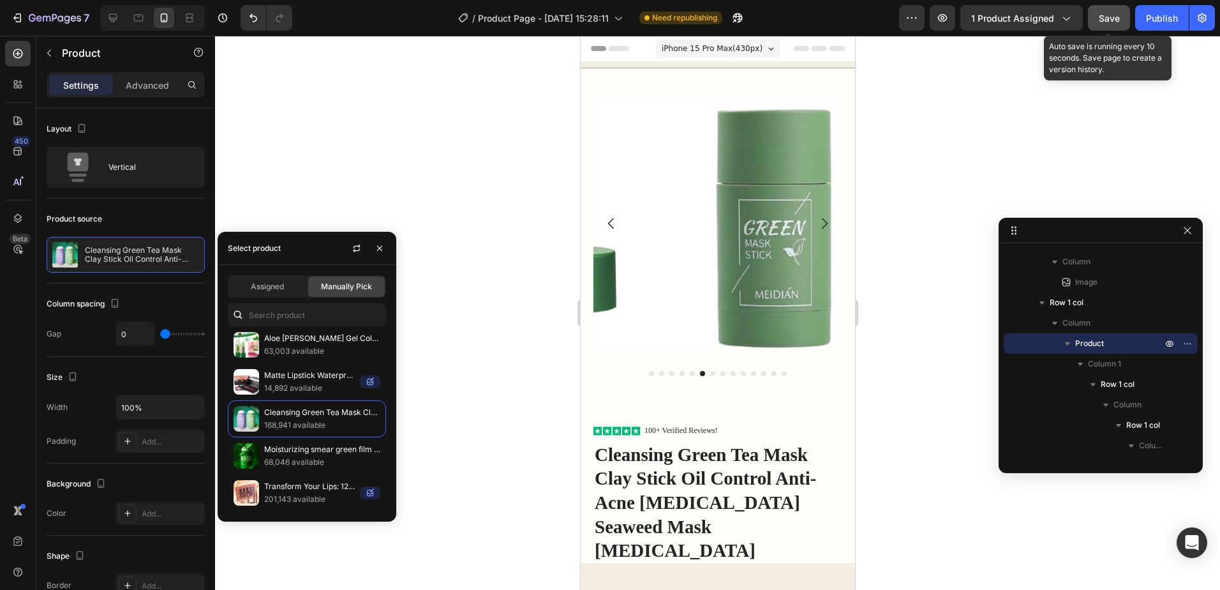
click at [1100, 15] on span "Save" at bounding box center [1109, 18] width 21 height 11
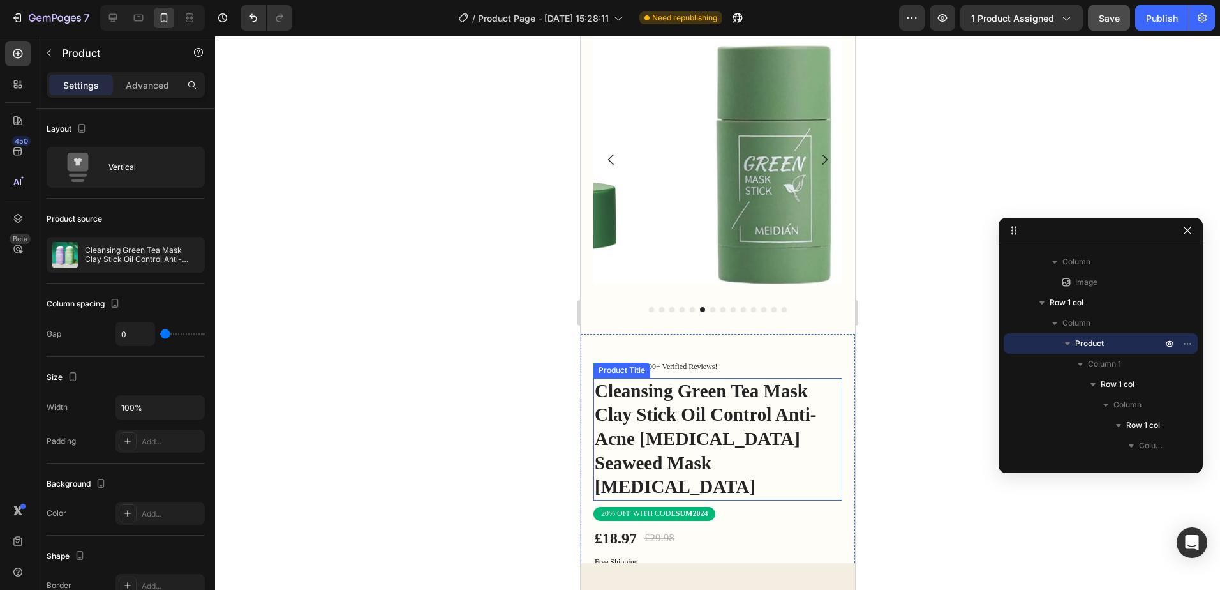
scroll to position [0, 0]
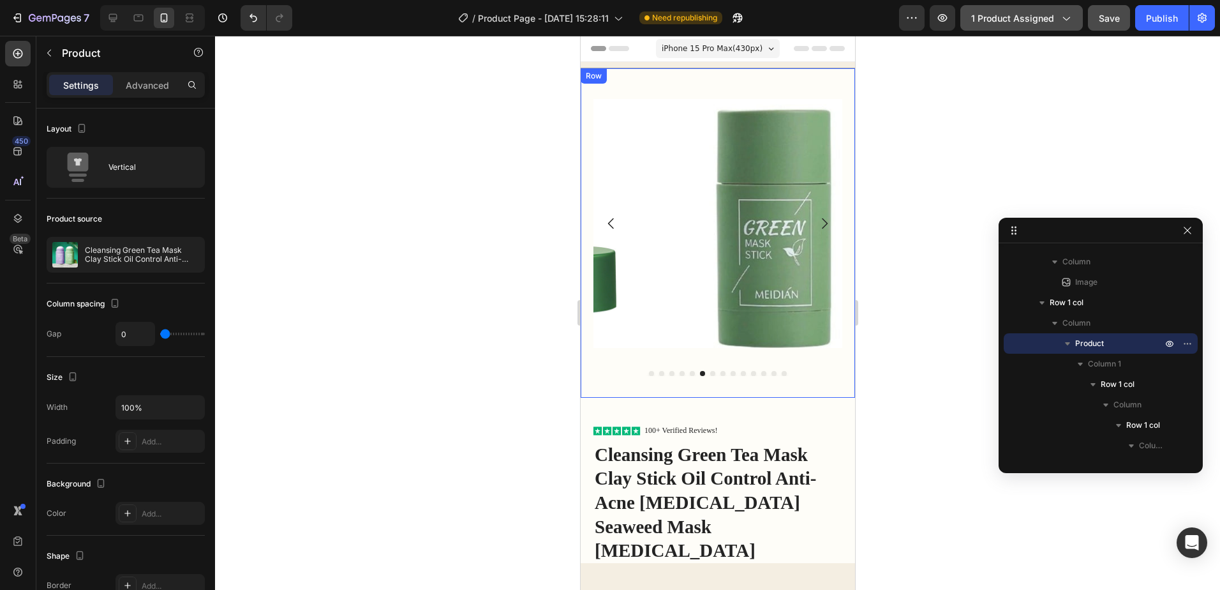
click at [1056, 22] on div "1 product assigned" at bounding box center [1021, 17] width 101 height 13
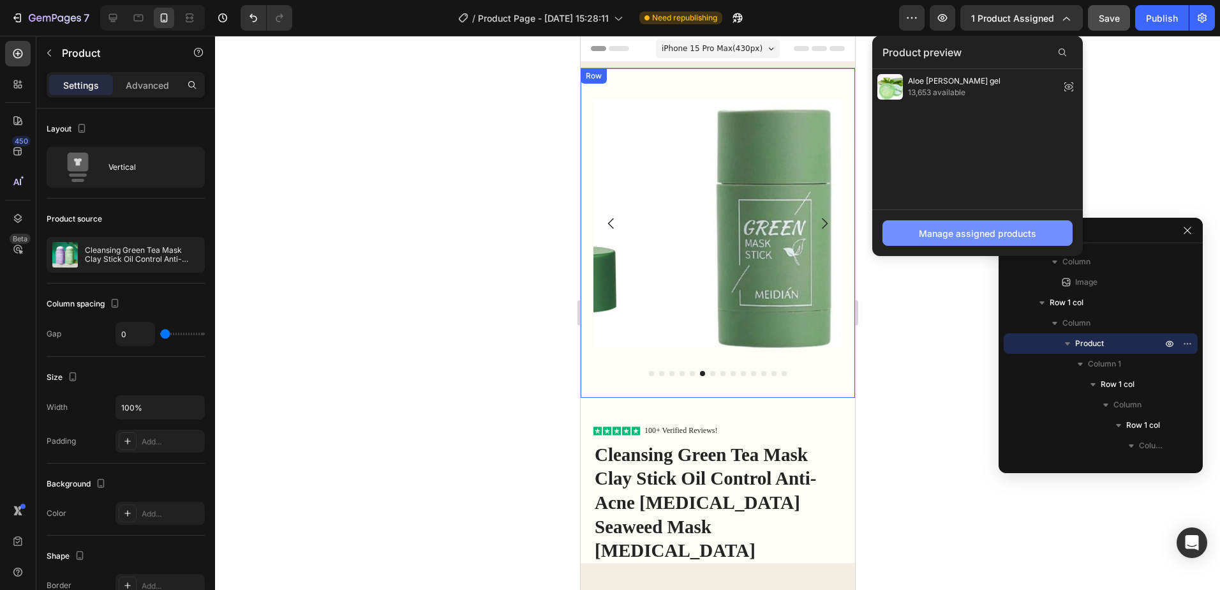
click at [958, 232] on div "Manage assigned products" at bounding box center [977, 233] width 117 height 13
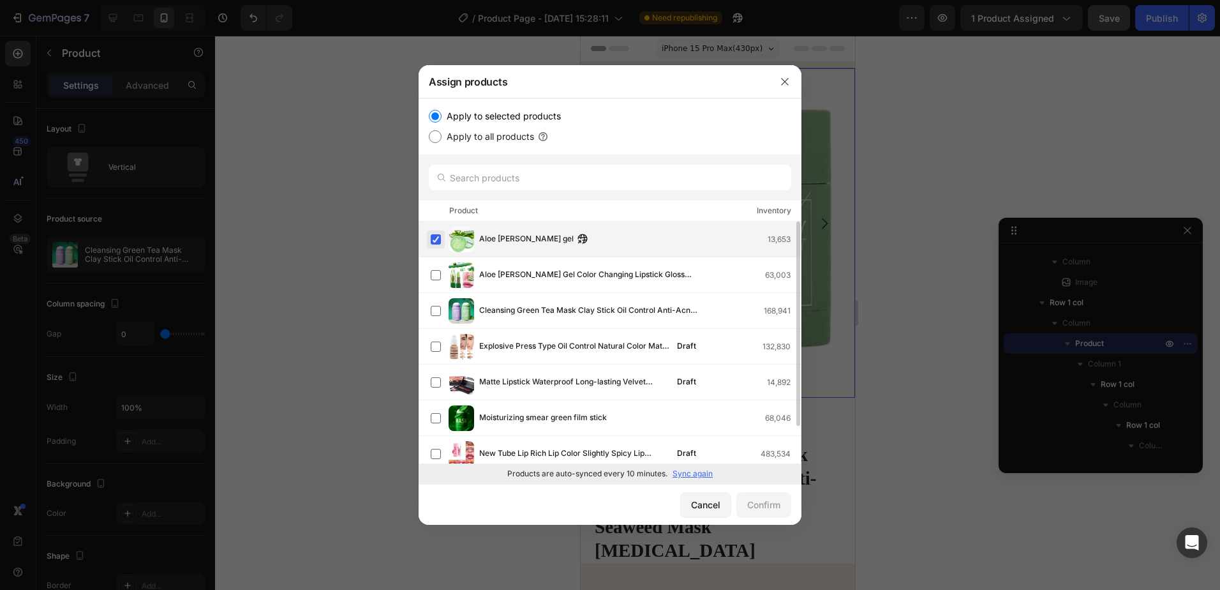
click at [436, 239] on label at bounding box center [436, 239] width 10 height 10
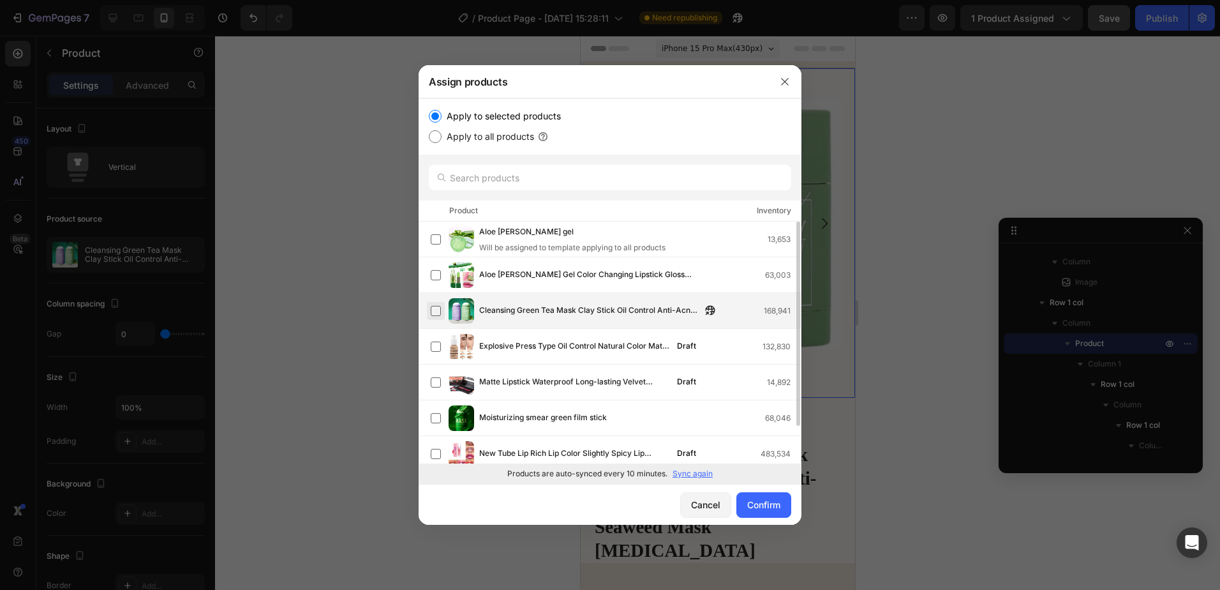
click at [431, 310] on label at bounding box center [436, 311] width 10 height 10
click at [768, 504] on div "Confirm" at bounding box center [763, 504] width 33 height 13
click at [700, 471] on p "Sync again" at bounding box center [693, 473] width 40 height 11
click at [441, 309] on label at bounding box center [436, 311] width 10 height 10
click at [440, 241] on label at bounding box center [436, 239] width 10 height 10
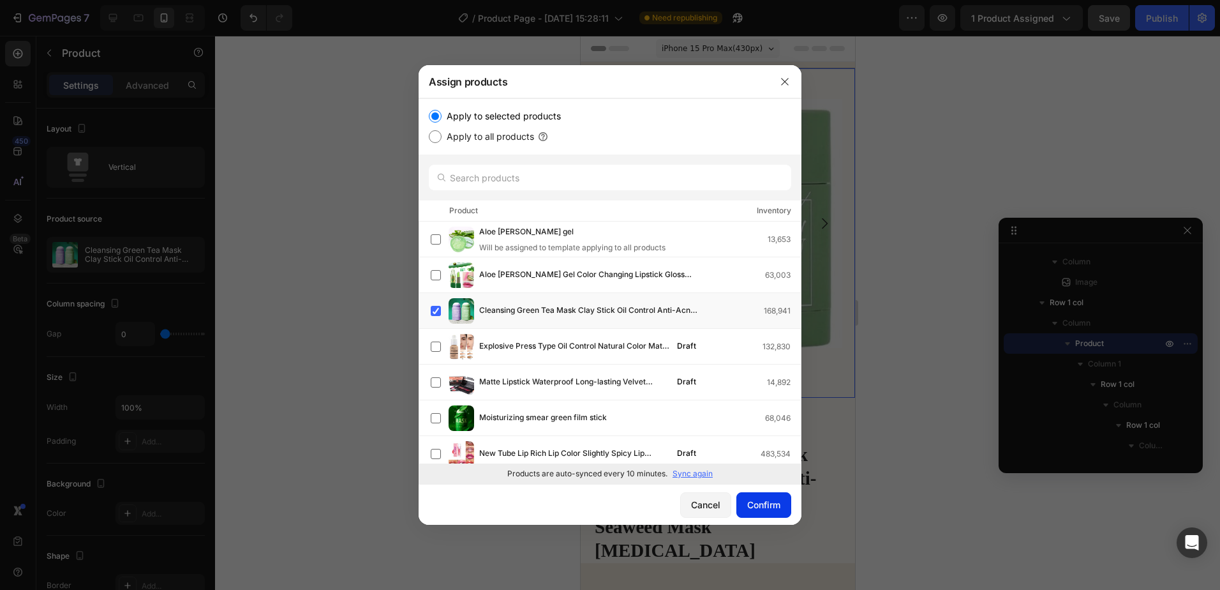
click at [753, 502] on div "Confirm" at bounding box center [763, 504] width 33 height 13
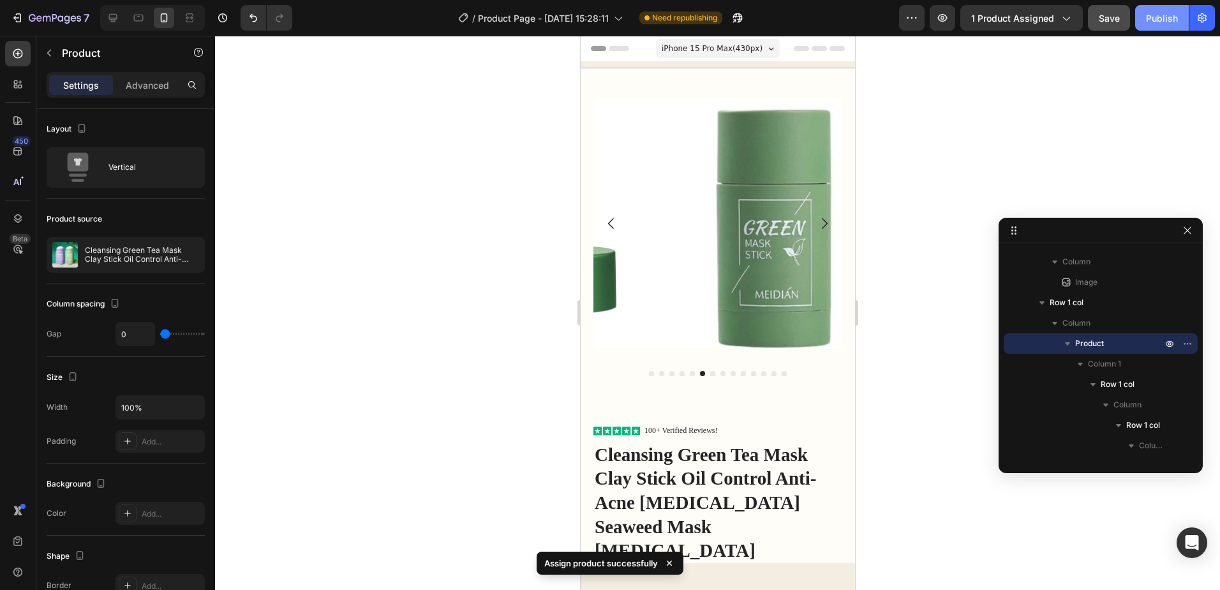
click at [1158, 19] on div "Publish" at bounding box center [1162, 17] width 32 height 13
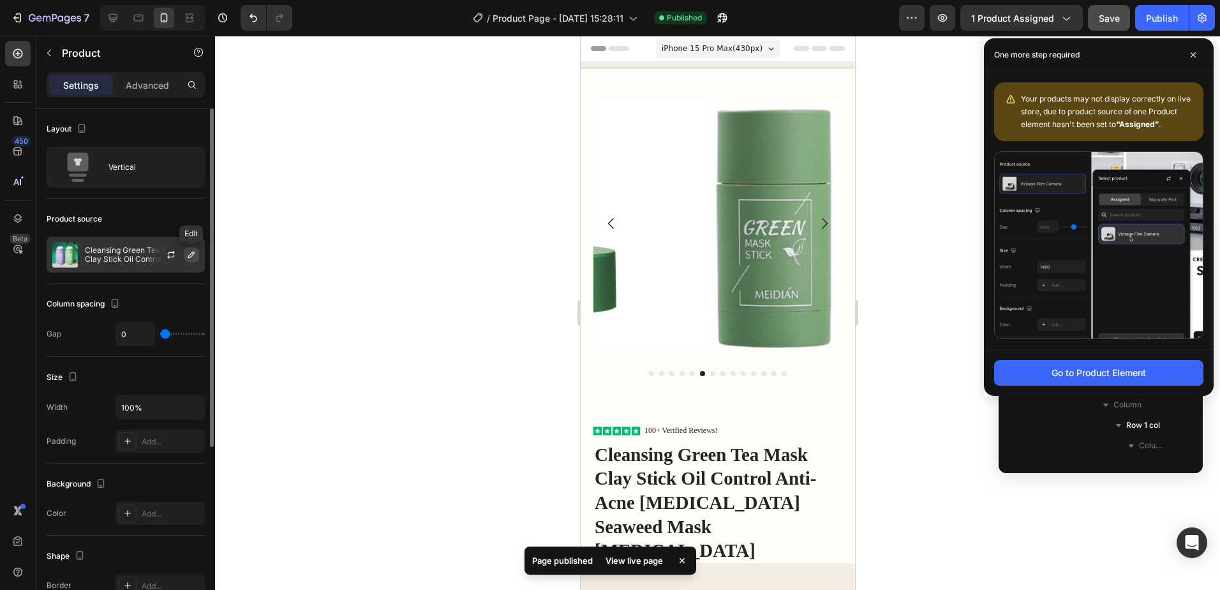
click at [191, 257] on icon "button" at bounding box center [191, 254] width 6 height 6
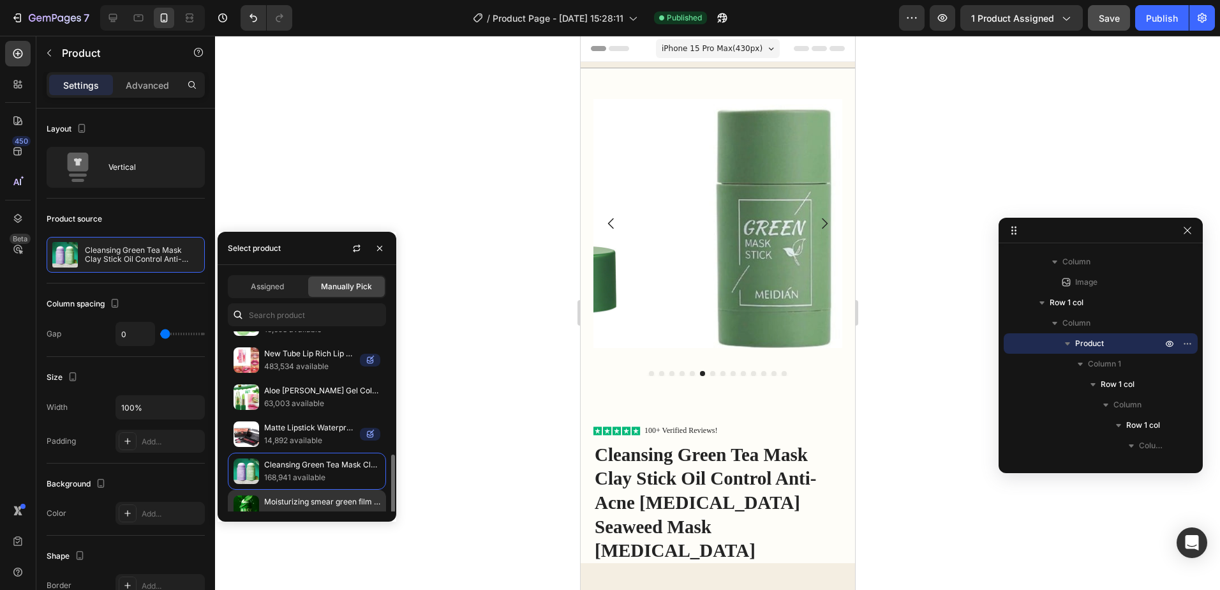
scroll to position [116, 0]
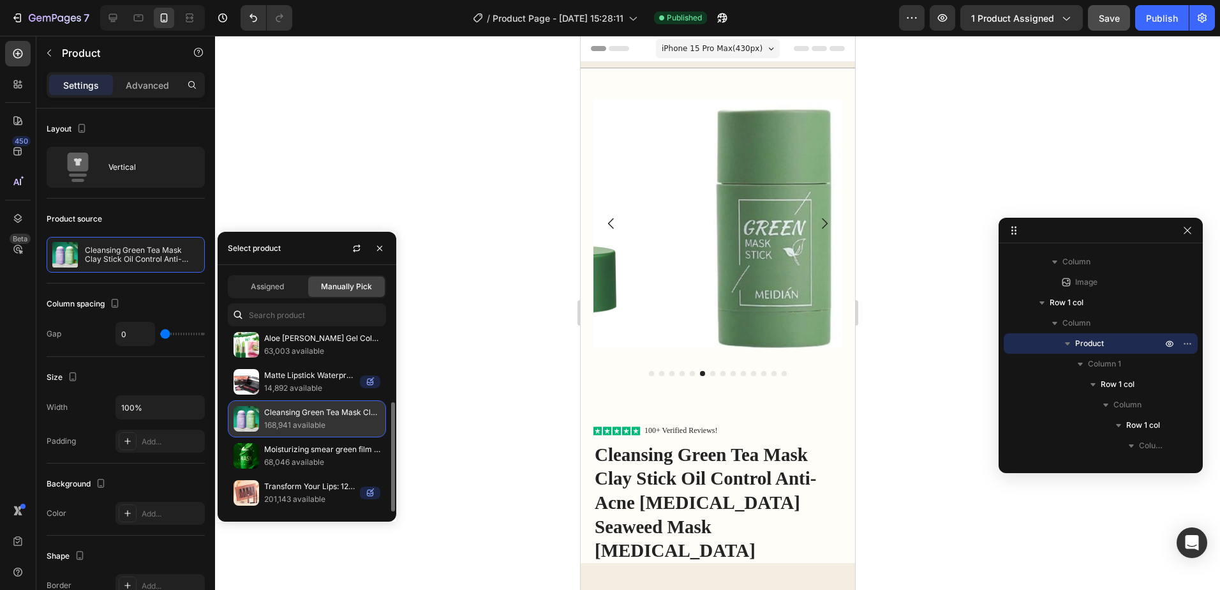
click at [332, 417] on p "Cleansing Green Tea Mask Clay Stick Oil Control Anti-Acne [MEDICAL_DATA] Seawee…" at bounding box center [322, 412] width 116 height 13
click at [361, 430] on p "168,941 available" at bounding box center [322, 425] width 116 height 13
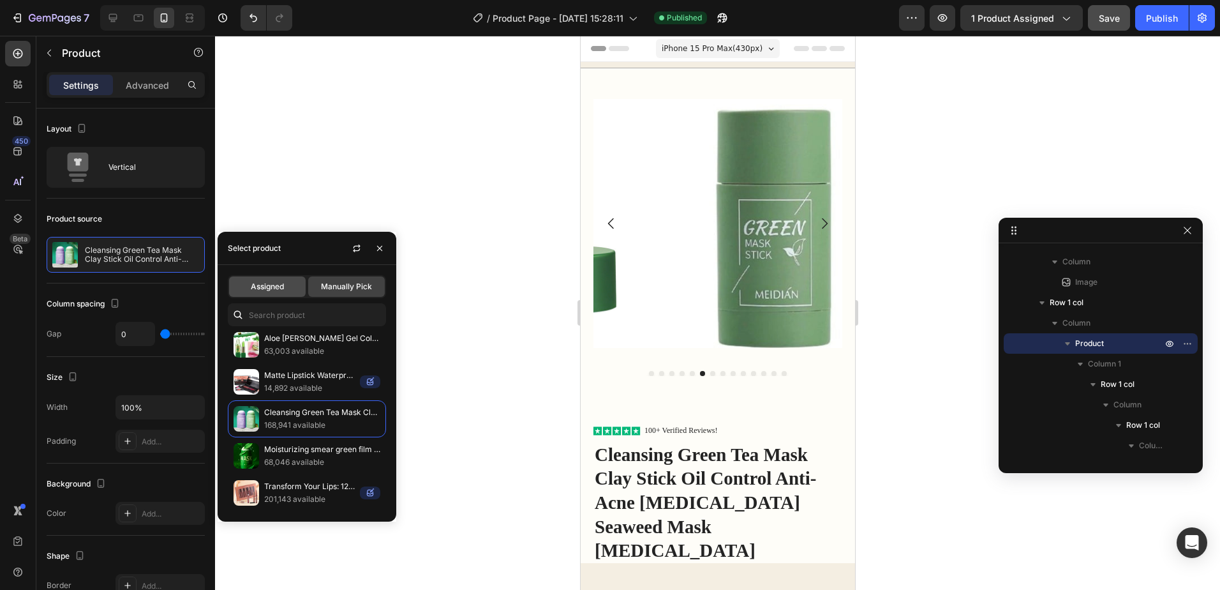
click at [287, 281] on div "Assigned" at bounding box center [267, 286] width 77 height 20
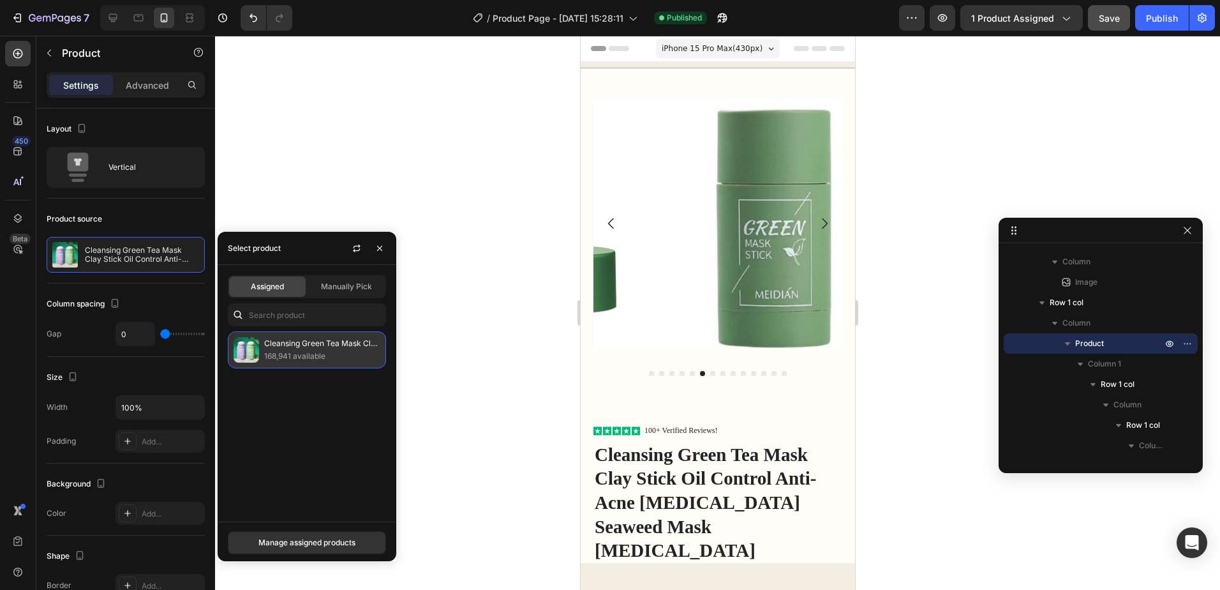
click at [317, 343] on p "Cleansing Green Tea Mask Clay Stick Oil Control Anti-Acne [MEDICAL_DATA] Seawee…" at bounding box center [322, 343] width 116 height 13
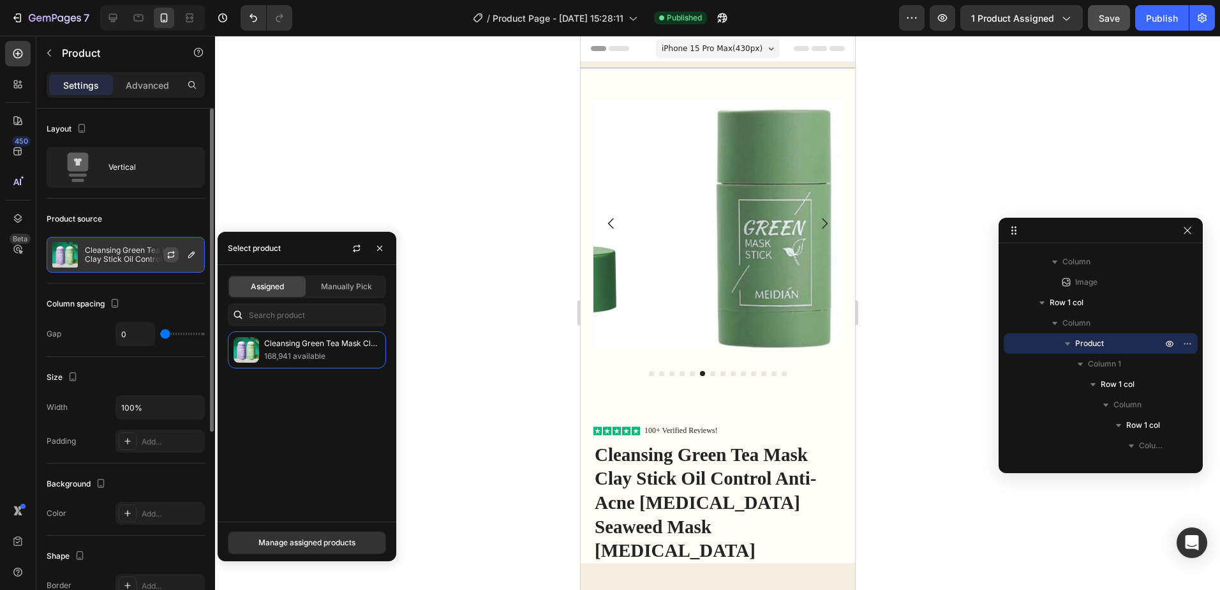
click at [176, 257] on icon "button" at bounding box center [171, 255] width 10 height 10
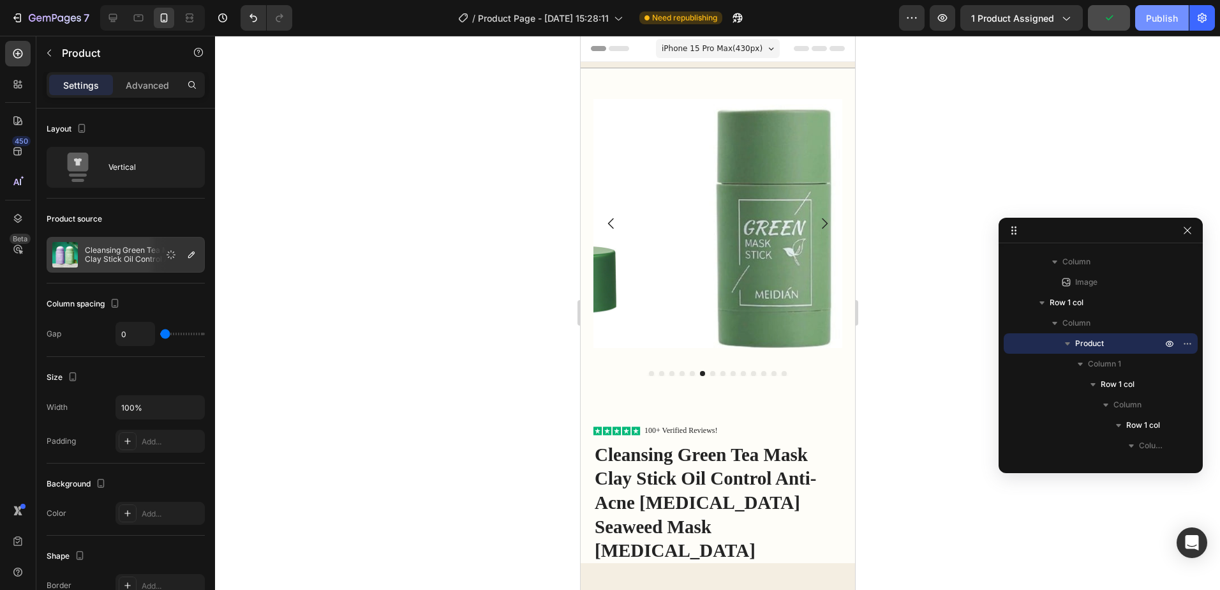
click at [1158, 17] on div "Publish" at bounding box center [1162, 17] width 32 height 13
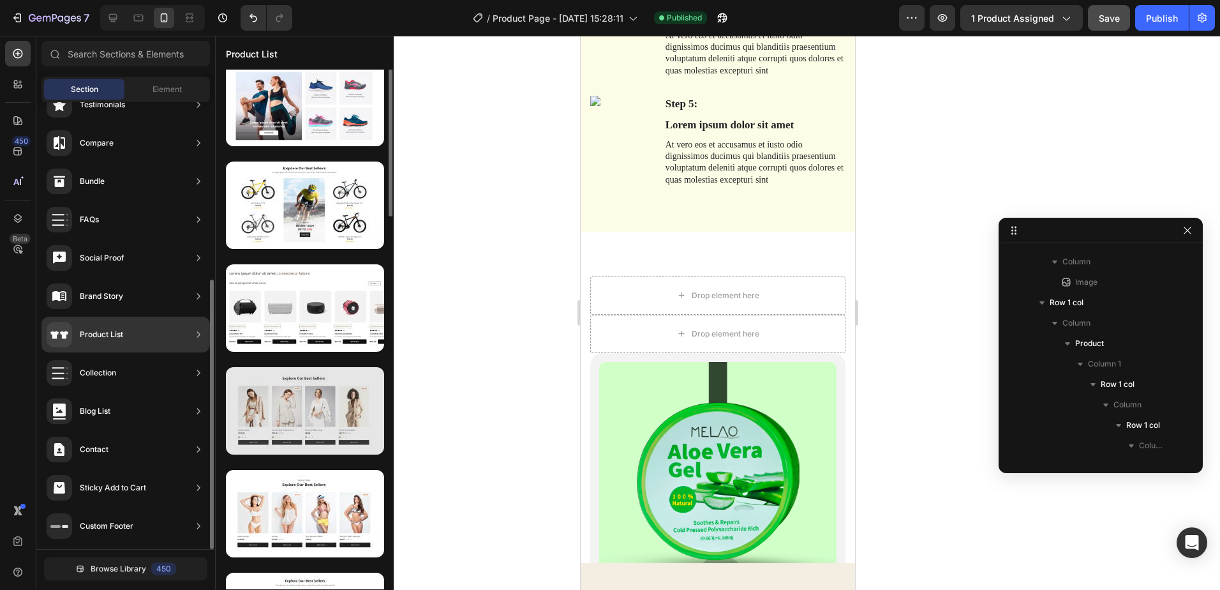
scroll to position [0, 0]
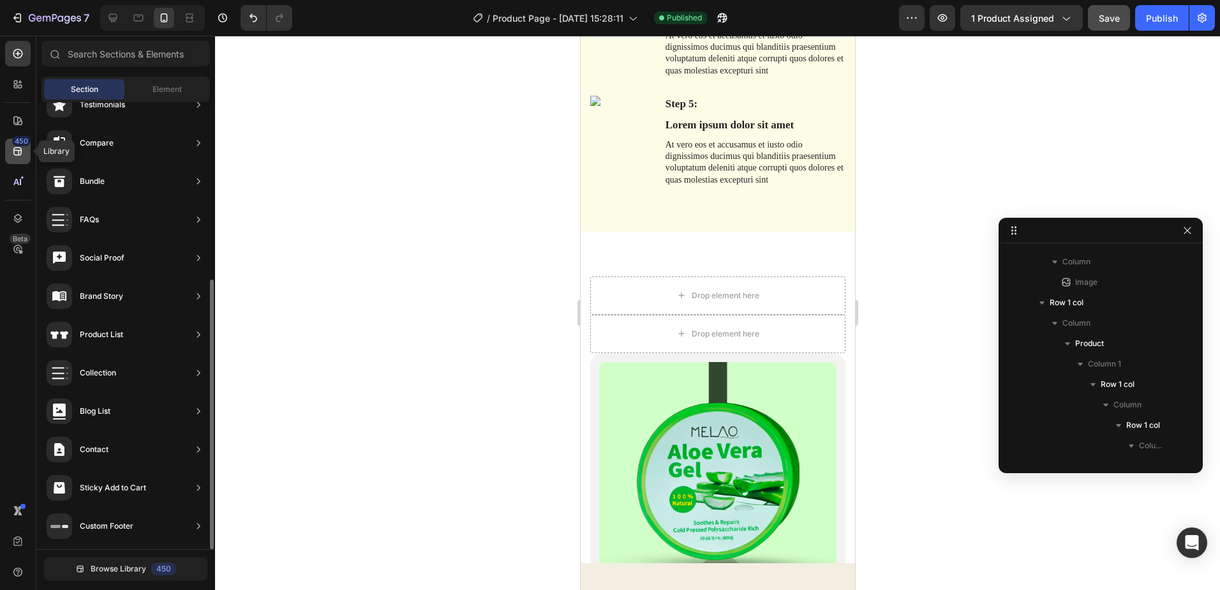
click at [13, 148] on icon at bounding box center [17, 151] width 13 height 13
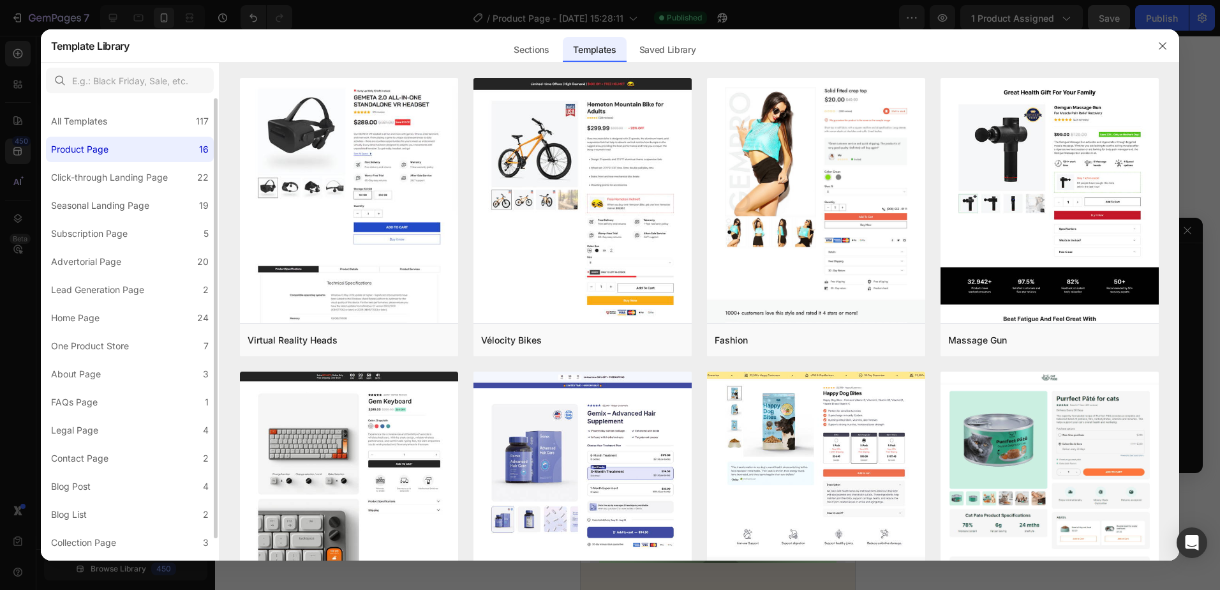
click at [107, 416] on div "All Templates 117 Product Page 16 Click-through Landing Page 22 Seasonal Landin…" at bounding box center [130, 340] width 178 height 485
click at [121, 378] on label "About Page 3" at bounding box center [130, 374] width 168 height 26
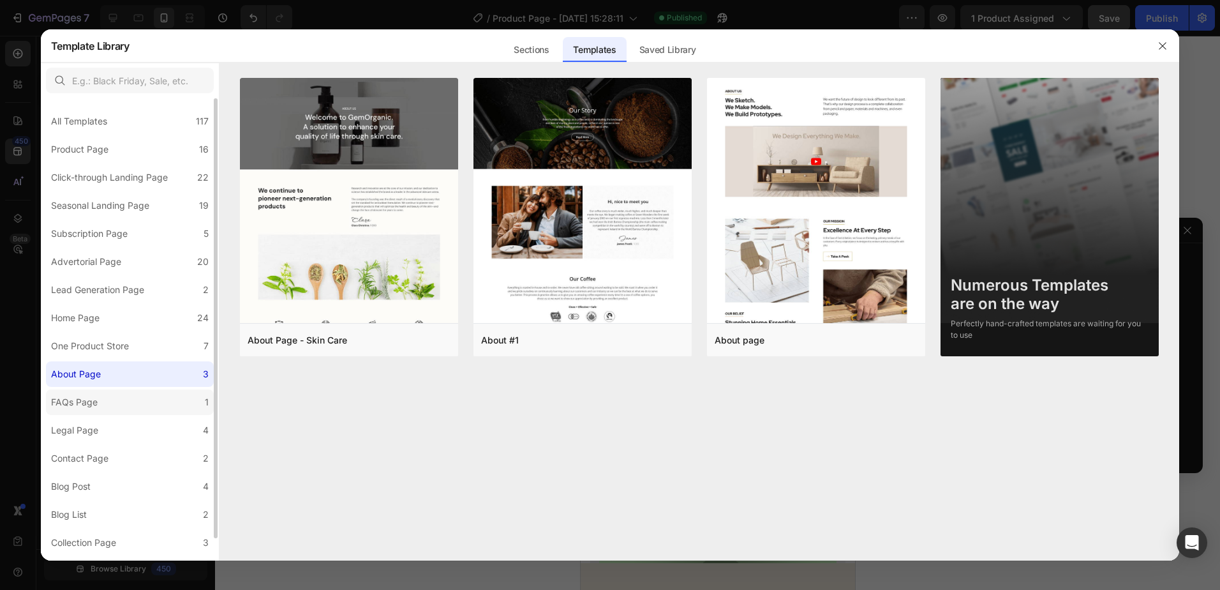
click at [124, 398] on label "FAQs Page 1" at bounding box center [130, 402] width 168 height 26
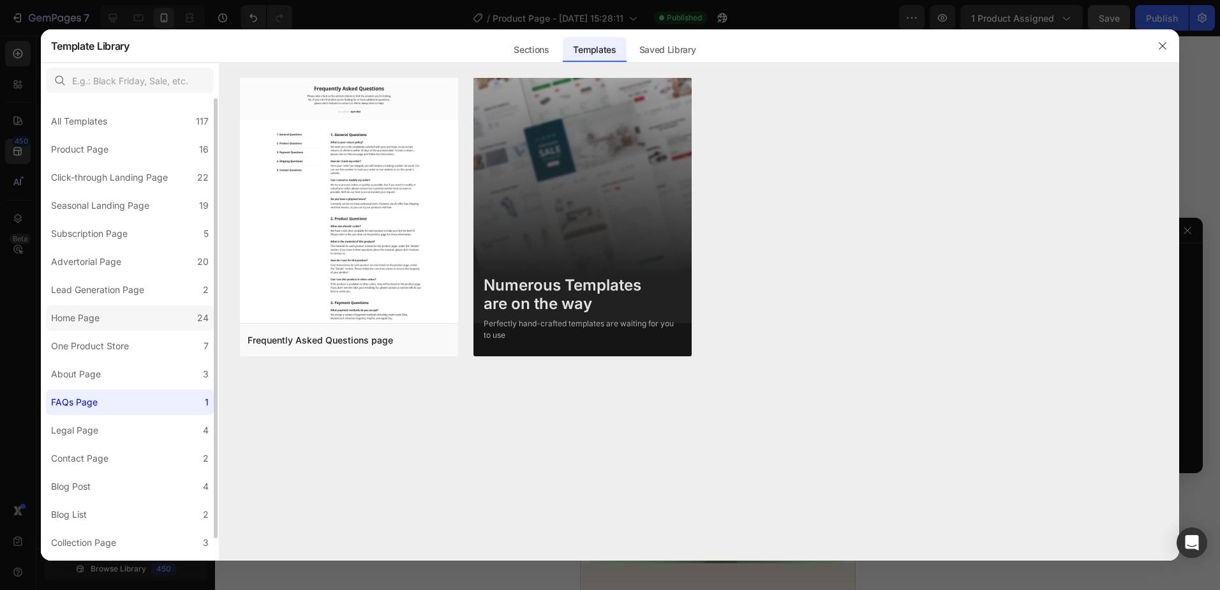
scroll to position [23, 0]
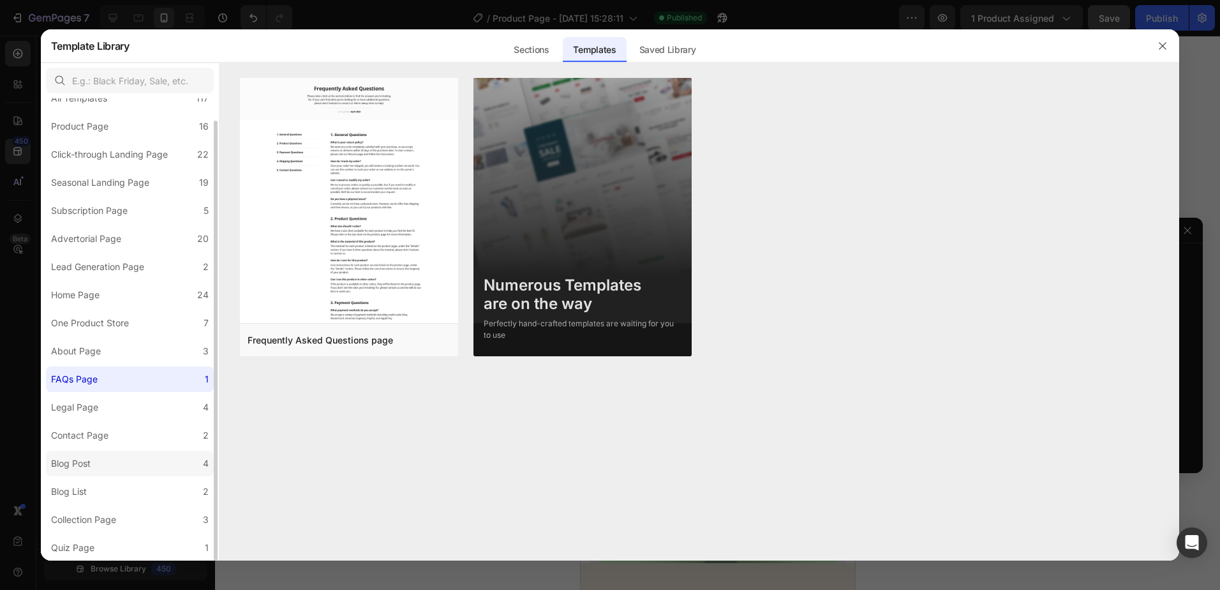
click at [132, 453] on label "Blog Post 4" at bounding box center [130, 464] width 168 height 26
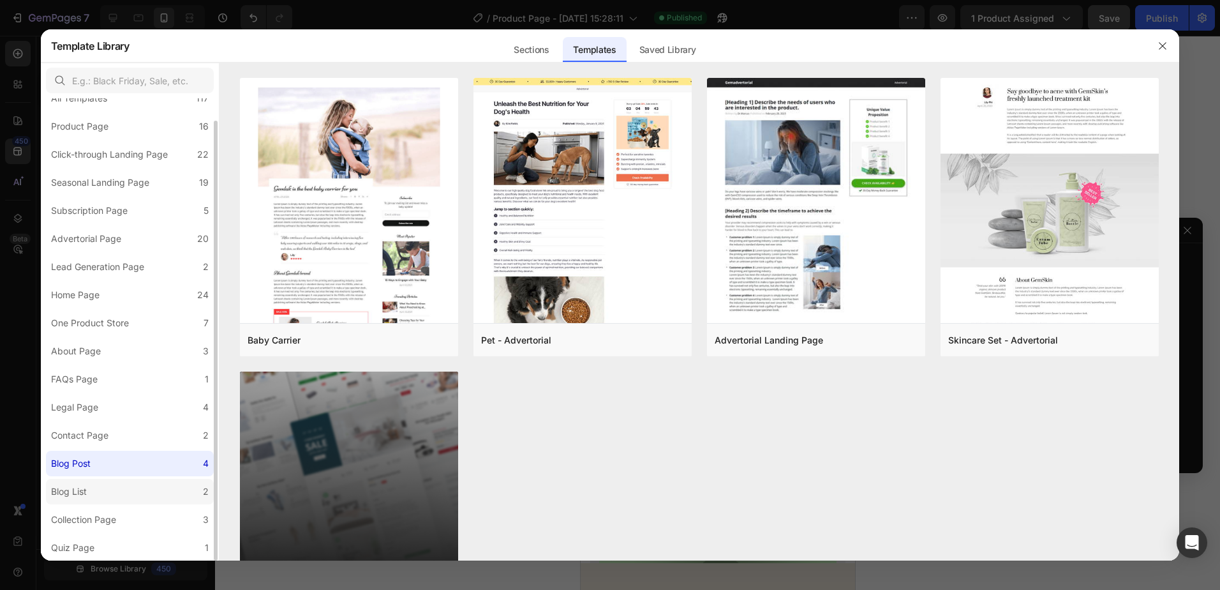
click at [99, 493] on label "Blog List 2" at bounding box center [130, 492] width 168 height 26
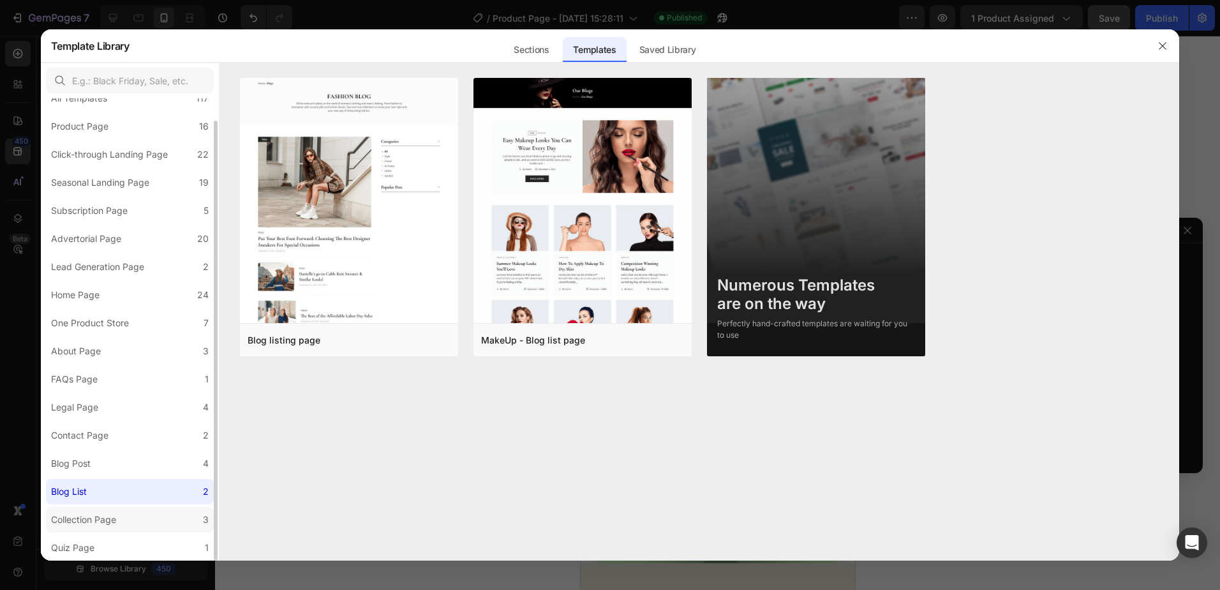
click at [103, 518] on div "Collection Page" at bounding box center [83, 519] width 65 height 15
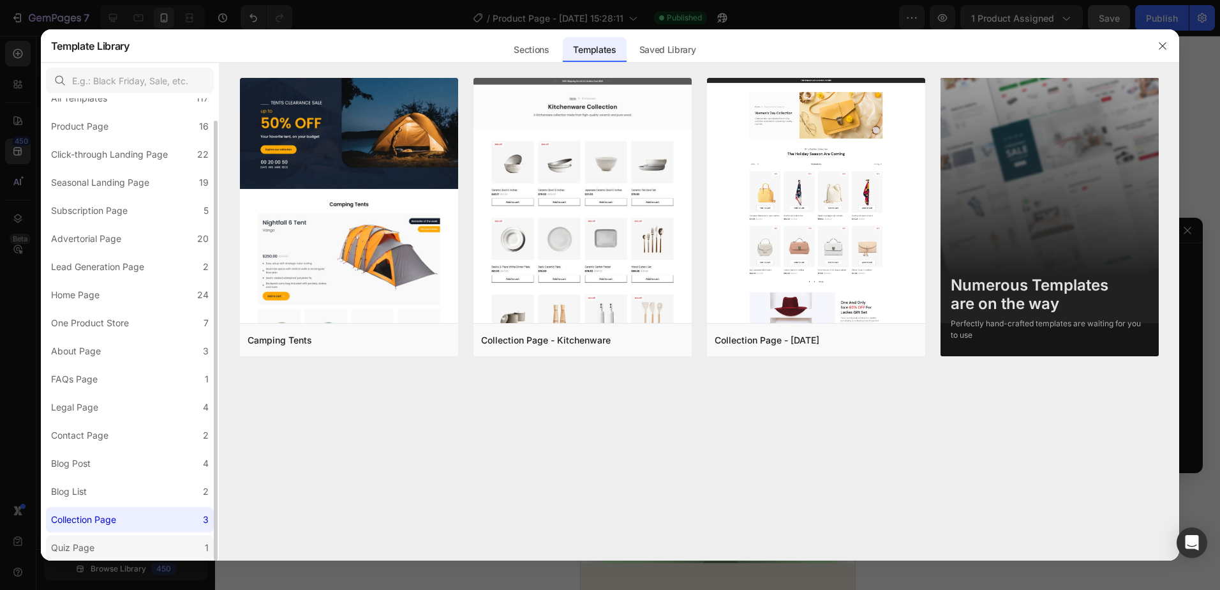
click at [112, 539] on label "Quiz Page 1" at bounding box center [130, 548] width 168 height 26
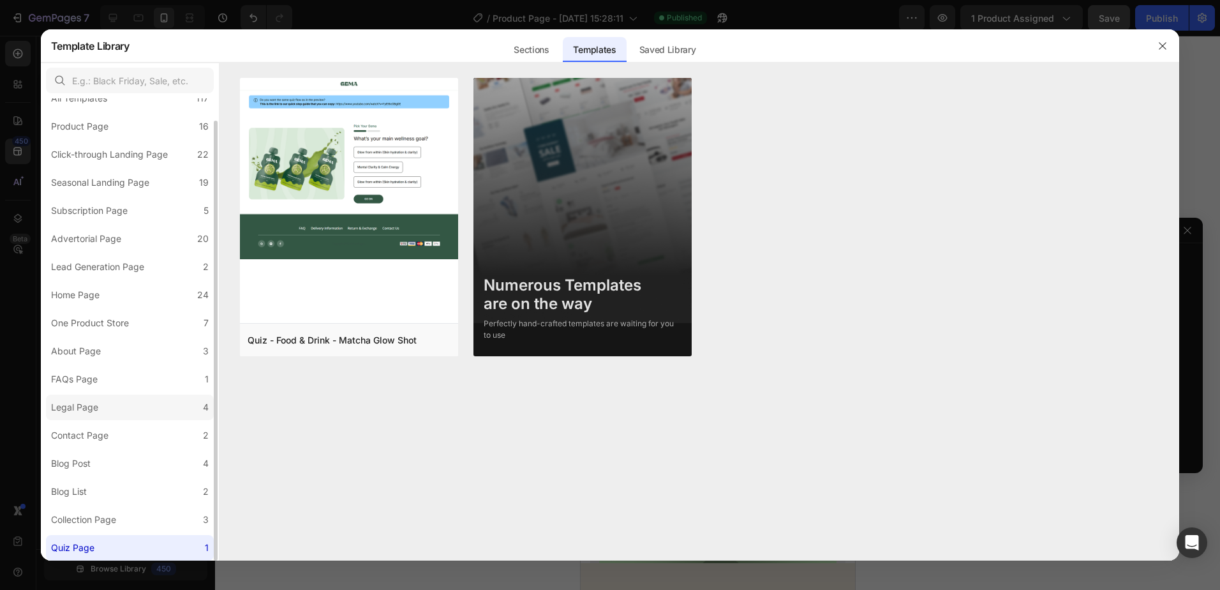
click at [101, 415] on div "Legal Page" at bounding box center [77, 407] width 52 height 15
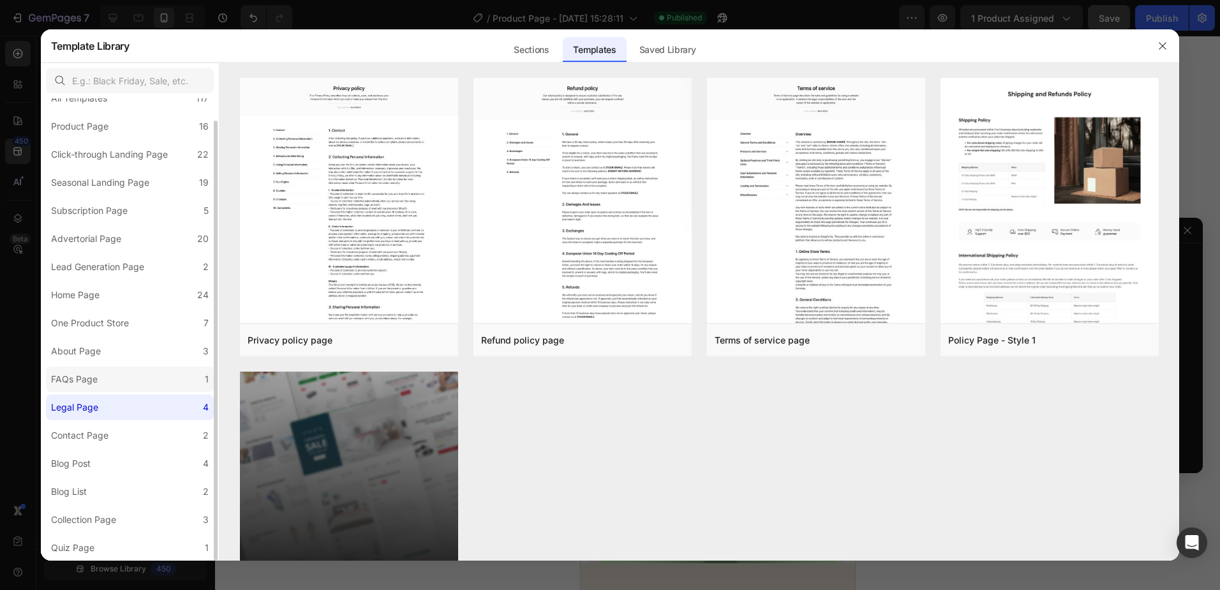
click at [113, 381] on label "FAQs Page 1" at bounding box center [130, 379] width 168 height 26
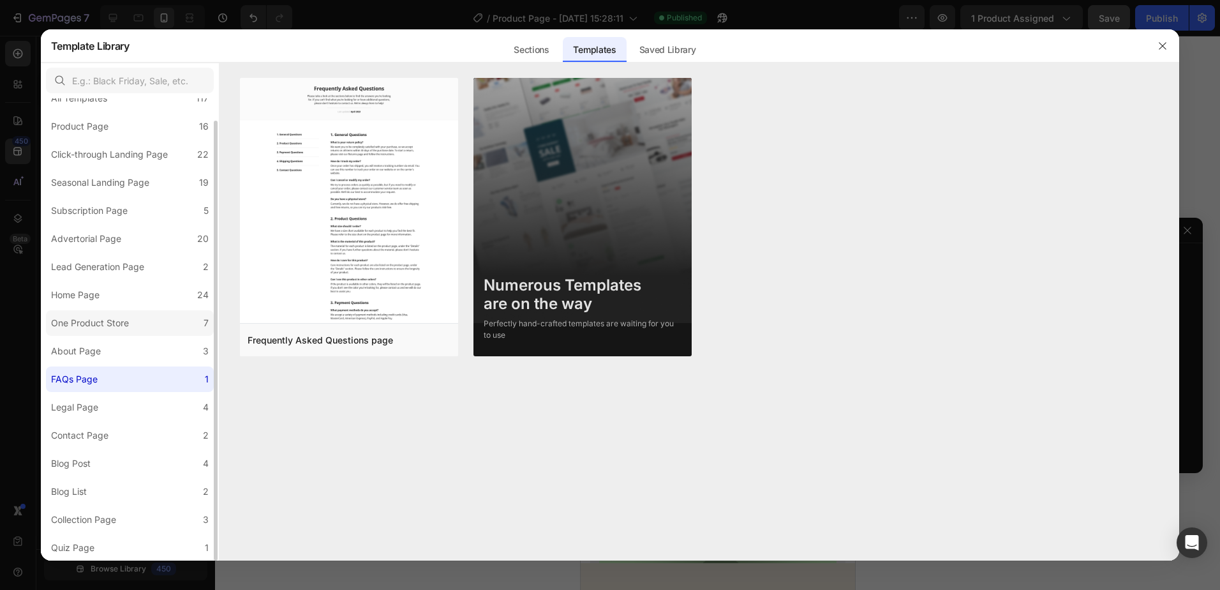
click at [112, 331] on label "One Product Store 7" at bounding box center [130, 323] width 168 height 26
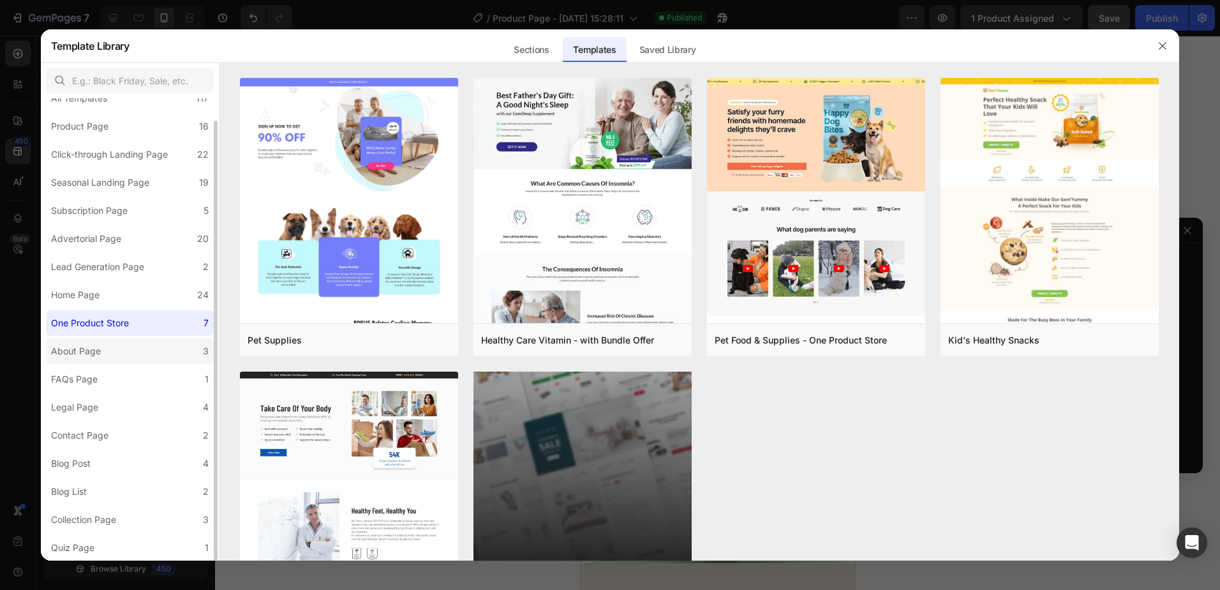
click at [108, 347] on label "About Page 3" at bounding box center [130, 351] width 168 height 26
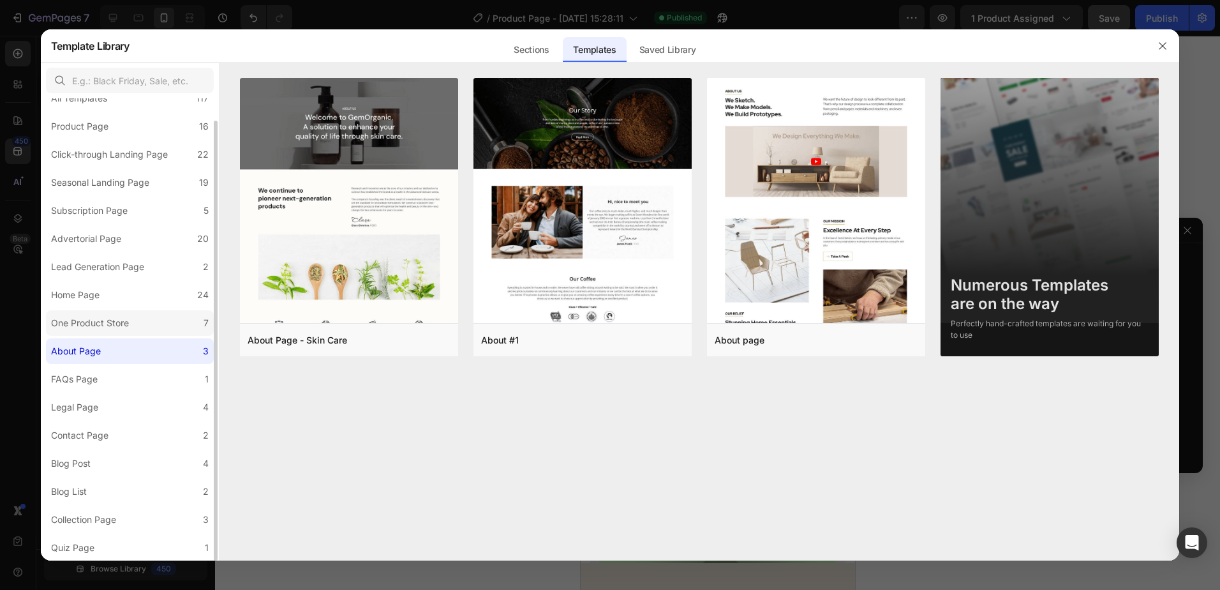
click at [114, 317] on div "One Product Store" at bounding box center [90, 322] width 78 height 15
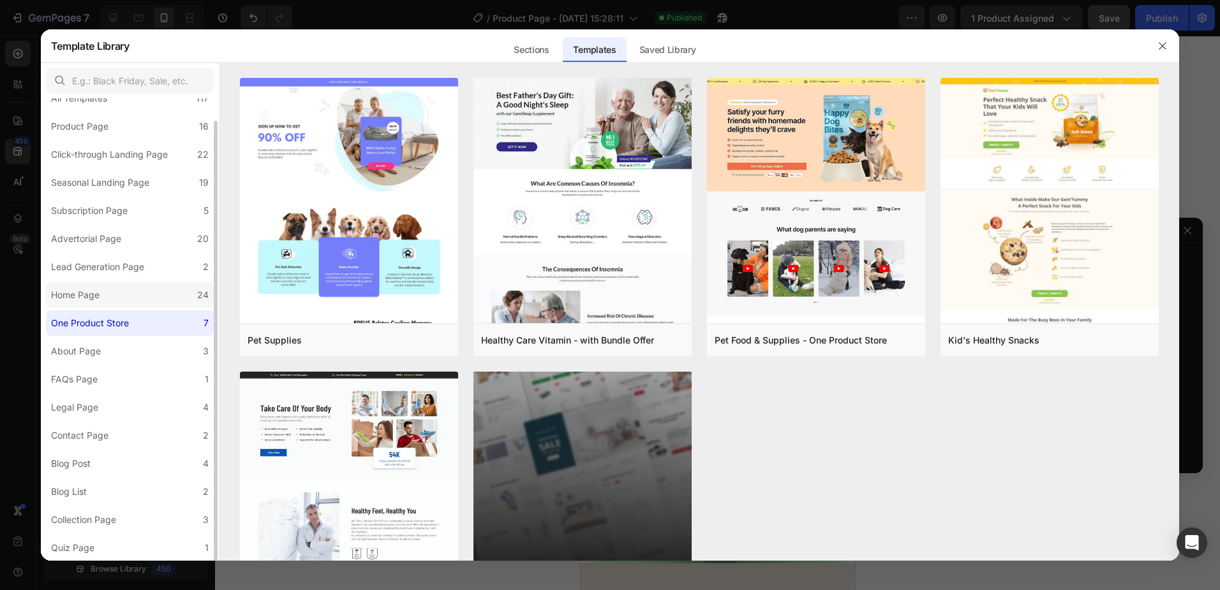
click at [114, 297] on label "Home Page 24" at bounding box center [130, 295] width 168 height 26
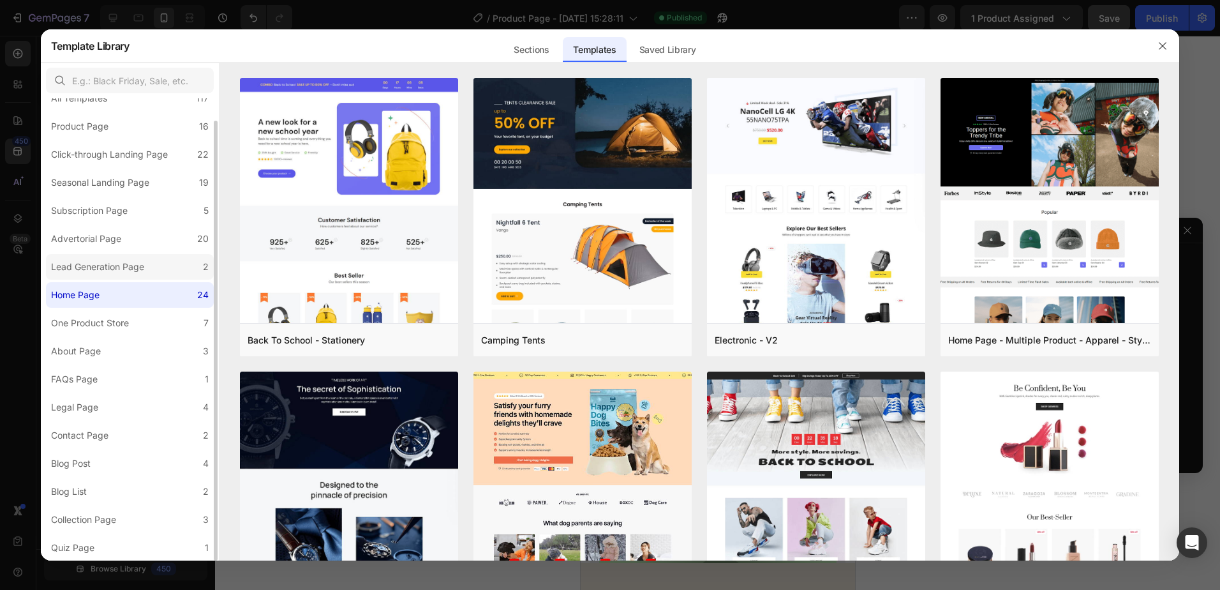
click at [120, 276] on label "Lead Generation Page 2" at bounding box center [130, 267] width 168 height 26
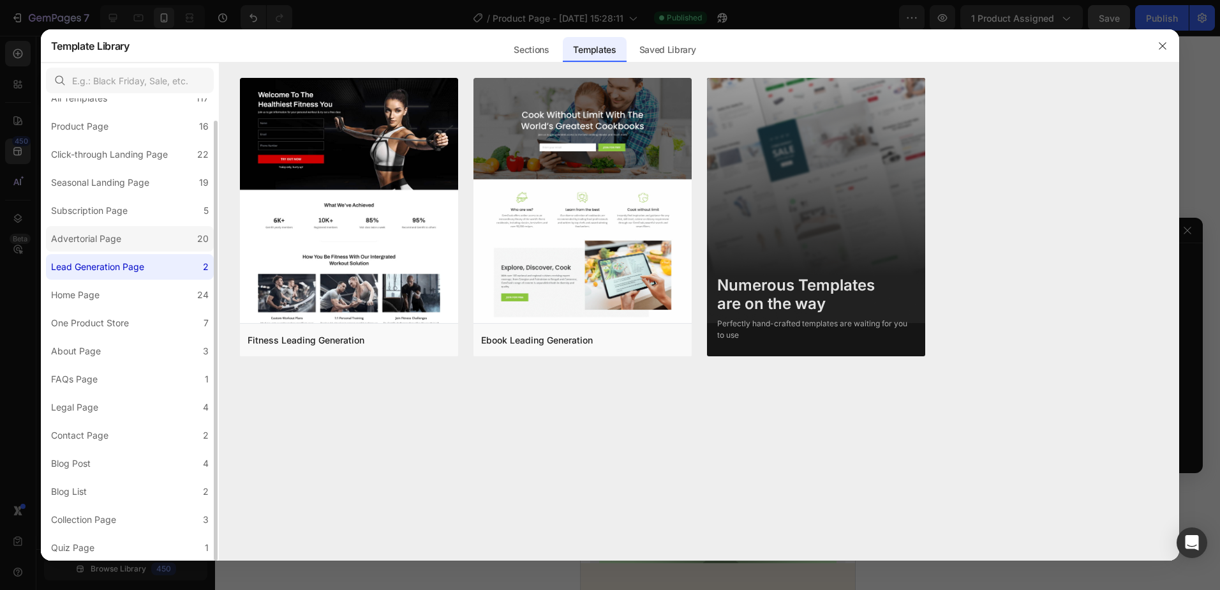
click at [126, 251] on div "All Templates 117 Product Page 16 Click-through Landing Page 22 Seasonal Landin…" at bounding box center [130, 317] width 178 height 485
click at [128, 236] on label "Advertorial Page 20" at bounding box center [130, 239] width 168 height 26
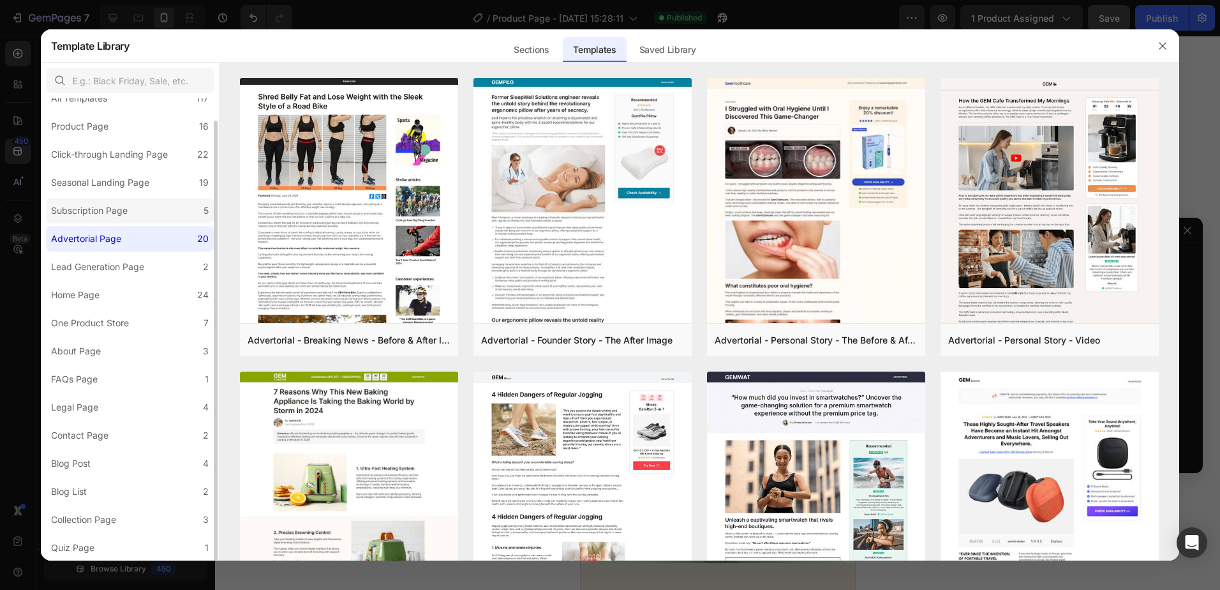
click at [119, 213] on div "Subscription Page" at bounding box center [89, 210] width 77 height 15
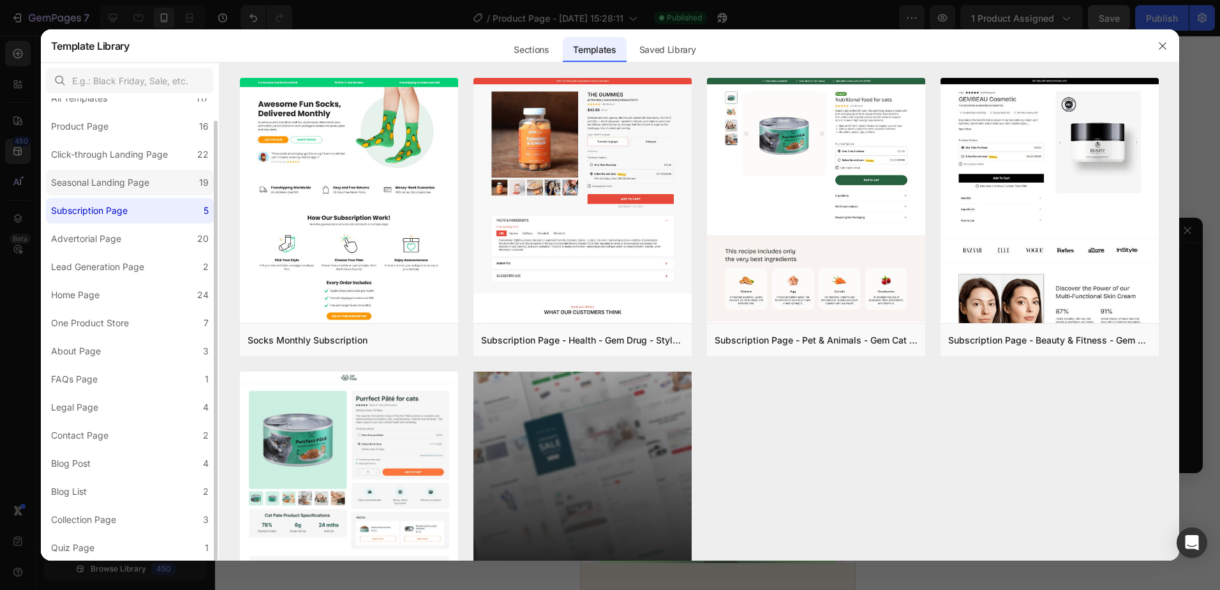
click at [126, 188] on div "Seasonal Landing Page" at bounding box center [100, 182] width 98 height 15
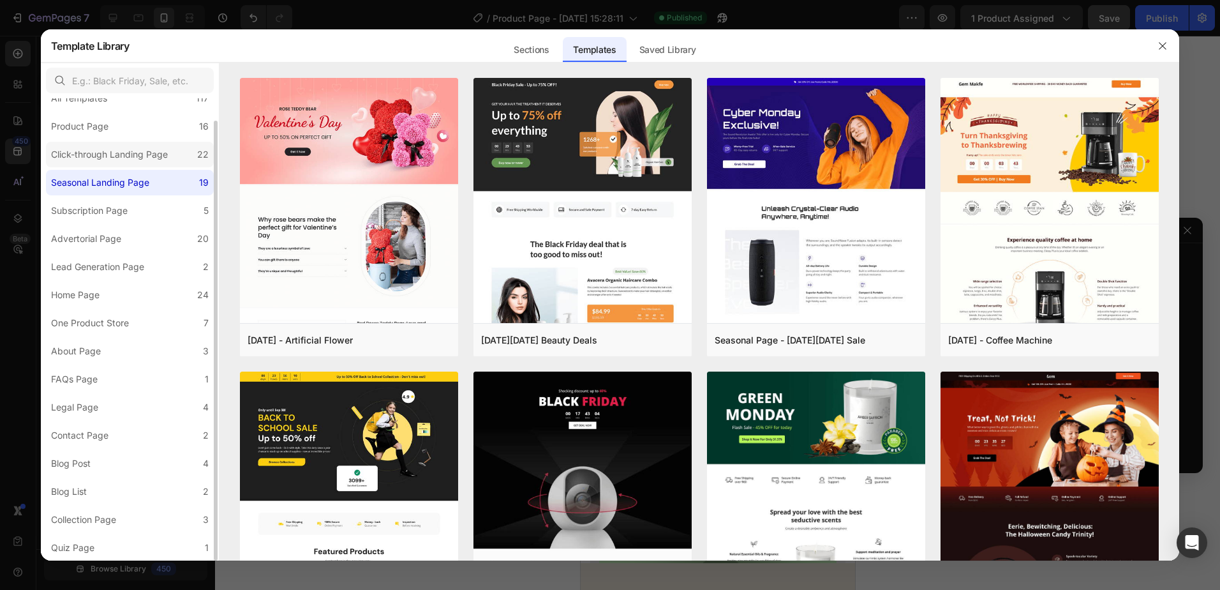
click at [112, 156] on div "Click-through Landing Page" at bounding box center [109, 154] width 117 height 15
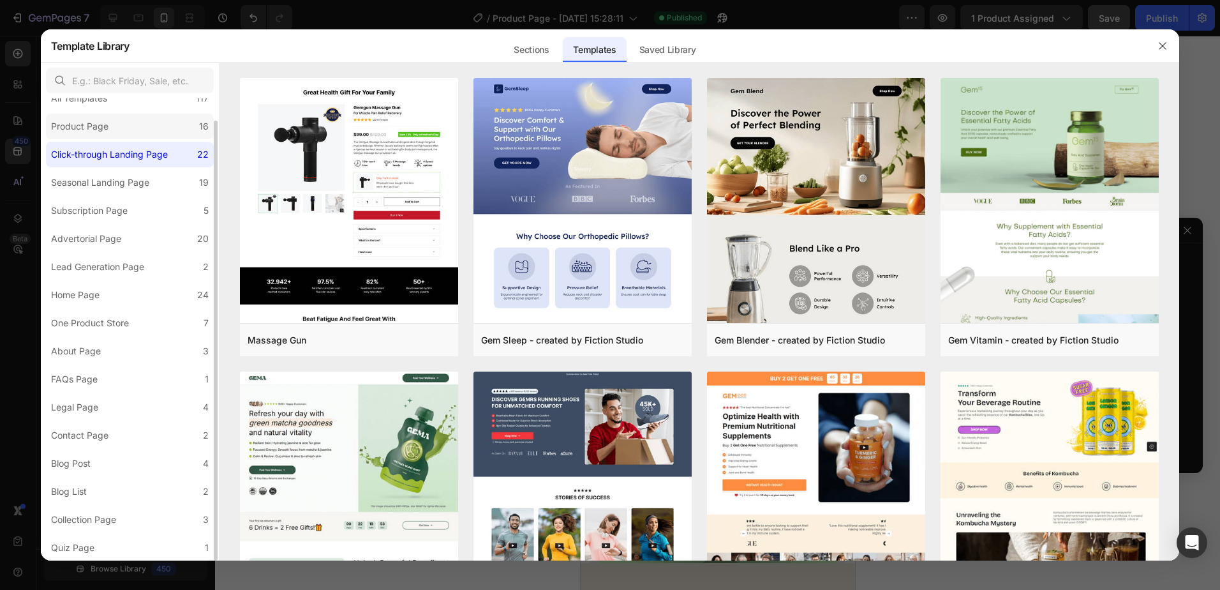
click at [126, 137] on label "Product Page 16" at bounding box center [130, 127] width 168 height 26
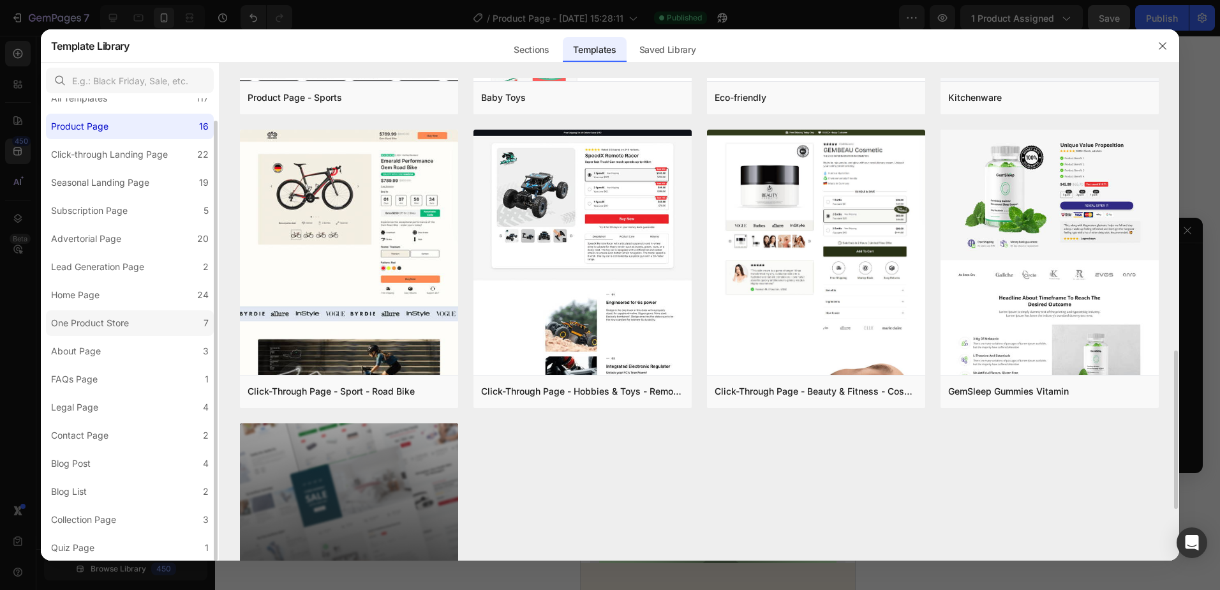
scroll to position [0, 0]
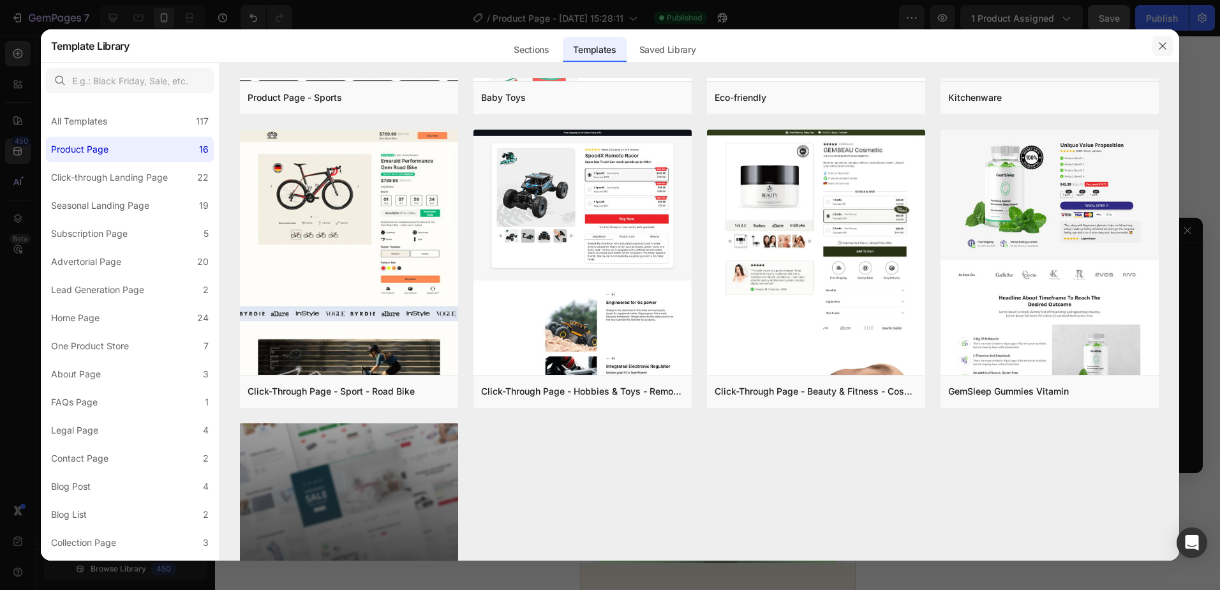
click at [1165, 44] on icon "button" at bounding box center [1163, 46] width 10 height 10
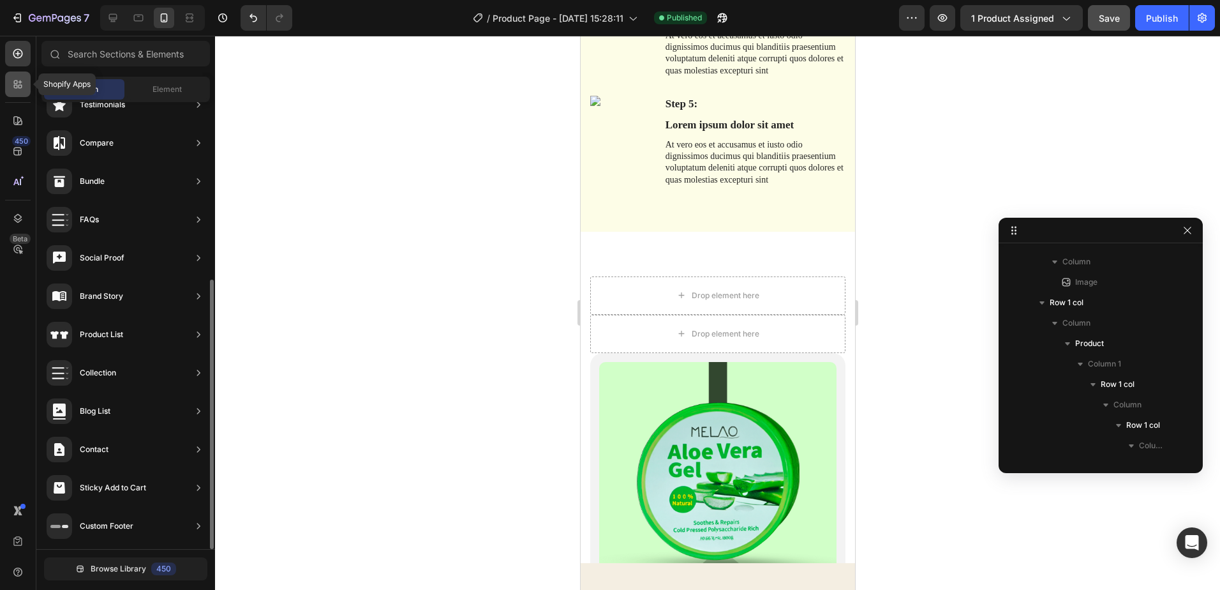
click at [22, 89] on icon at bounding box center [17, 84] width 13 height 13
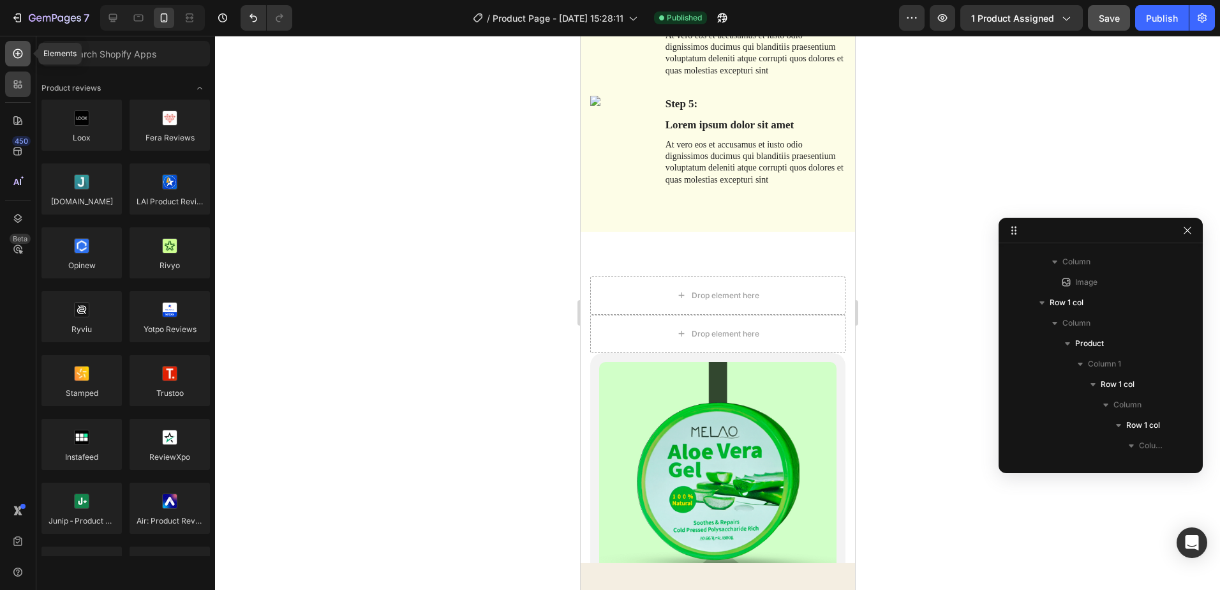
click at [20, 59] on icon at bounding box center [17, 53] width 13 height 13
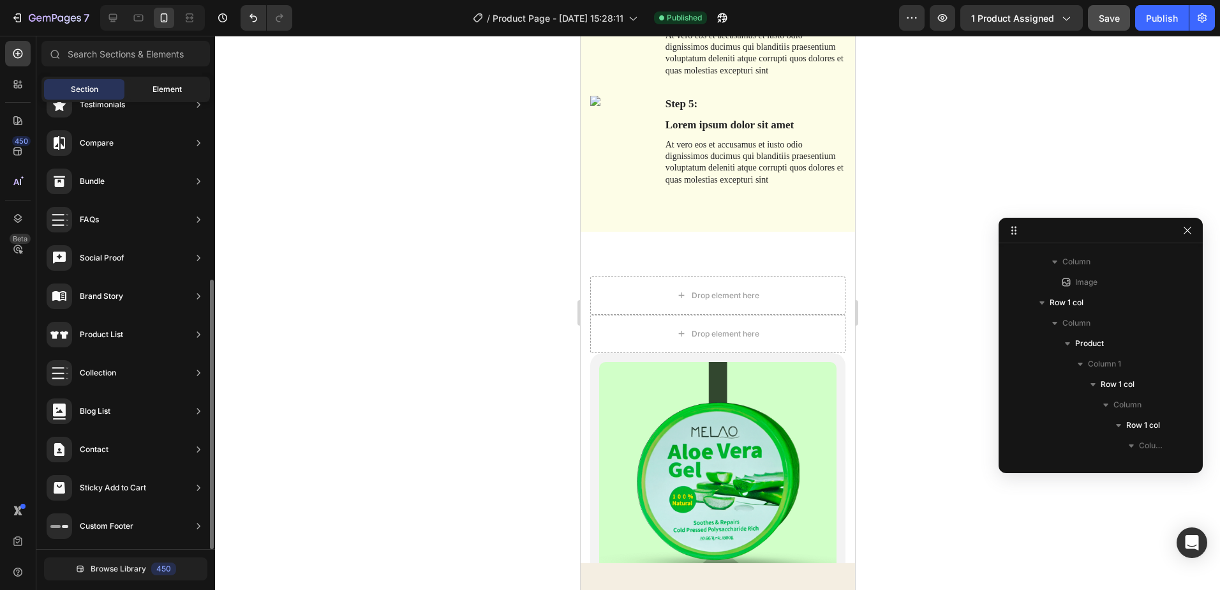
click at [153, 90] on span "Element" at bounding box center [167, 89] width 29 height 11
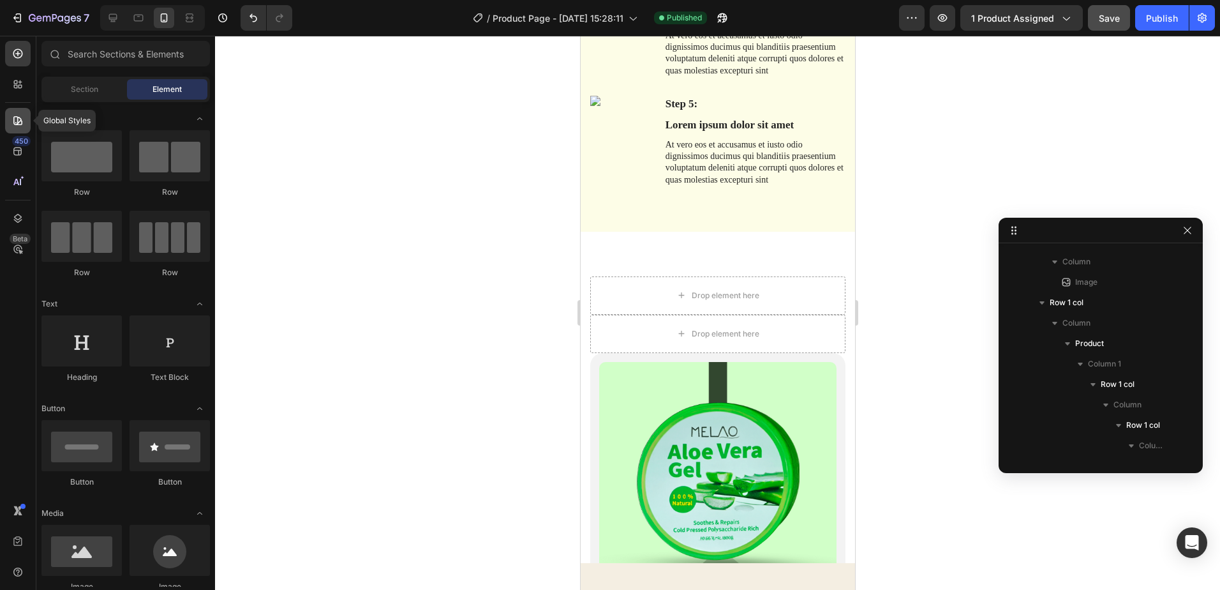
click at [17, 125] on icon at bounding box center [17, 120] width 13 height 13
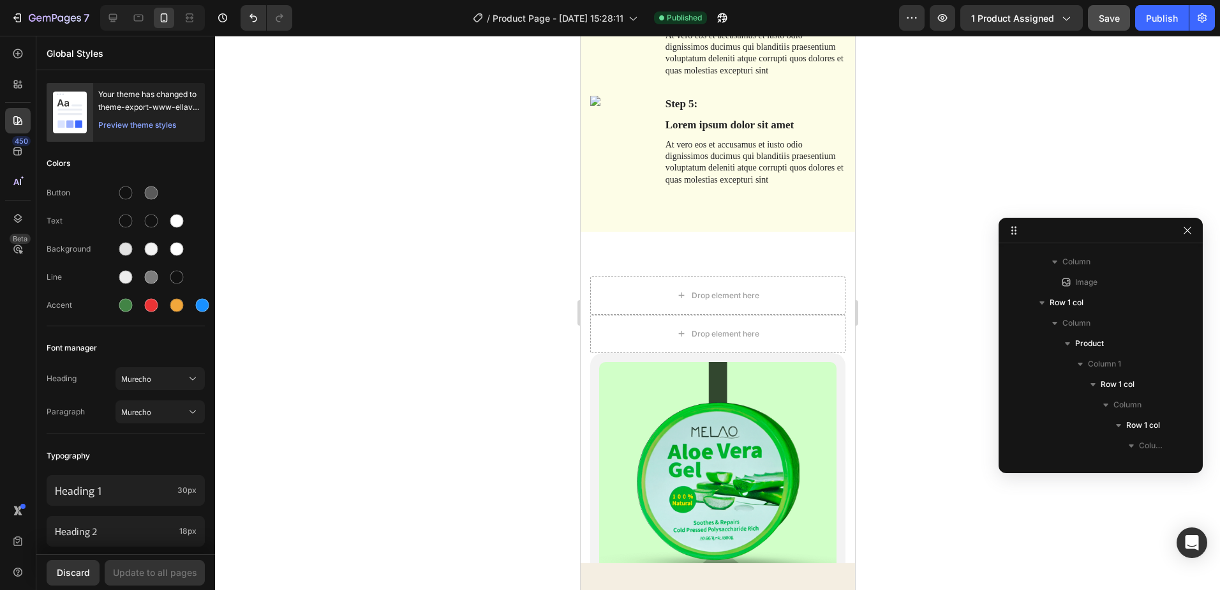
click at [22, 40] on div "450 Beta" at bounding box center [18, 313] width 36 height 554
click at [16, 158] on div "450" at bounding box center [18, 152] width 26 height 26
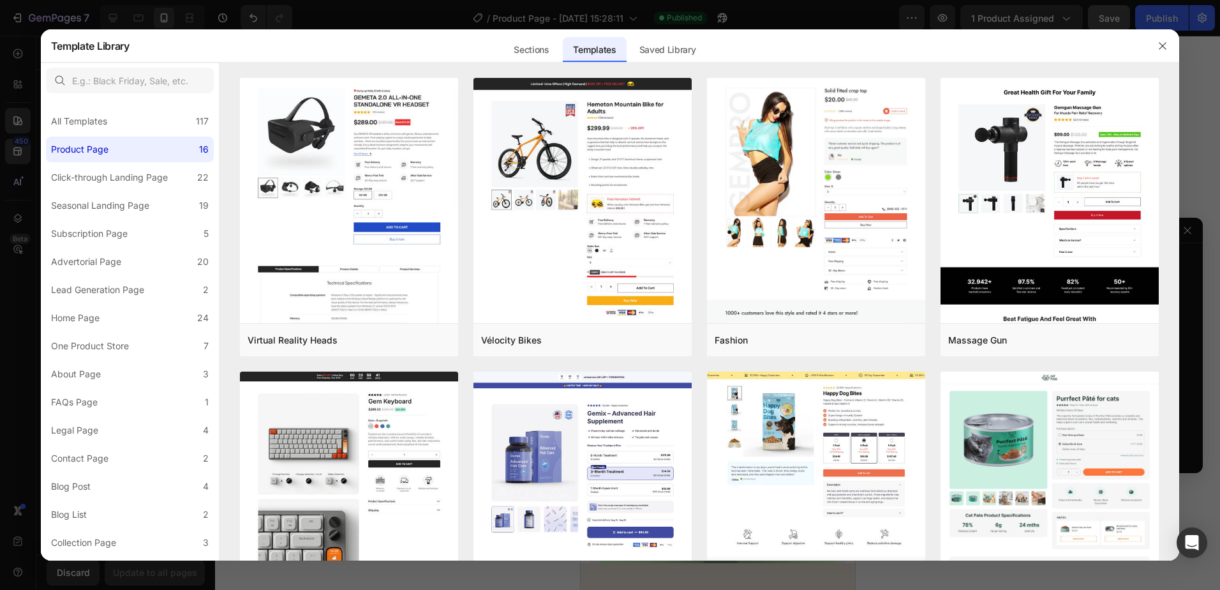
click at [18, 50] on div at bounding box center [610, 295] width 1220 height 590
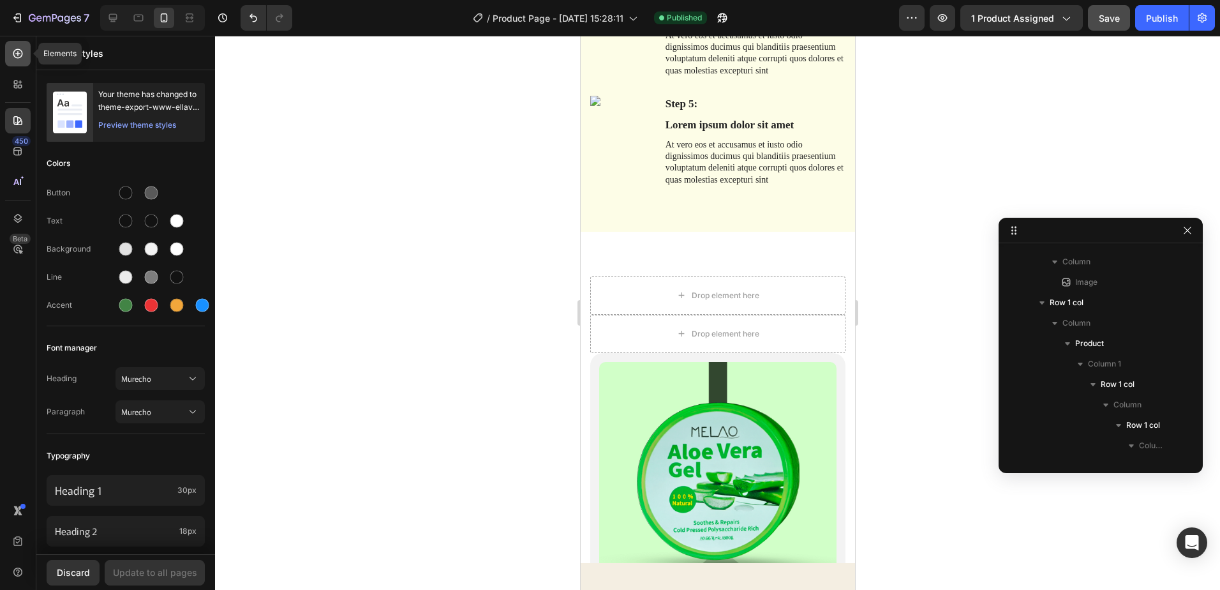
click at [19, 47] on icon at bounding box center [17, 53] width 13 height 13
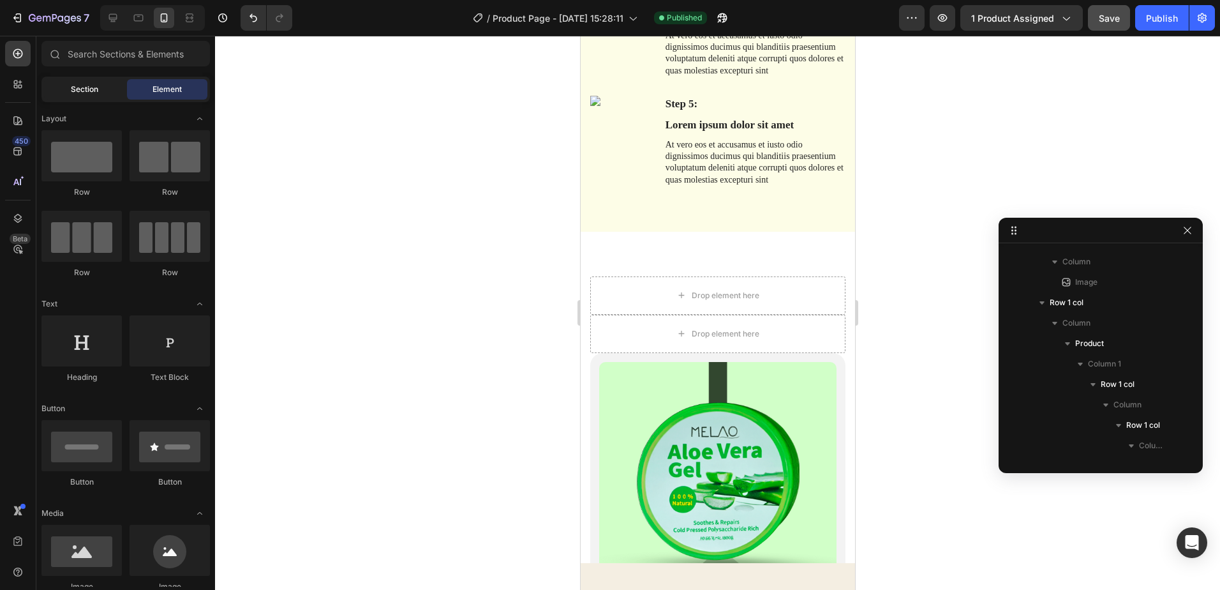
click at [84, 80] on div "Section" at bounding box center [84, 89] width 80 height 20
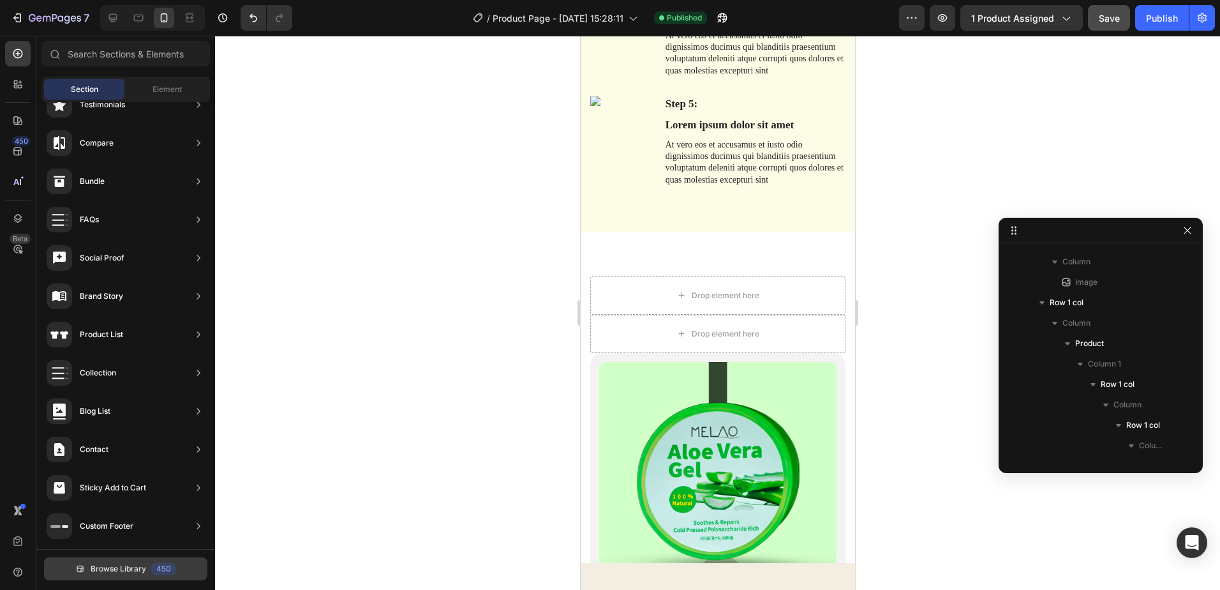
click at [115, 570] on span "Browse Library" at bounding box center [119, 568] width 56 height 11
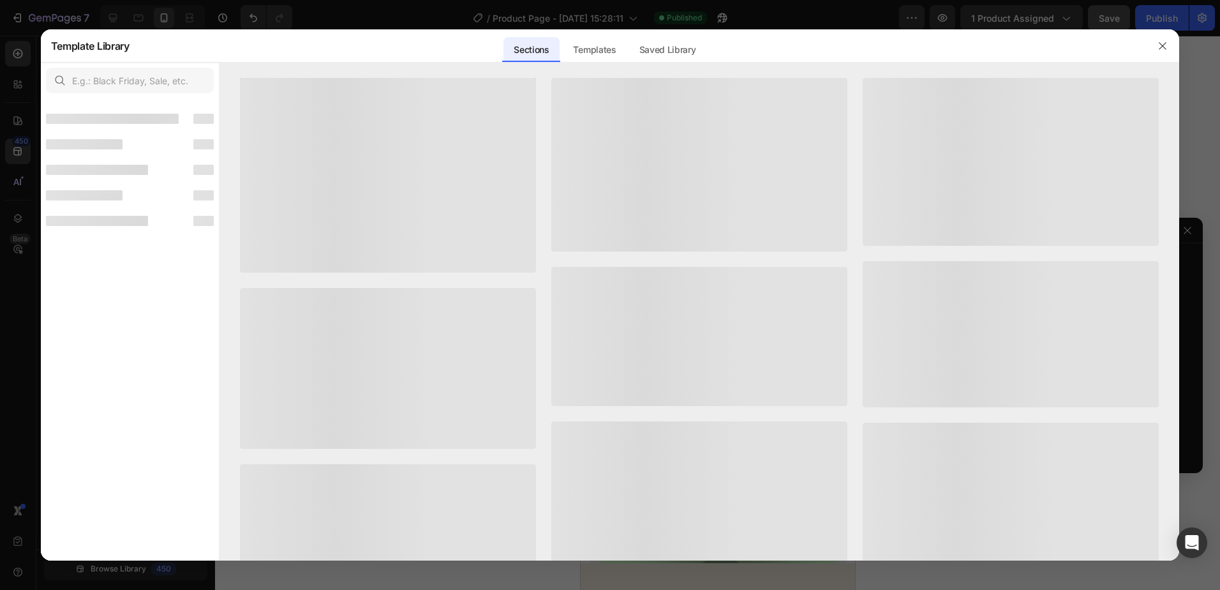
scroll to position [278, 0]
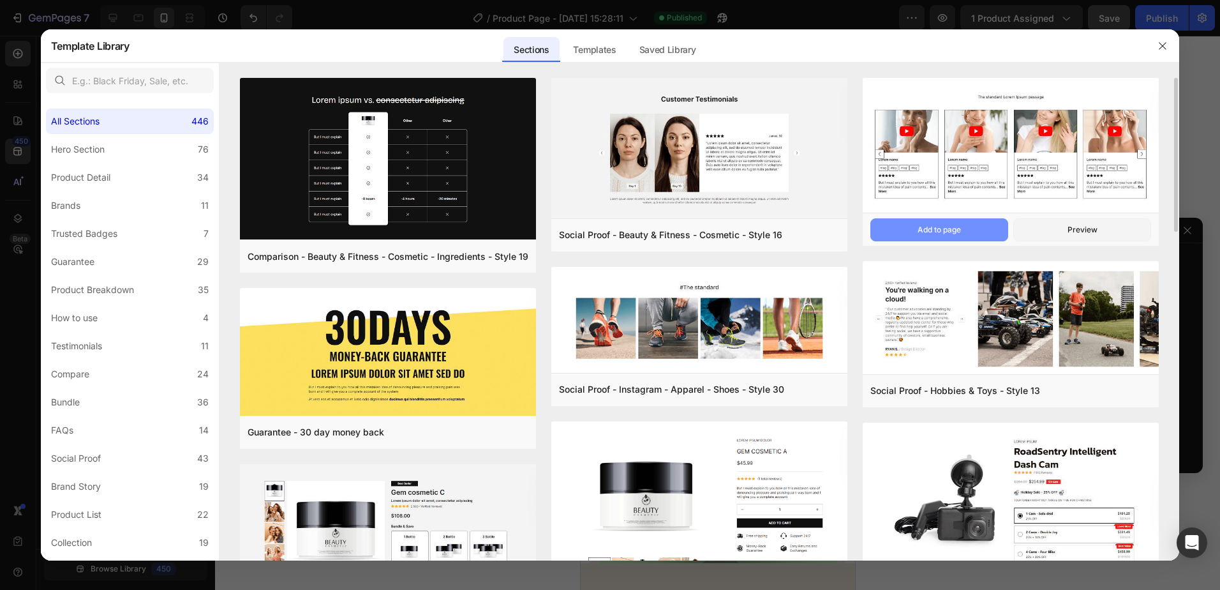
click at [922, 228] on div "Add to page" at bounding box center [939, 229] width 43 height 11
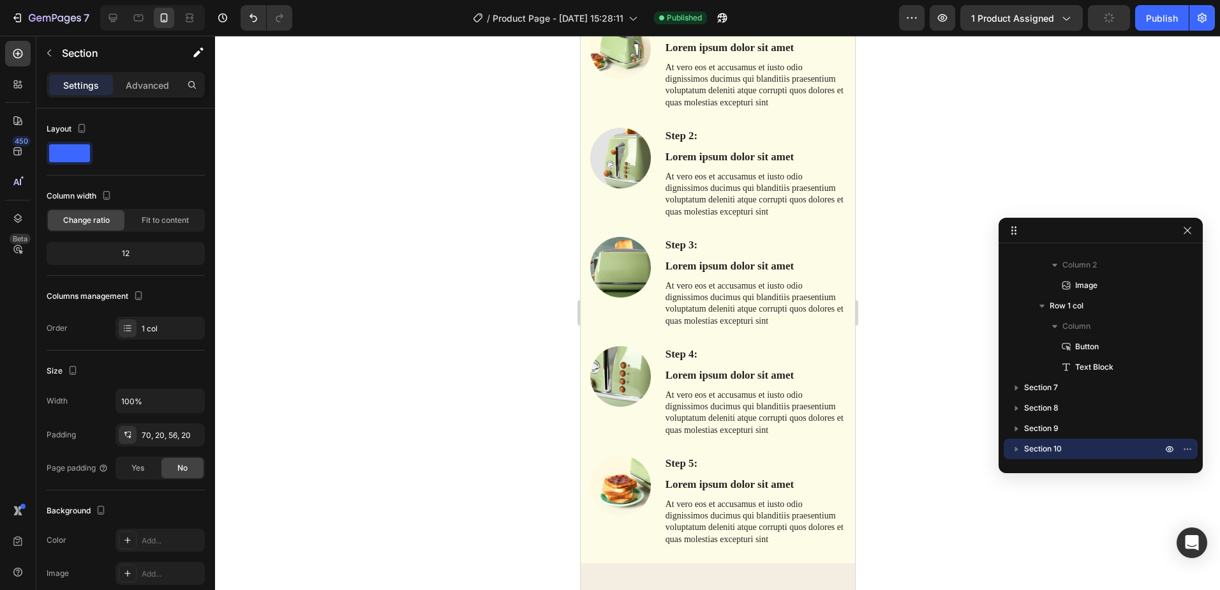
scroll to position [3119, 0]
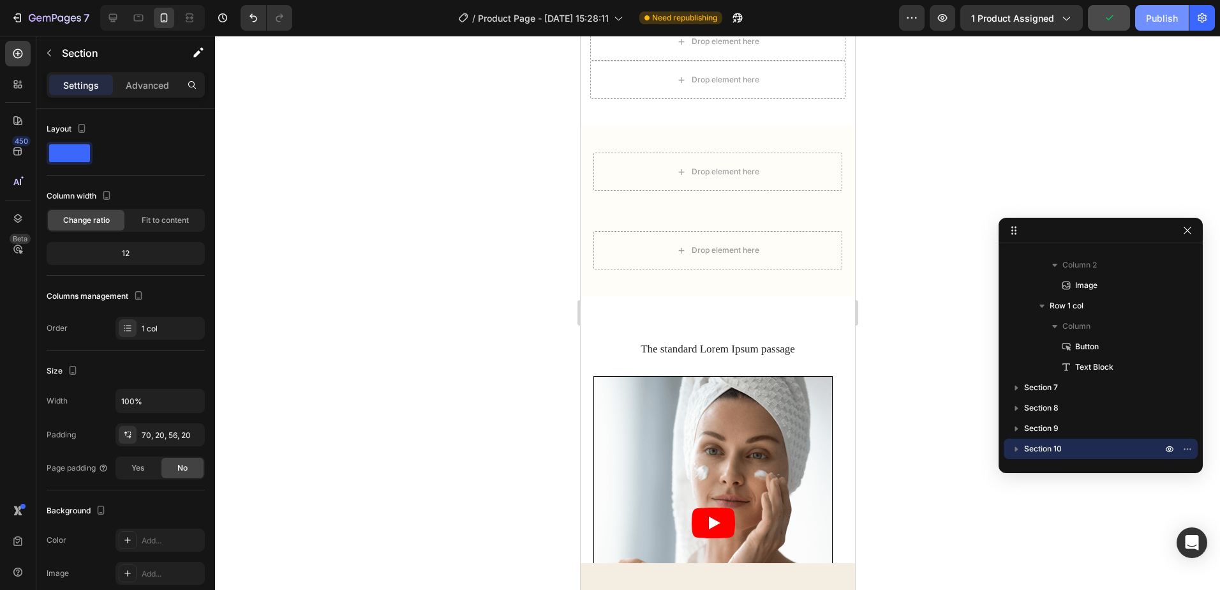
click at [1170, 16] on div "Publish" at bounding box center [1162, 17] width 32 height 13
